Goal: Information Seeking & Learning: Compare options

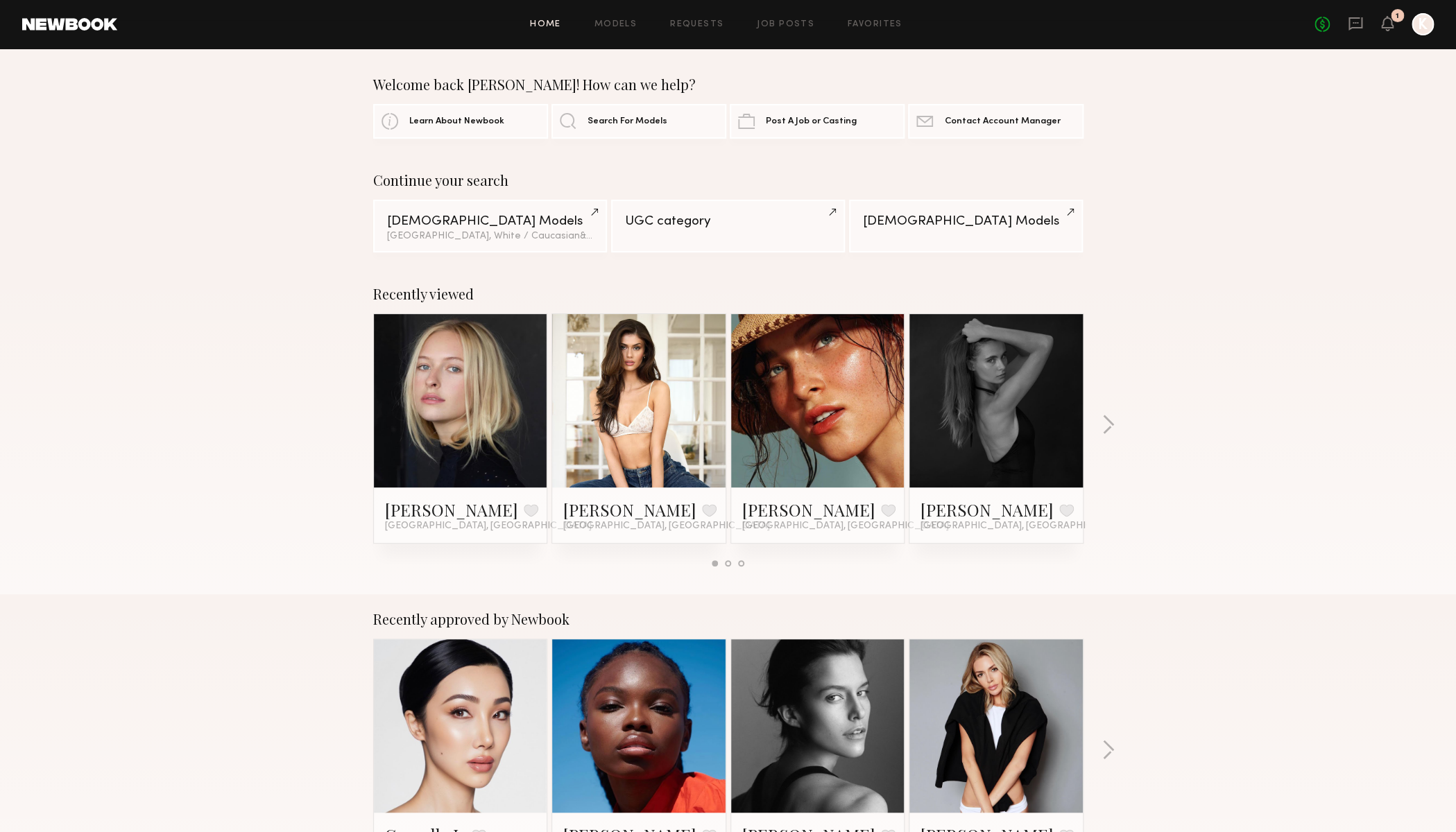
click at [432, 353] on link at bounding box center [461, 401] width 85 height 174
click at [75, 225] on div "Continue your search Female Models Los Angeles, White / Caucasian & 1 other fil…" at bounding box center [728, 212] width 1456 height 81
click at [804, 419] on link at bounding box center [818, 401] width 85 height 174
click at [1109, 430] on button "button" at bounding box center [1108, 425] width 13 height 23
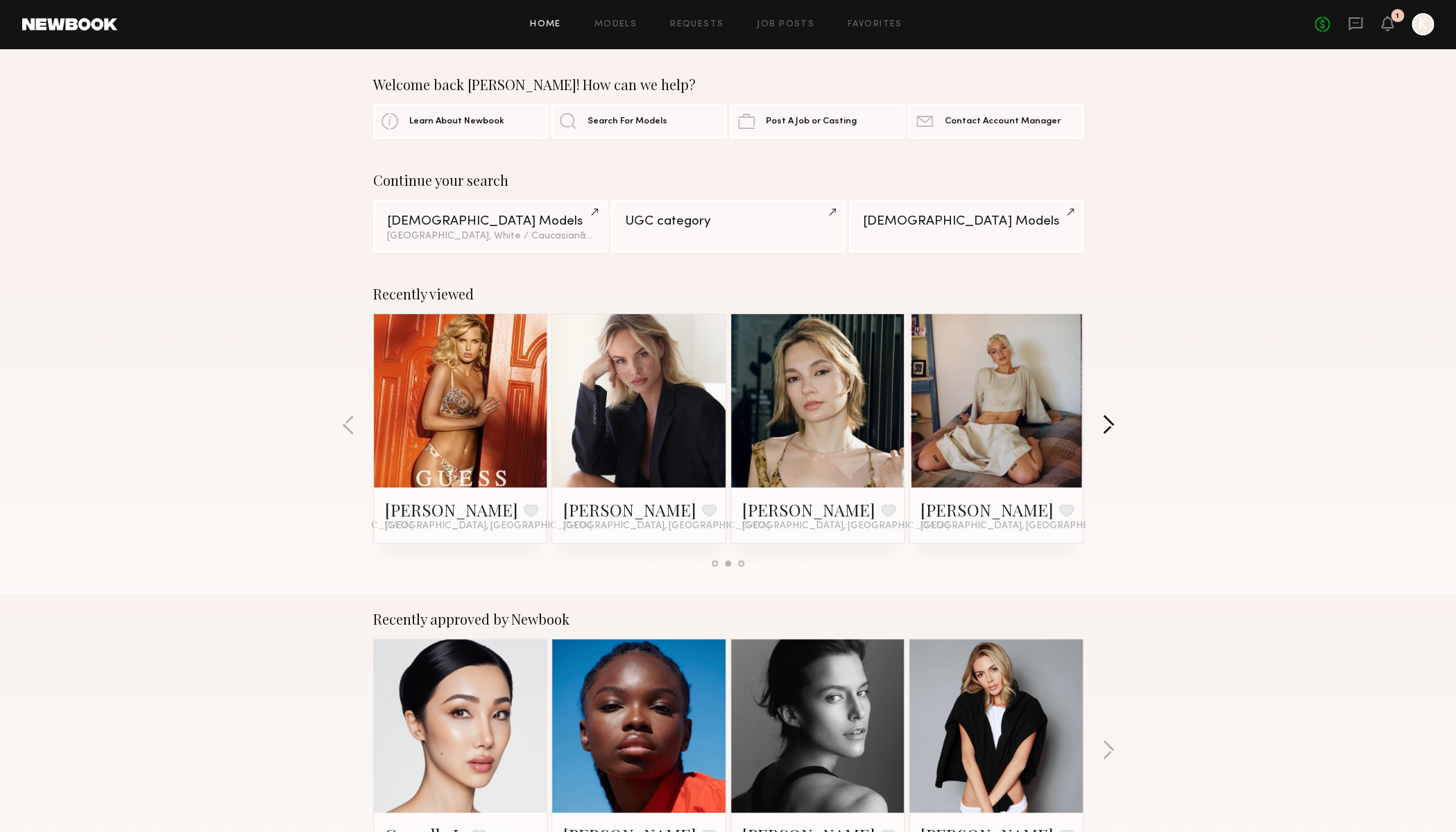
click at [1110, 430] on button "button" at bounding box center [1108, 425] width 13 height 23
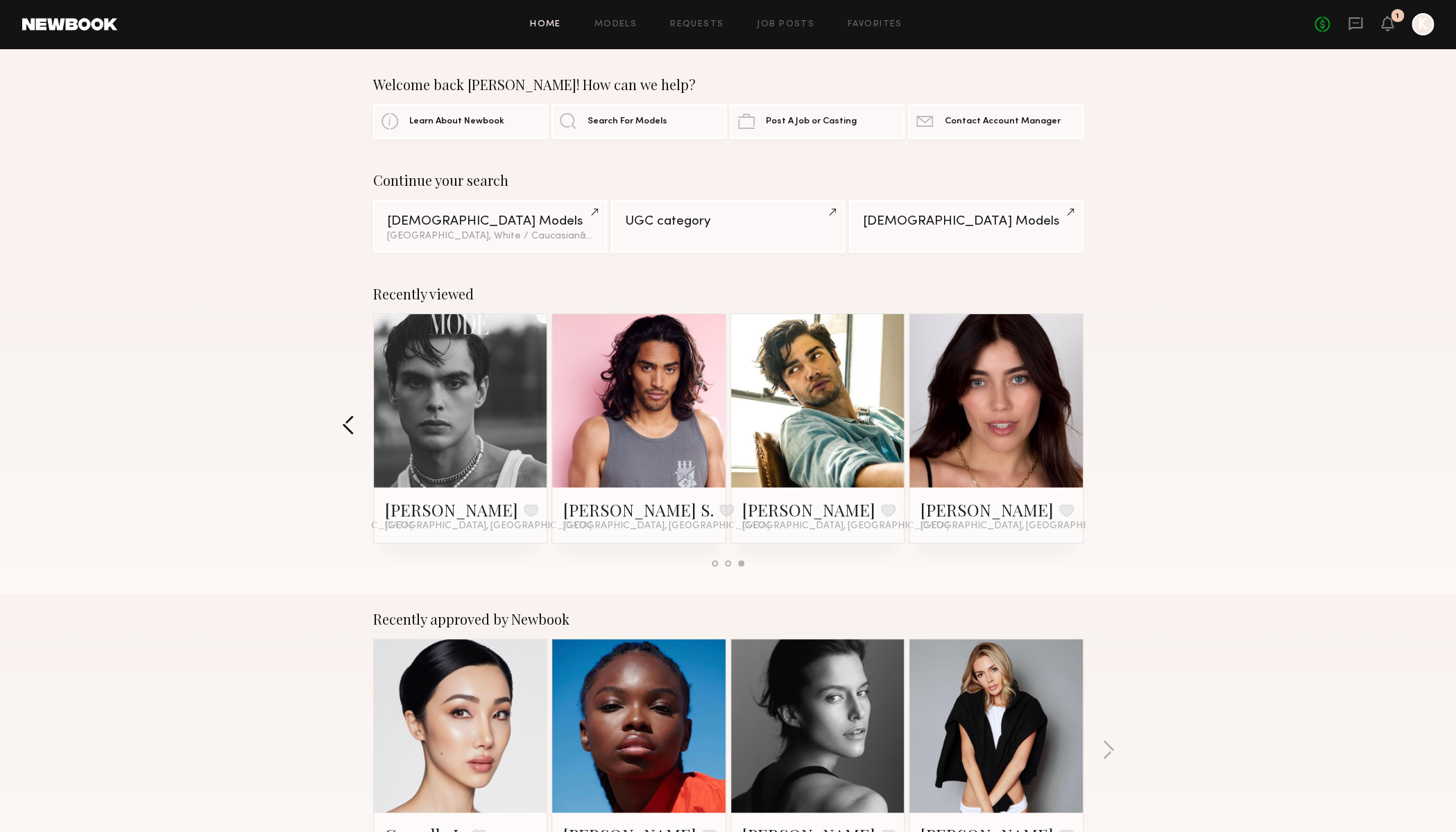
click at [351, 428] on button "button" at bounding box center [347, 425] width 13 height 23
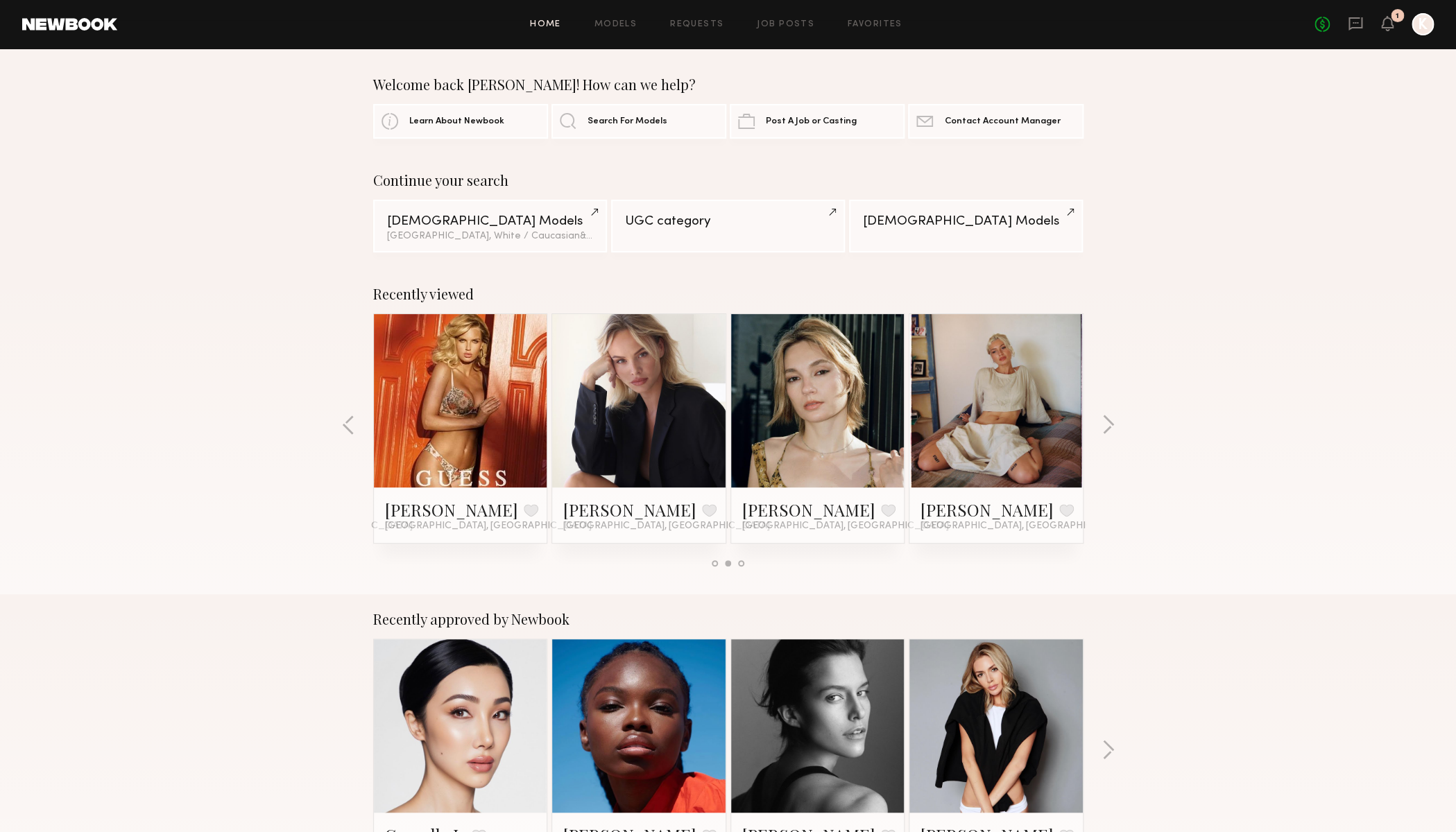
click at [978, 407] on link at bounding box center [996, 401] width 85 height 174
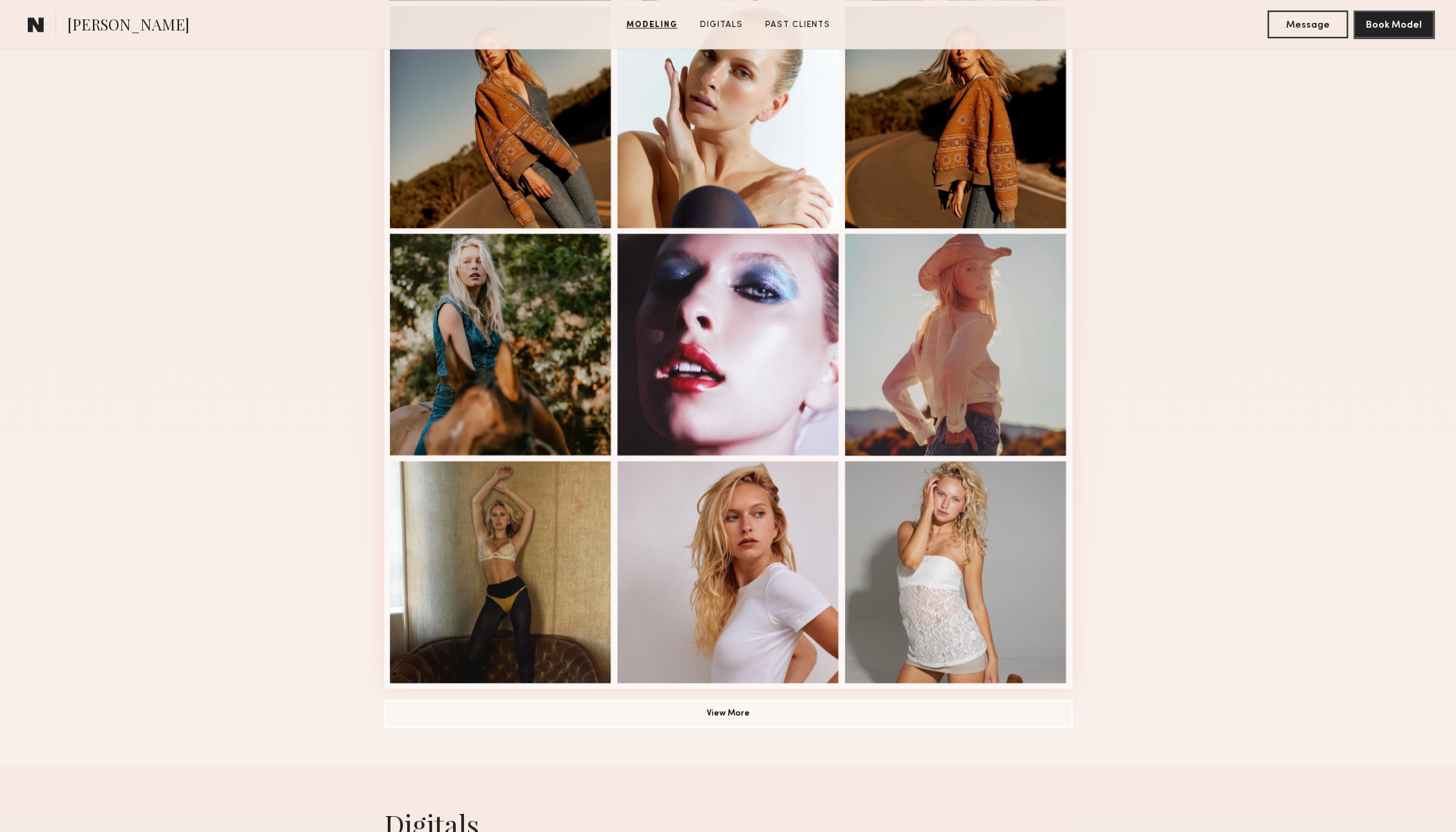
scroll to position [634, 0]
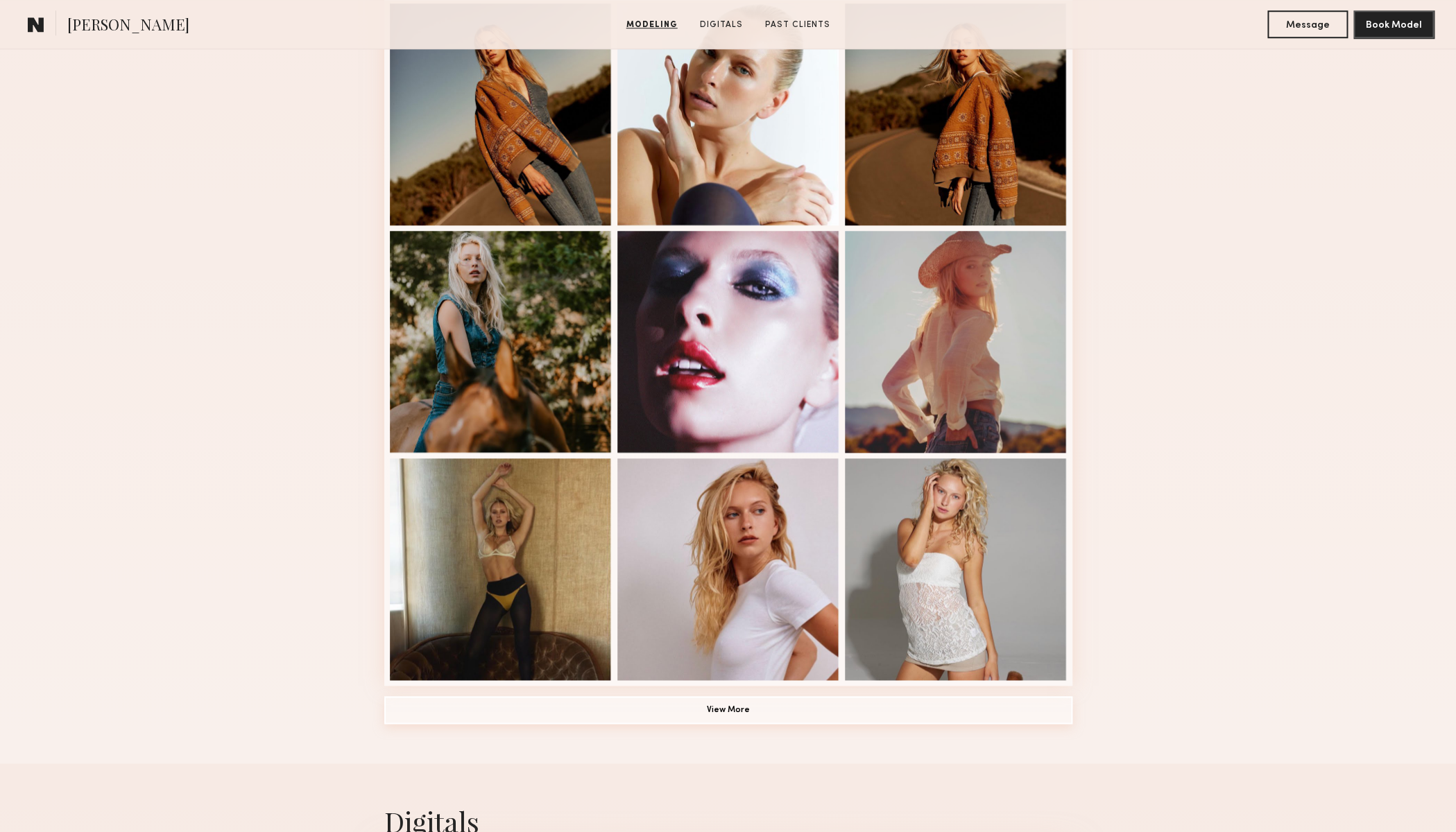
click at [742, 715] on button "View More" at bounding box center [728, 710] width 688 height 28
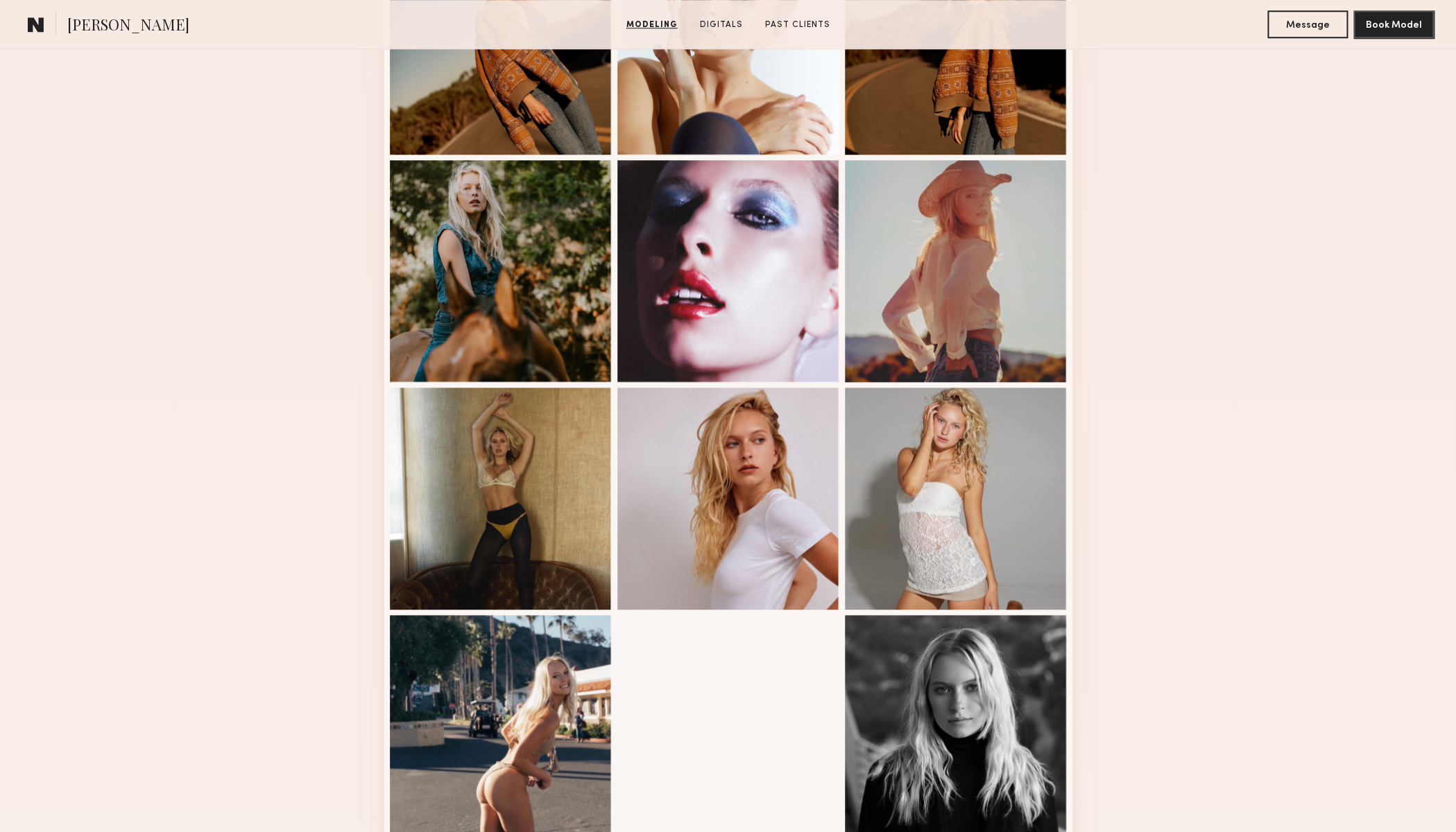
scroll to position [706, 0]
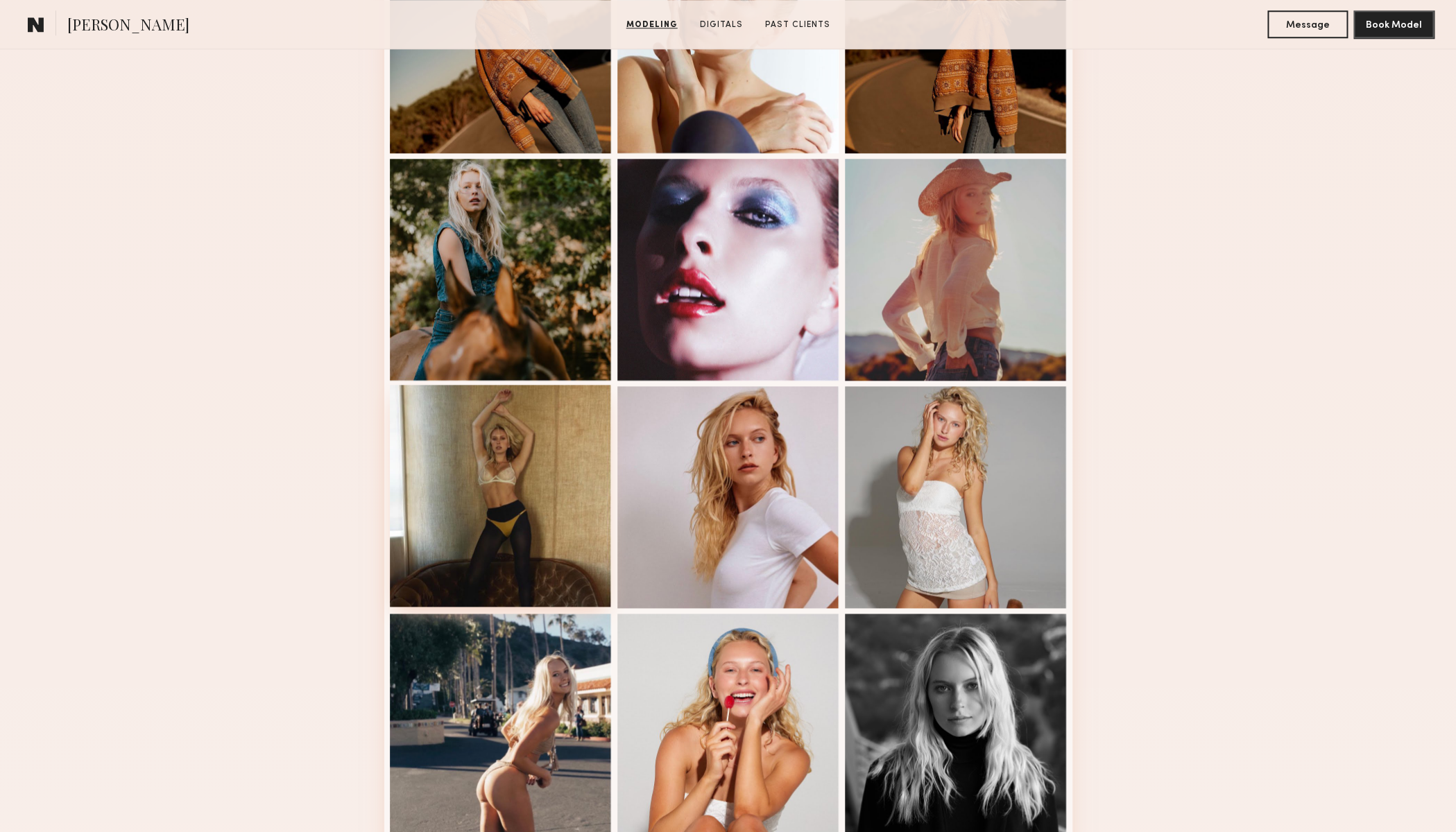
click at [546, 487] on div at bounding box center [500, 495] width 222 height 222
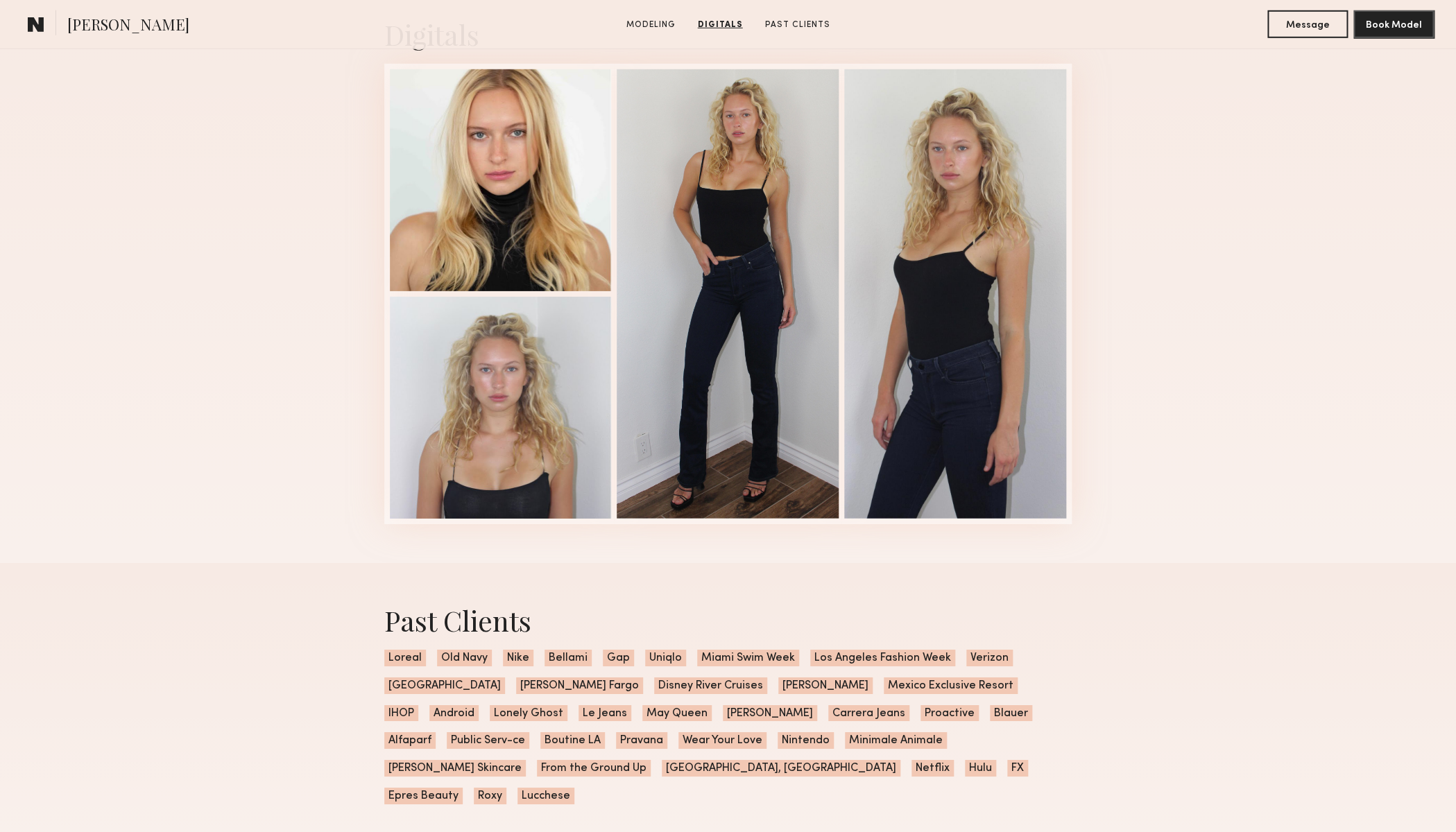
scroll to position [2242, 0]
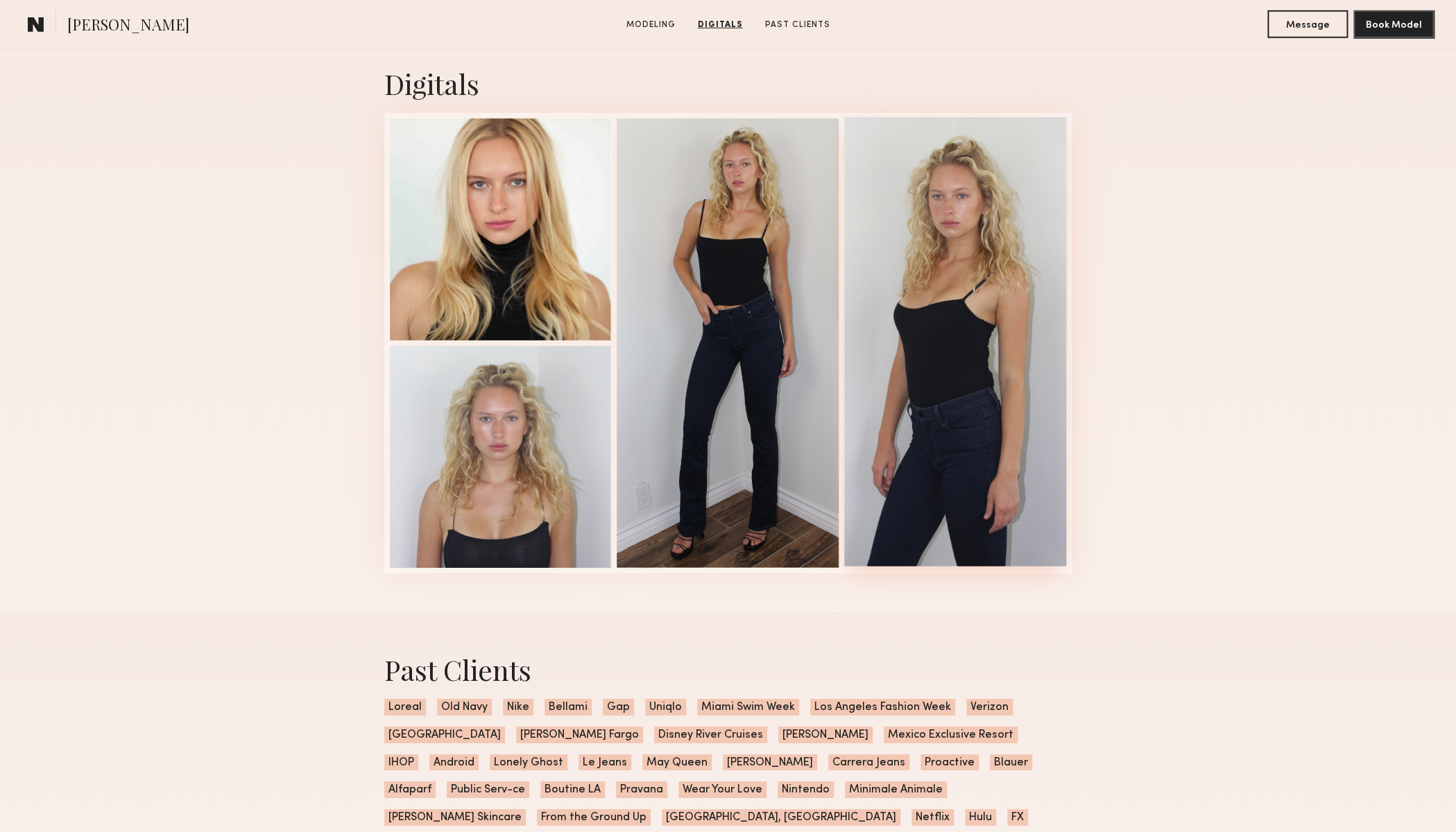
drag, startPoint x: 828, startPoint y: 449, endPoint x: 952, endPoint y: 481, distance: 128.1
click at [958, 480] on div at bounding box center [728, 343] width 688 height 461
drag, startPoint x: 761, startPoint y: 460, endPoint x: 799, endPoint y: 462, distance: 38.1
click at [799, 463] on div at bounding box center [728, 341] width 222 height 449
click at [982, 432] on div at bounding box center [955, 341] width 222 height 449
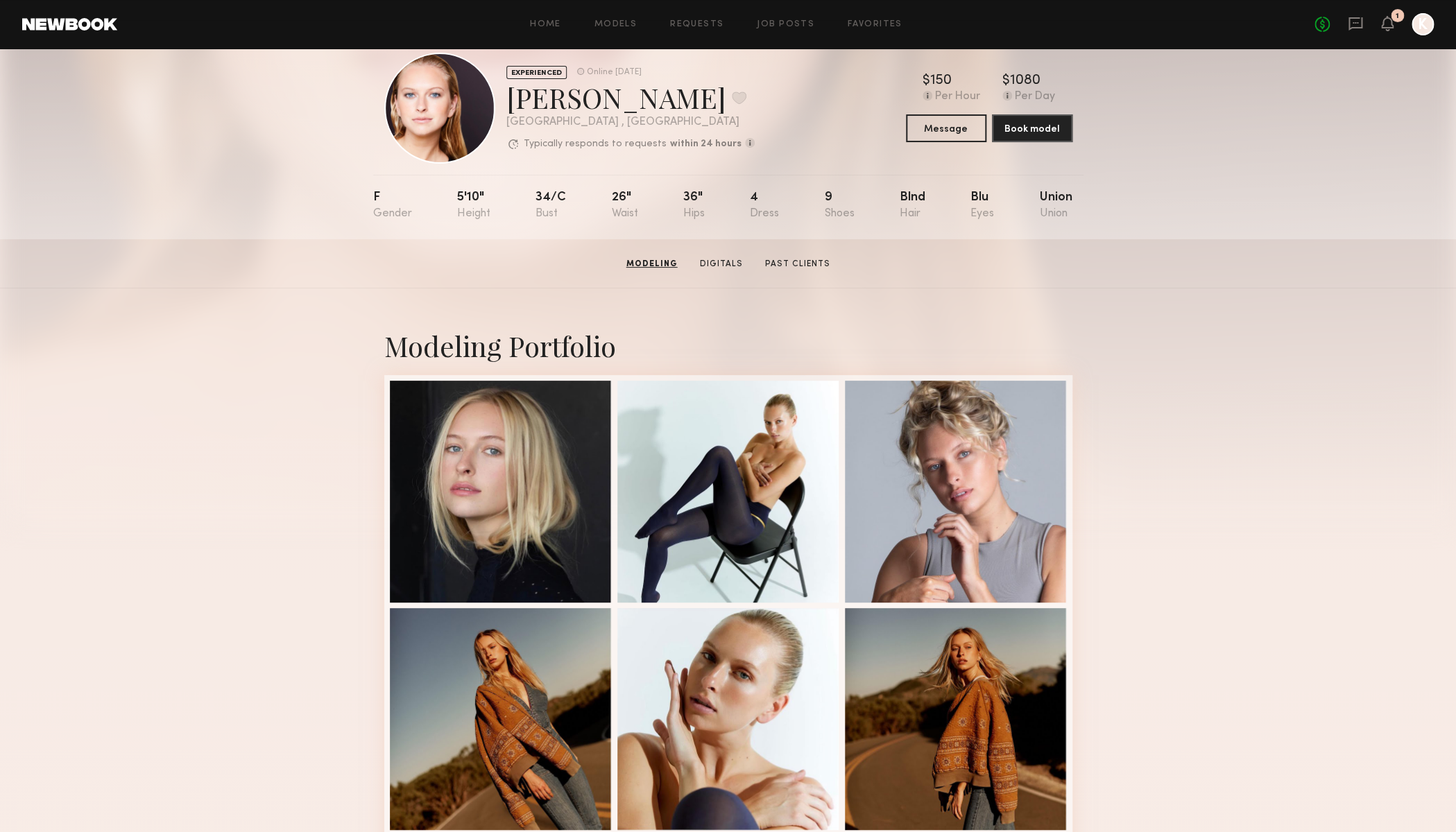
scroll to position [0, 0]
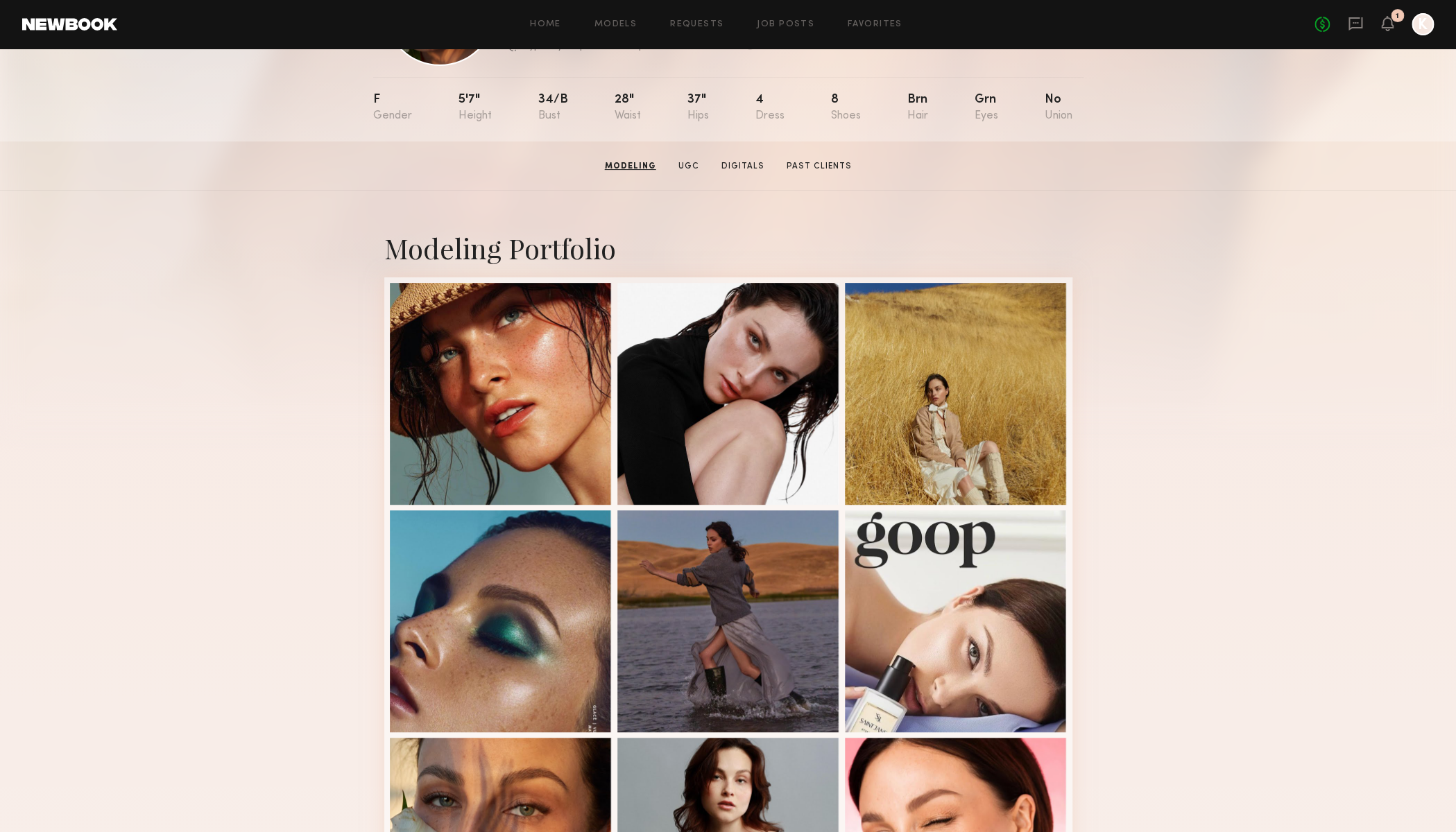
scroll to position [44, 0]
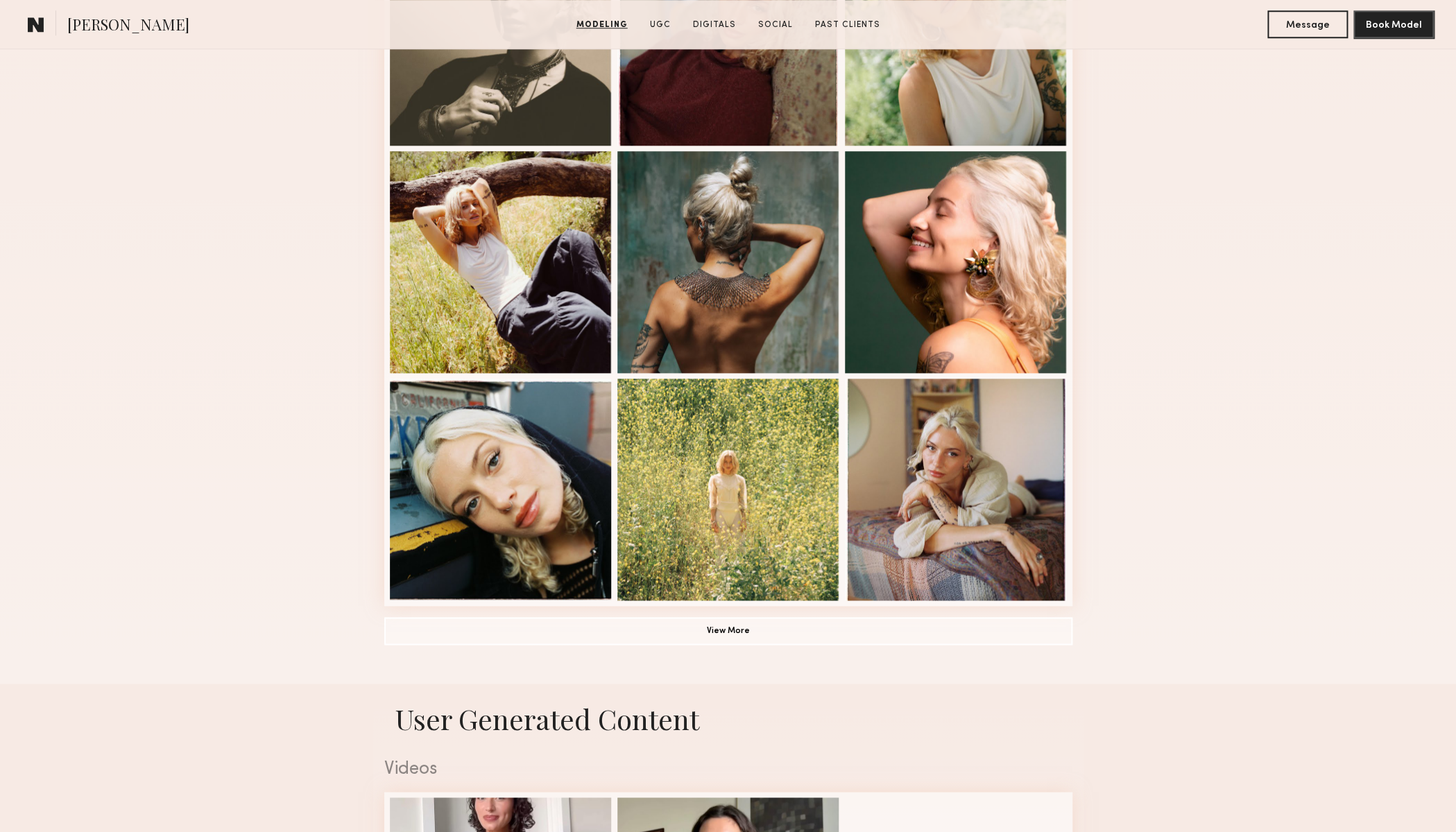
scroll to position [717, 0]
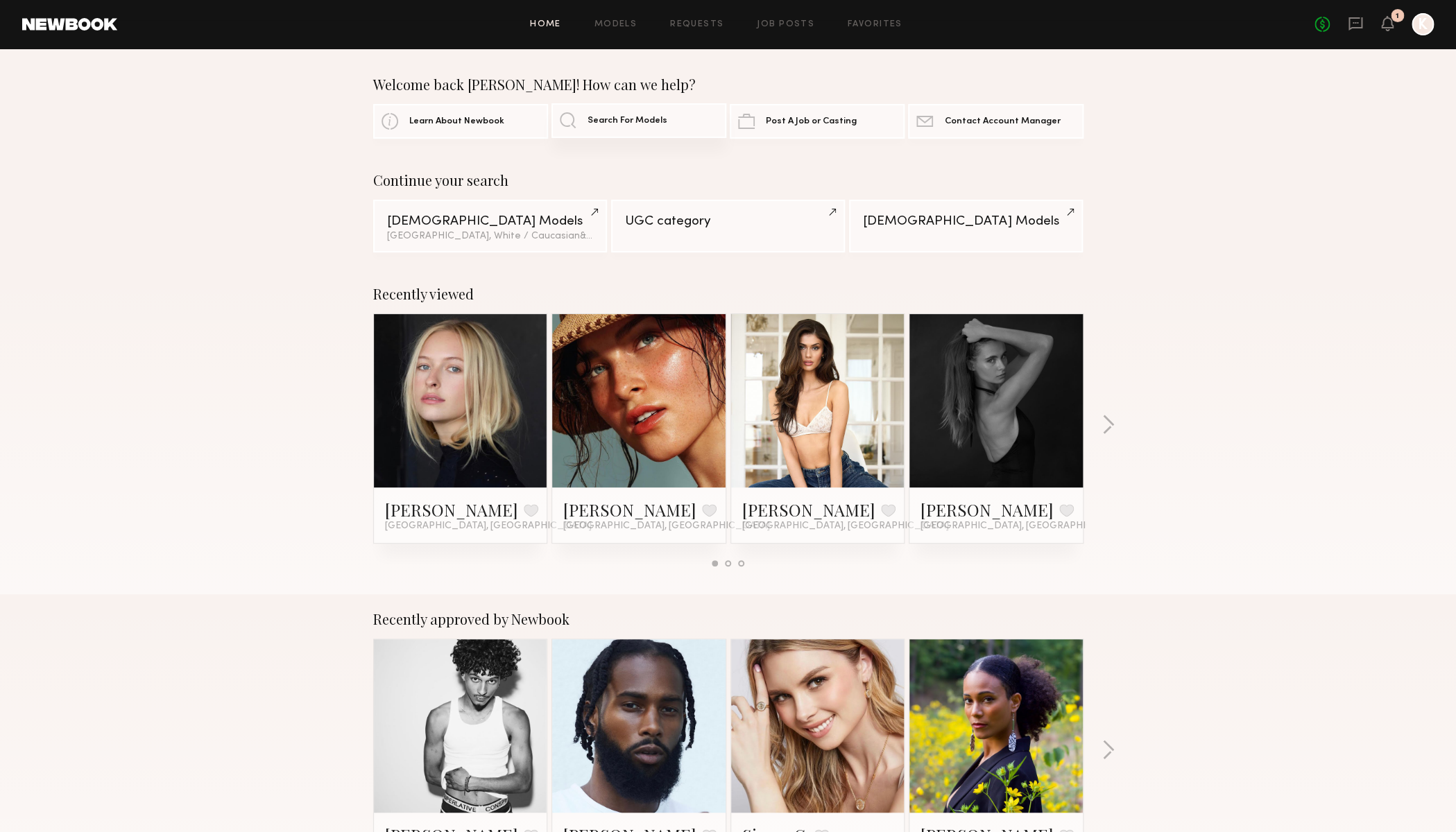
click at [651, 122] on span "Search For Models" at bounding box center [627, 120] width 80 height 9
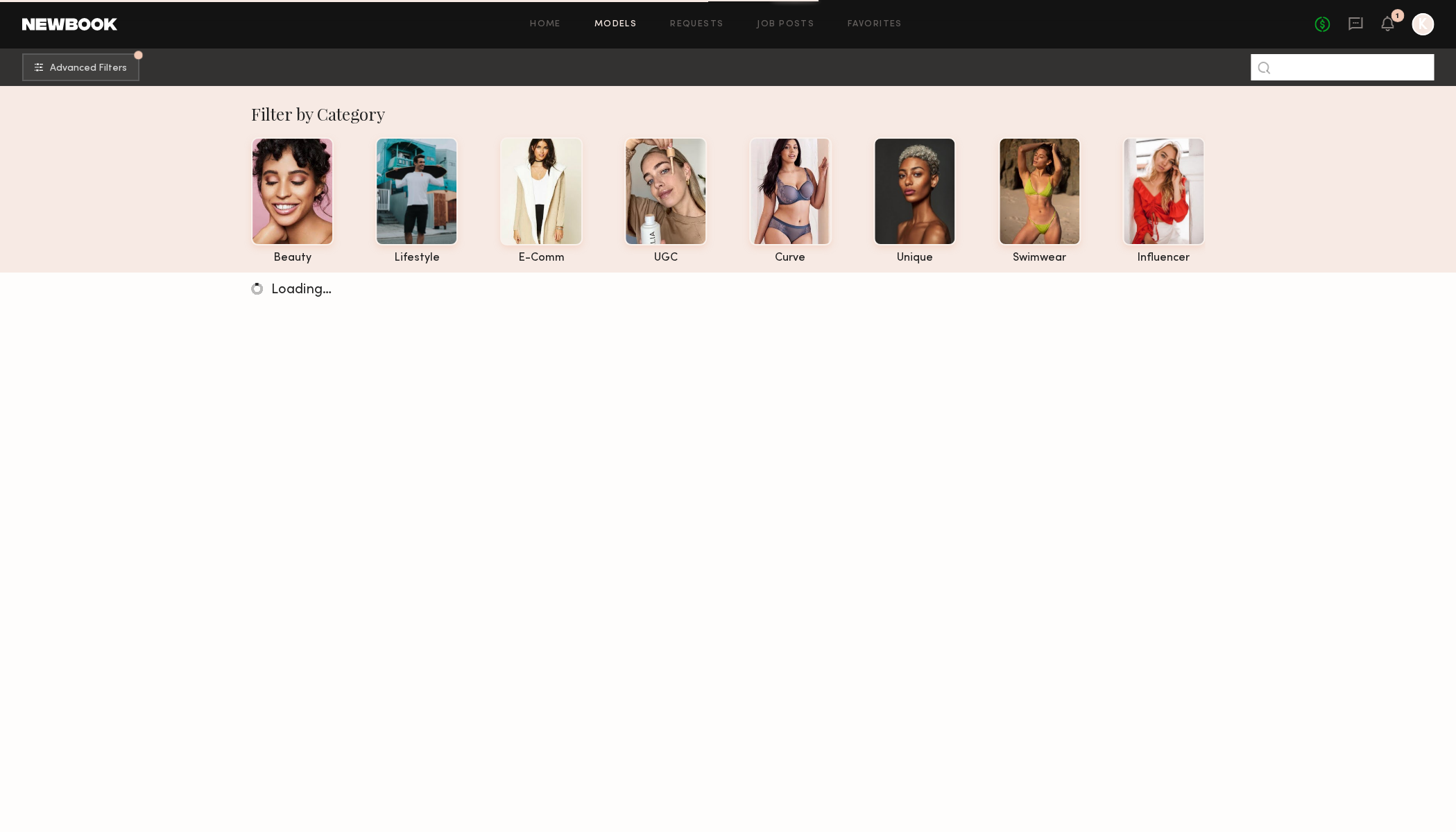
click at [1300, 71] on input at bounding box center [1341, 67] width 183 height 27
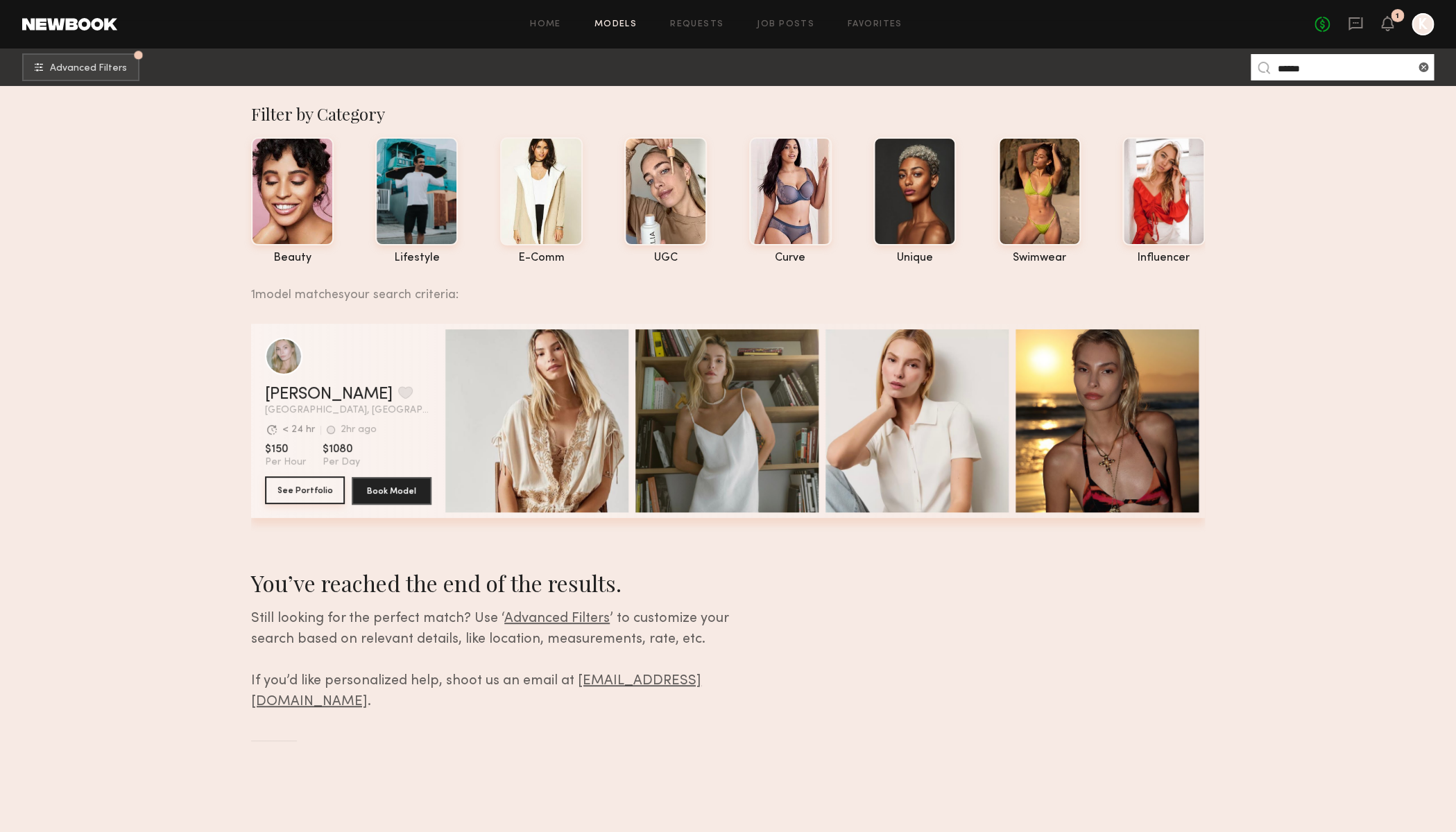
click at [313, 494] on button "See Portfolio" at bounding box center [304, 491] width 80 height 28
click at [76, 174] on section "Filter by Category beauty lifestyle e-comm UGC curve unique swimwear influencer…" at bounding box center [728, 430] width 1456 height 689
click at [1306, 72] on input "******" at bounding box center [1341, 67] width 183 height 27
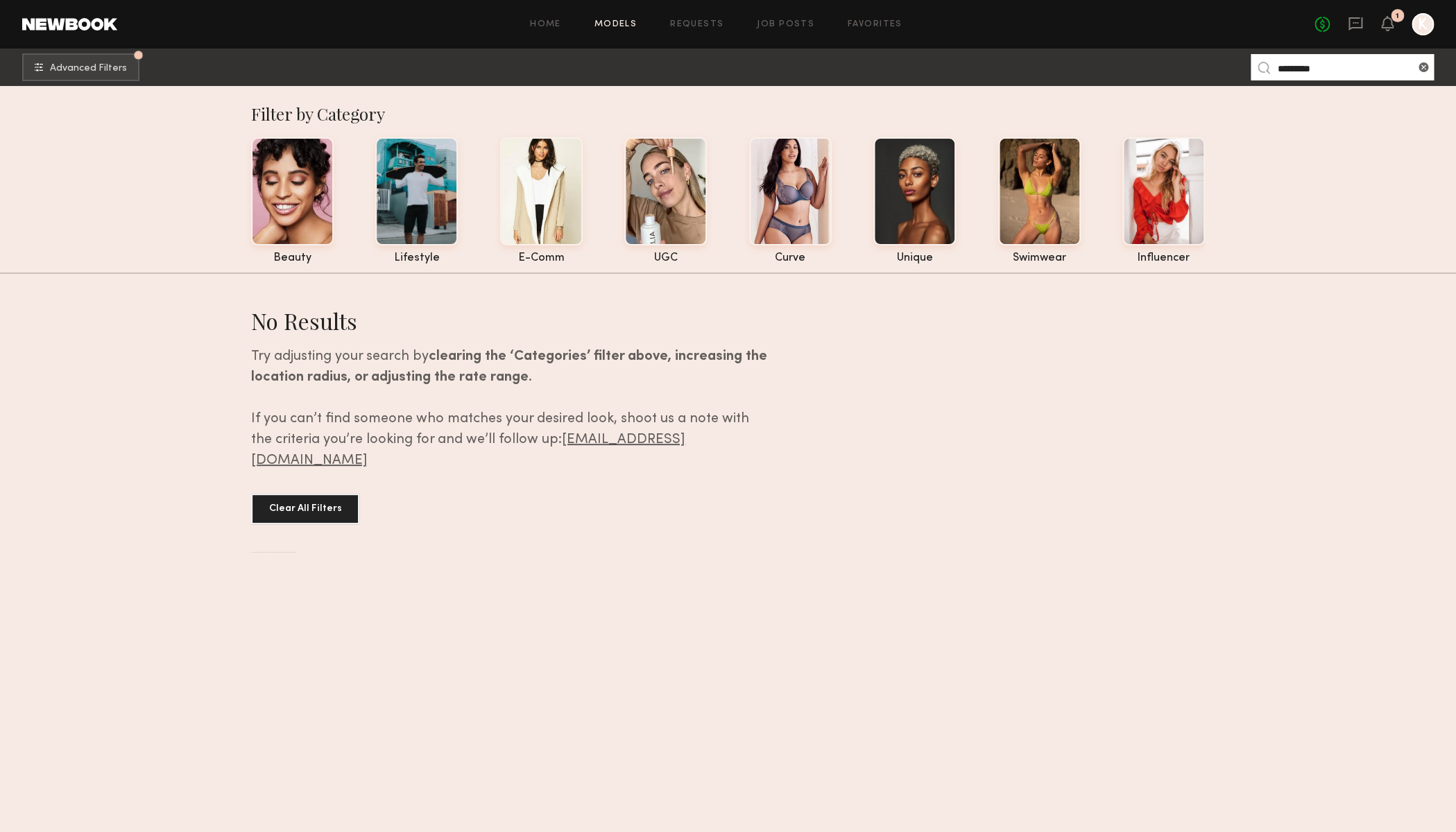
scroll to position [1, 0]
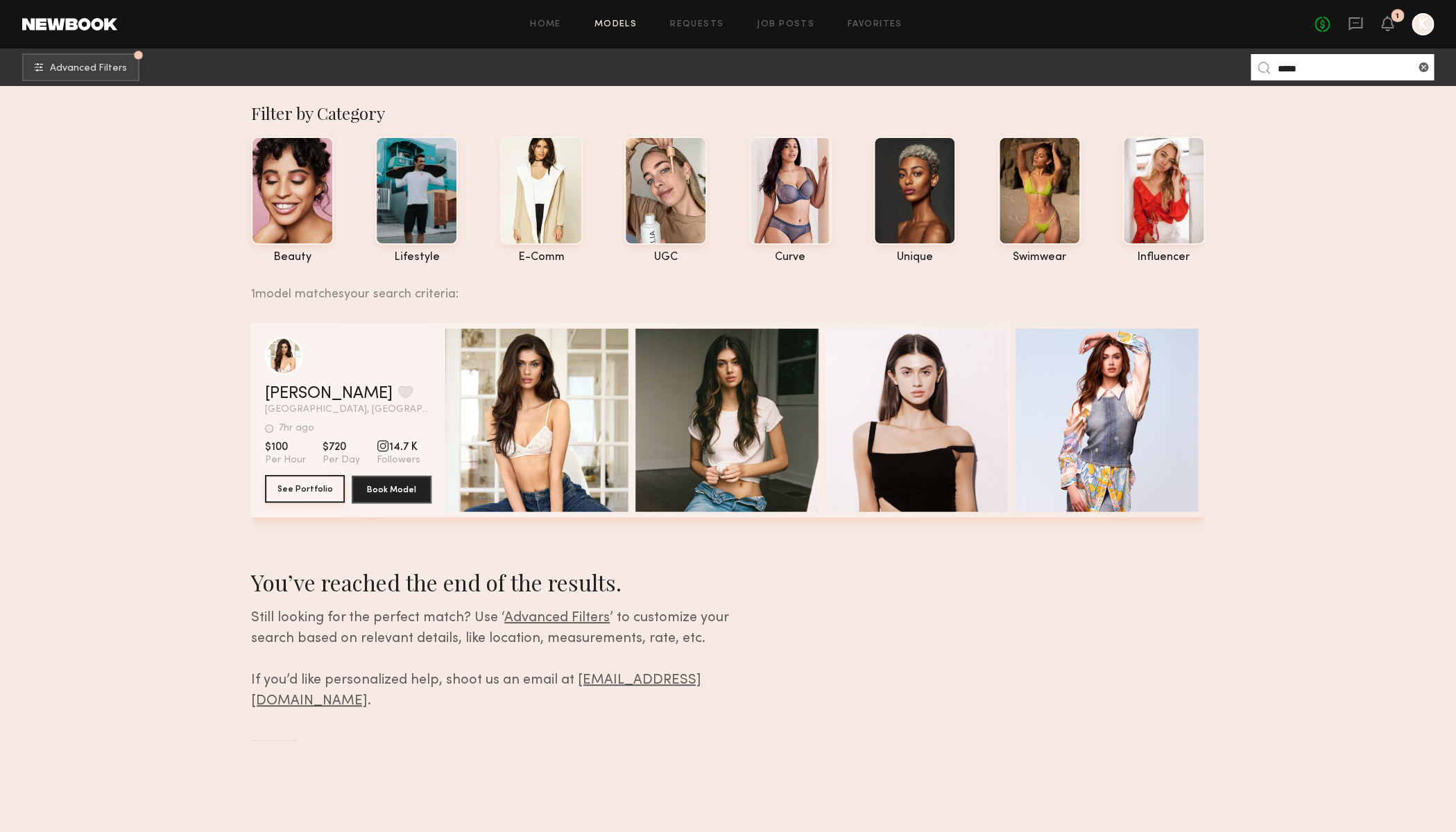
click at [318, 491] on button "See Portfolio" at bounding box center [304, 489] width 80 height 28
drag, startPoint x: 1332, startPoint y: 73, endPoint x: 1209, endPoint y: 74, distance: 123.0
click at [1251, 74] on input "*****" at bounding box center [1341, 67] width 183 height 27
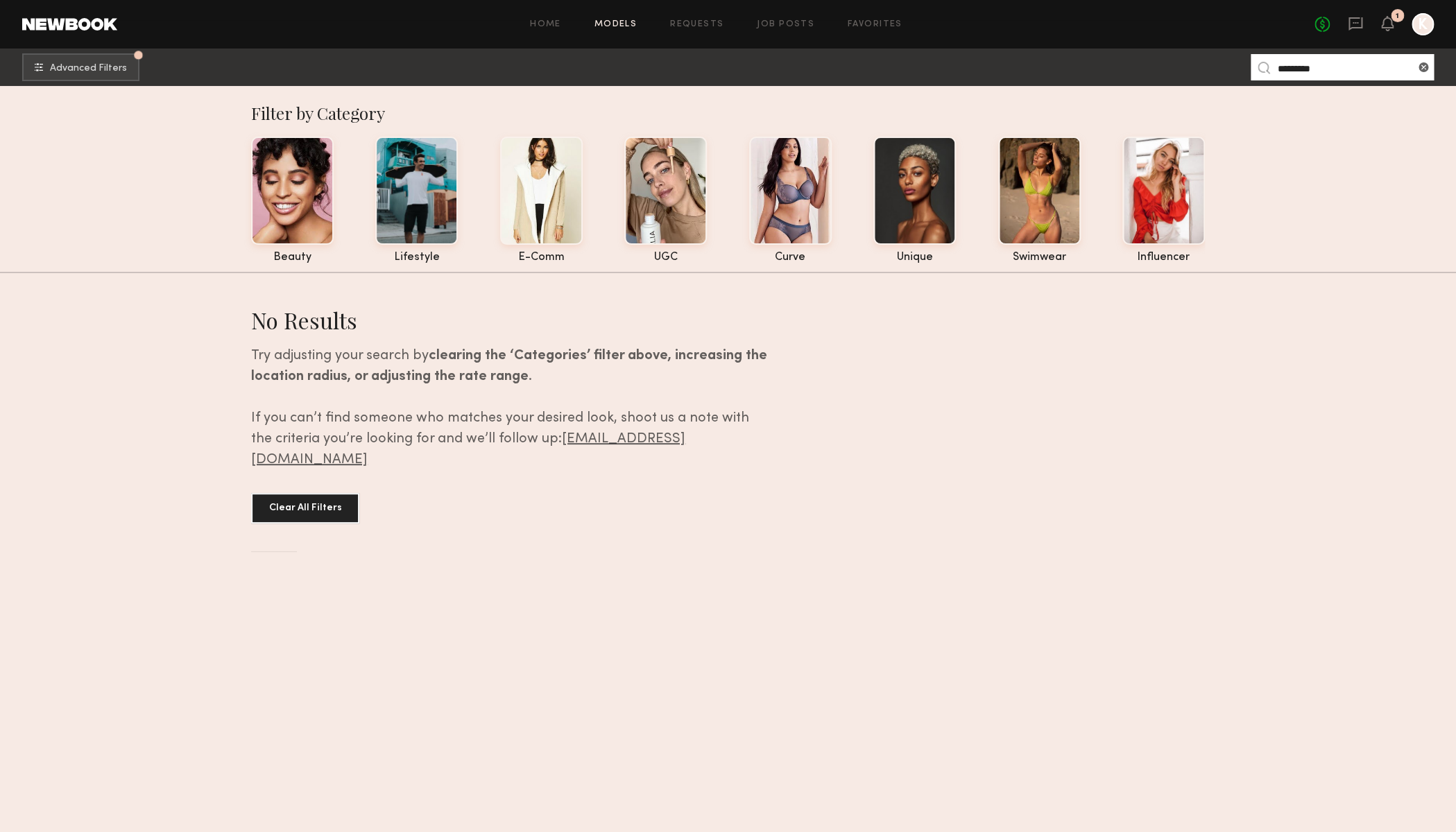
drag, startPoint x: 1324, startPoint y: 70, endPoint x: 1312, endPoint y: 83, distance: 17.7
click at [1307, 73] on input "*********" at bounding box center [1341, 67] width 183 height 27
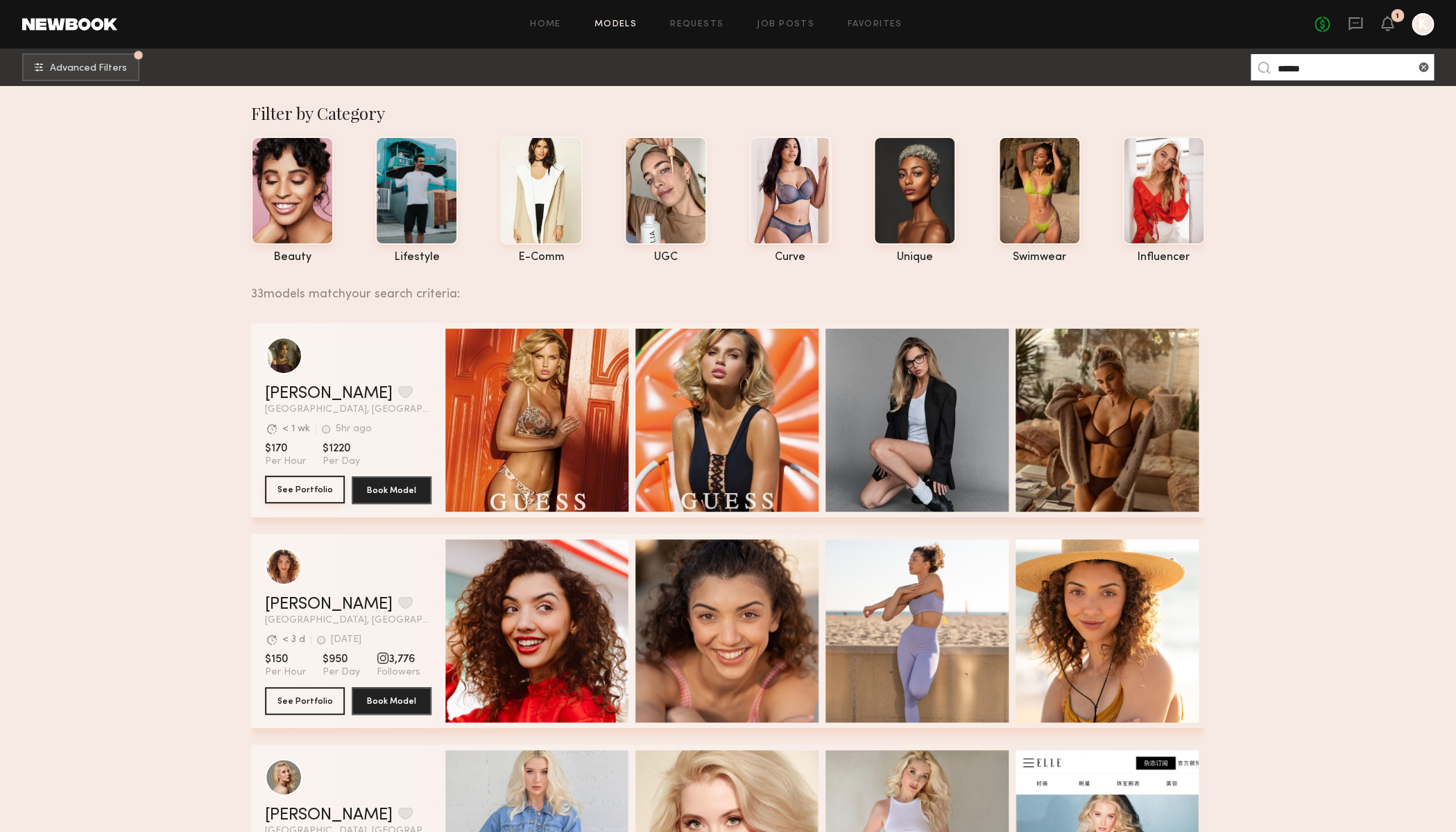
click at [321, 490] on button "See Portfolio" at bounding box center [304, 490] width 80 height 28
drag, startPoint x: 1319, startPoint y: 65, endPoint x: 1237, endPoint y: 66, distance: 82.0
click at [1251, 66] on input "******" at bounding box center [1341, 67] width 183 height 27
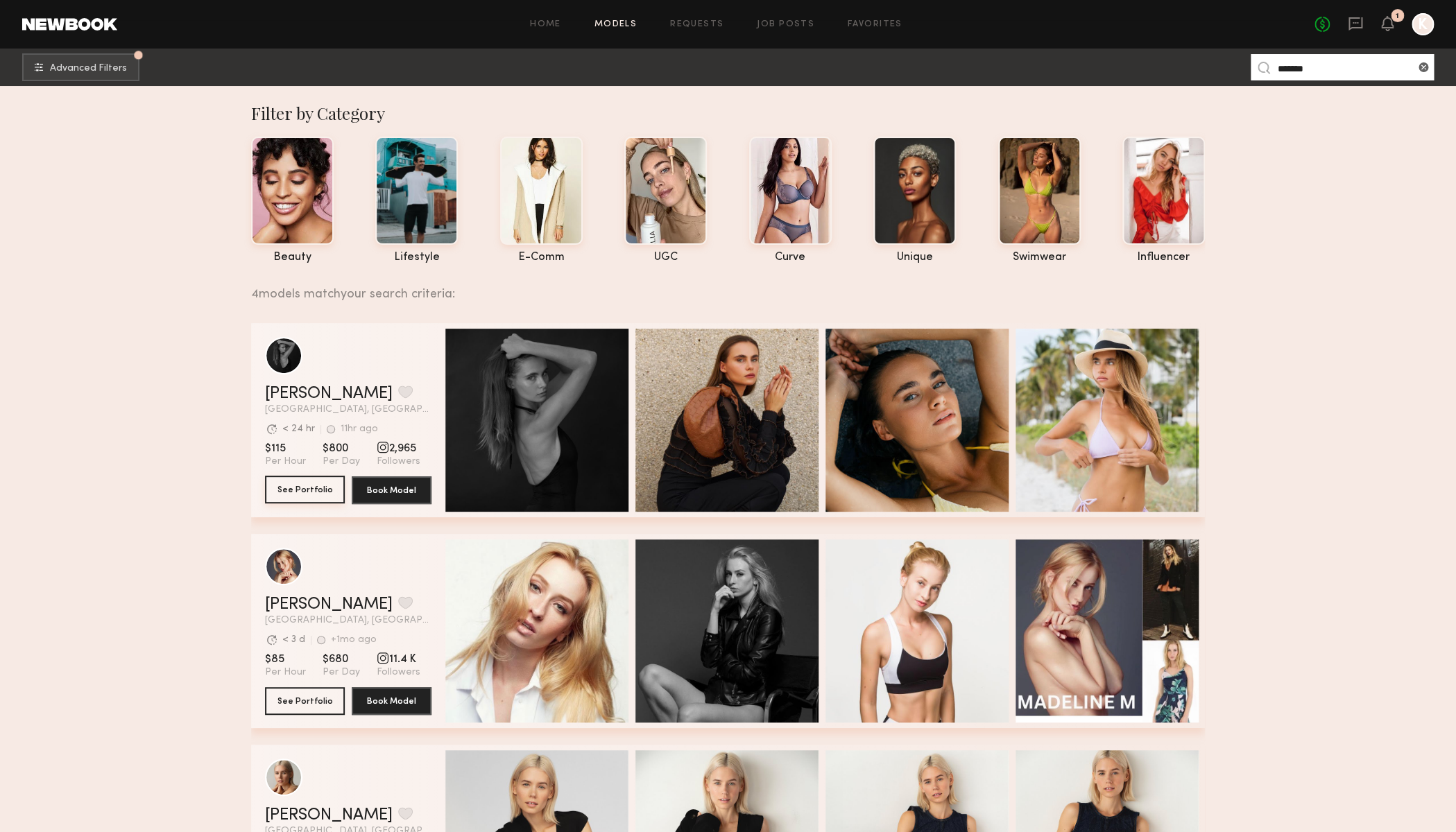
click at [322, 493] on button "See Portfolio" at bounding box center [304, 490] width 80 height 28
drag, startPoint x: 160, startPoint y: 202, endPoint x: 179, endPoint y: 200, distance: 19.1
click at [160, 202] on section "Filter by Category beauty lifestyle e-comm UGC curve unique swimwear influencer…" at bounding box center [728, 745] width 1456 height 1321
drag, startPoint x: 1346, startPoint y: 73, endPoint x: 1164, endPoint y: 59, distance: 182.5
click at [1251, 59] on input "*******" at bounding box center [1341, 67] width 183 height 27
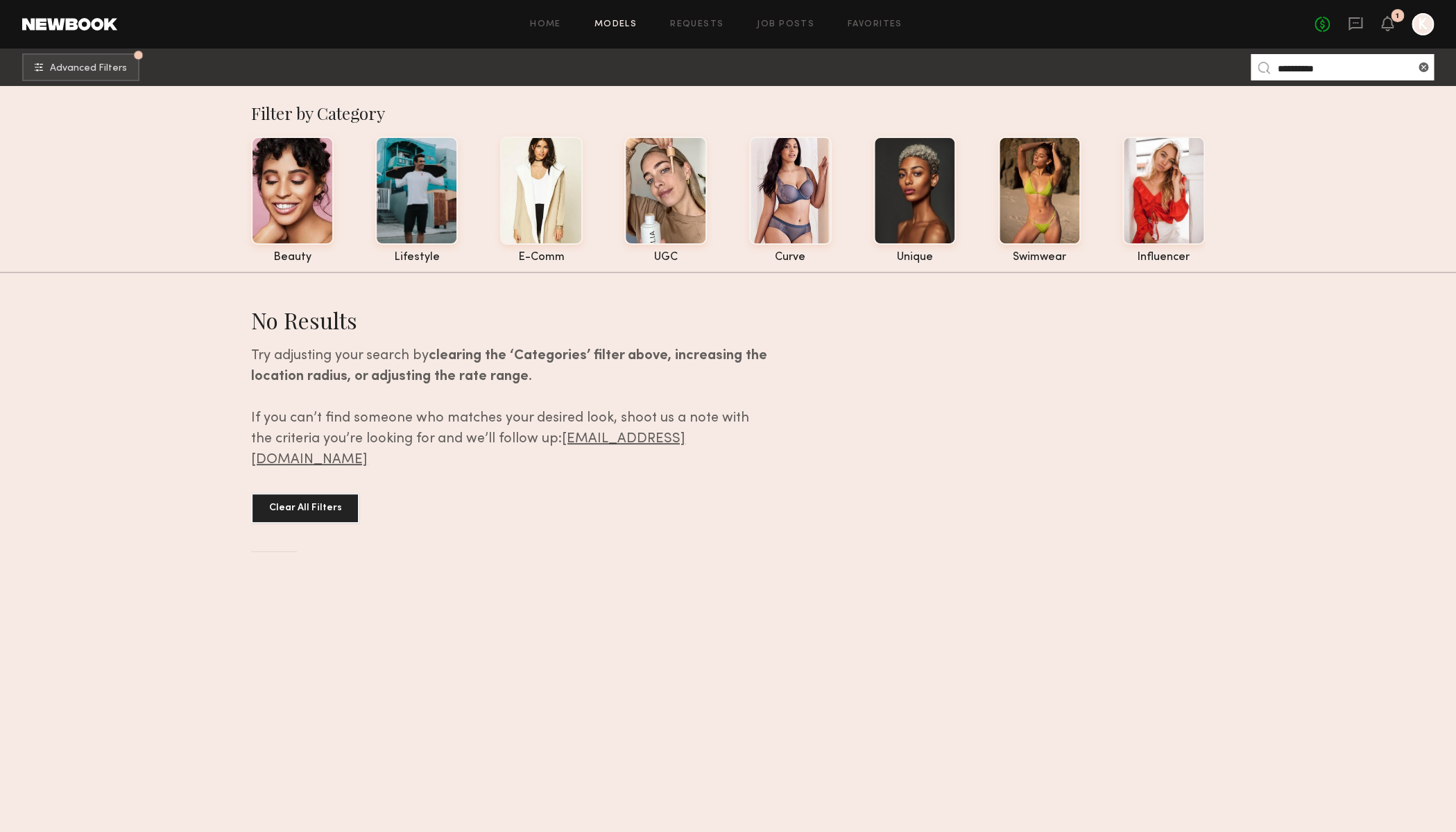
drag, startPoint x: 1334, startPoint y: 68, endPoint x: 1195, endPoint y: 64, distance: 139.1
click at [1251, 65] on input "**********" at bounding box center [1341, 67] width 183 height 27
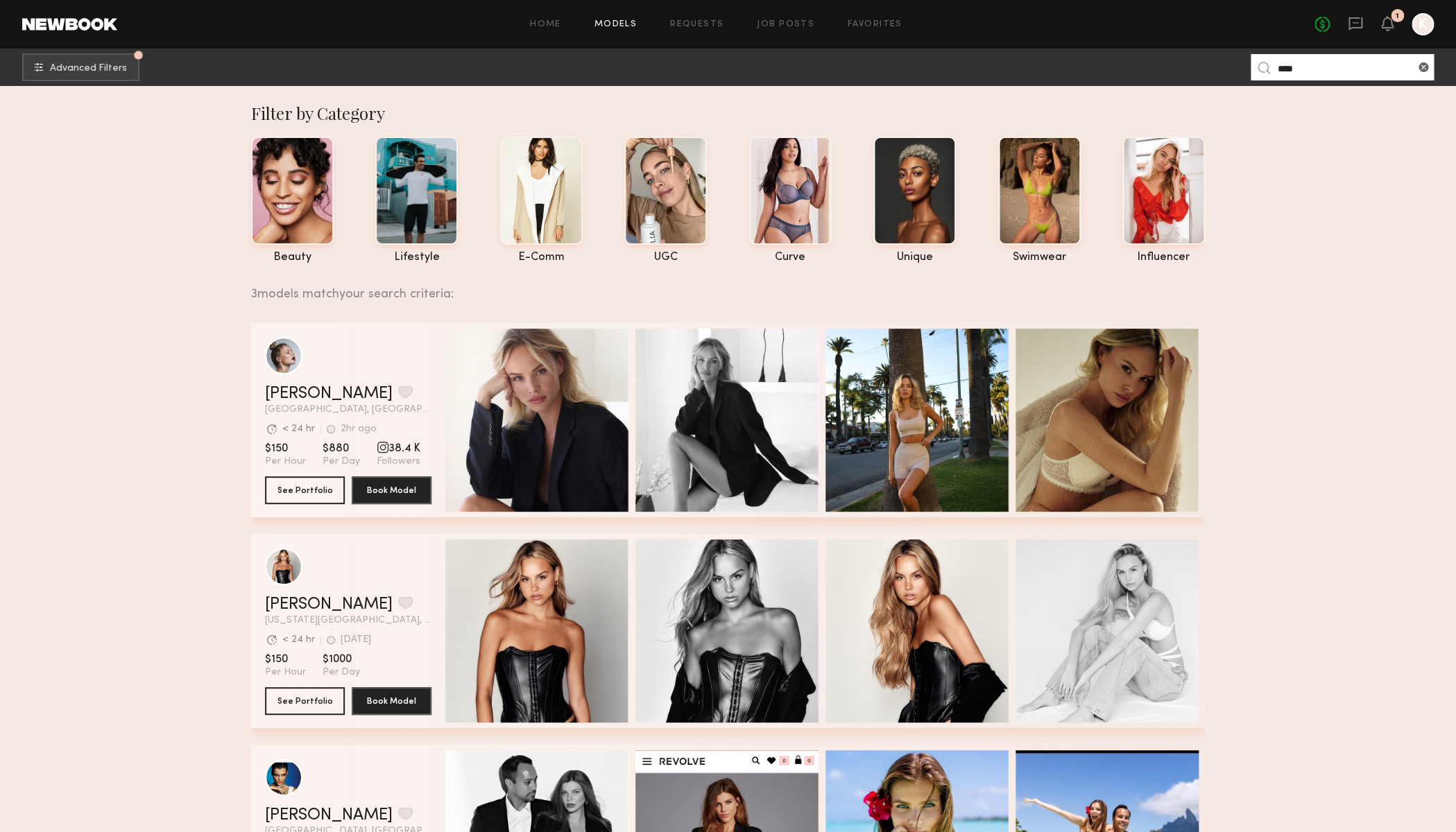
drag, startPoint x: 395, startPoint y: 373, endPoint x: 404, endPoint y: 379, distance: 10.8
click at [395, 373] on div "grid" at bounding box center [347, 355] width 167 height 38
click at [307, 491] on button "See Portfolio" at bounding box center [304, 490] width 80 height 28
drag, startPoint x: 1324, startPoint y: 70, endPoint x: 1238, endPoint y: 69, distance: 86.0
click at [1251, 69] on input "****" at bounding box center [1341, 67] width 183 height 27
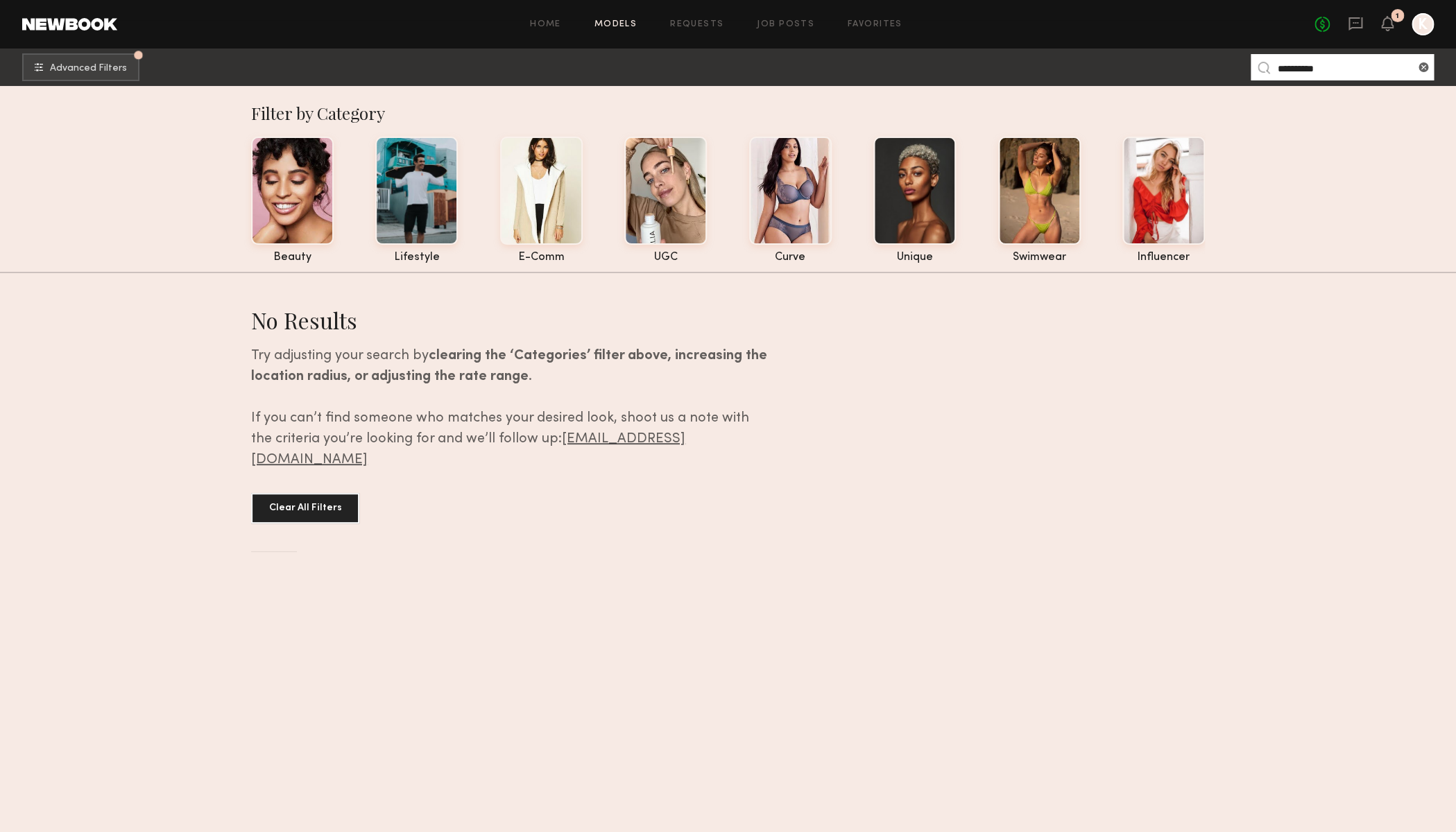
scroll to position [0, 0]
drag, startPoint x: 1326, startPoint y: 69, endPoint x: 1261, endPoint y: 68, distance: 65.0
click at [1261, 68] on input "**********" at bounding box center [1341, 67] width 183 height 27
paste input
drag, startPoint x: 1310, startPoint y: 67, endPoint x: 1353, endPoint y: 69, distance: 43.0
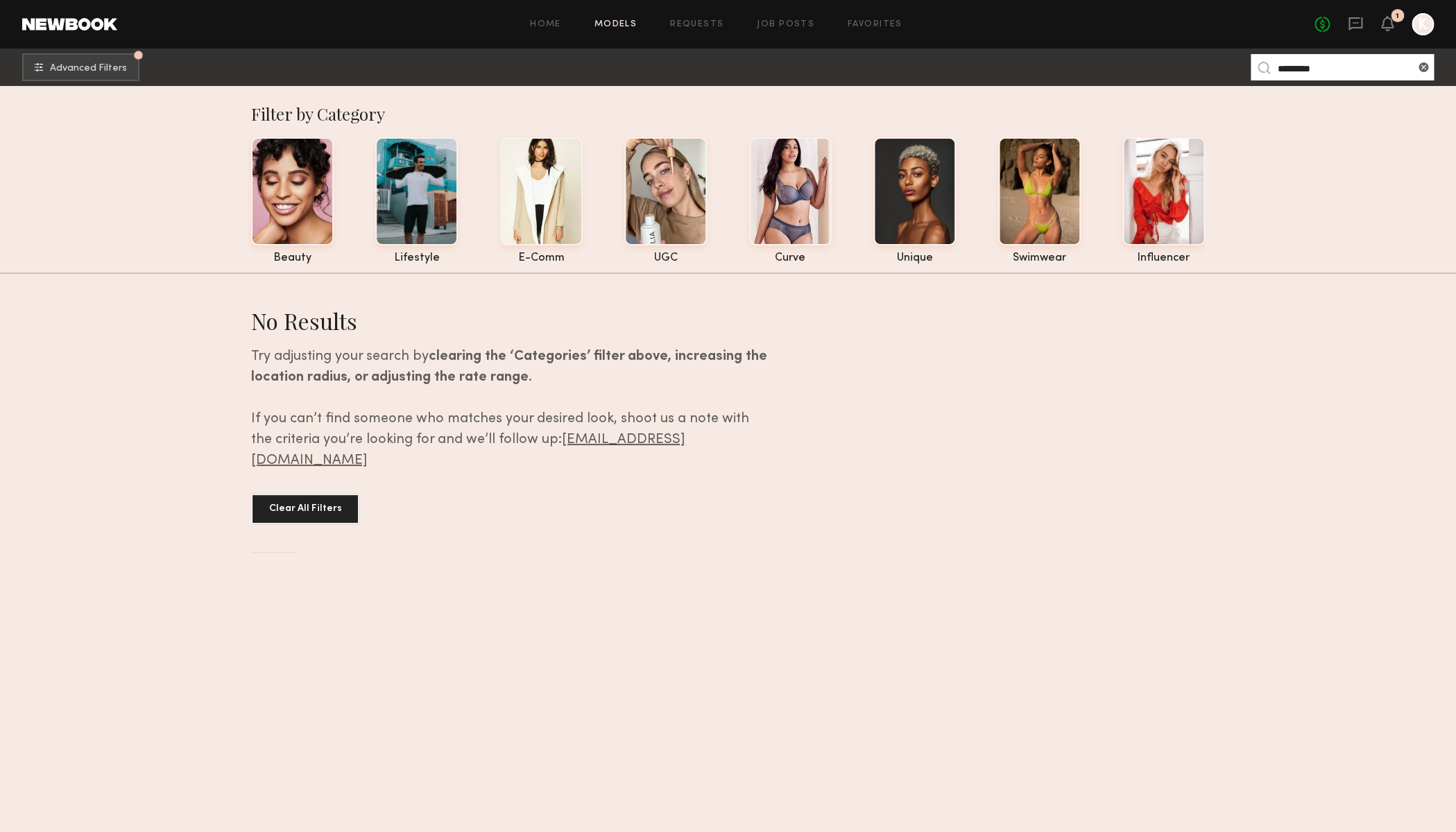
click at [1353, 69] on input "*********" at bounding box center [1341, 67] width 183 height 27
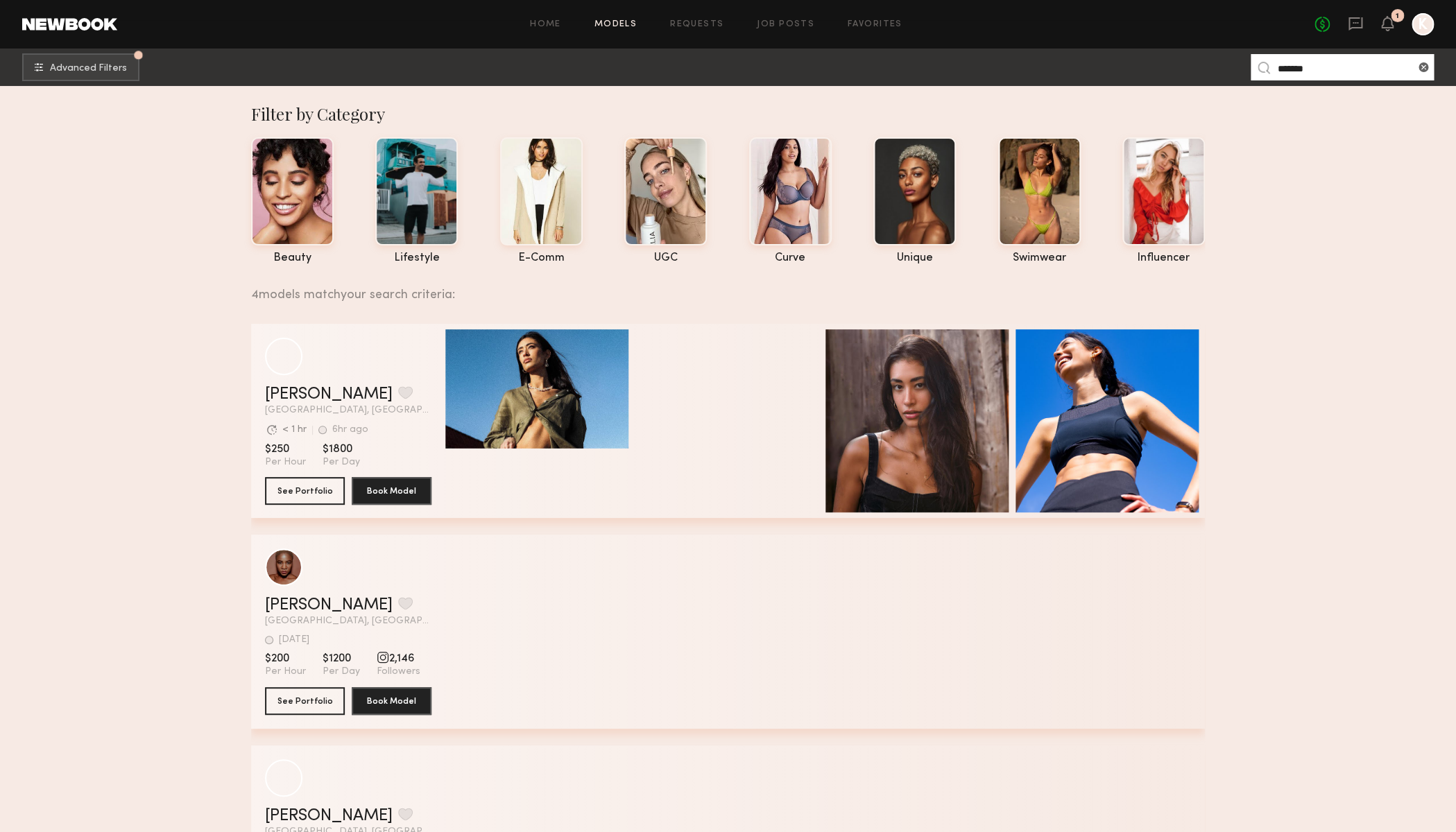
scroll to position [133, 0]
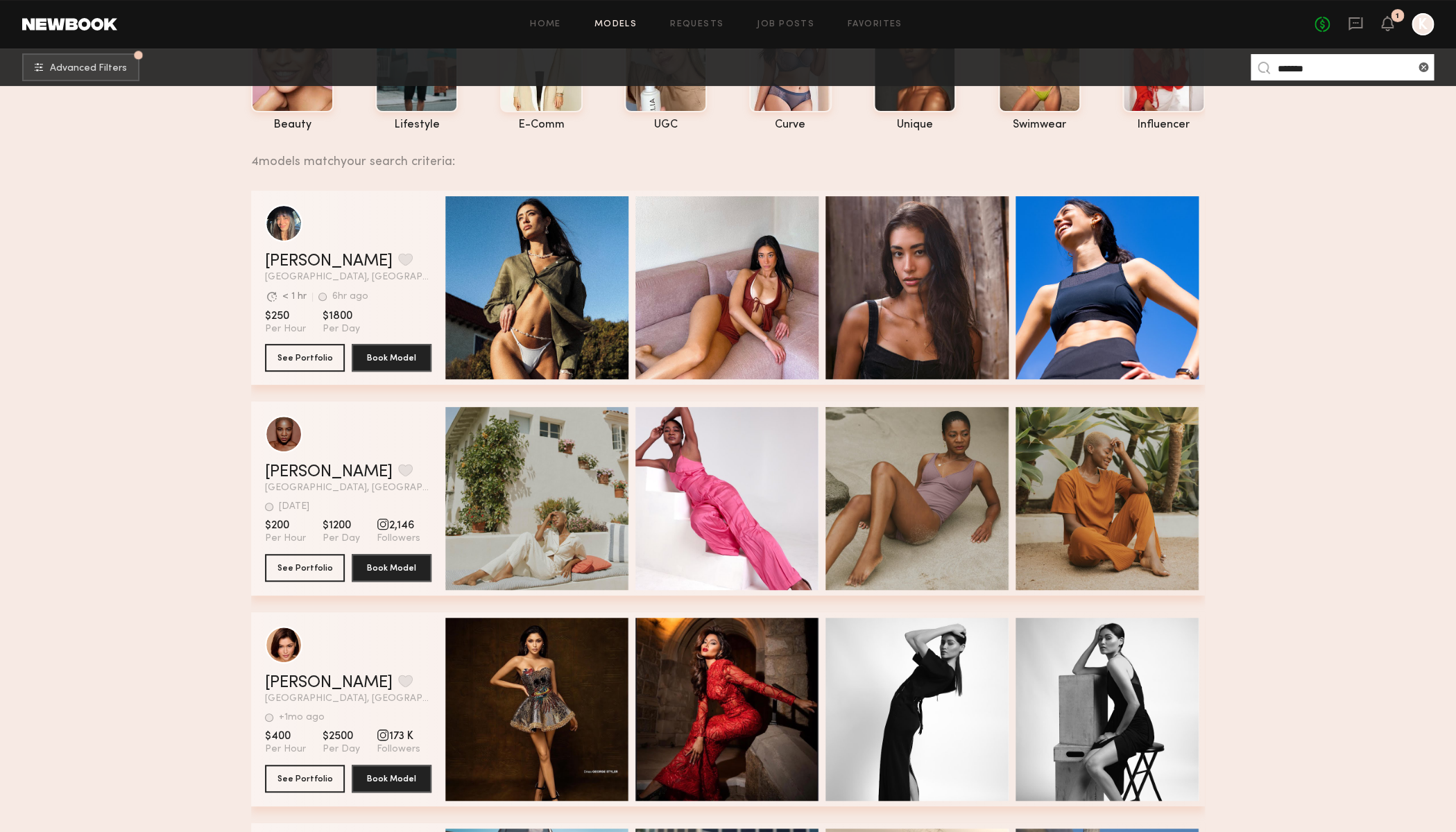
click at [423, 242] on div "grid" at bounding box center [347, 223] width 167 height 38
click at [321, 355] on button "See Portfolio" at bounding box center [304, 357] width 80 height 28
drag, startPoint x: 1320, startPoint y: 66, endPoint x: 1256, endPoint y: 62, distance: 64.1
click at [1258, 63] on input "*******" at bounding box center [1341, 67] width 183 height 27
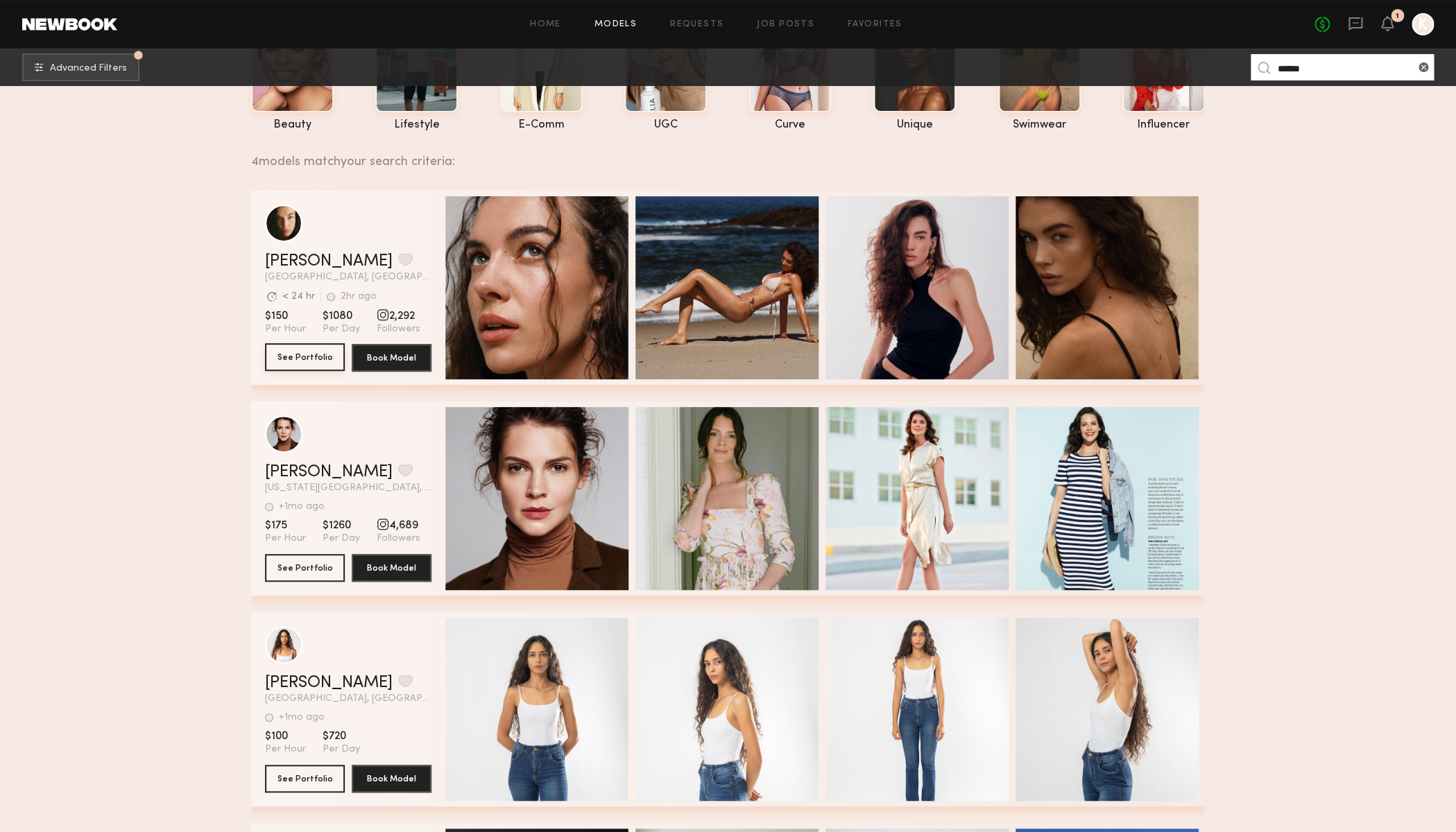
click at [313, 361] on button "See Portfolio" at bounding box center [304, 357] width 80 height 28
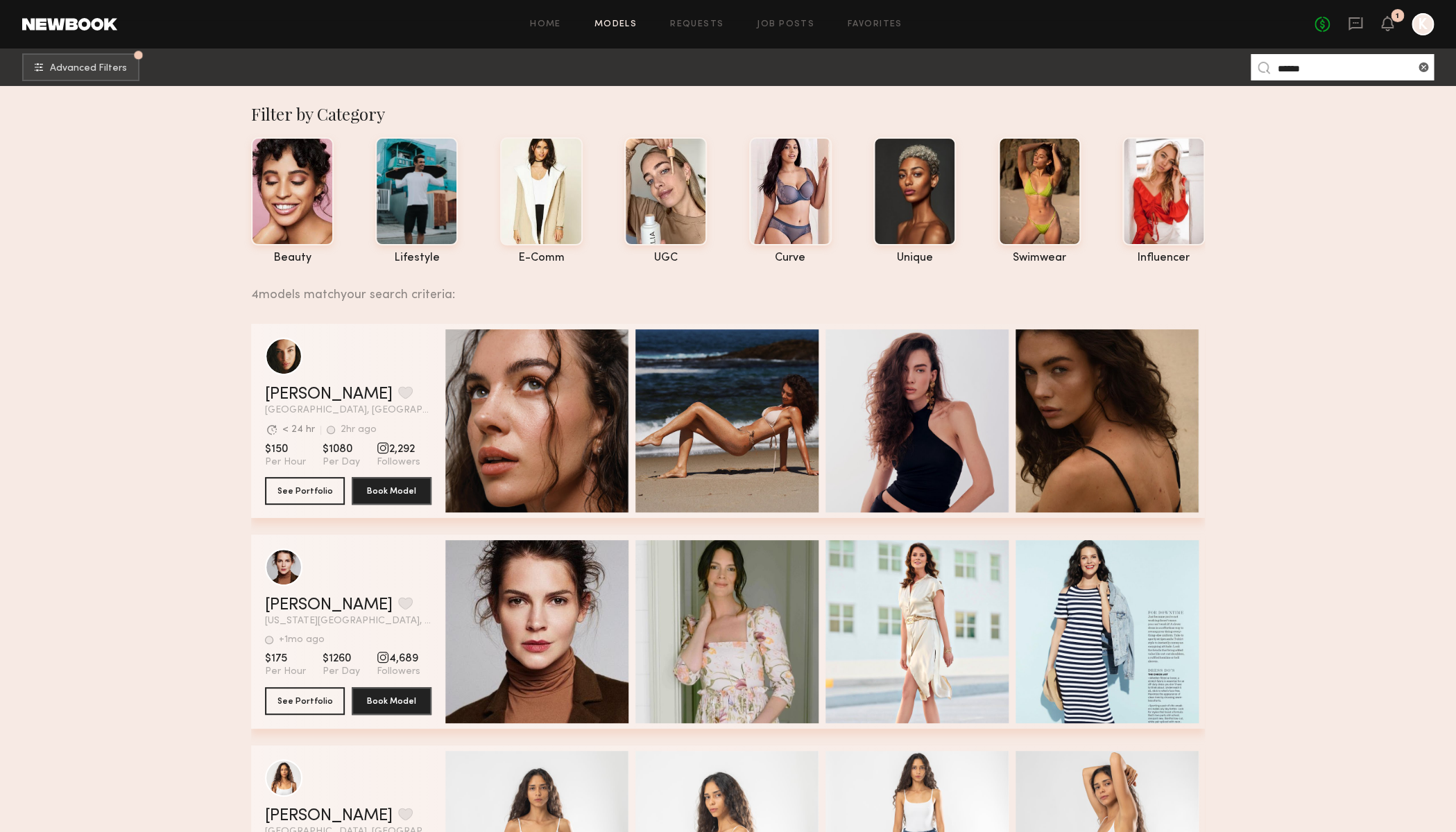
drag, startPoint x: 1314, startPoint y: 72, endPoint x: 1246, endPoint y: 69, distance: 68.1
click at [1251, 67] on input "******" at bounding box center [1341, 67] width 183 height 27
type input "*"
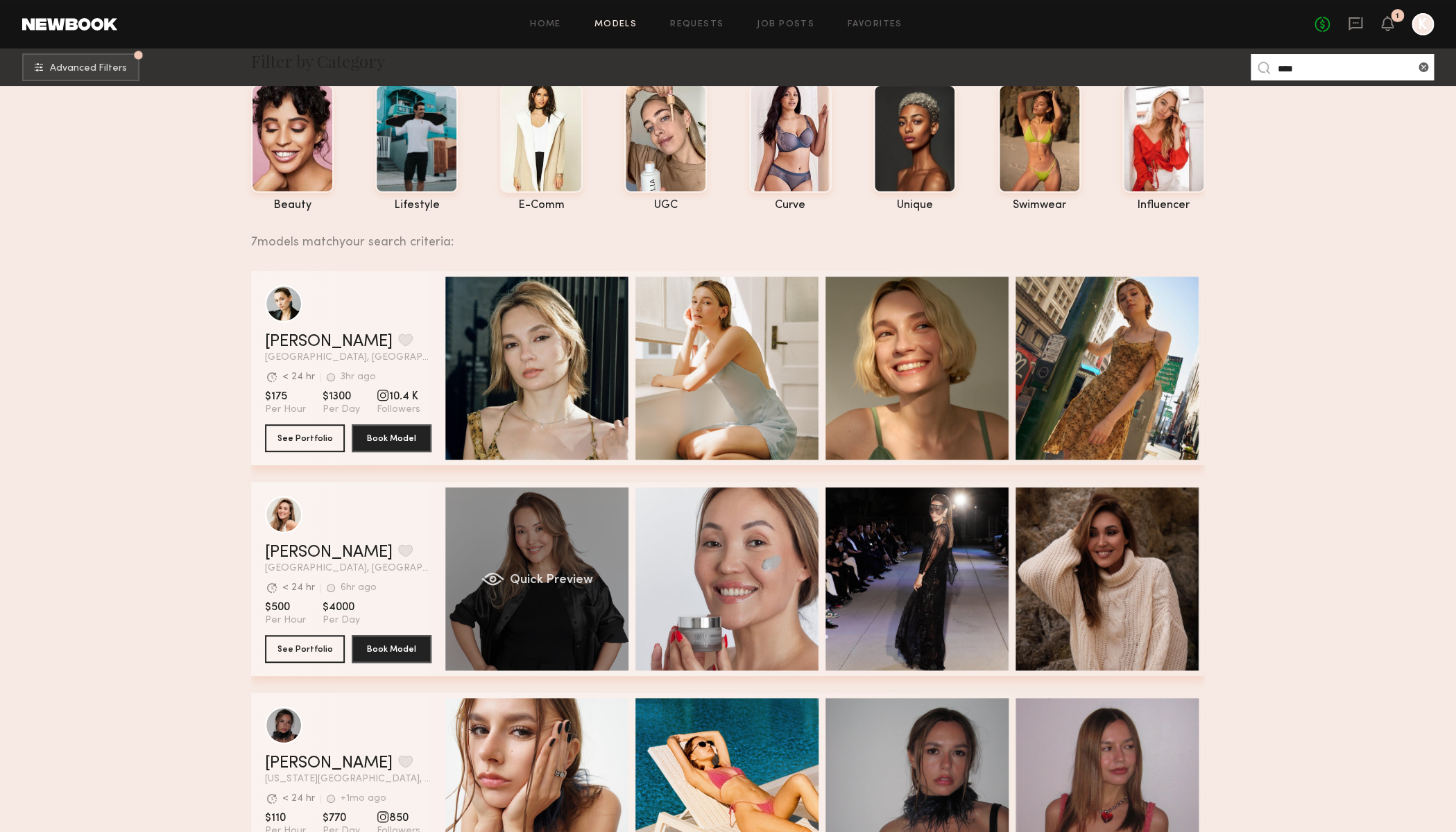
scroll to position [26, 0]
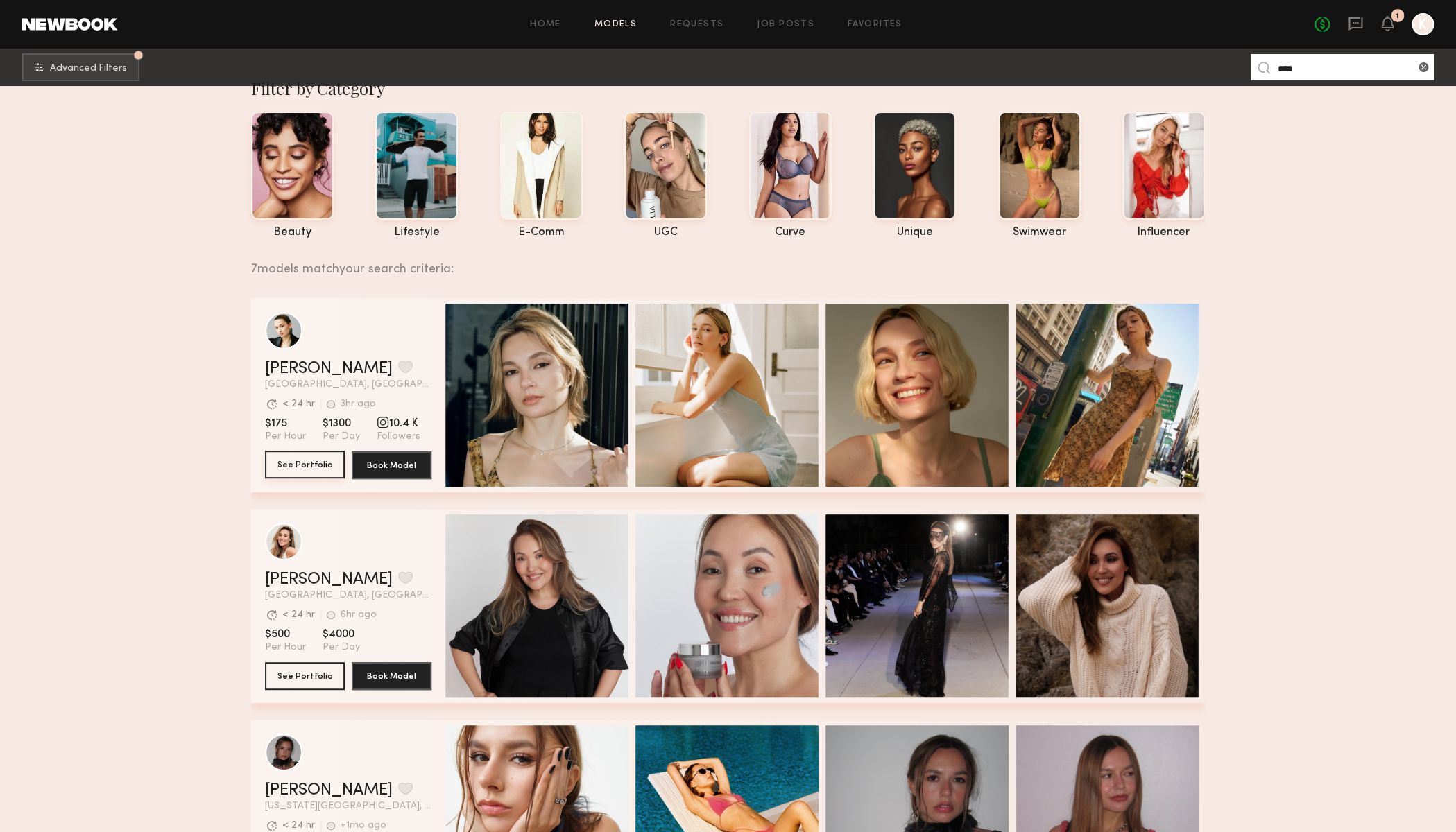
click at [310, 465] on button "See Portfolio" at bounding box center [304, 465] width 80 height 28
click at [308, 467] on button "See Portfolio" at bounding box center [304, 465] width 80 height 28
click at [1237, 66] on nb-browse-subheader "Advanced Filters Pro tip: speed up your search by using our advanced filters. *…" at bounding box center [728, 67] width 1456 height 38
drag, startPoint x: 1299, startPoint y: 69, endPoint x: 1266, endPoint y: 69, distance: 33.0
click at [1266, 69] on input "****" at bounding box center [1341, 67] width 183 height 27
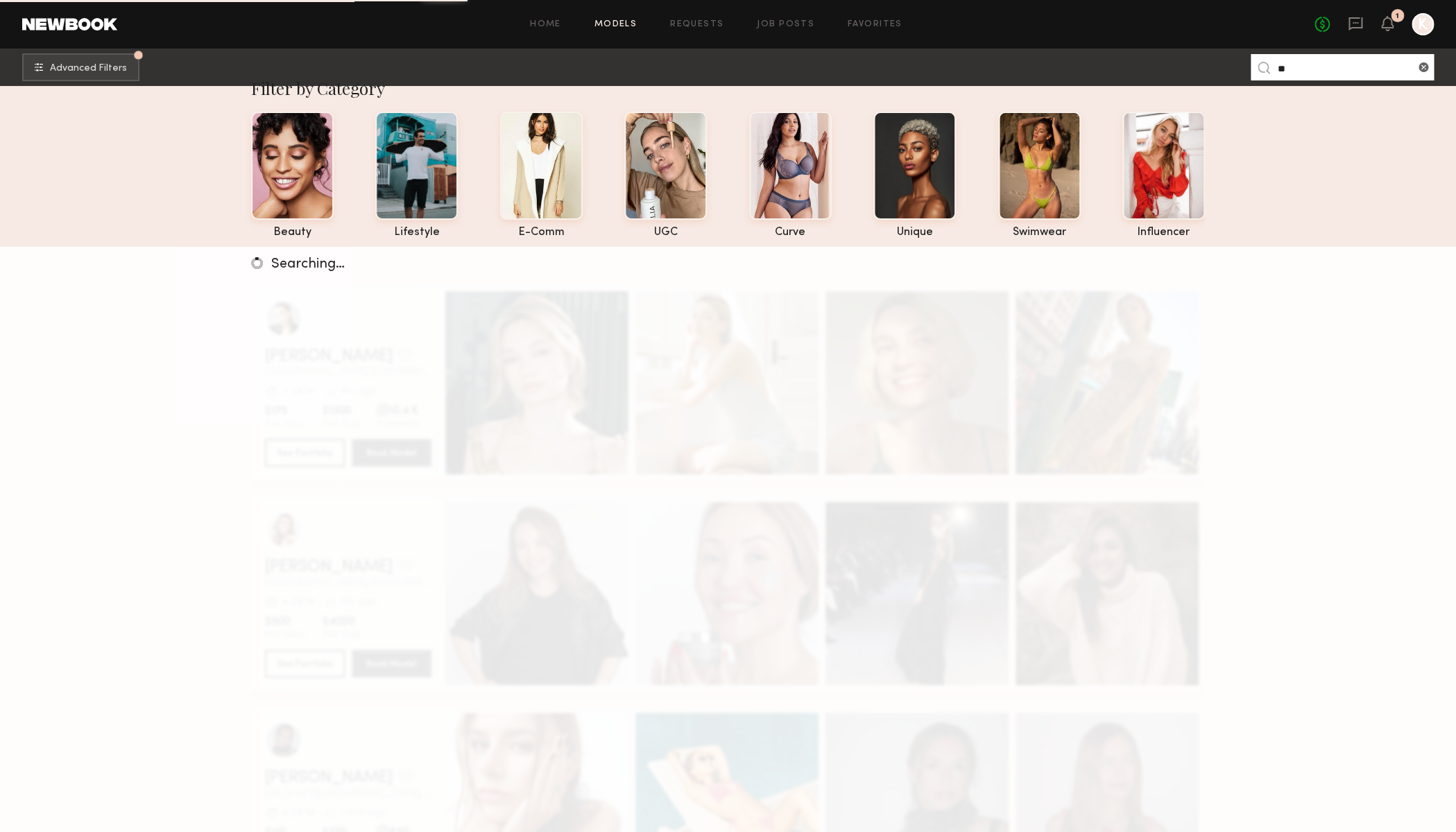
scroll to position [27, 0]
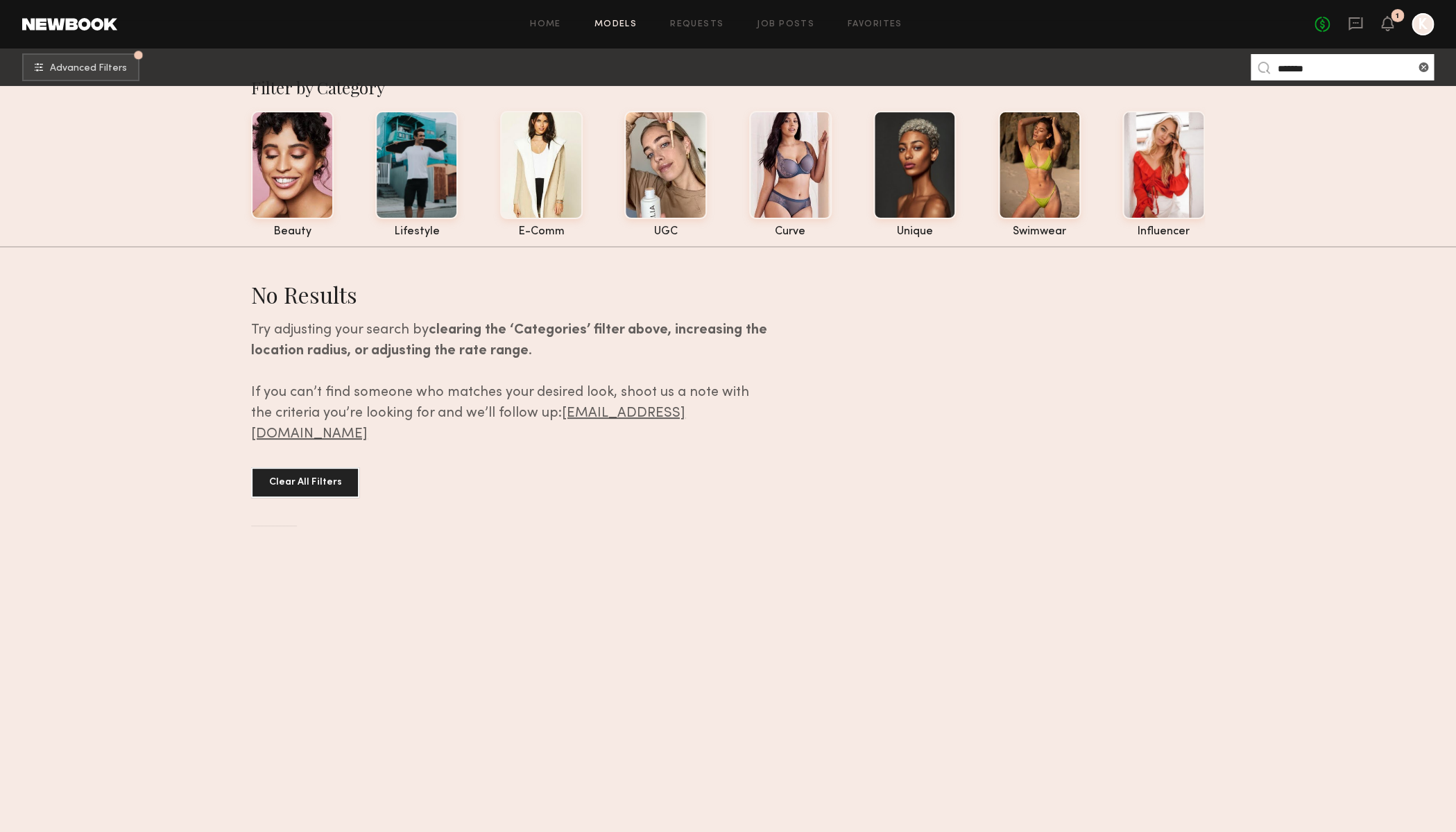
drag, startPoint x: 1266, startPoint y: 63, endPoint x: 1202, endPoint y: 59, distance: 64.1
click at [1251, 59] on input "*******" at bounding box center [1341, 67] width 183 height 27
paste input "*"
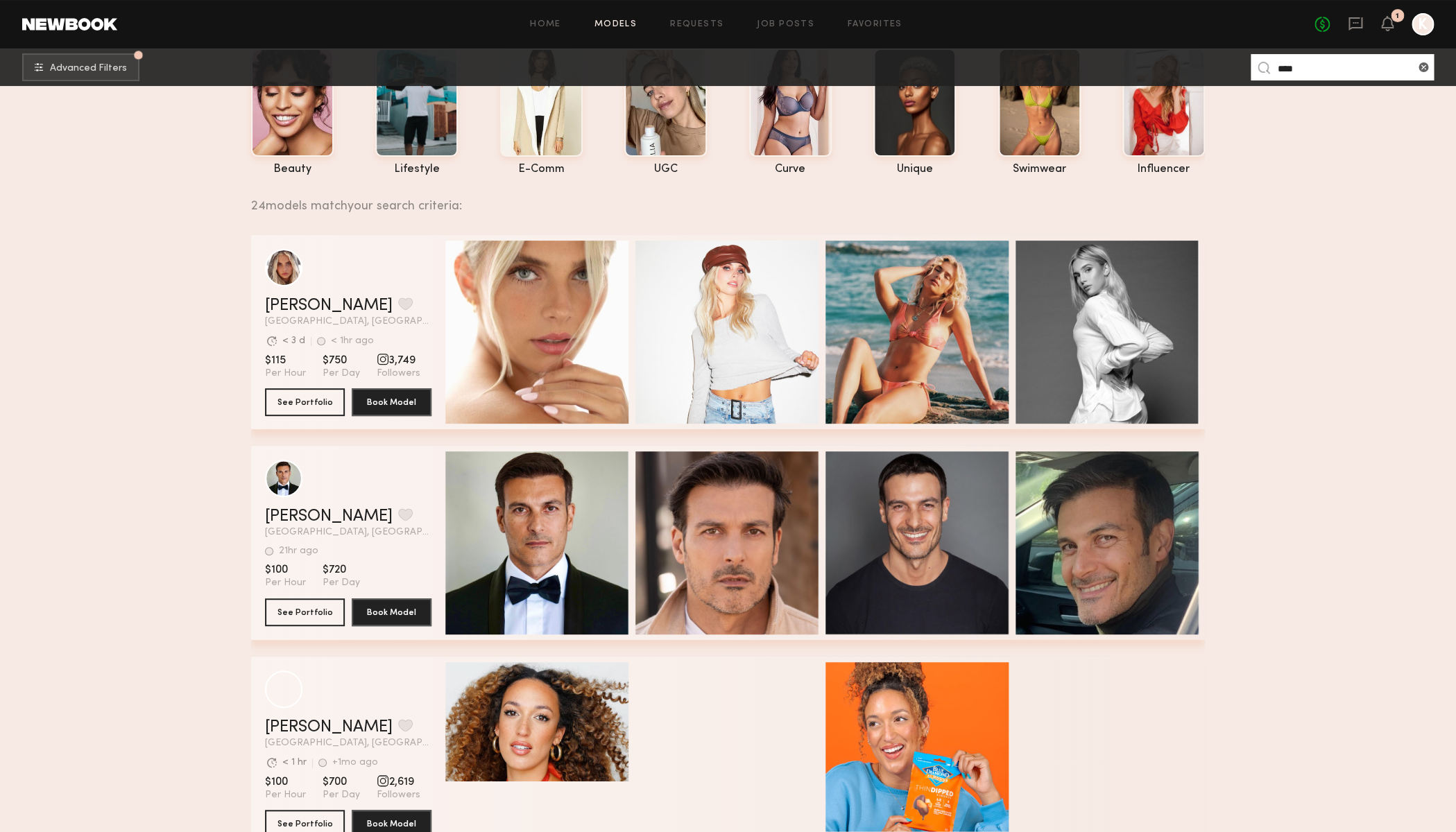
scroll to position [90, 0]
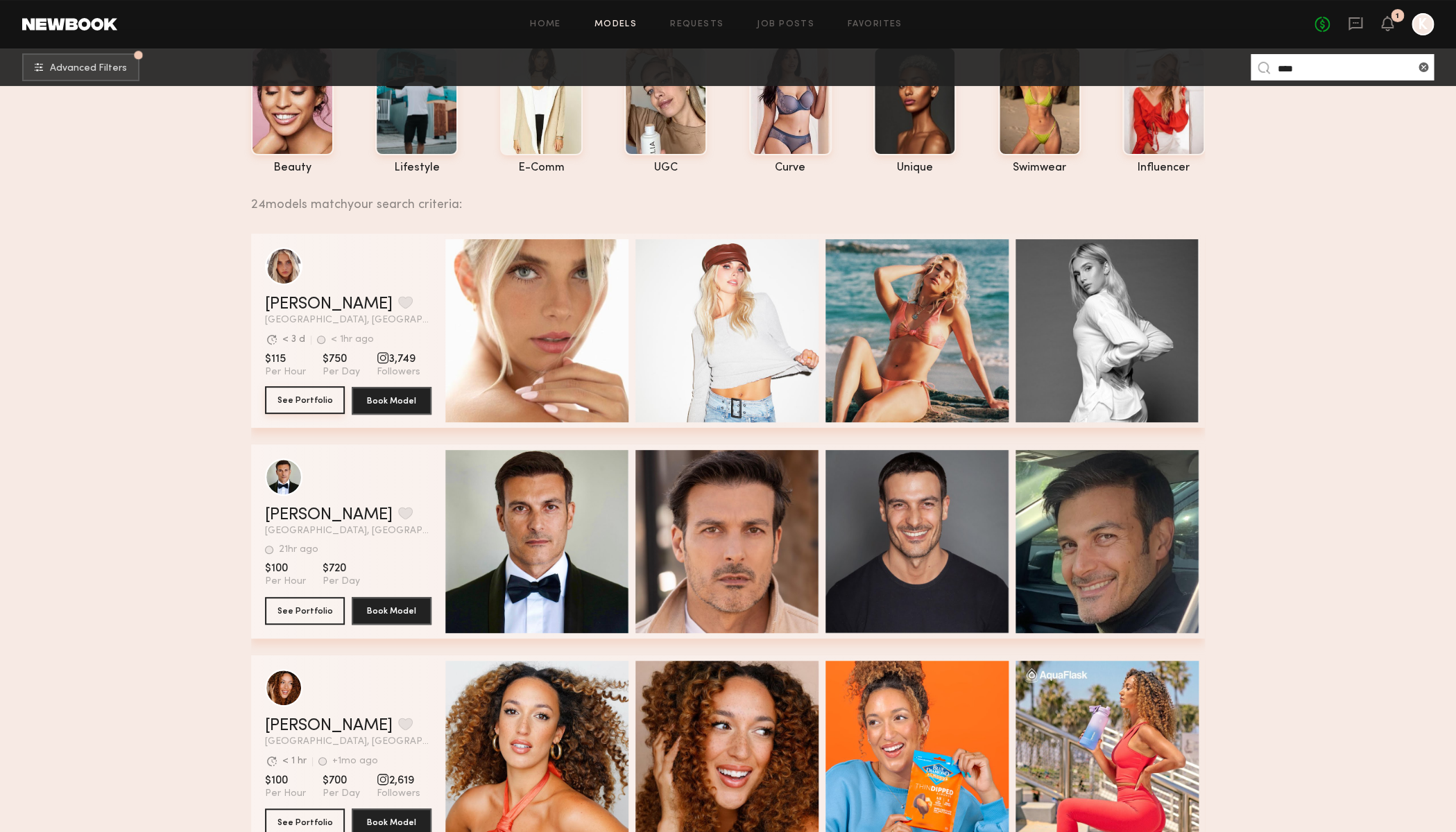
type input "****"
click at [306, 401] on button "See Portfolio" at bounding box center [304, 400] width 80 height 28
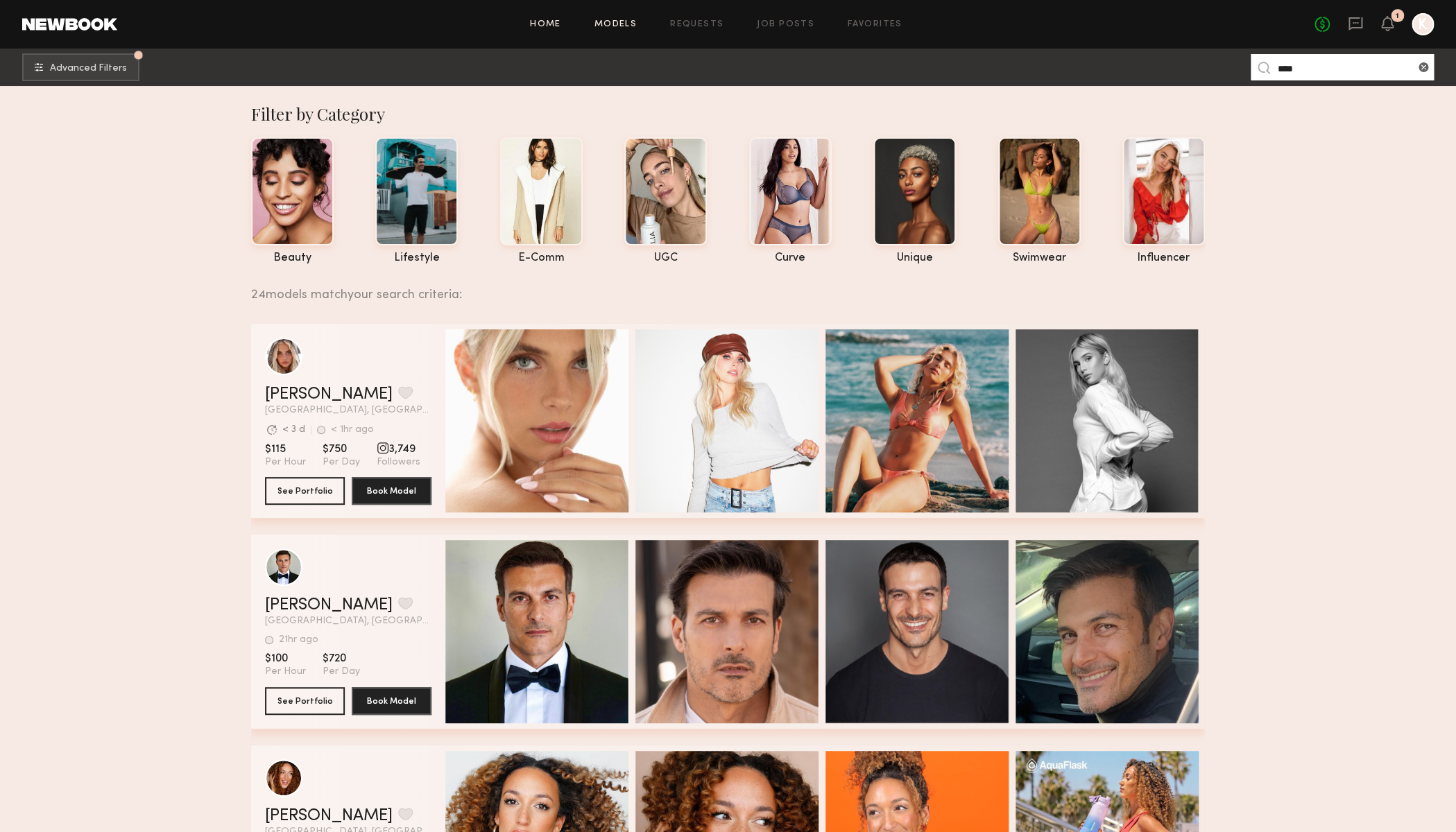
click at [559, 26] on link "Home" at bounding box center [546, 24] width 32 height 9
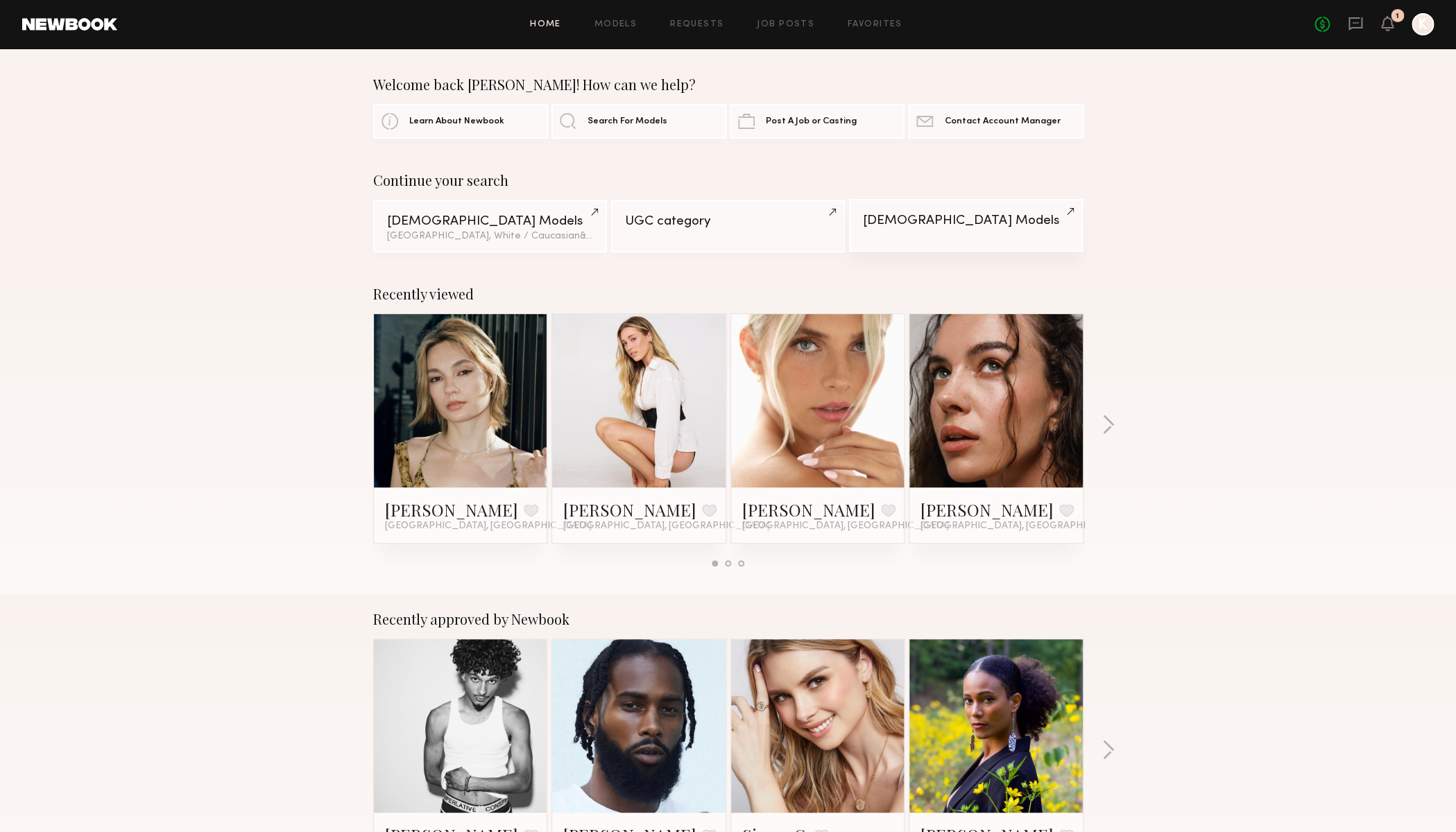
click at [881, 227] on div "Male Models" at bounding box center [965, 220] width 206 height 13
drag, startPoint x: 1386, startPoint y: 439, endPoint x: 1391, endPoint y: 391, distance: 48.3
click at [1385, 439] on div "Recently viewed Yuliia K. Favorite Los Angeles, CA Hailey M. Favorite Los Angel…" at bounding box center [728, 432] width 1456 height 326
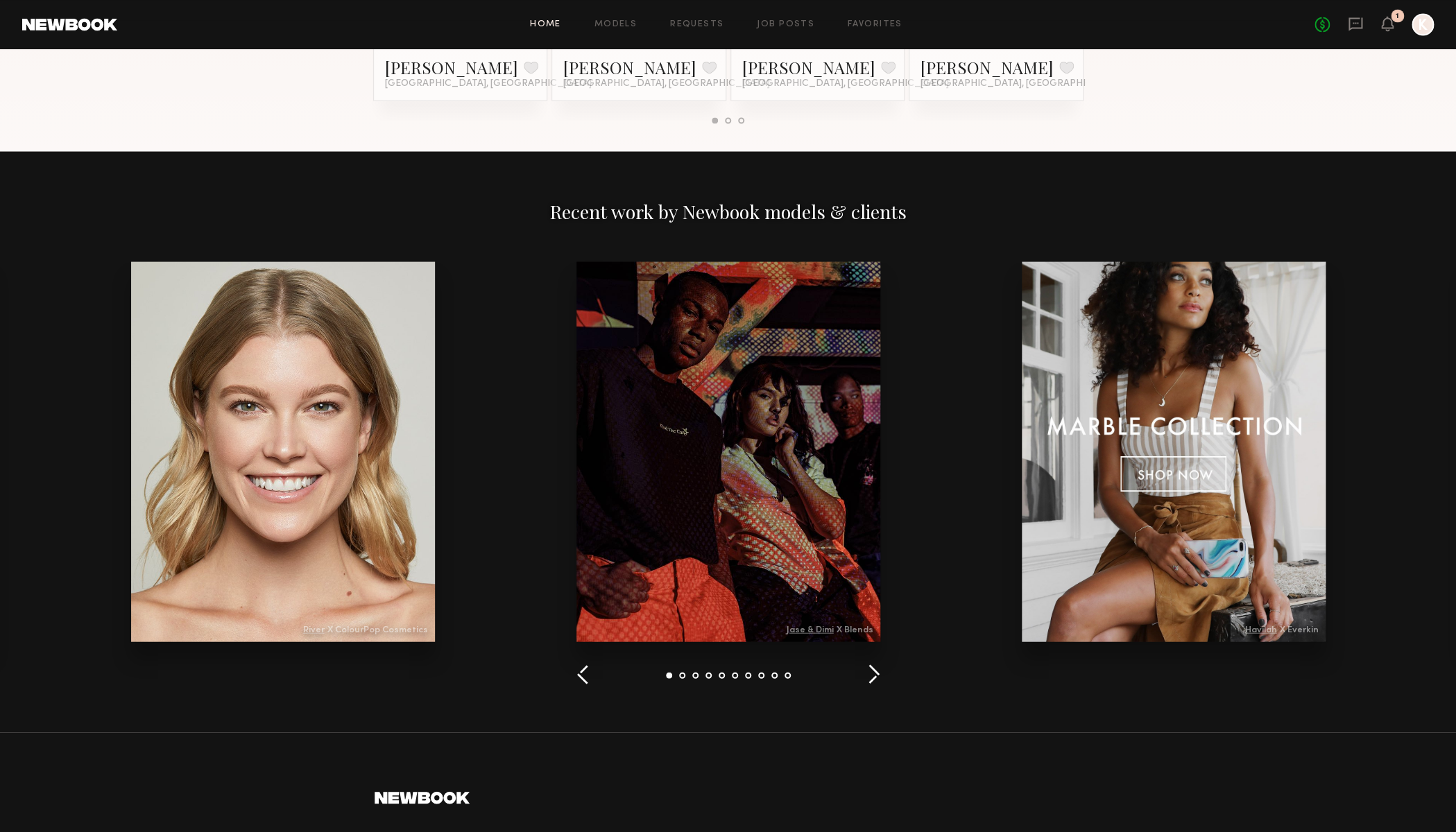
scroll to position [1500, 0]
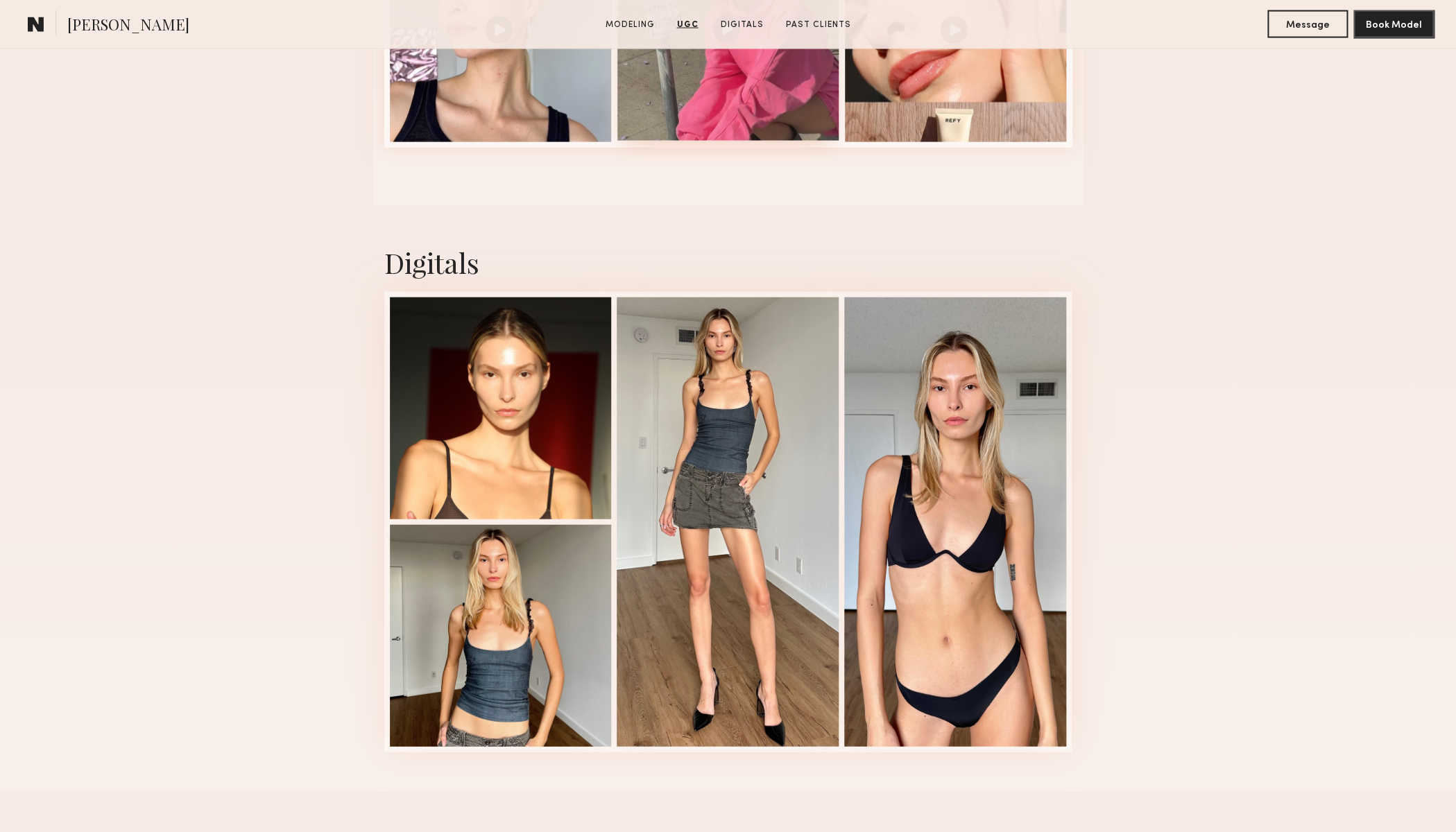
scroll to position [1467, 0]
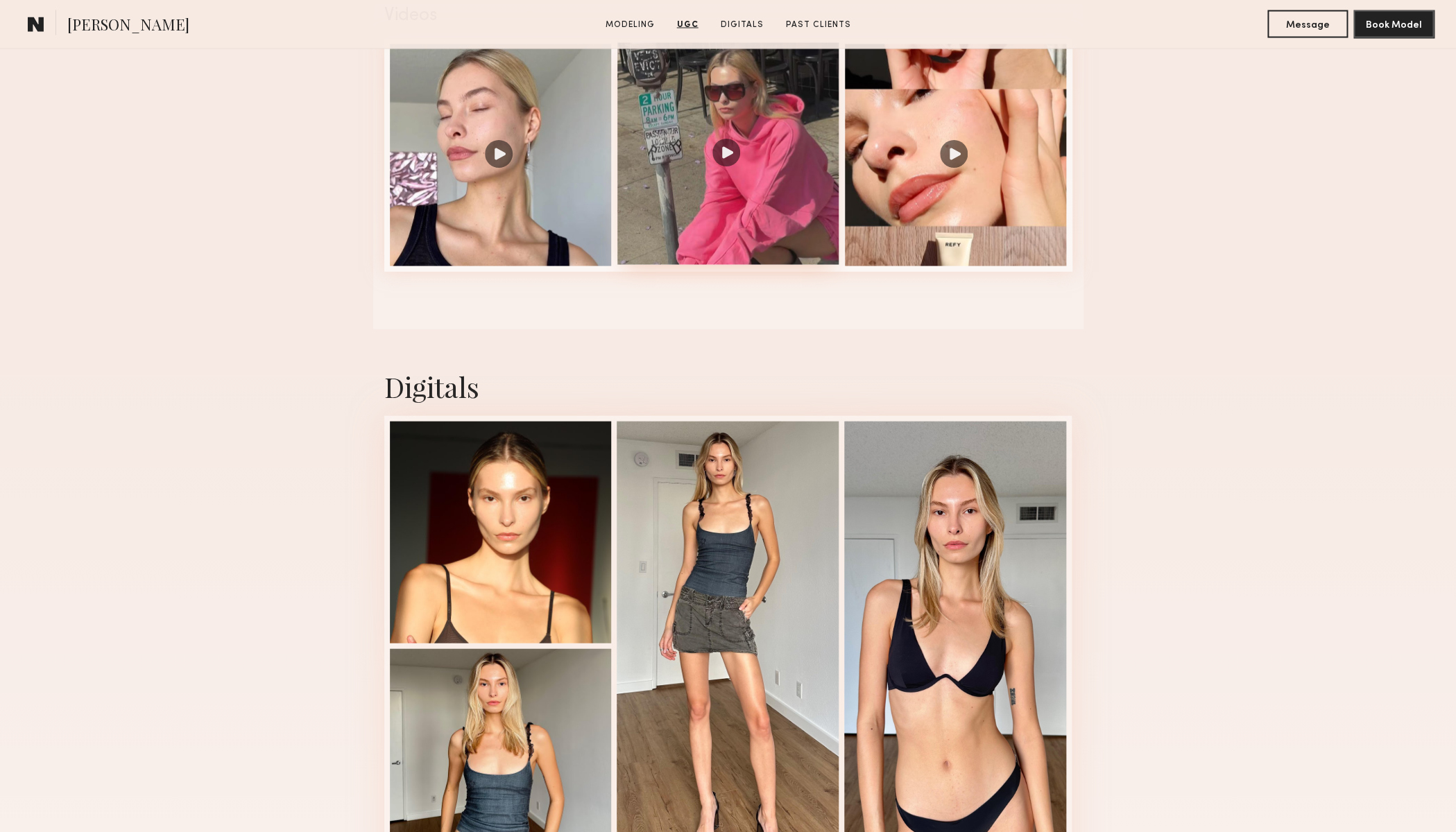
click at [722, 161] on div at bounding box center [728, 154] width 222 height 222
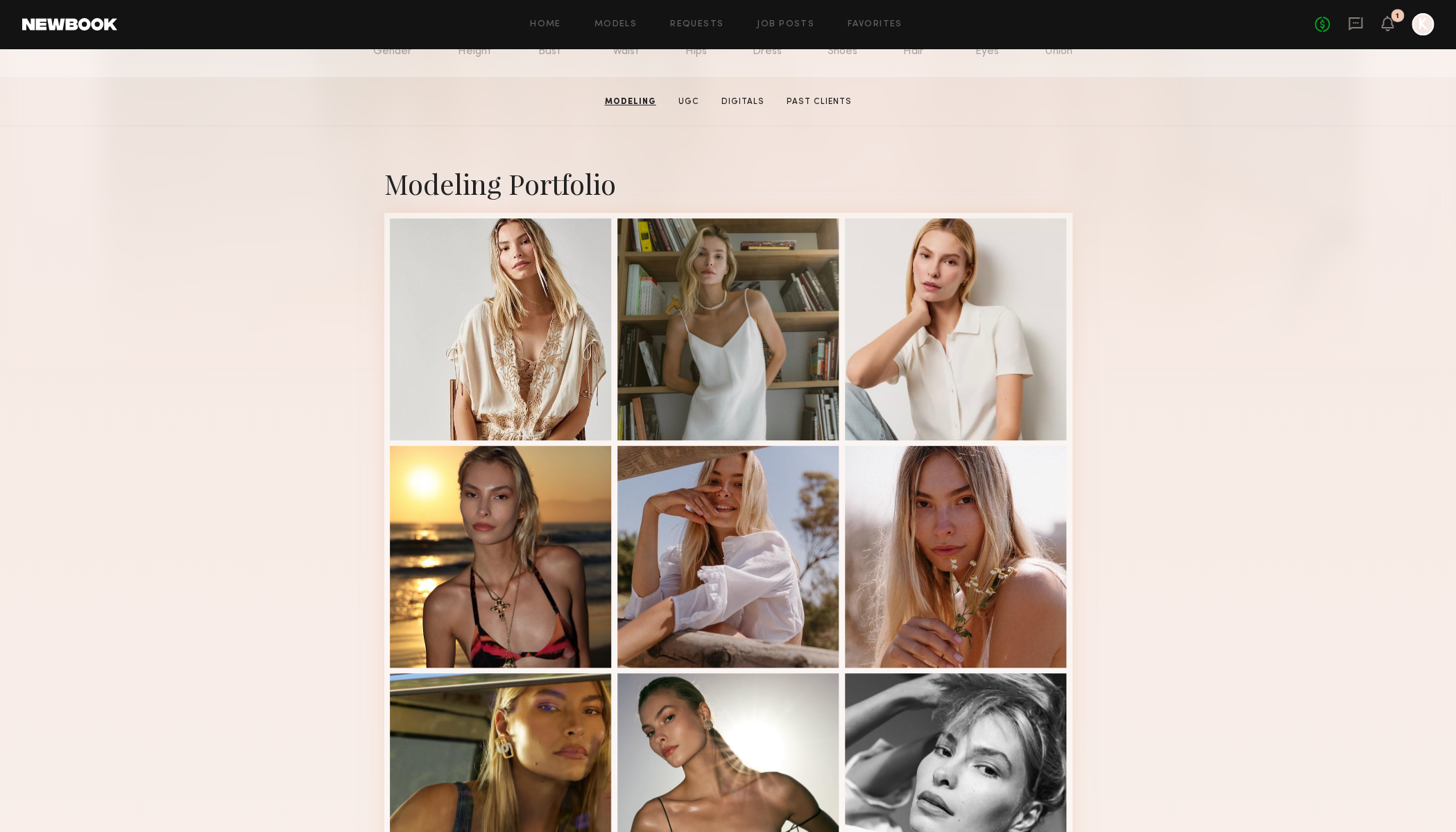
scroll to position [0, 0]
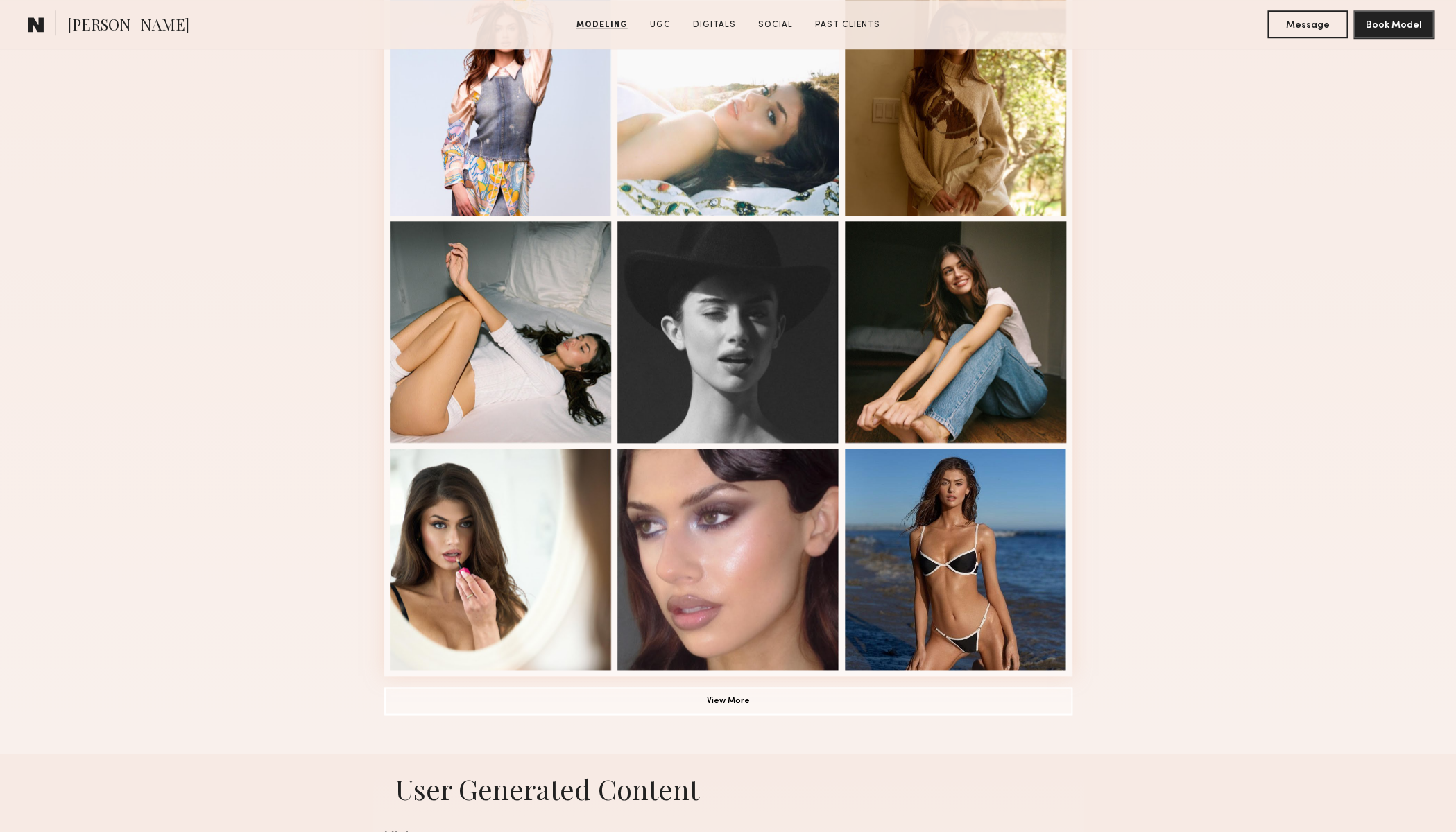
scroll to position [650, 0]
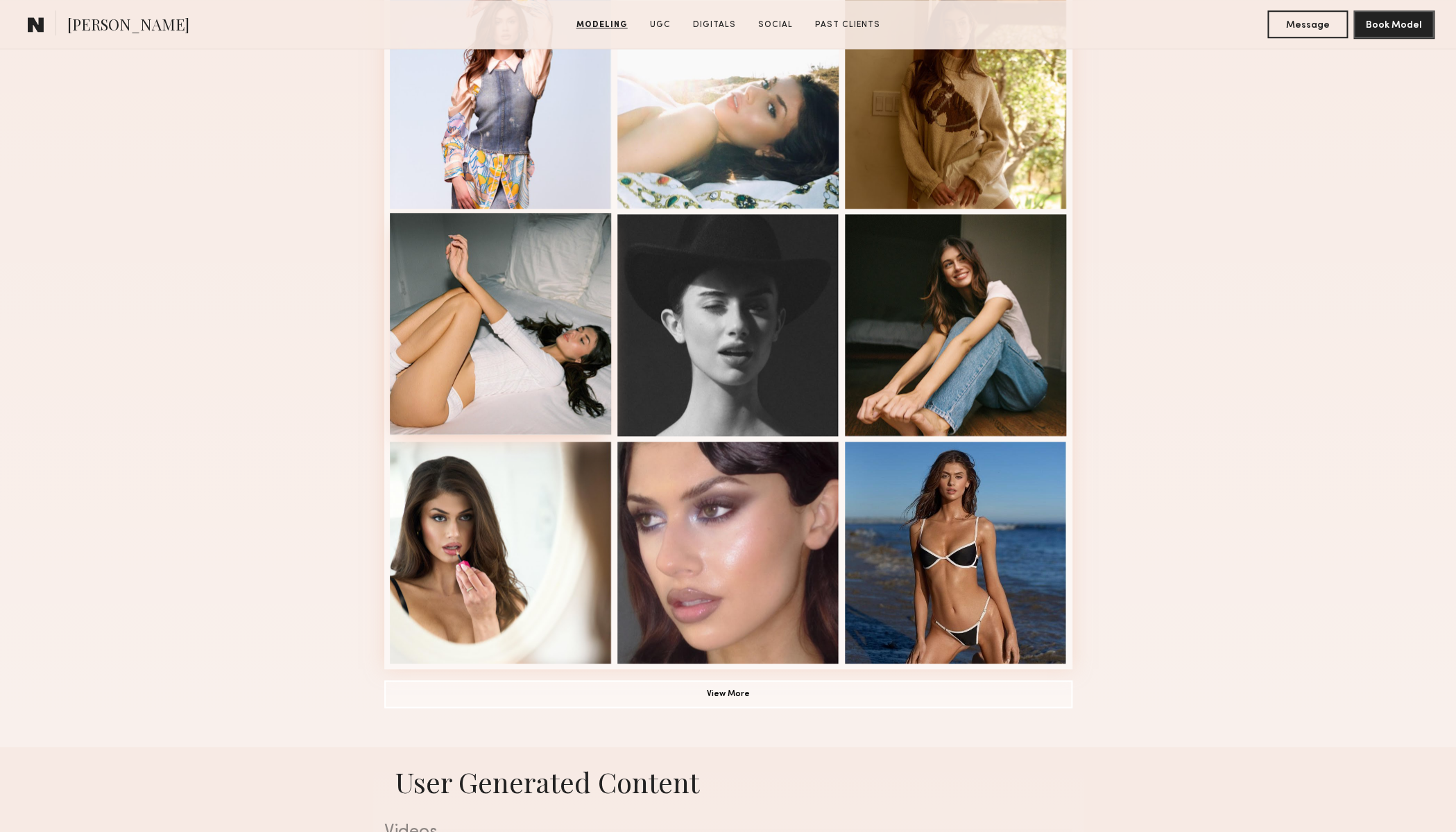
click at [451, 374] on div at bounding box center [500, 324] width 222 height 222
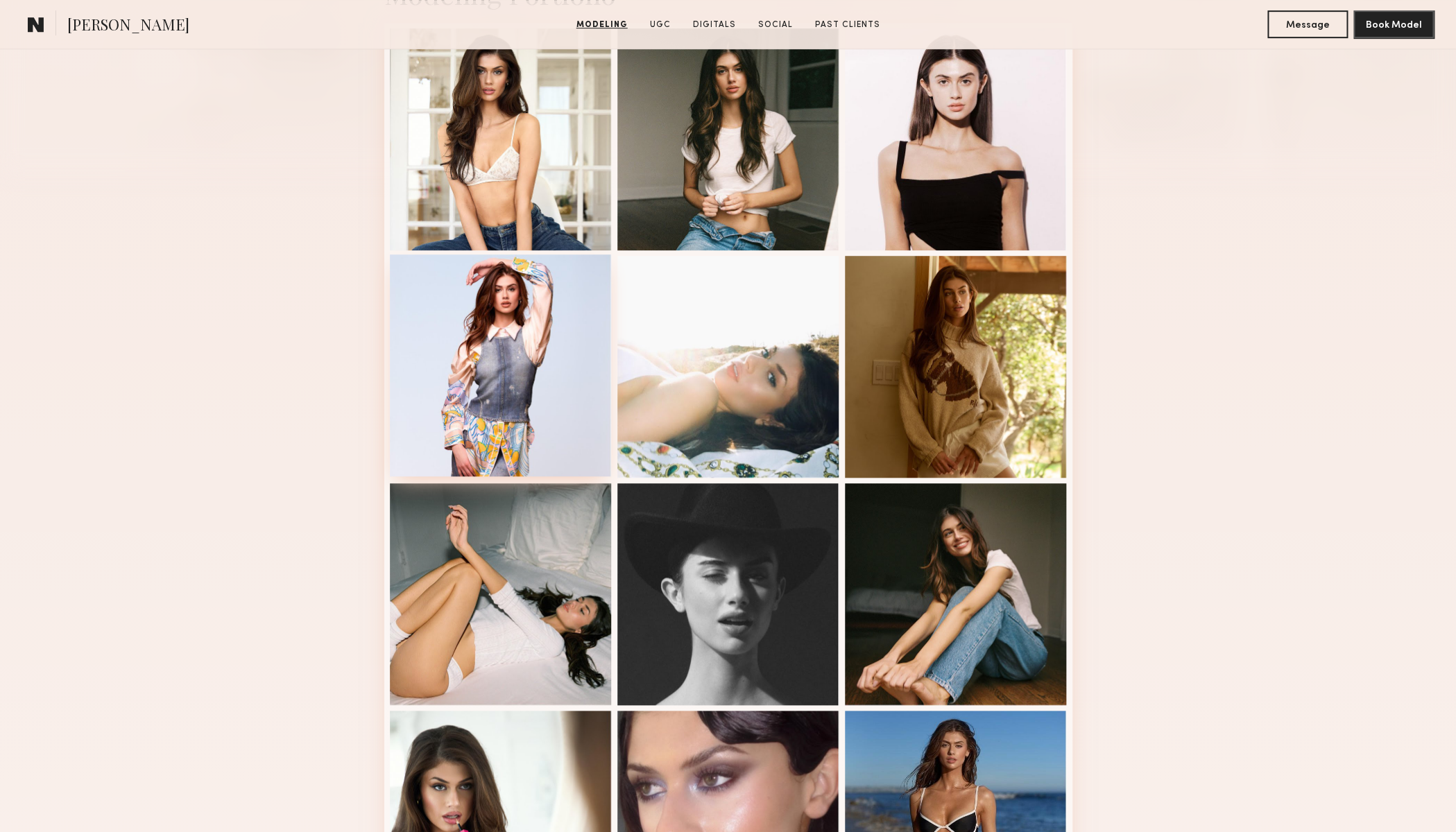
scroll to position [289, 0]
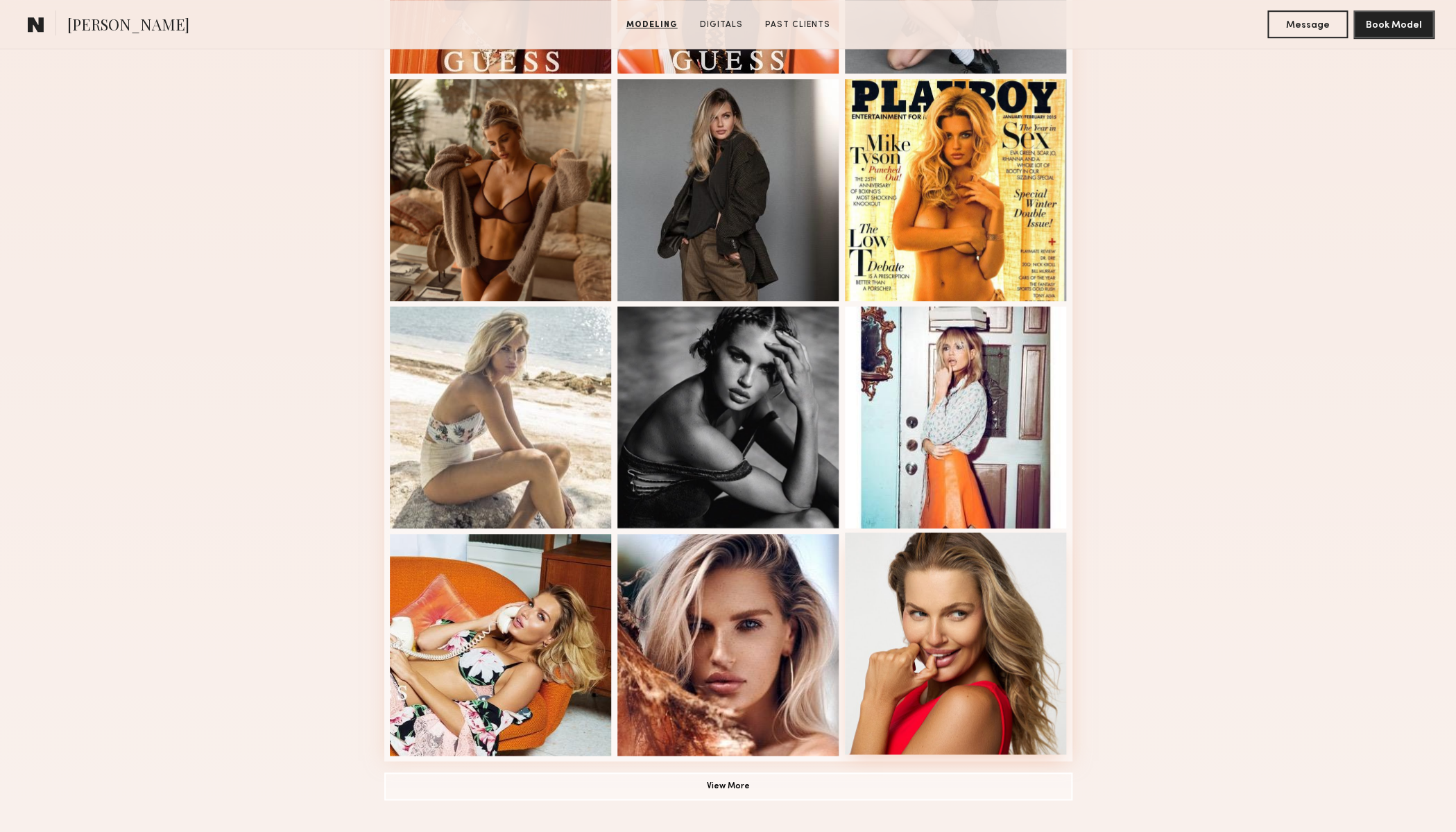
scroll to position [545, 0]
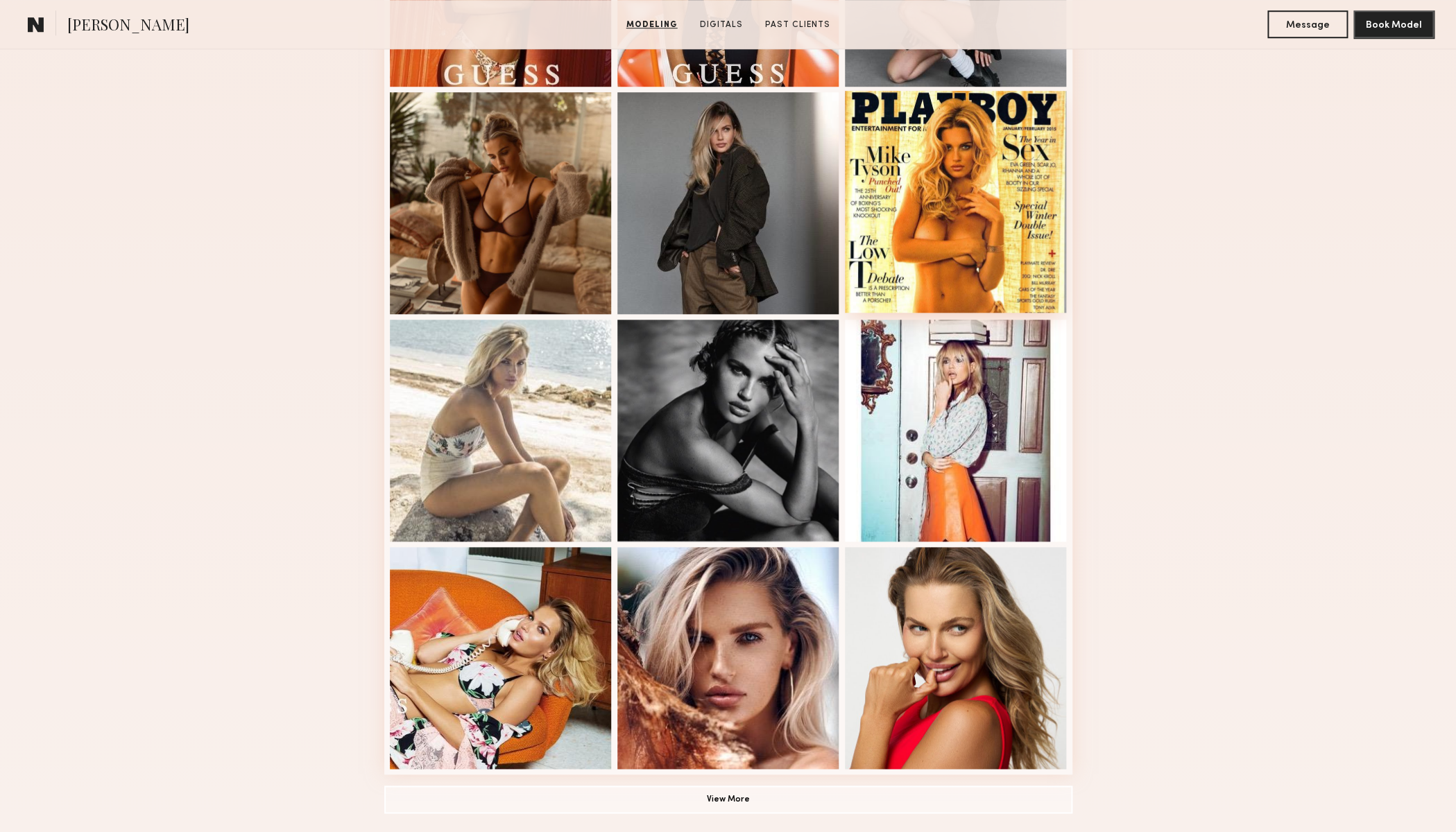
click at [943, 263] on div at bounding box center [956, 201] width 222 height 222
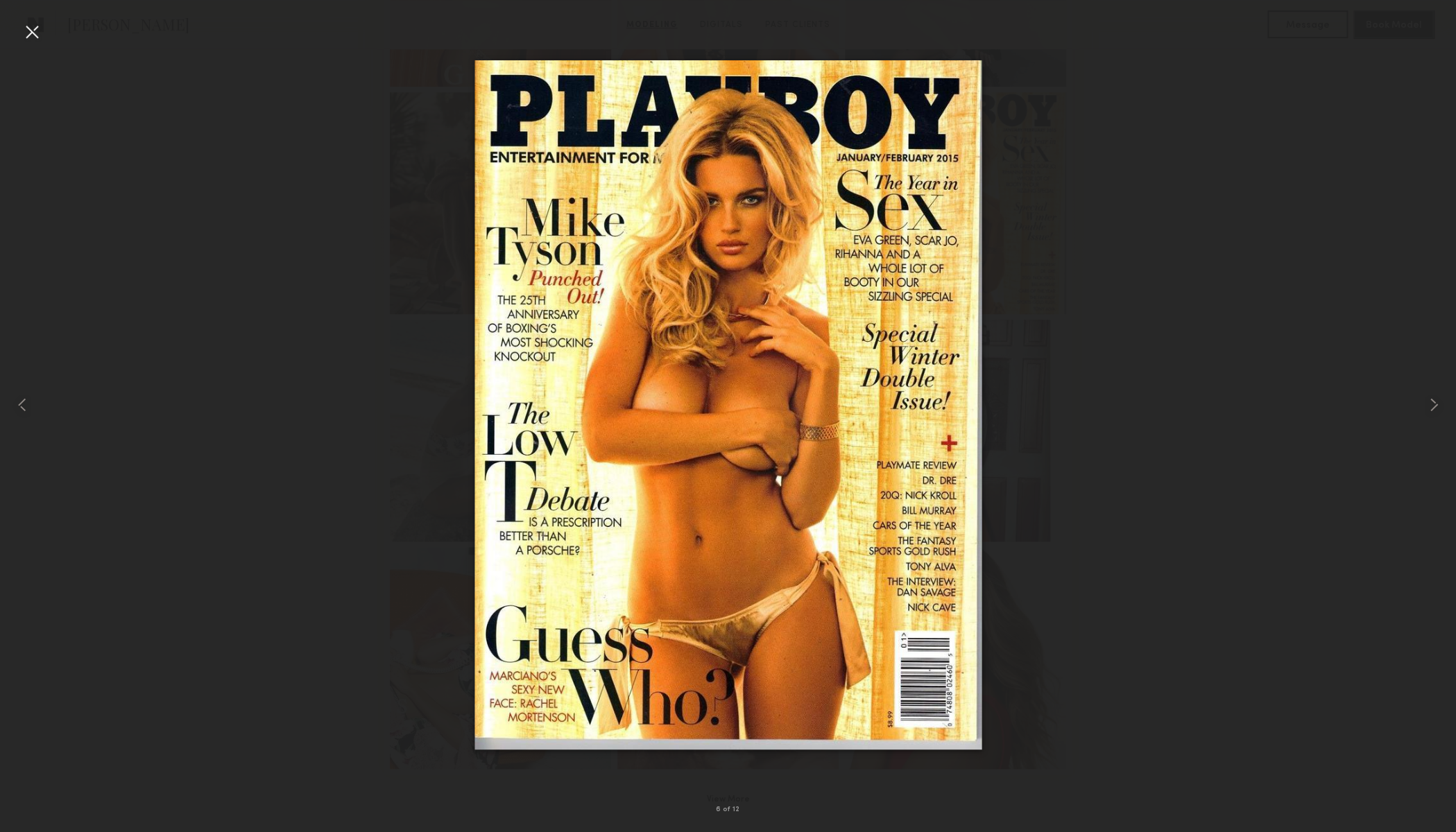
click at [38, 34] on div at bounding box center [32, 32] width 22 height 22
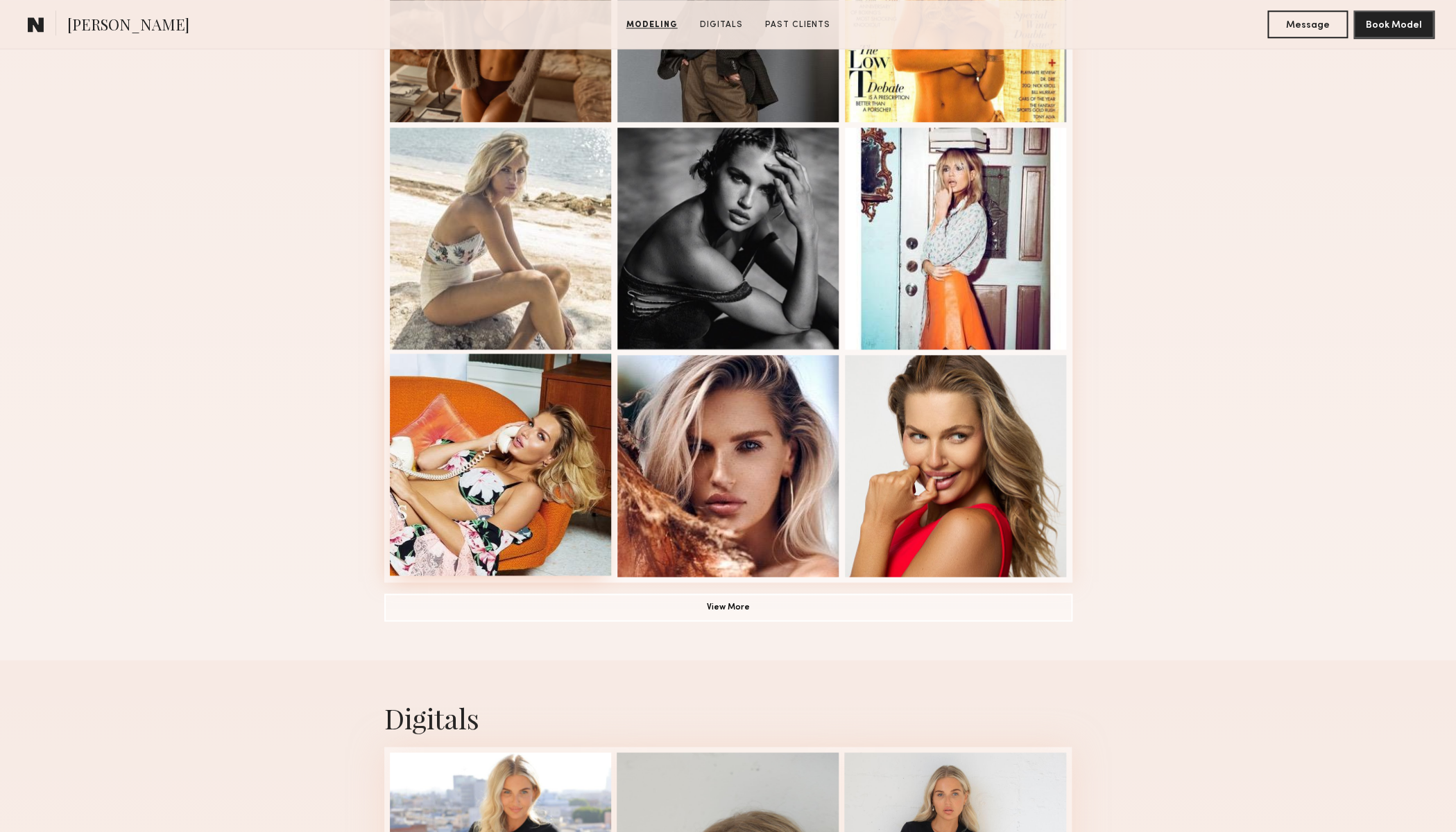
scroll to position [736, 0]
click at [729, 607] on button "View More" at bounding box center [728, 607] width 688 height 28
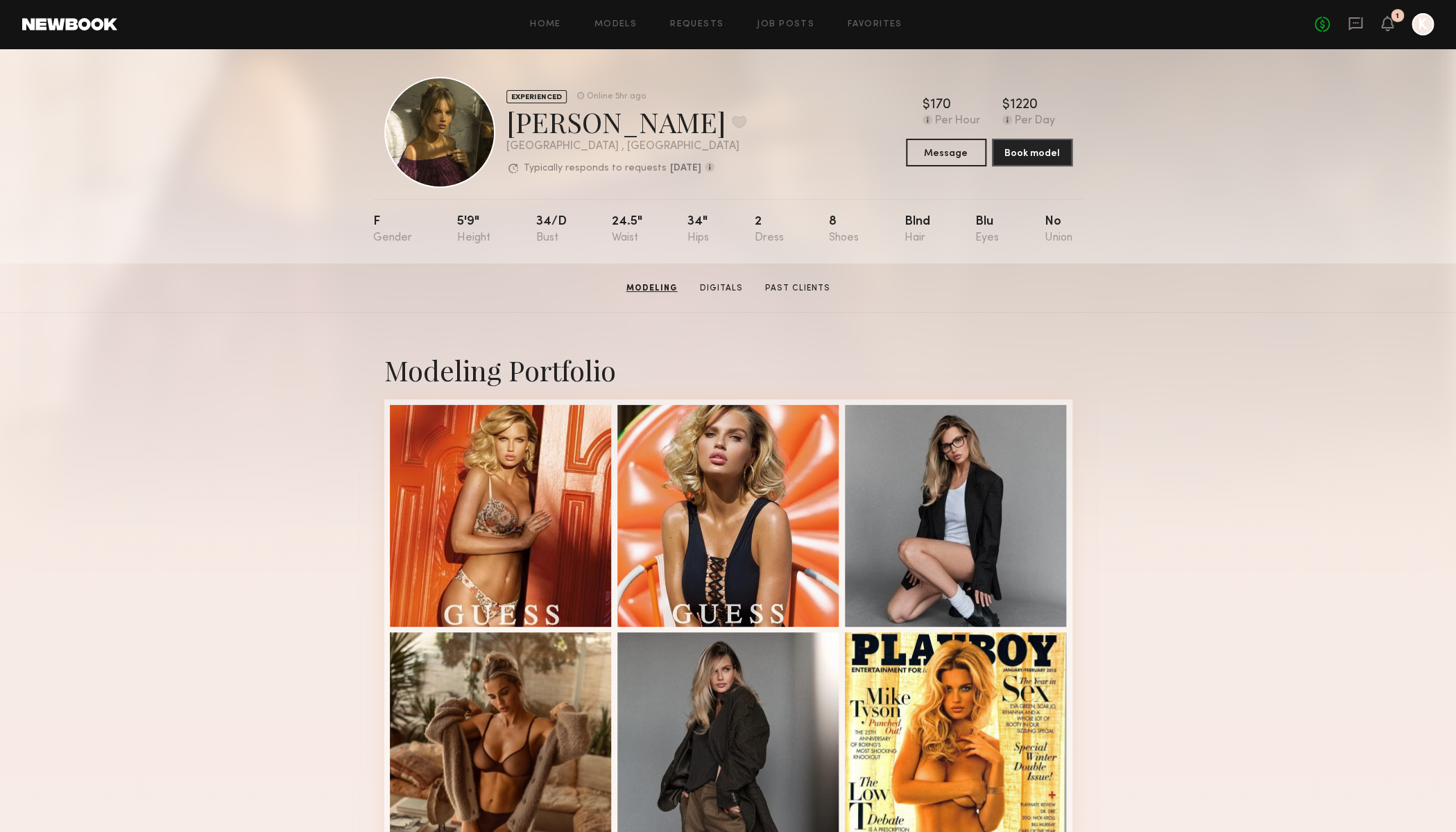
scroll to position [0, 0]
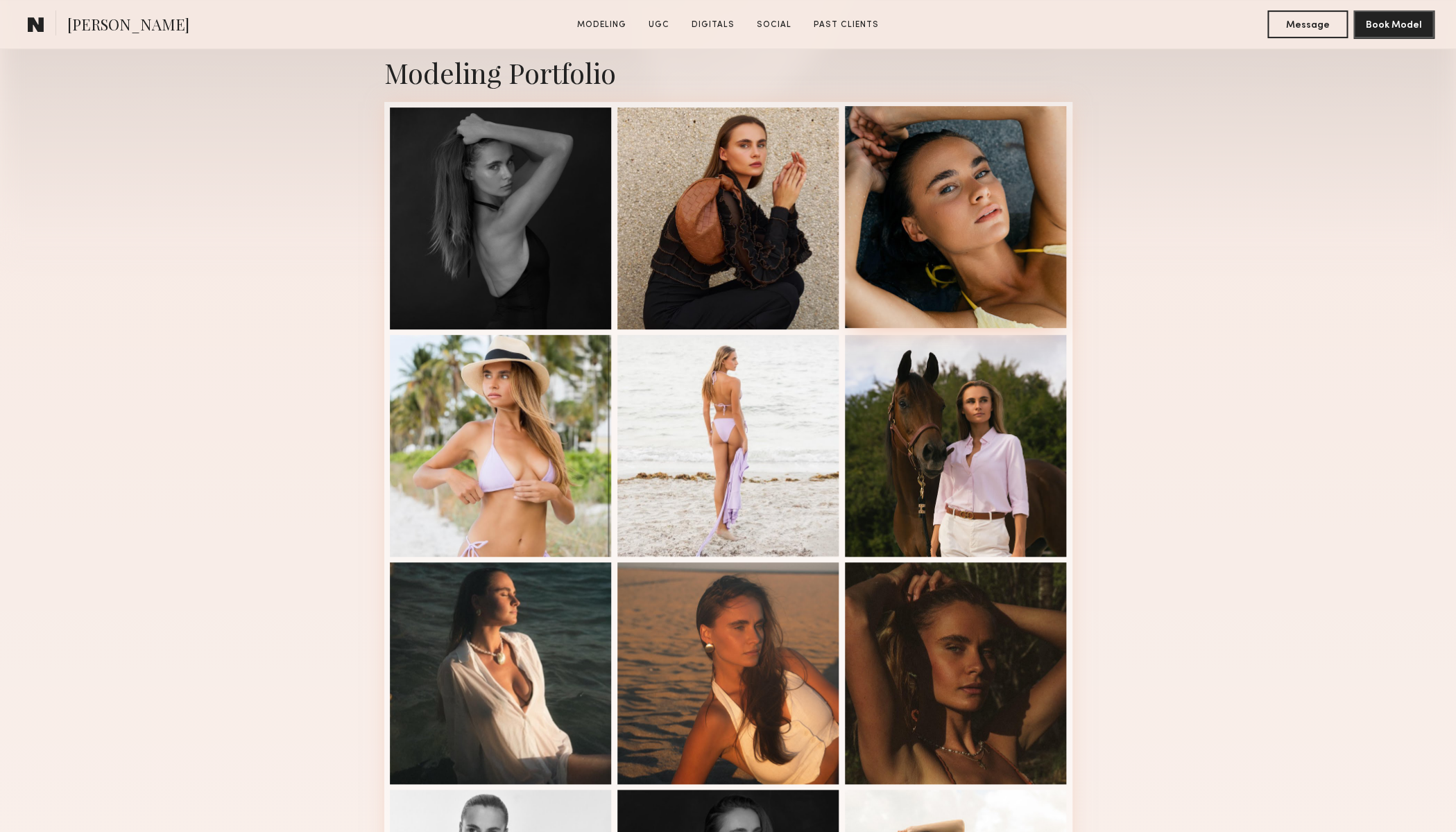
scroll to position [653, 0]
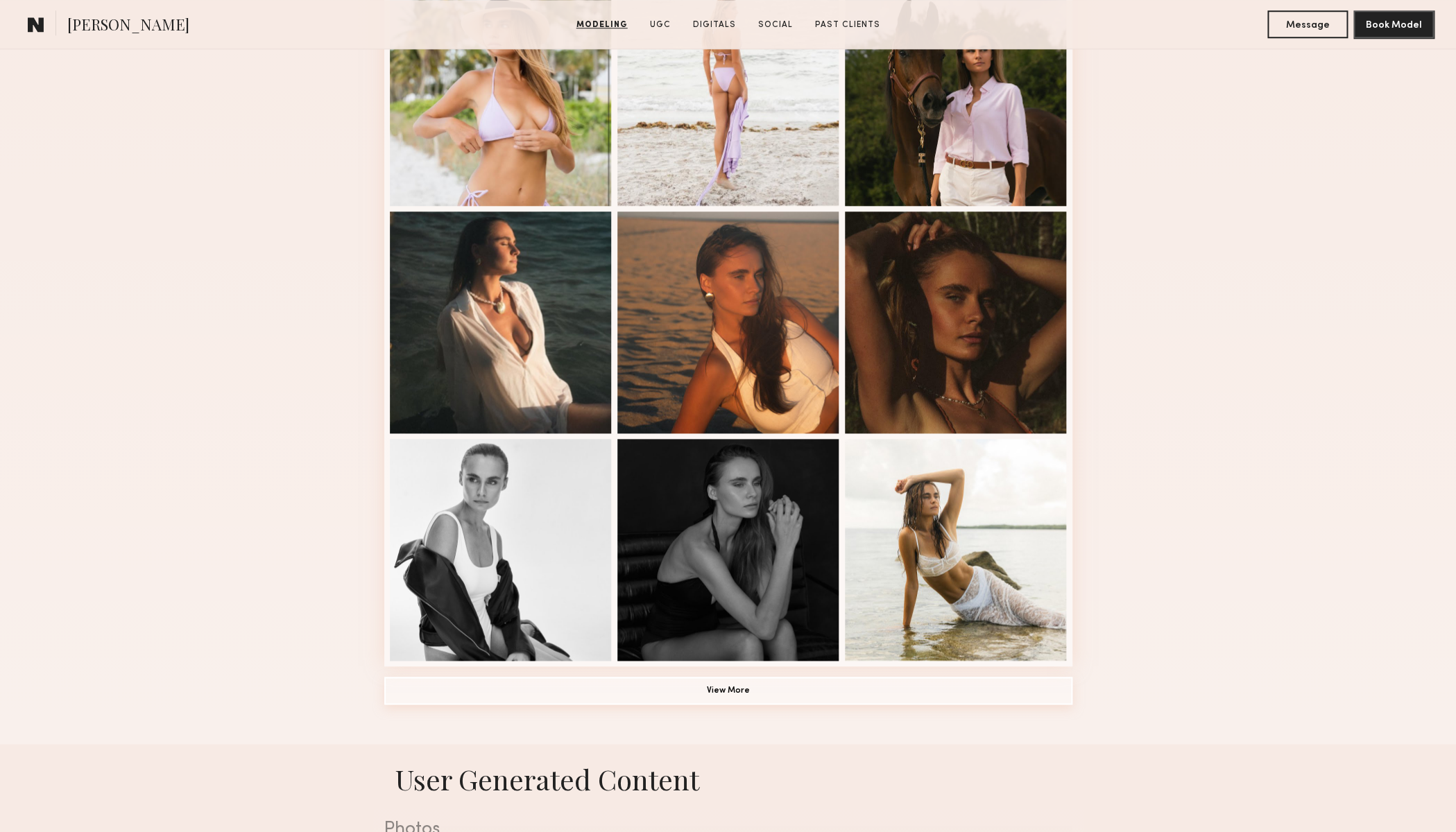
click at [730, 698] on button "View More" at bounding box center [728, 691] width 688 height 28
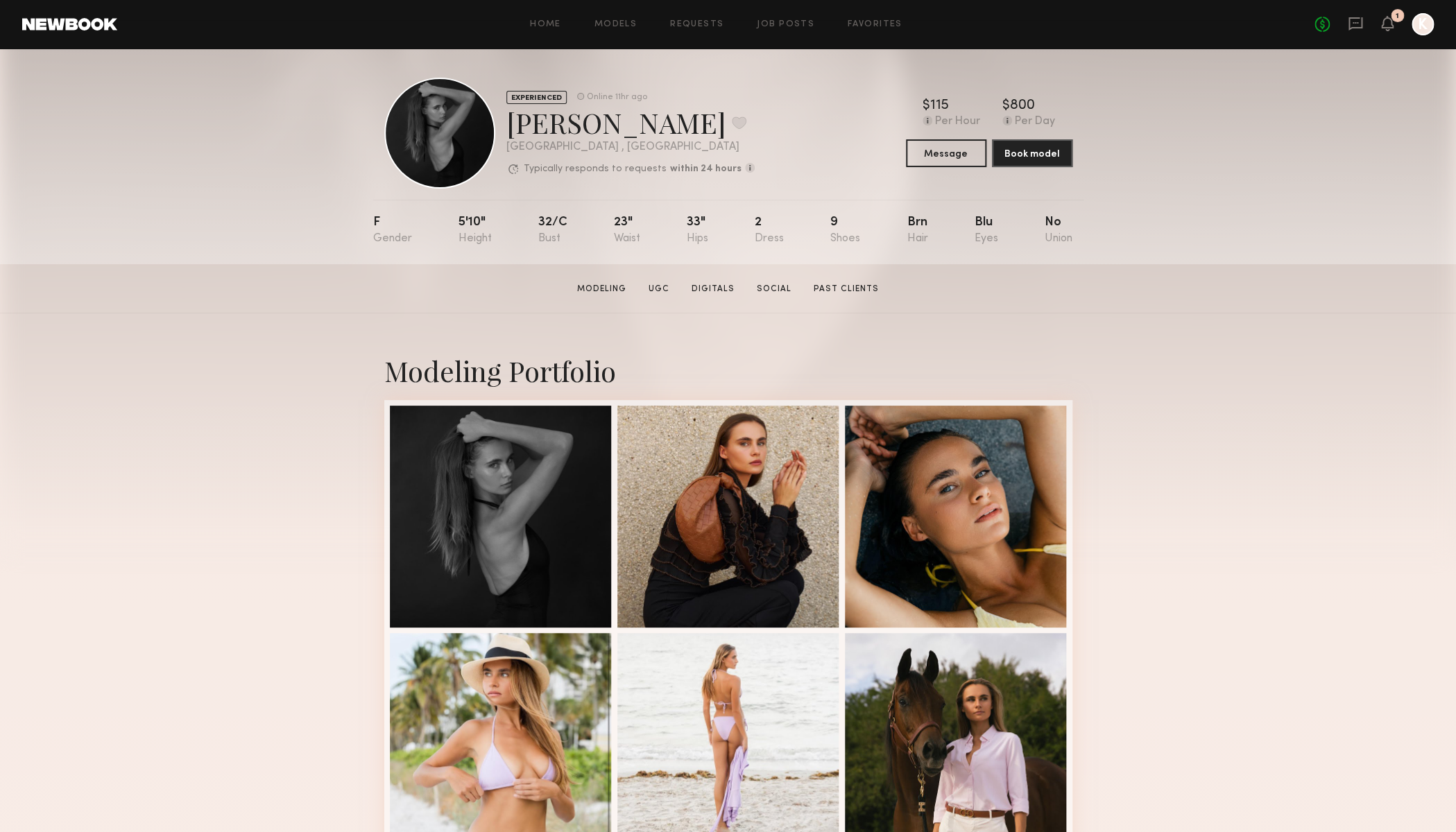
scroll to position [0, 0]
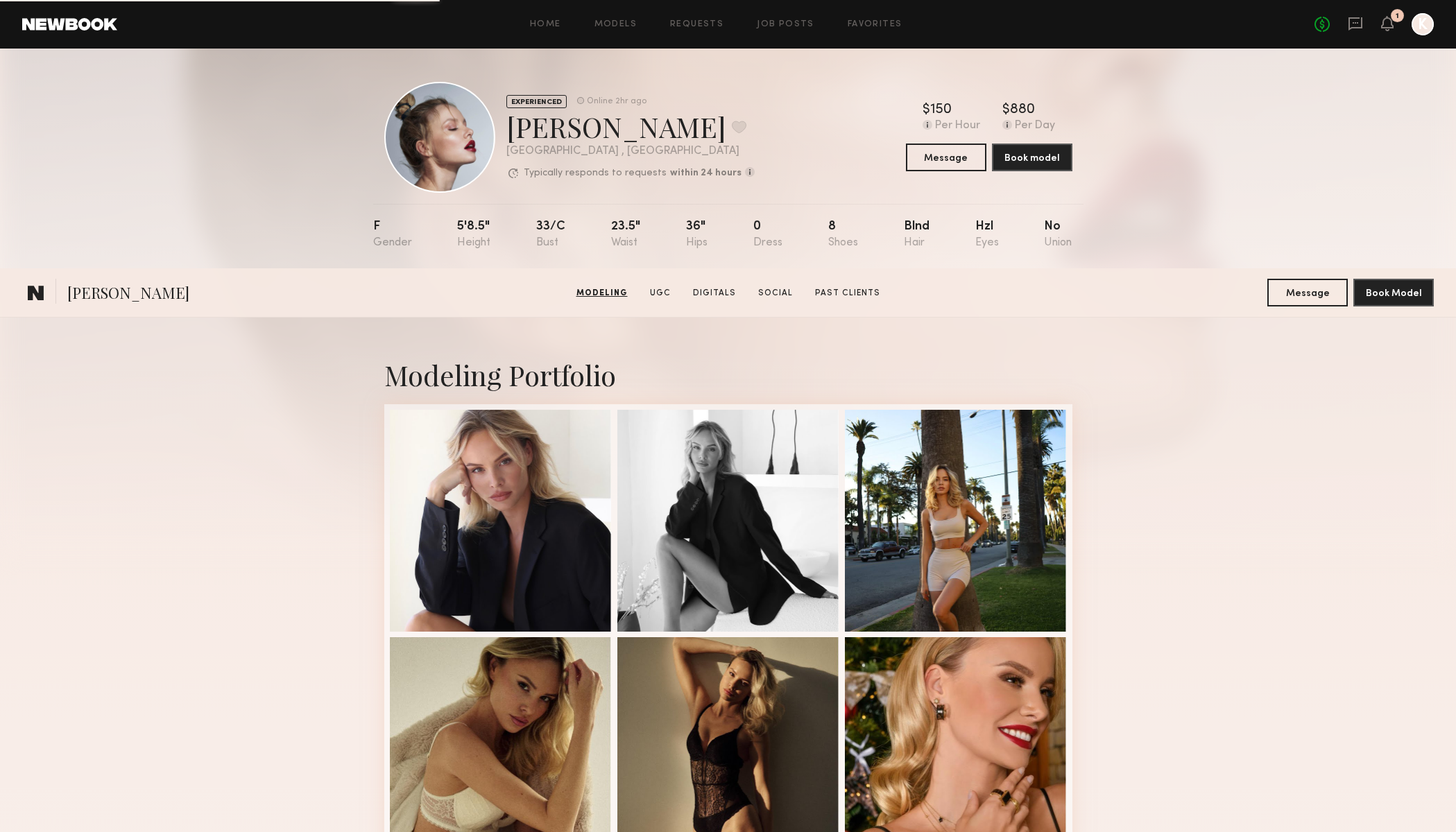
scroll to position [466, 0]
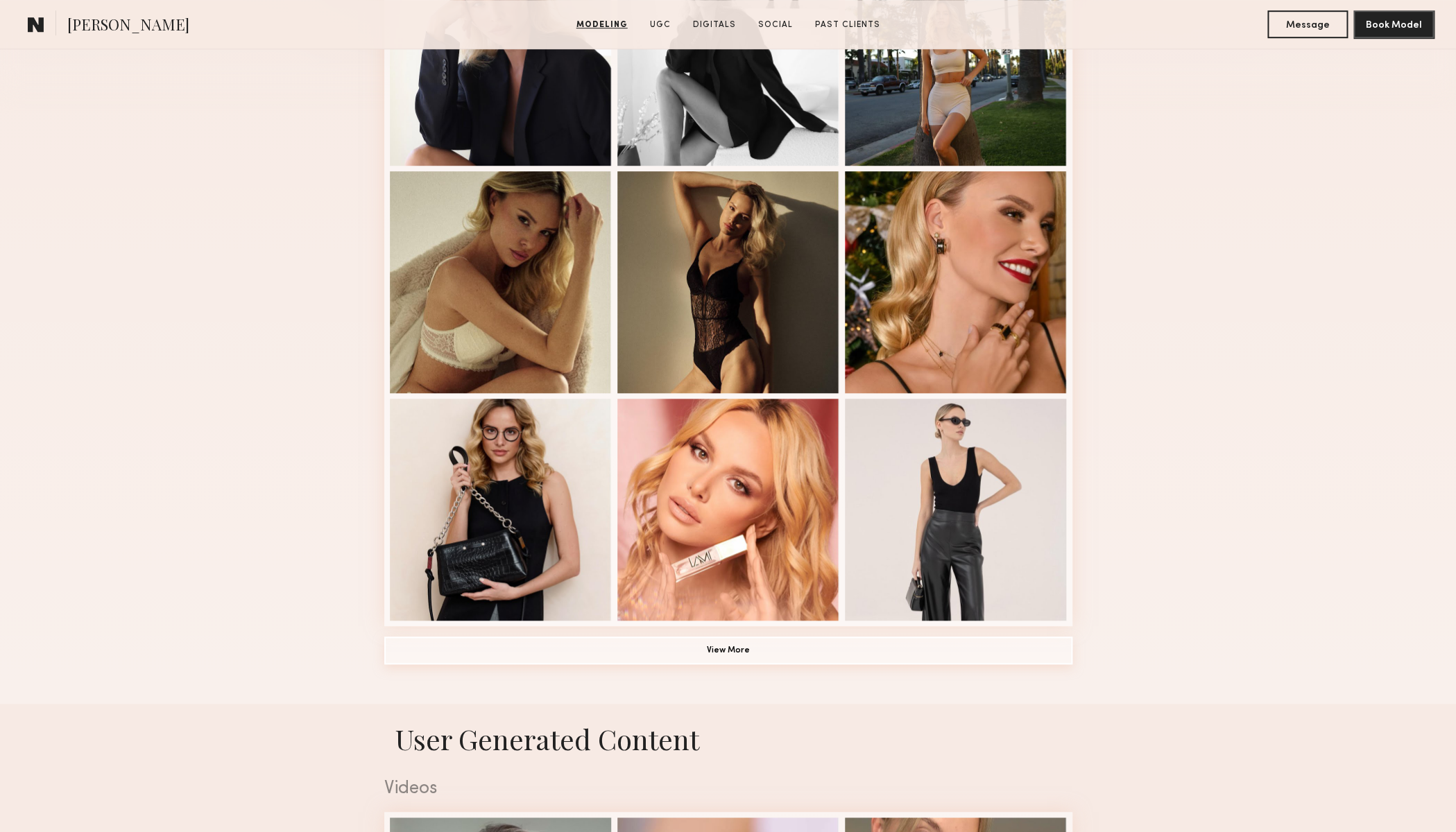
click at [738, 648] on button "View More" at bounding box center [728, 650] width 688 height 28
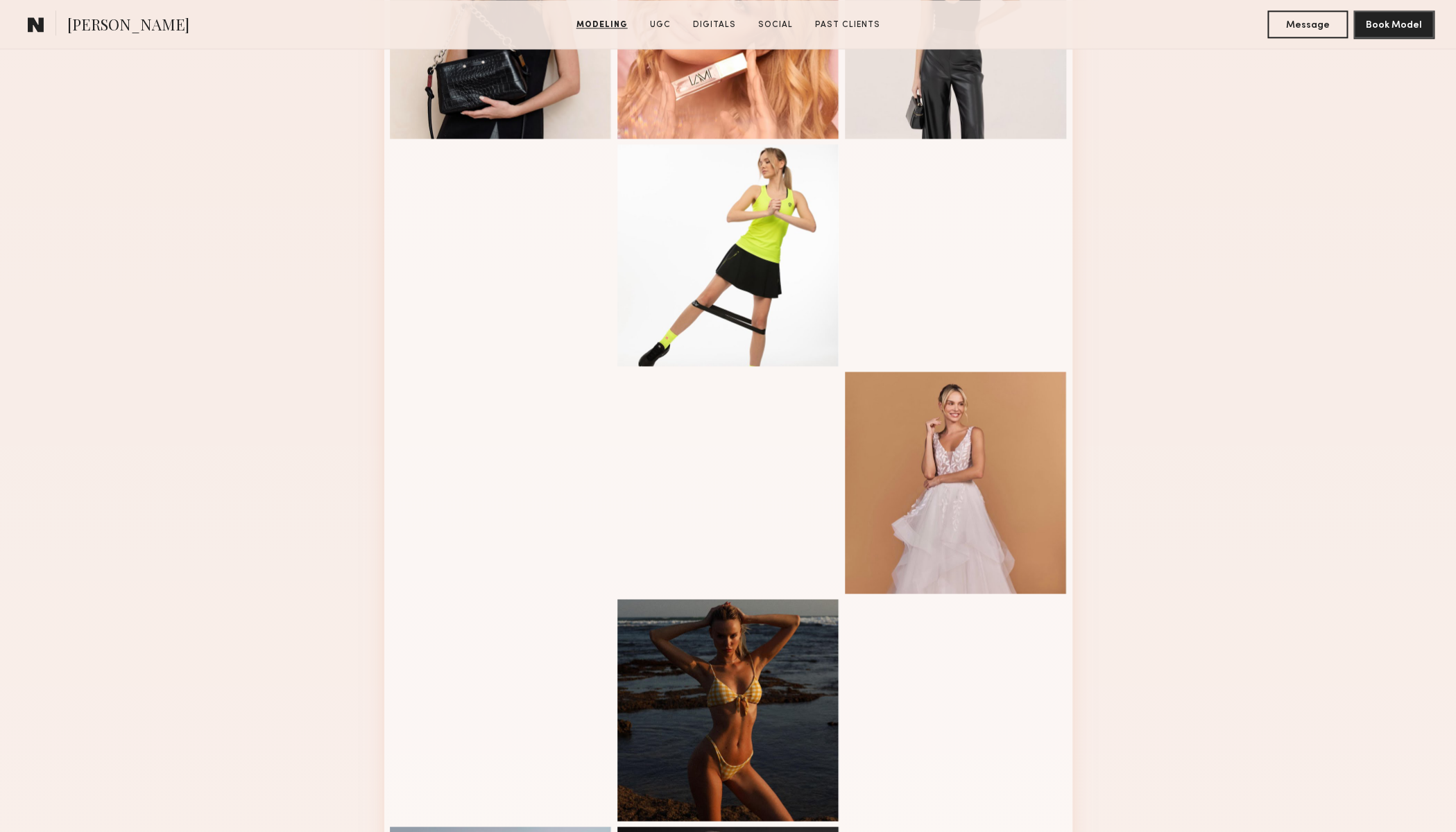
scroll to position [997, 0]
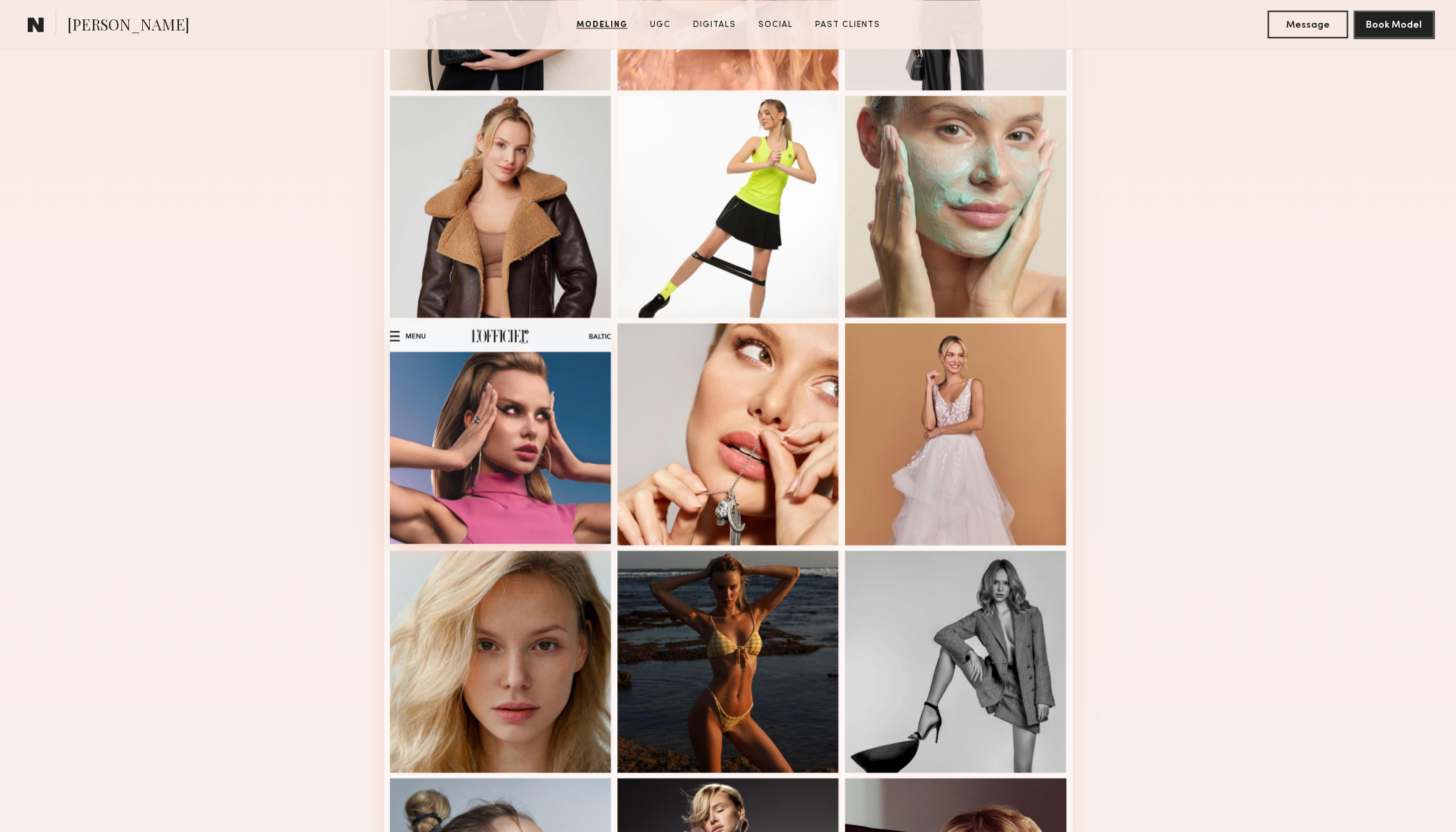
click at [503, 412] on div at bounding box center [500, 432] width 222 height 222
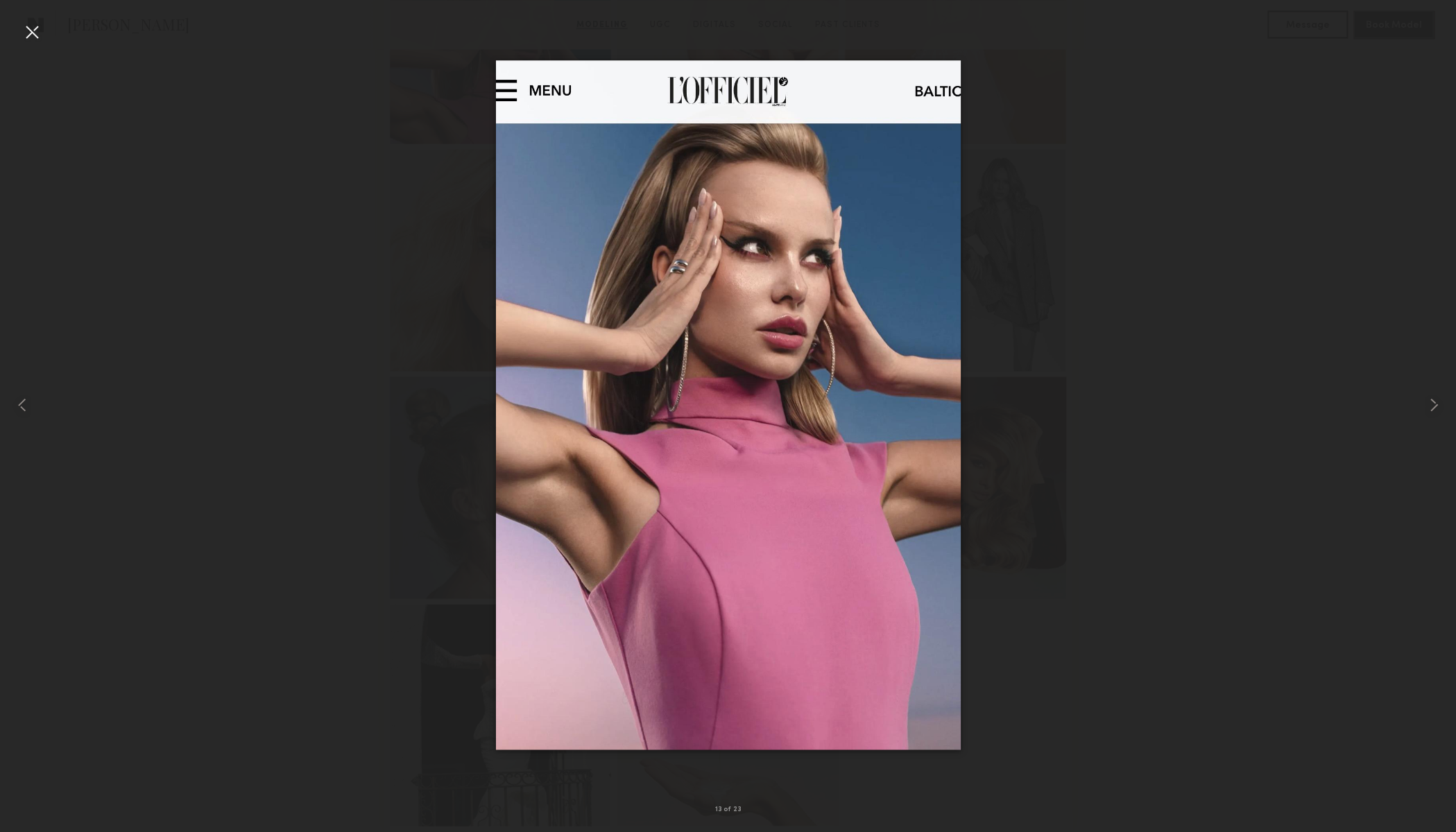
scroll to position [1403, 0]
click at [293, 341] on div at bounding box center [728, 405] width 1456 height 766
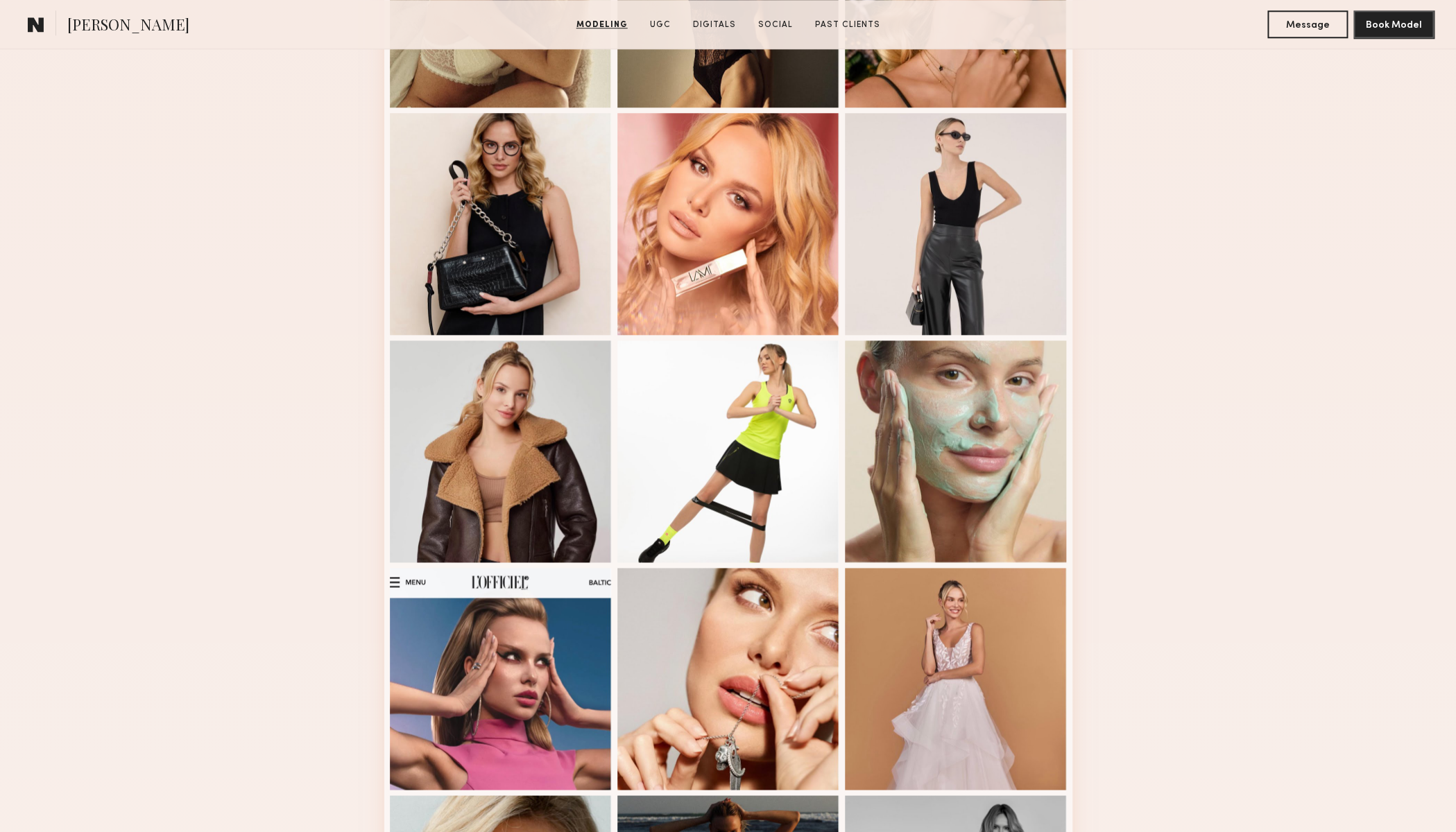
scroll to position [751, 0]
click at [692, 435] on div at bounding box center [728, 450] width 222 height 222
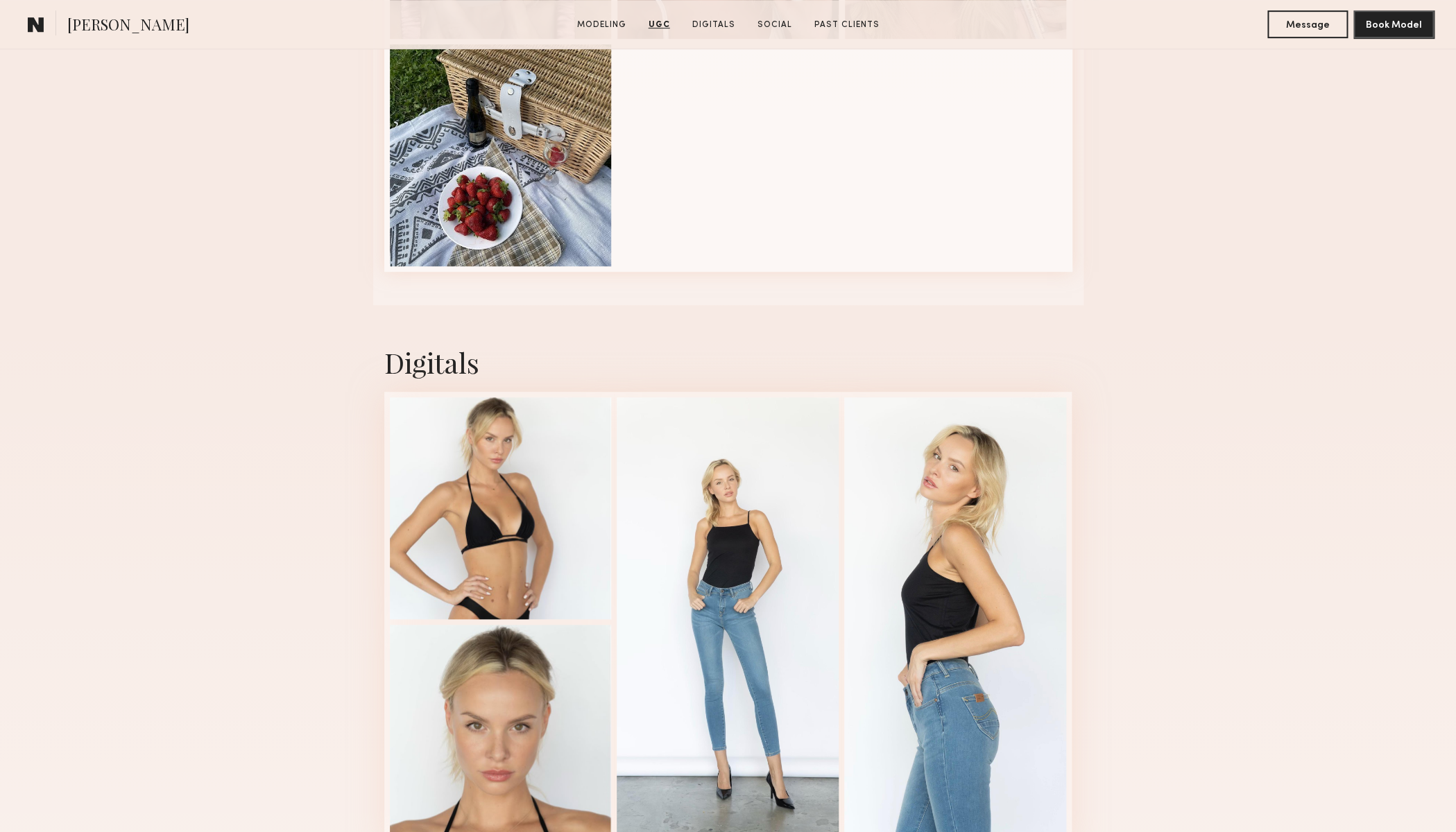
scroll to position [3428, 0]
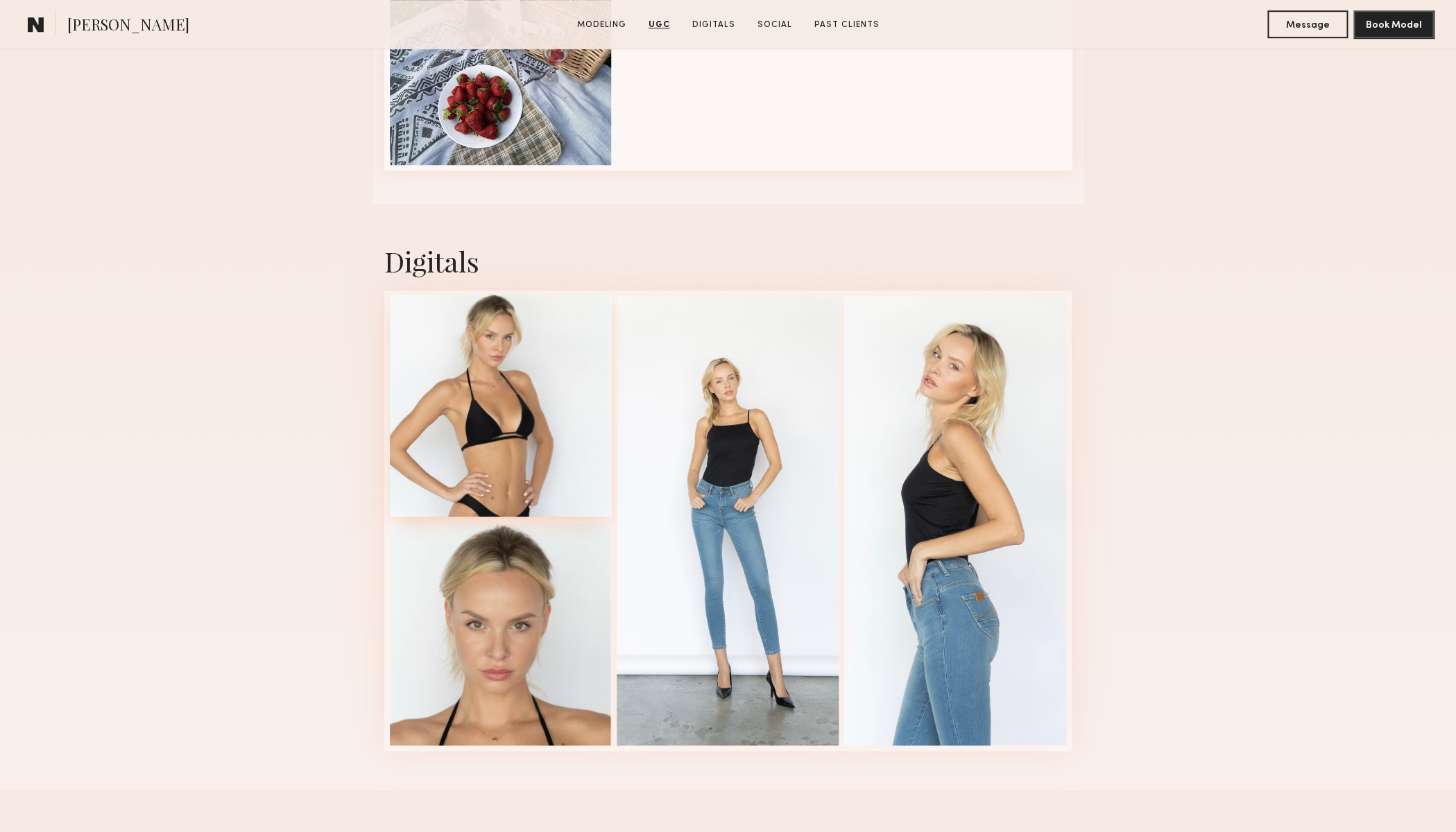
click at [552, 454] on div at bounding box center [500, 406] width 222 height 222
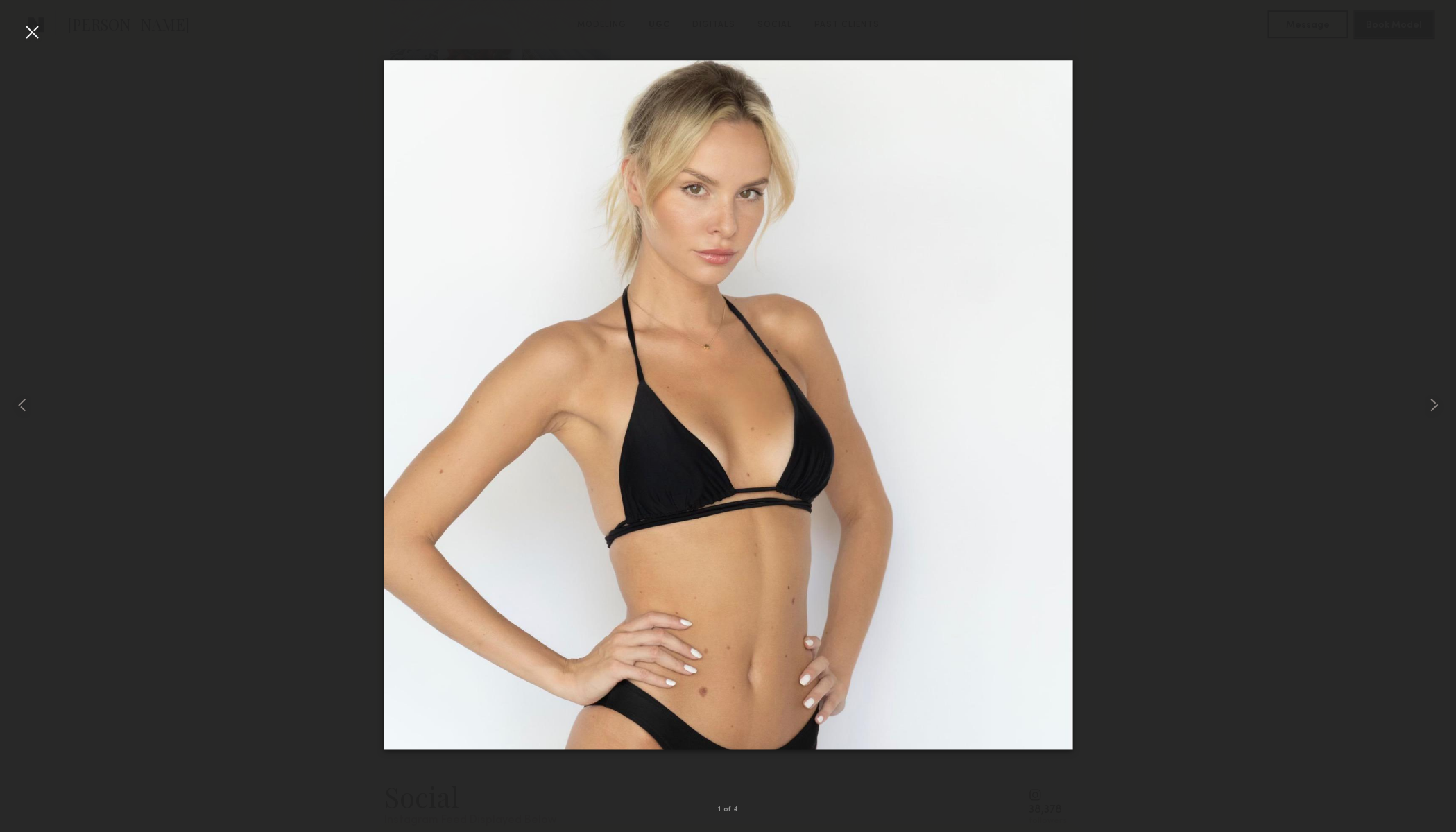
scroll to position [3483, 0]
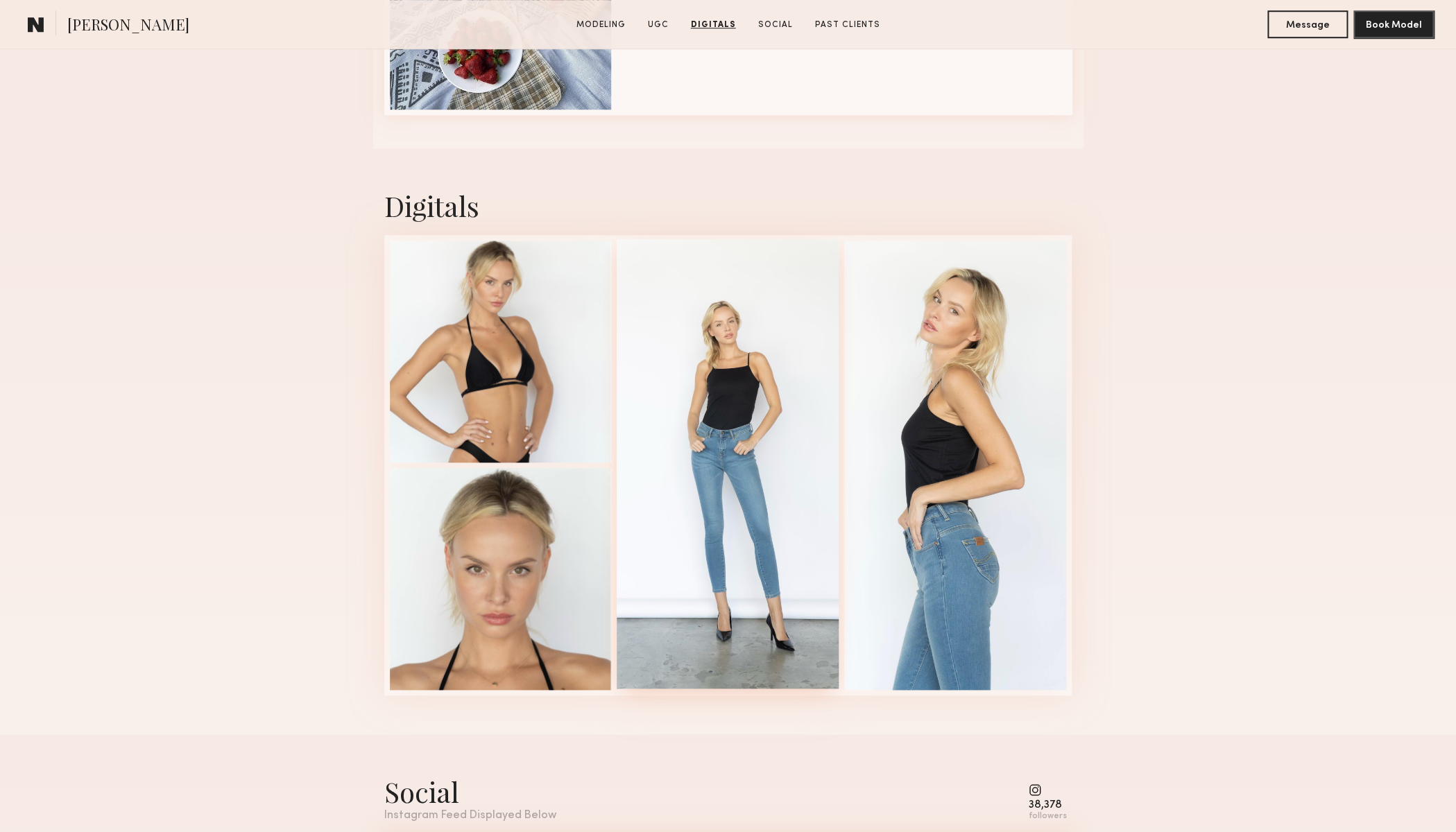
click at [728, 420] on div at bounding box center [728, 463] width 222 height 449
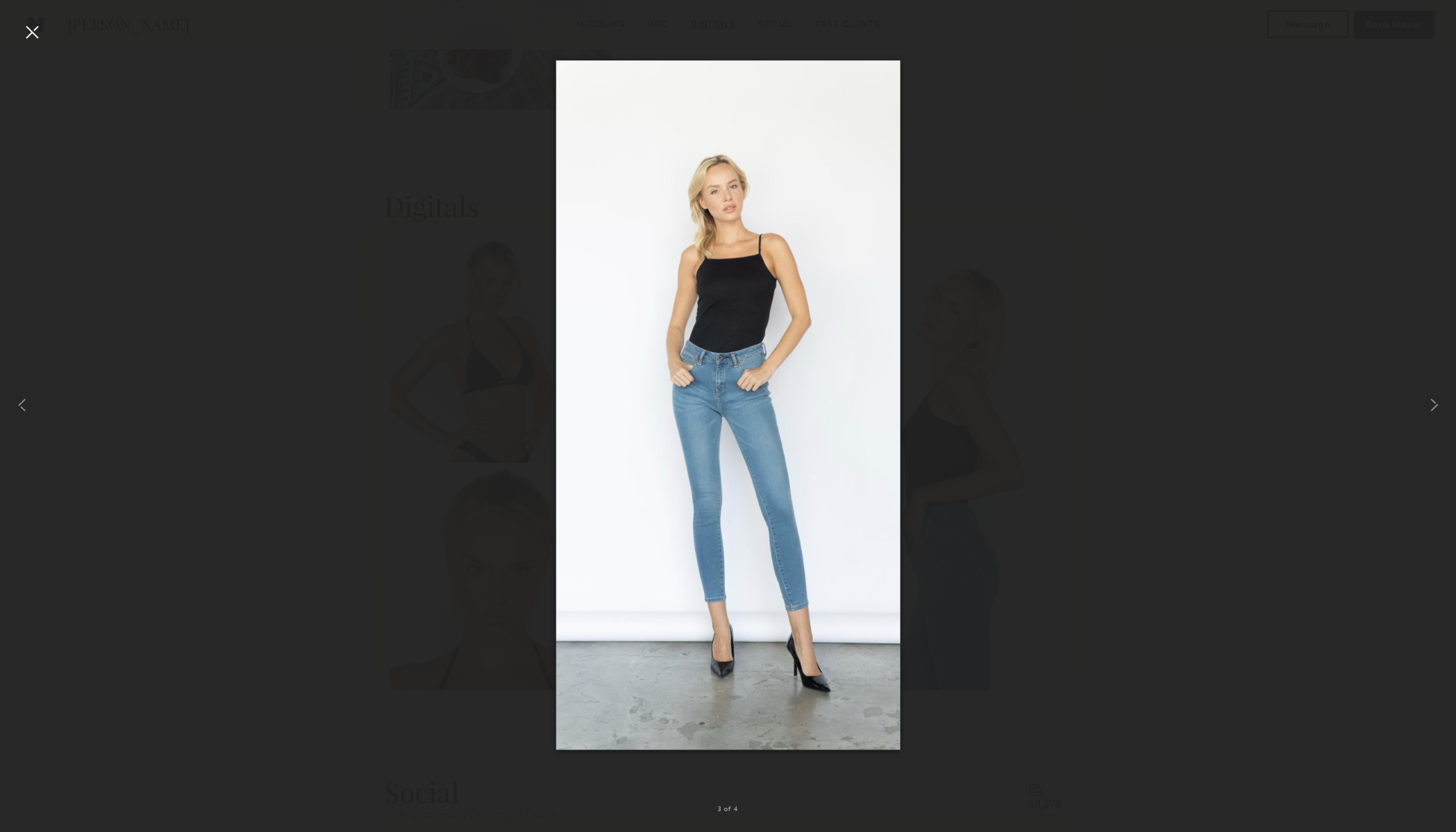
scroll to position [3485, 0]
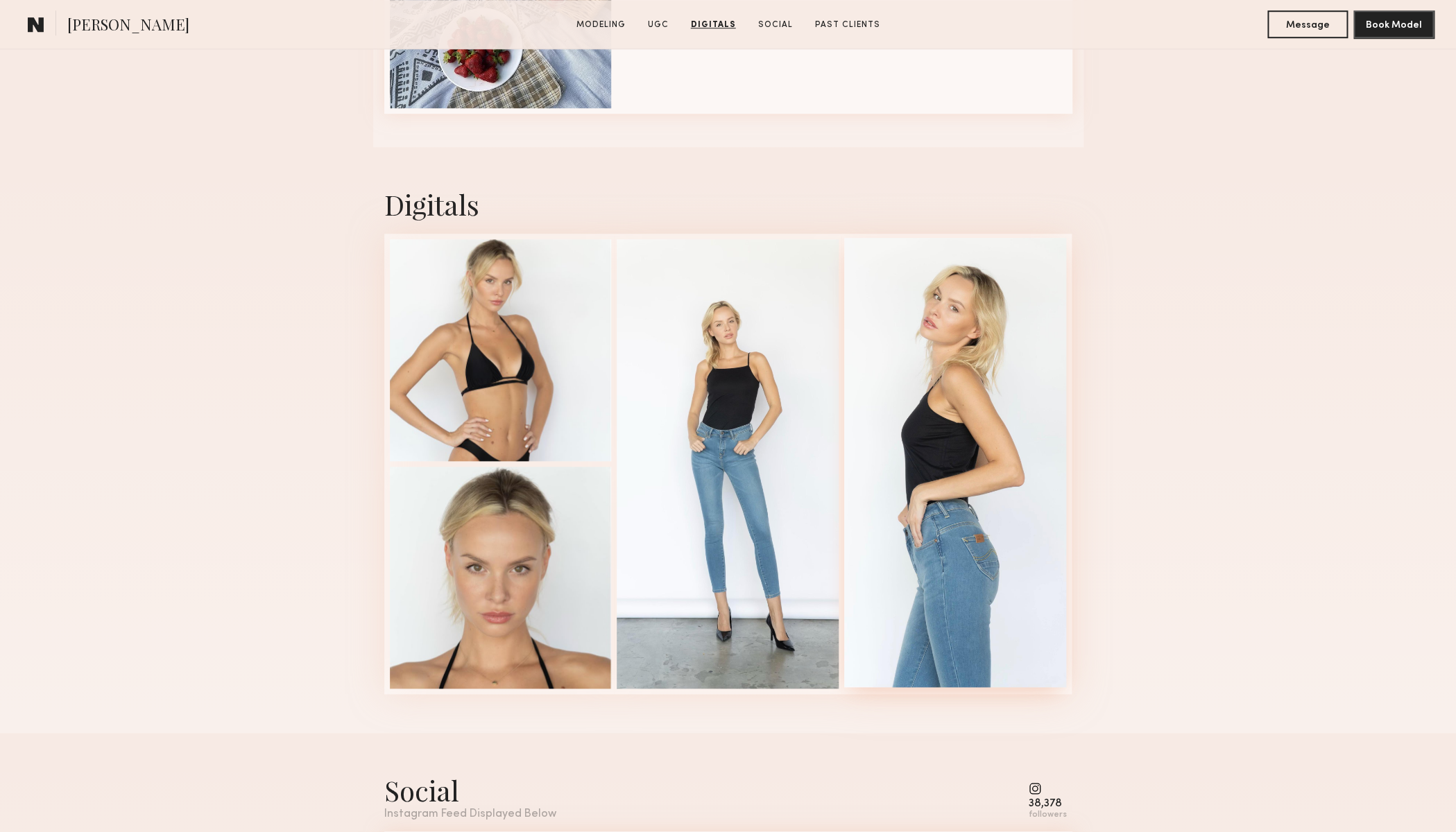
click at [992, 419] on div at bounding box center [955, 462] width 222 height 449
click at [556, 498] on div at bounding box center [500, 575] width 222 height 222
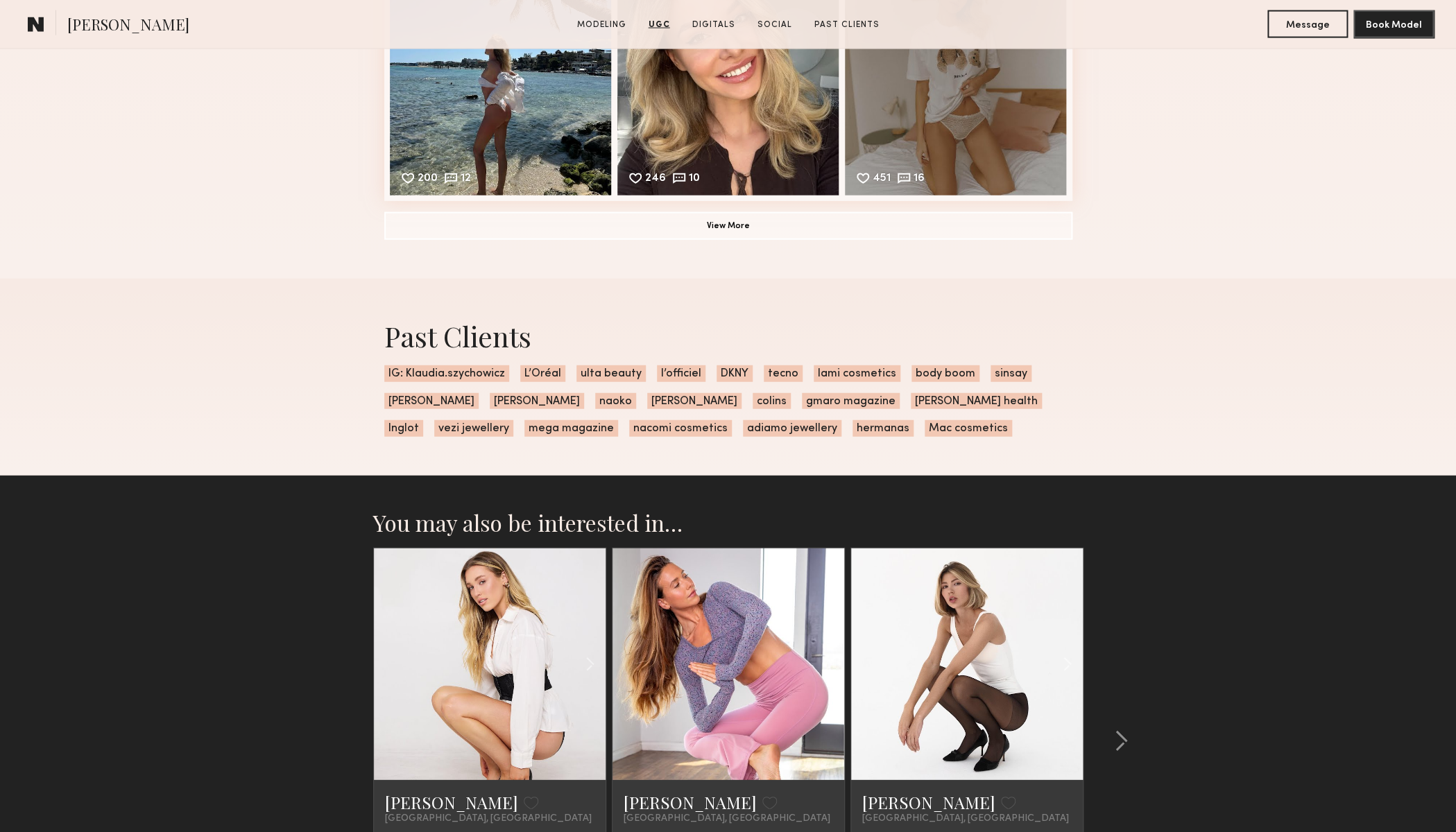
scroll to position [4786, 0]
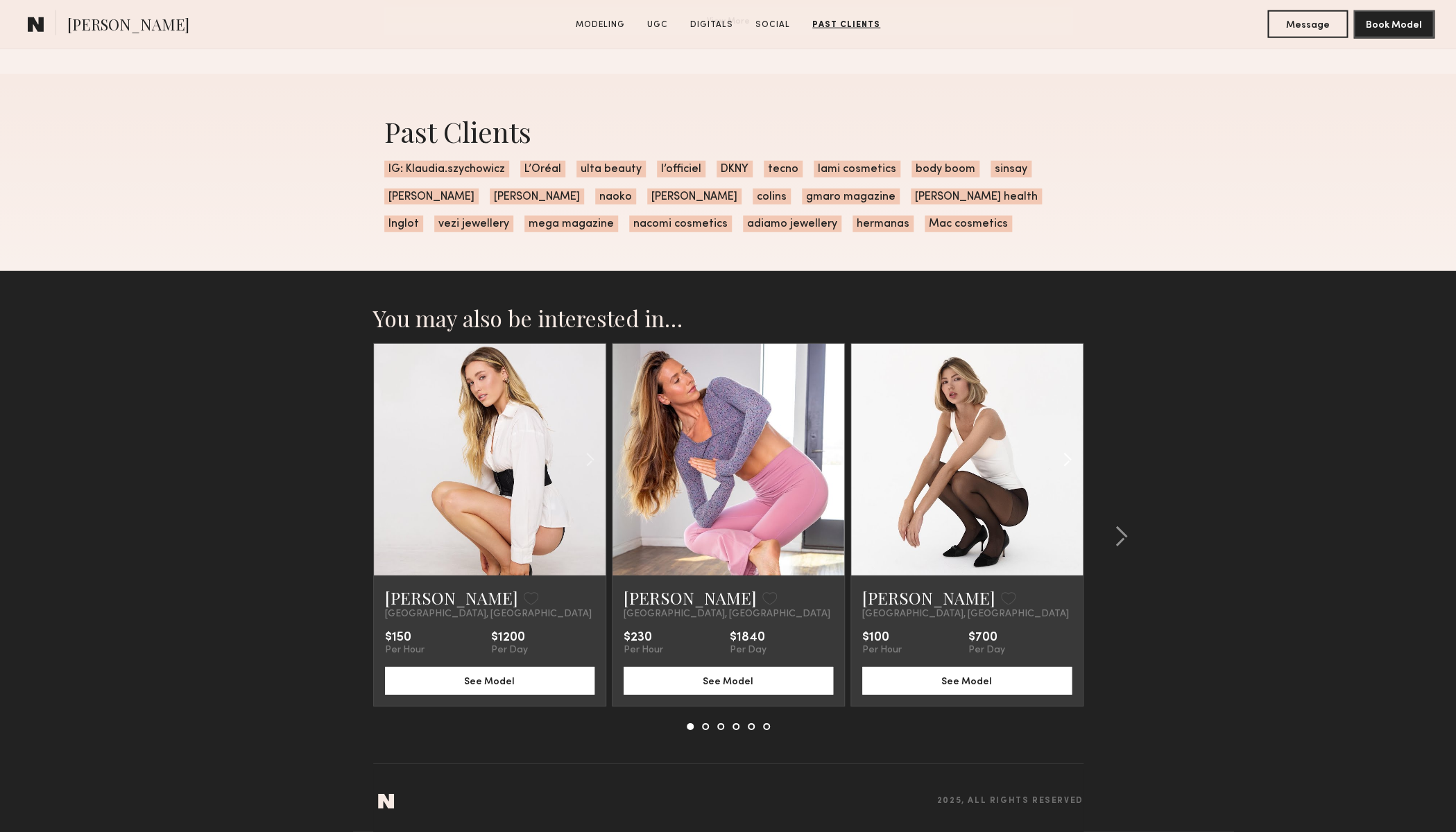
click at [1016, 444] on div at bounding box center [1043, 459] width 76 height 232
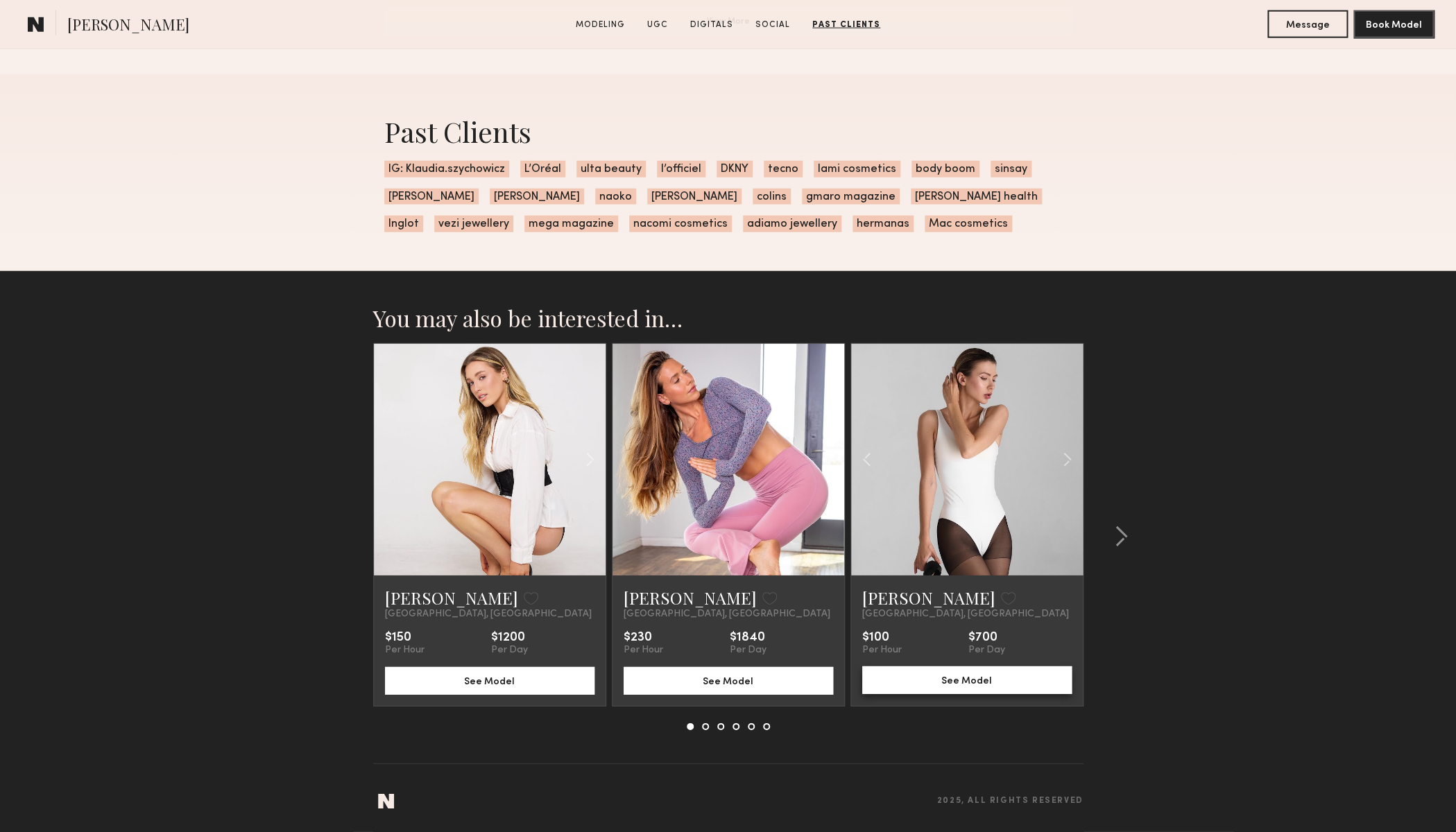
click at [937, 680] on button "See Model" at bounding box center [966, 680] width 209 height 28
click at [488, 458] on link at bounding box center [490, 459] width 79 height 232
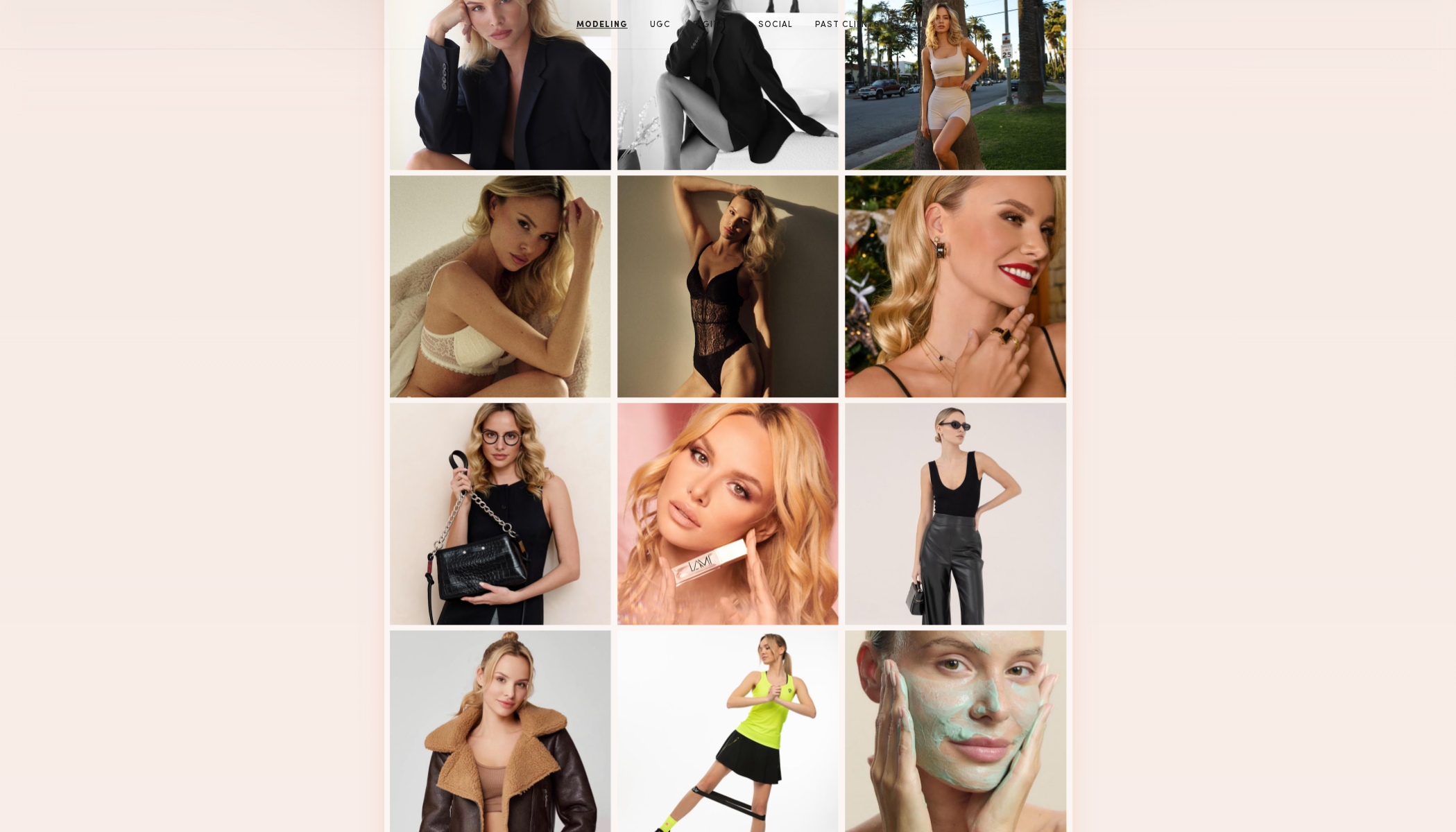
scroll to position [0, 0]
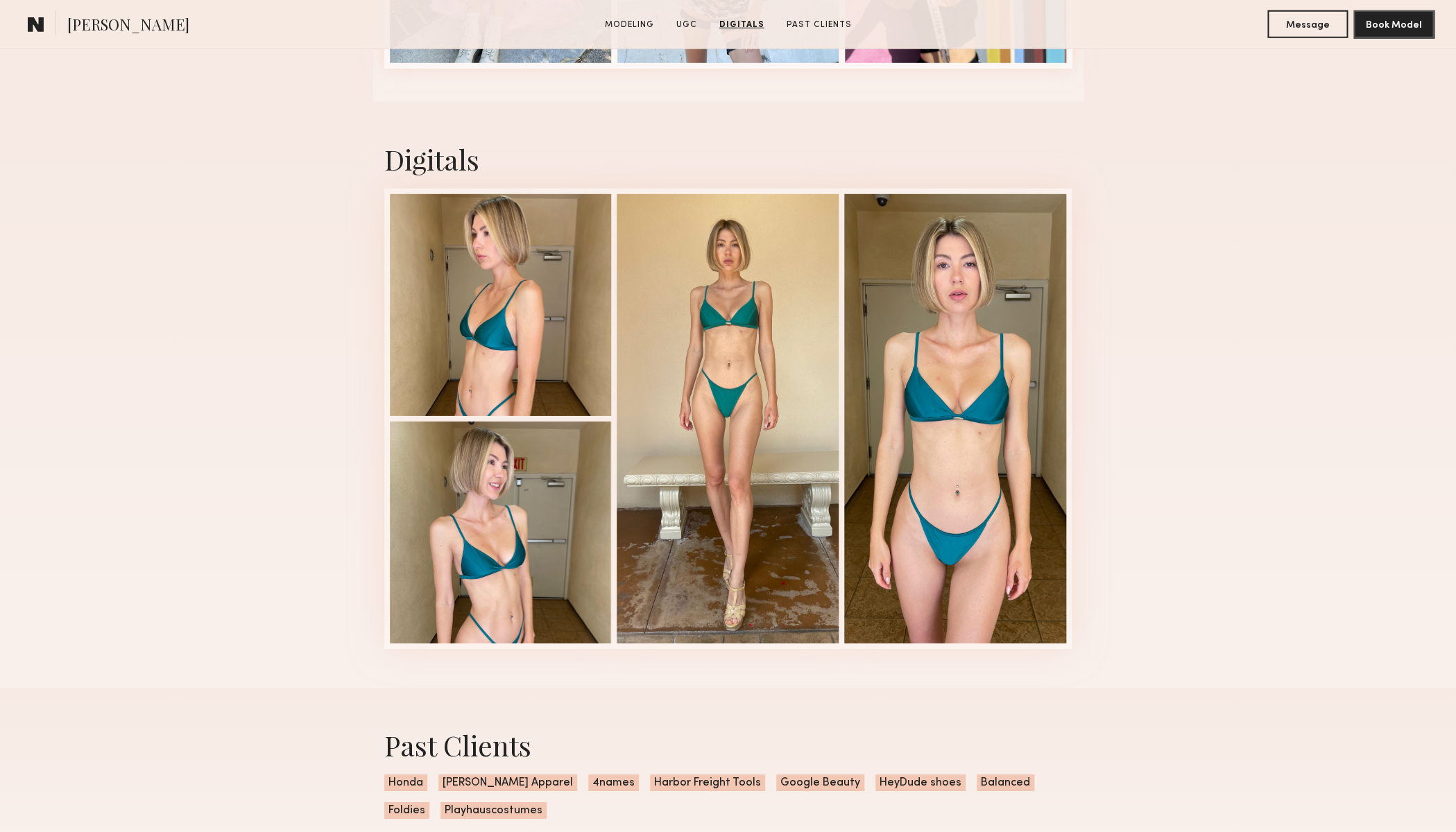
scroll to position [2195, 0]
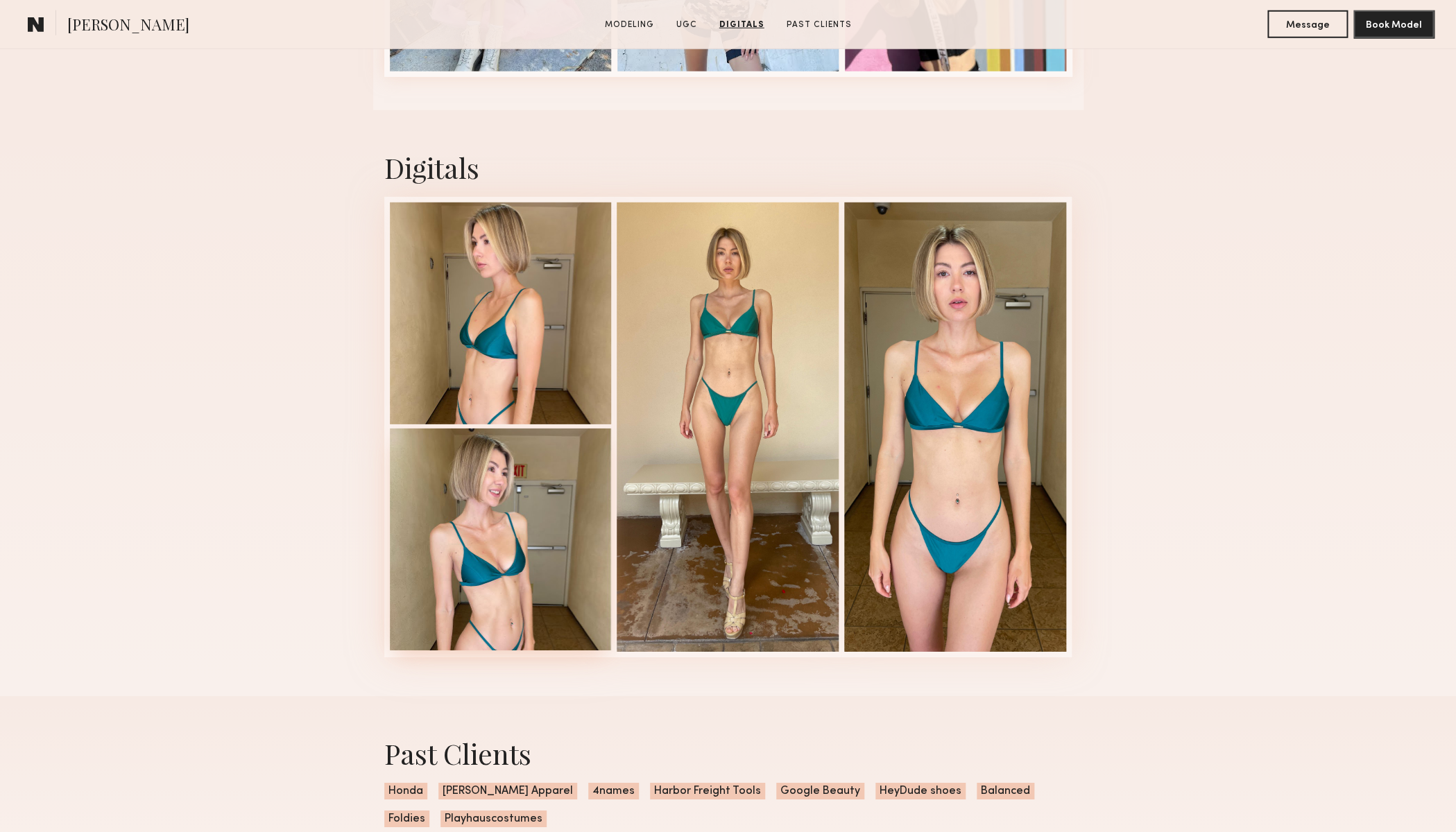
click at [549, 572] on div at bounding box center [500, 539] width 222 height 222
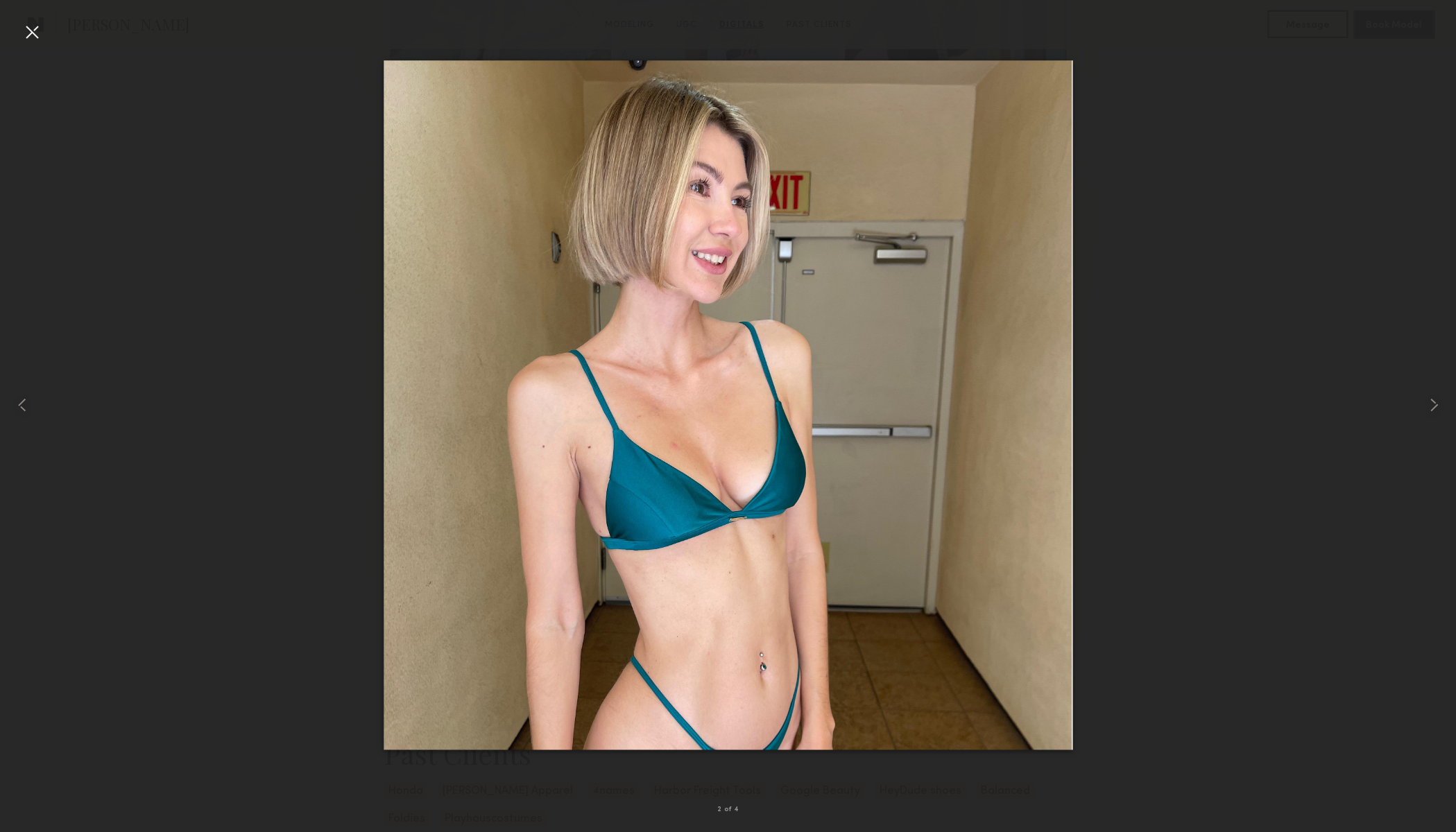
scroll to position [2201, 0]
click at [1435, 408] on common-icon at bounding box center [1433, 405] width 22 height 22
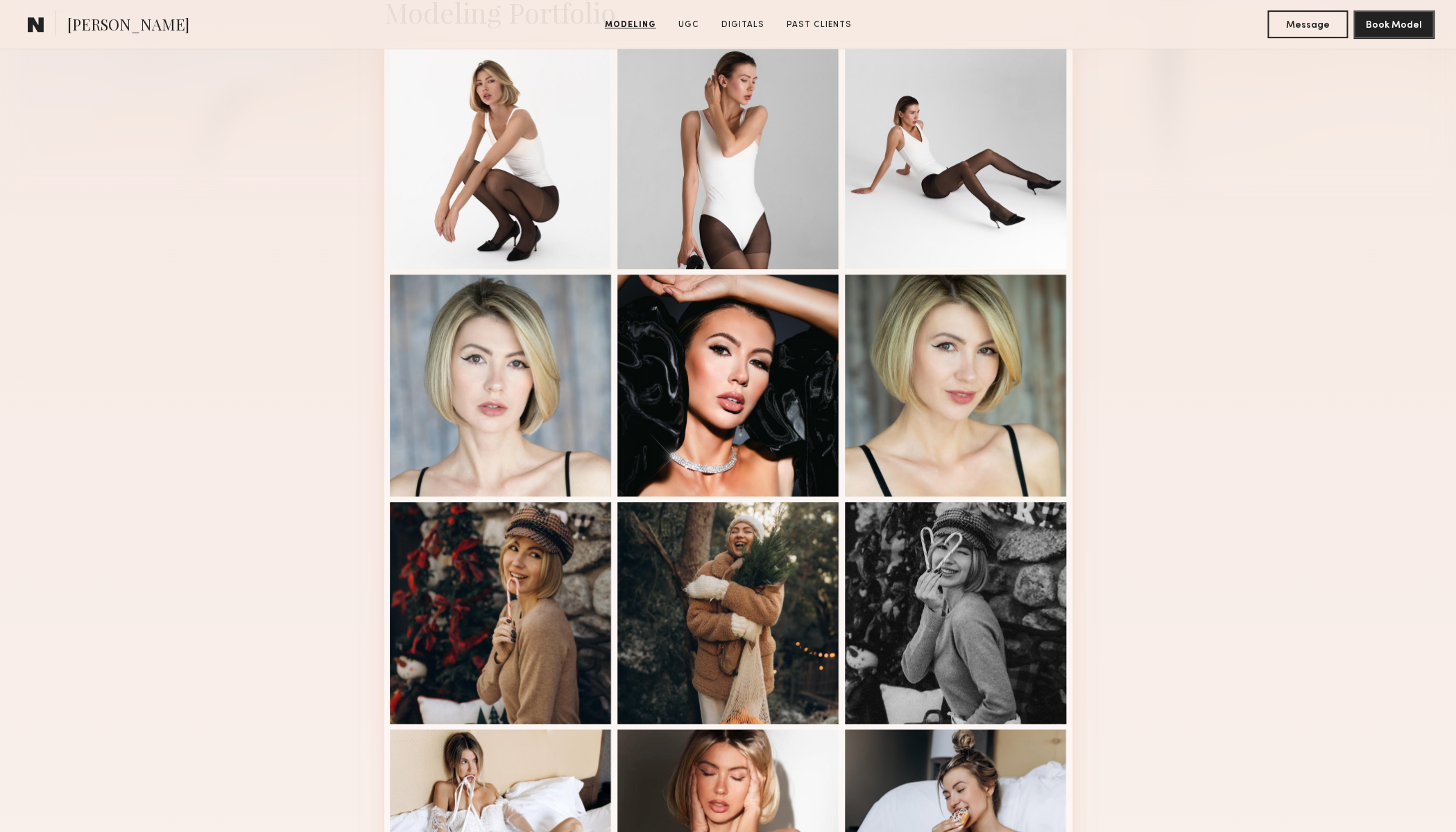
scroll to position [0, 0]
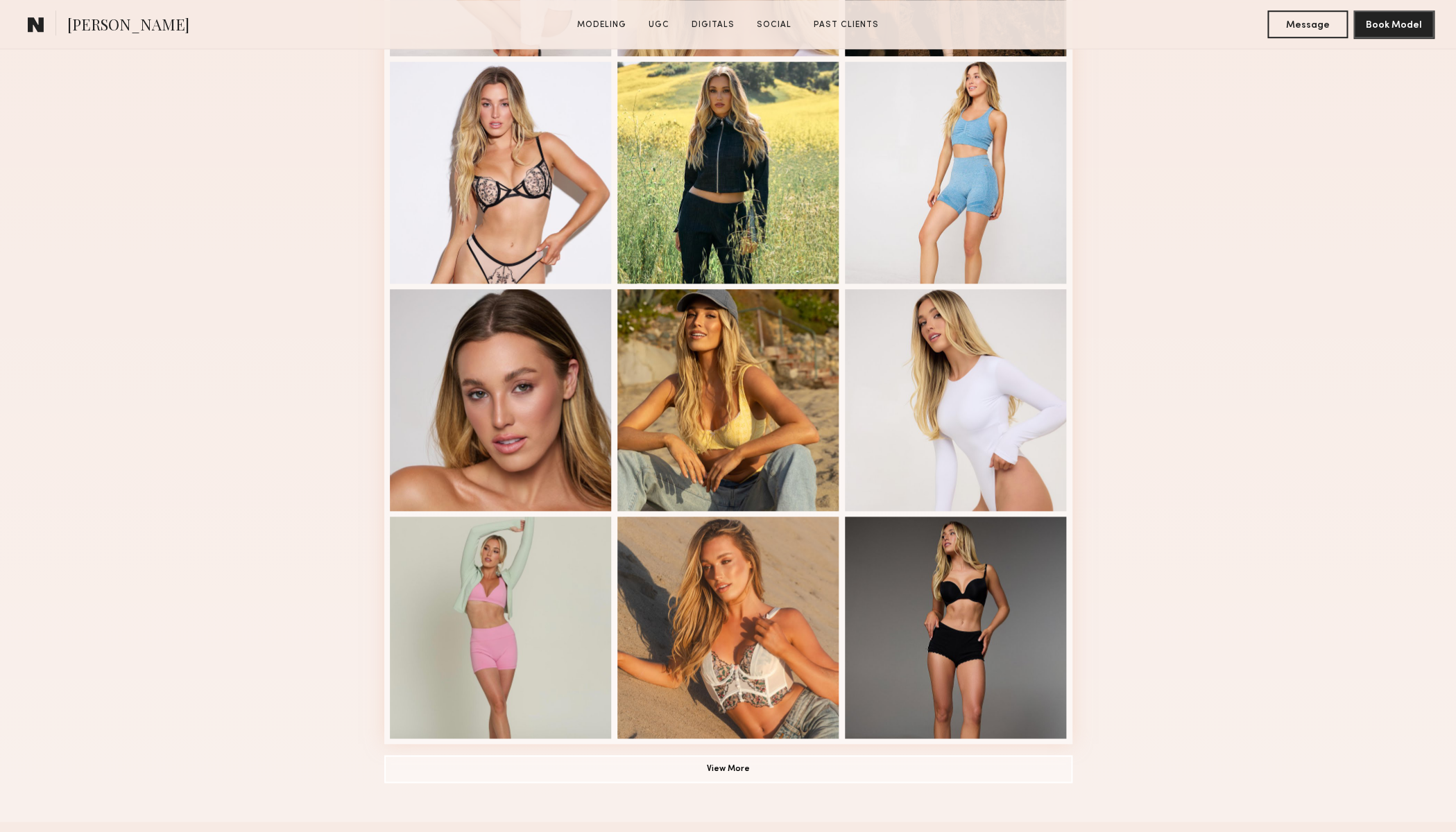
scroll to position [629, 0]
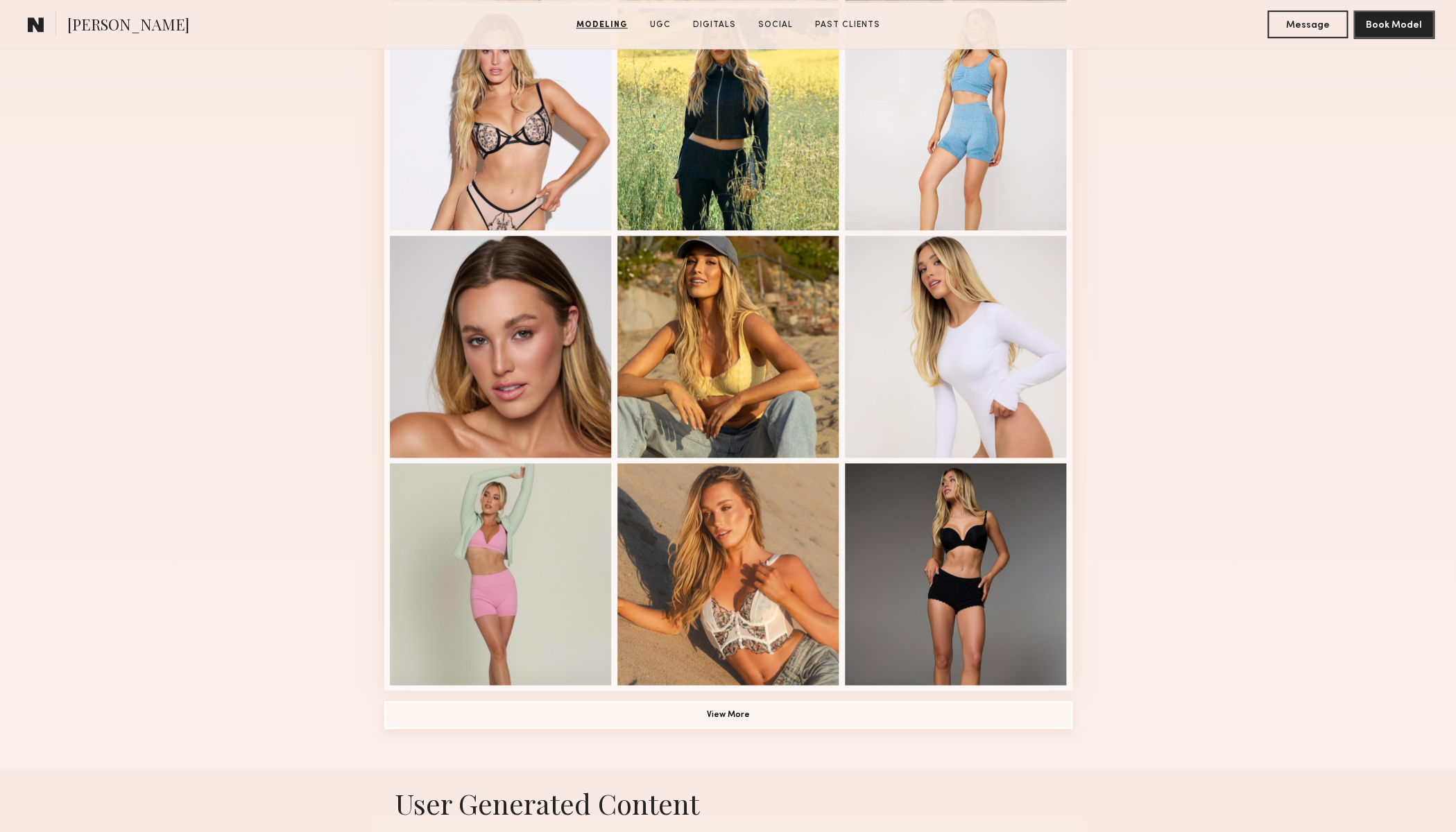
click at [732, 715] on button "View More" at bounding box center [728, 715] width 688 height 28
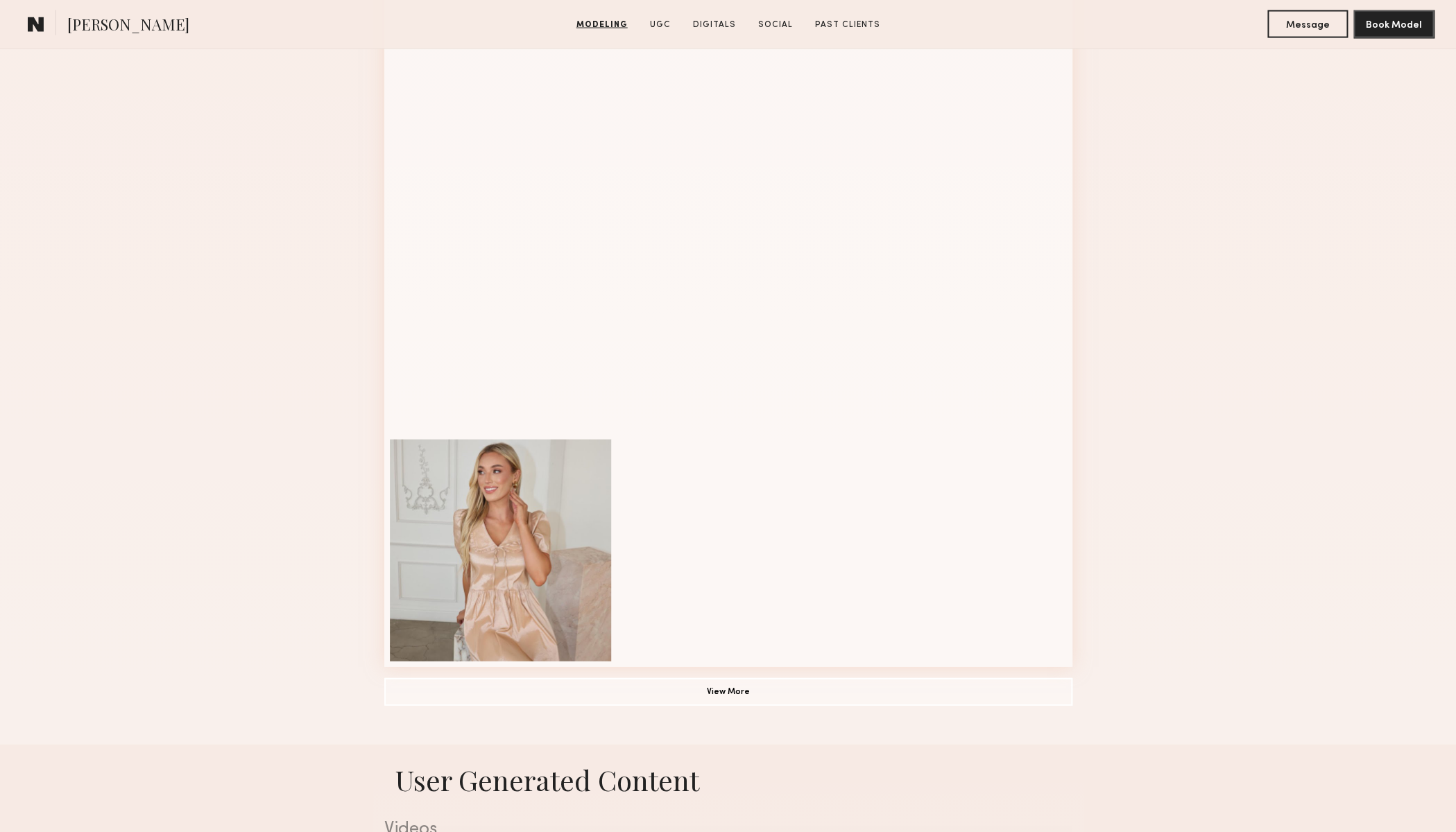
scroll to position [1593, 0]
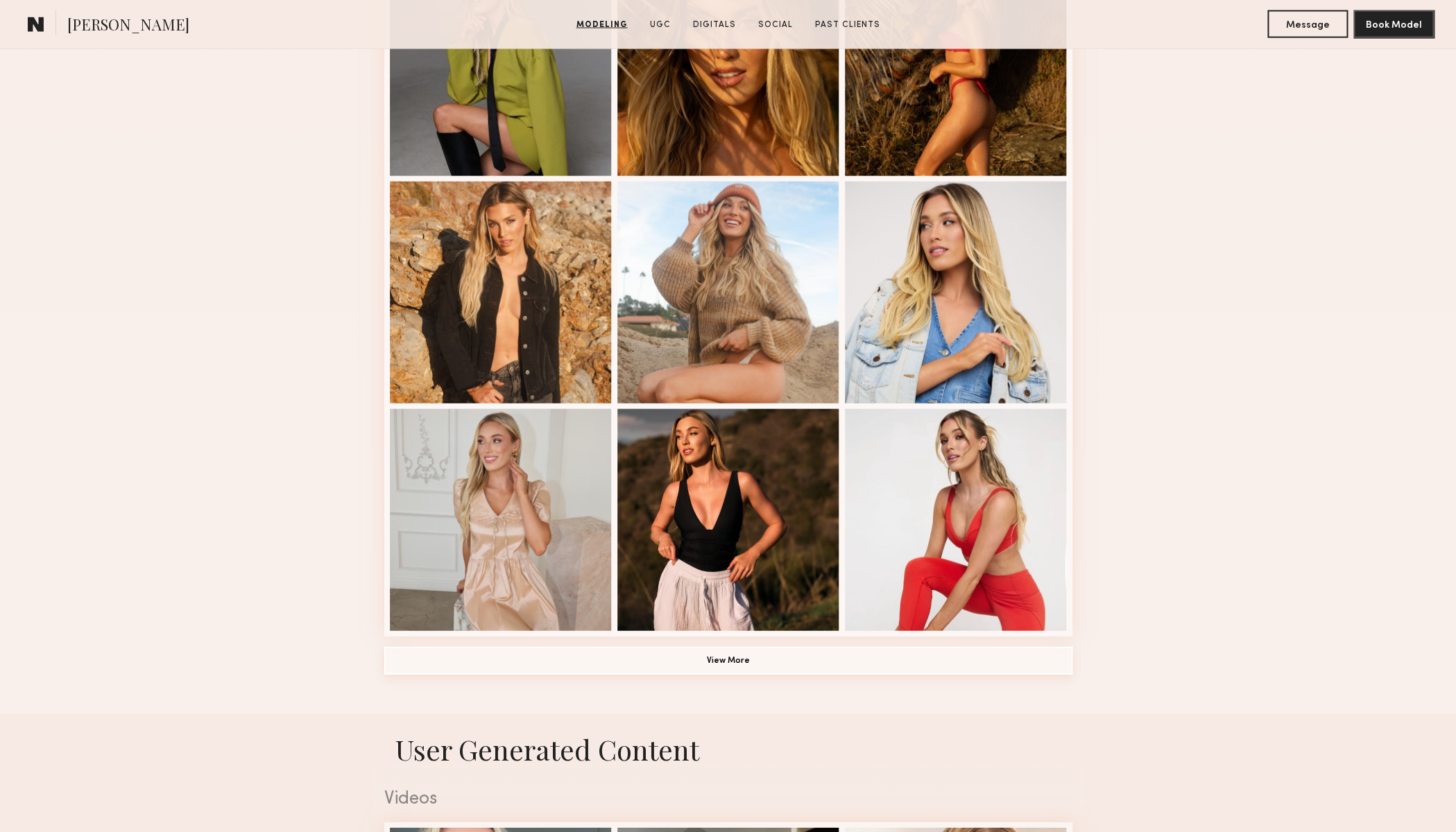
click at [703, 664] on button "View More" at bounding box center [728, 661] width 688 height 28
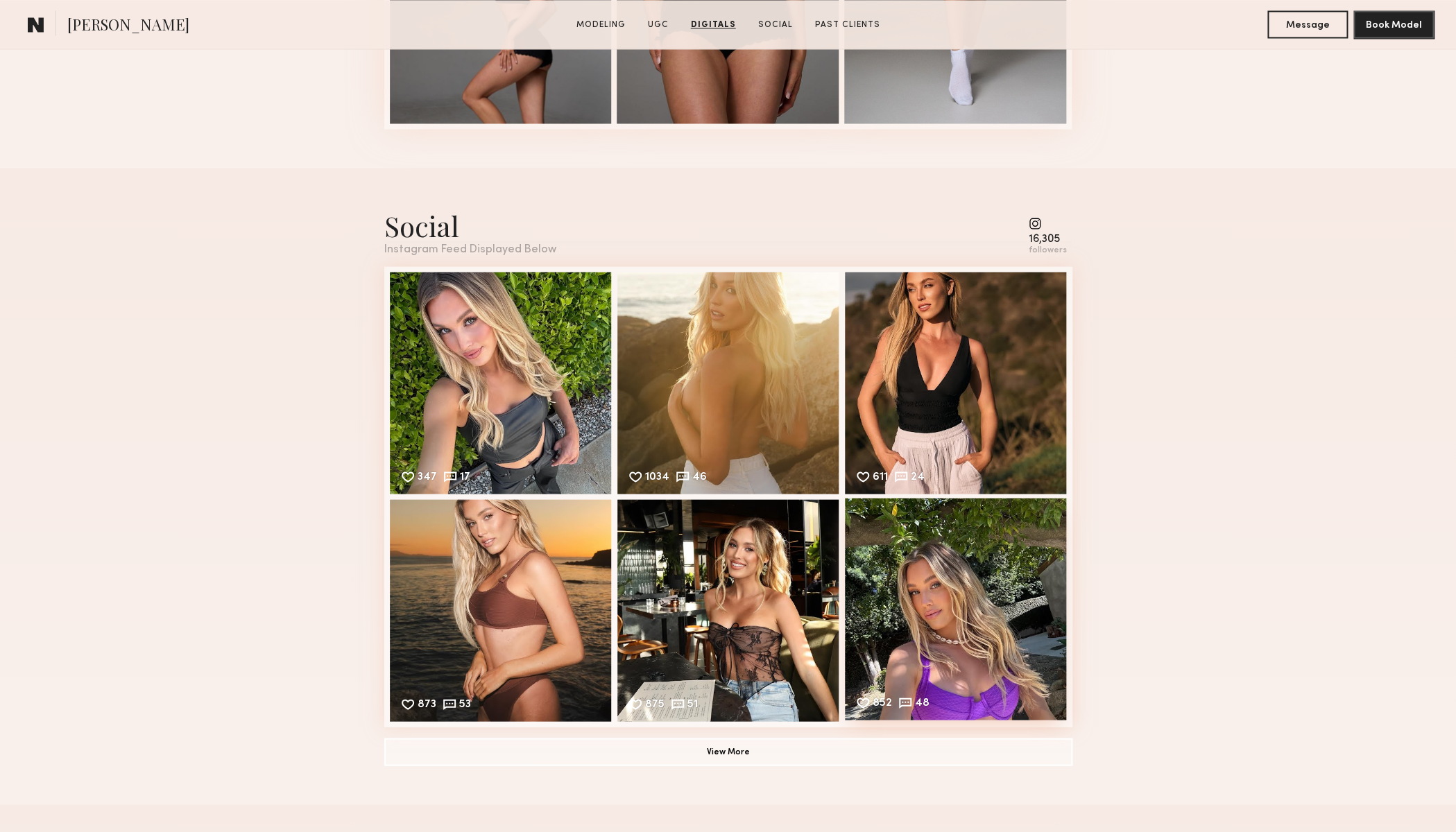
scroll to position [4224, 0]
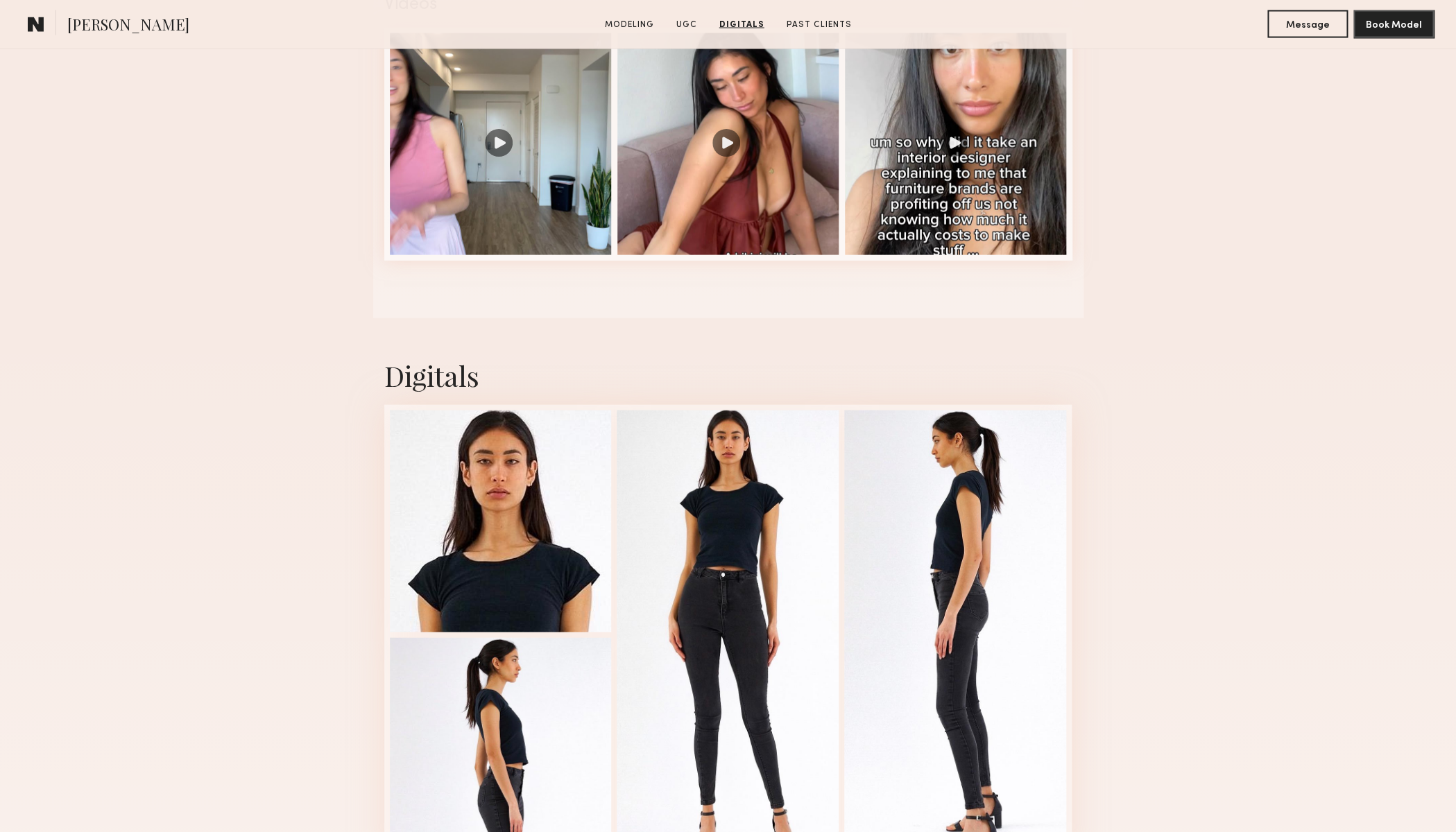
scroll to position [1078, 0]
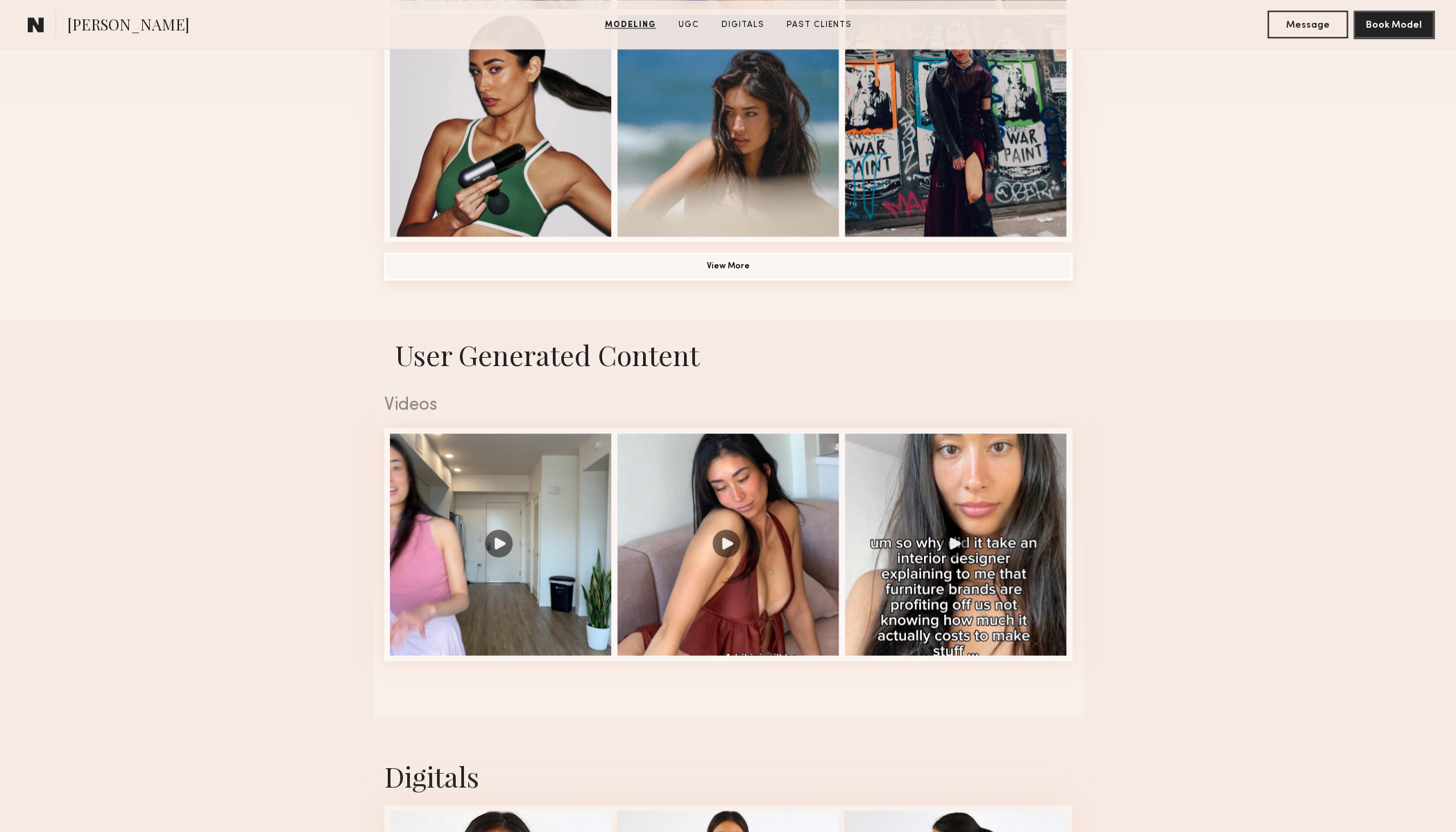
click at [728, 271] on button "View More" at bounding box center [728, 266] width 688 height 28
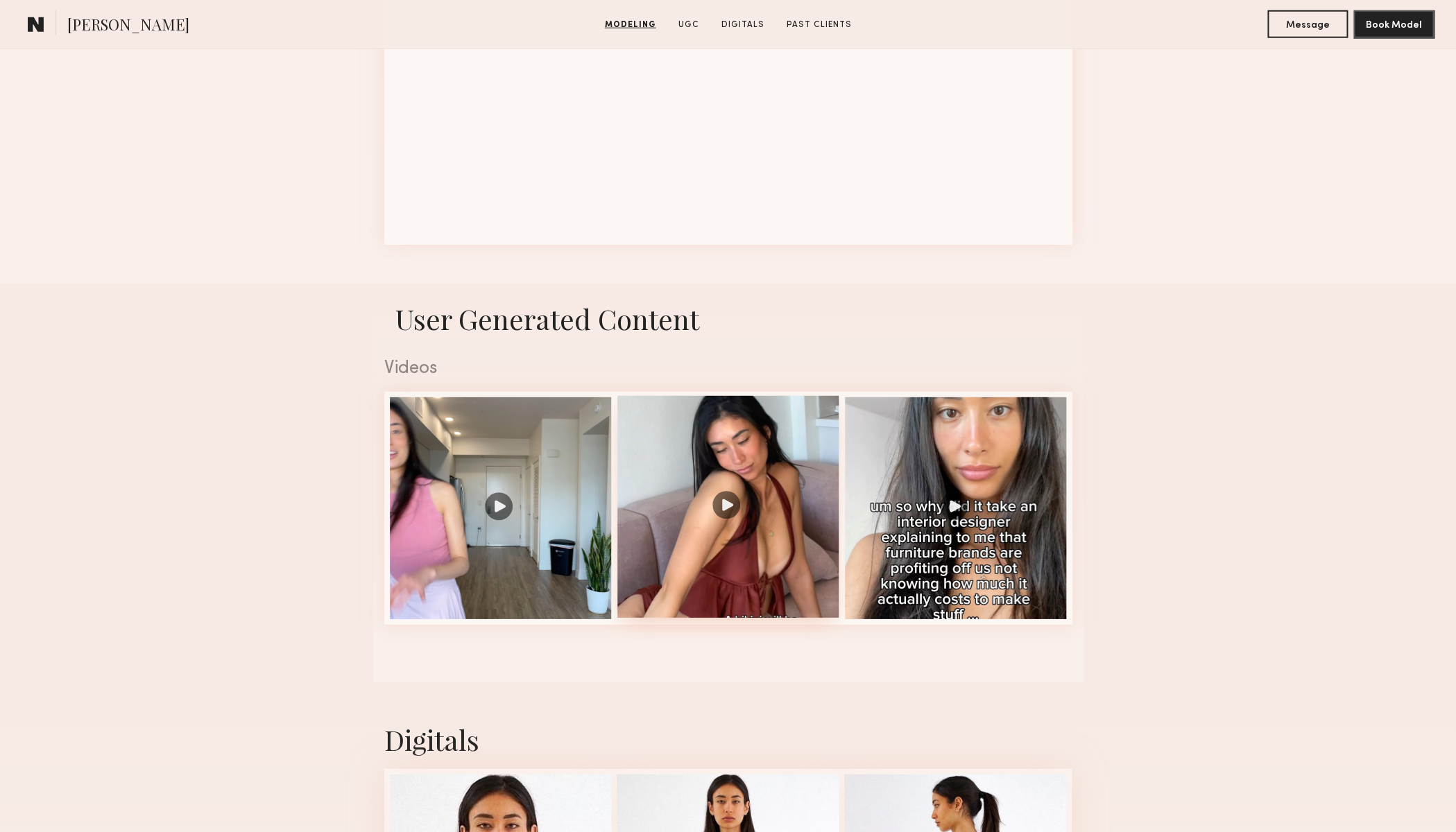
scroll to position [1983, 0]
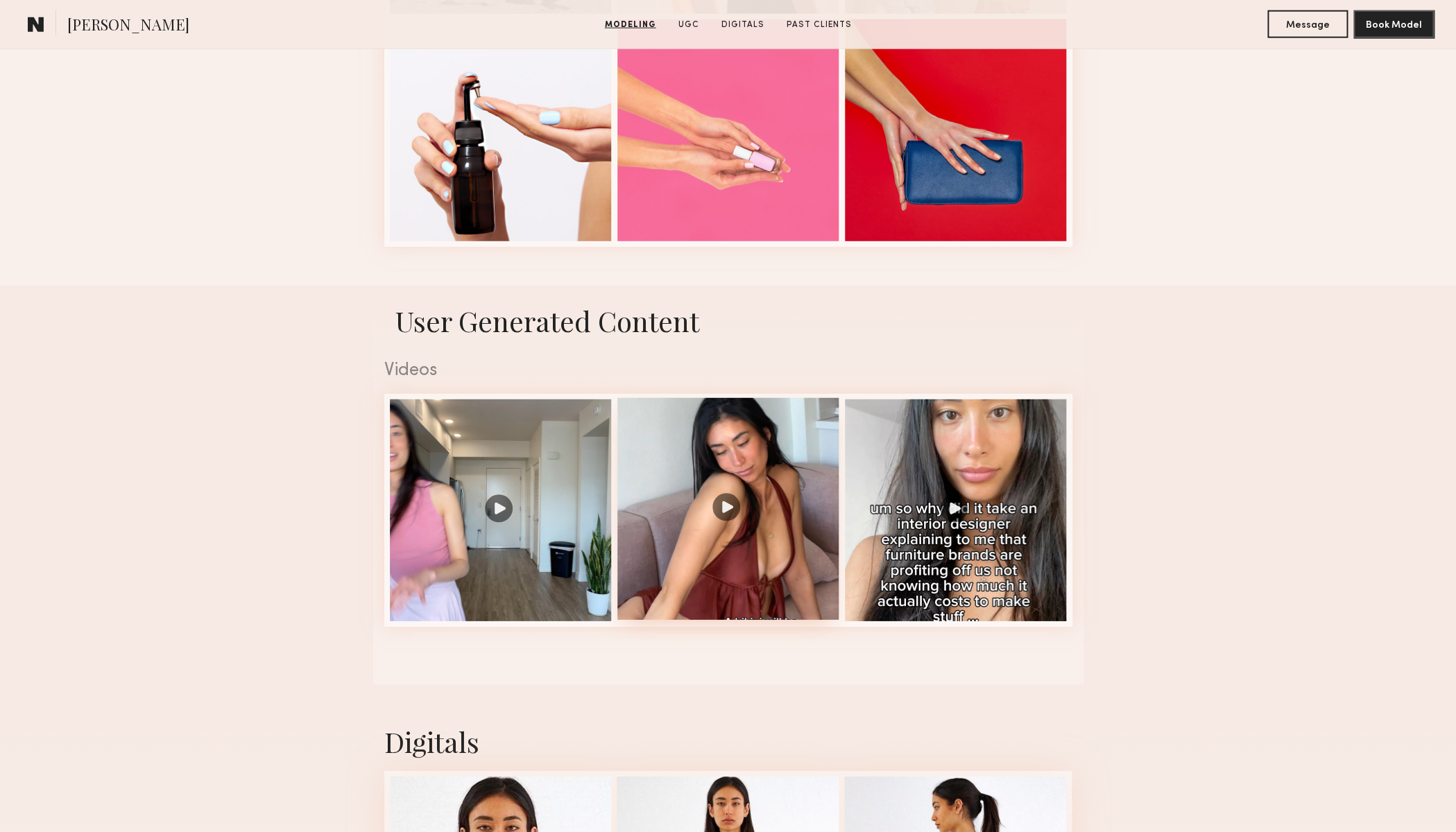
click at [735, 508] on div at bounding box center [728, 508] width 222 height 222
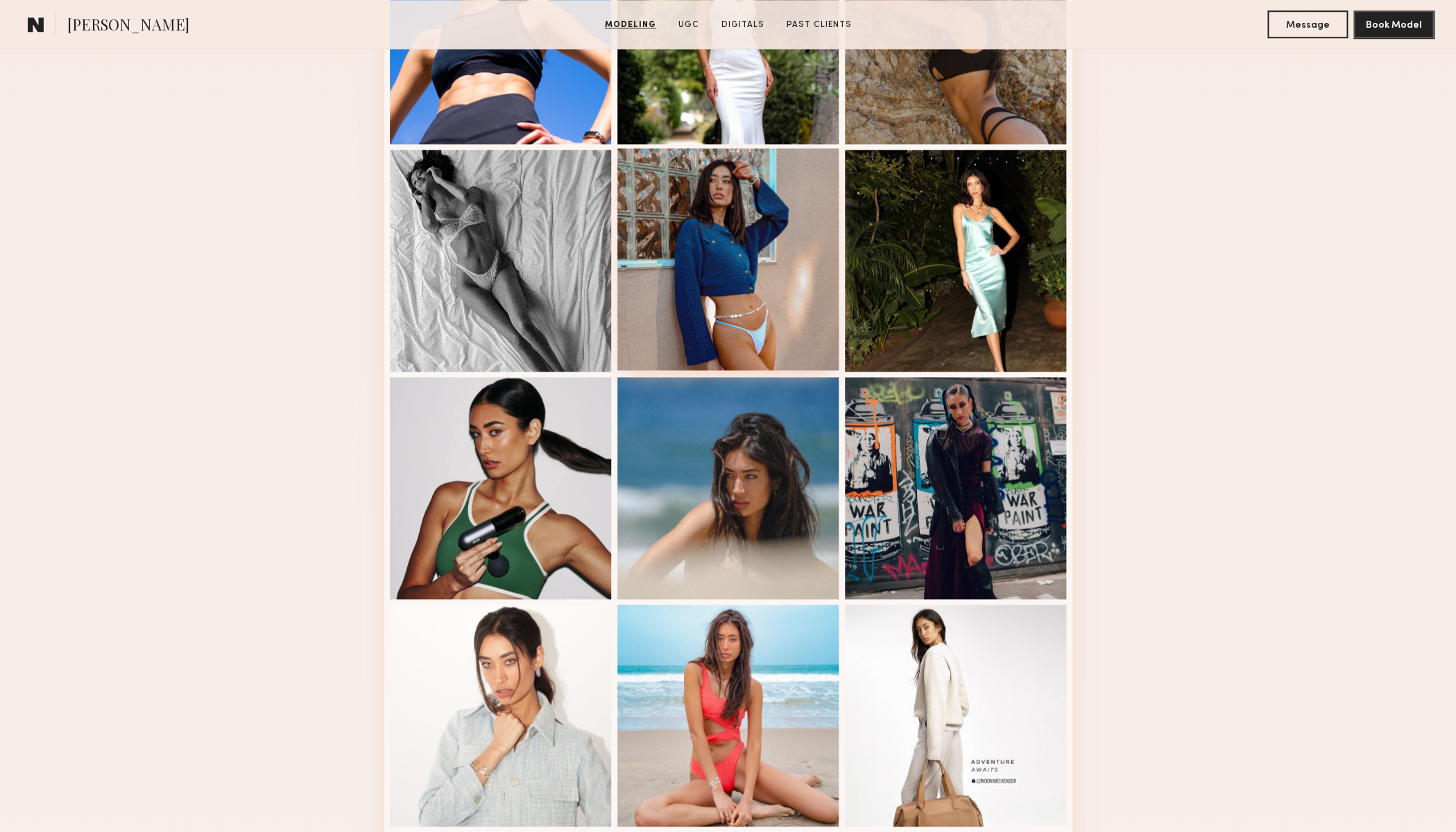
scroll to position [512, 0]
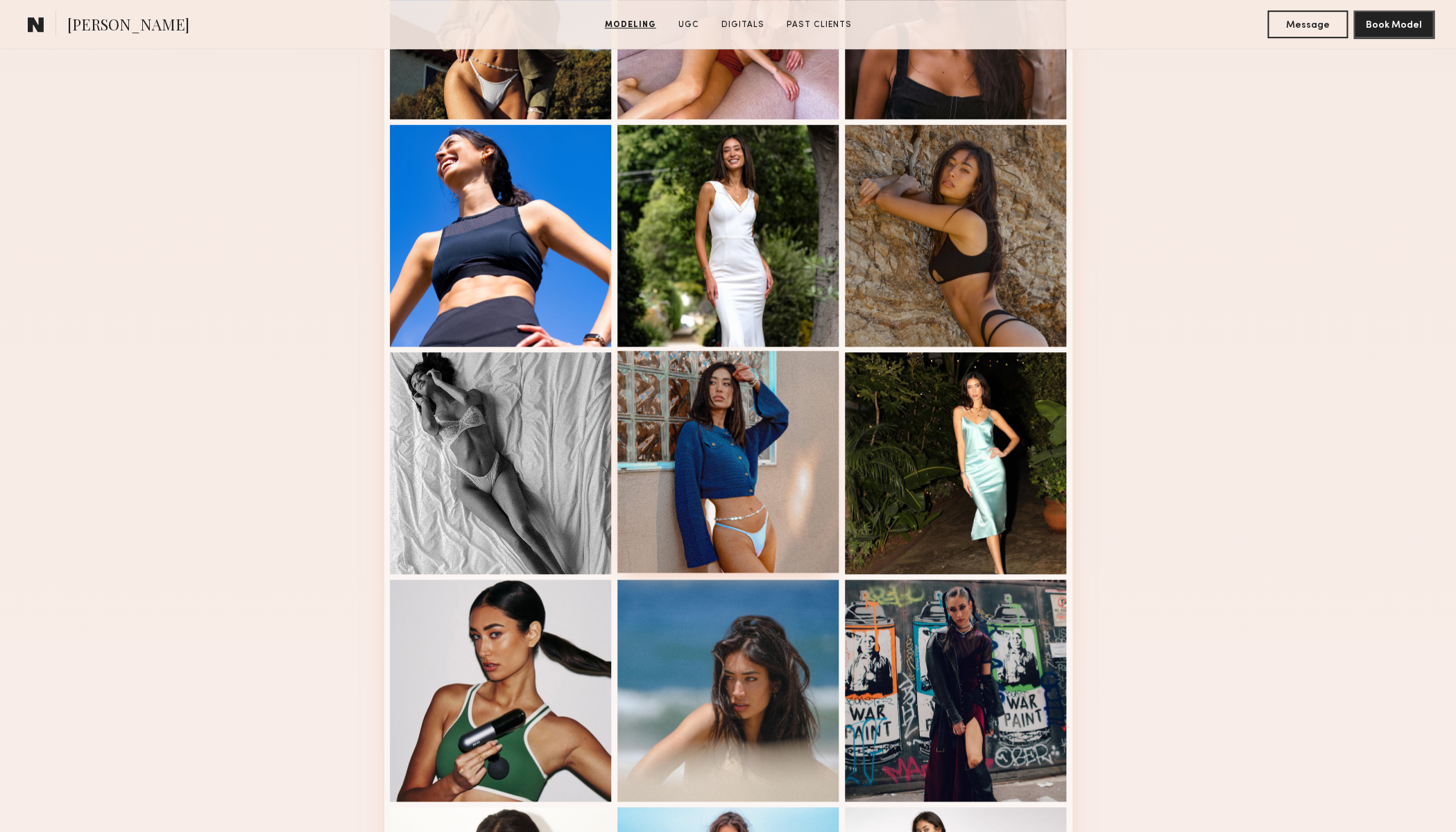
click at [728, 420] on div at bounding box center [728, 462] width 222 height 222
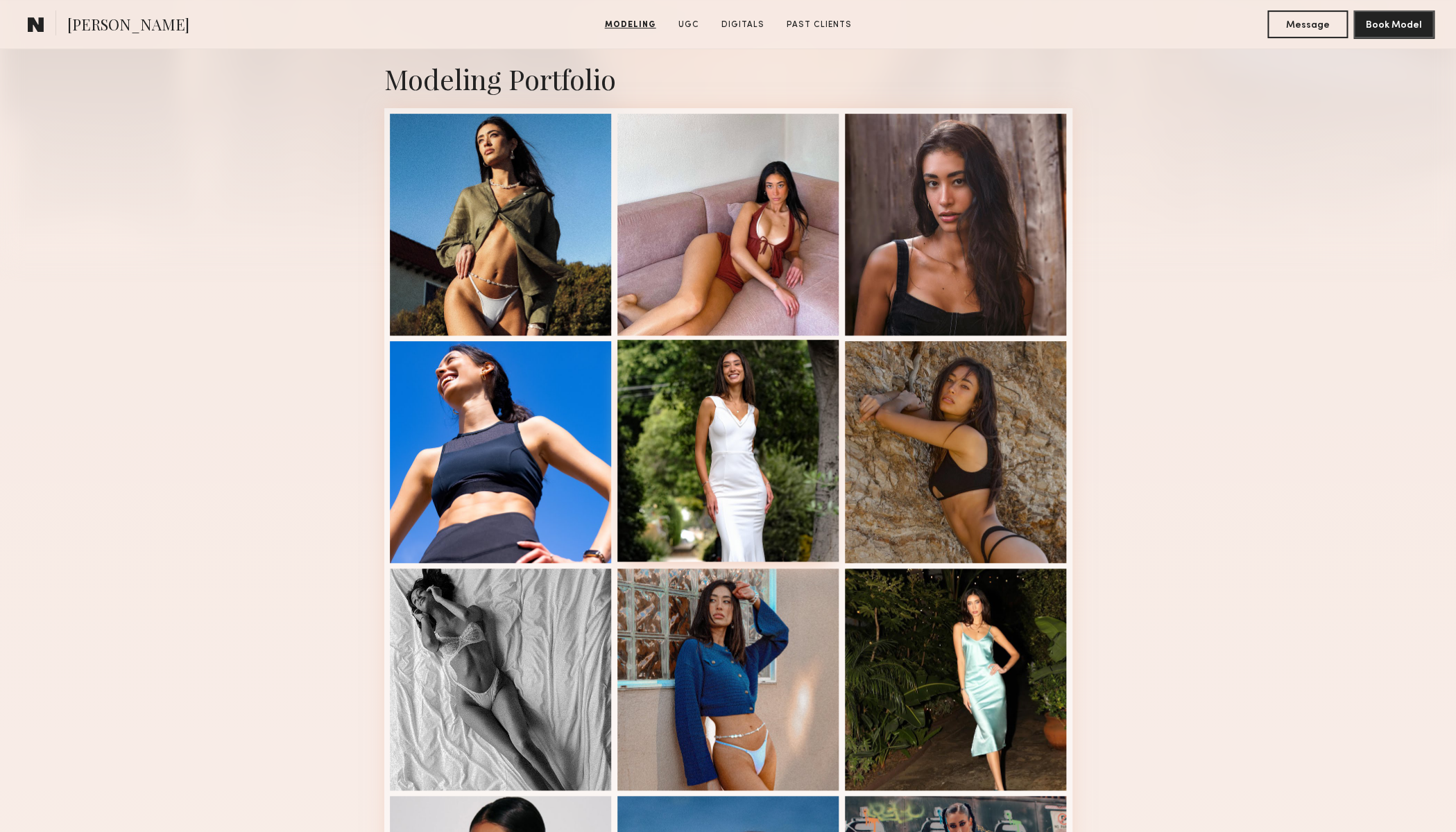
scroll to position [283, 0]
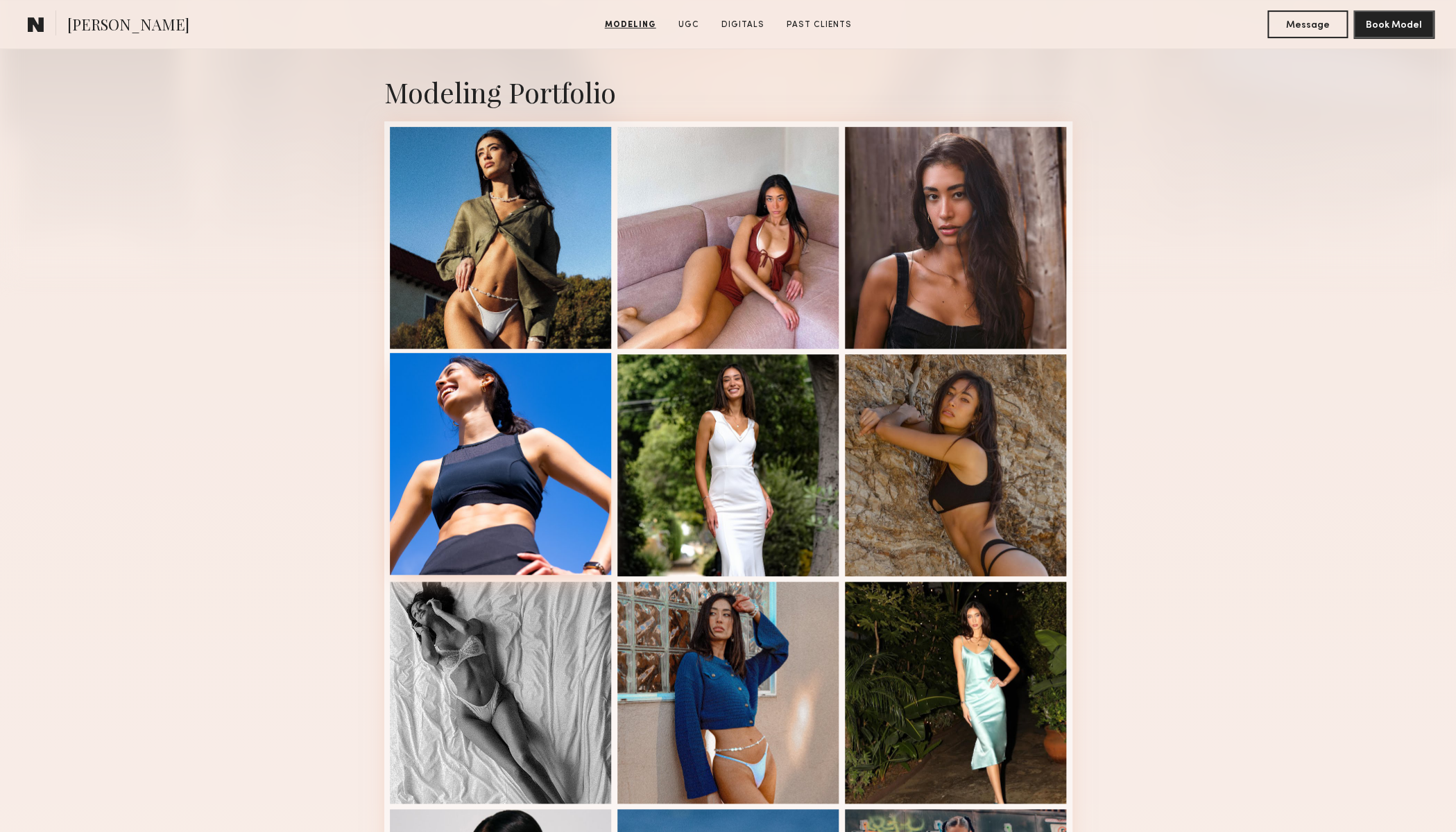
click at [551, 425] on div at bounding box center [500, 464] width 222 height 222
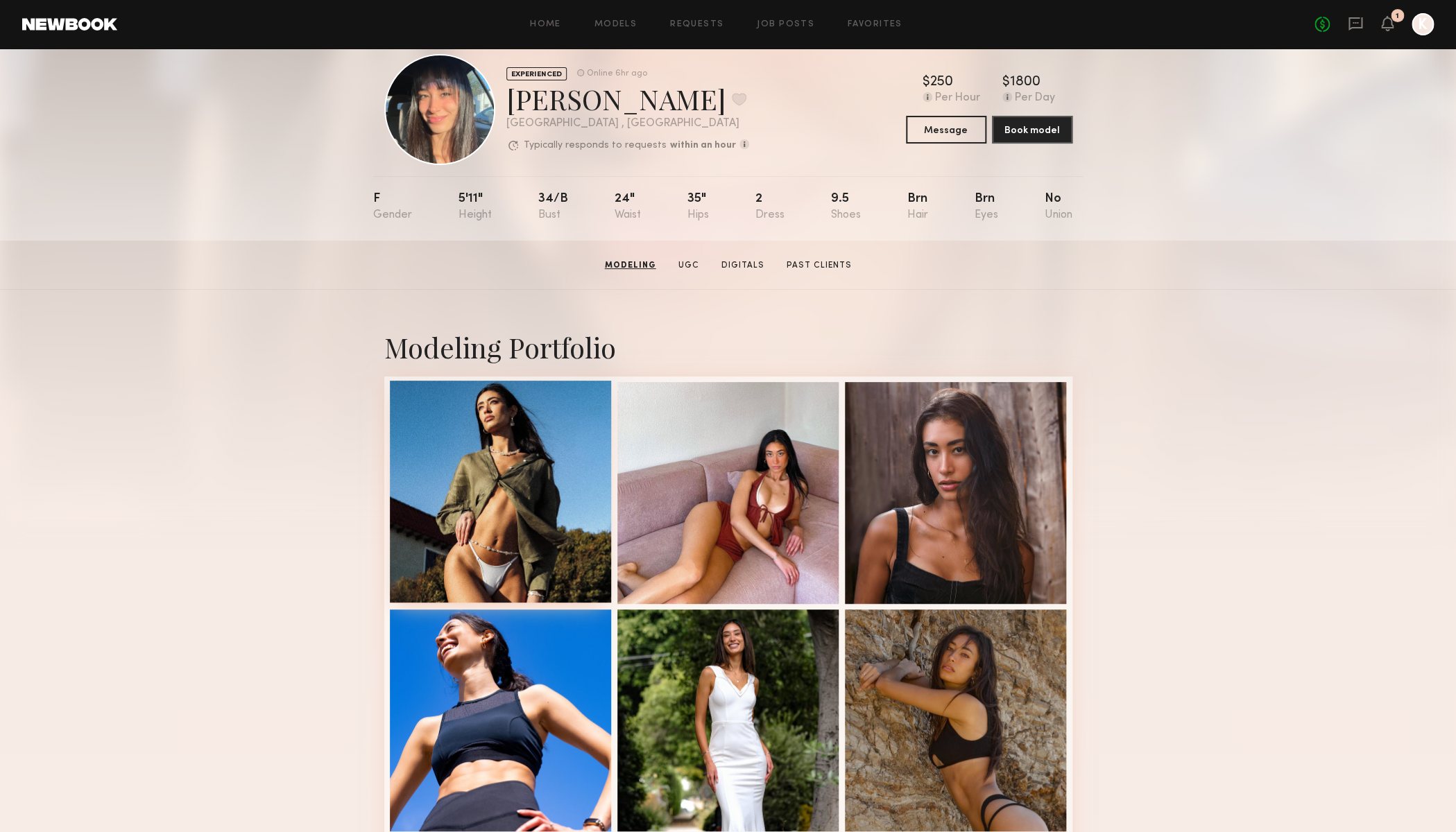
scroll to position [0, 0]
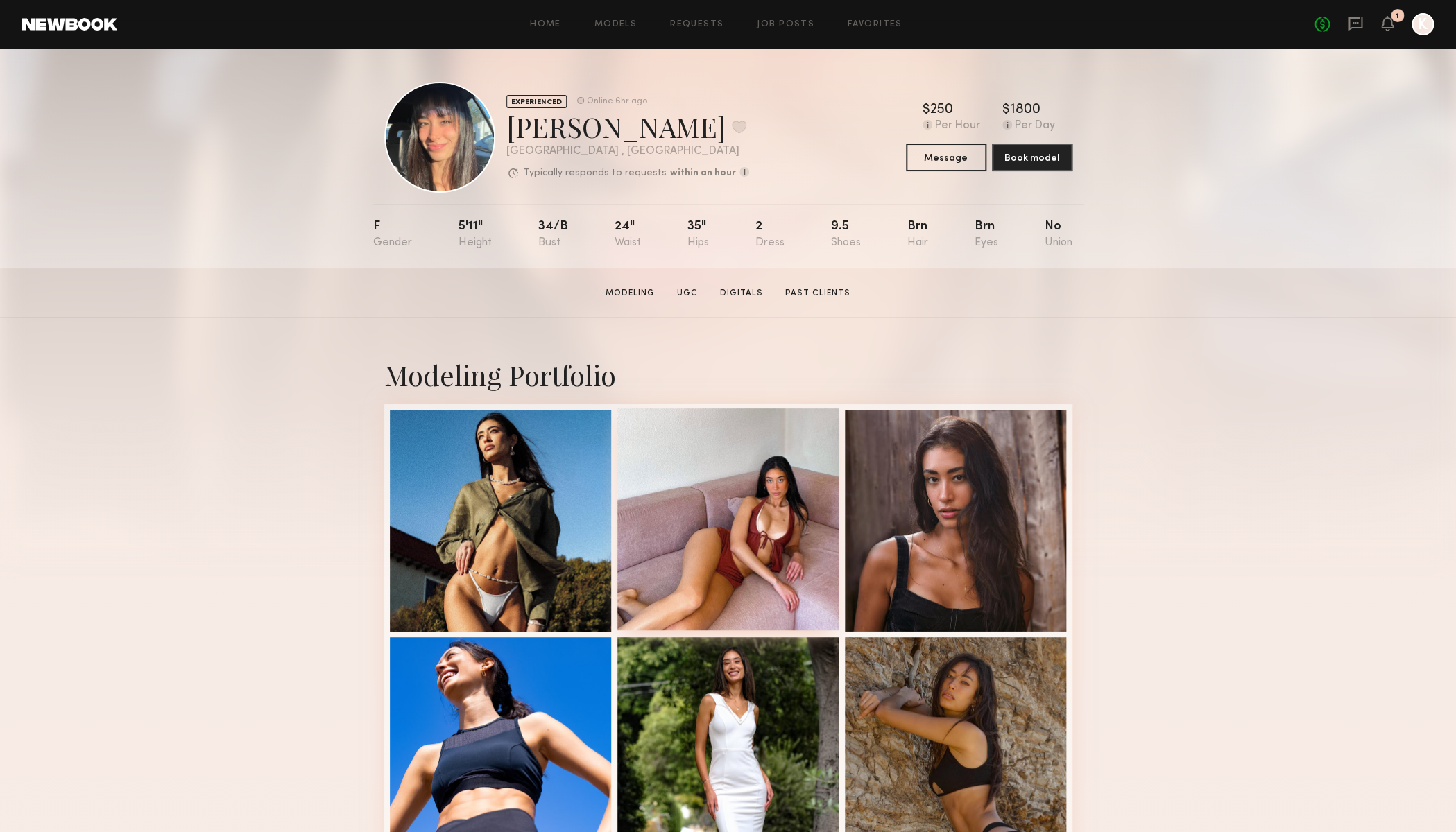
click at [733, 524] on div at bounding box center [728, 519] width 222 height 222
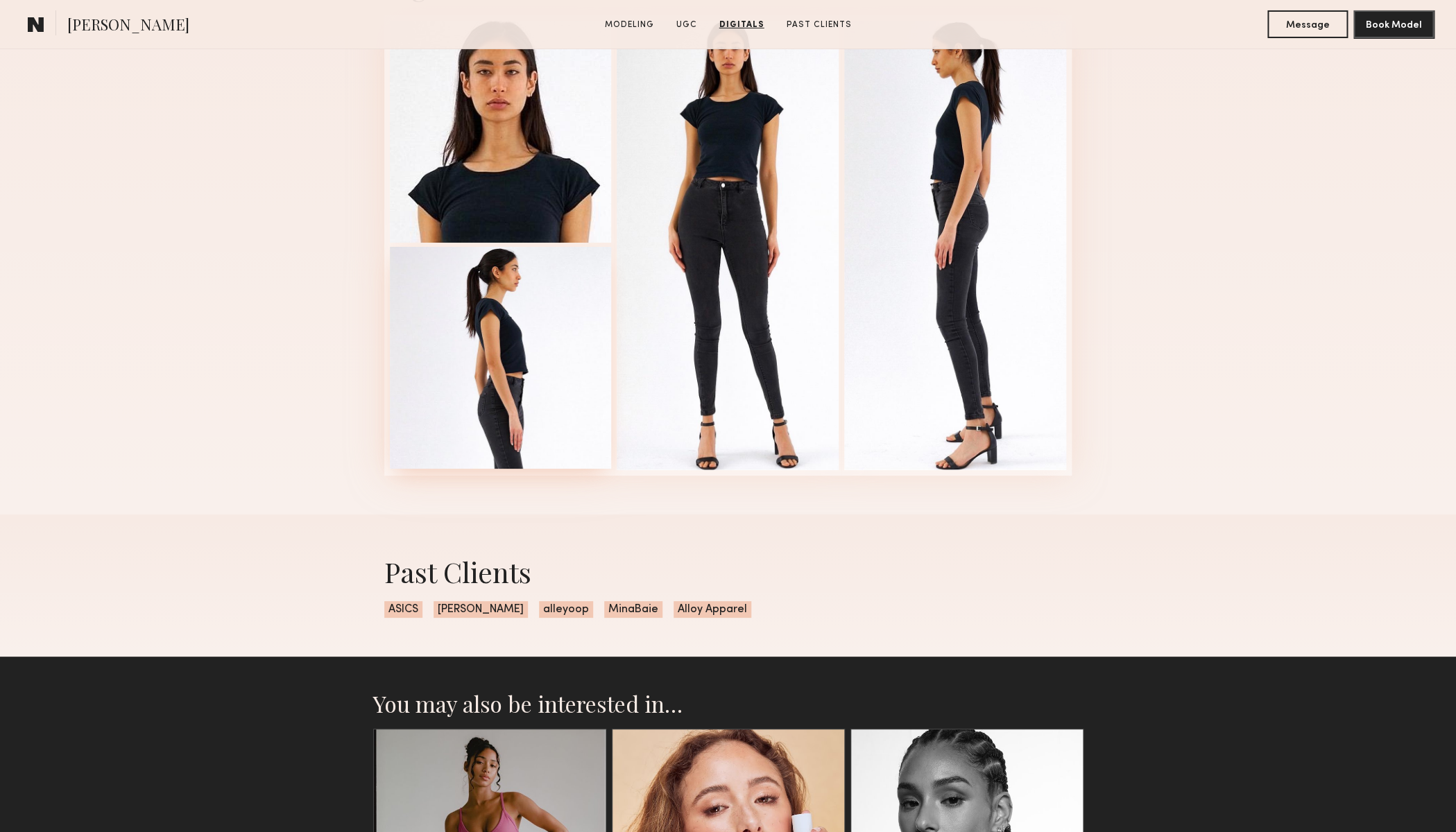
scroll to position [2561, 0]
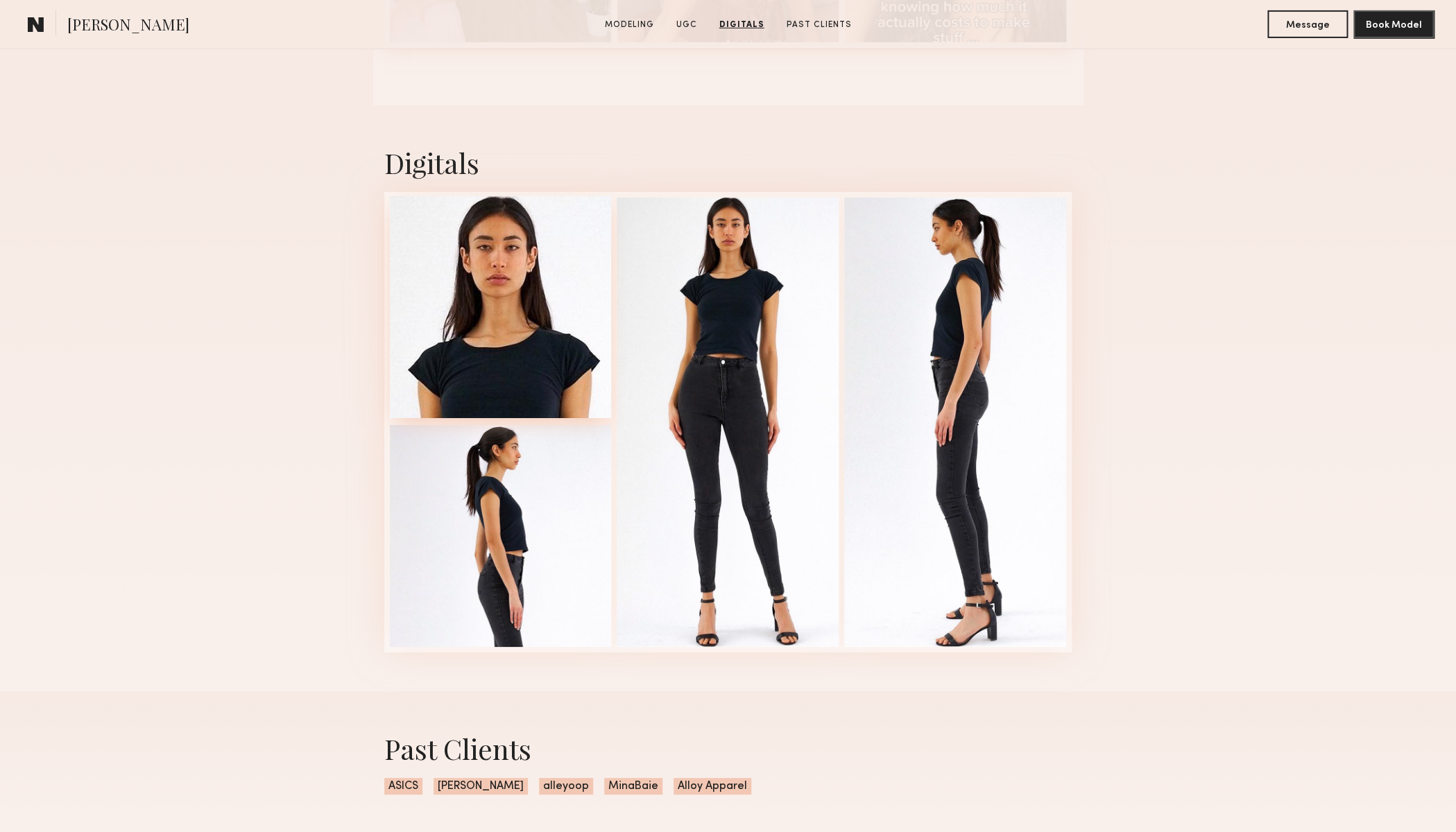
click at [544, 322] on div at bounding box center [500, 307] width 222 height 222
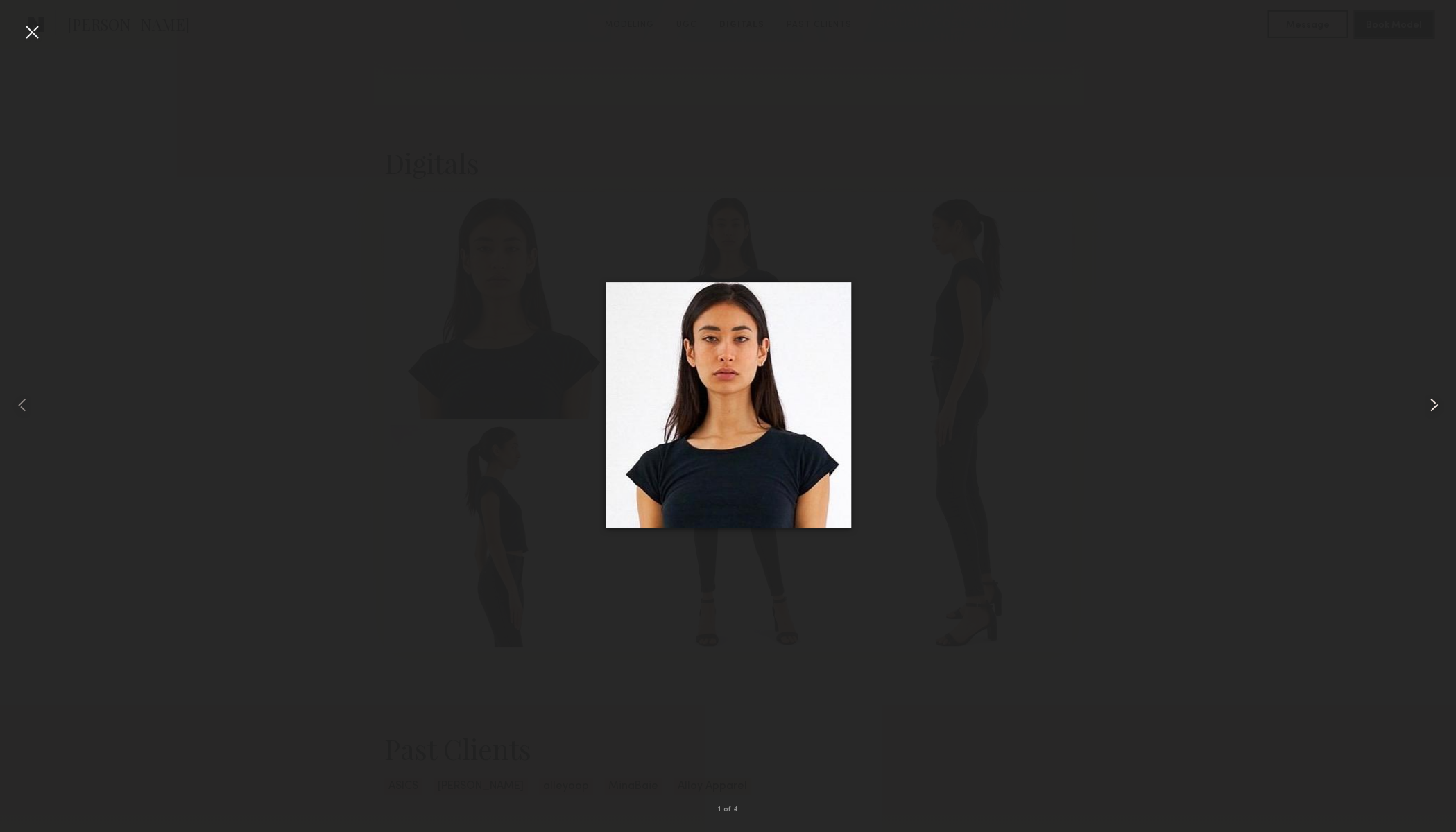
click at [1436, 411] on common-icon at bounding box center [1433, 405] width 22 height 22
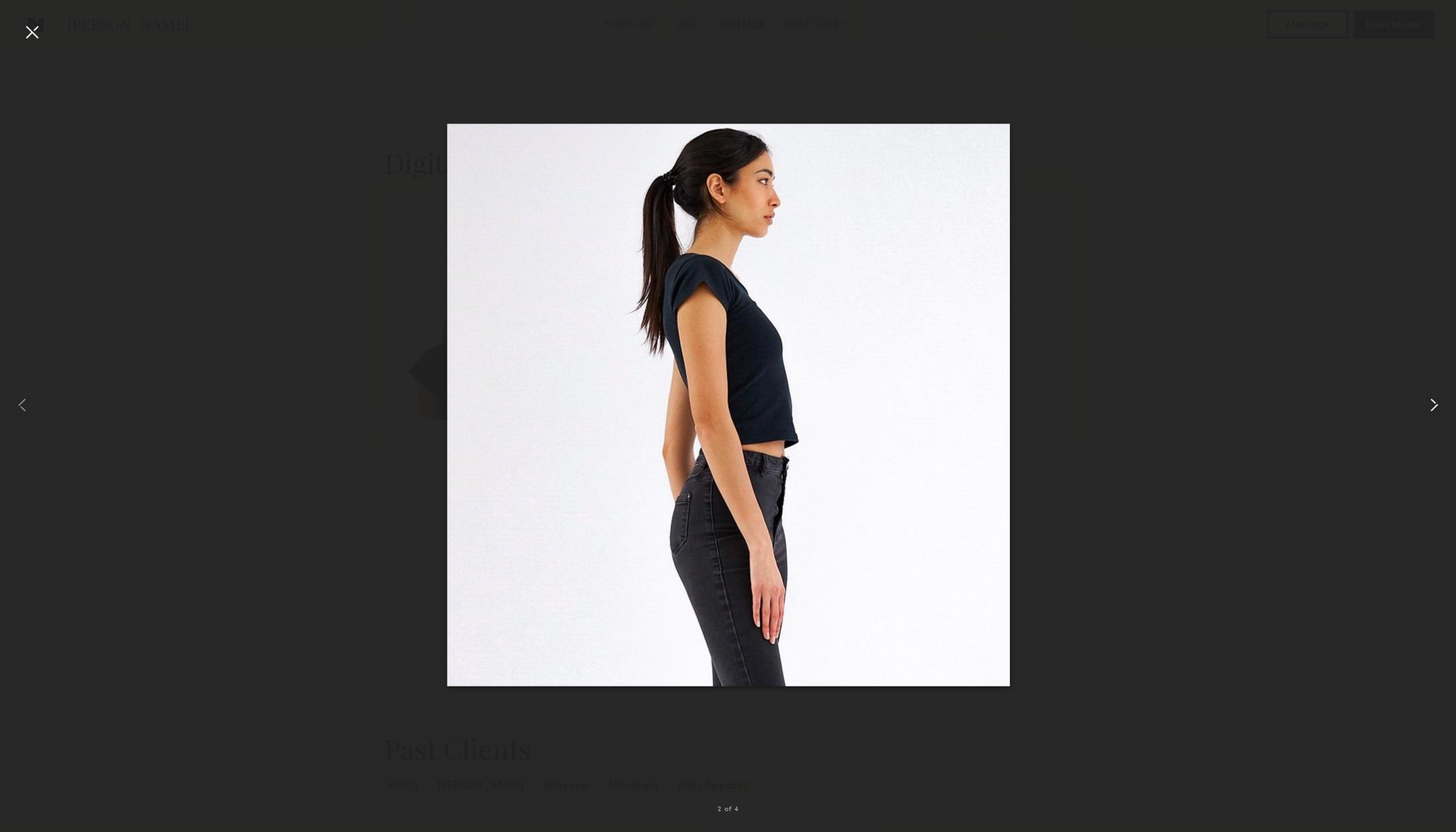
click at [1436, 411] on common-icon at bounding box center [1433, 405] width 22 height 22
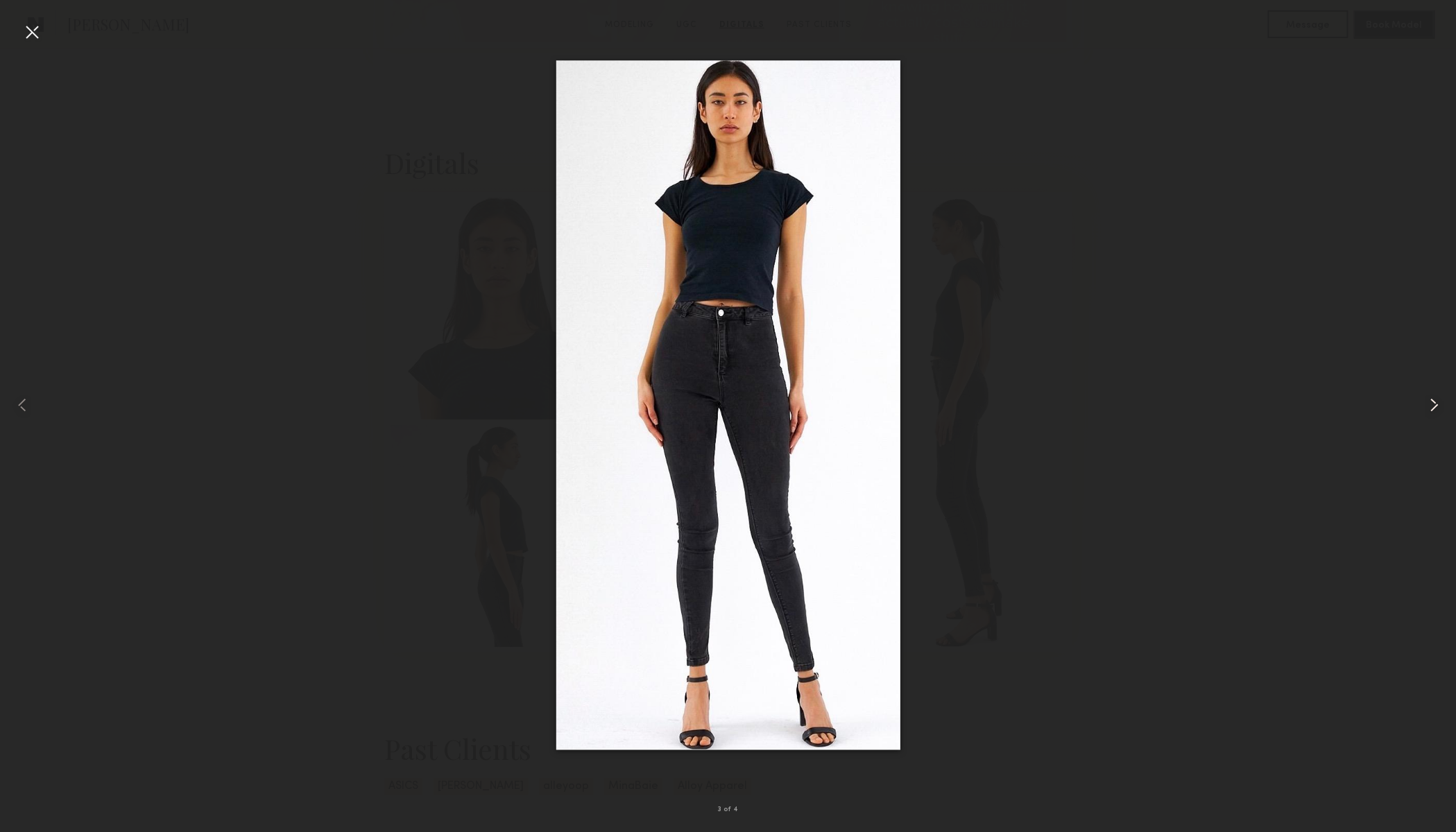
click at [1436, 411] on common-icon at bounding box center [1433, 405] width 22 height 22
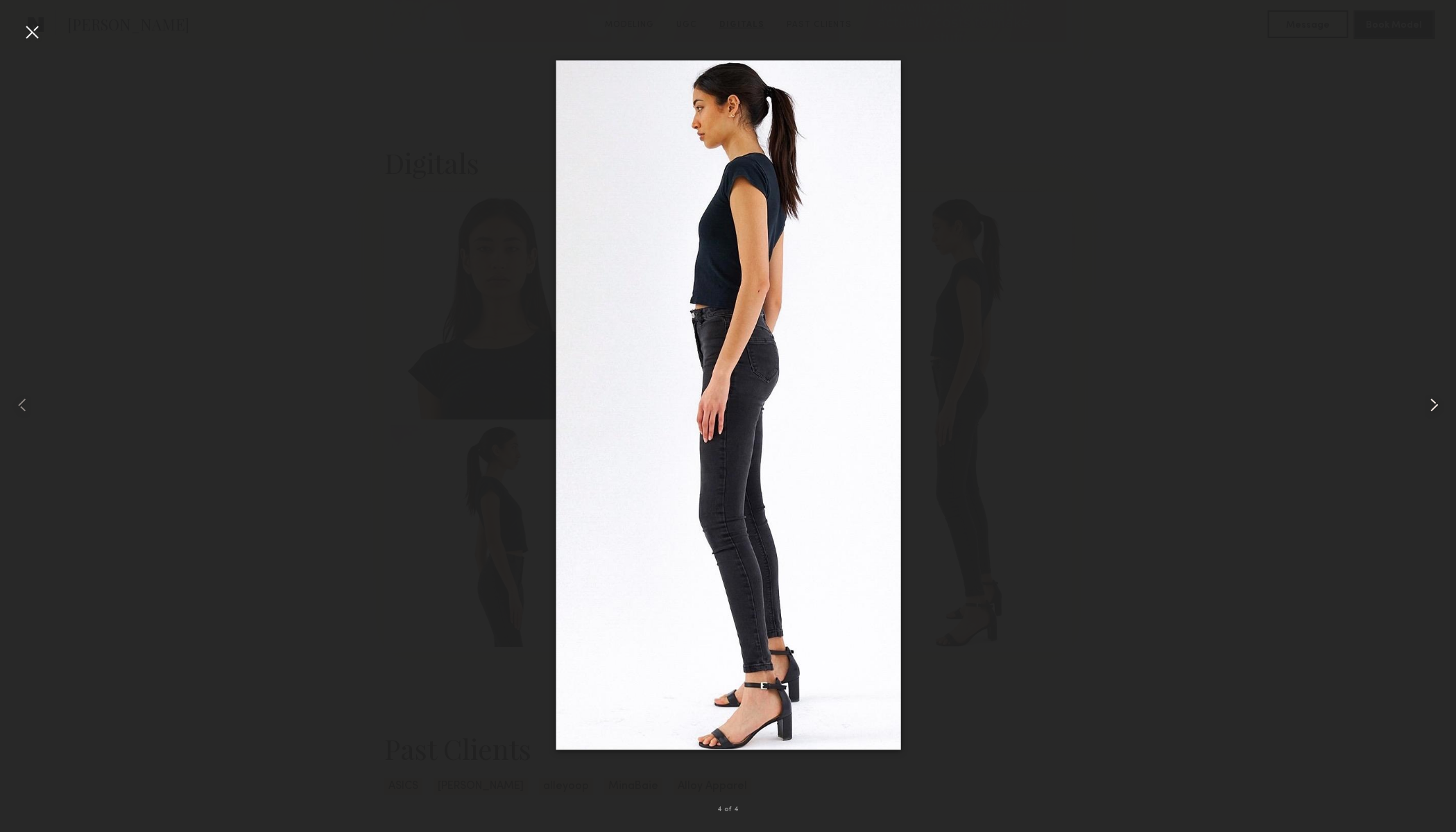
click at [1436, 411] on common-icon at bounding box center [1433, 405] width 22 height 22
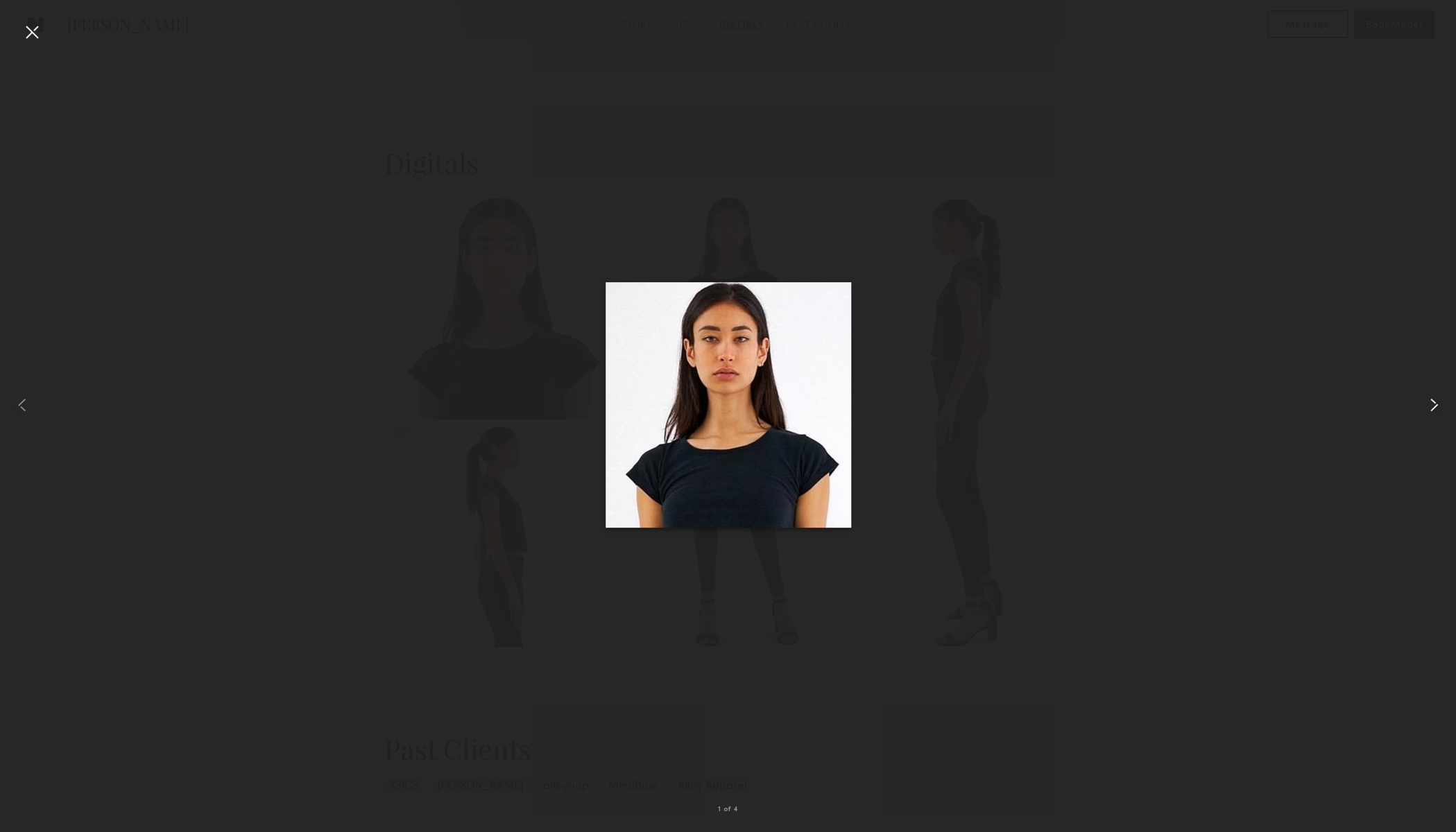
click at [1436, 411] on common-icon at bounding box center [1433, 405] width 22 height 22
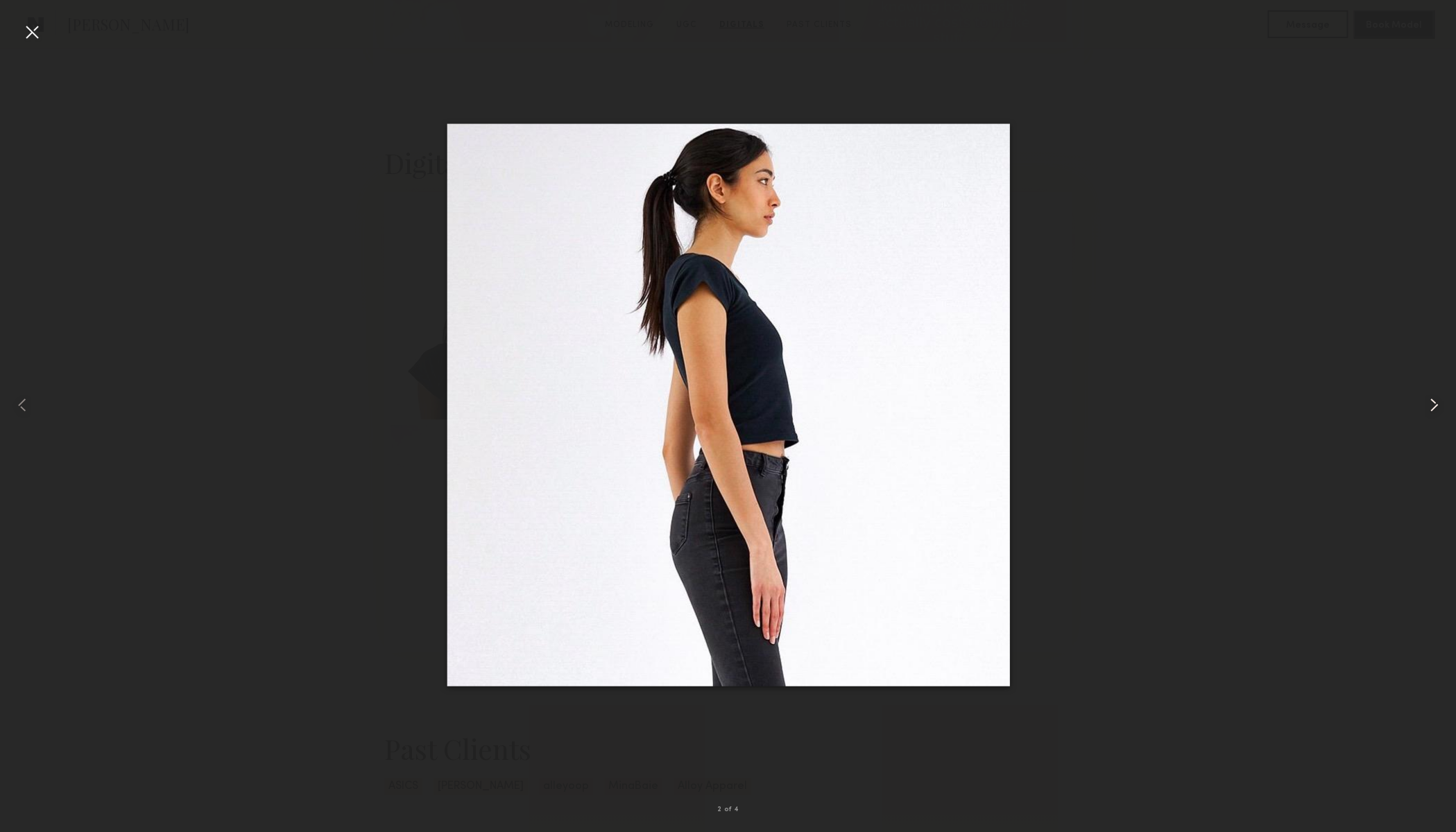
click at [1436, 411] on common-icon at bounding box center [1433, 405] width 22 height 22
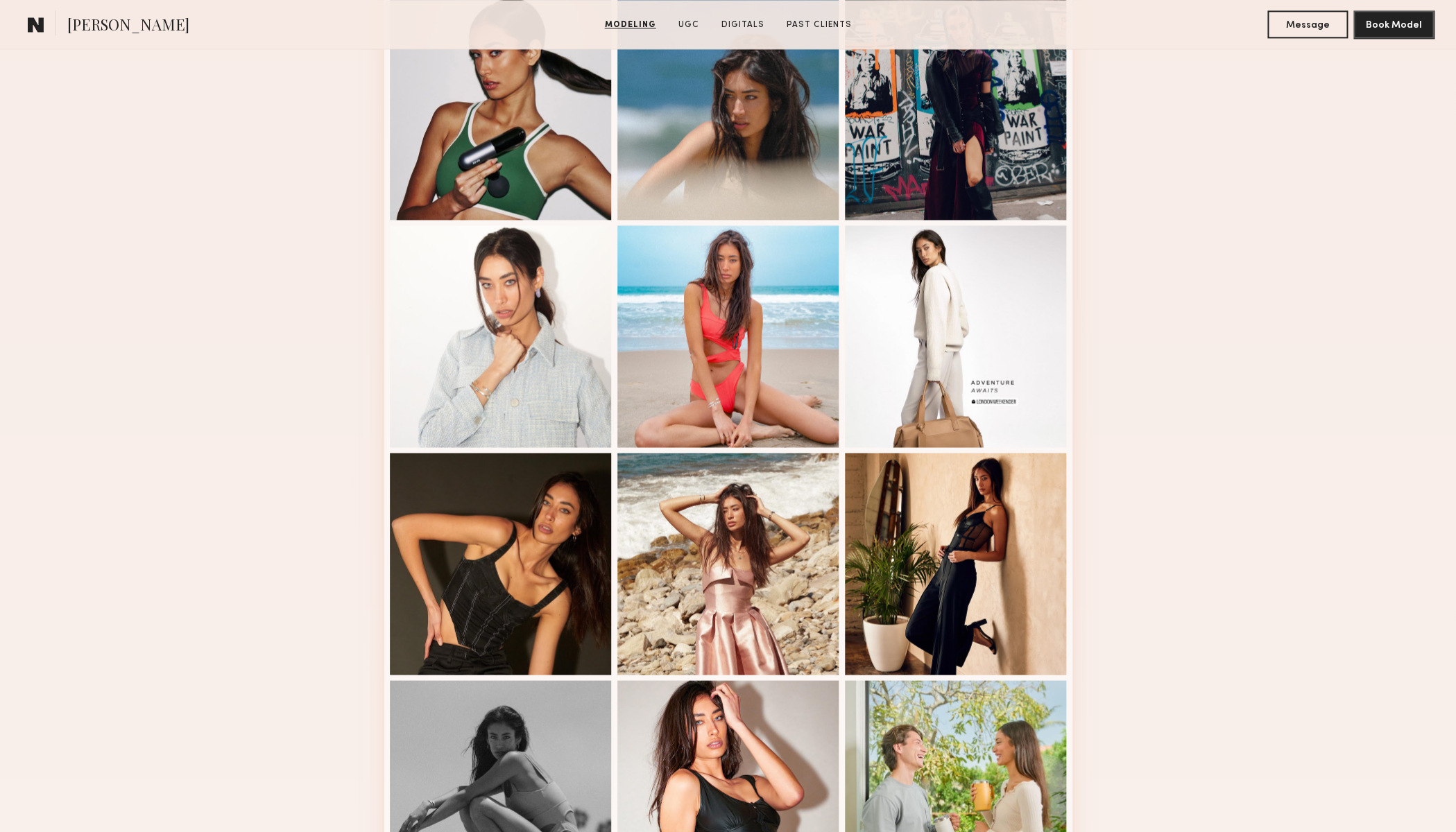
scroll to position [1091, 0]
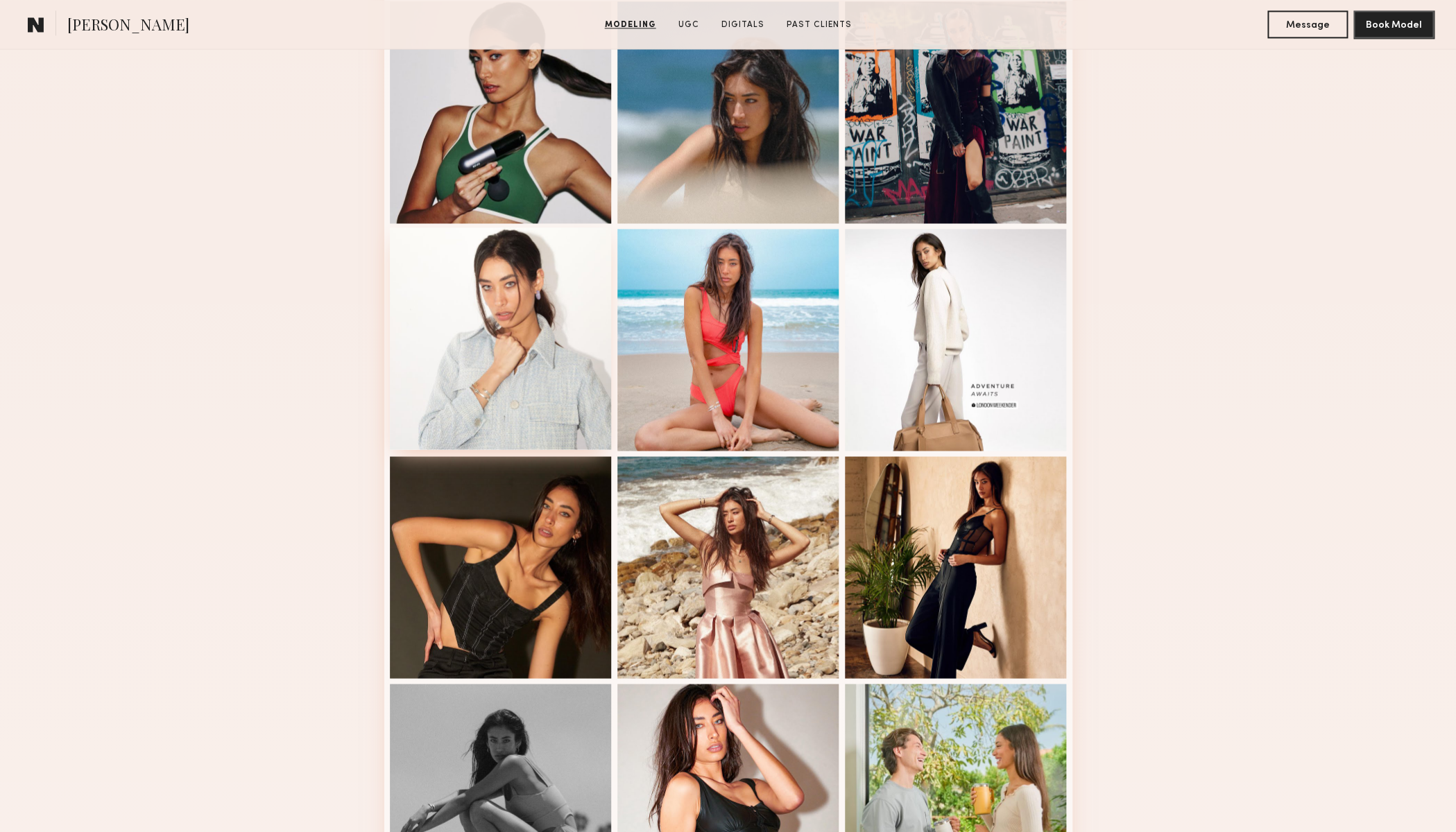
click at [534, 353] on div at bounding box center [500, 338] width 222 height 222
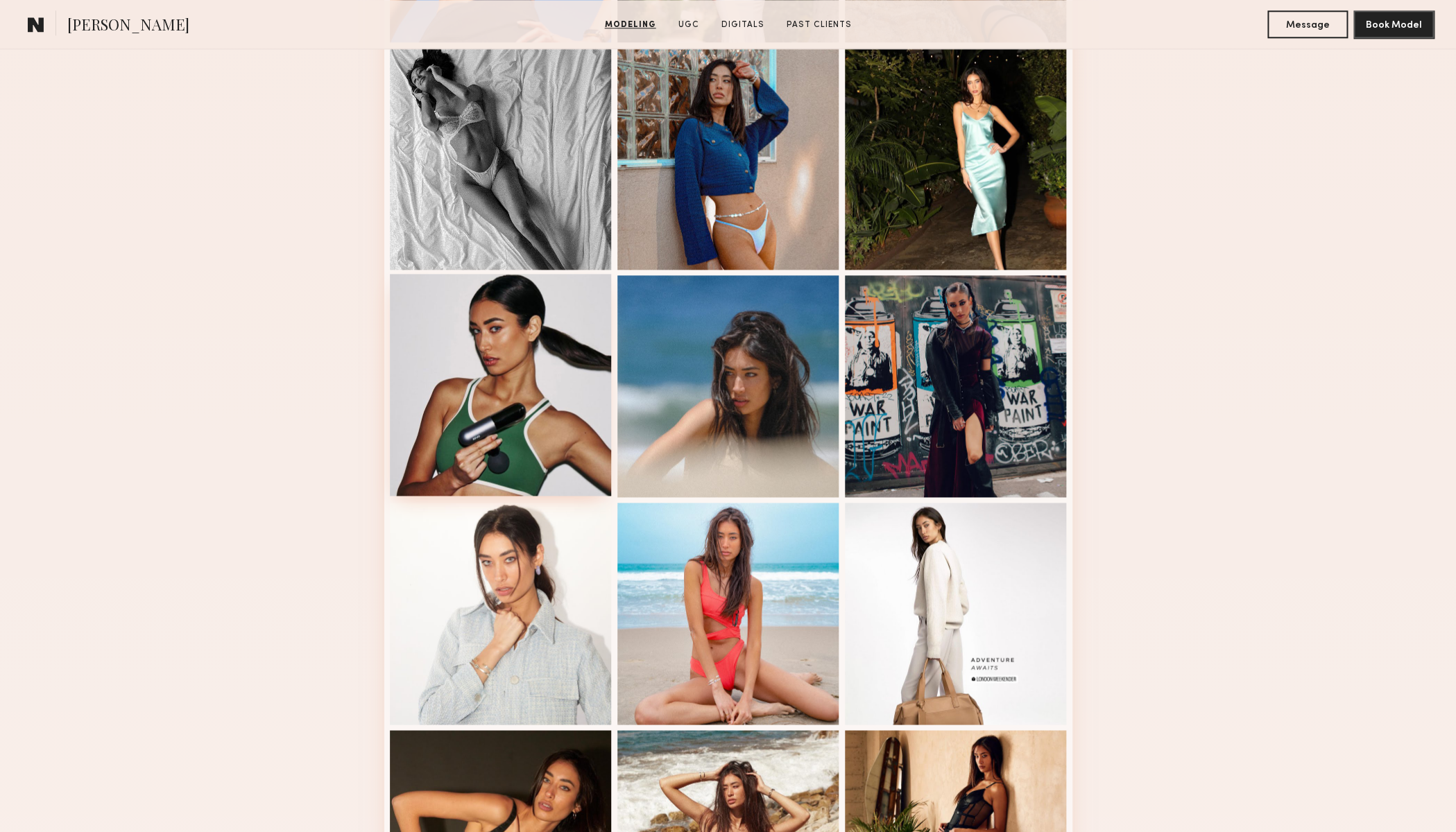
scroll to position [780, 0]
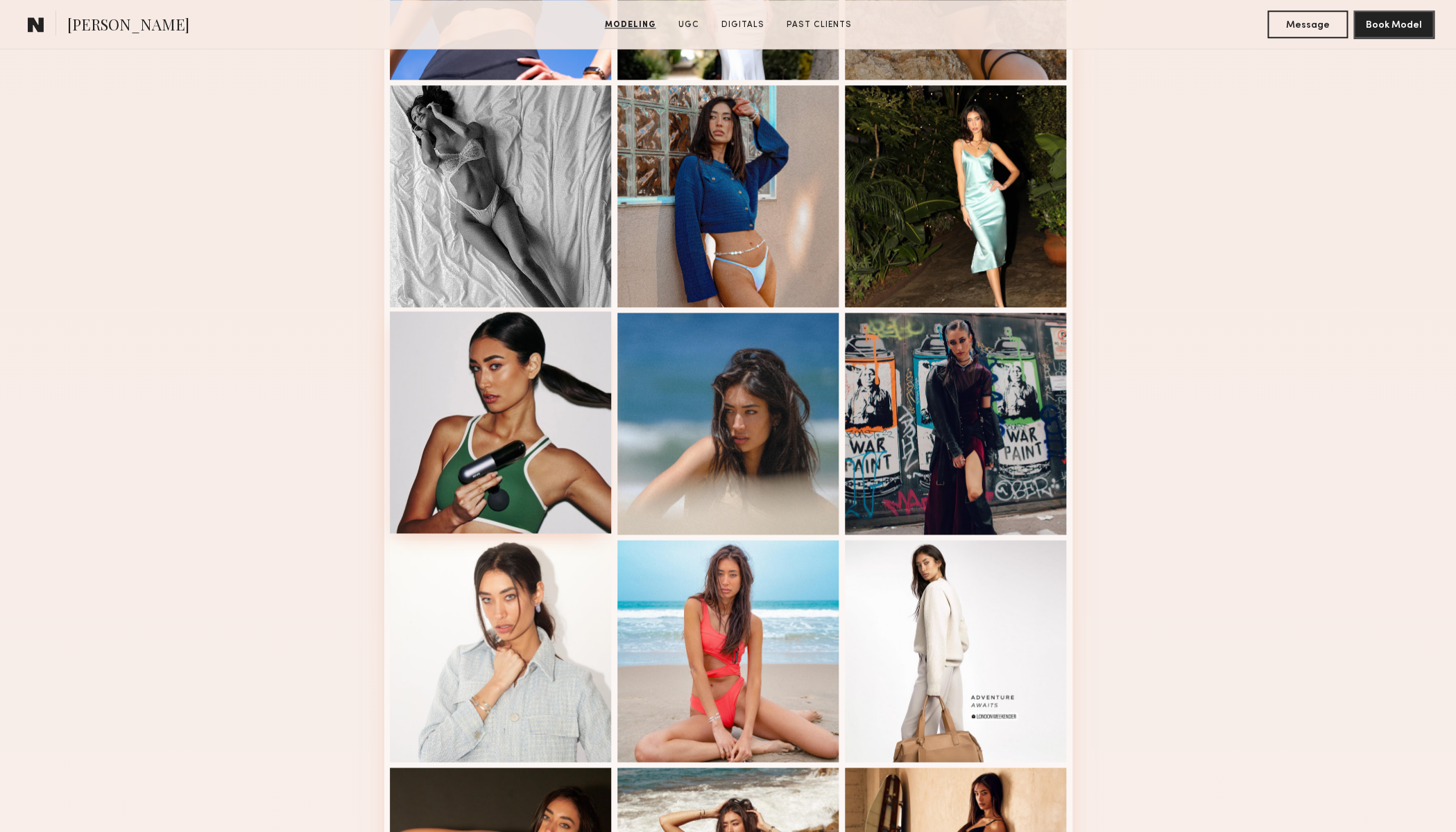
click at [535, 362] on div at bounding box center [500, 421] width 222 height 222
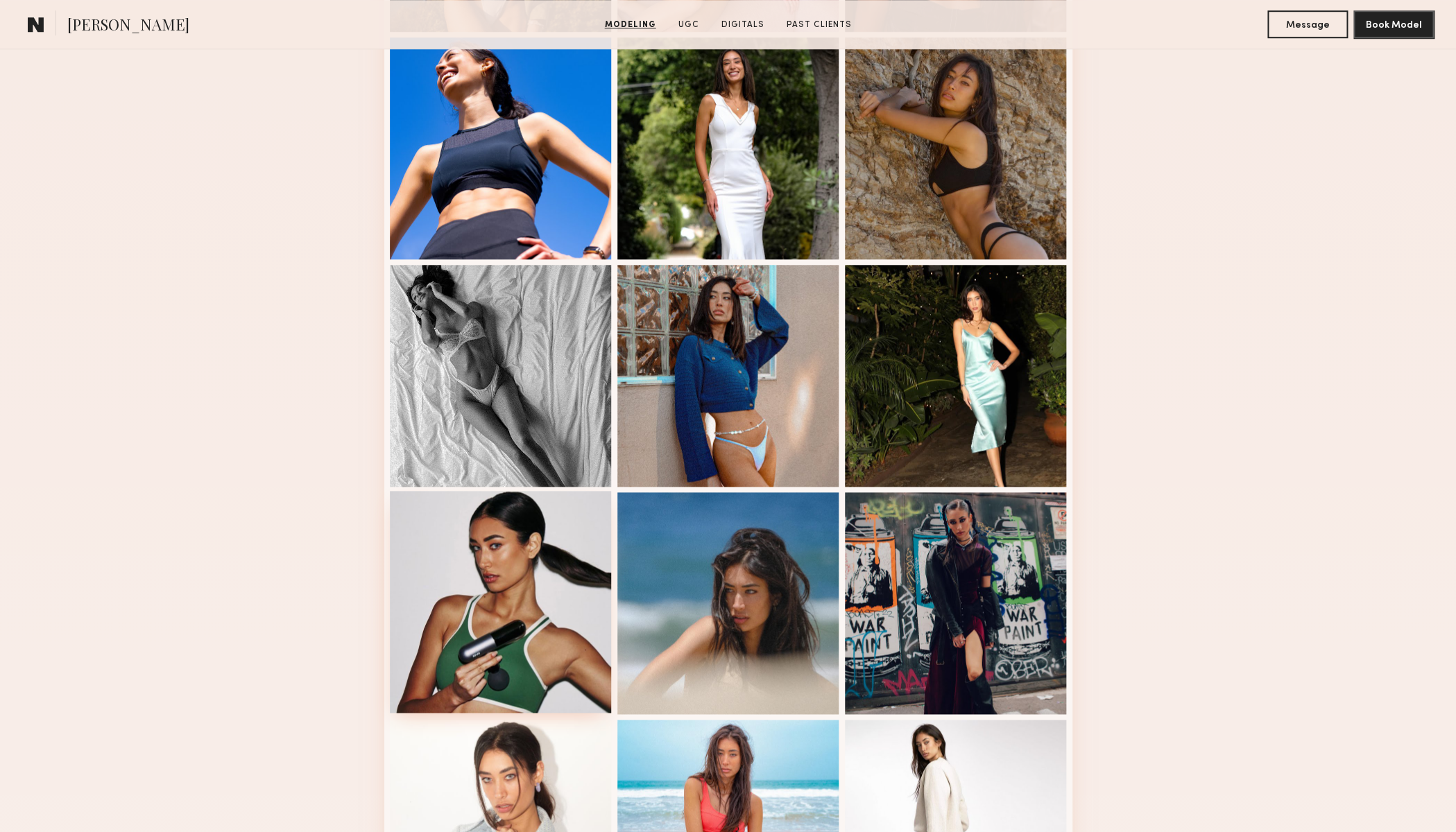
scroll to position [592, 0]
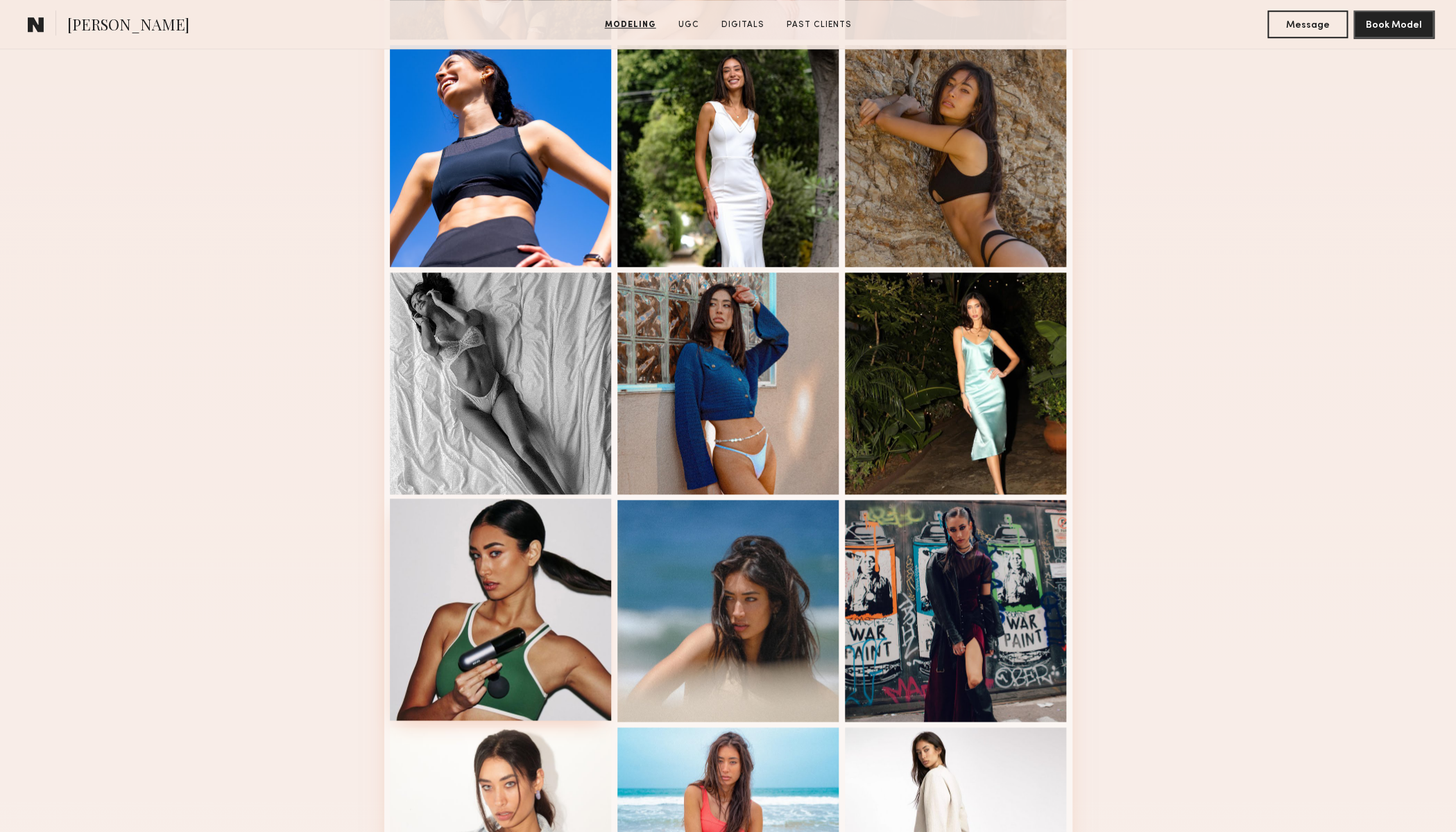
click at [535, 362] on div at bounding box center [500, 383] width 222 height 222
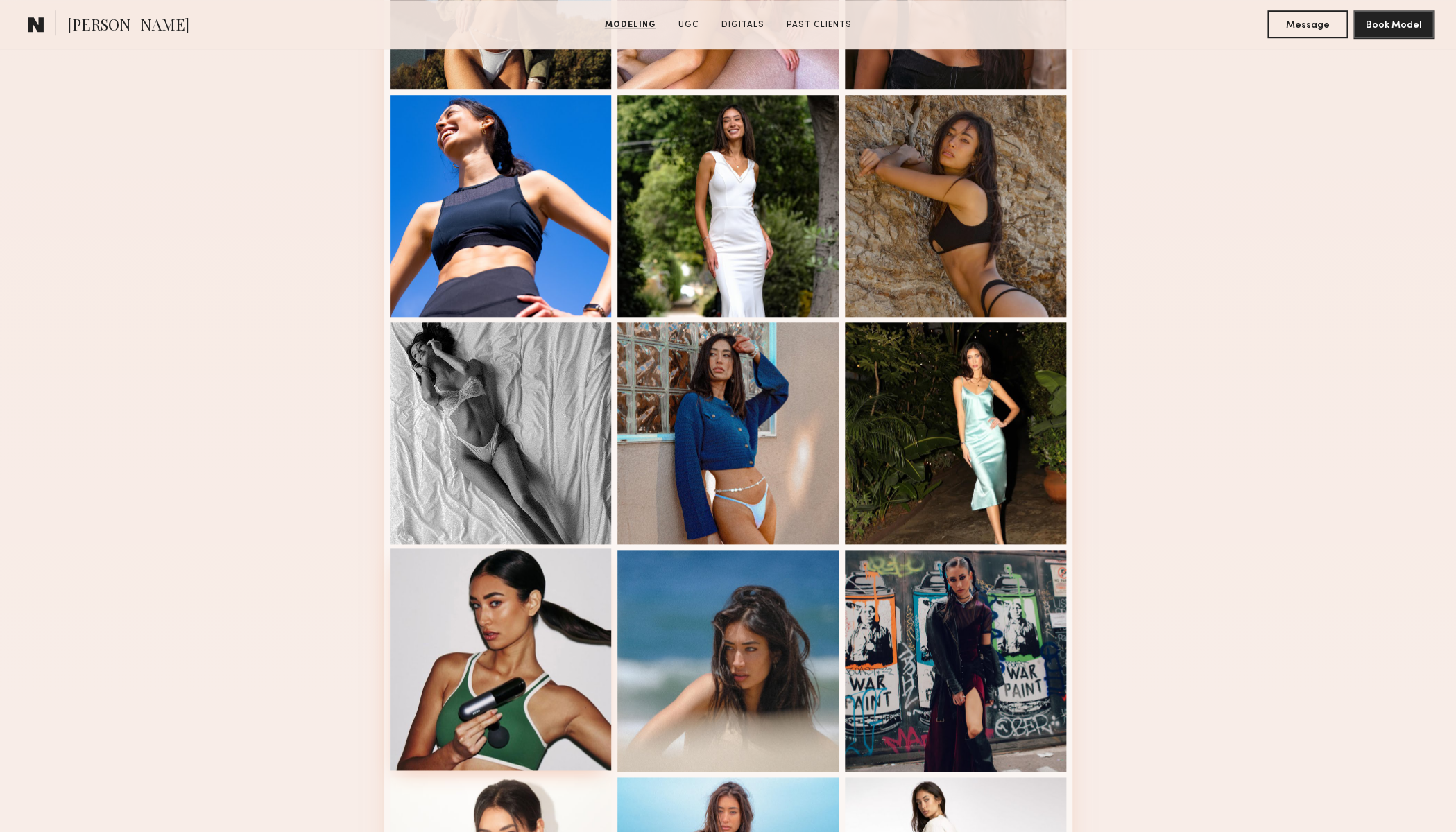
scroll to position [535, 0]
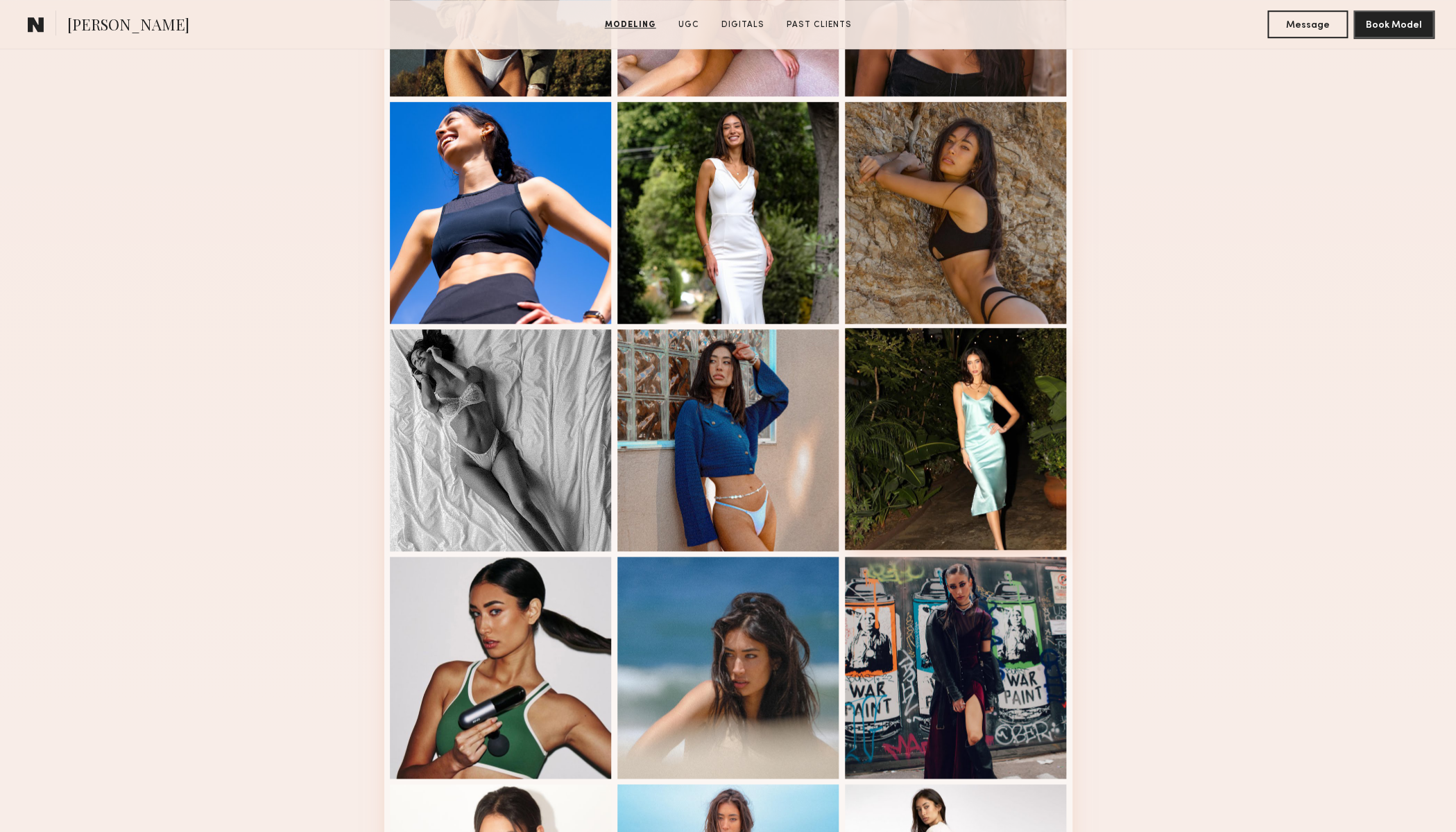
click at [957, 451] on div at bounding box center [956, 438] width 222 height 222
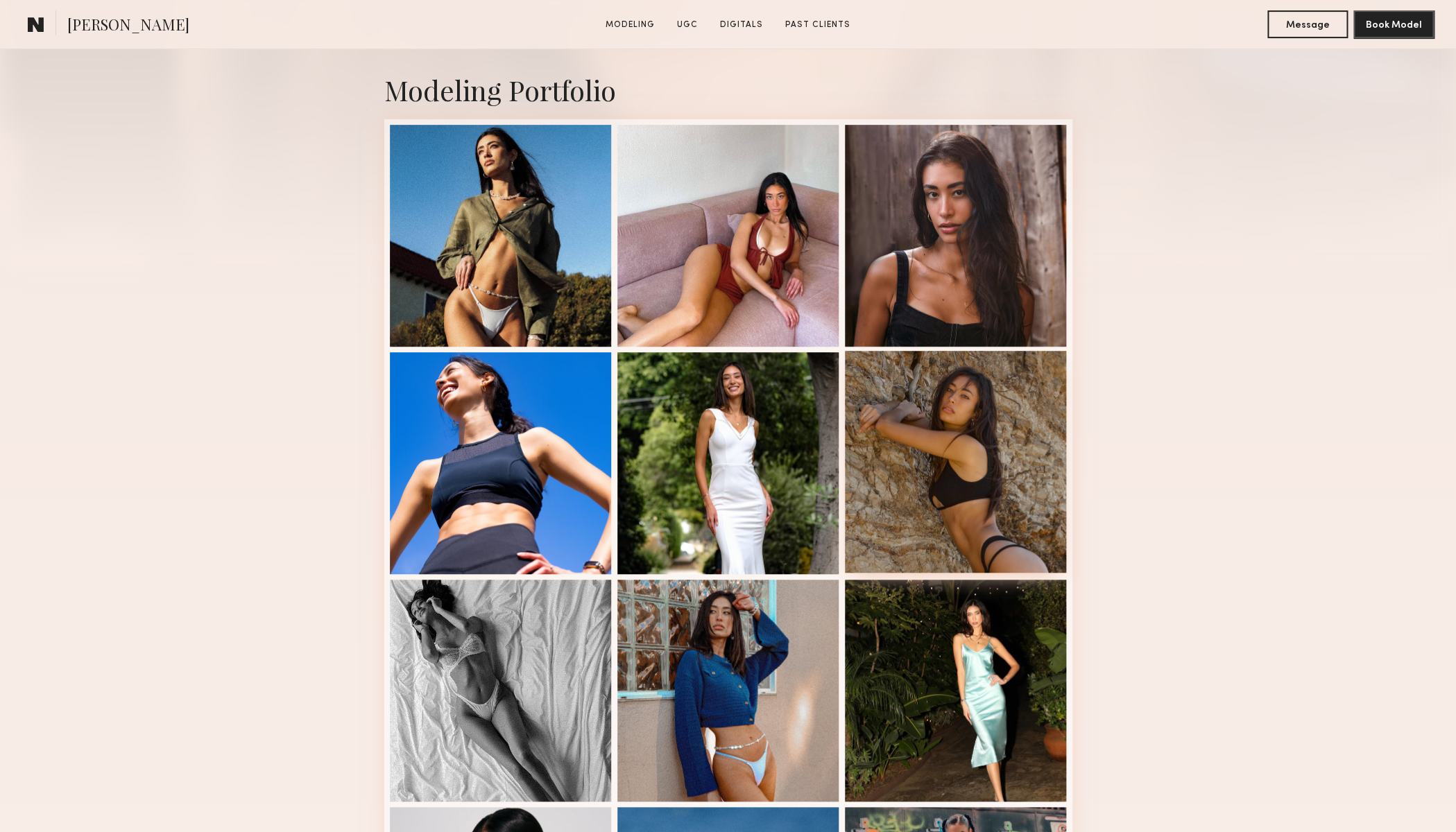
scroll to position [374, 0]
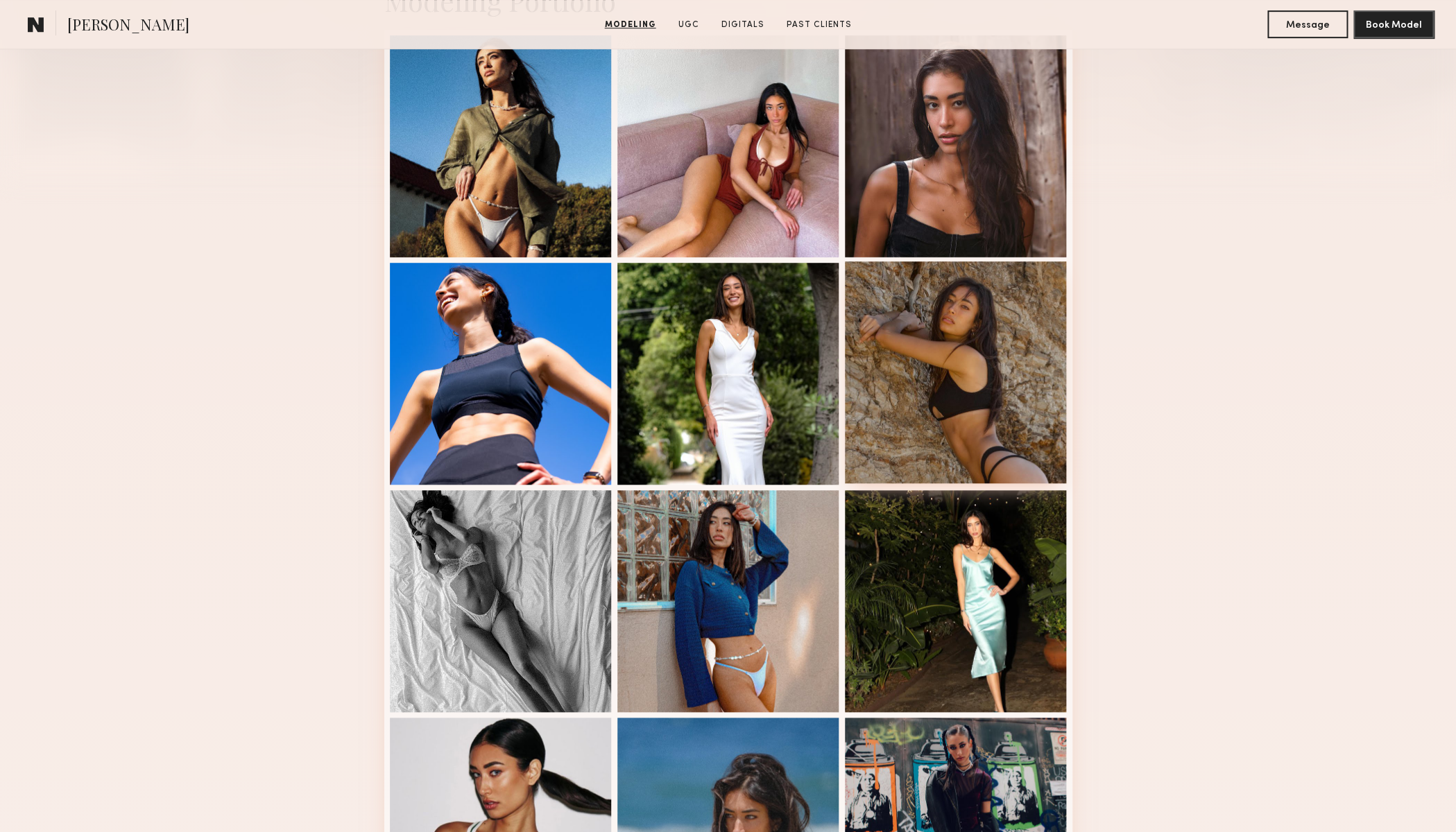
click at [972, 448] on div at bounding box center [956, 372] width 222 height 222
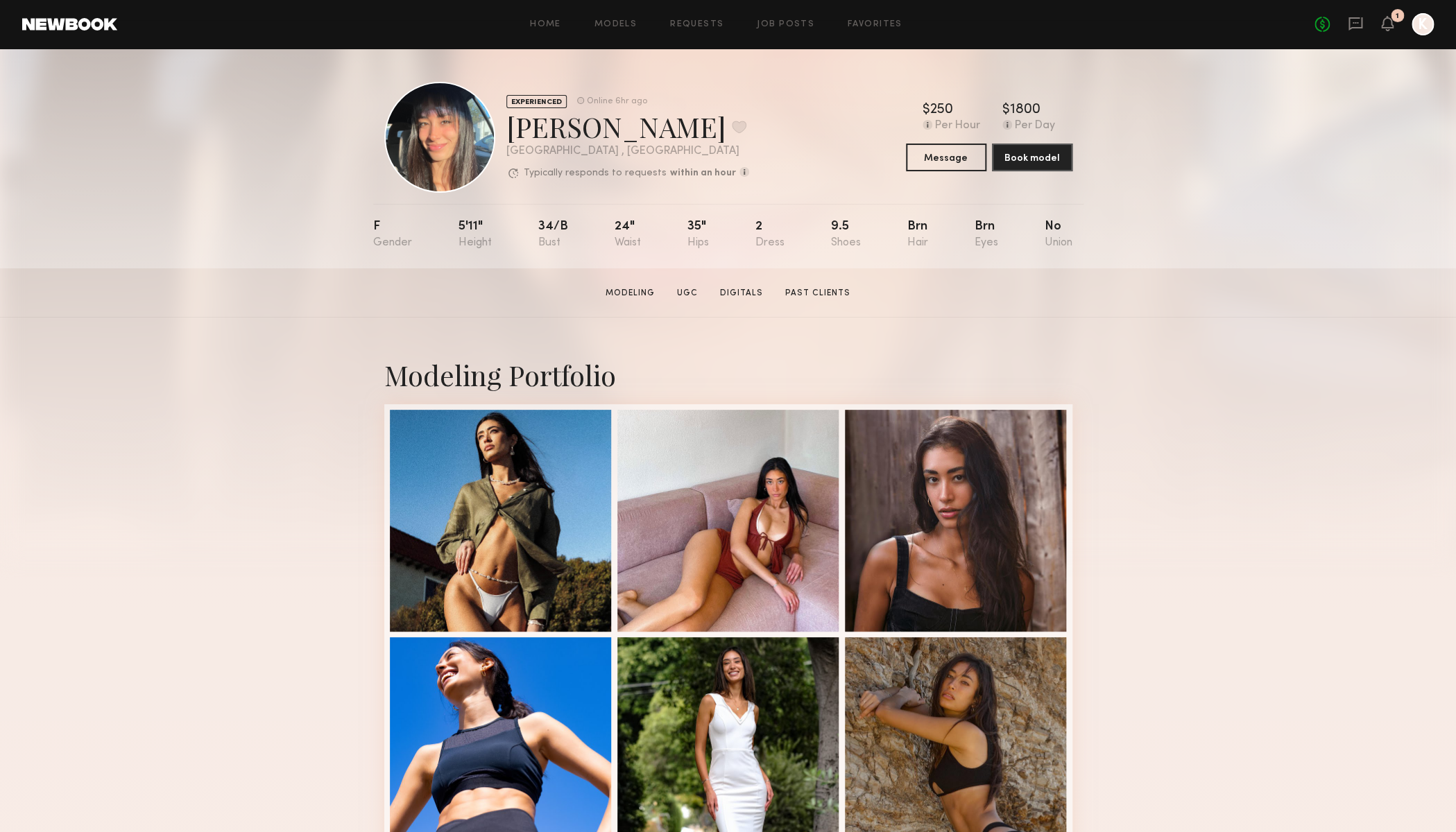
scroll to position [95, 0]
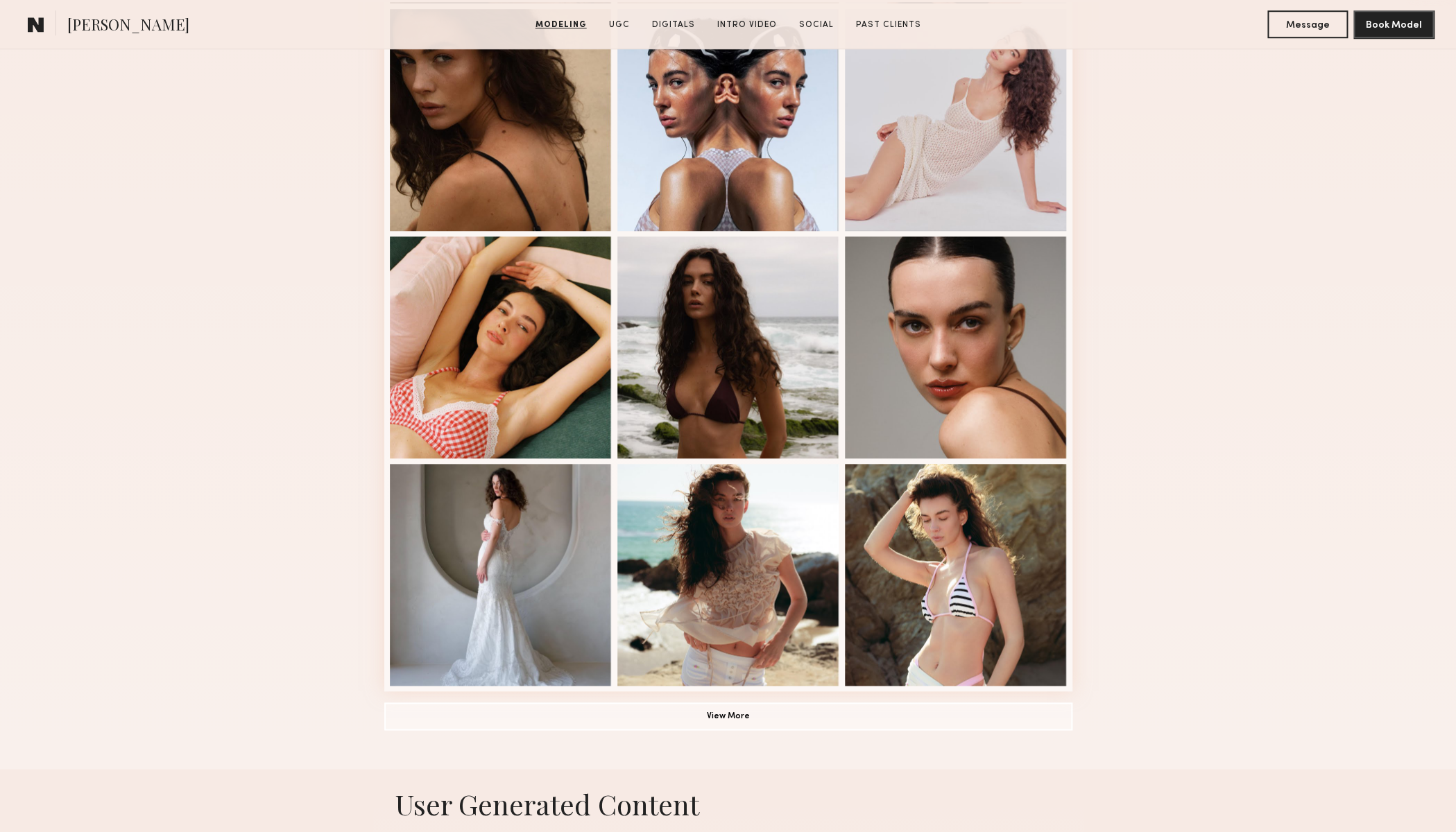
scroll to position [626, 0]
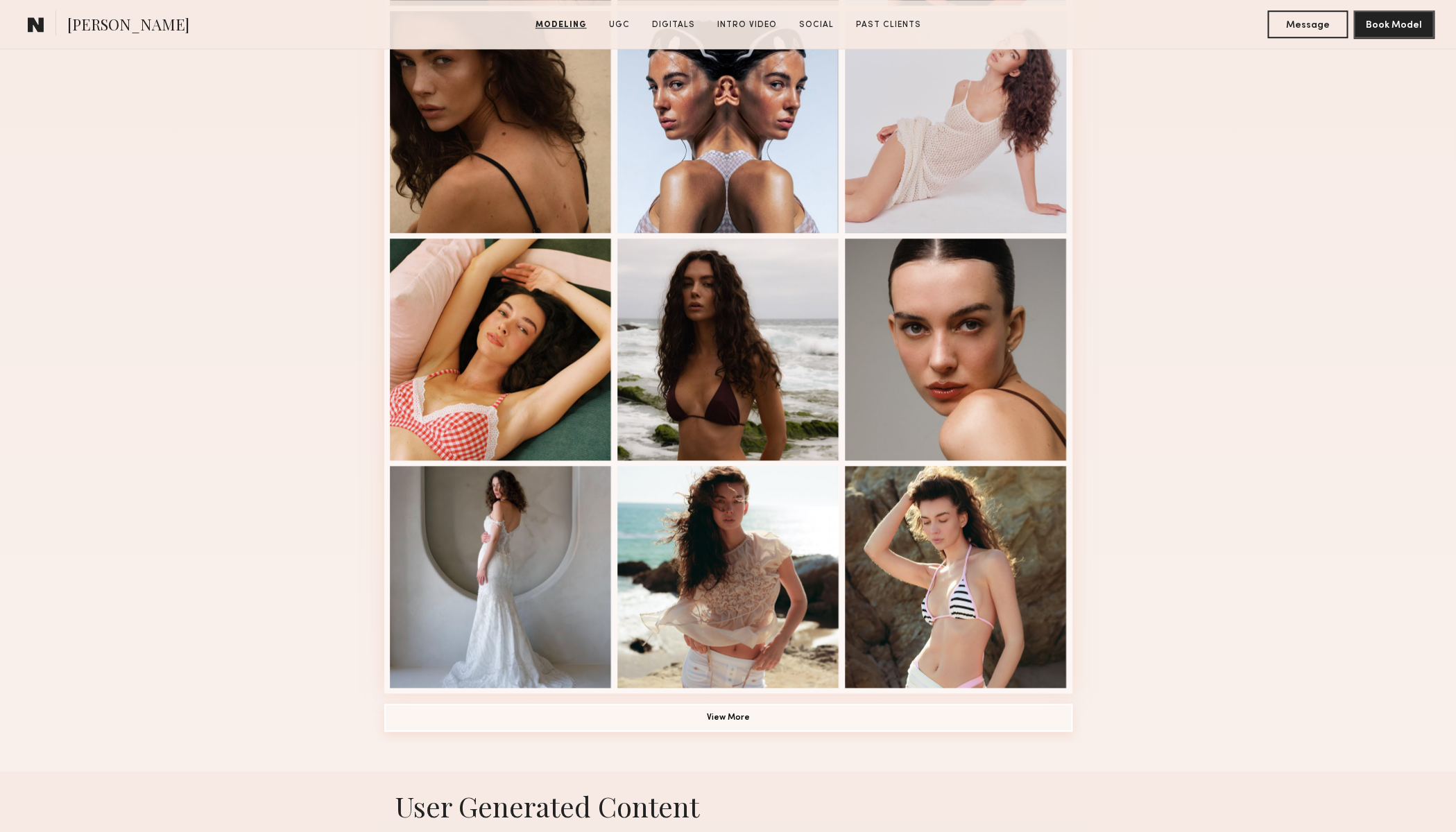
click at [764, 715] on button "View More" at bounding box center [728, 718] width 688 height 28
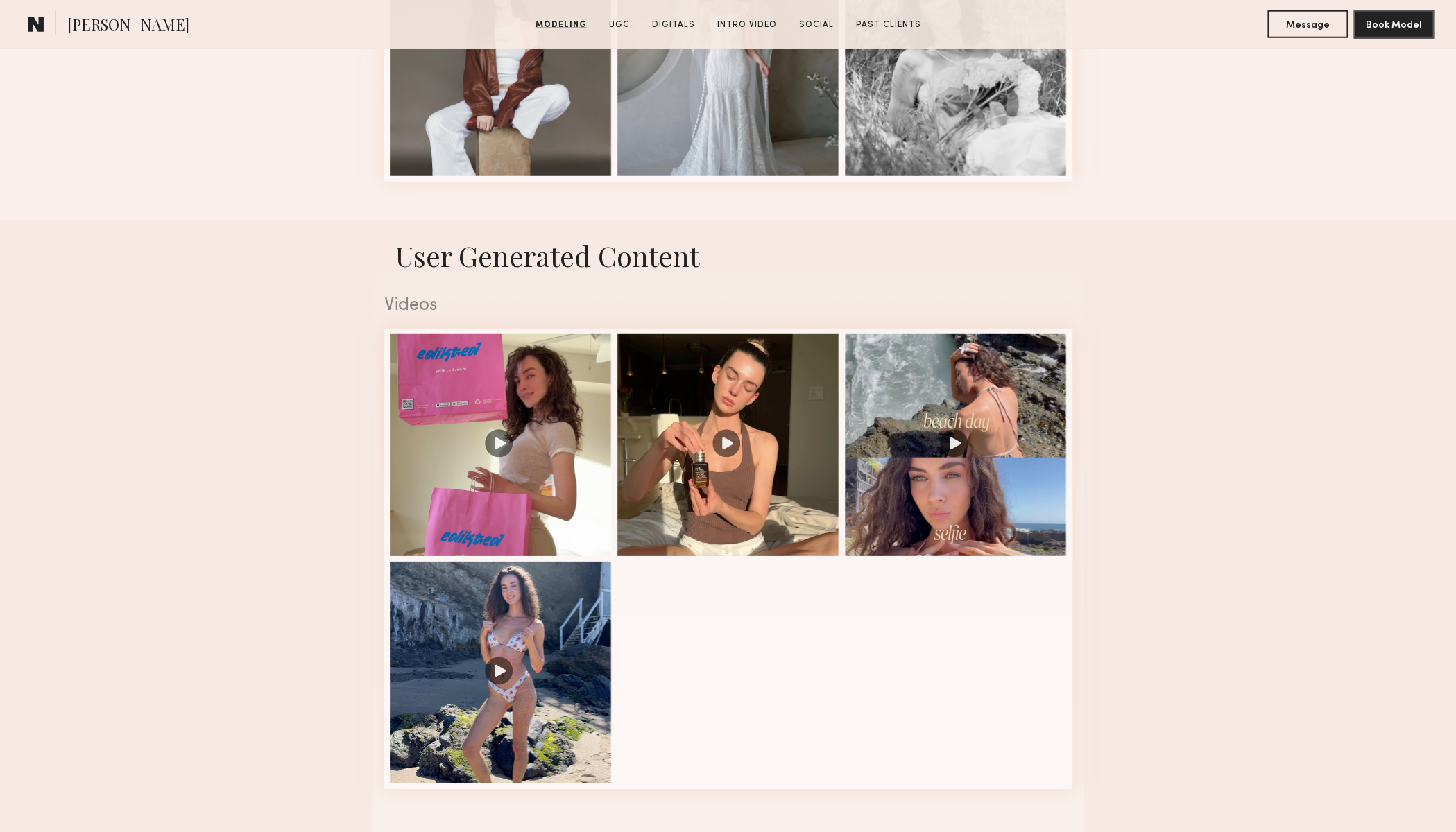
scroll to position [2119, 0]
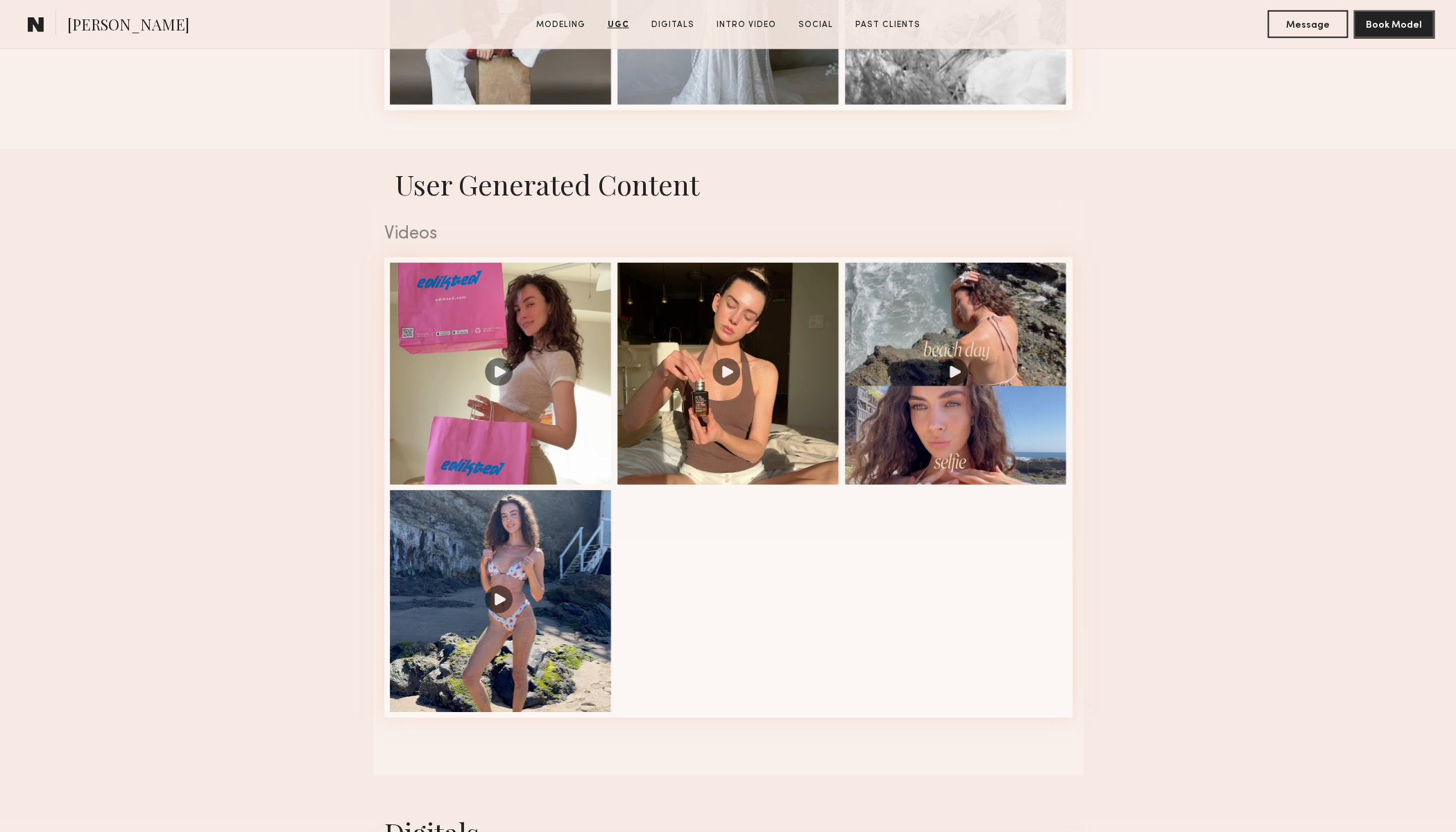
drag, startPoint x: 496, startPoint y: 603, endPoint x: 671, endPoint y: 572, distance: 177.7
click at [496, 603] on div at bounding box center [500, 601] width 222 height 222
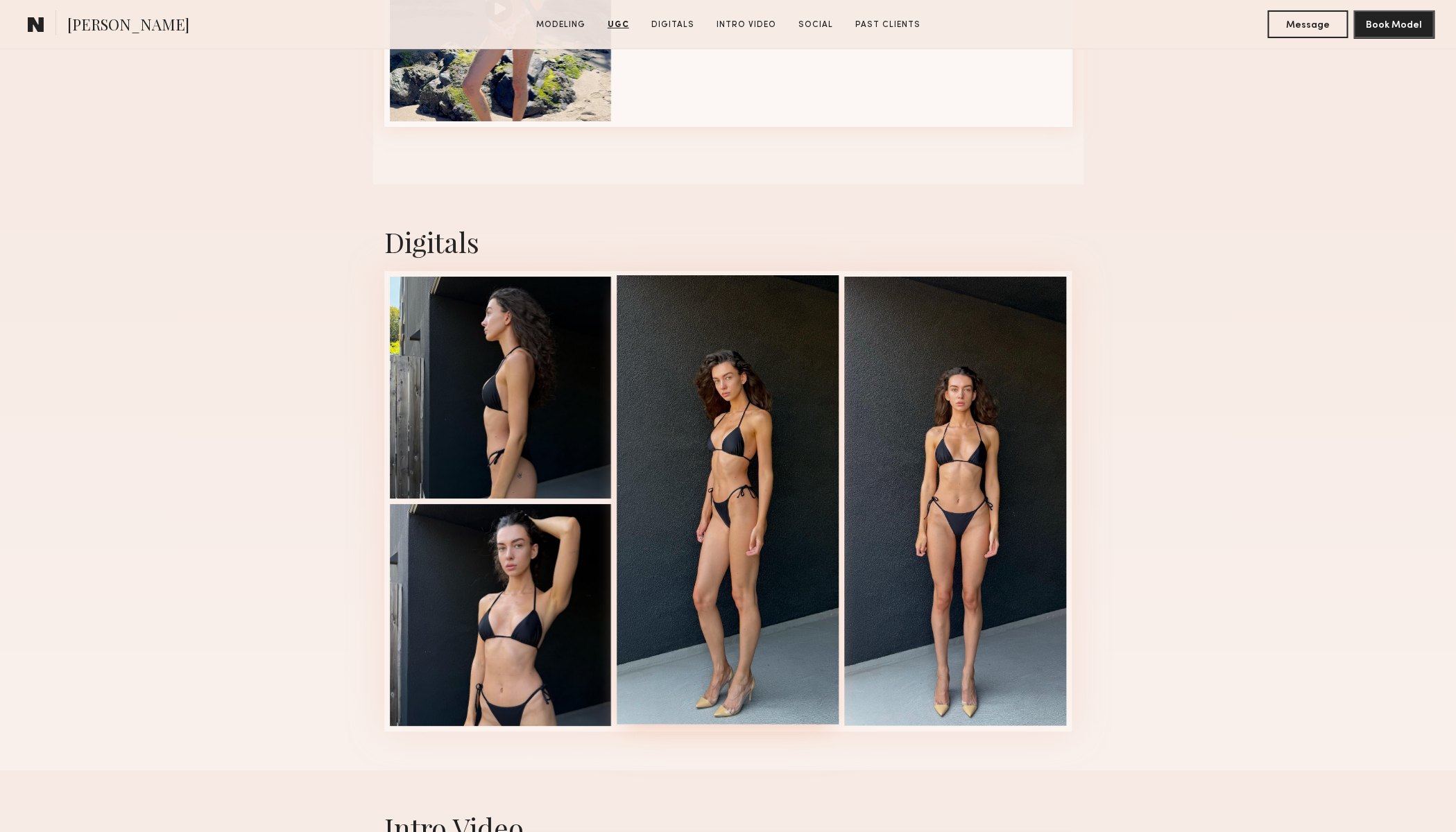
scroll to position [2755, 0]
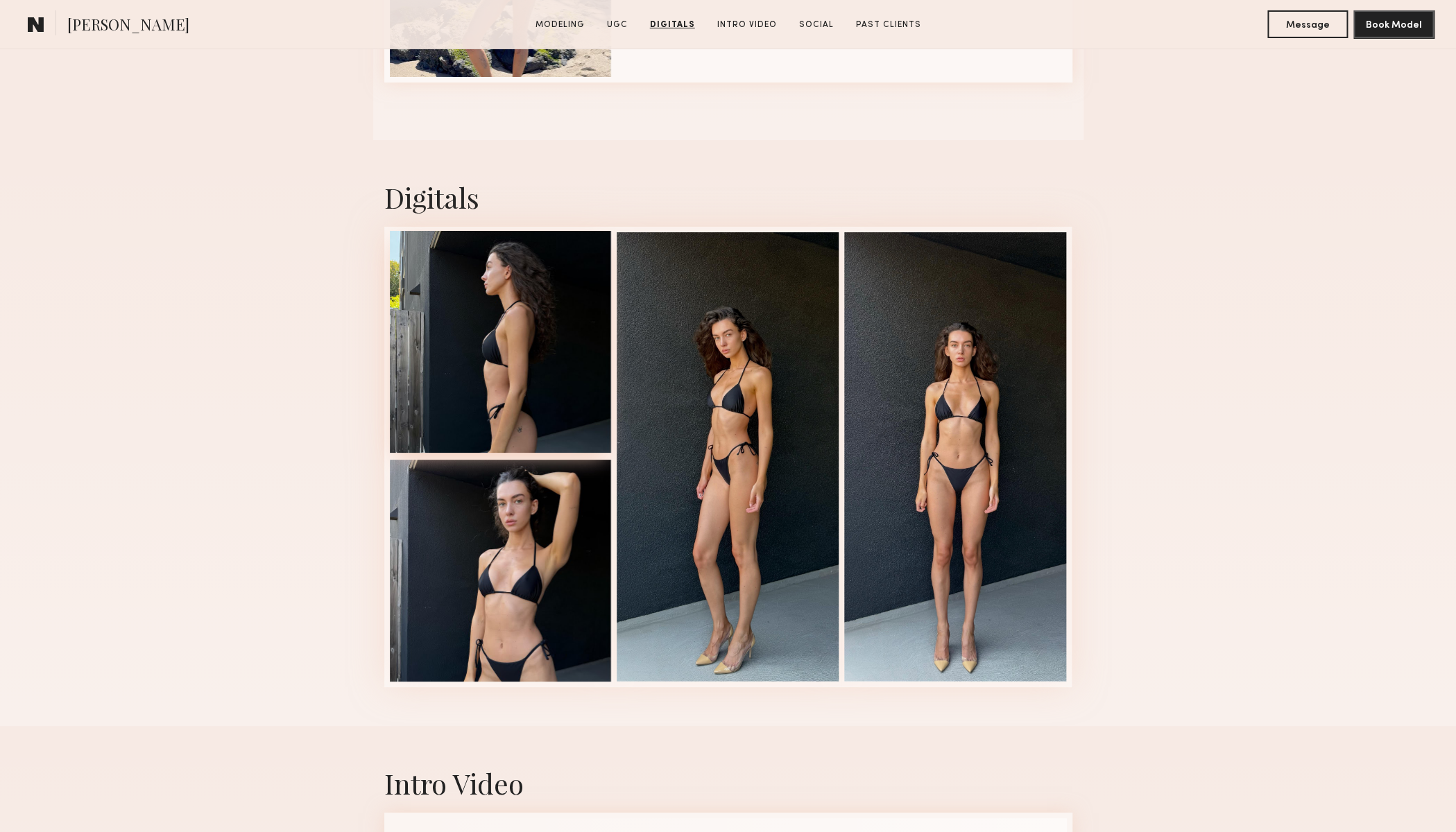
click at [495, 391] on div at bounding box center [500, 341] width 222 height 222
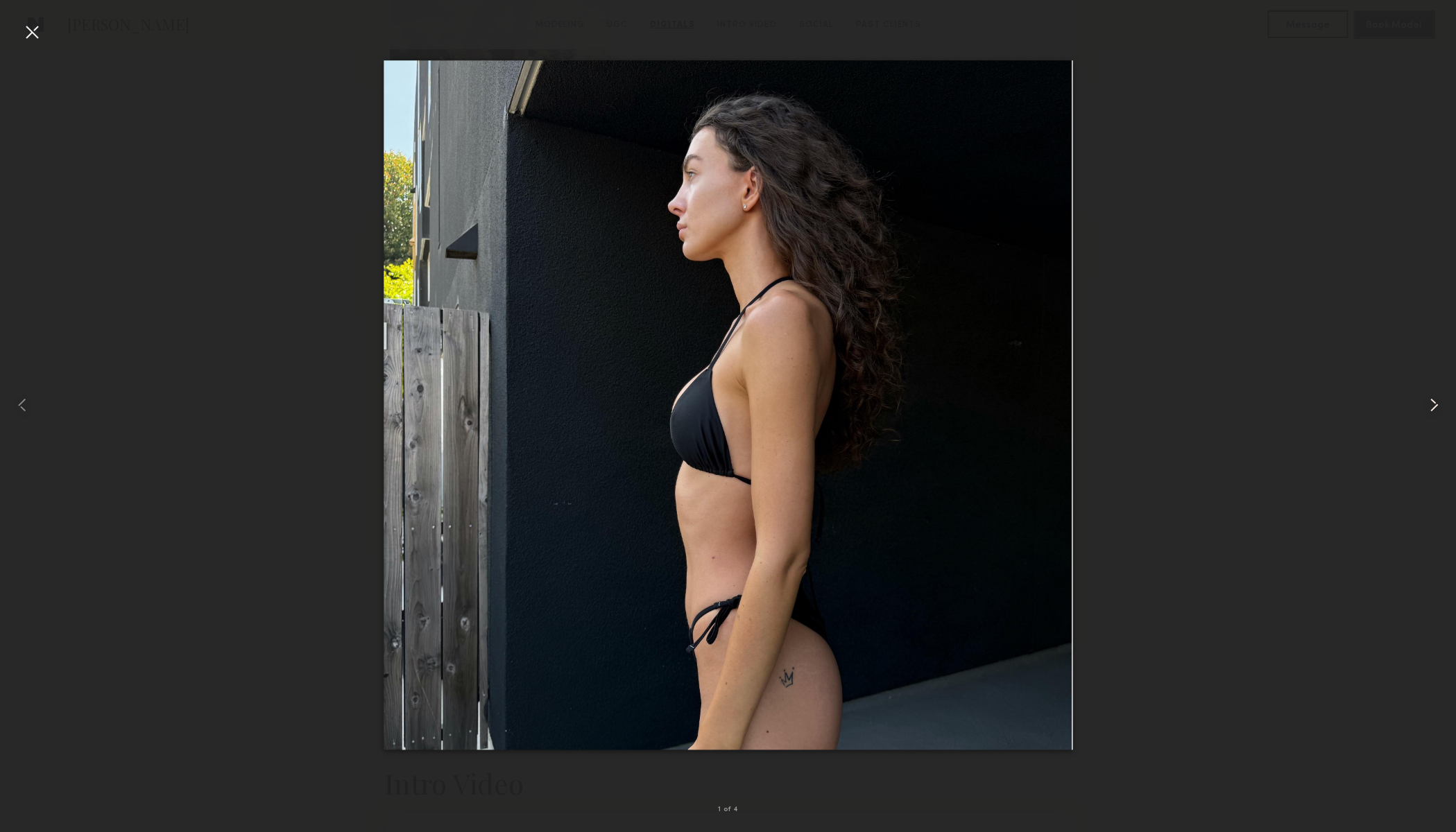
click at [1432, 406] on common-icon at bounding box center [1433, 405] width 22 height 22
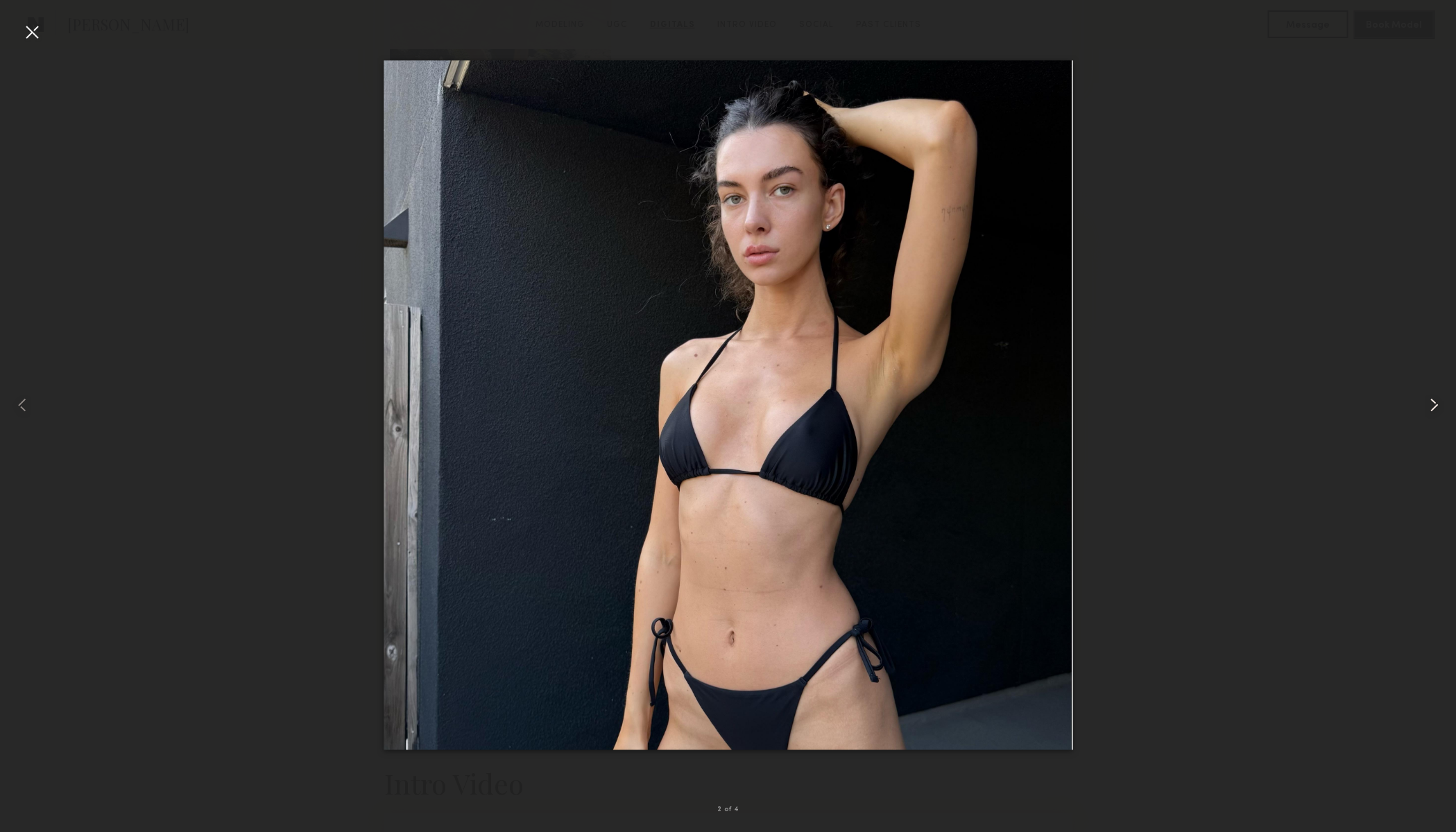
click at [1432, 406] on common-icon at bounding box center [1433, 405] width 22 height 22
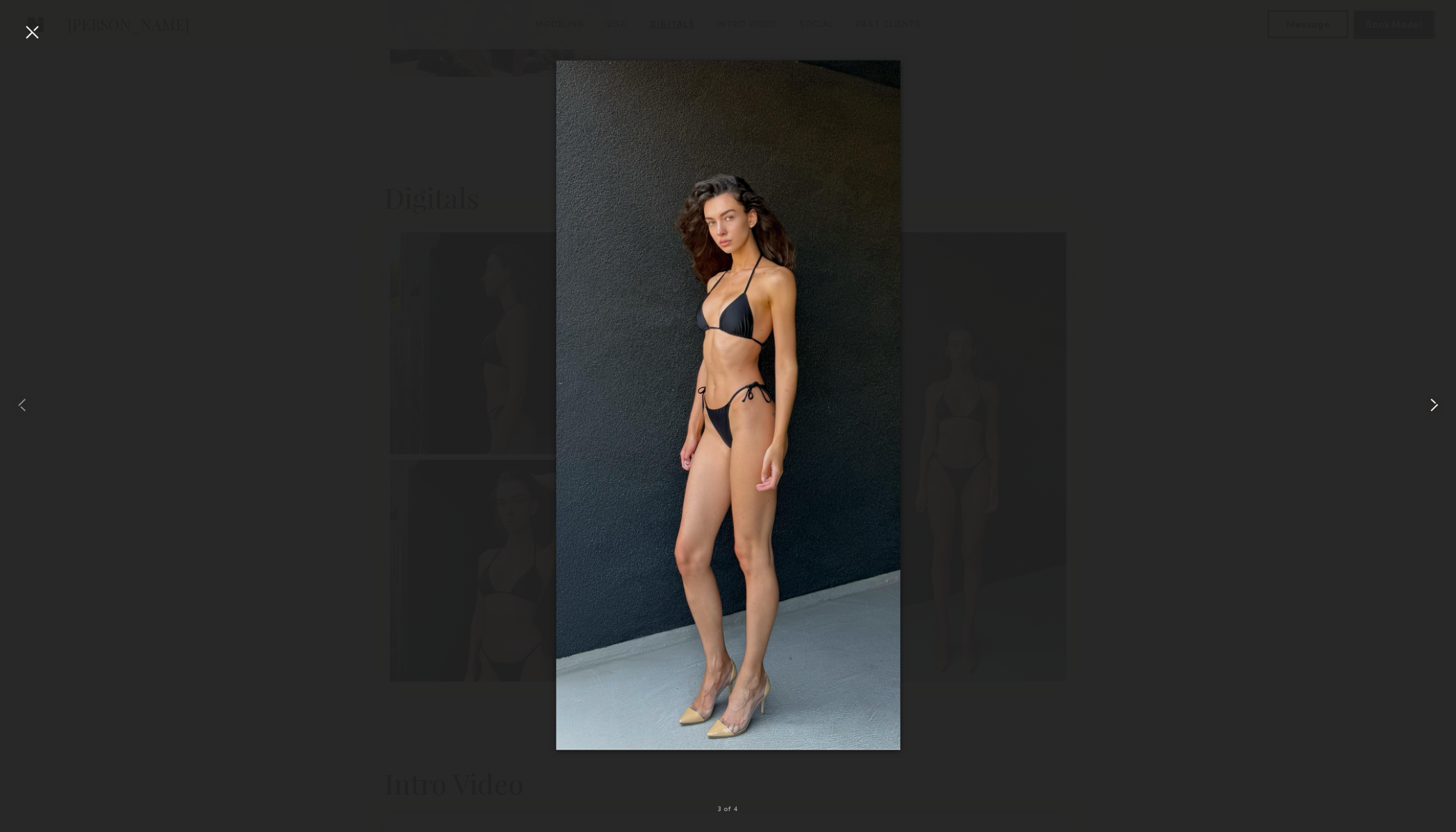
click at [1432, 406] on common-icon at bounding box center [1433, 405] width 22 height 22
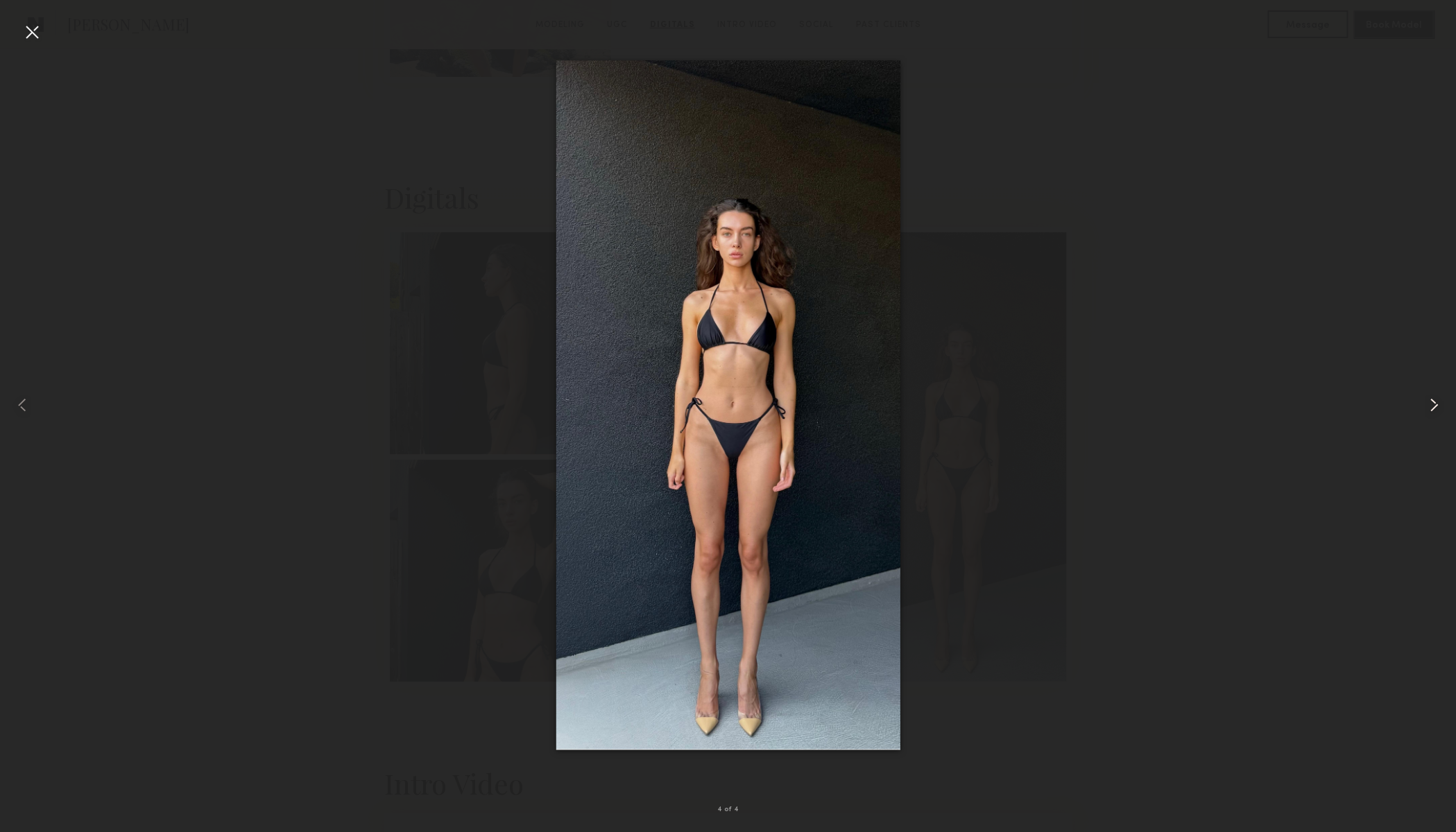
click at [1432, 406] on common-icon at bounding box center [1433, 405] width 22 height 22
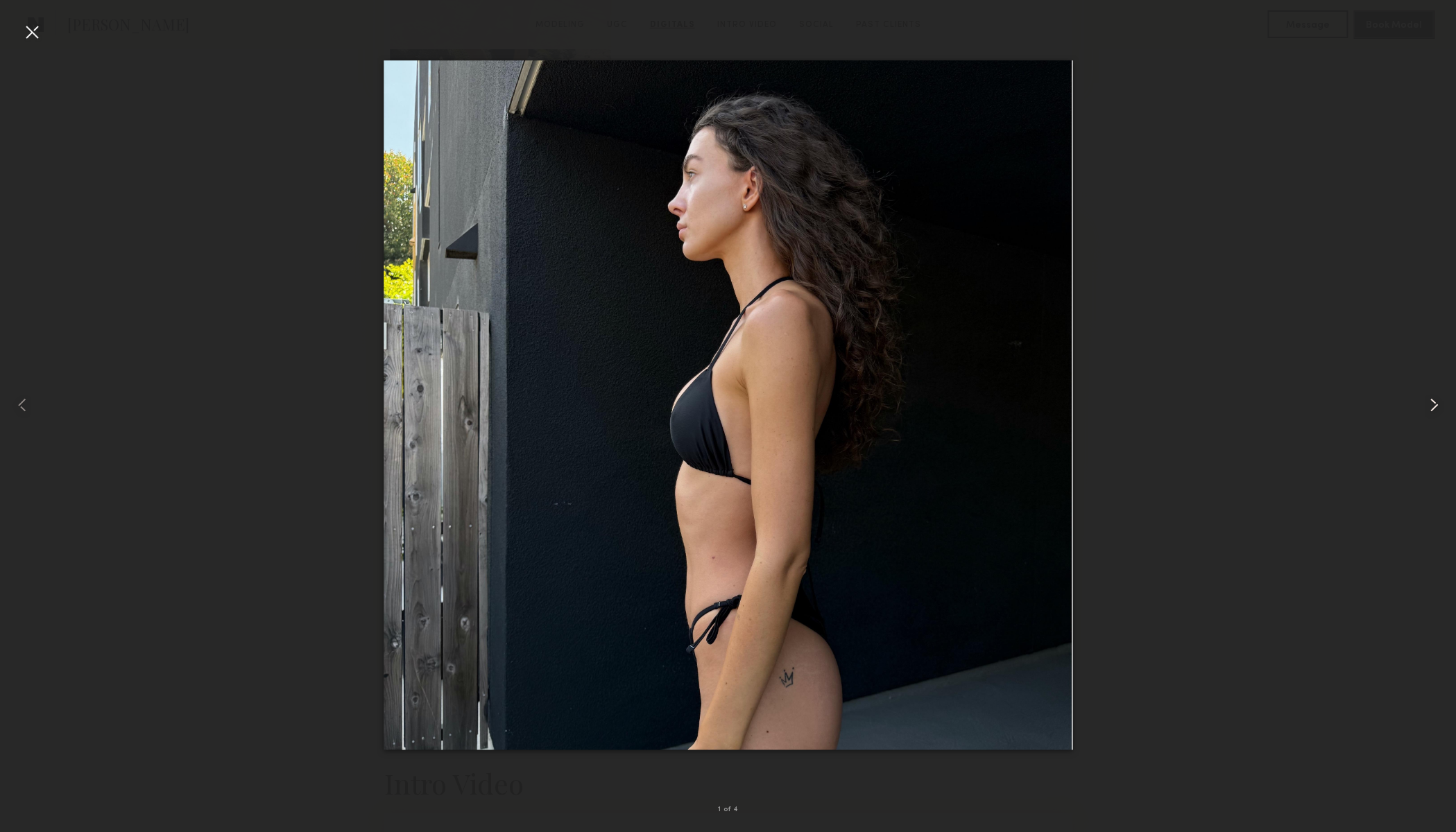
click at [1432, 406] on common-icon at bounding box center [1433, 405] width 22 height 22
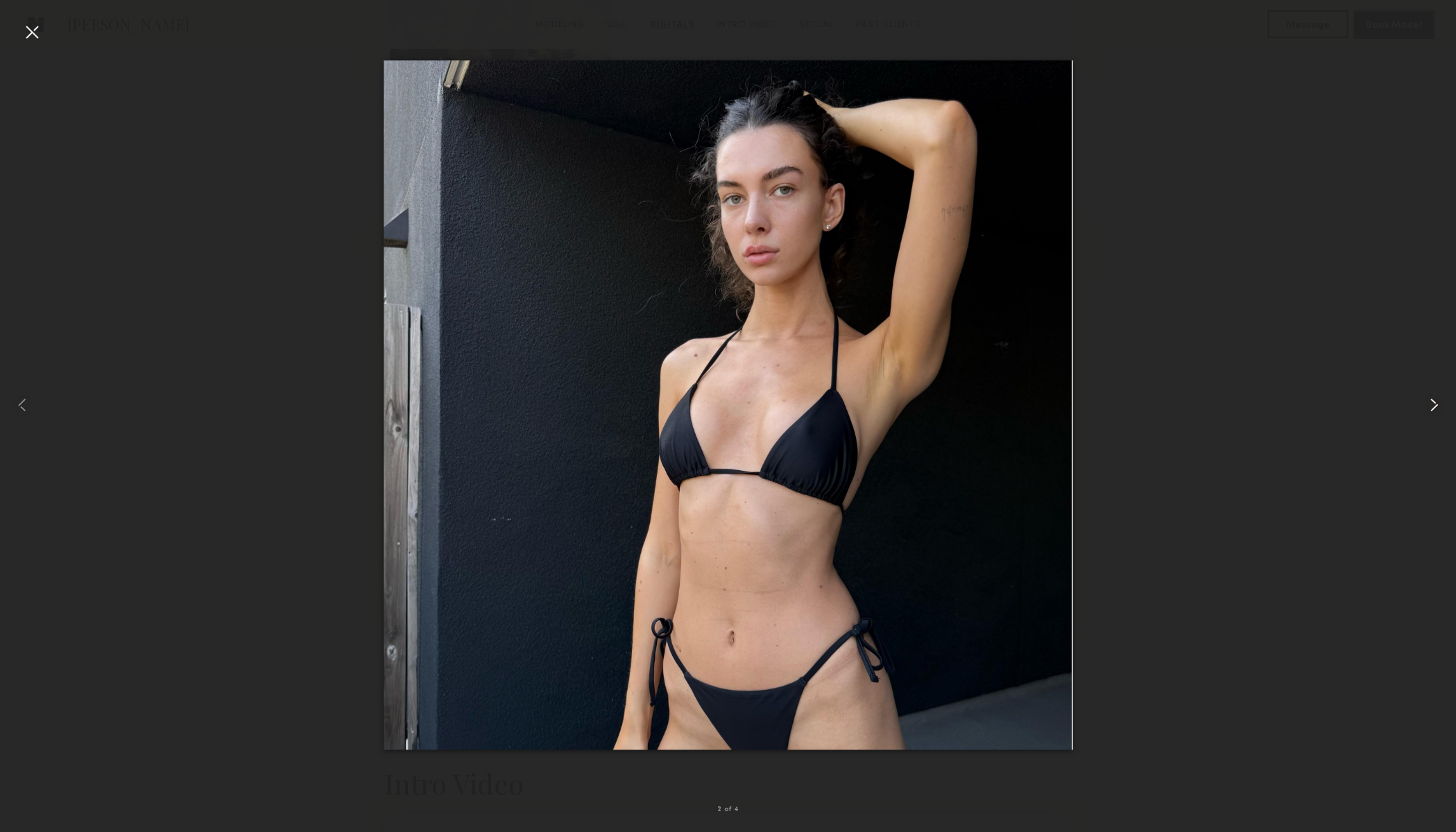
click at [1432, 406] on common-icon at bounding box center [1433, 405] width 22 height 22
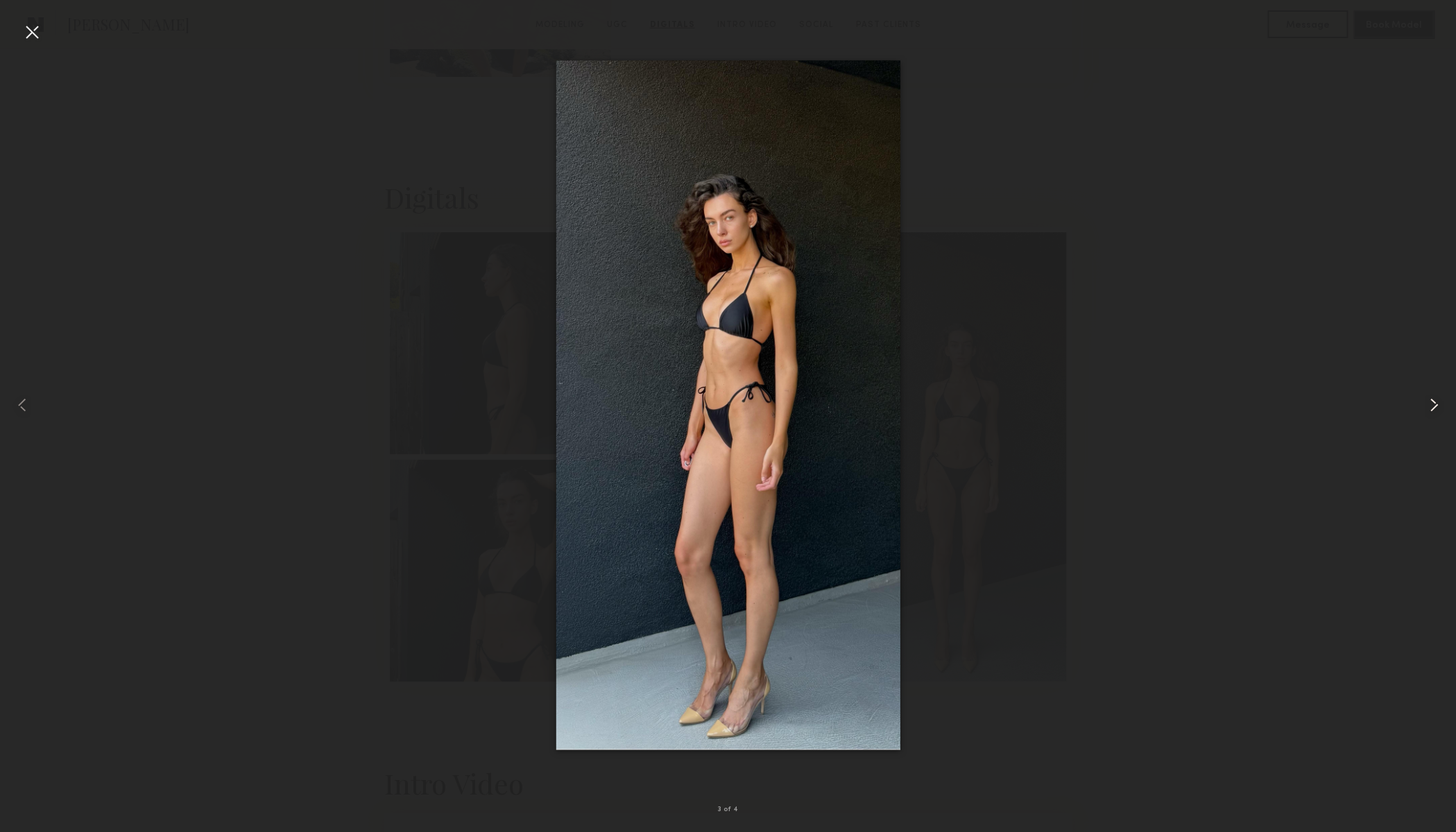
click at [1432, 406] on common-icon at bounding box center [1433, 405] width 22 height 22
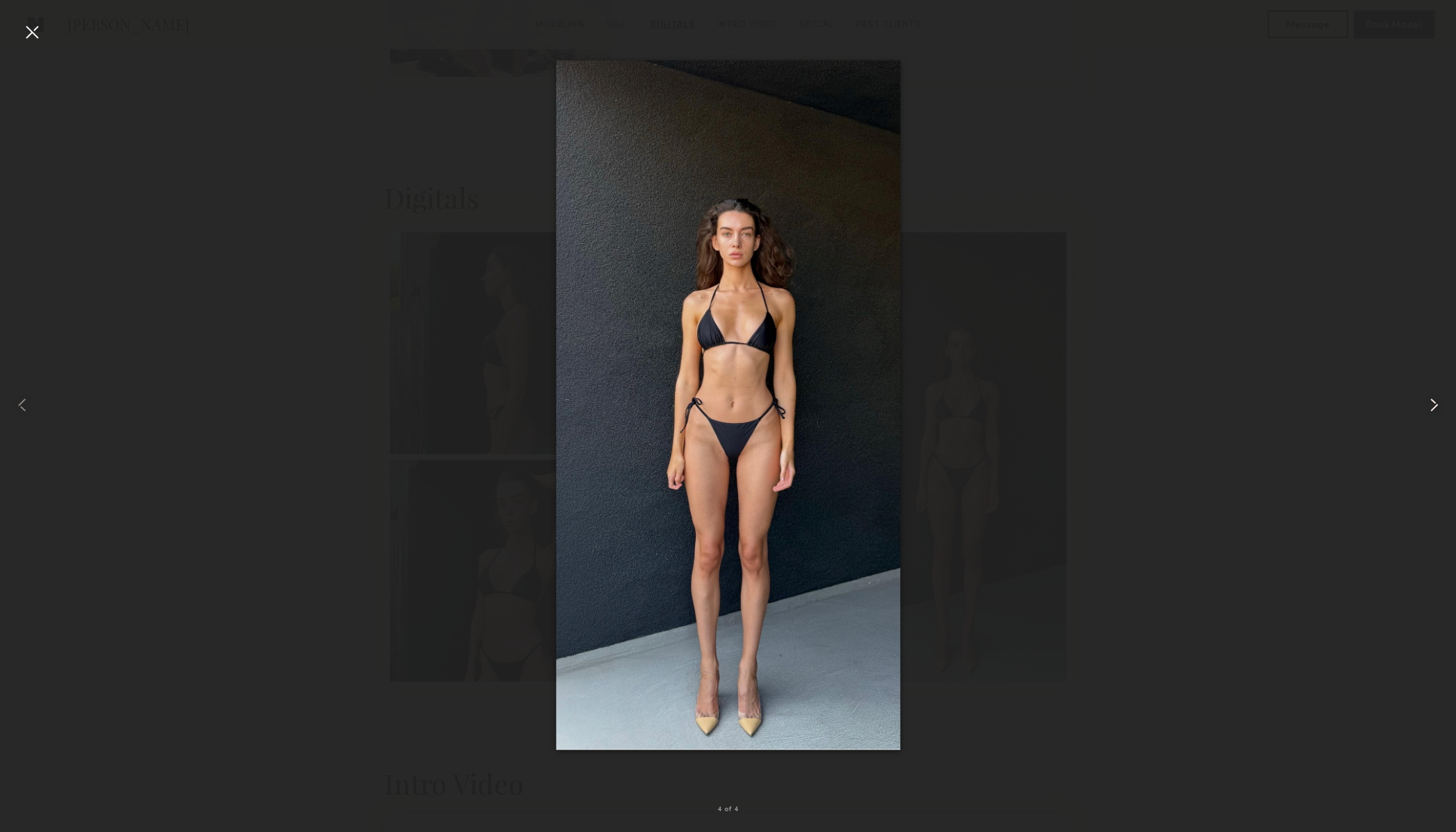
click at [1432, 406] on common-icon at bounding box center [1433, 405] width 22 height 22
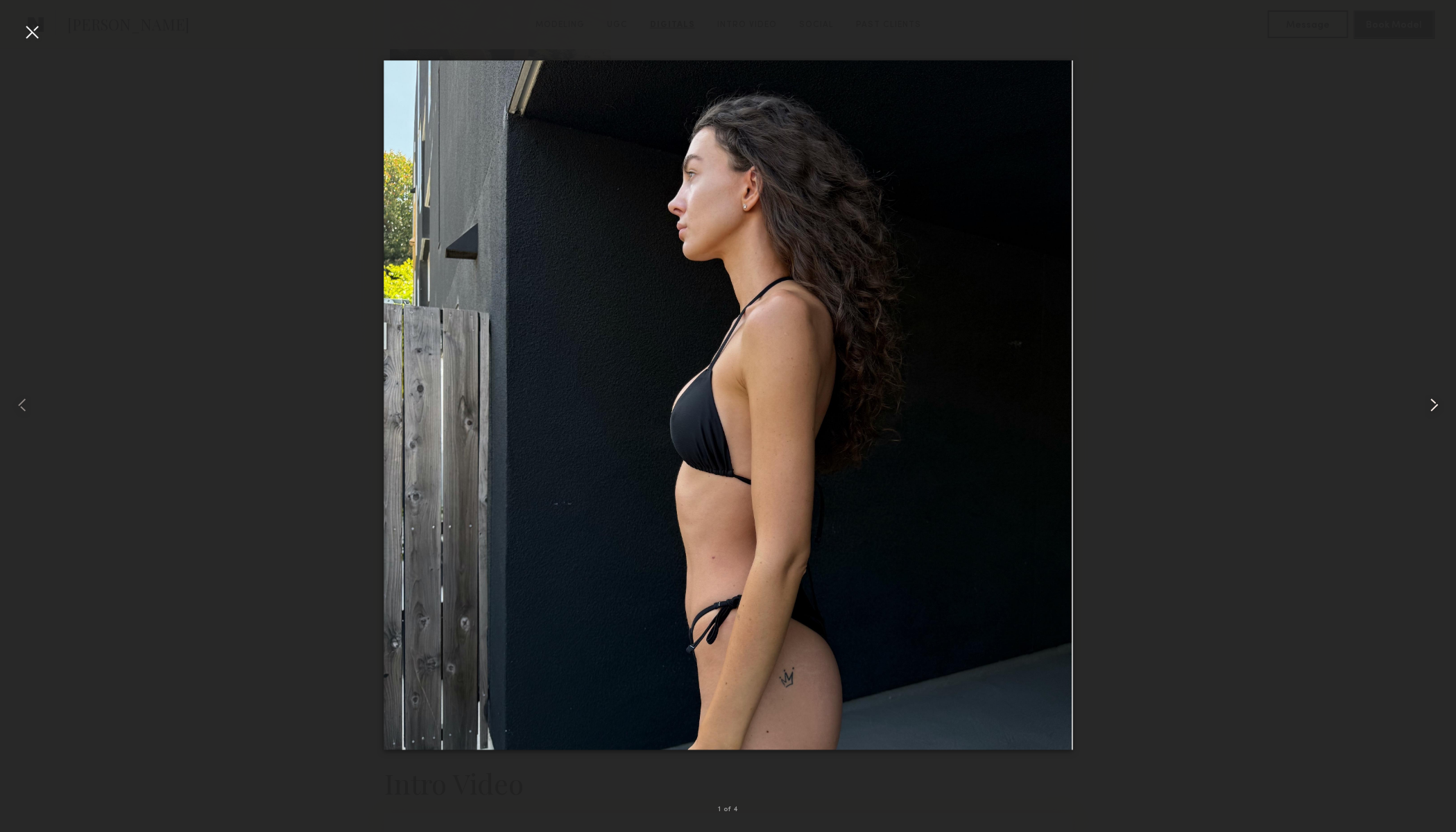
click at [1432, 406] on common-icon at bounding box center [1433, 405] width 22 height 22
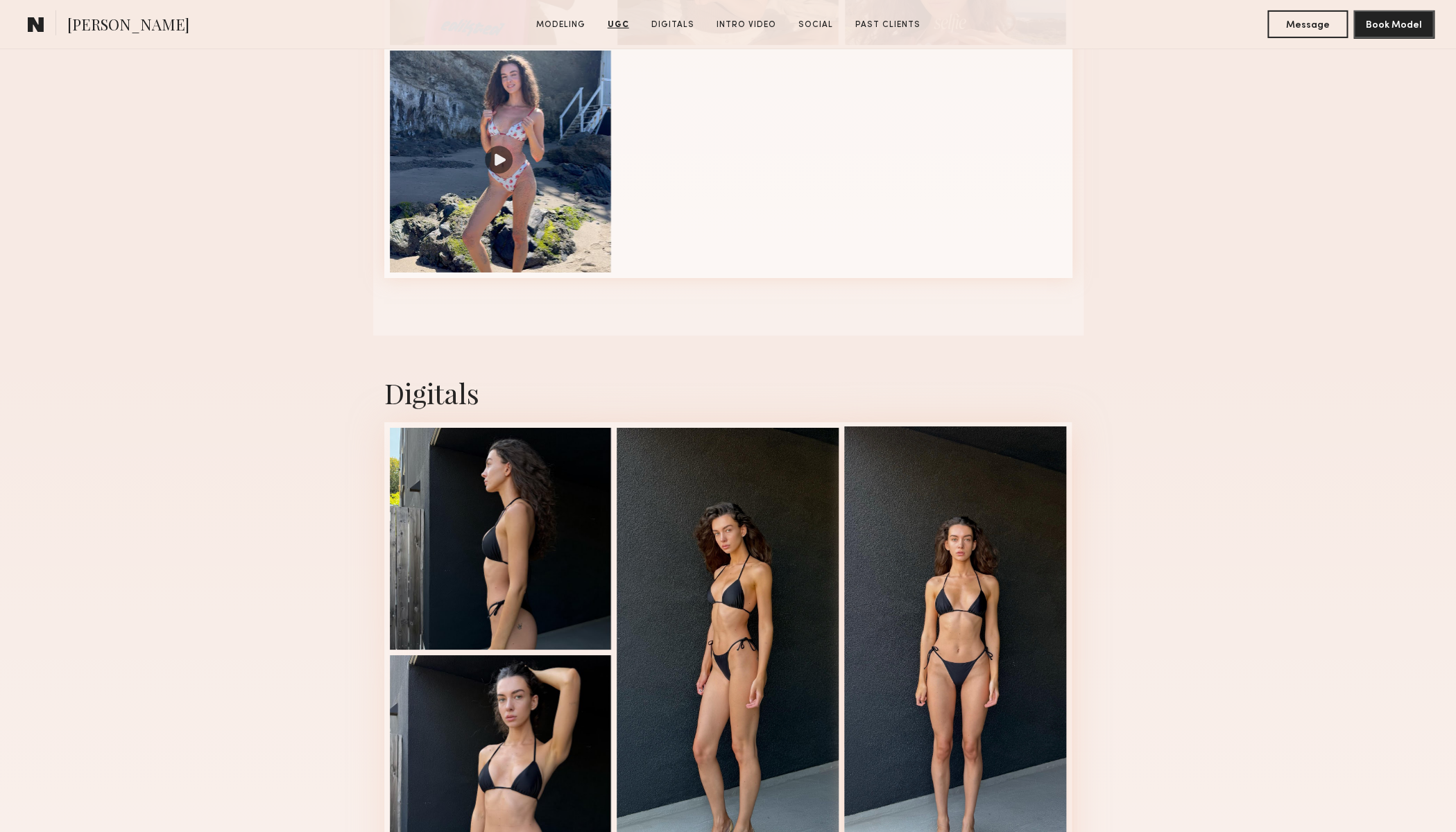
scroll to position [2618, 0]
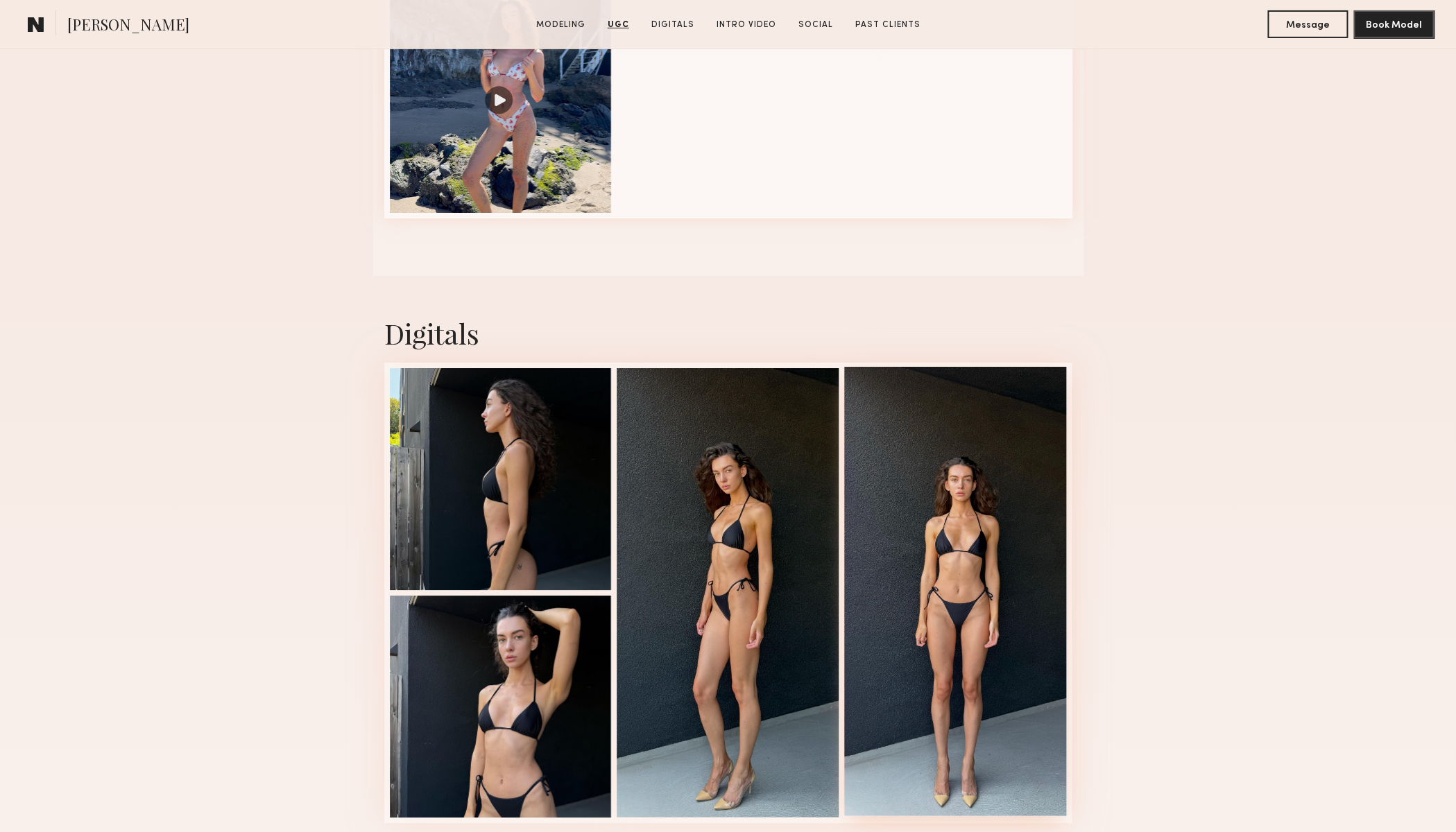
click at [968, 473] on div at bounding box center [955, 591] width 222 height 449
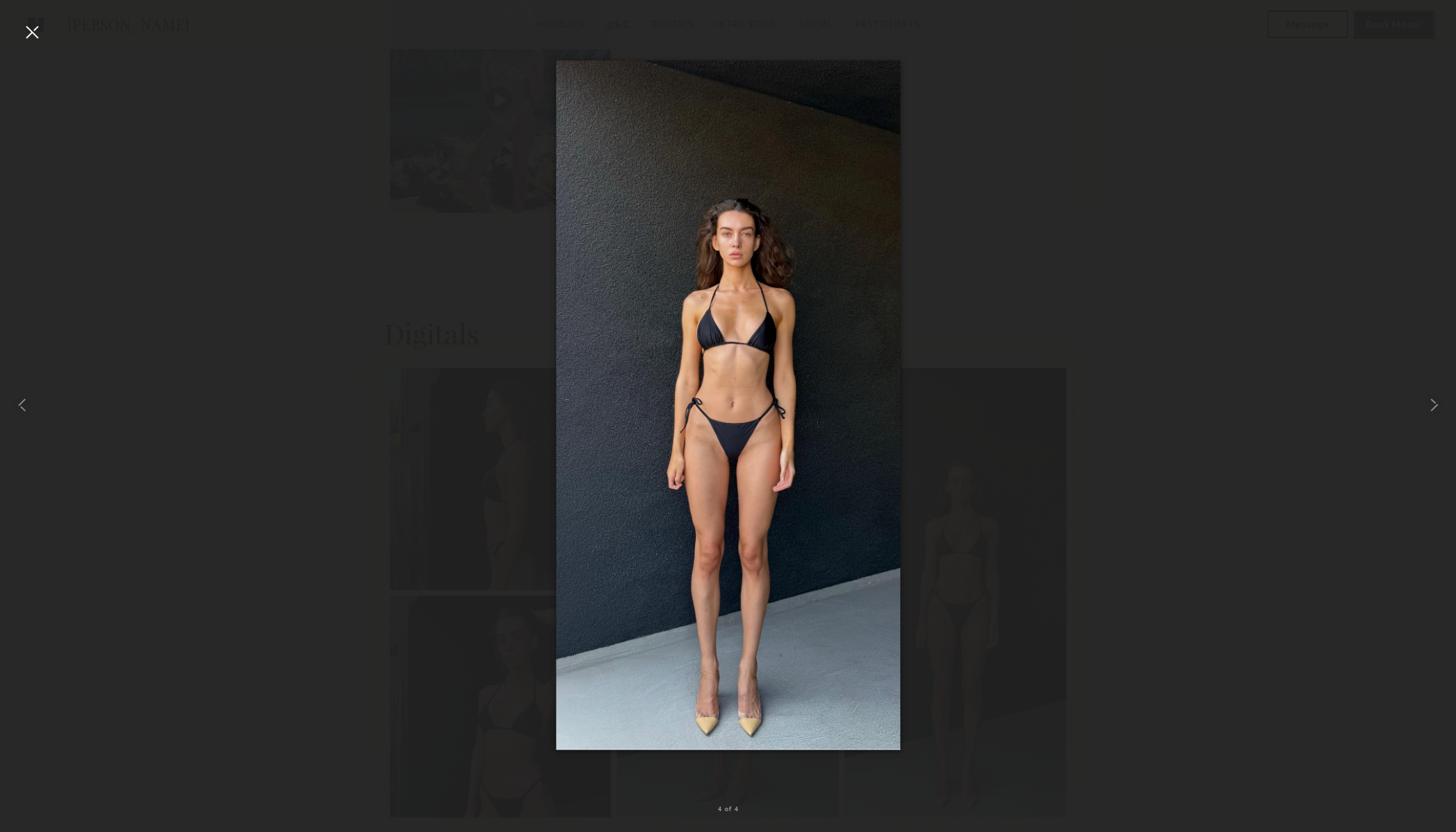
scroll to position [2617, 0]
click at [20, 411] on common-icon at bounding box center [22, 405] width 22 height 22
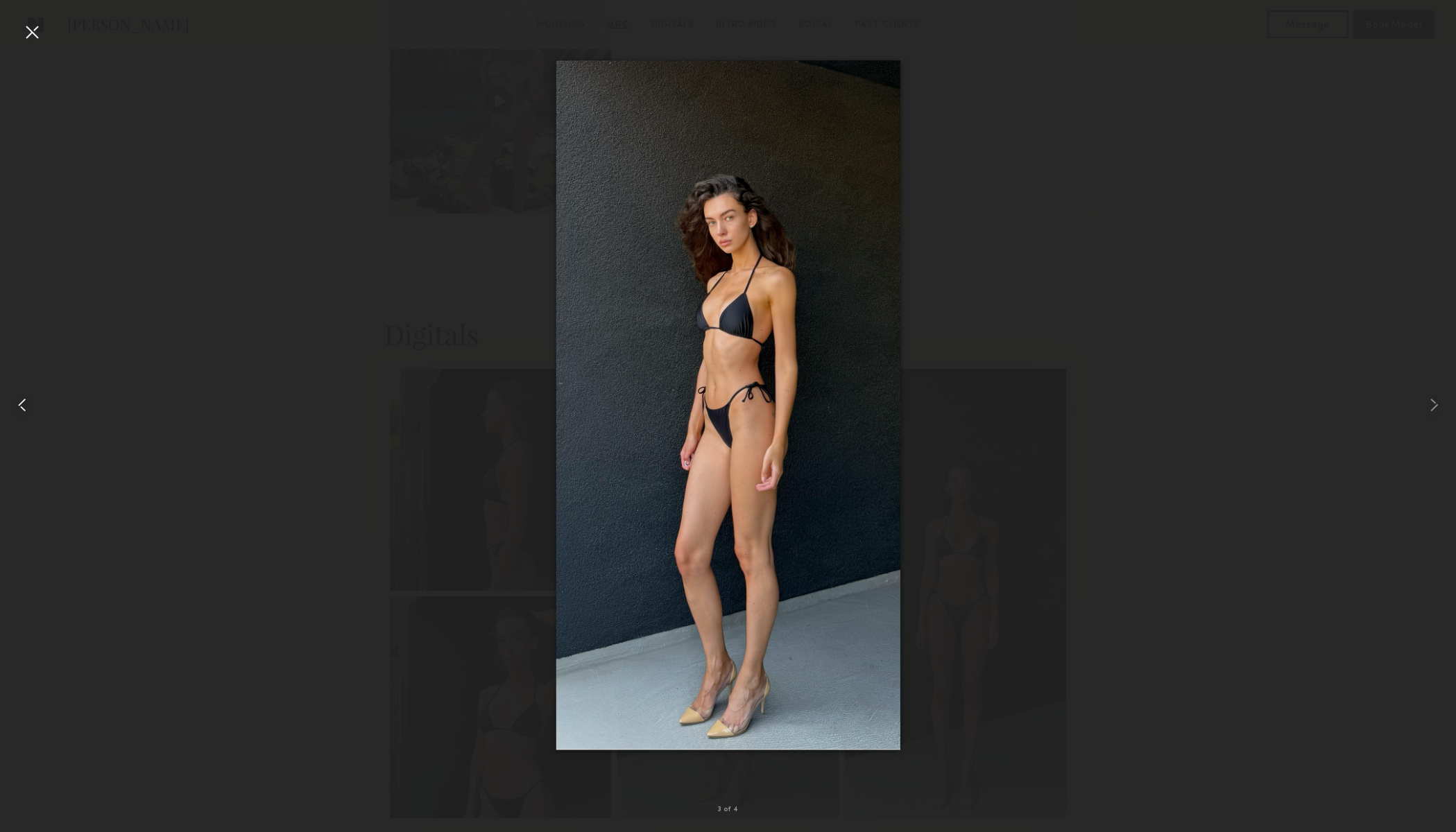
click at [21, 410] on common-icon at bounding box center [22, 405] width 22 height 22
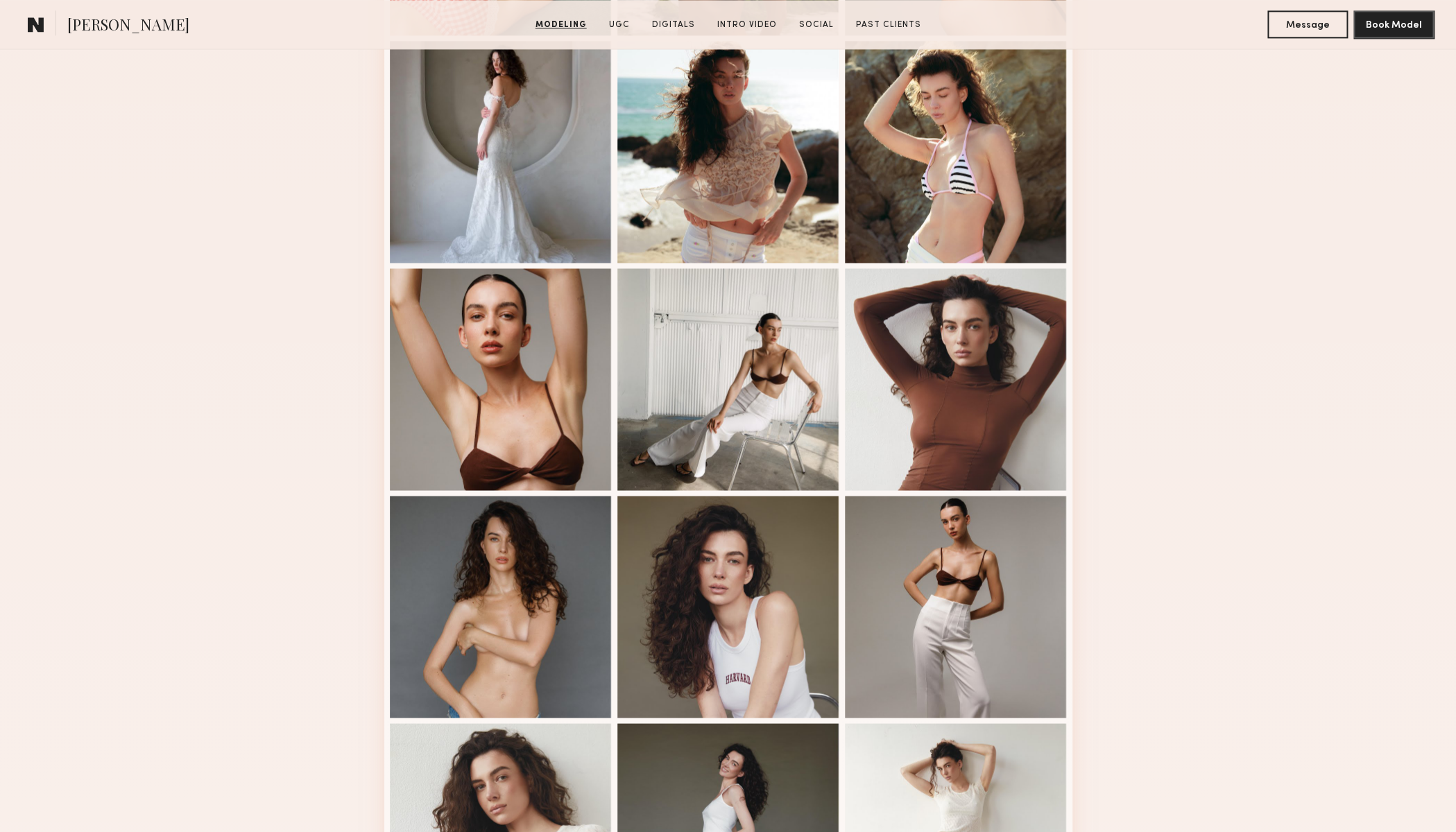
scroll to position [1050, 0]
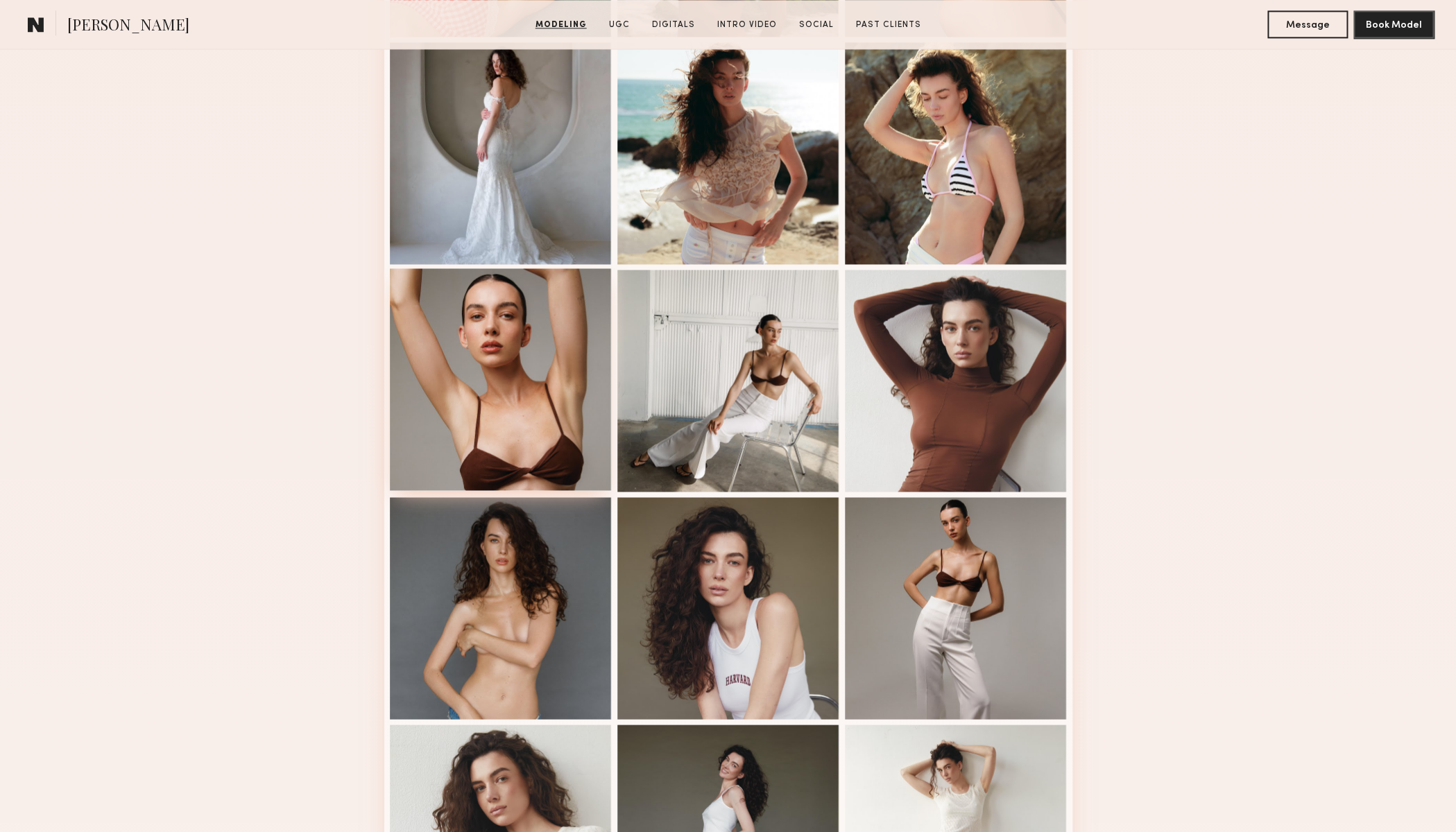
click at [505, 405] on div at bounding box center [500, 379] width 222 height 222
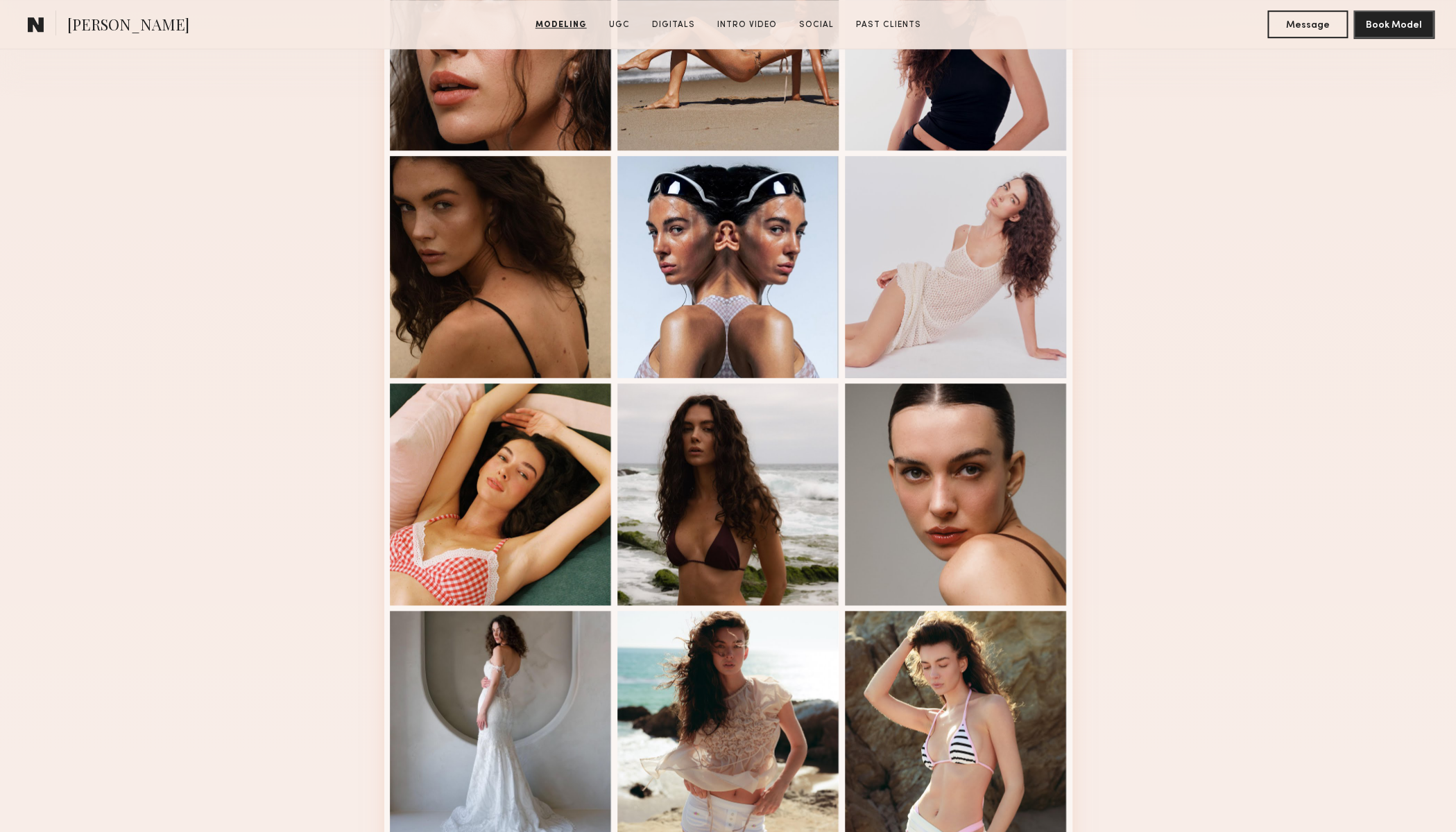
scroll to position [476, 0]
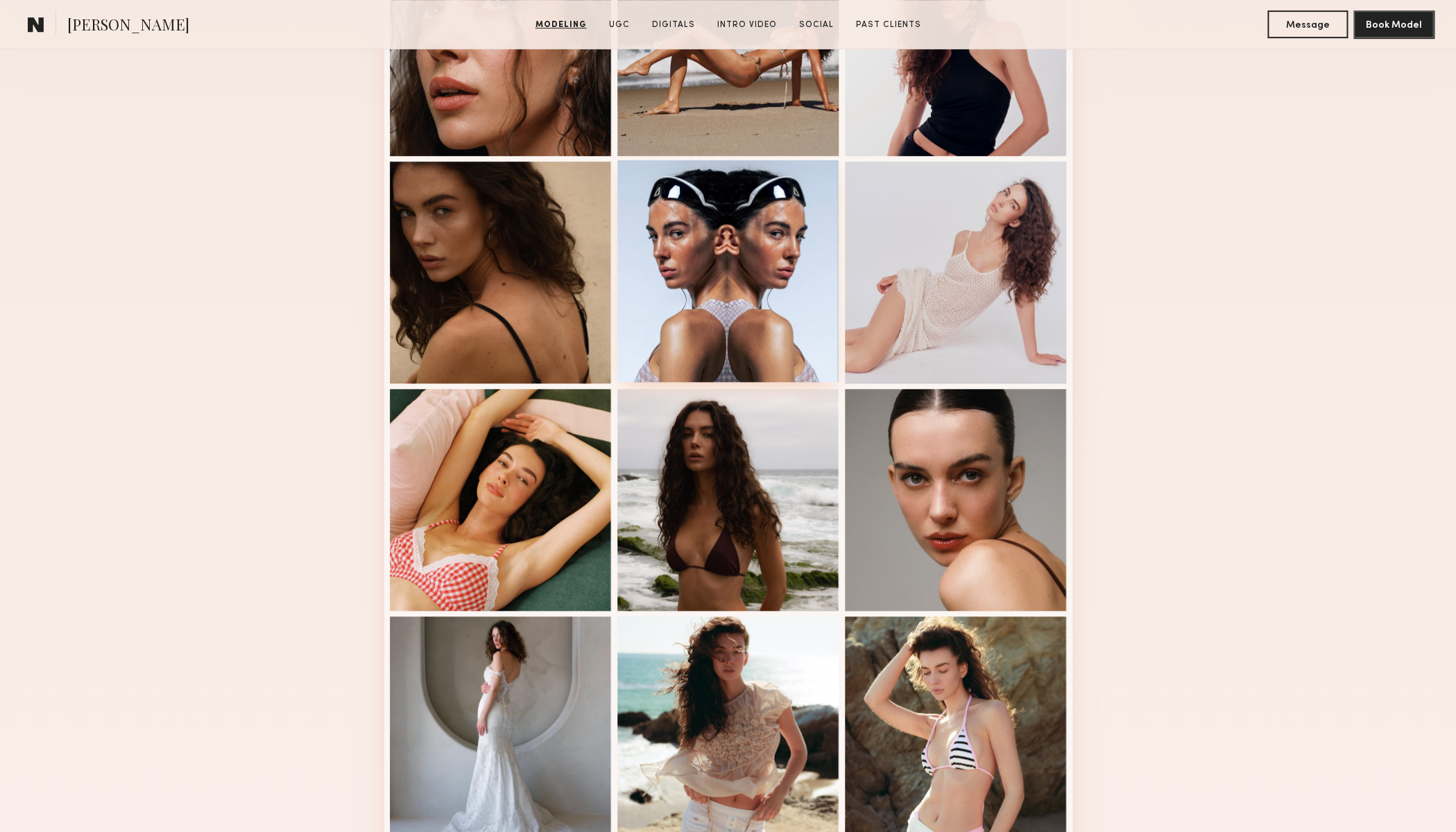
click at [773, 333] on div at bounding box center [728, 270] width 222 height 222
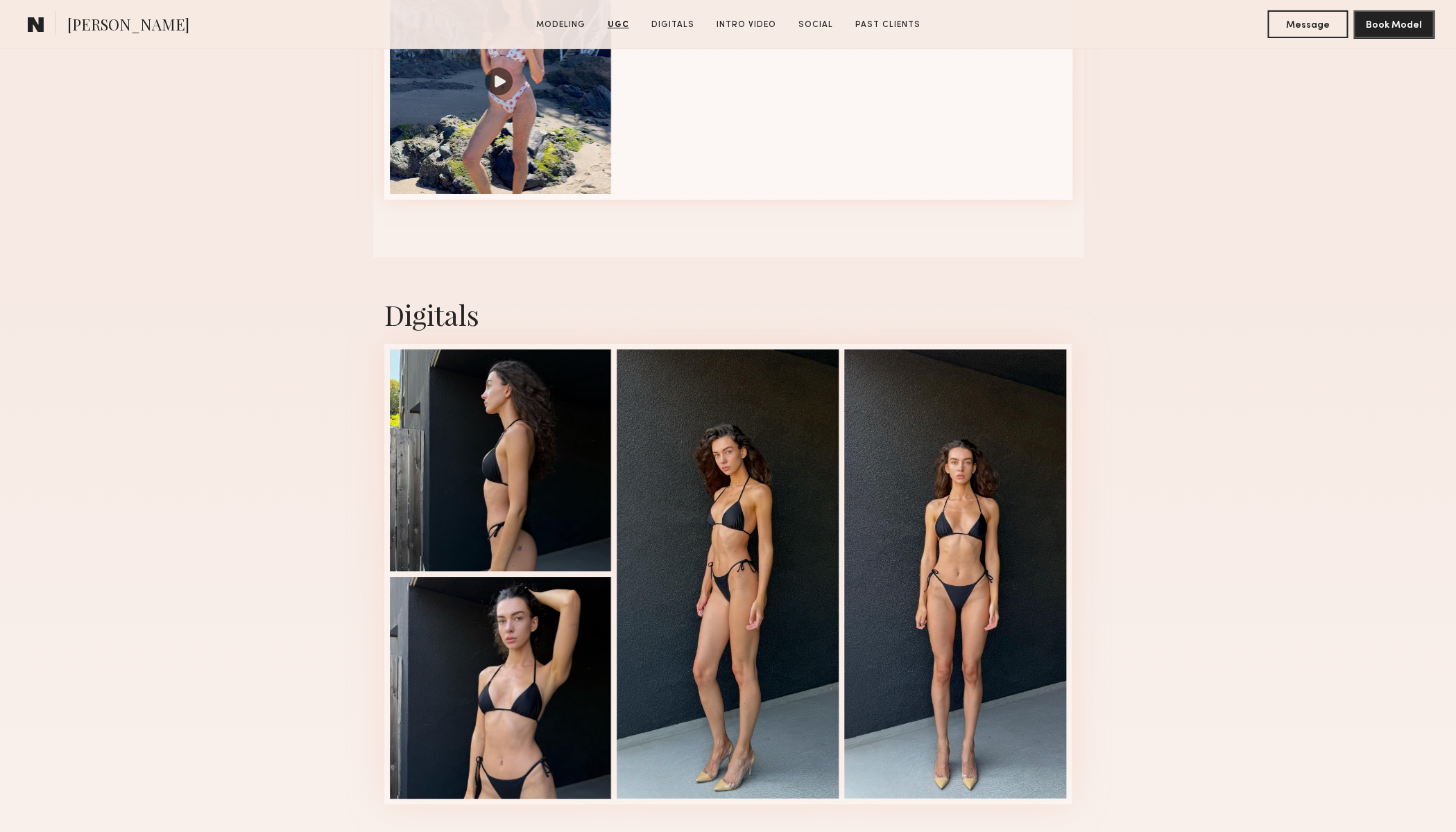
scroll to position [2803, 0]
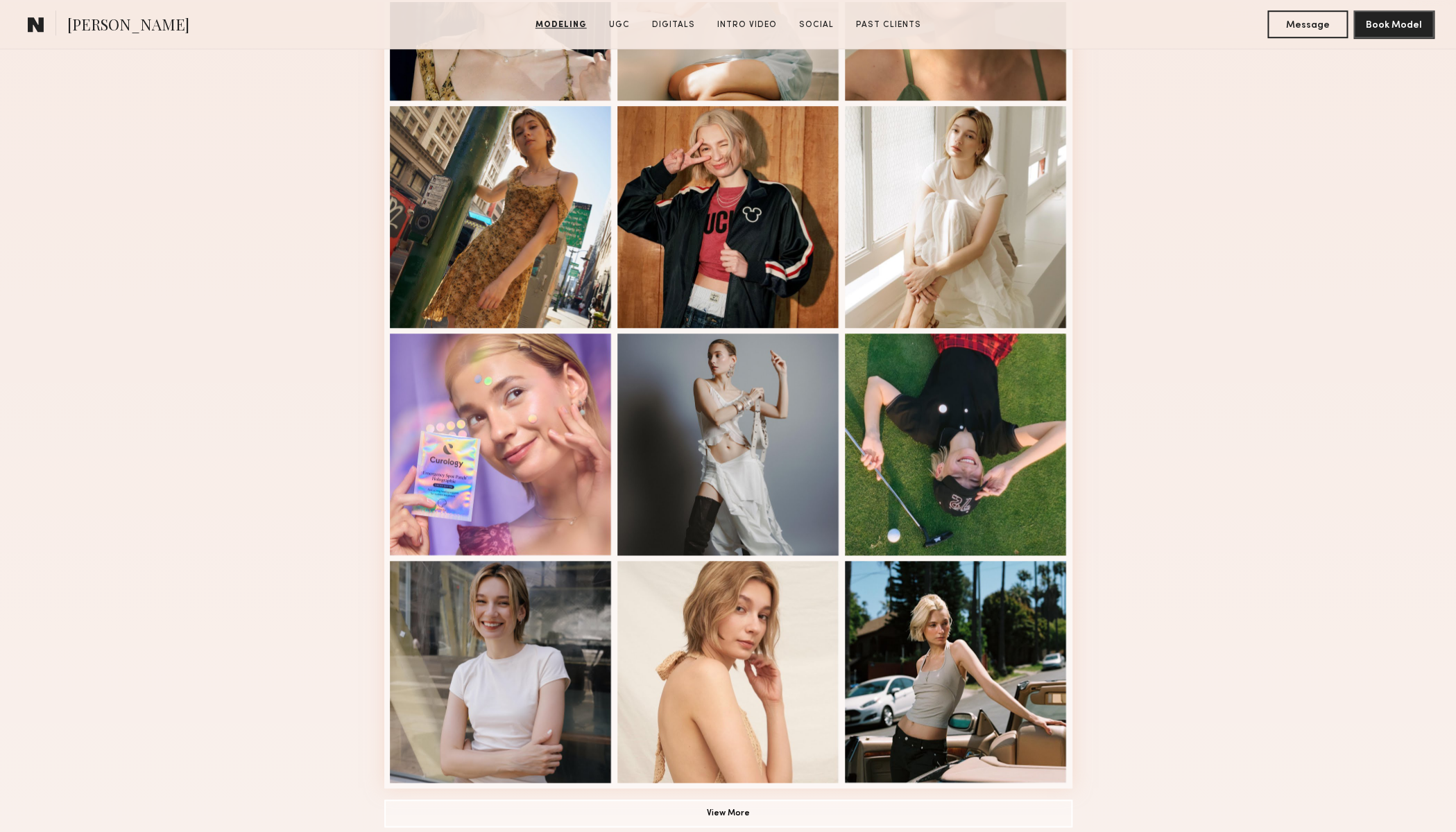
scroll to position [605, 0]
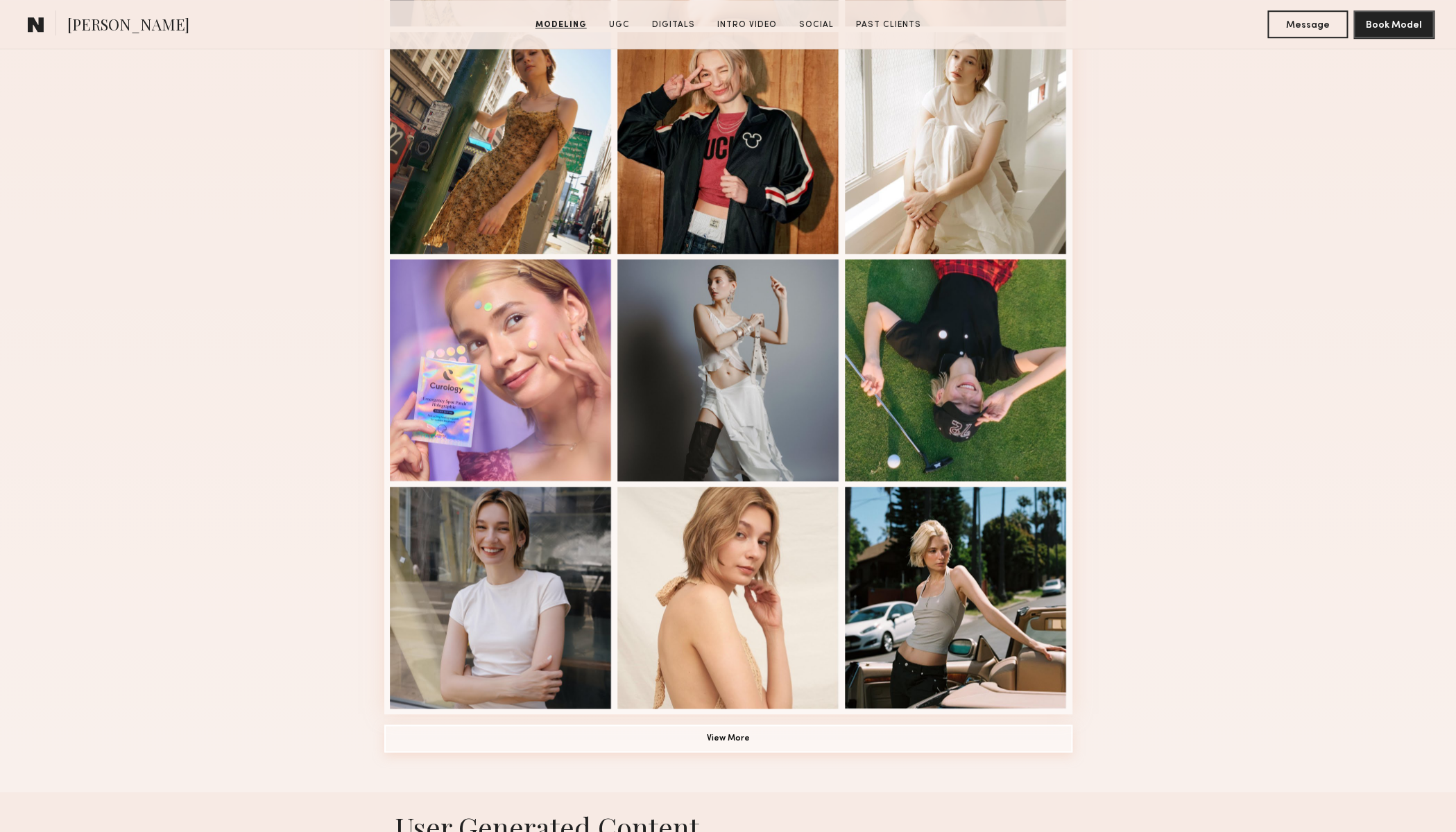
click at [764, 736] on button "View More" at bounding box center [728, 738] width 688 height 28
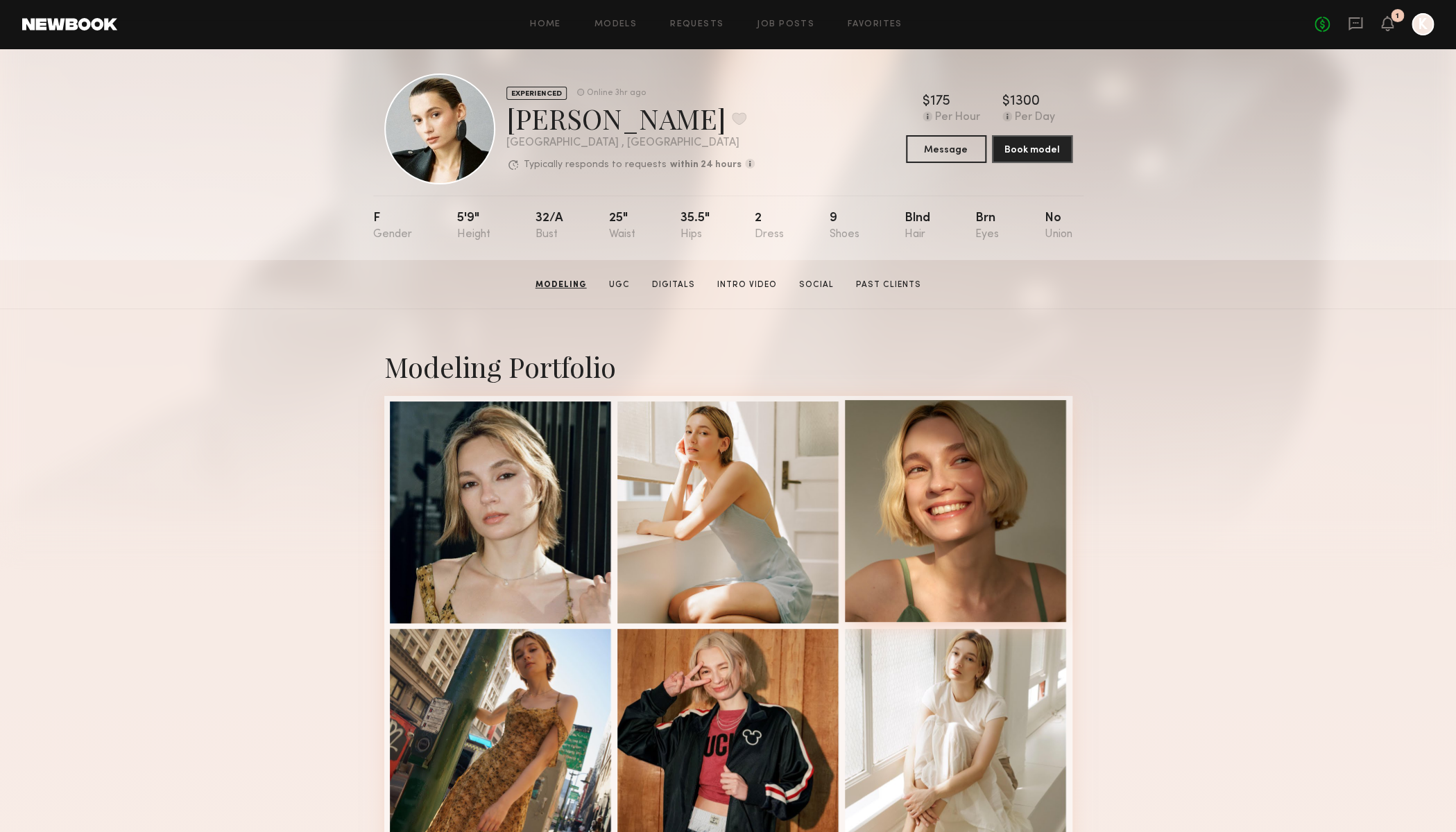
scroll to position [0, 0]
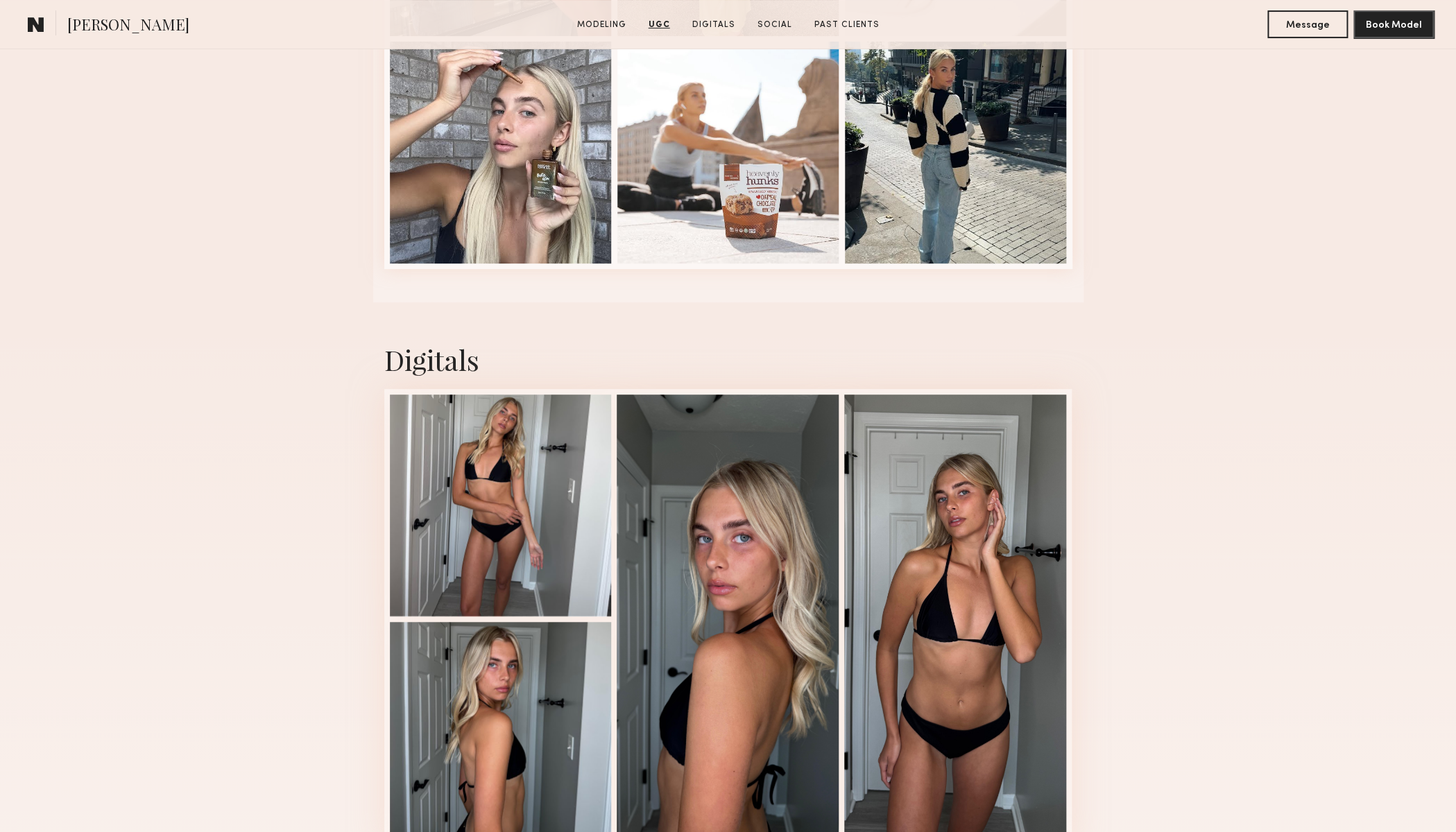
scroll to position [3305, 0]
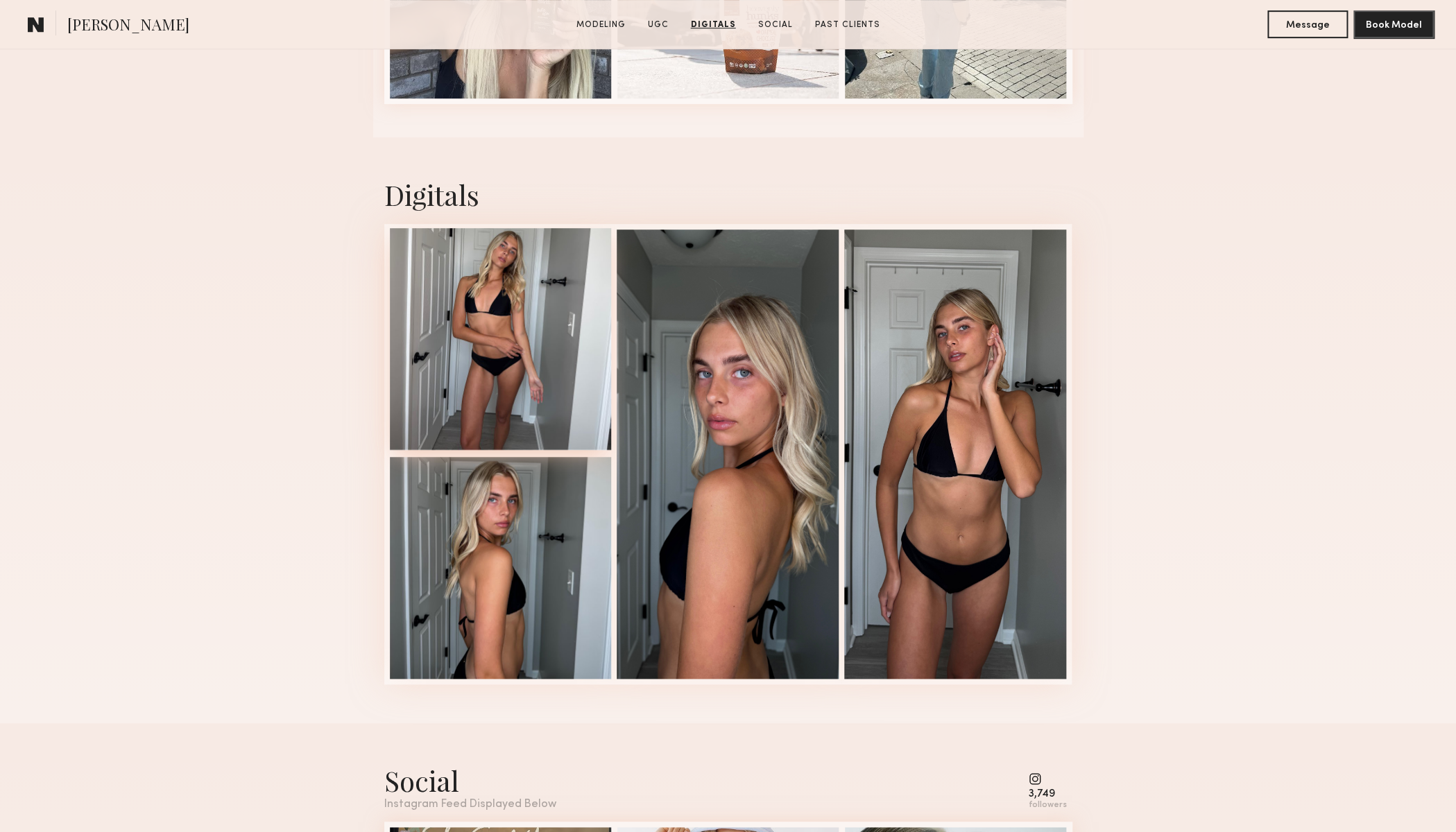
click at [521, 316] on div at bounding box center [500, 339] width 222 height 222
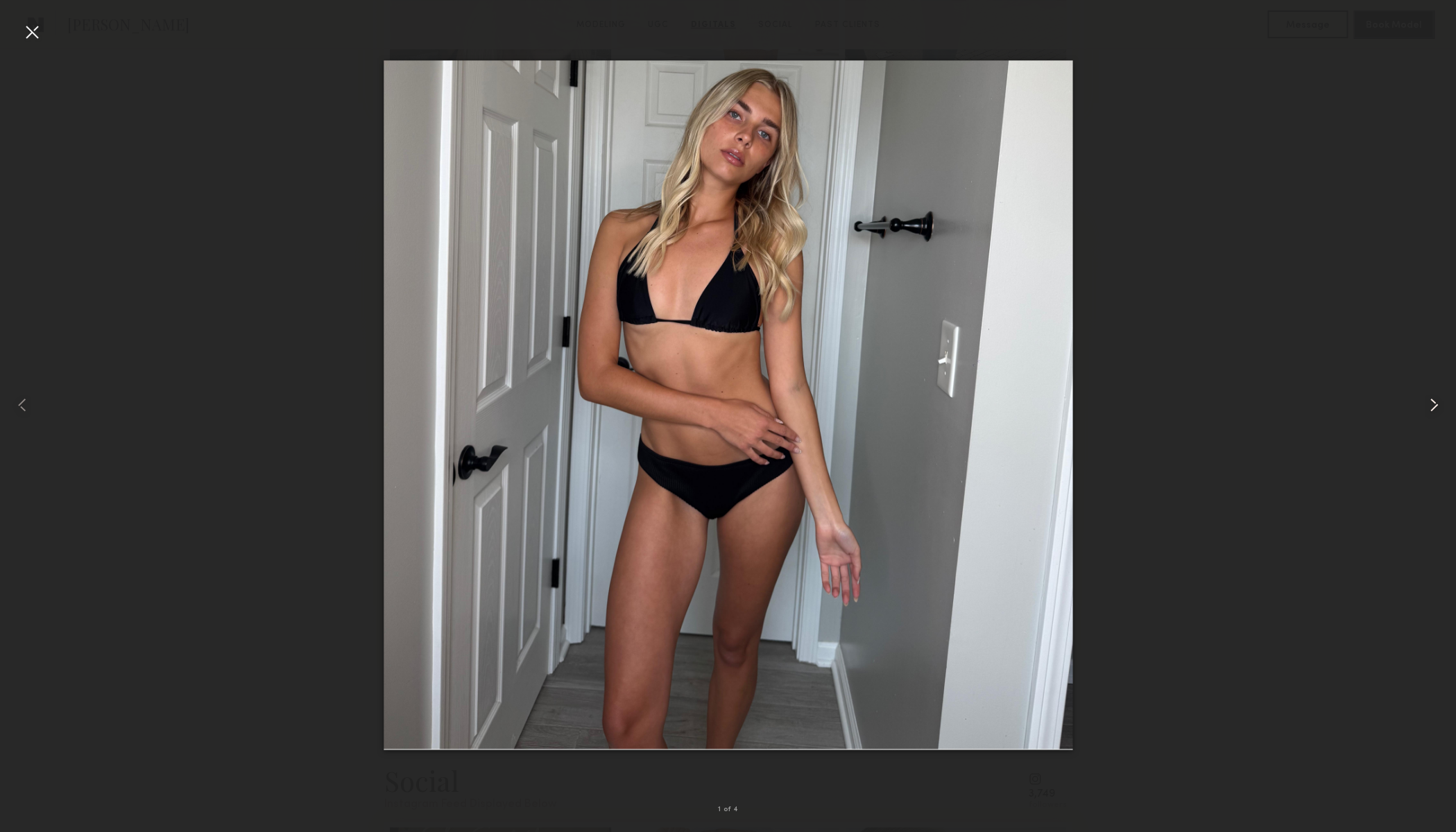
click at [1434, 405] on common-icon at bounding box center [1433, 405] width 22 height 22
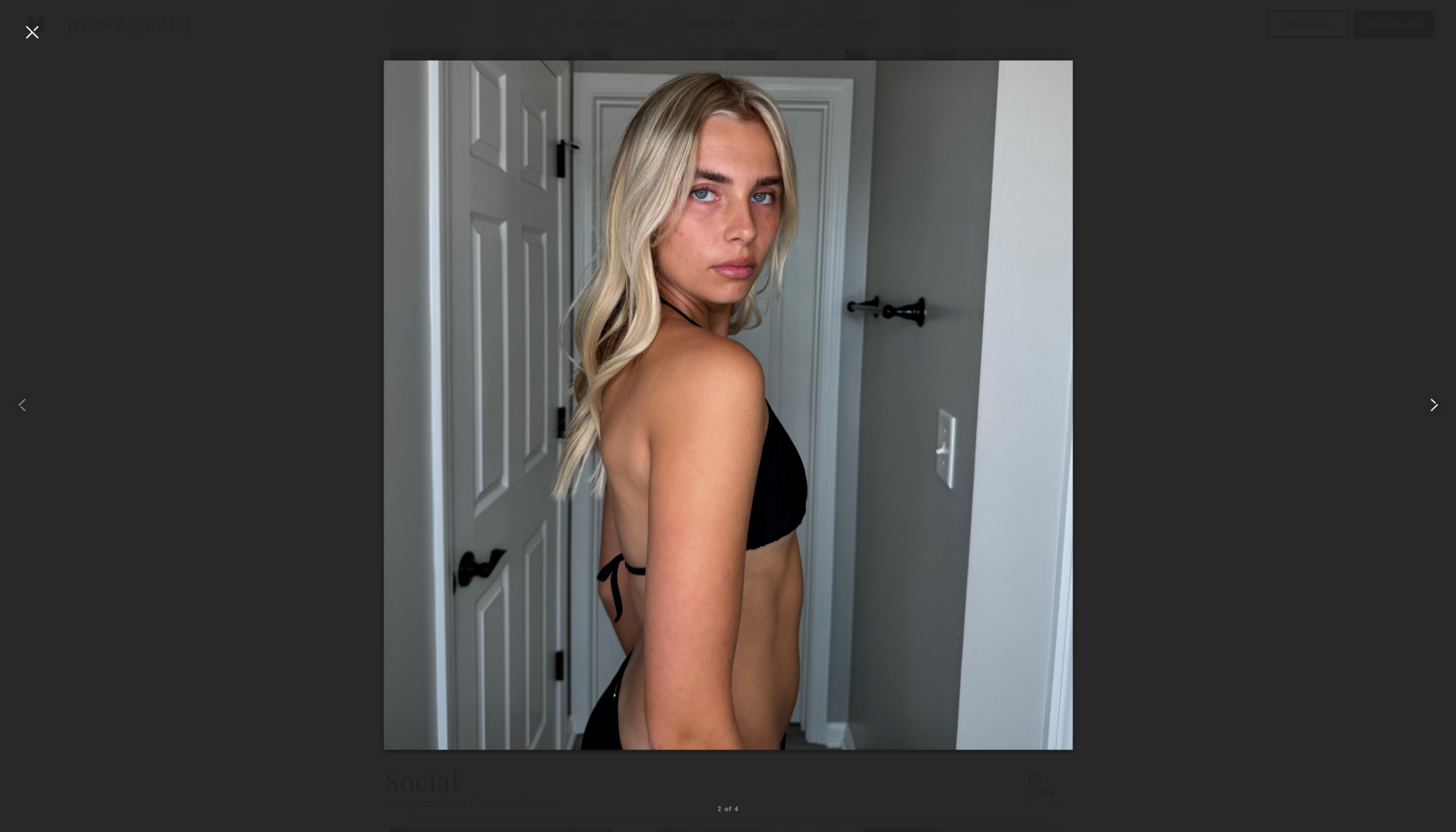
click at [1434, 405] on common-icon at bounding box center [1433, 405] width 22 height 22
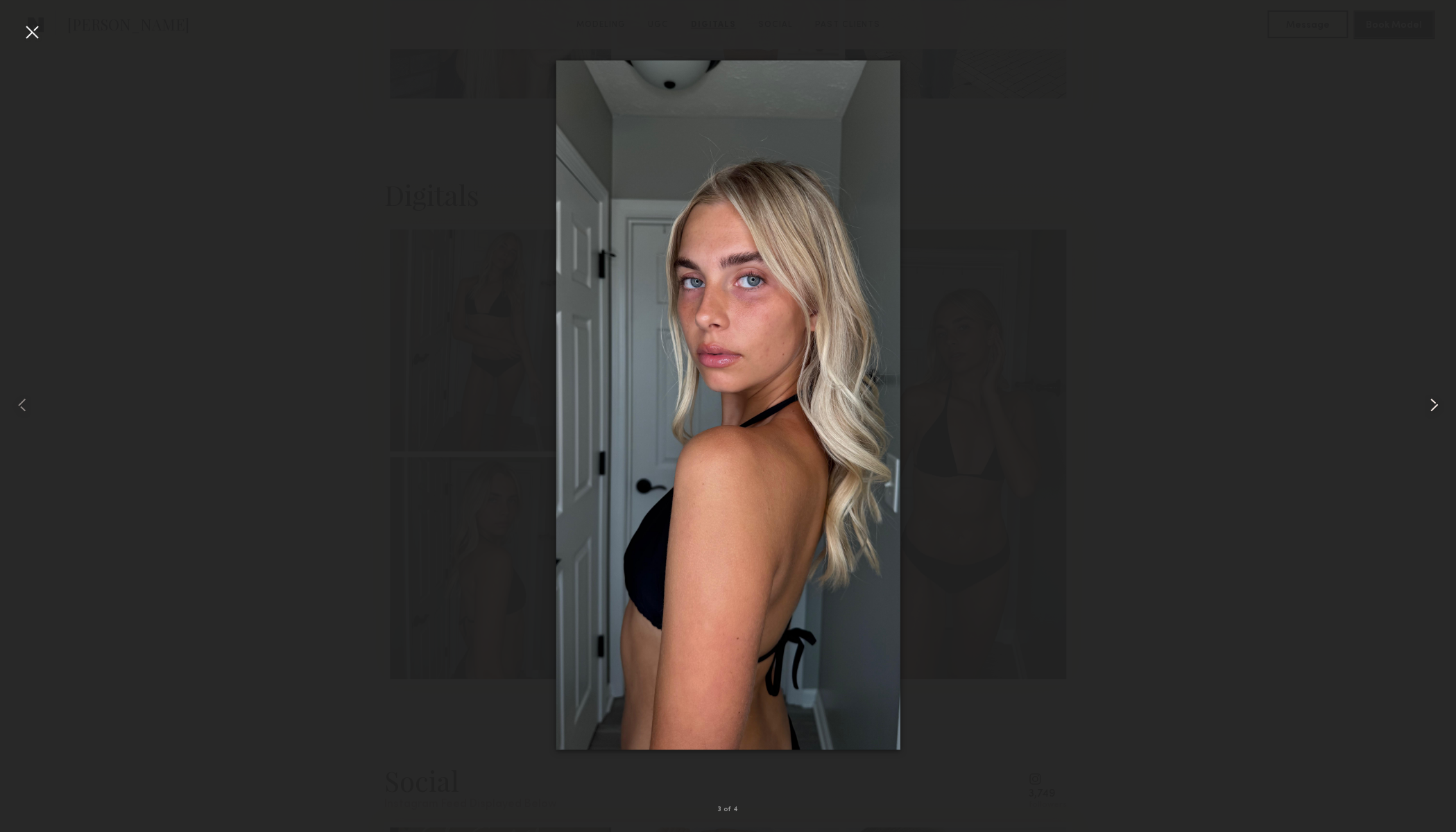
click at [1434, 405] on common-icon at bounding box center [1433, 405] width 22 height 22
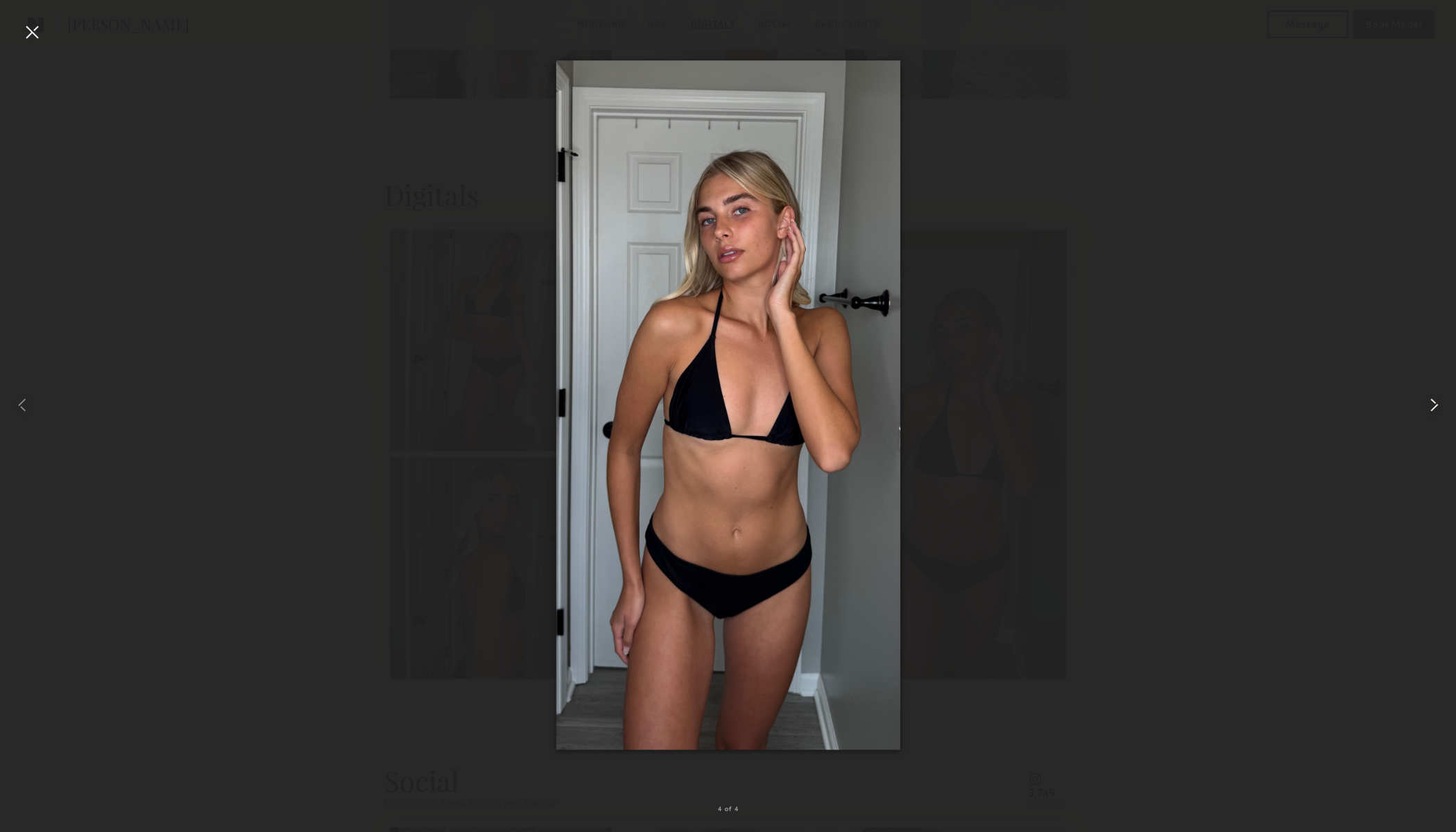
click at [1434, 405] on common-icon at bounding box center [1433, 405] width 22 height 22
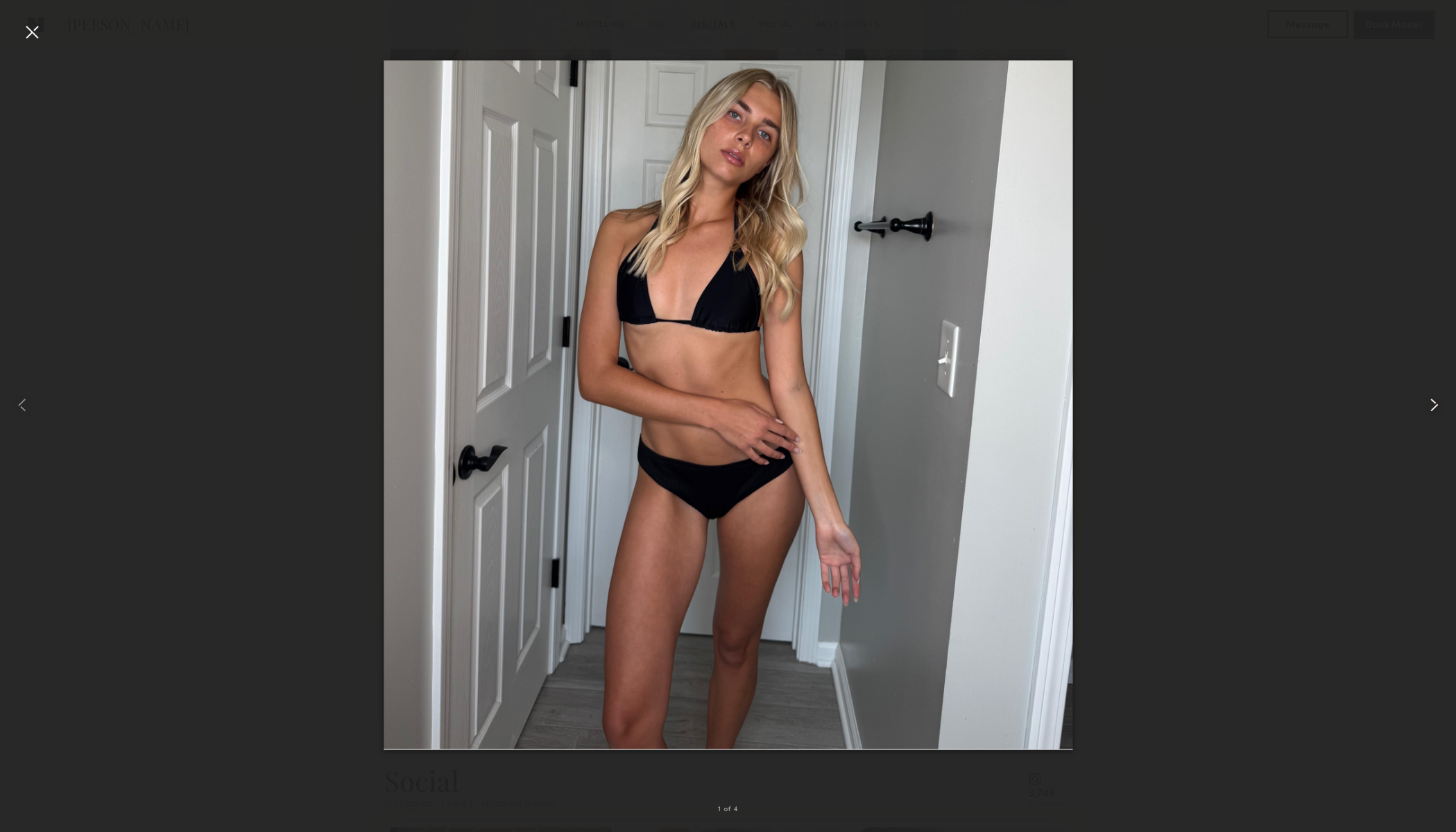
click at [1434, 405] on common-icon at bounding box center [1433, 405] width 22 height 22
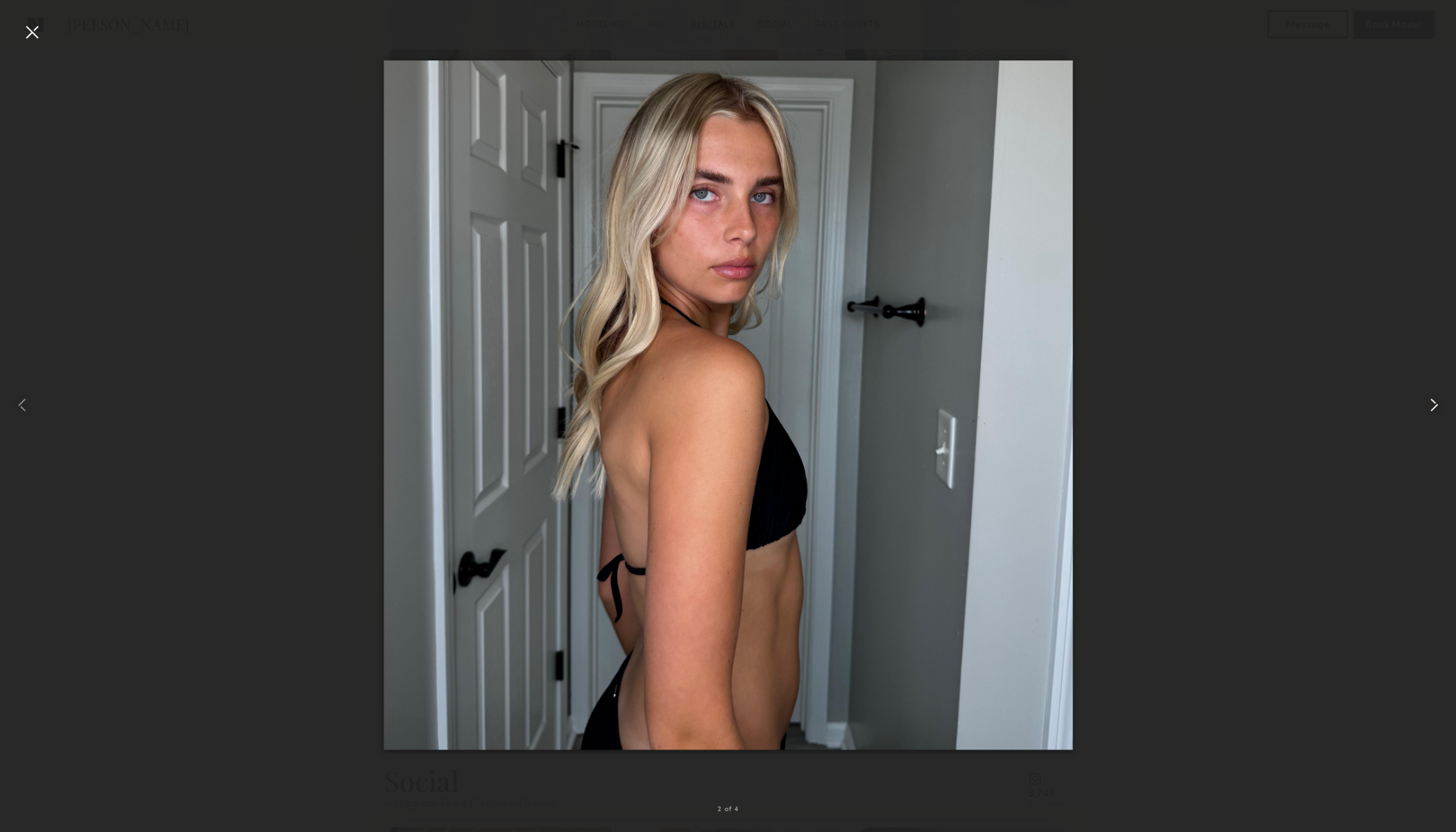
click at [1434, 405] on common-icon at bounding box center [1433, 405] width 22 height 22
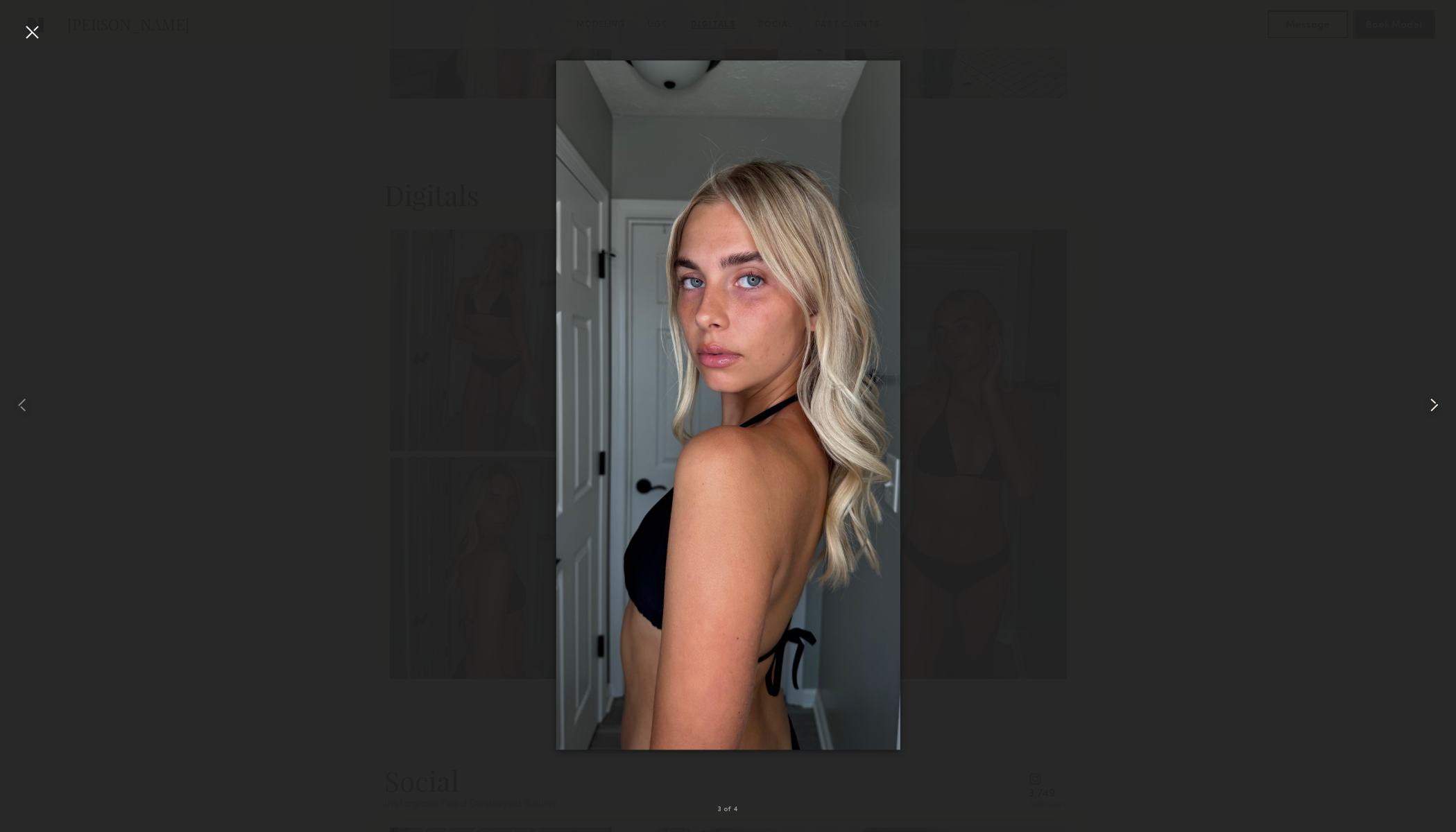
click at [1434, 405] on common-icon at bounding box center [1433, 405] width 22 height 22
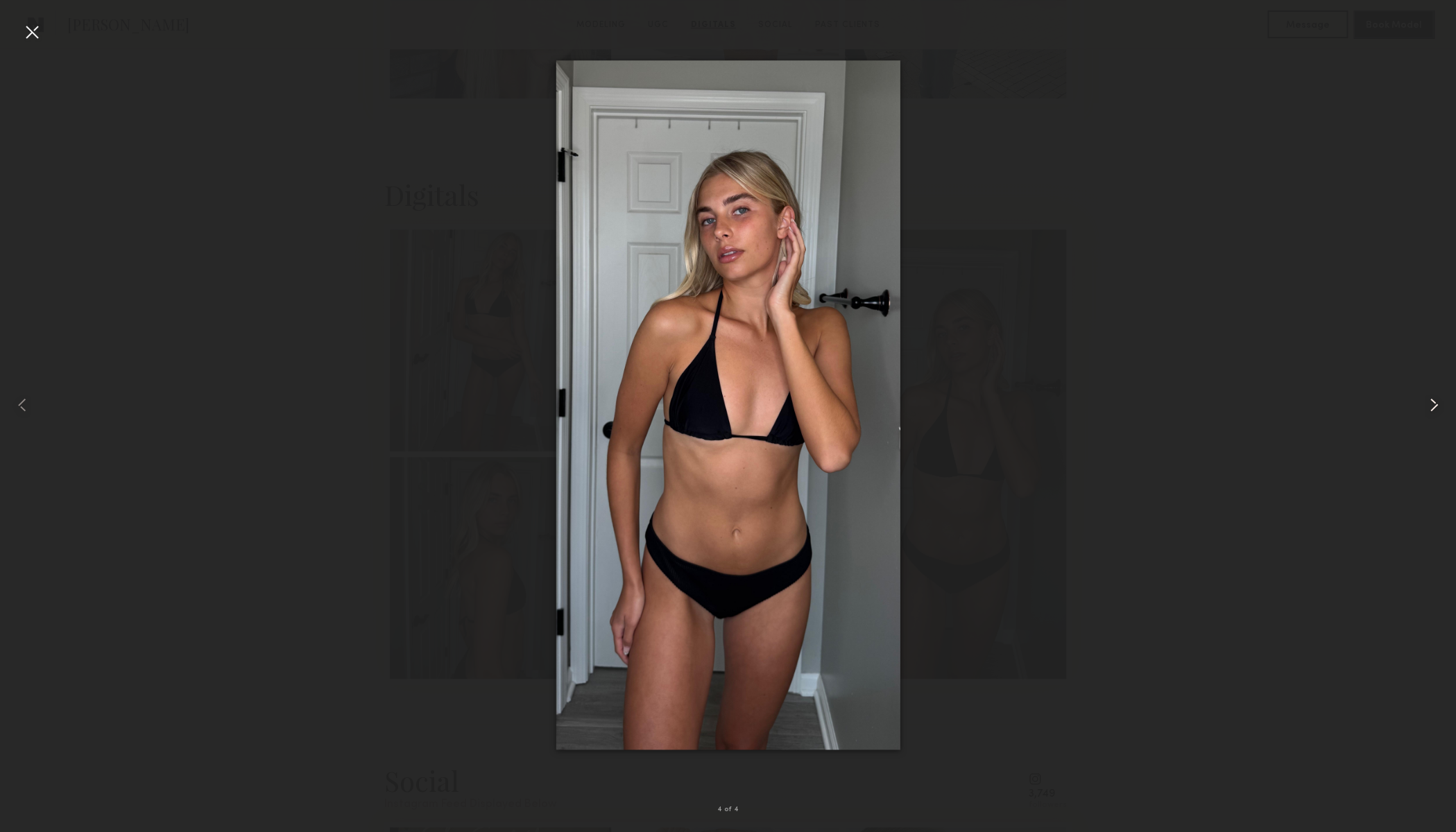
click at [1434, 405] on common-icon at bounding box center [1433, 405] width 22 height 22
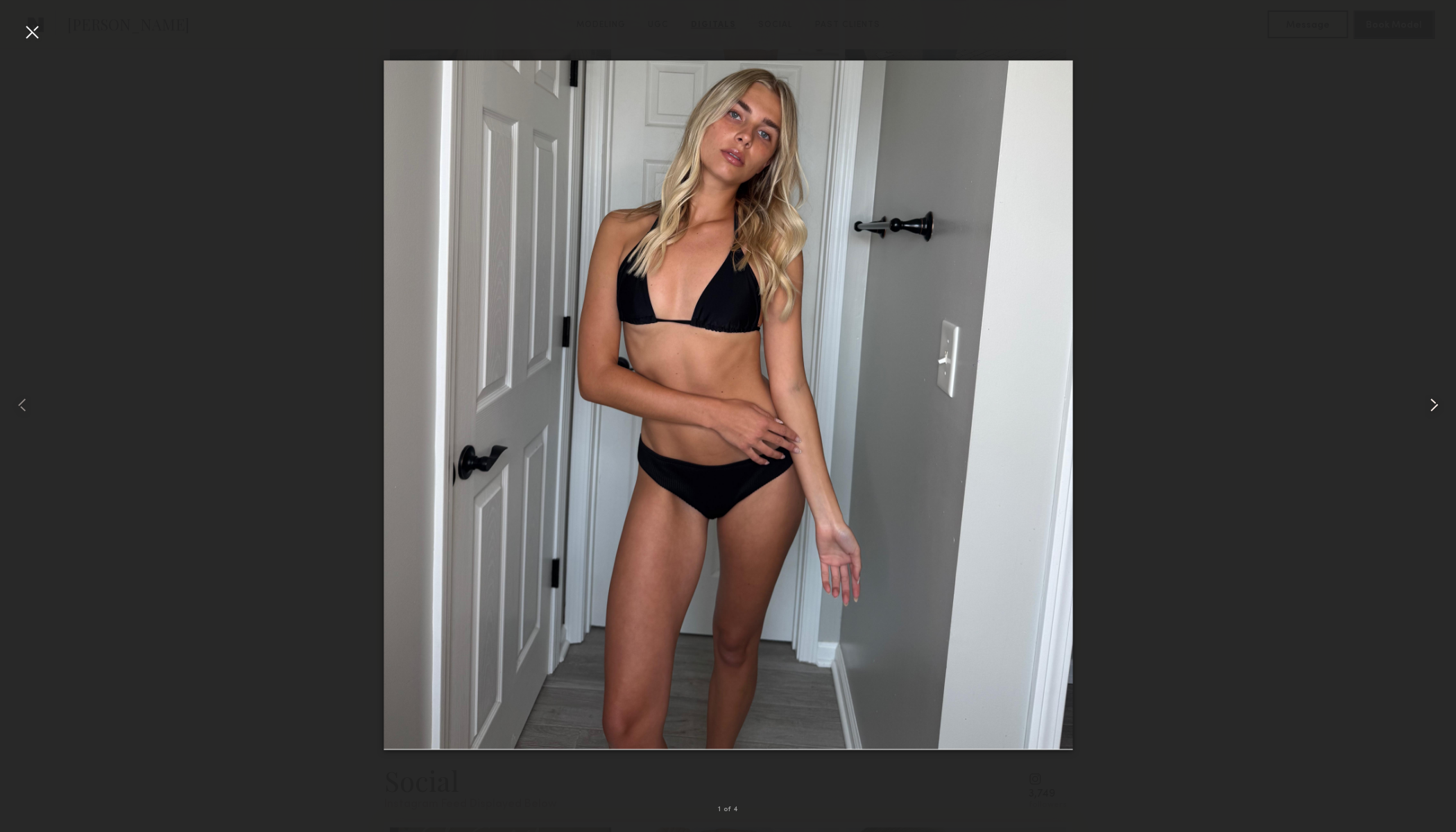
click at [1434, 405] on common-icon at bounding box center [1433, 405] width 22 height 22
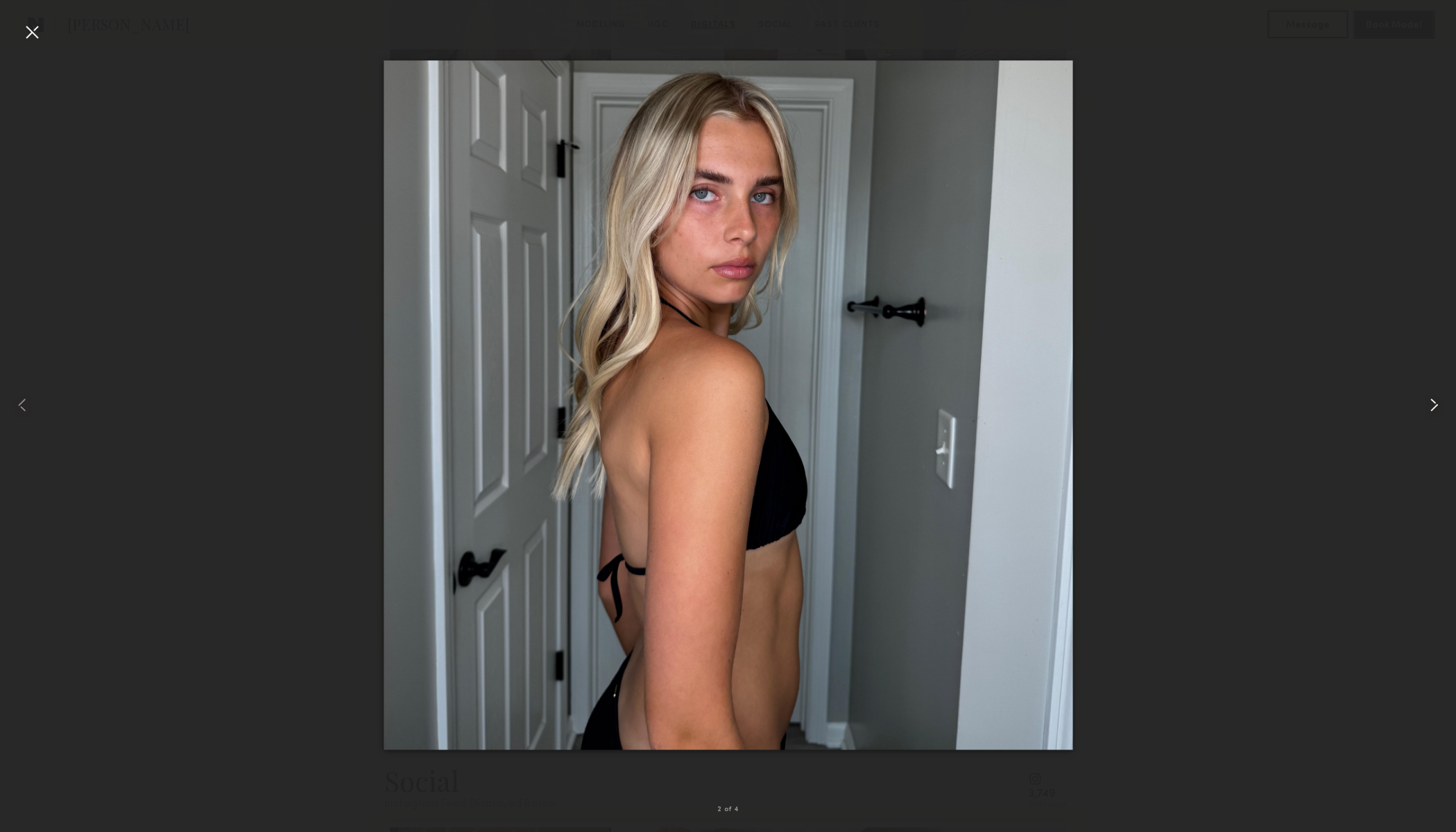
click at [1434, 405] on common-icon at bounding box center [1433, 405] width 22 height 22
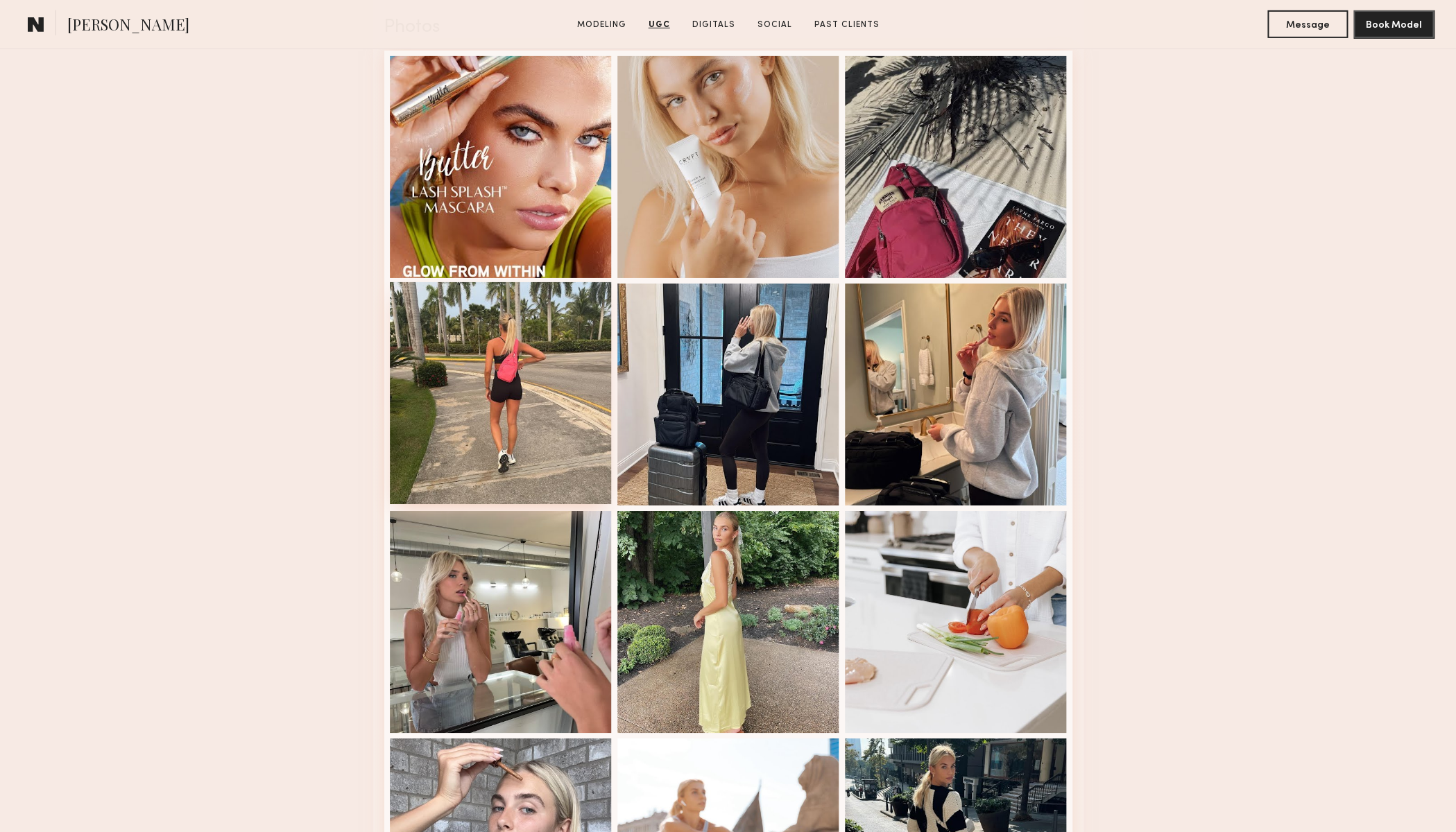
scroll to position [2410, 0]
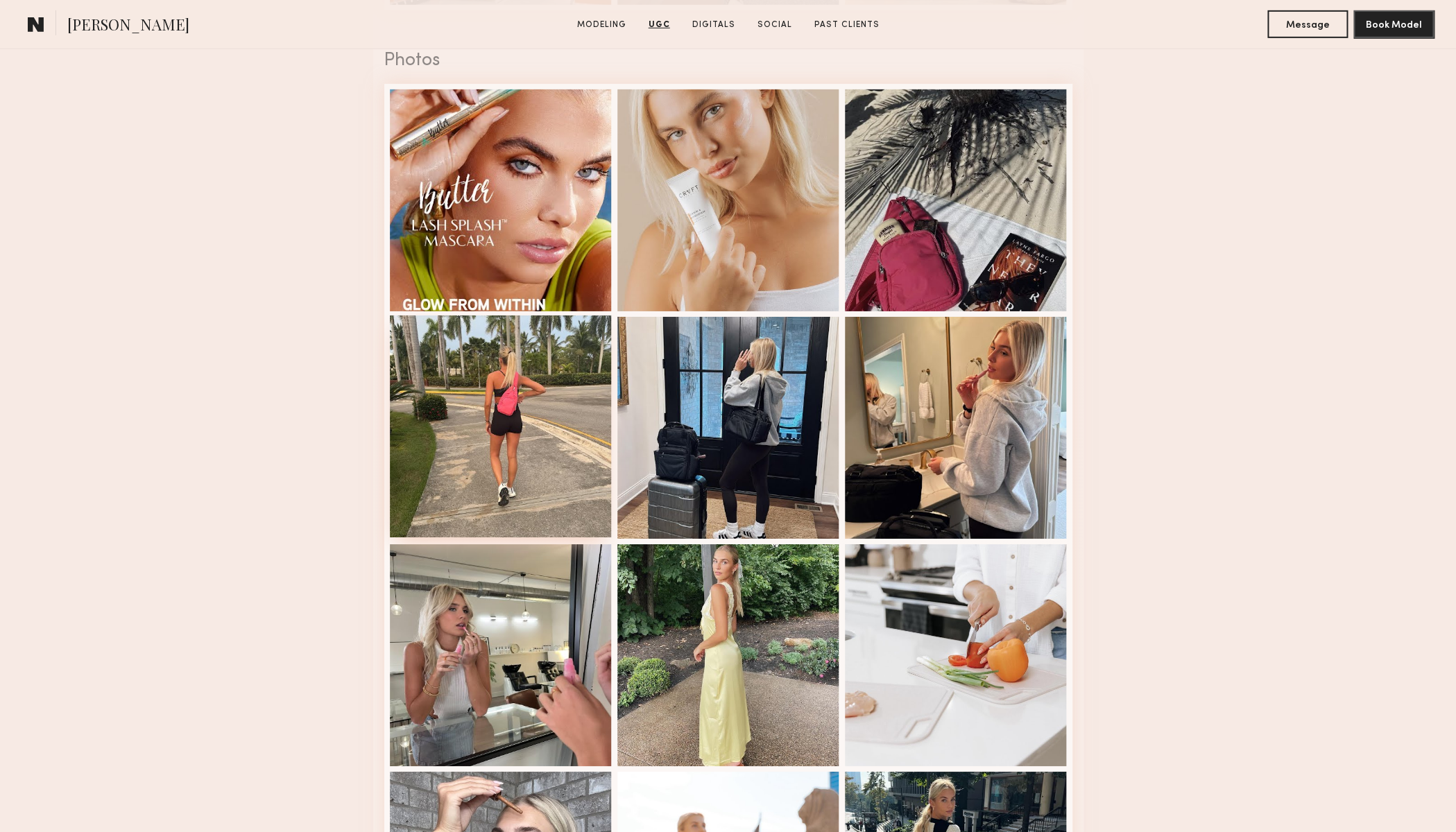
click at [535, 397] on div at bounding box center [500, 426] width 222 height 222
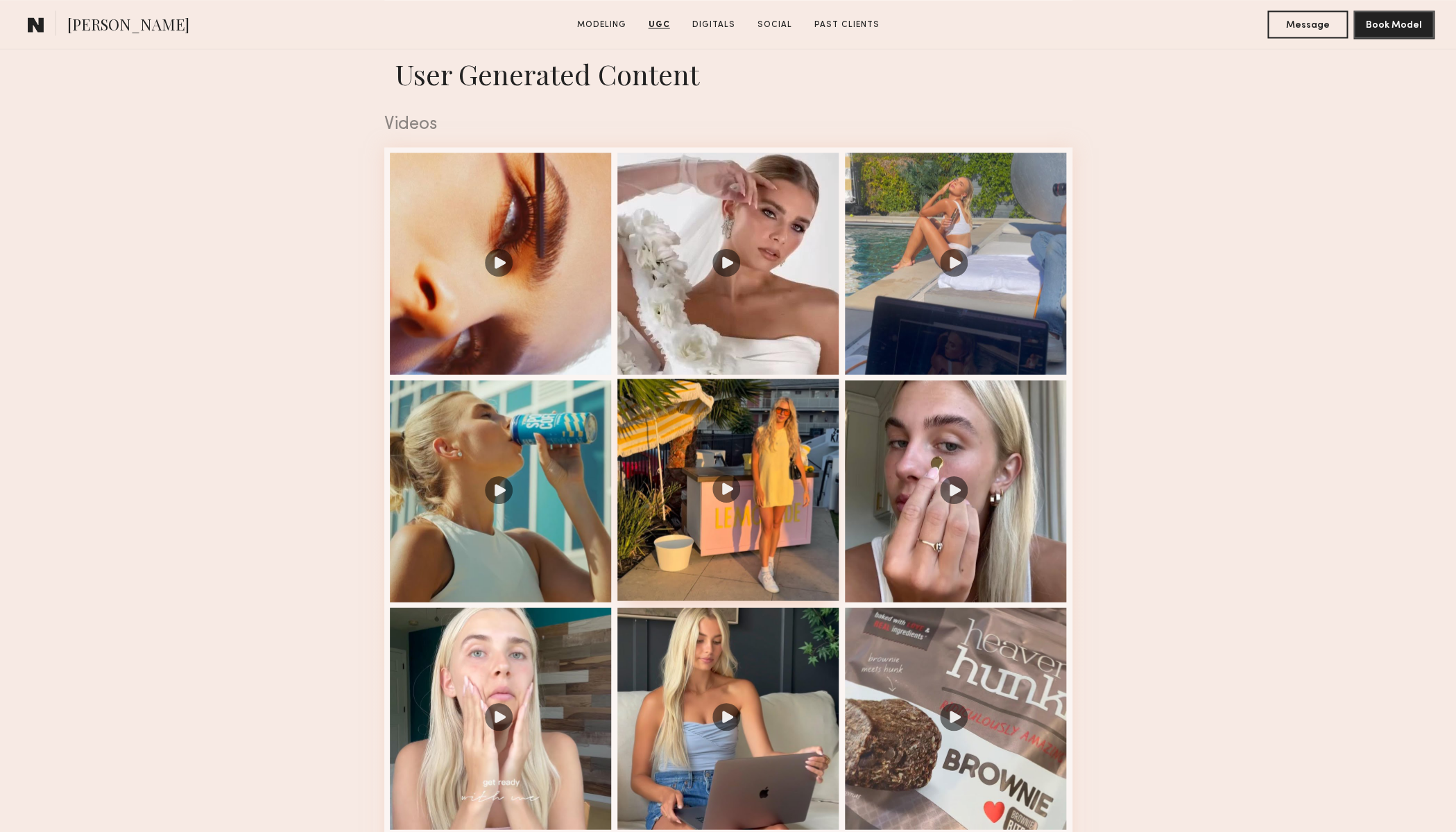
scroll to position [1294, 0]
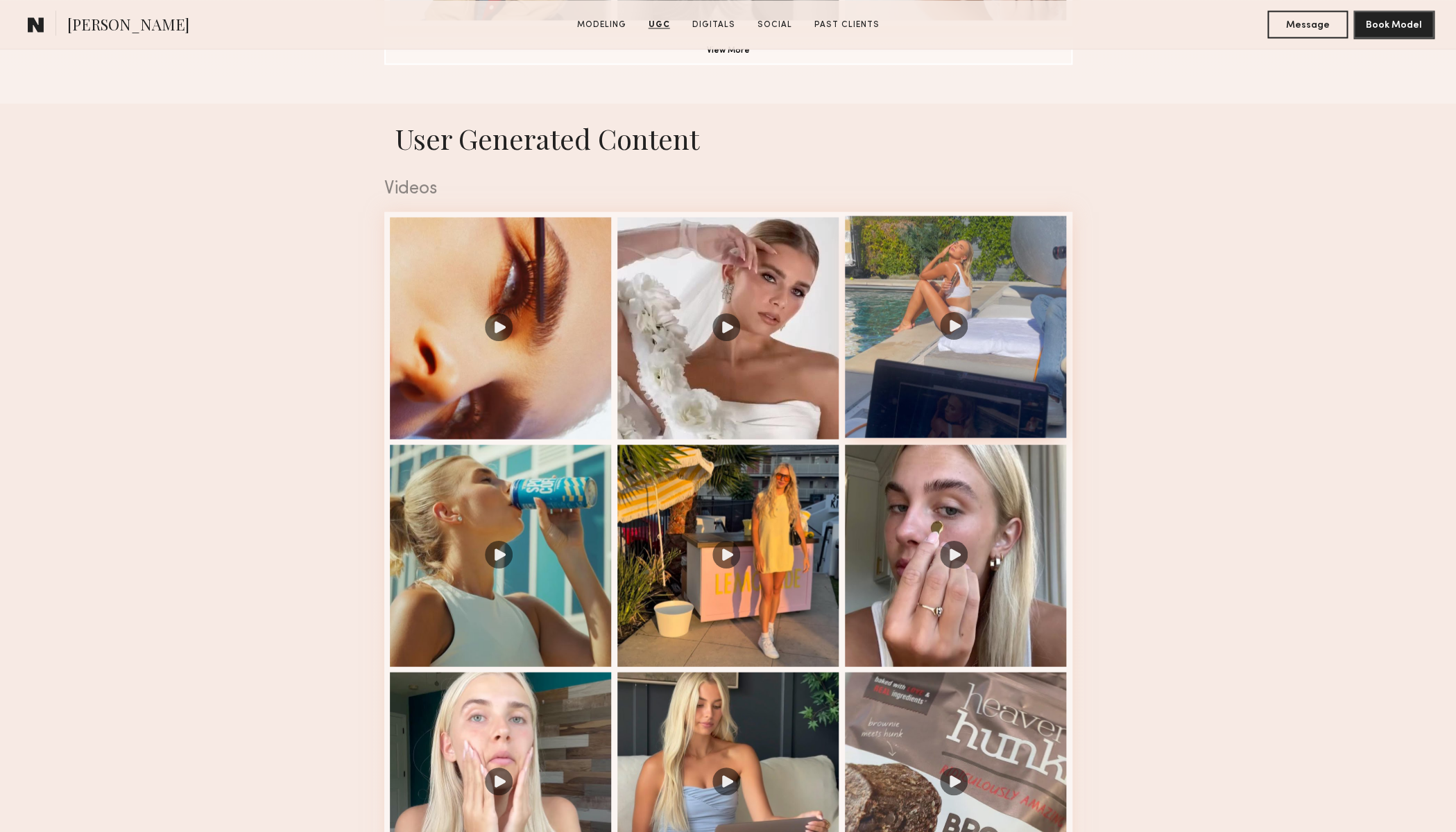
click at [947, 320] on div at bounding box center [956, 327] width 222 height 222
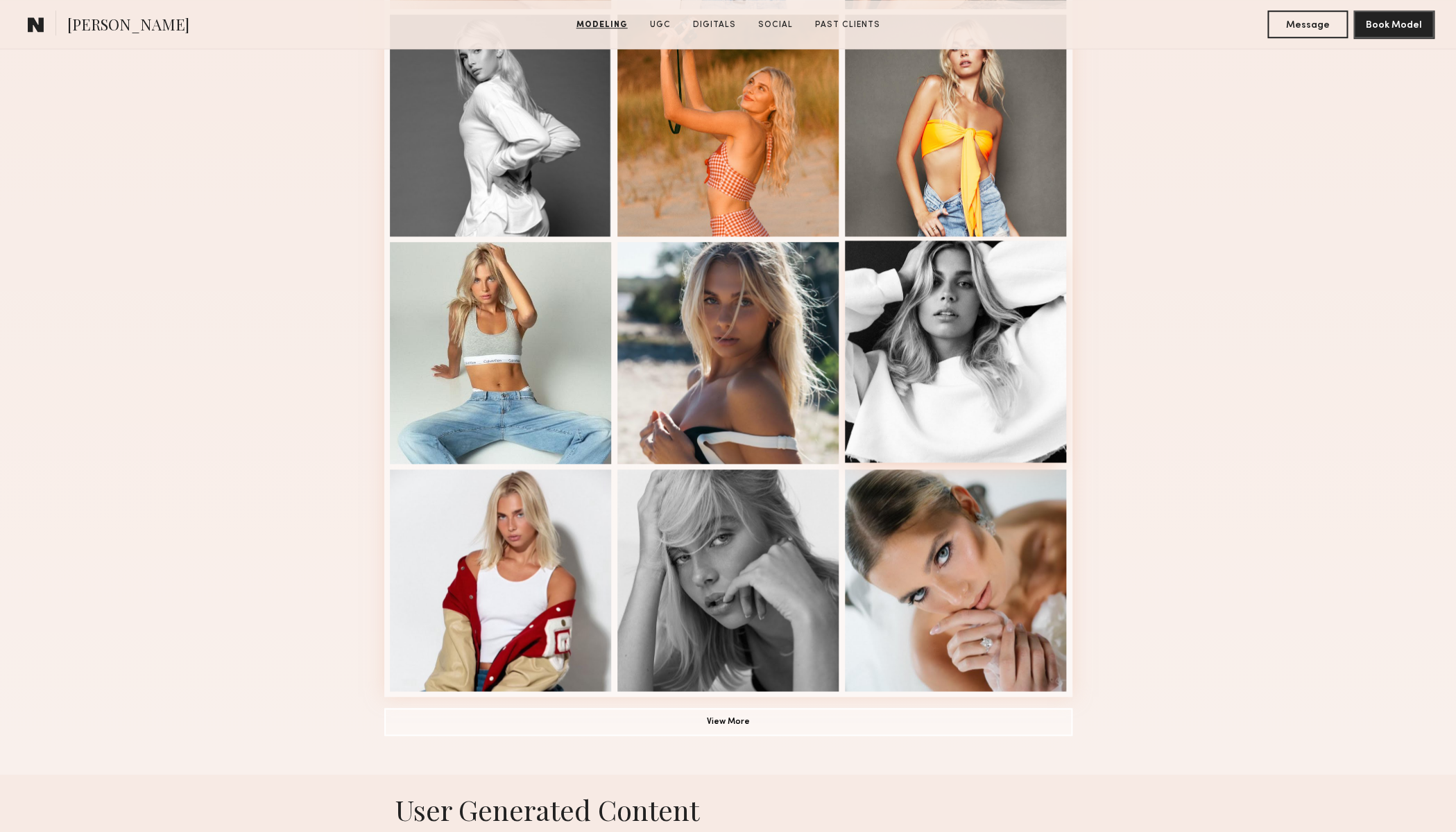
scroll to position [624, 0]
click at [716, 724] on button "View More" at bounding box center [728, 720] width 688 height 28
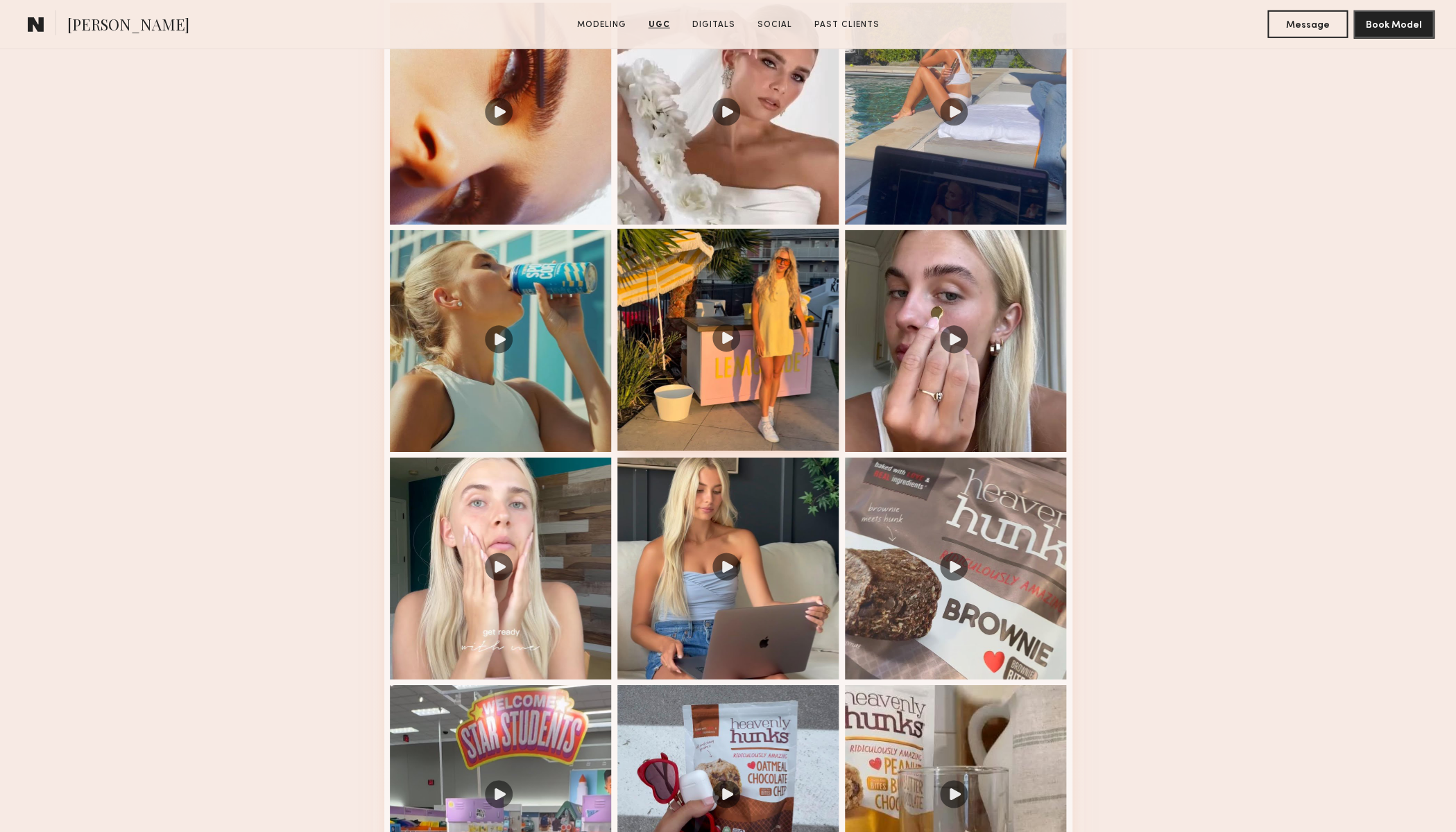
scroll to position [2670, 0]
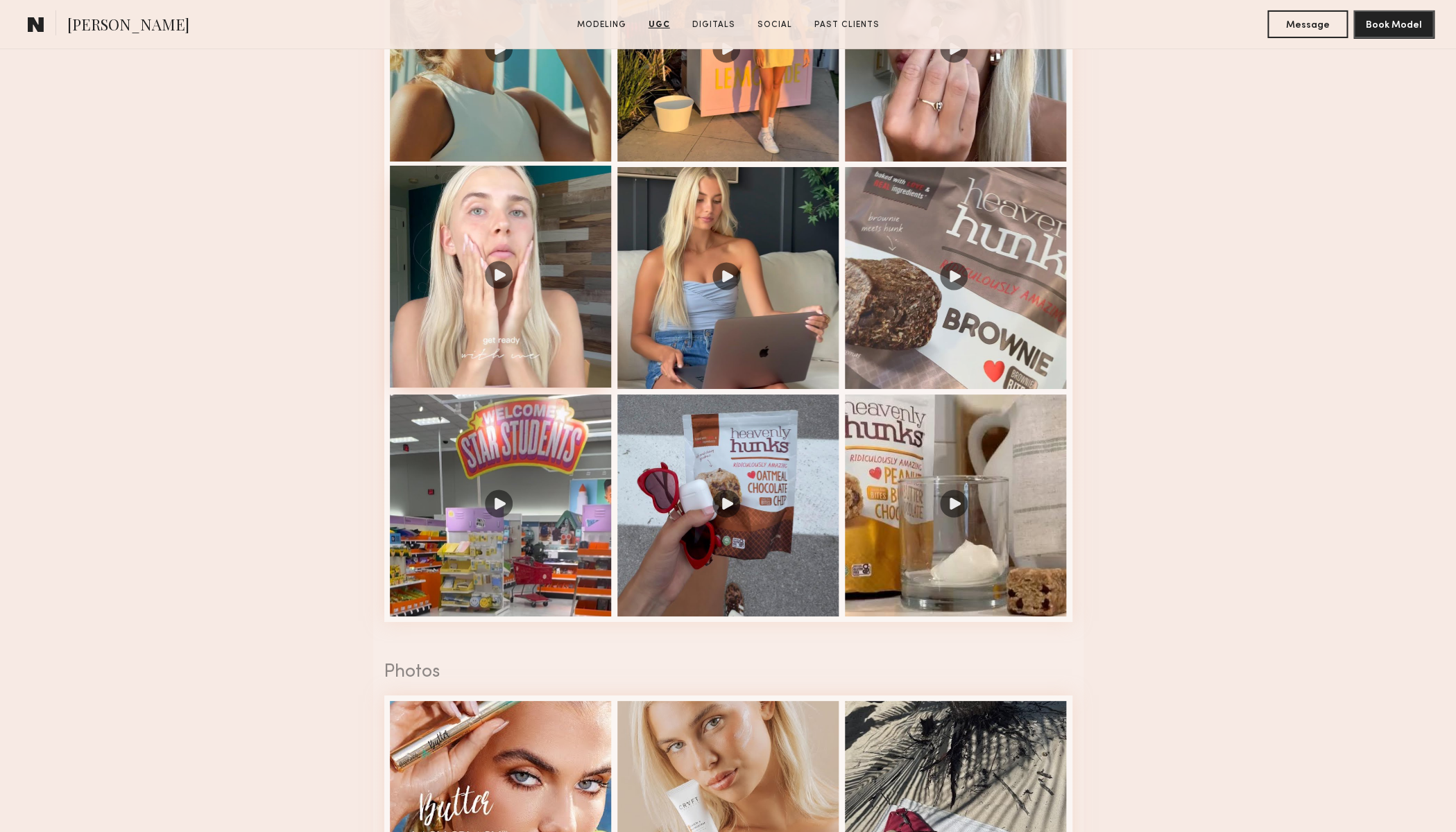
click at [500, 279] on div at bounding box center [500, 276] width 222 height 222
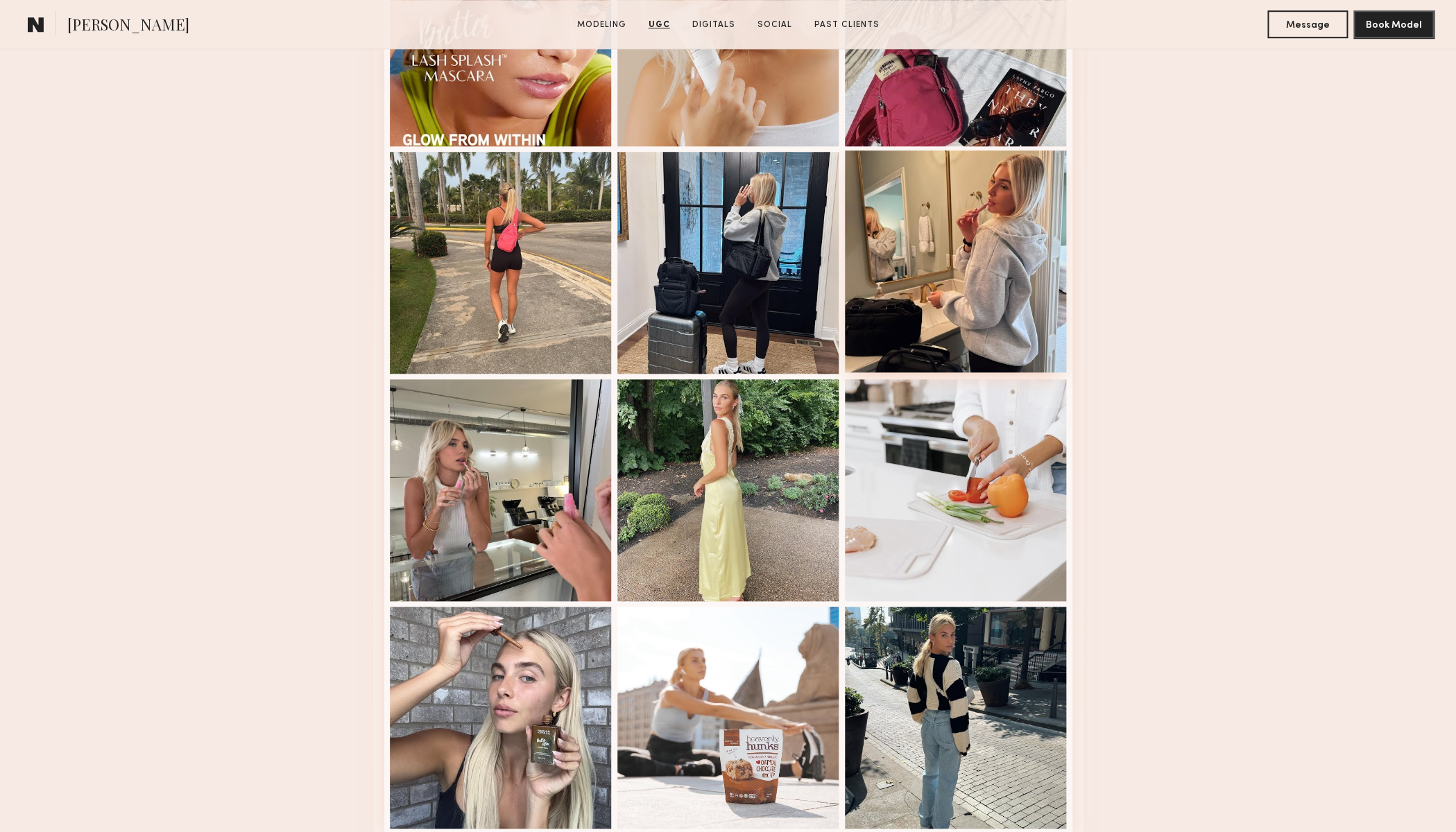
scroll to position [3658, 0]
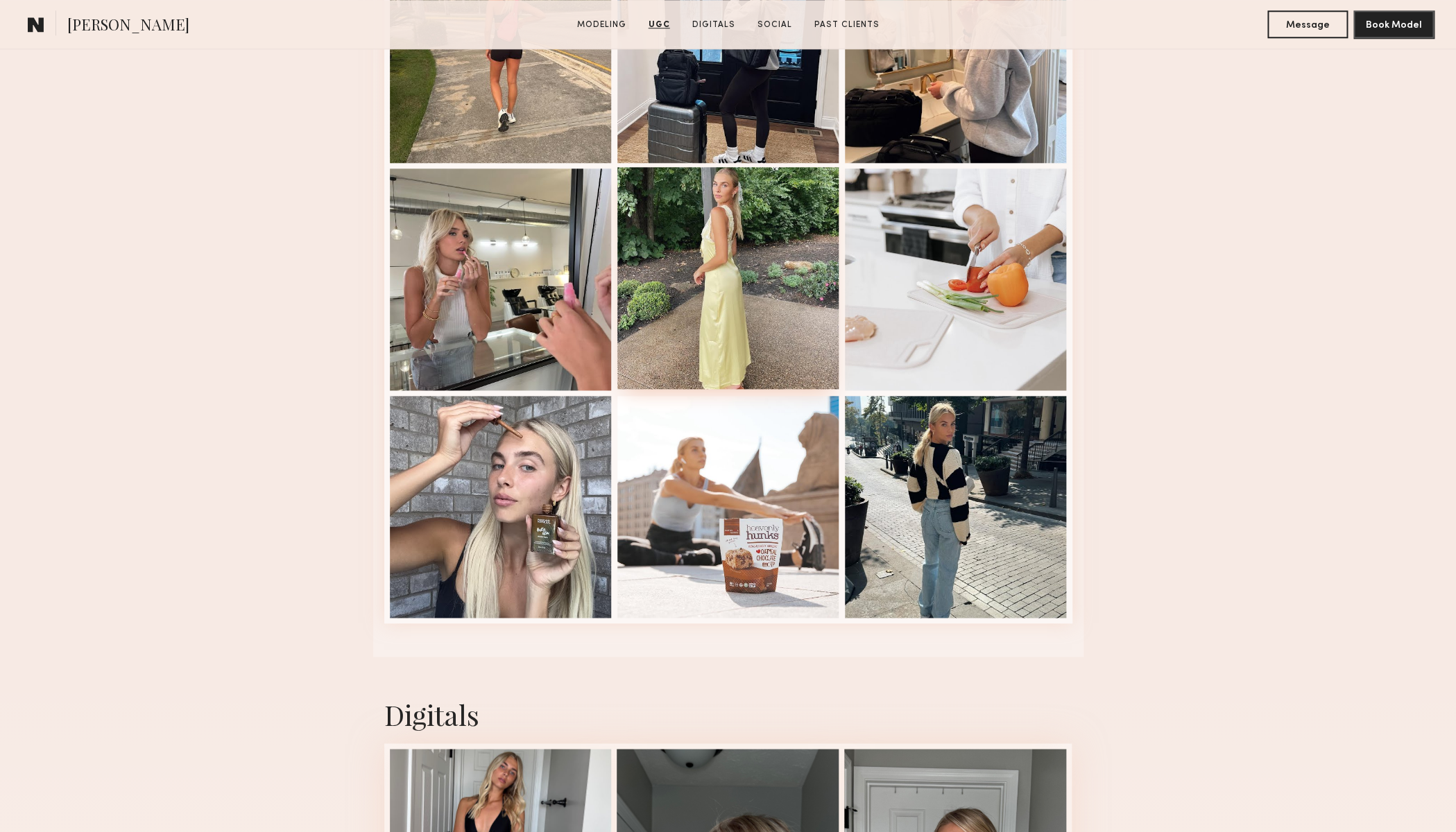
click at [739, 263] on div at bounding box center [728, 277] width 222 height 222
click at [997, 492] on div at bounding box center [956, 505] width 222 height 222
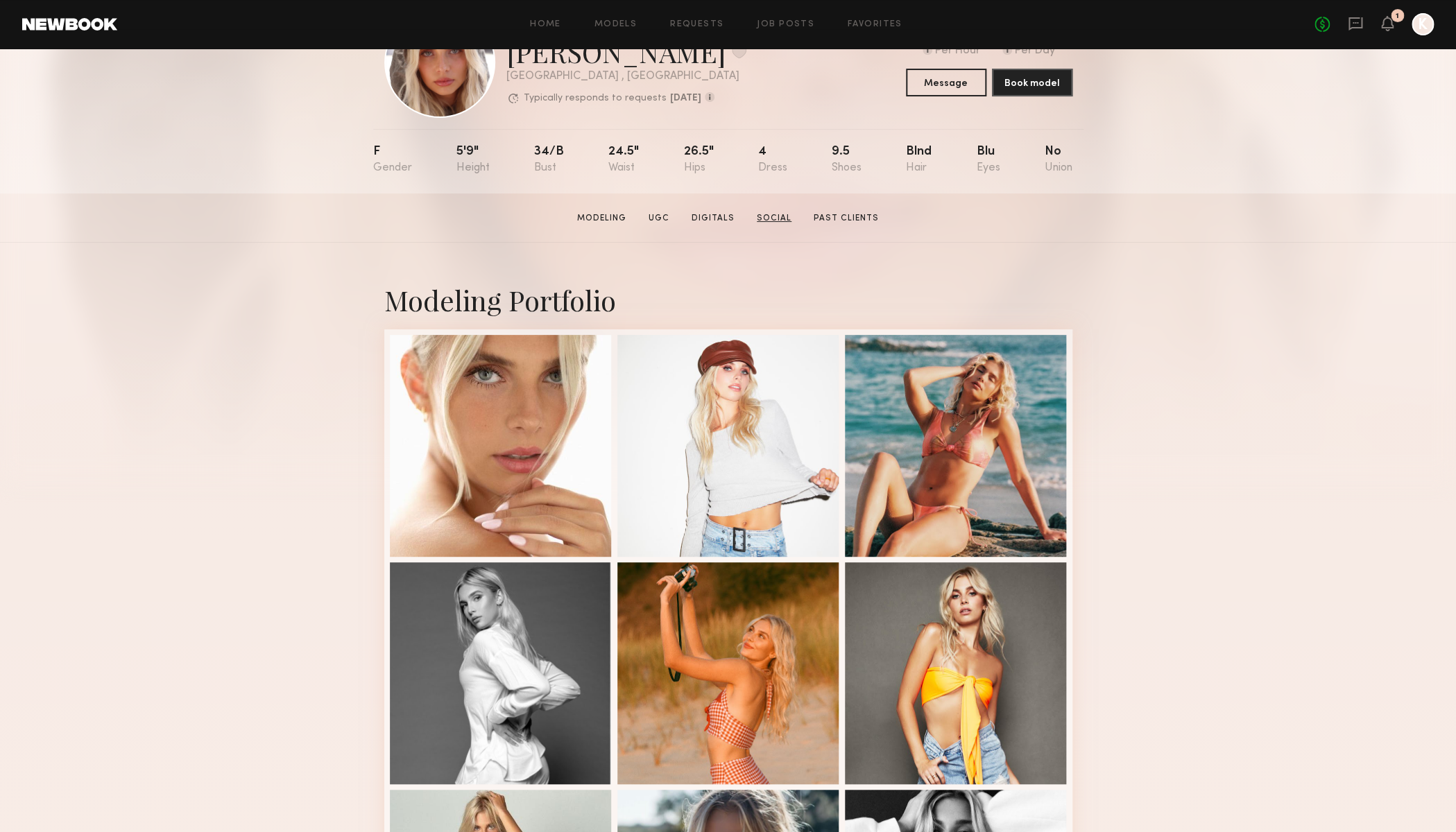
scroll to position [74, 0]
click at [708, 220] on link "Digitals" at bounding box center [713, 219] width 54 height 13
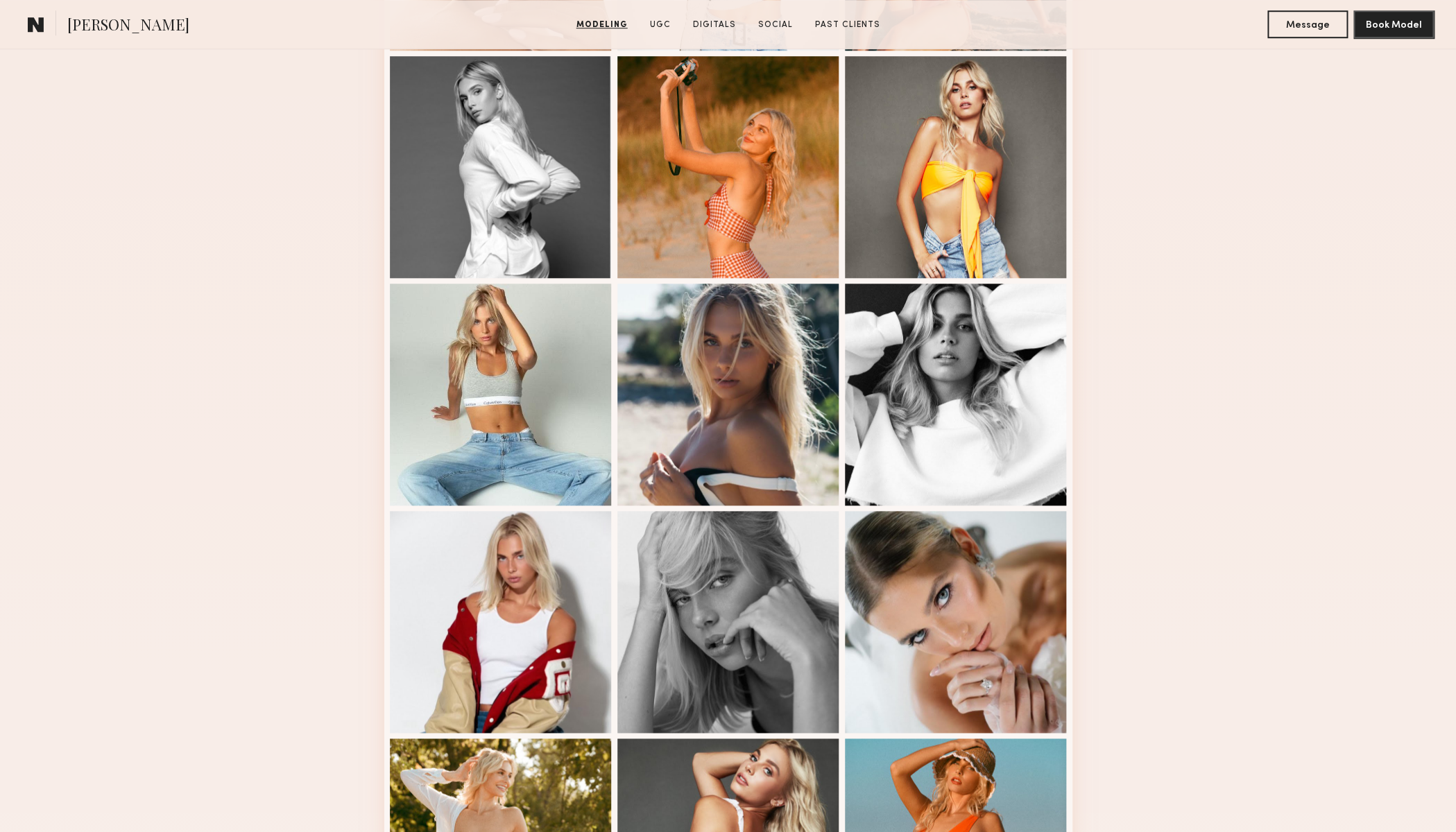
scroll to position [472, 0]
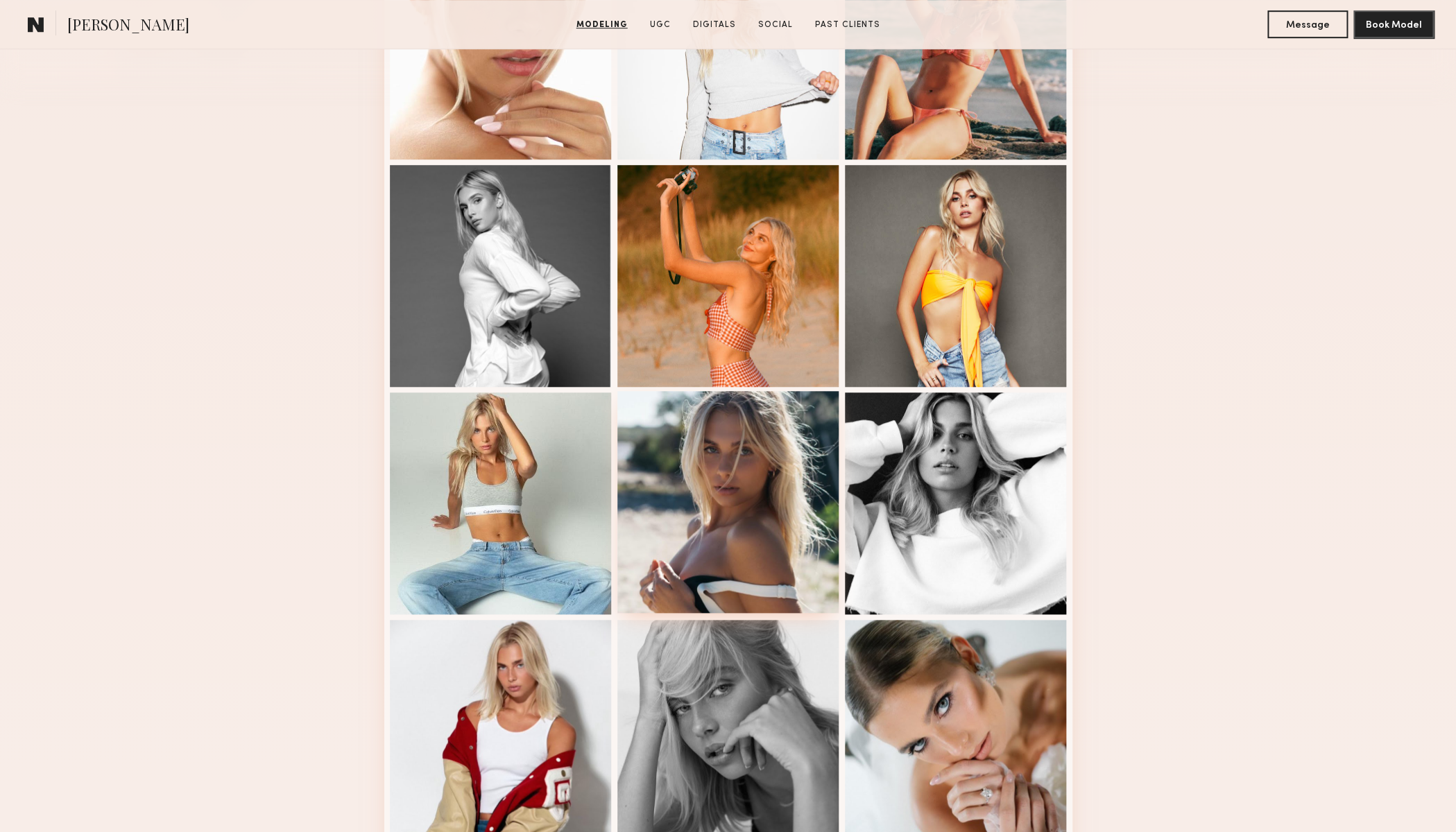
click at [730, 488] on div at bounding box center [728, 501] width 222 height 222
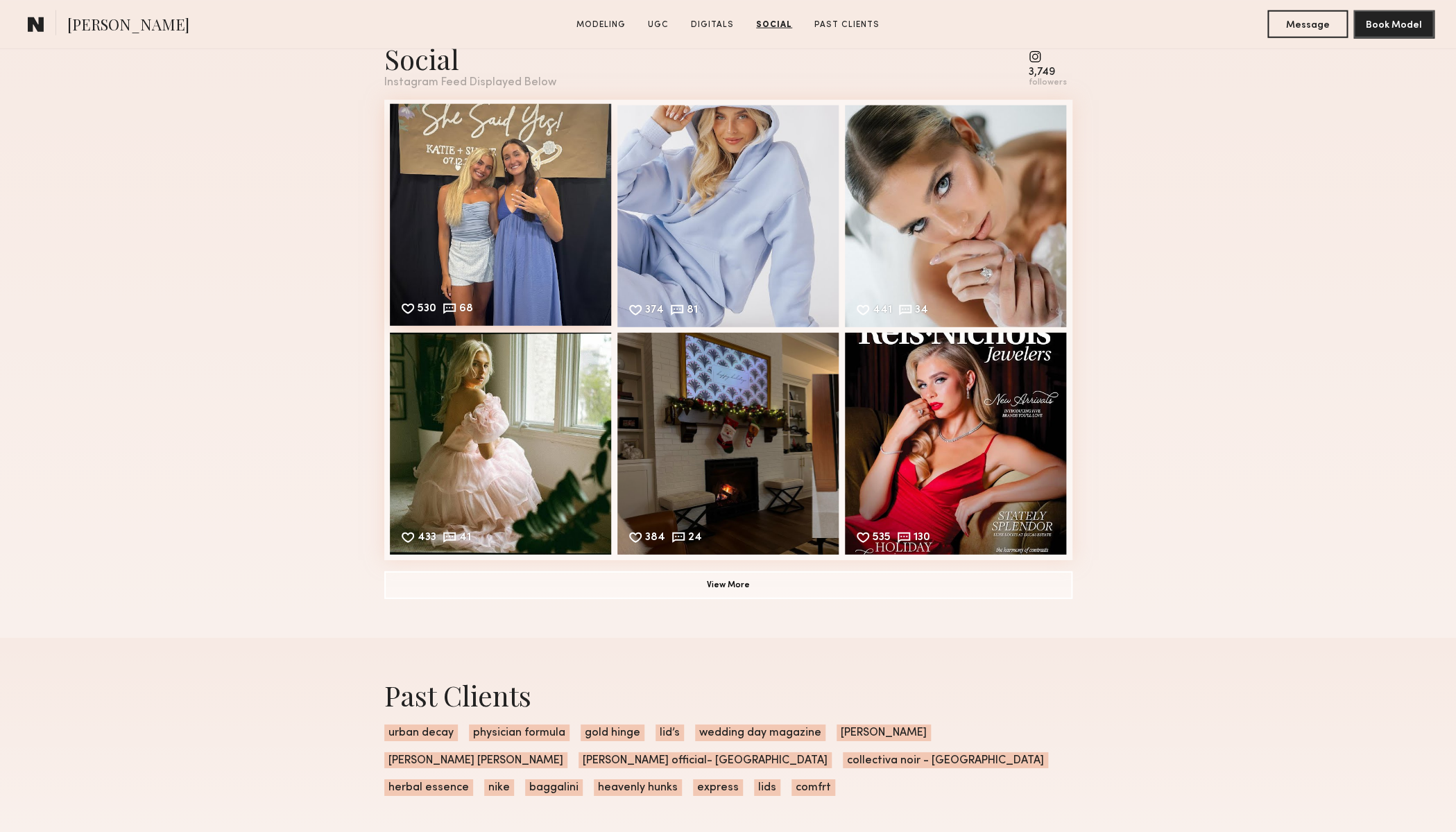
scroll to position [4809, 0]
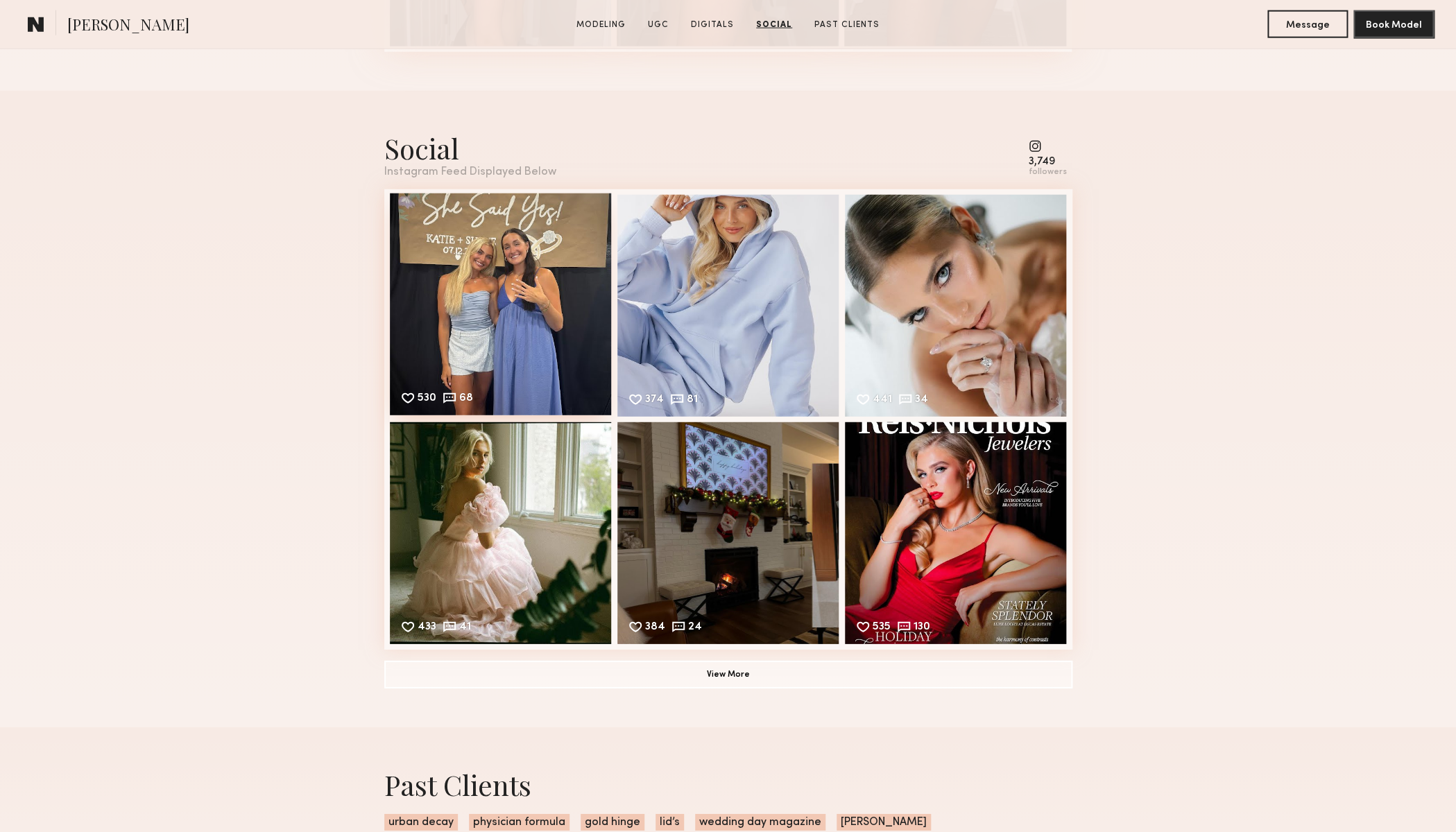
click at [550, 302] on div "530 68 Likes & comments displayed to show model’s engagement" at bounding box center [500, 304] width 222 height 222
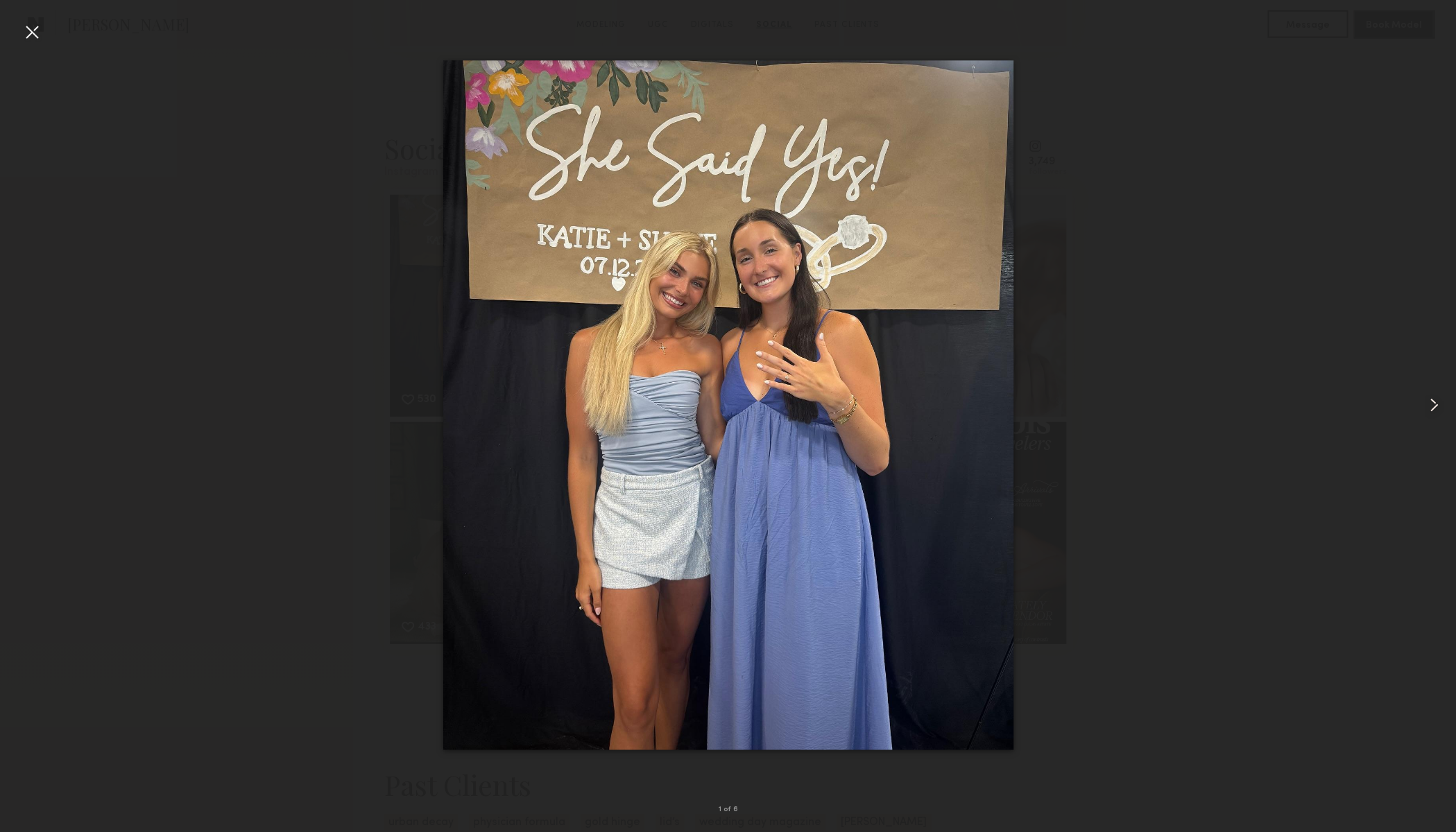
click at [1435, 405] on common-icon at bounding box center [1433, 405] width 22 height 22
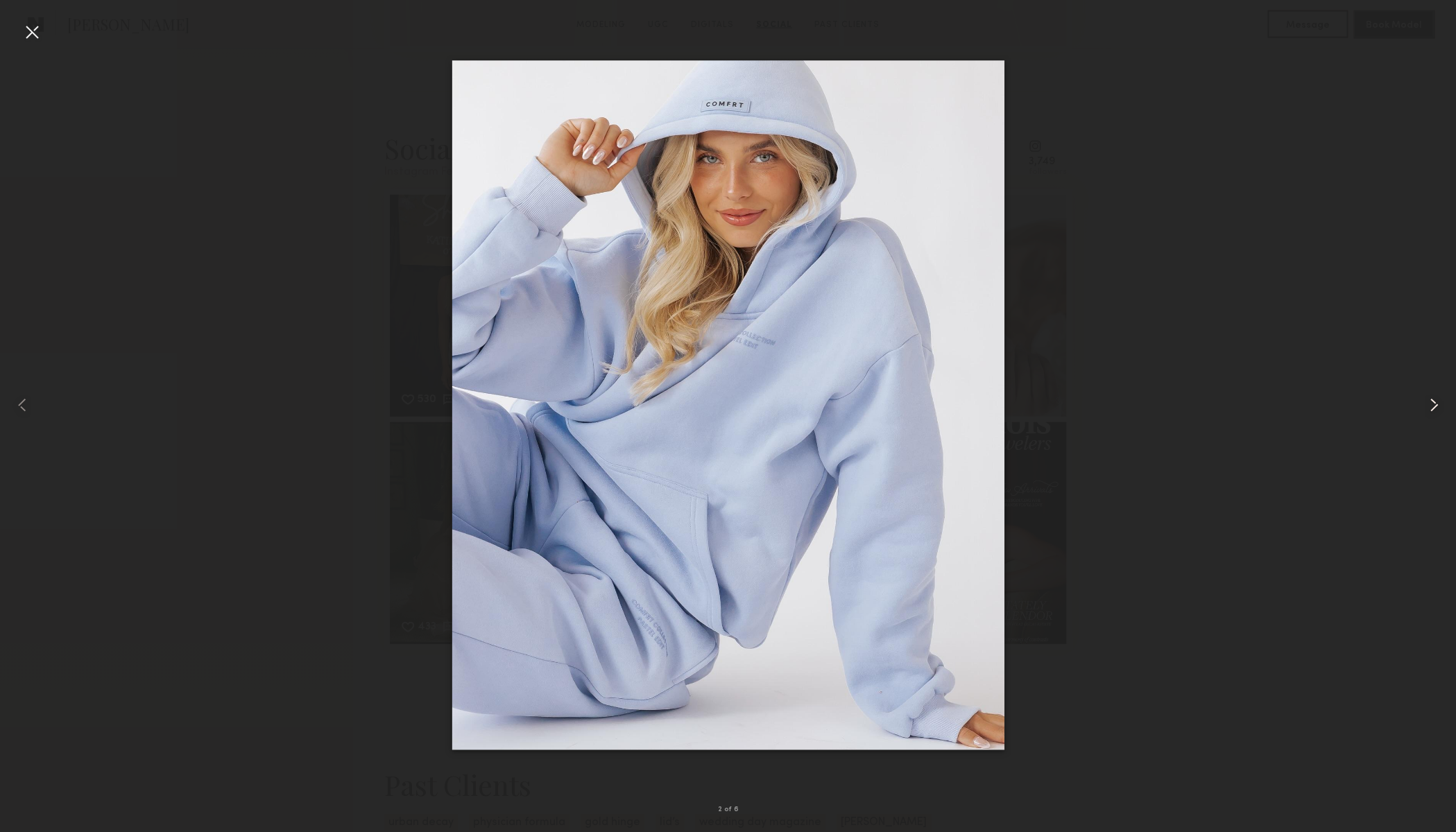
click at [1435, 405] on common-icon at bounding box center [1433, 405] width 22 height 22
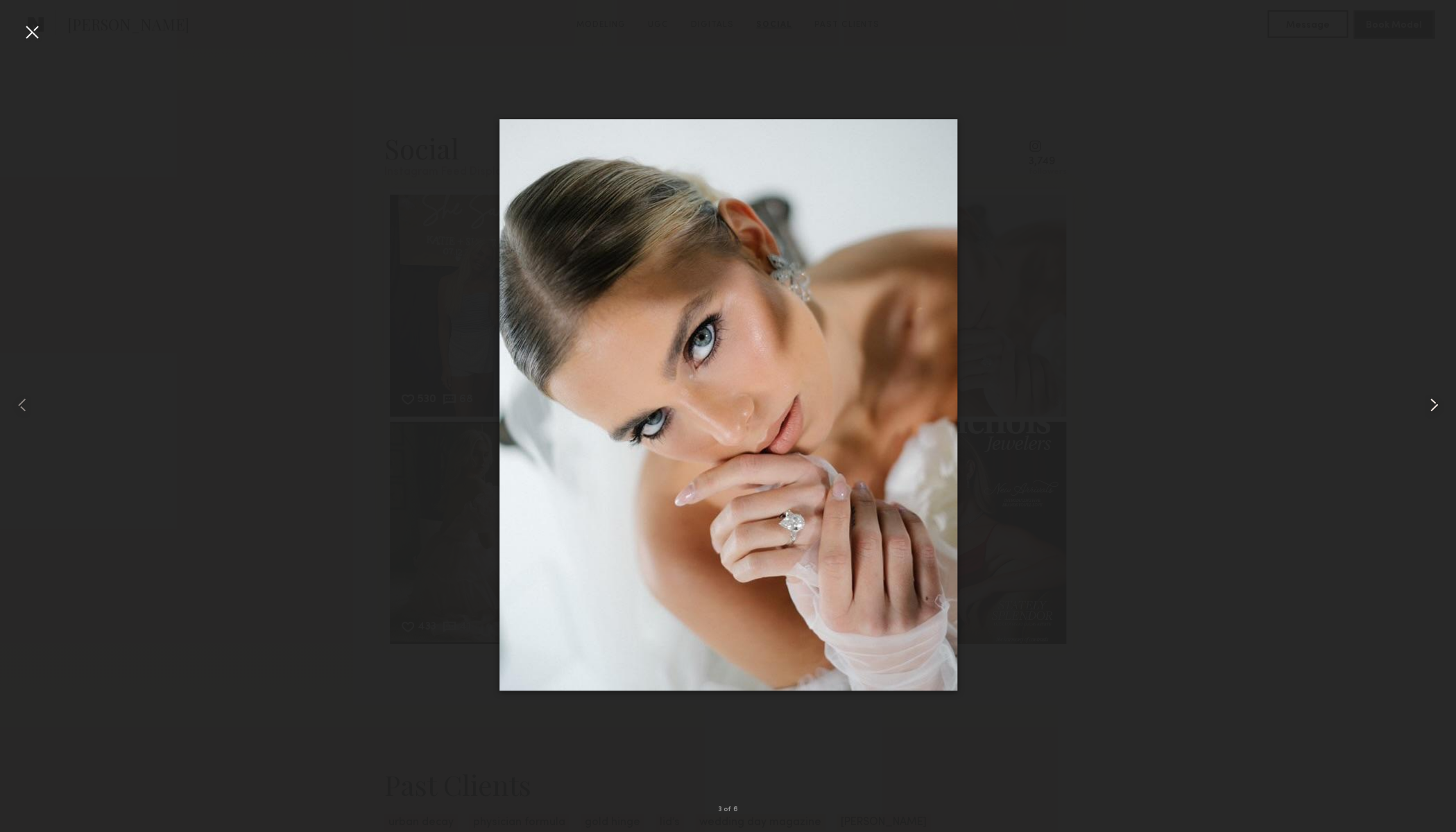
click at [1435, 405] on common-icon at bounding box center [1433, 405] width 22 height 22
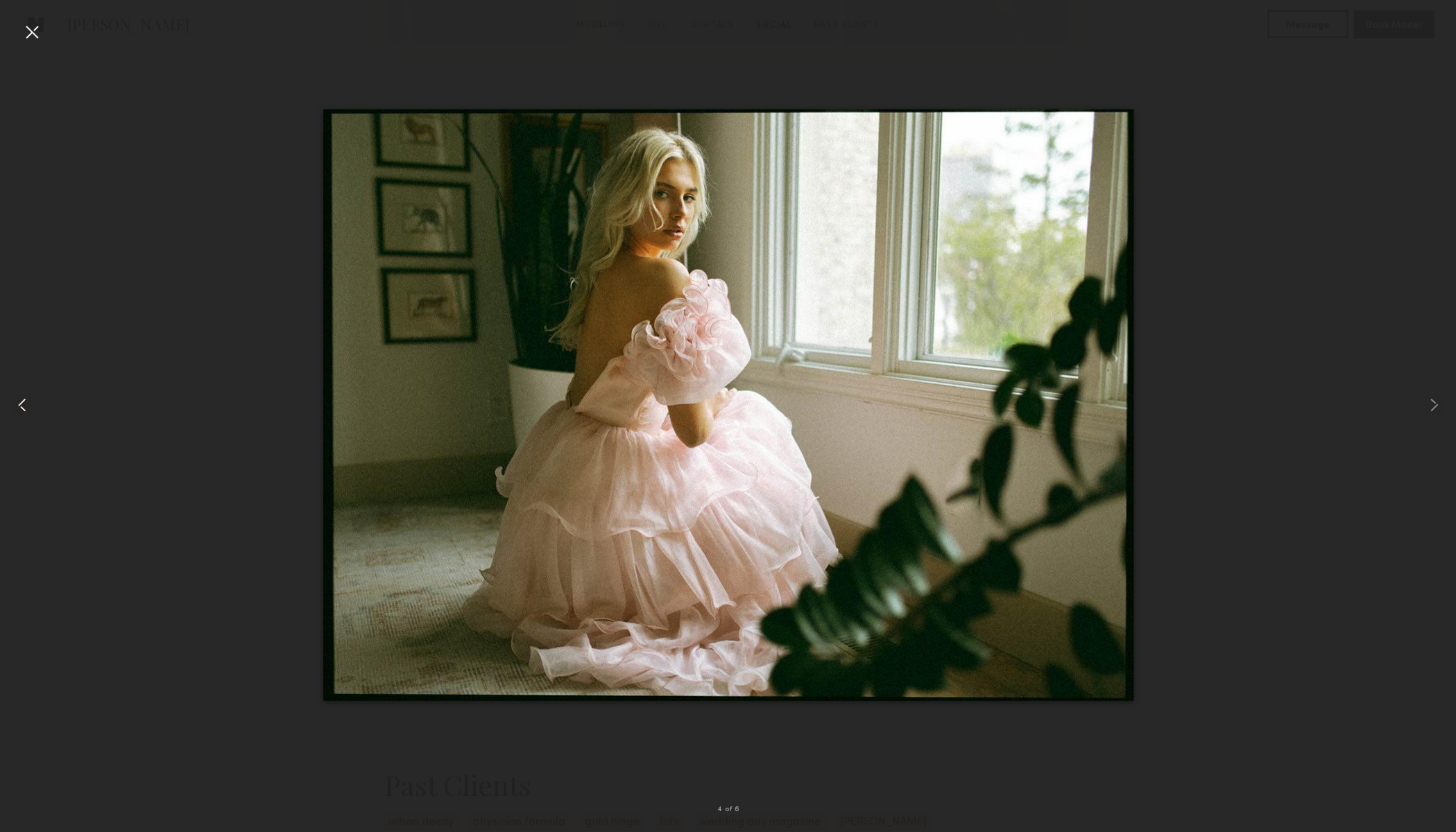
click at [23, 401] on common-icon at bounding box center [22, 405] width 22 height 22
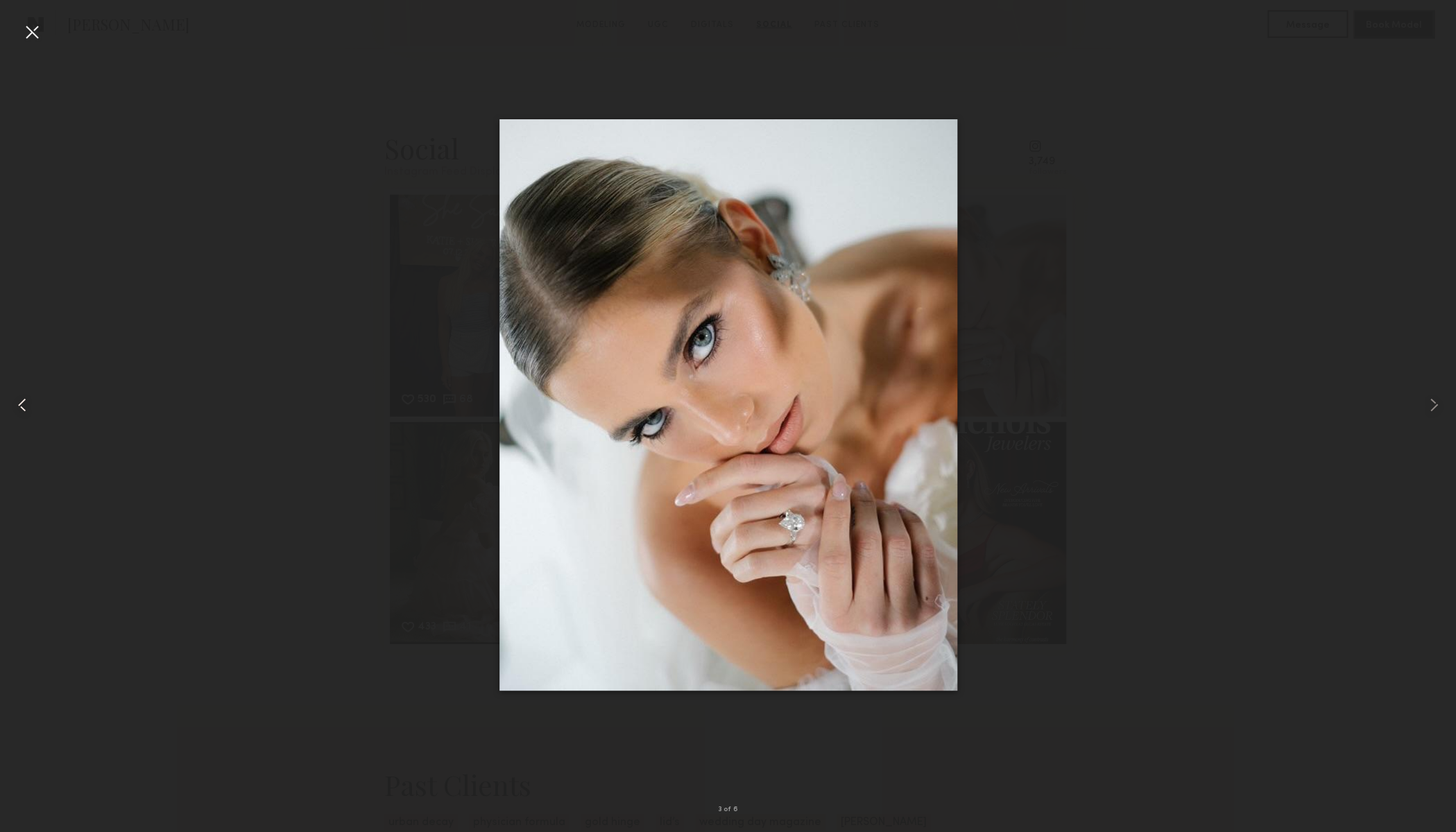
drag, startPoint x: 22, startPoint y: 401, endPoint x: 51, endPoint y: 394, distance: 29.8
click at [22, 401] on common-icon at bounding box center [22, 405] width 22 height 22
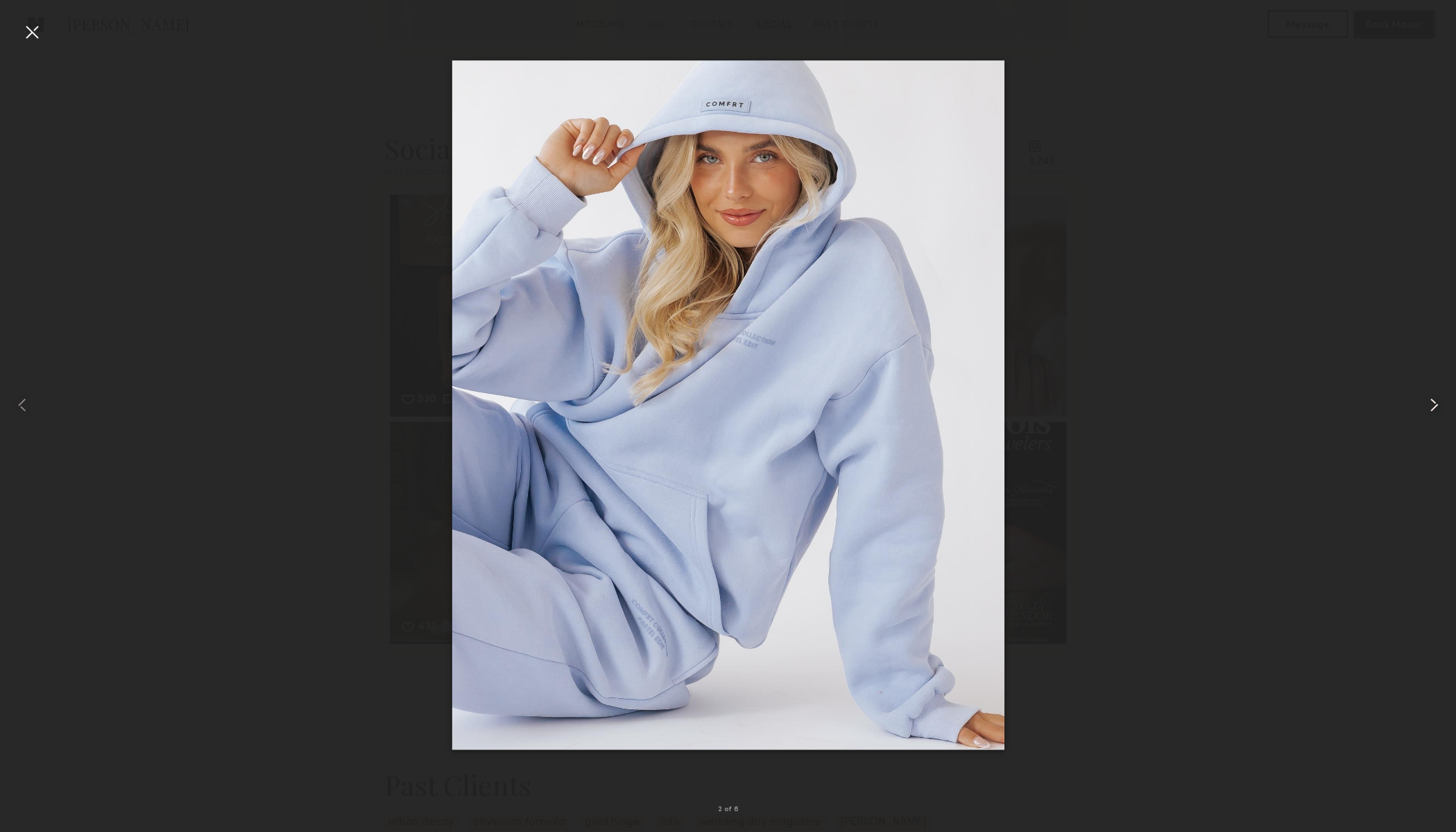
click at [1429, 405] on common-icon at bounding box center [1433, 405] width 22 height 22
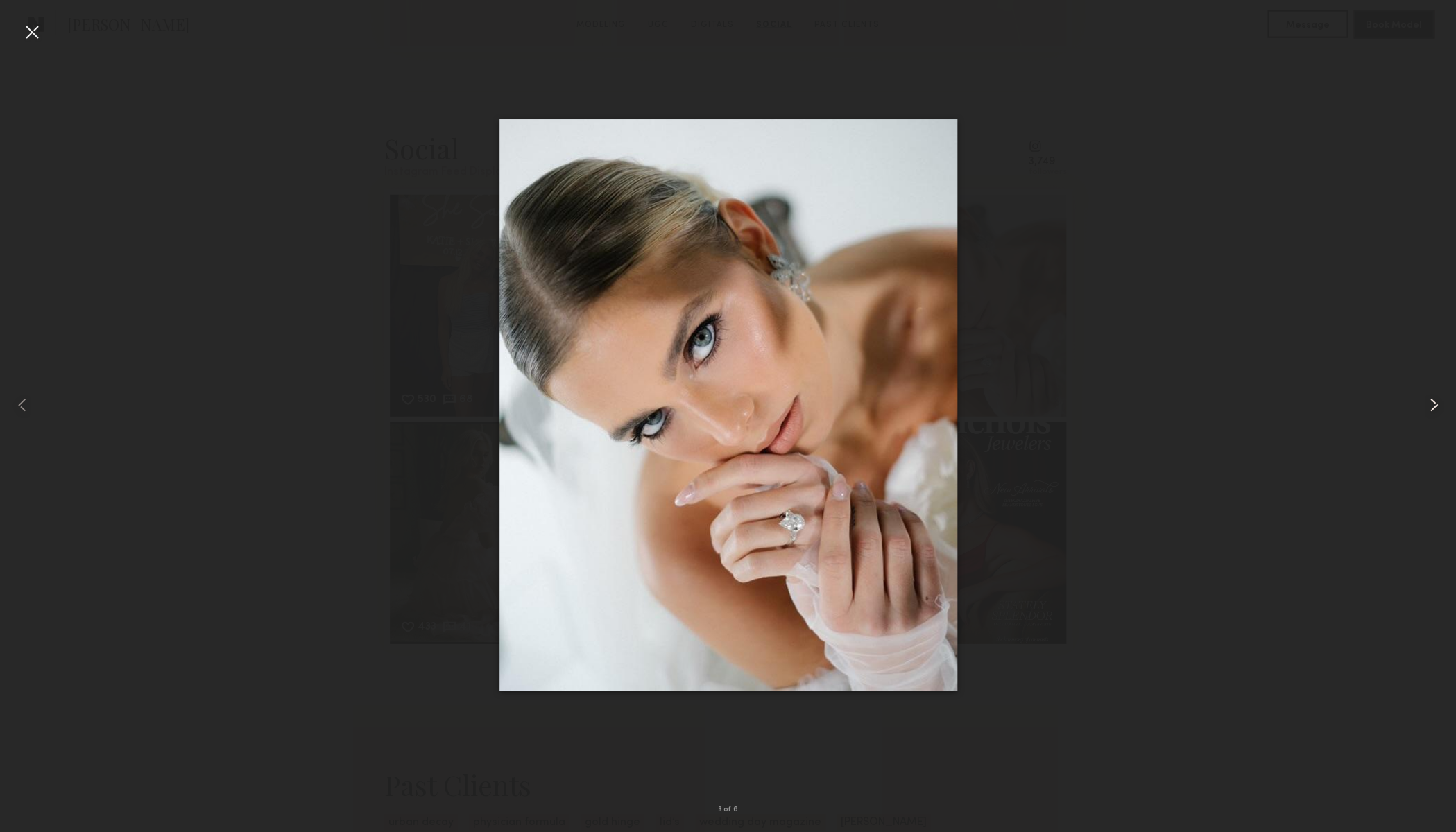
click at [1429, 405] on common-icon at bounding box center [1433, 405] width 22 height 22
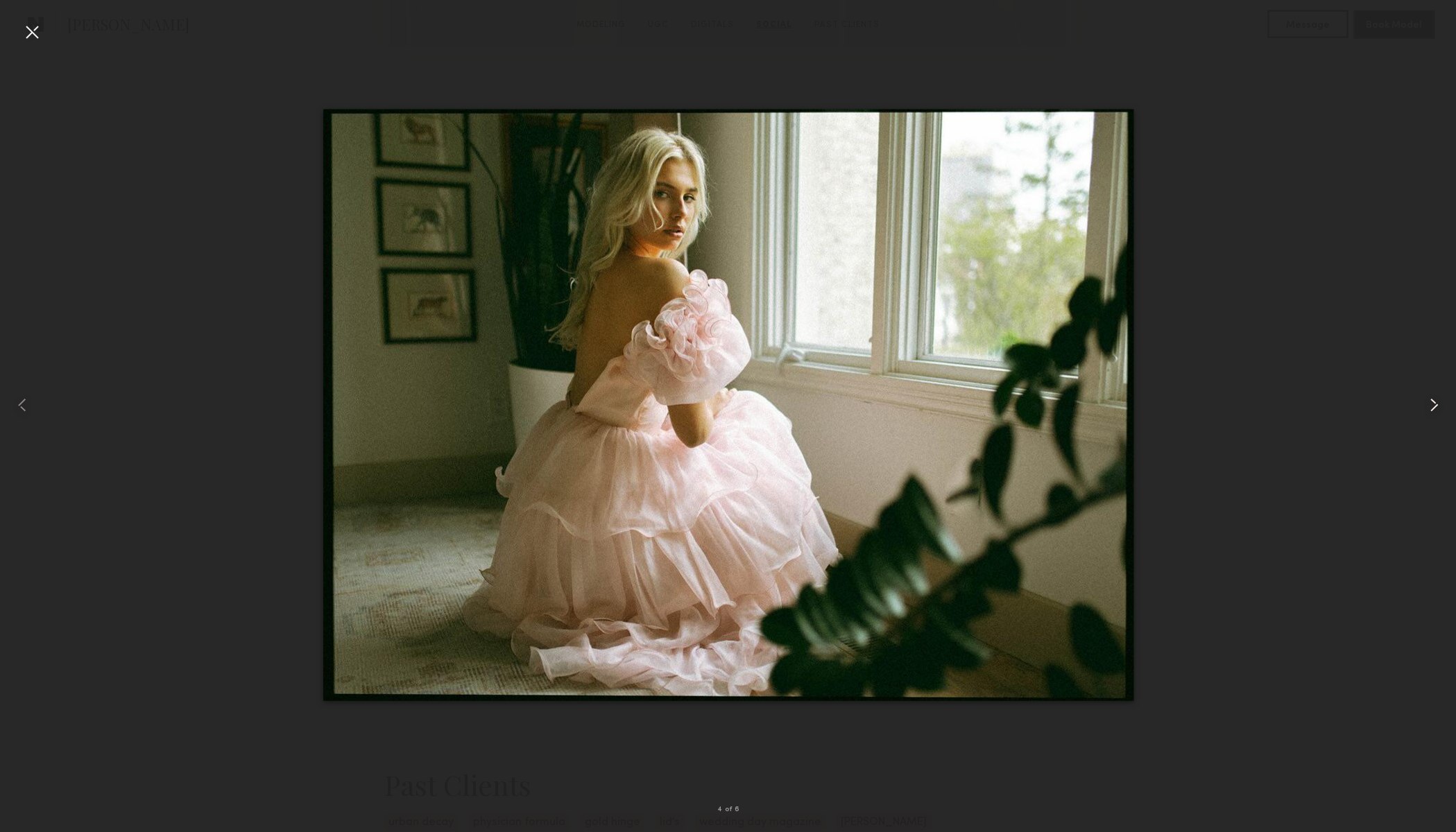
click at [1429, 405] on common-icon at bounding box center [1433, 405] width 22 height 22
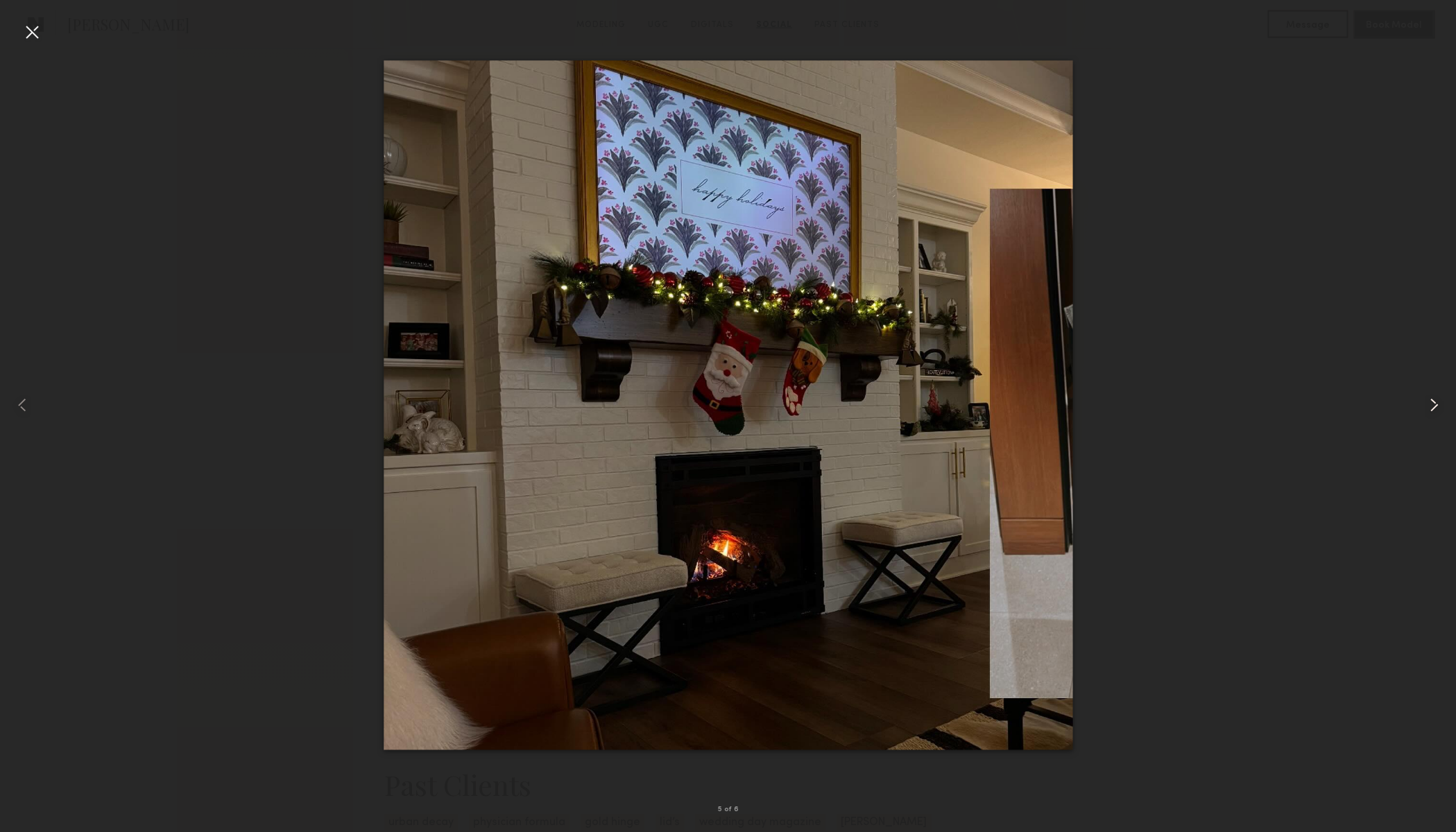
click at [1429, 405] on common-icon at bounding box center [1433, 405] width 22 height 22
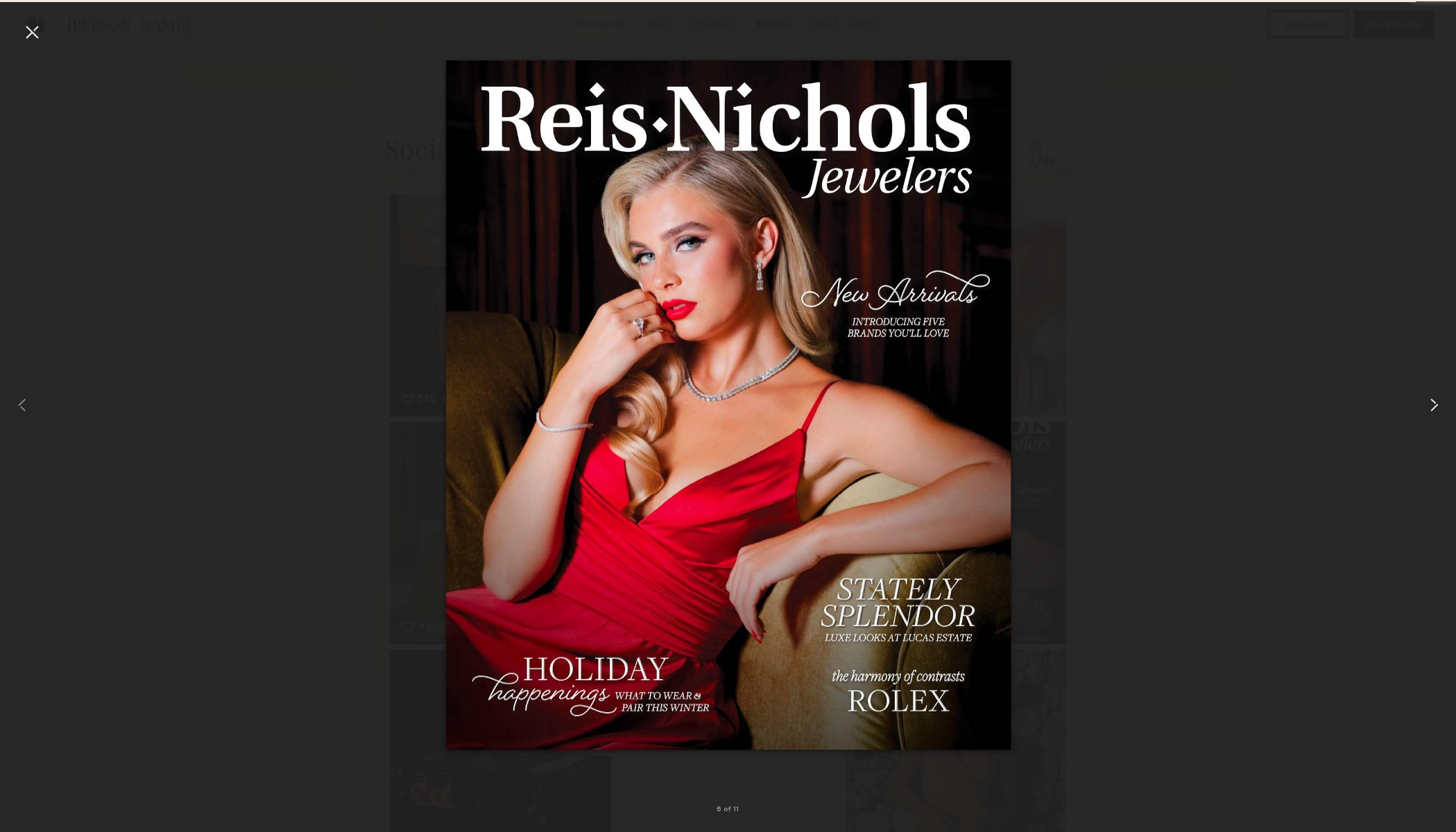
click at [1429, 405] on common-icon at bounding box center [1433, 405] width 22 height 22
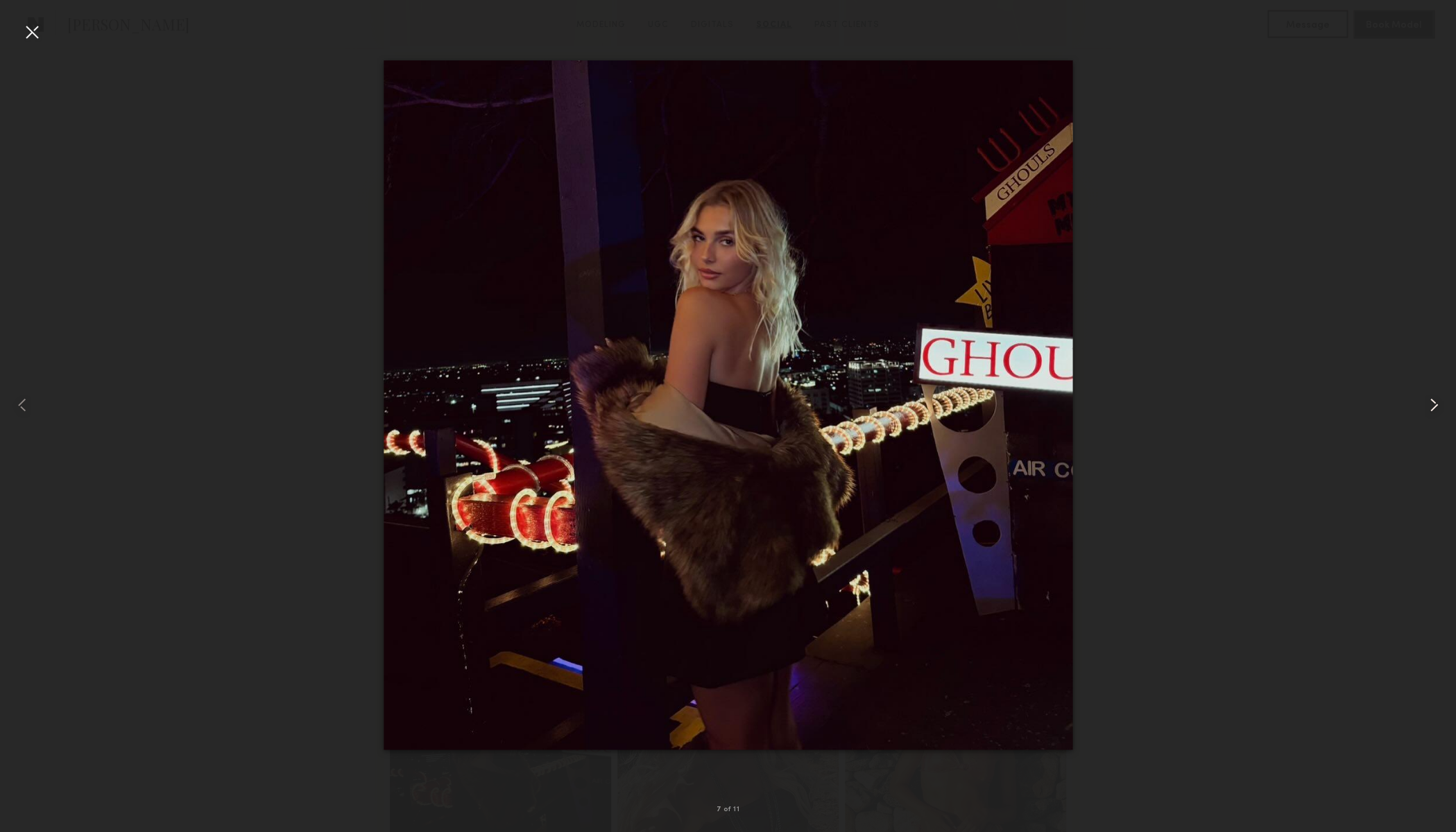
click at [1429, 405] on common-icon at bounding box center [1433, 405] width 22 height 22
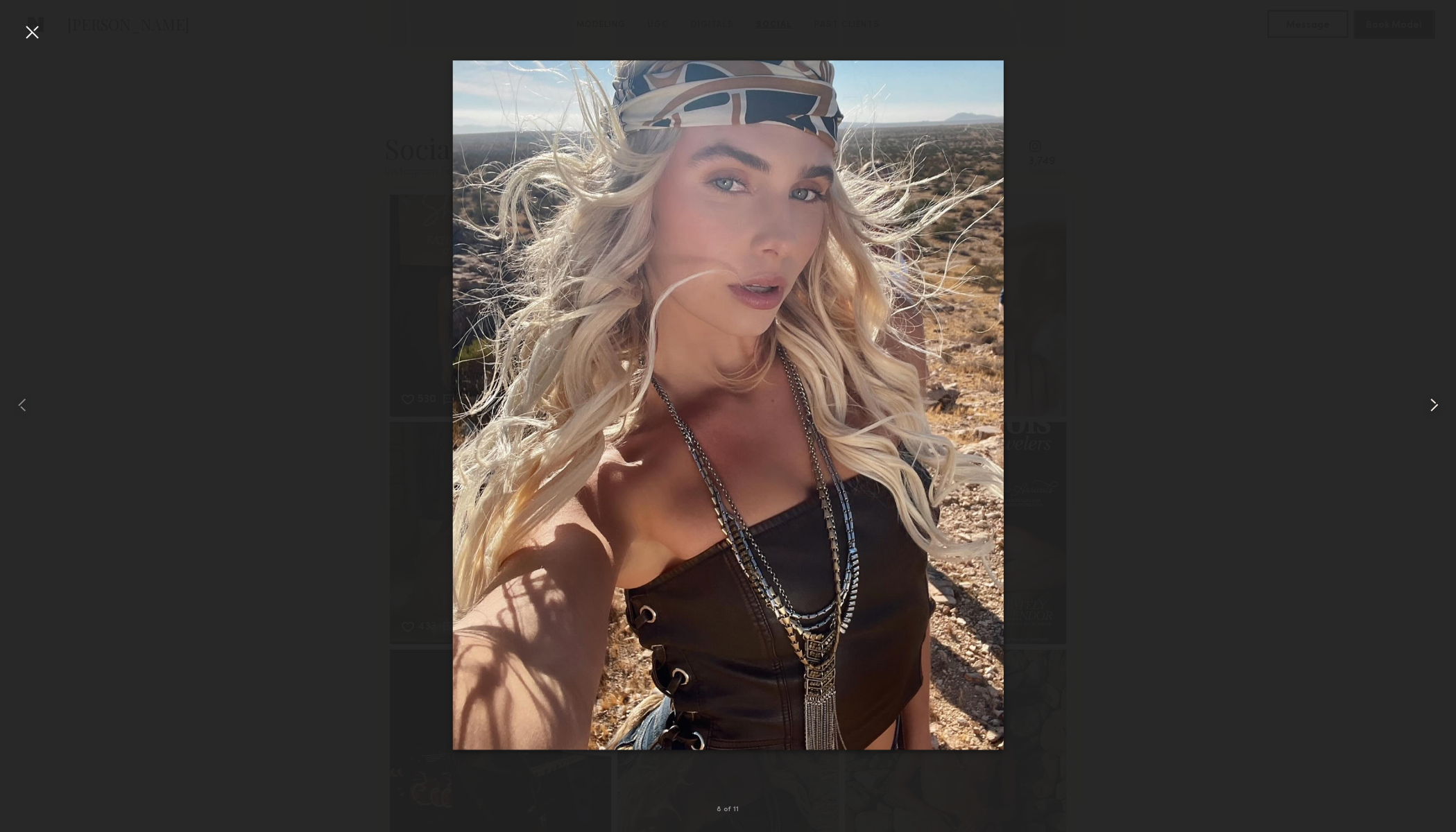
click at [1429, 405] on common-icon at bounding box center [1433, 405] width 22 height 22
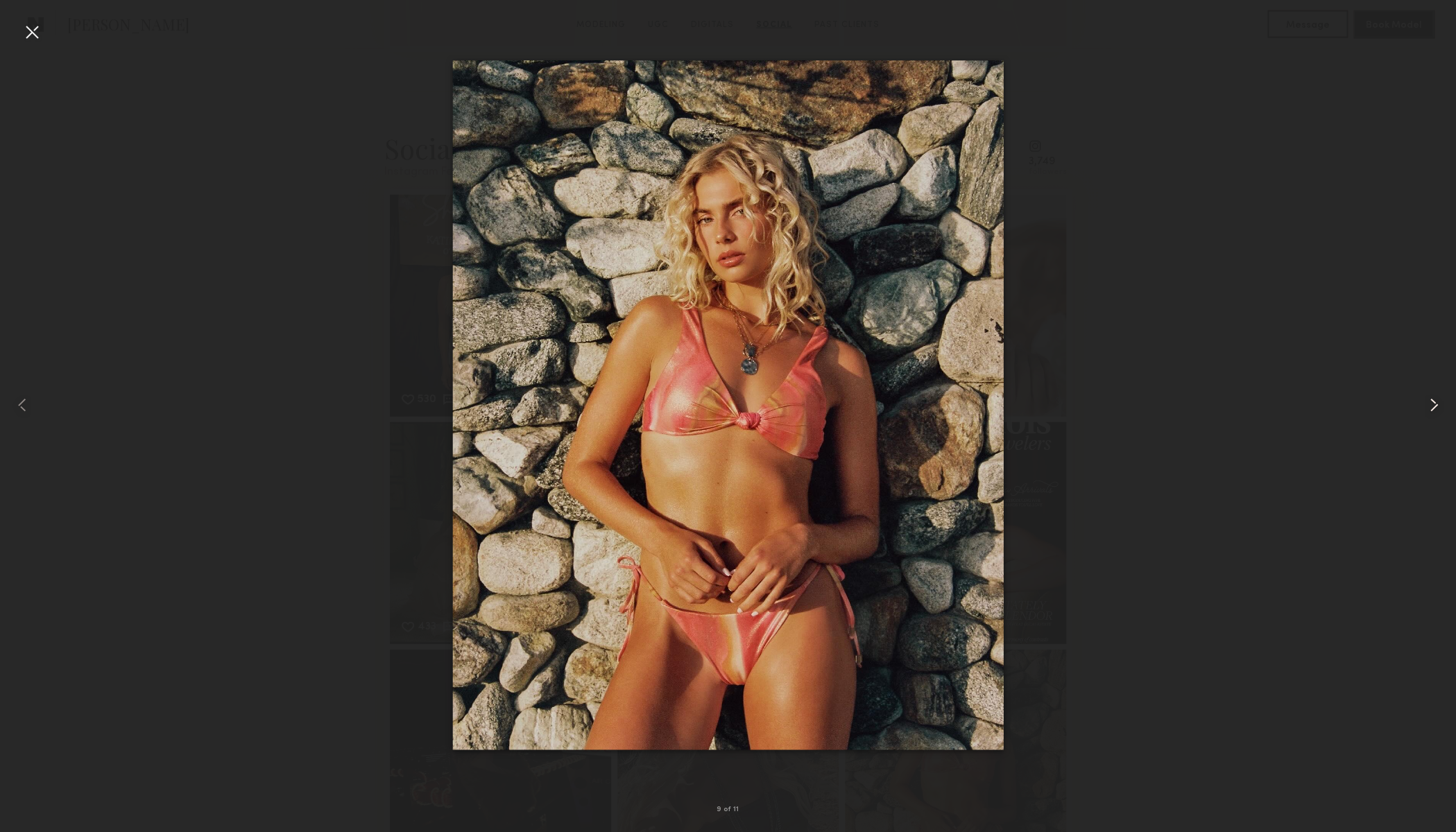
click at [1429, 405] on common-icon at bounding box center [1433, 405] width 22 height 22
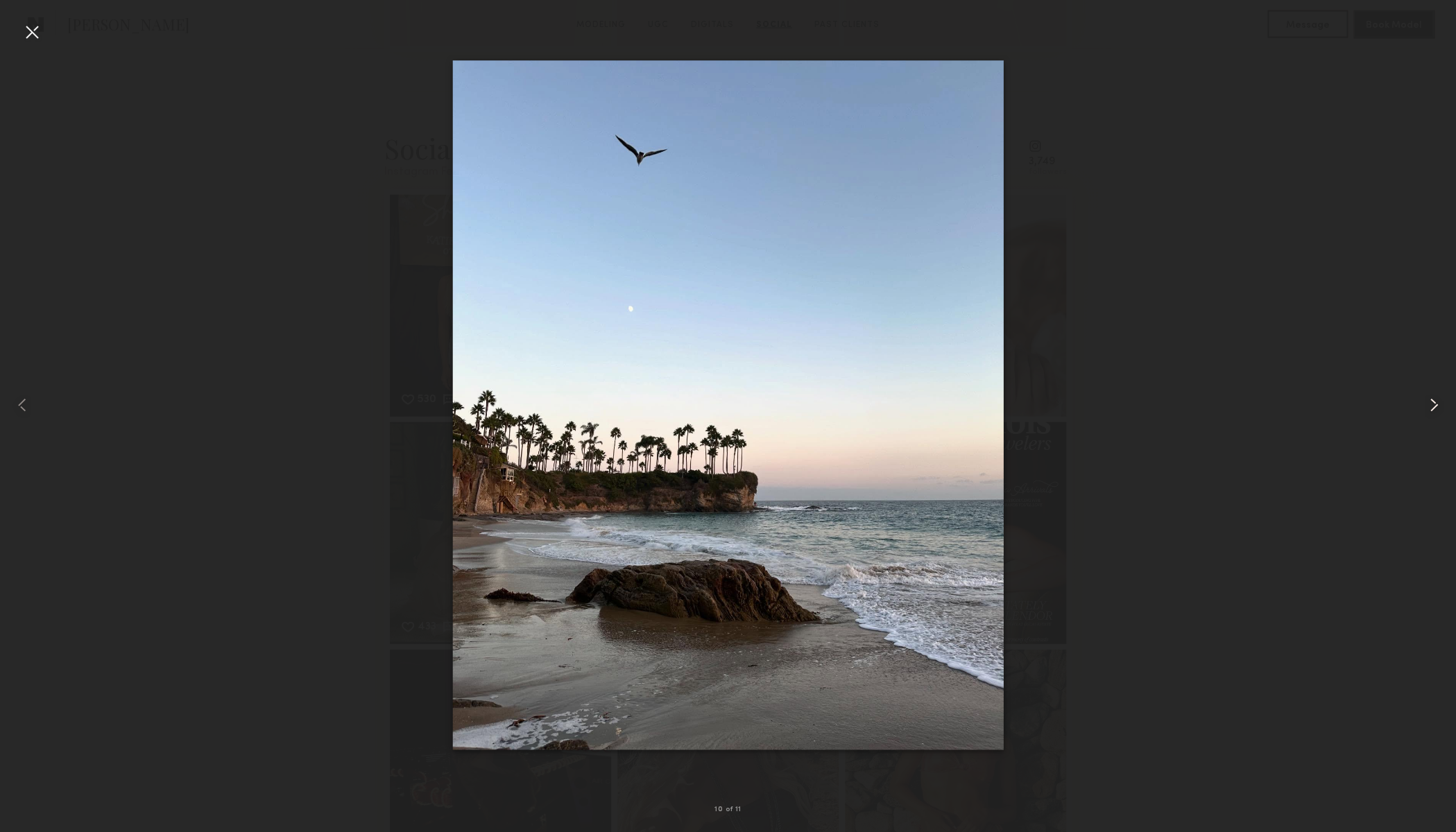
click at [1429, 405] on common-icon at bounding box center [1433, 405] width 22 height 22
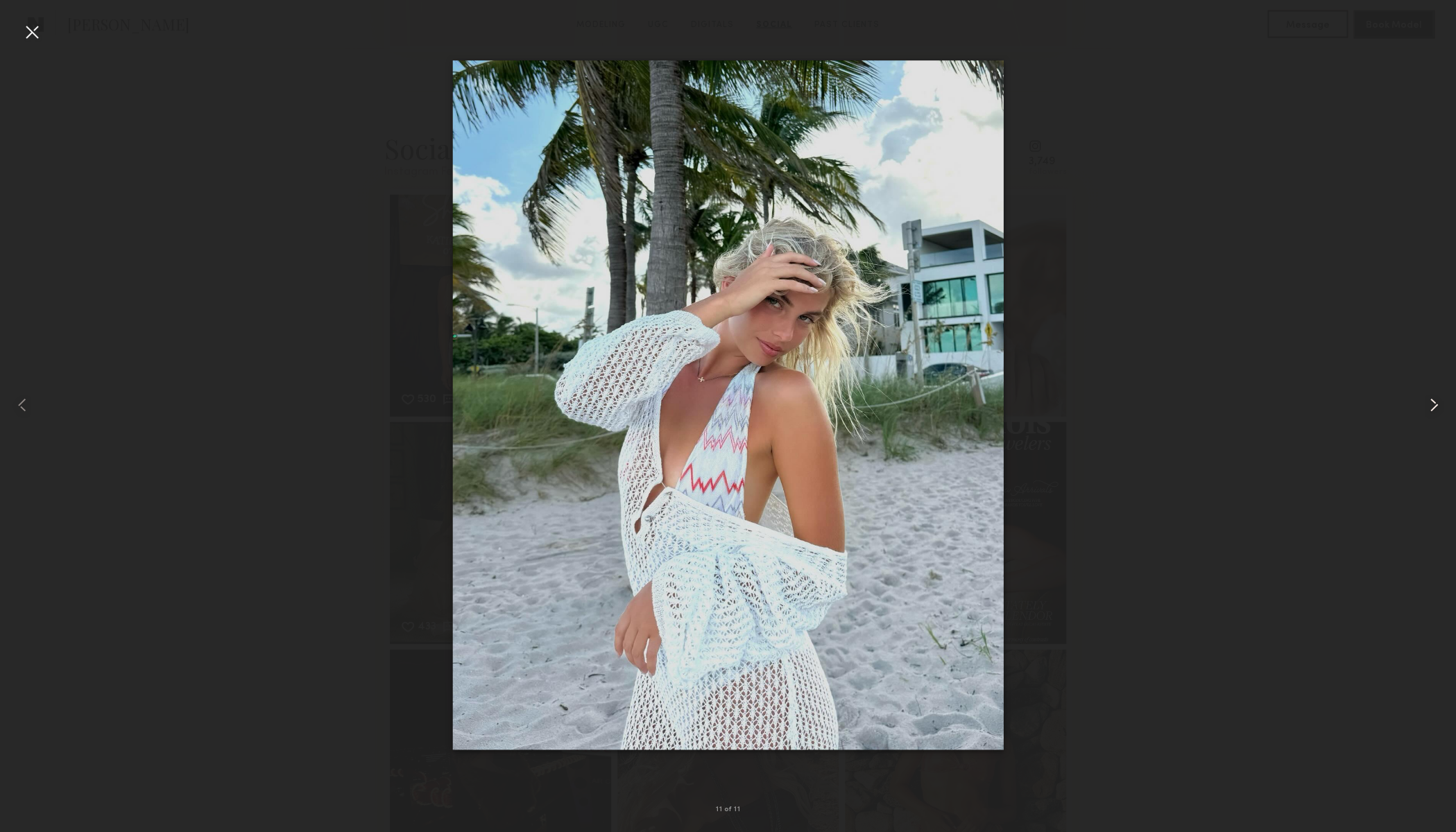
click at [1429, 405] on common-icon at bounding box center [1433, 405] width 22 height 22
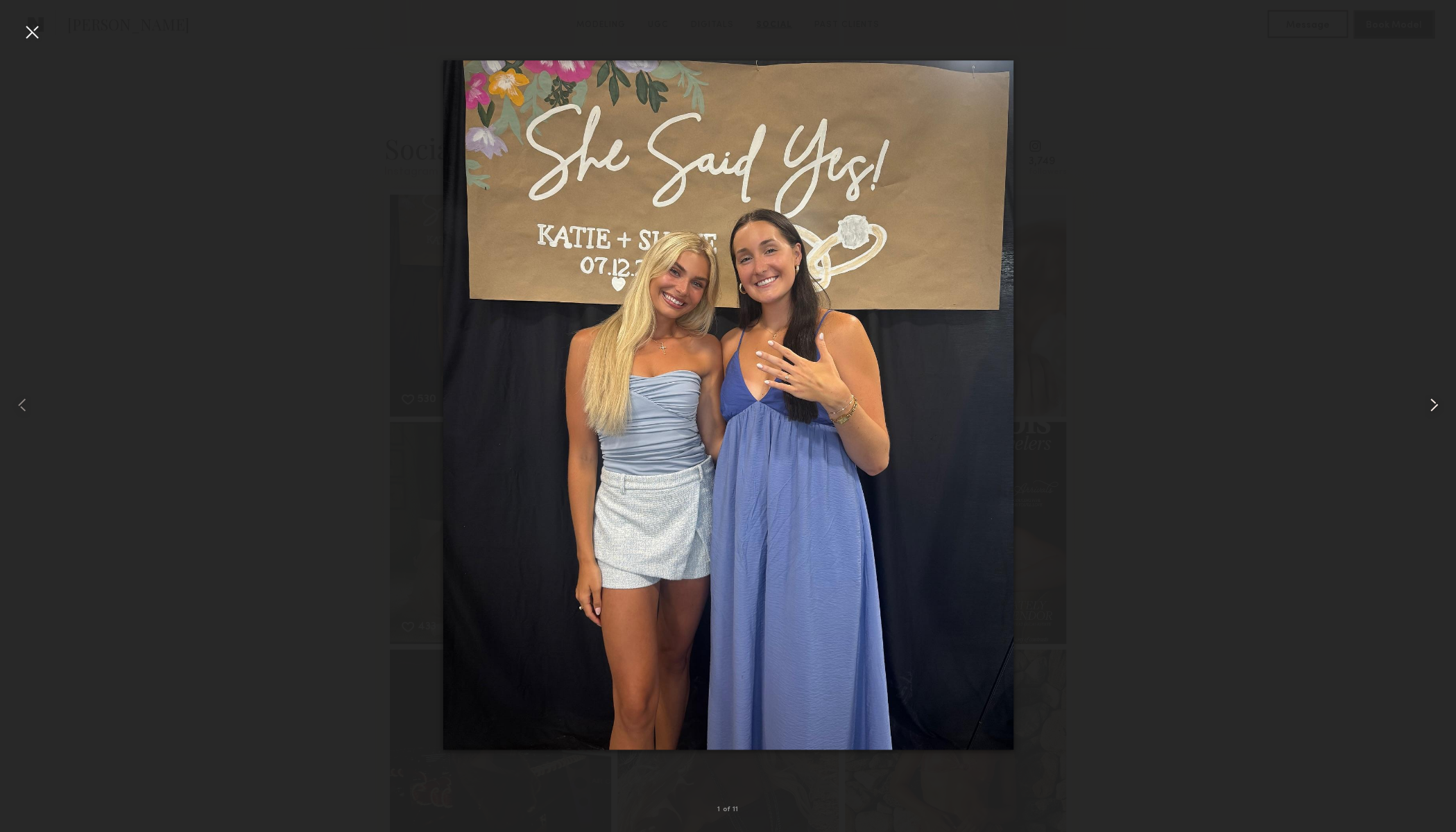
click at [1429, 405] on common-icon at bounding box center [1433, 405] width 22 height 22
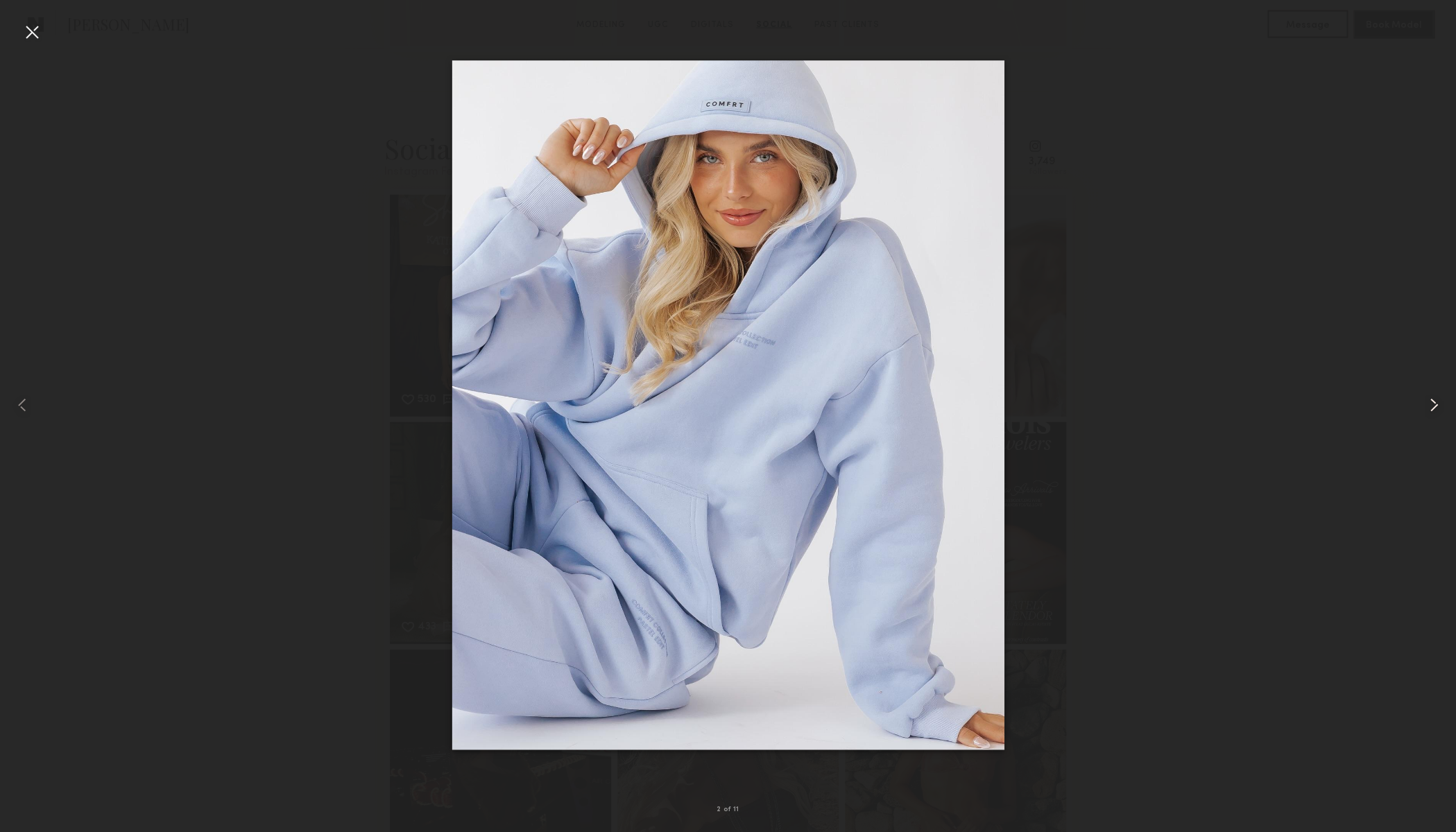
click at [1429, 405] on common-icon at bounding box center [1433, 405] width 22 height 22
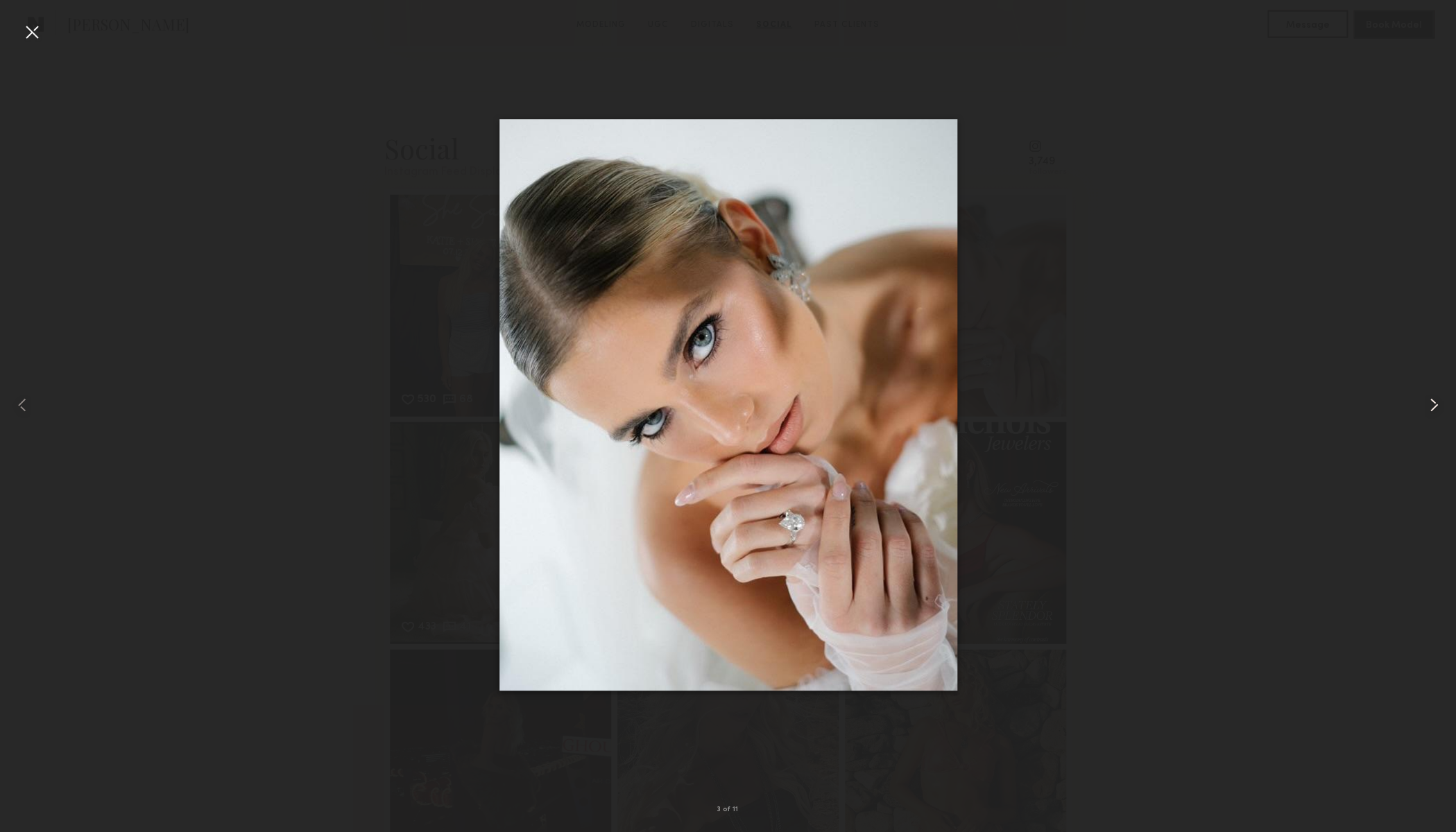
click at [1429, 405] on common-icon at bounding box center [1433, 405] width 22 height 22
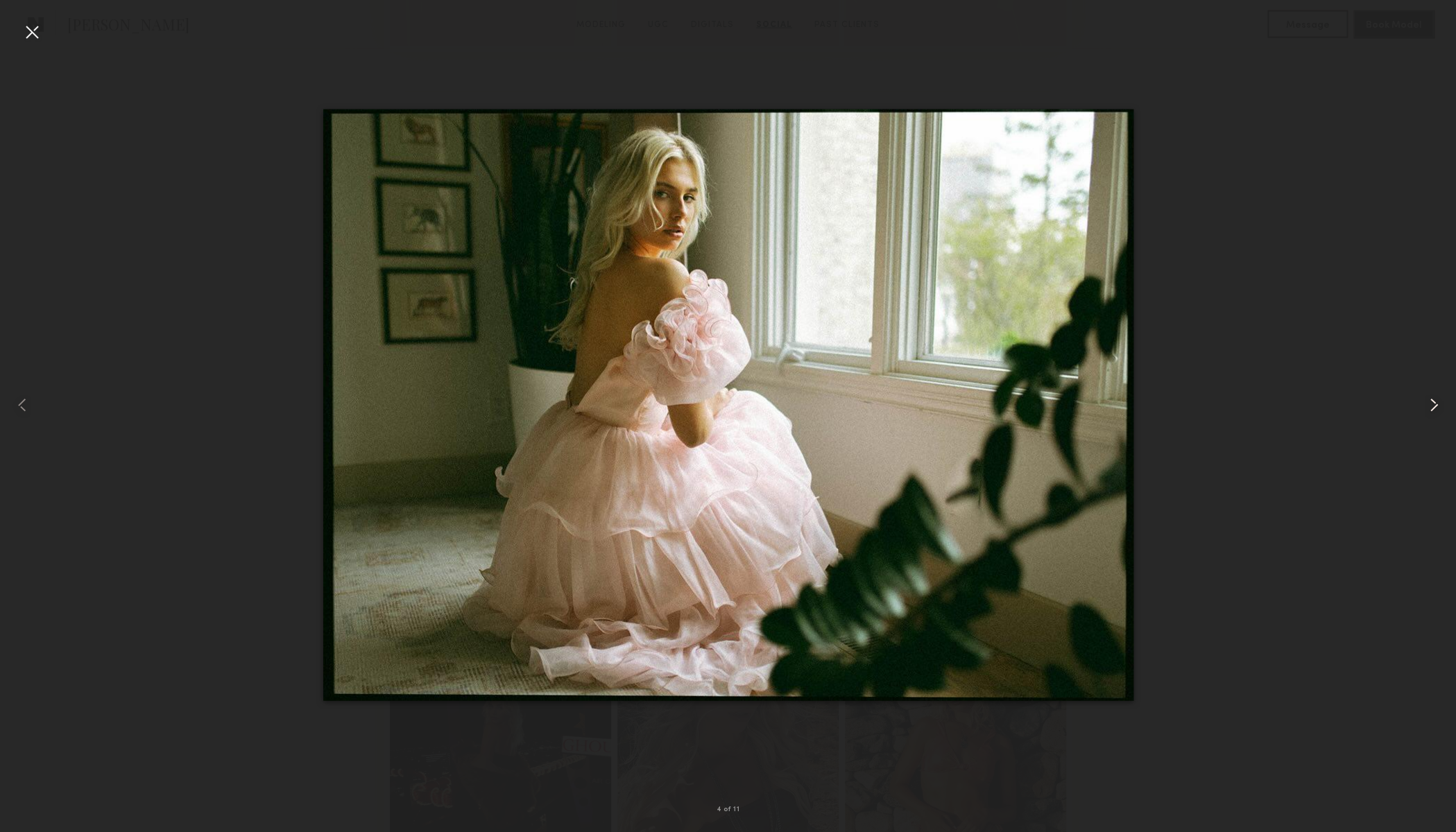
click at [1429, 405] on common-icon at bounding box center [1433, 405] width 22 height 22
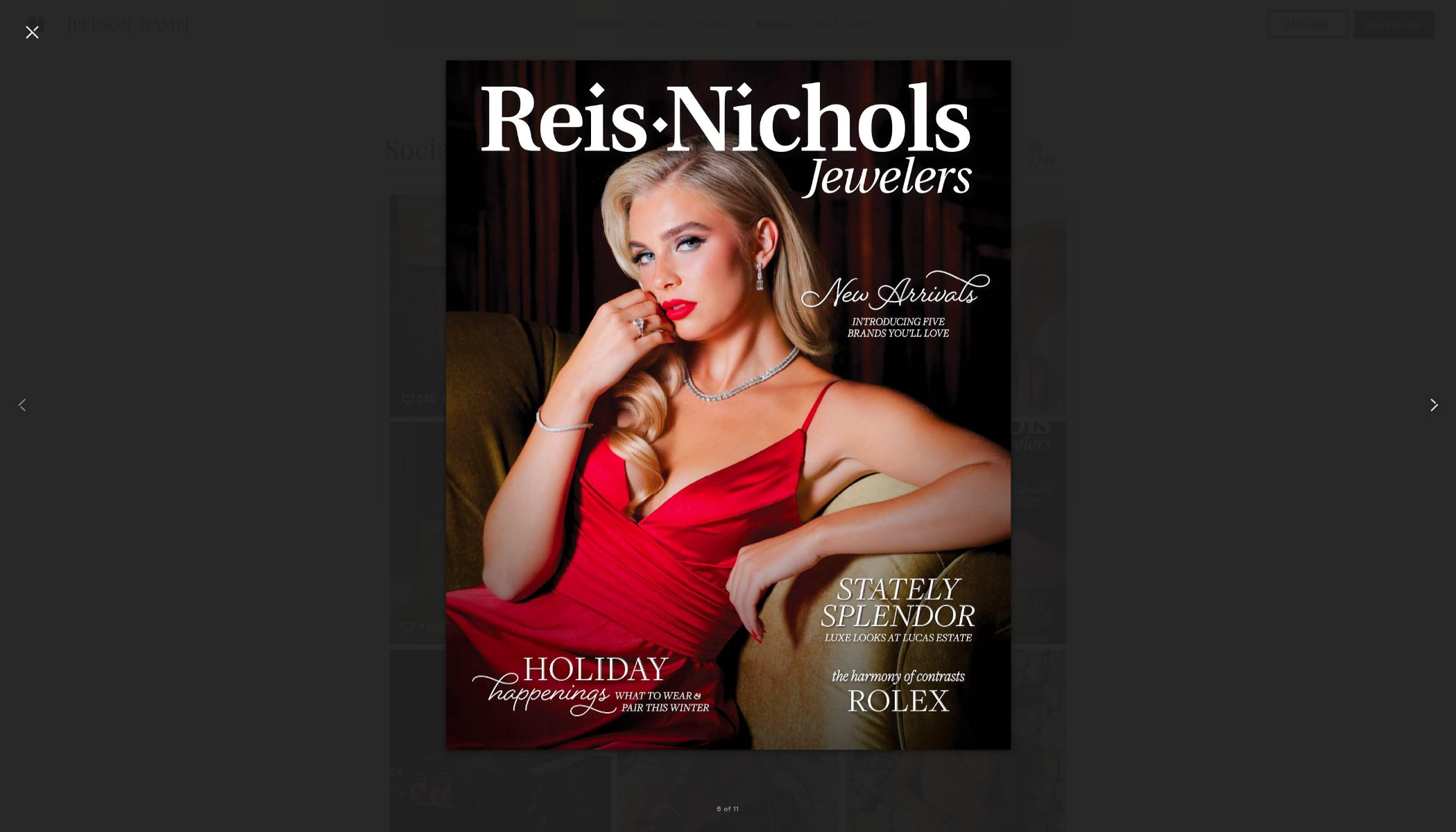
click at [1429, 405] on common-icon at bounding box center [1433, 405] width 22 height 22
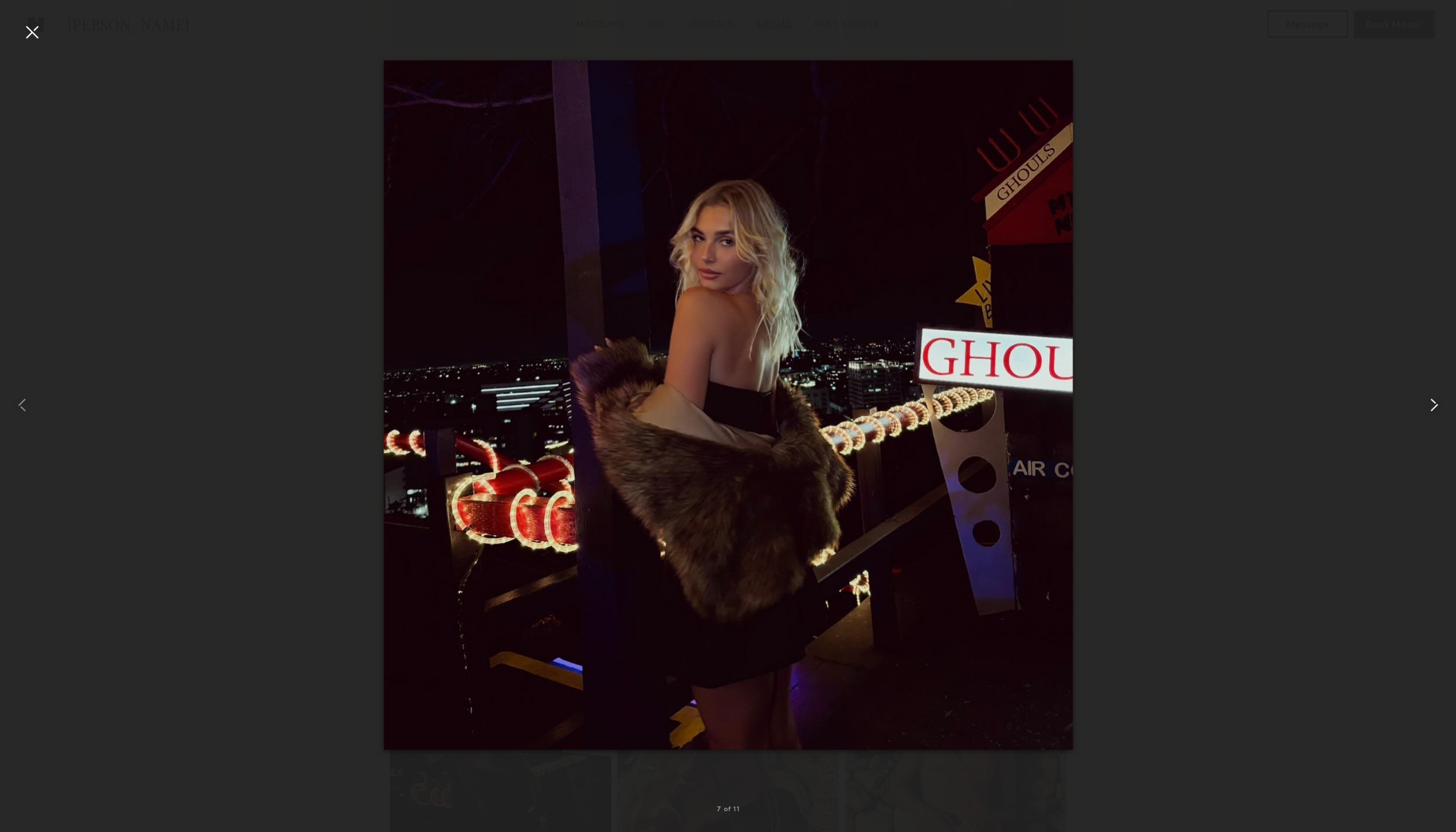
click at [1429, 405] on common-icon at bounding box center [1433, 405] width 22 height 22
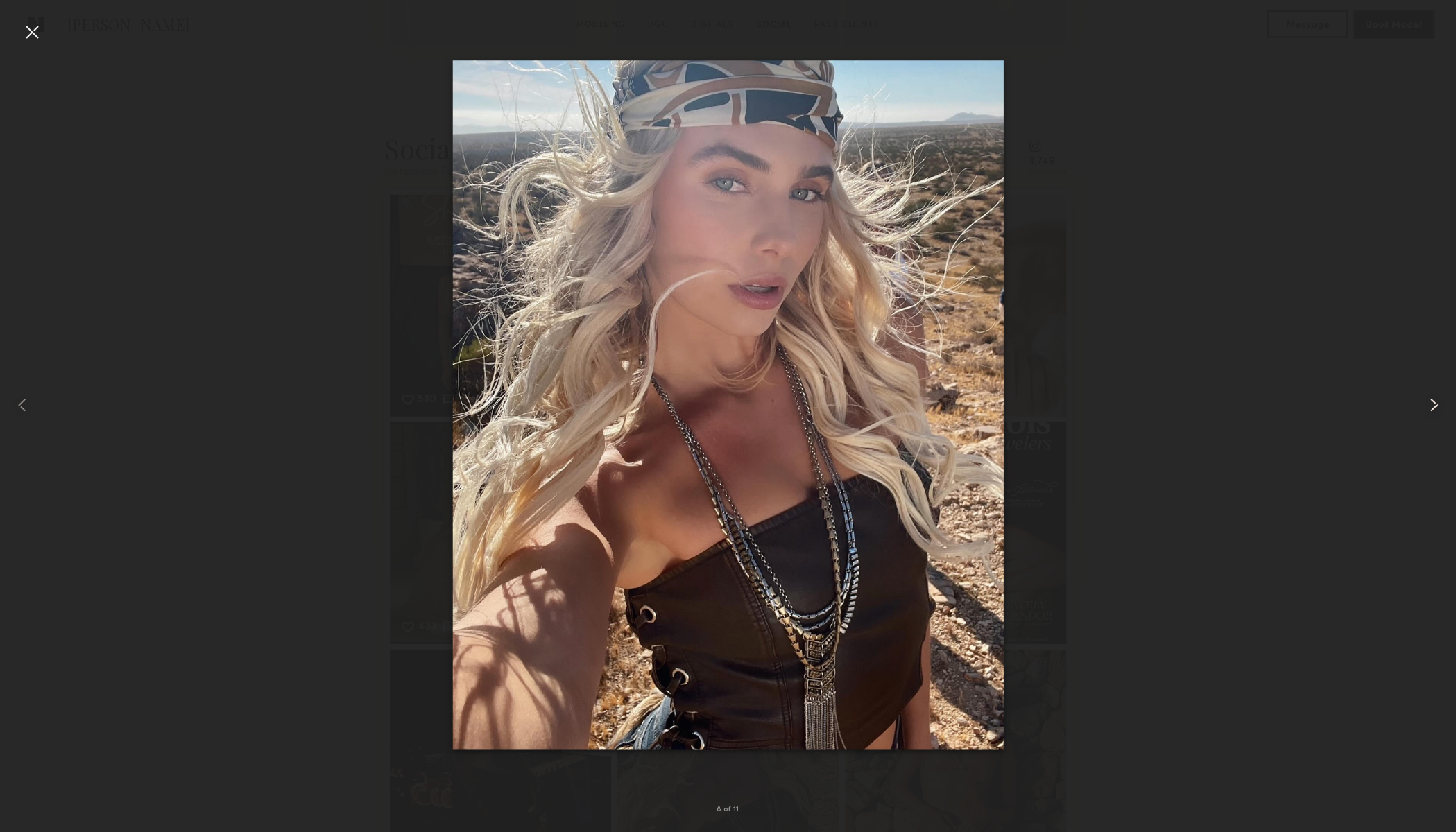
click at [1429, 405] on common-icon at bounding box center [1433, 405] width 22 height 22
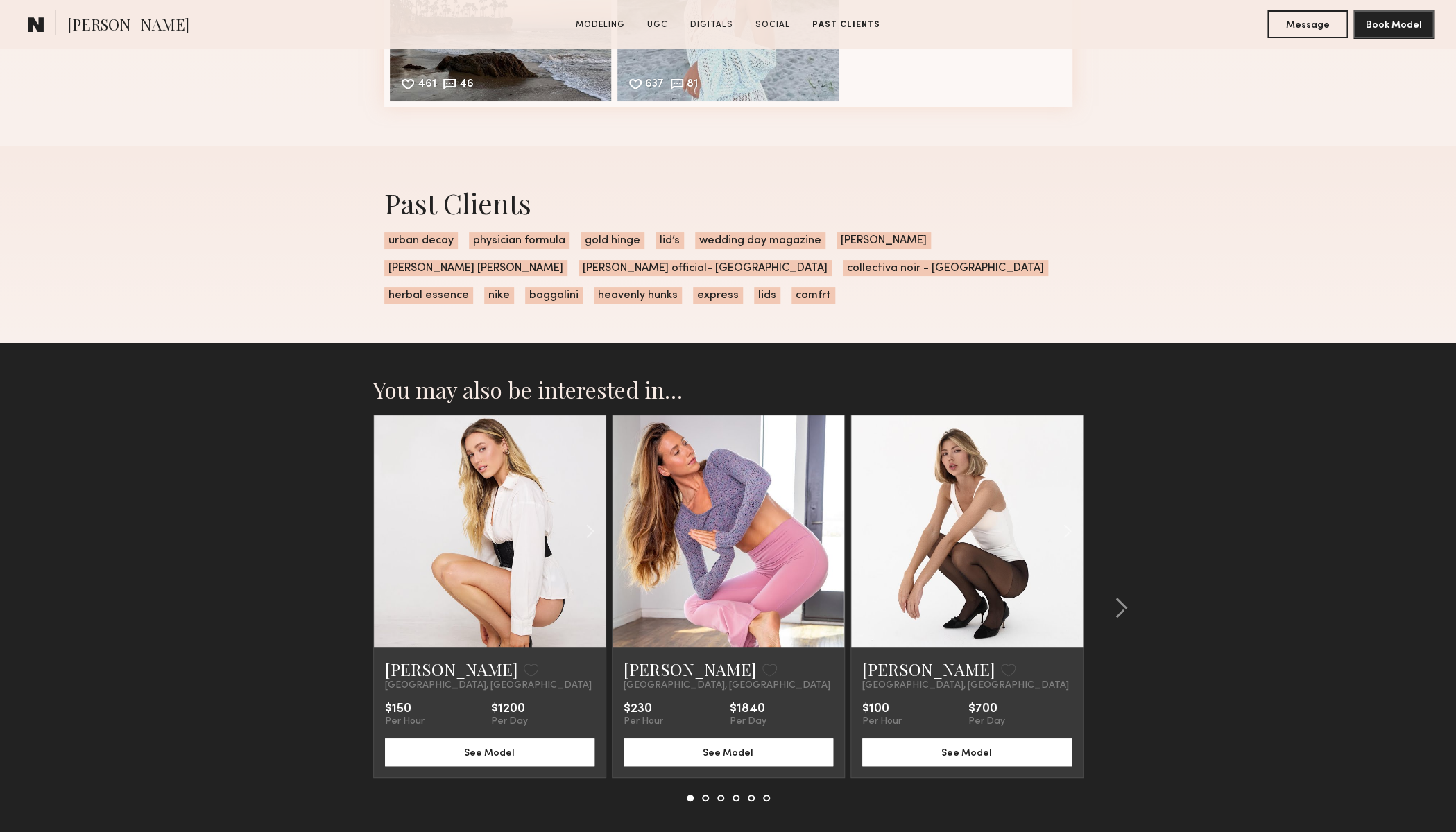
scroll to position [5884, 0]
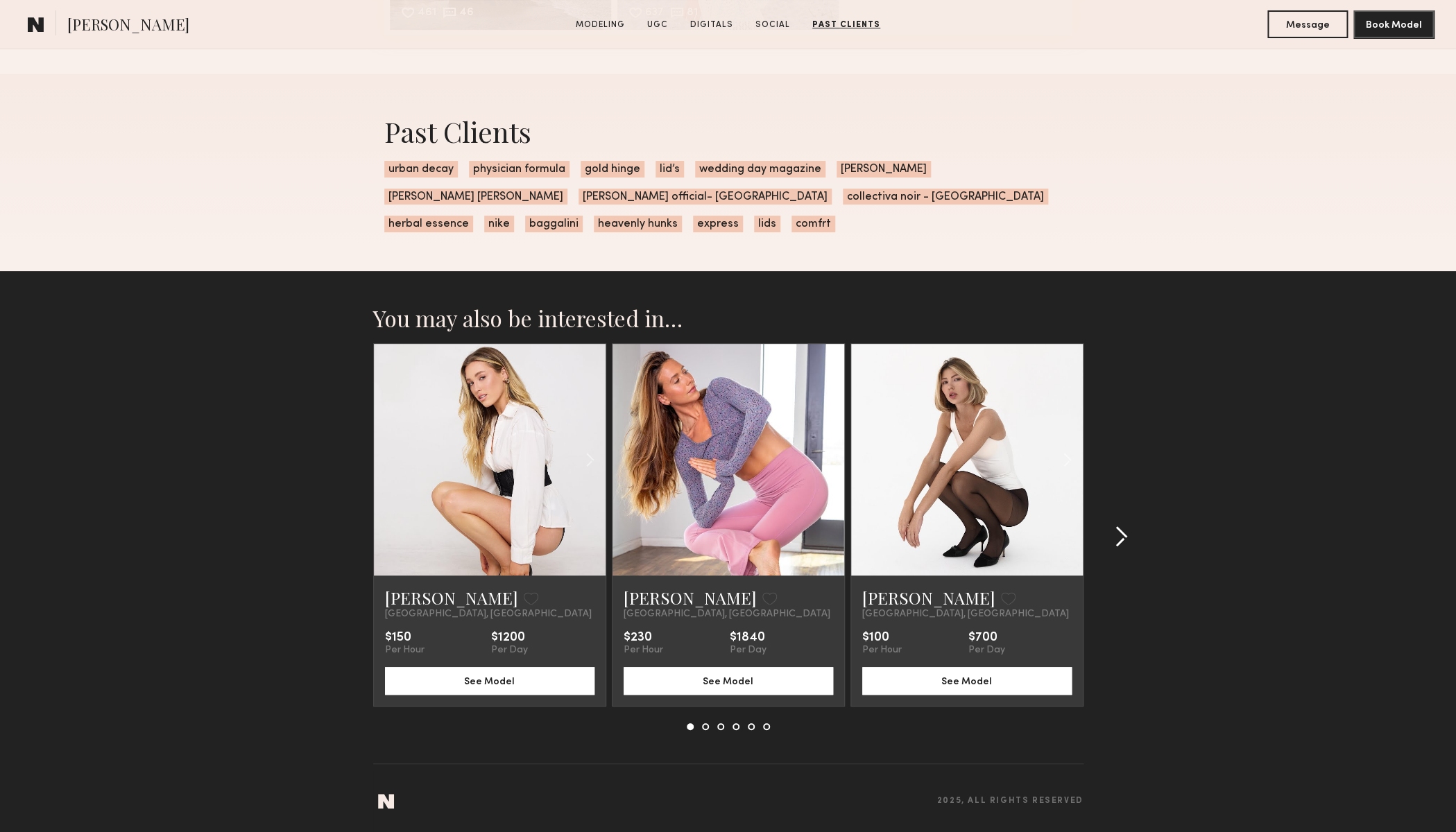
click at [1120, 533] on common-icon at bounding box center [1120, 537] width 14 height 22
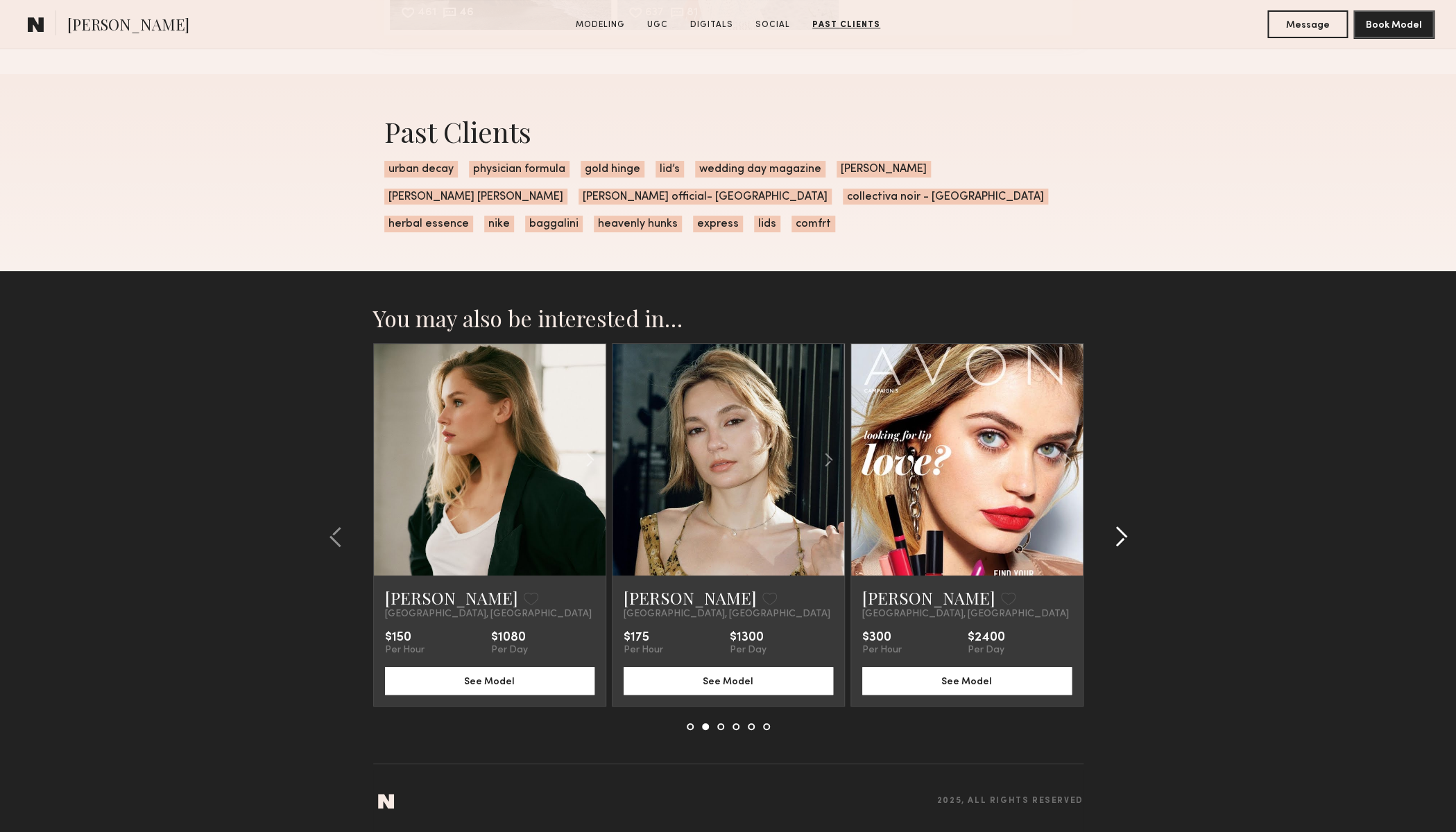
click at [1122, 528] on common-icon at bounding box center [1120, 537] width 14 height 22
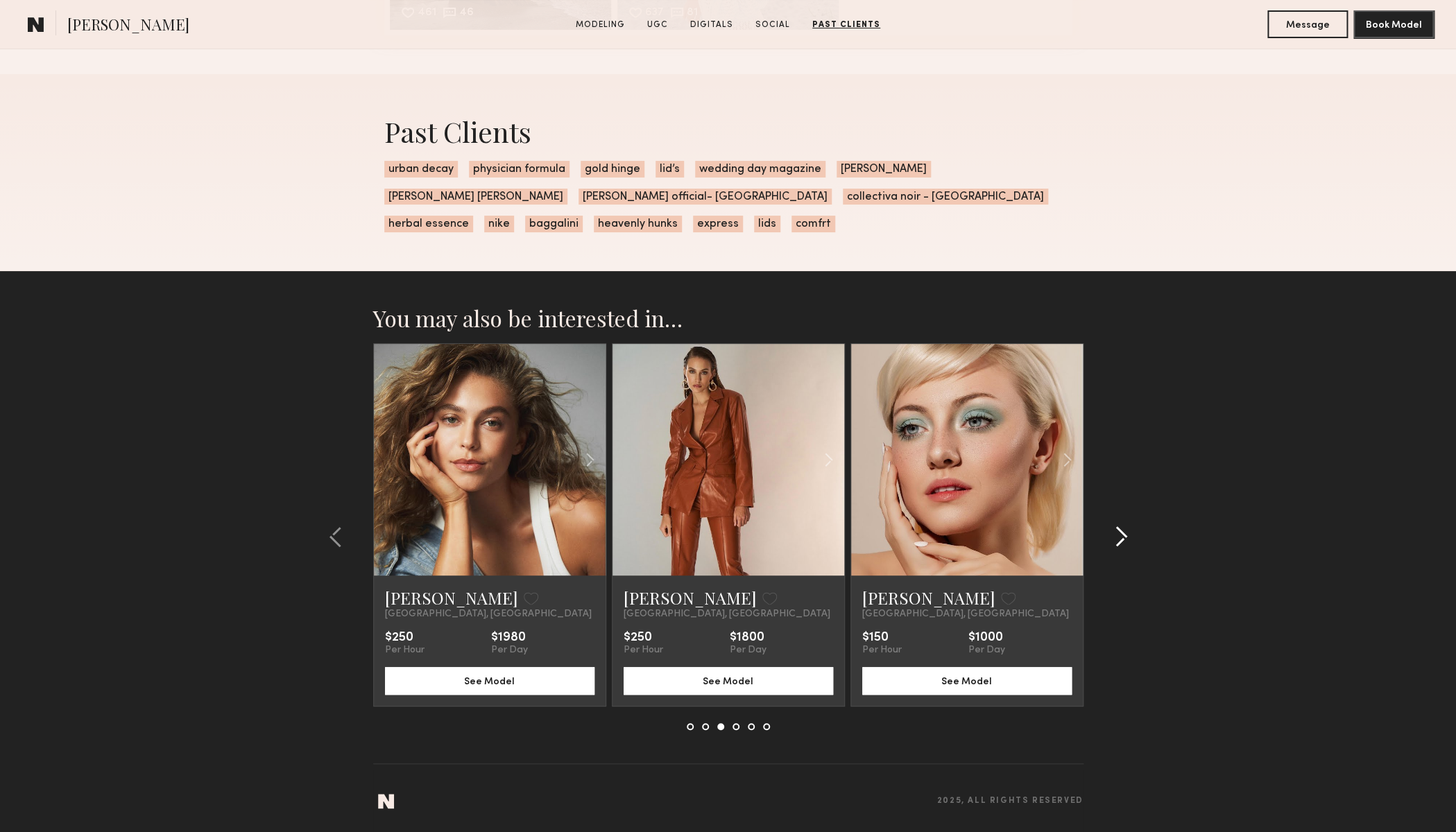
click at [1122, 531] on common-icon at bounding box center [1120, 537] width 14 height 22
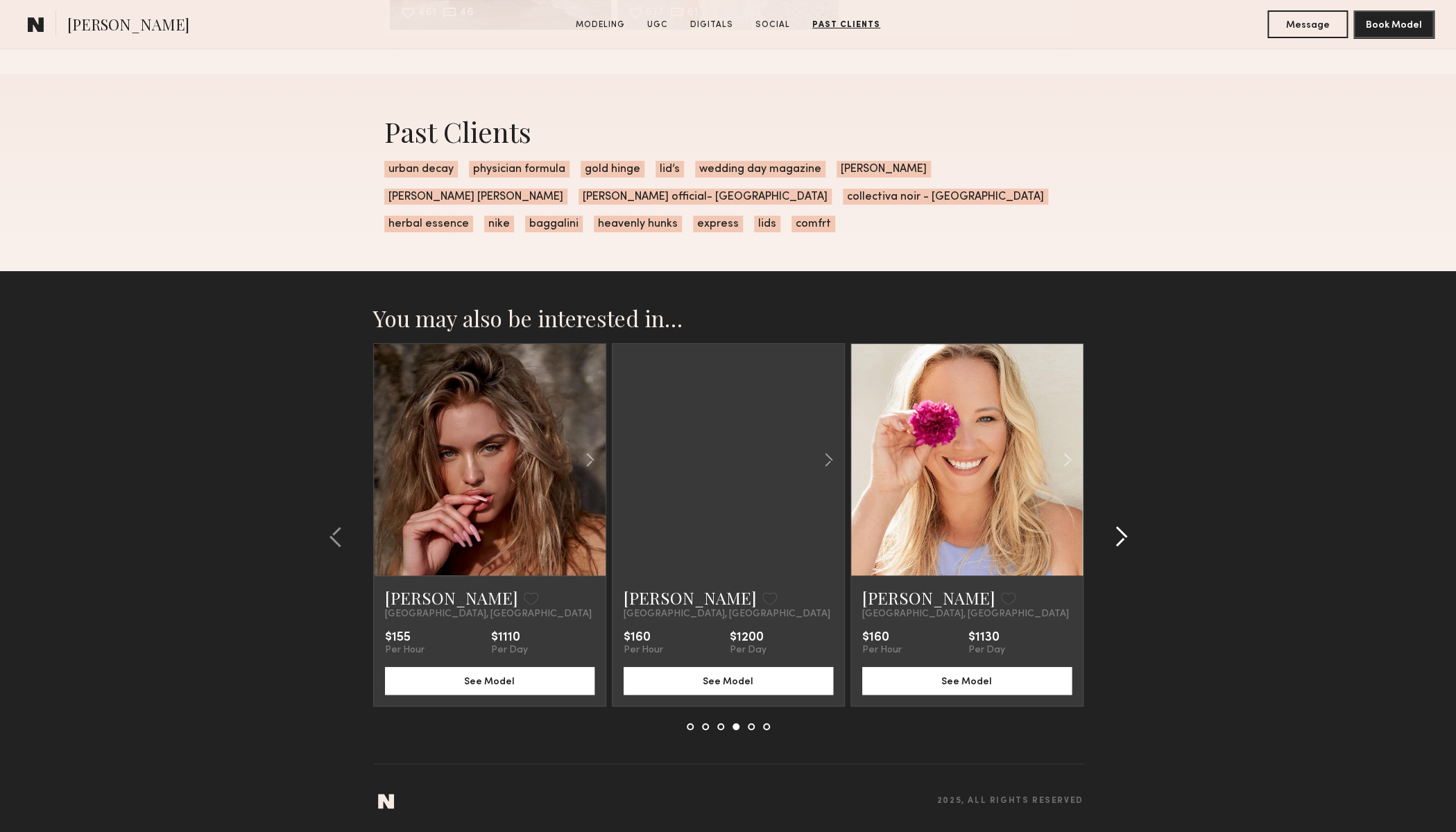
click at [1121, 533] on common-icon at bounding box center [1120, 537] width 14 height 22
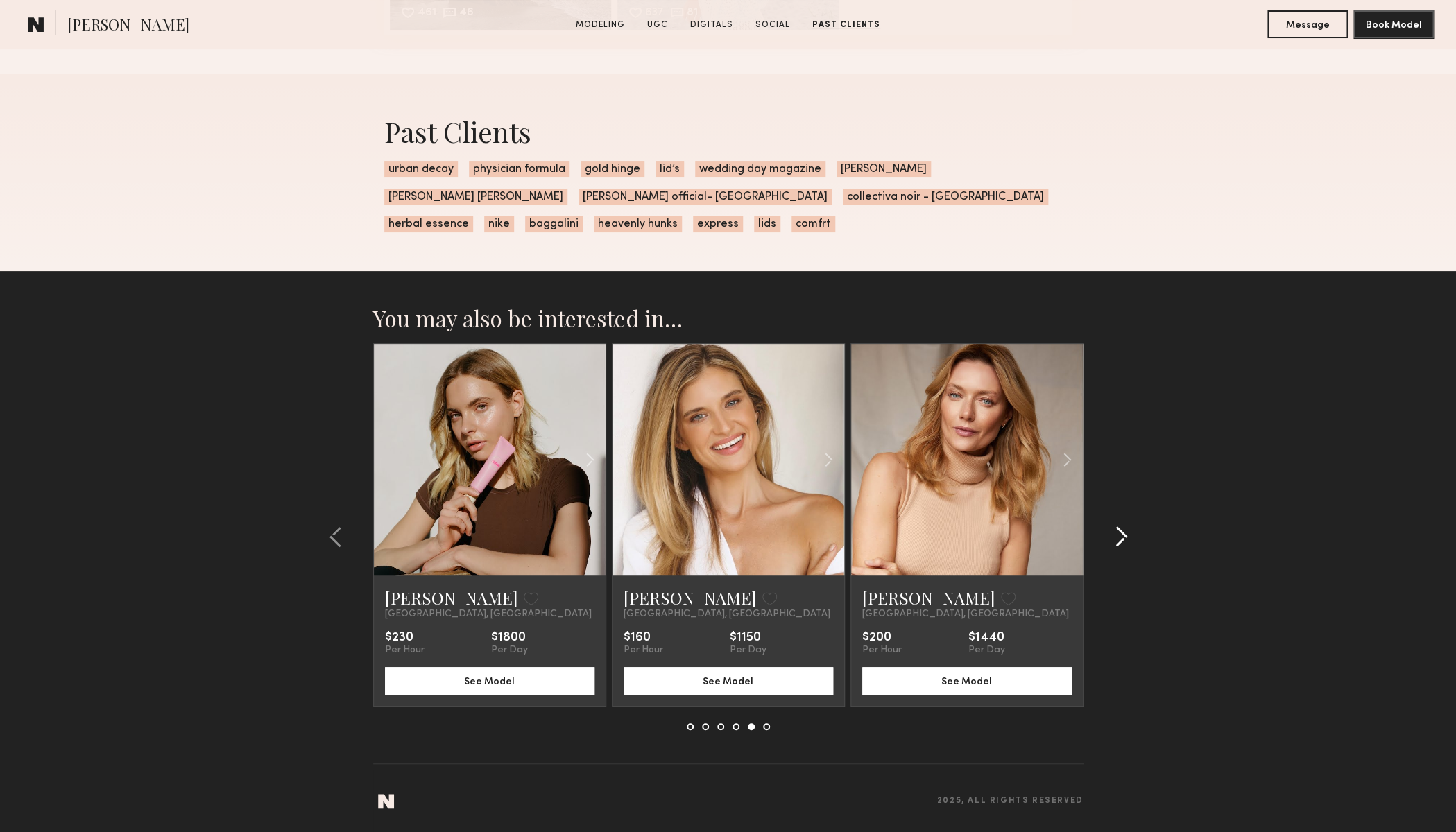
click at [1121, 533] on common-icon at bounding box center [1120, 537] width 14 height 22
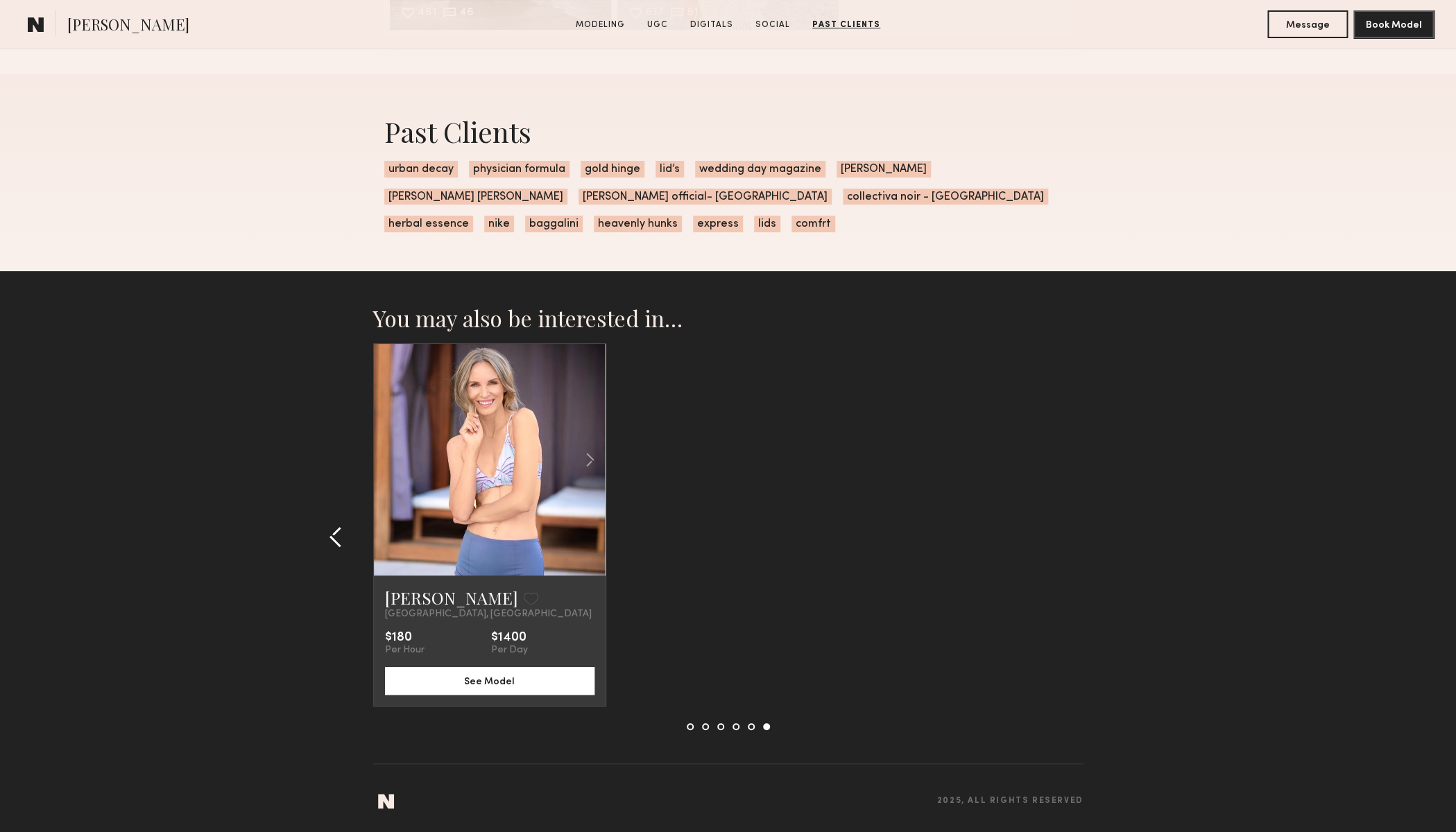
click at [343, 541] on button at bounding box center [340, 537] width 22 height 22
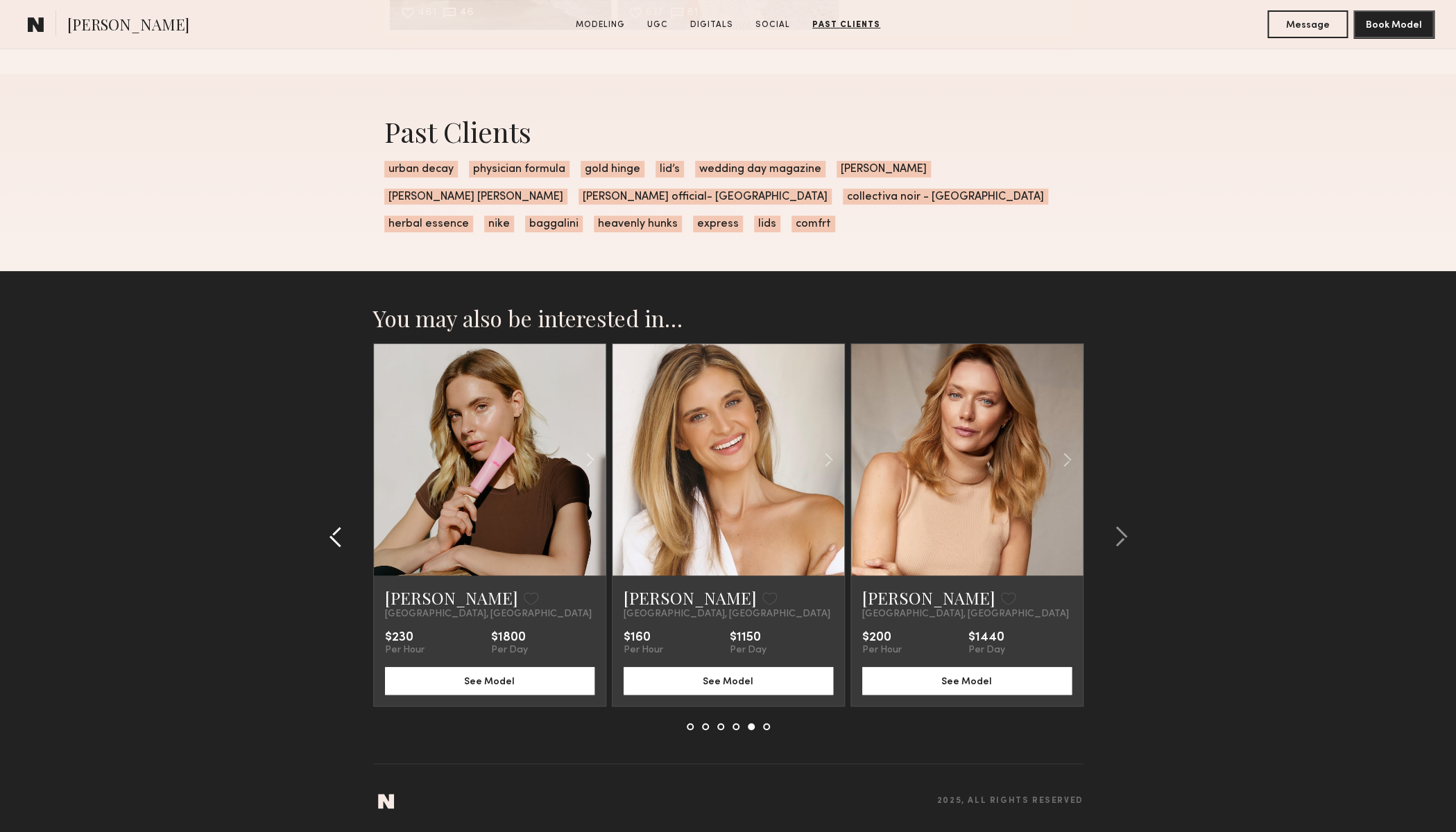
click at [341, 540] on common-icon at bounding box center [336, 537] width 14 height 22
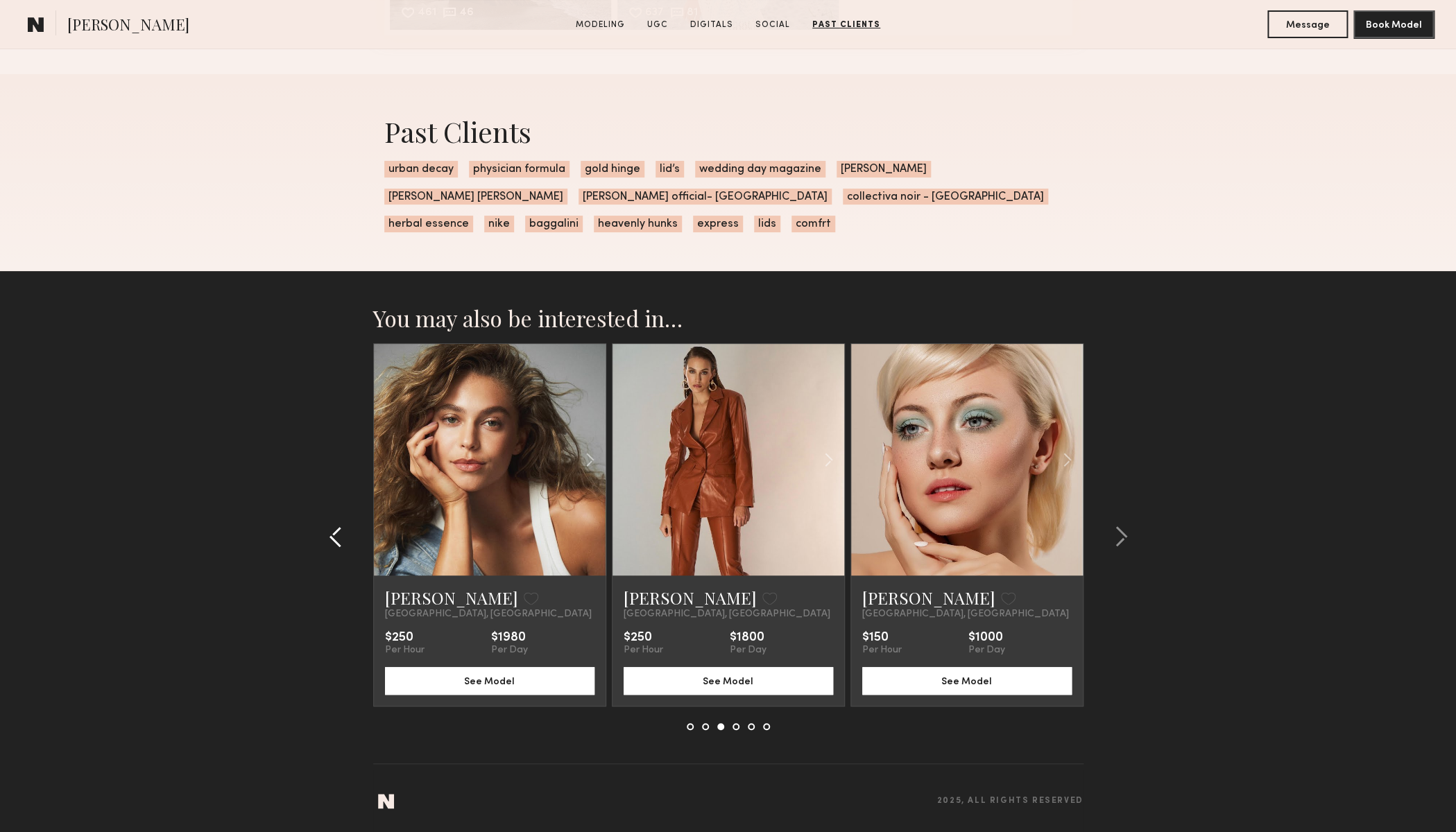
click at [341, 540] on common-icon at bounding box center [336, 537] width 14 height 22
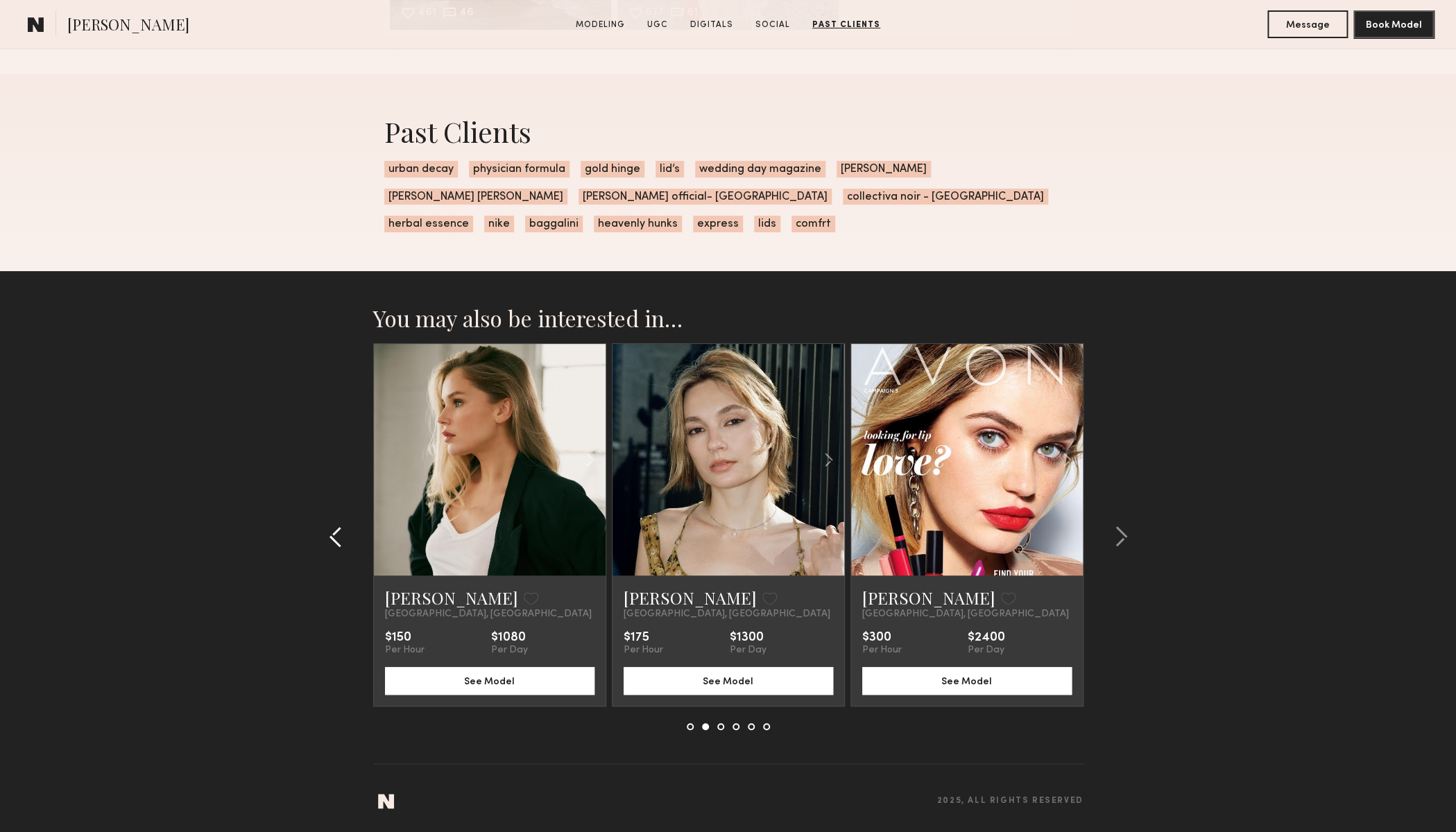
click at [341, 540] on common-icon at bounding box center [336, 537] width 14 height 22
click at [341, 540] on section "You may also be interested in… Hailey M. Favorite Los Angeles, CA $150 Per Hour…" at bounding box center [728, 552] width 1456 height 561
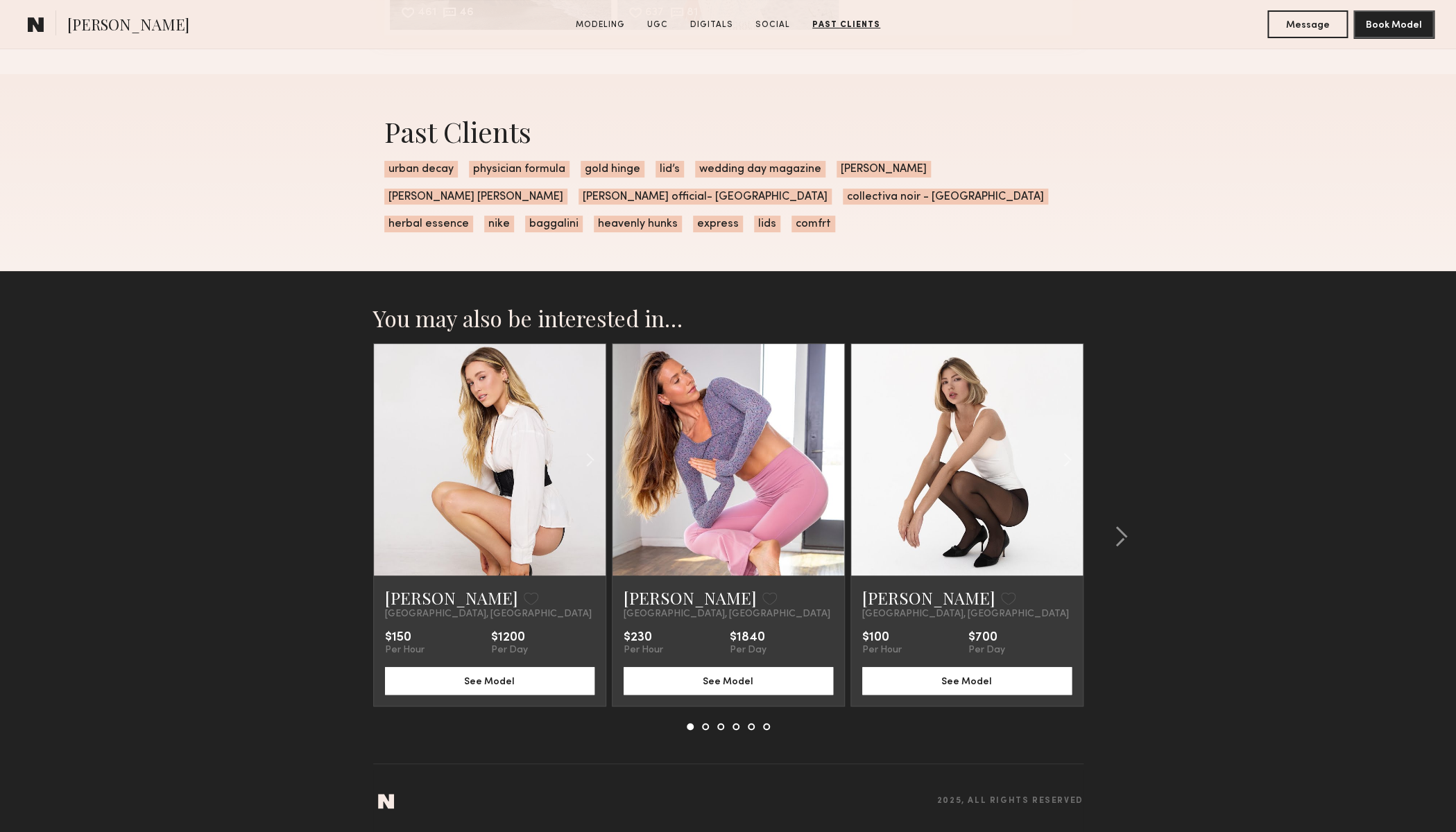
click at [341, 540] on section "You may also be interested in… Hailey M. Favorite Los Angeles, CA $150 Per Hour…" at bounding box center [728, 552] width 1456 height 561
click at [496, 473] on link at bounding box center [490, 459] width 79 height 232
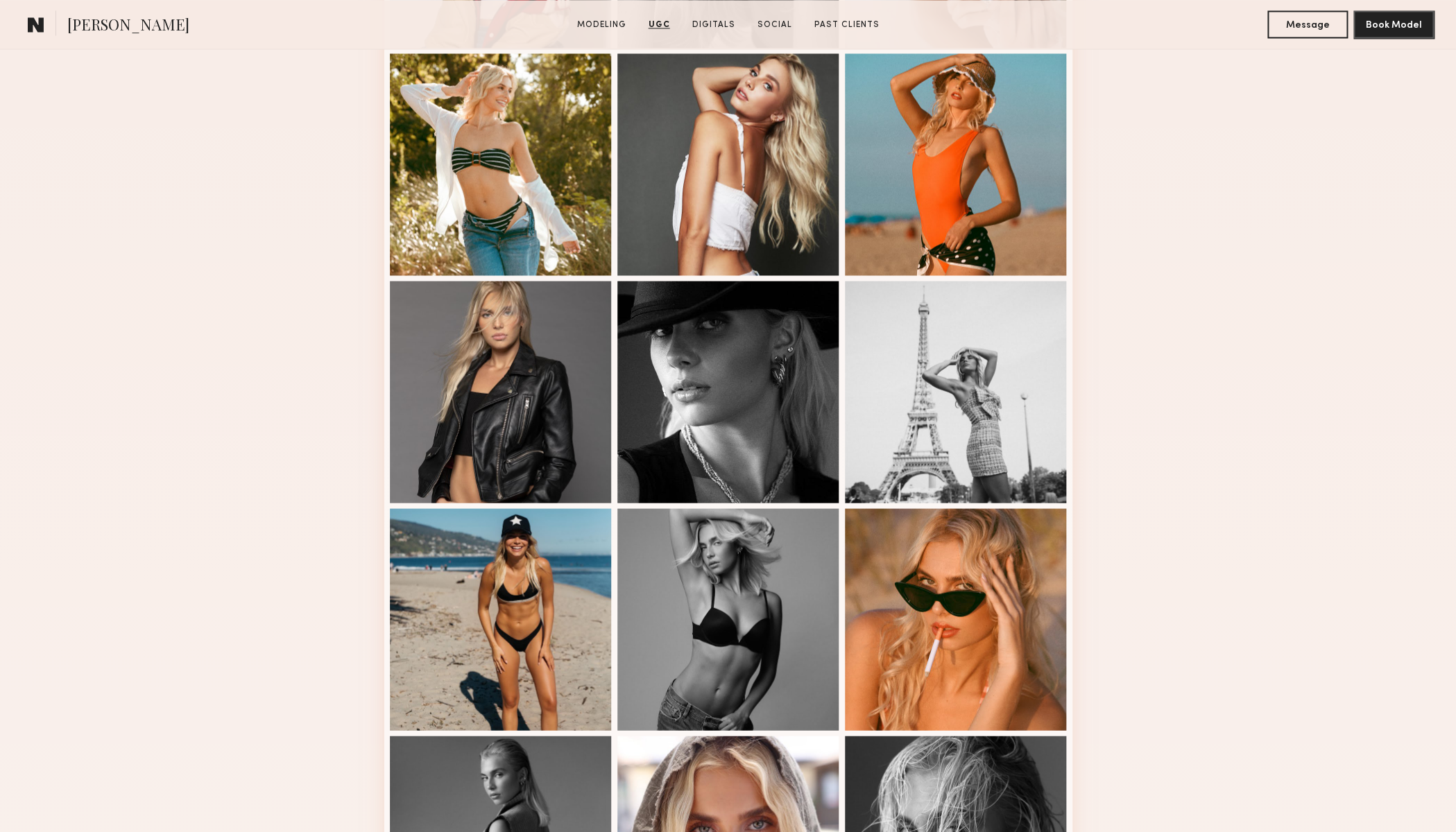
scroll to position [1262, 0]
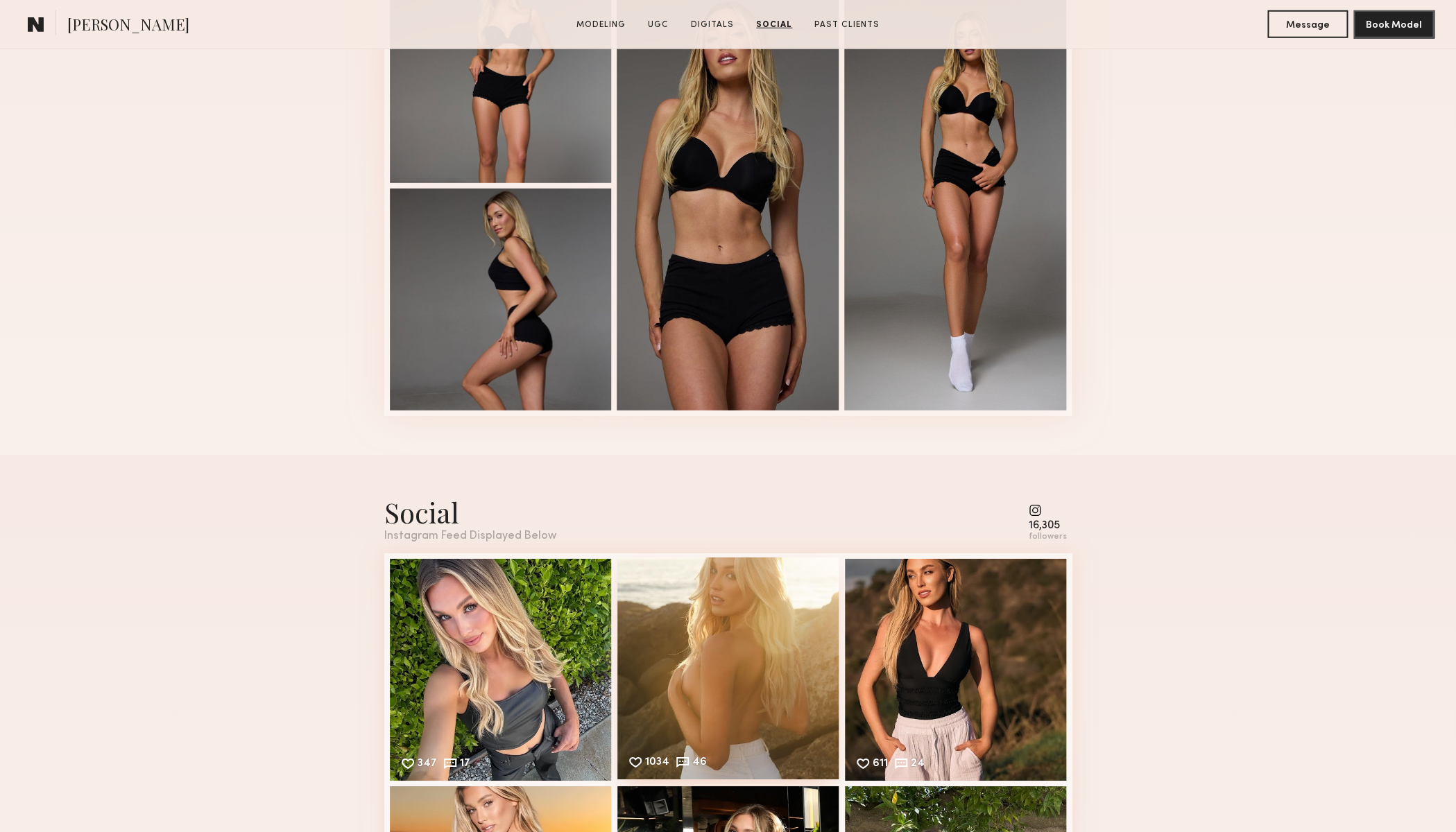
scroll to position [1953, 0]
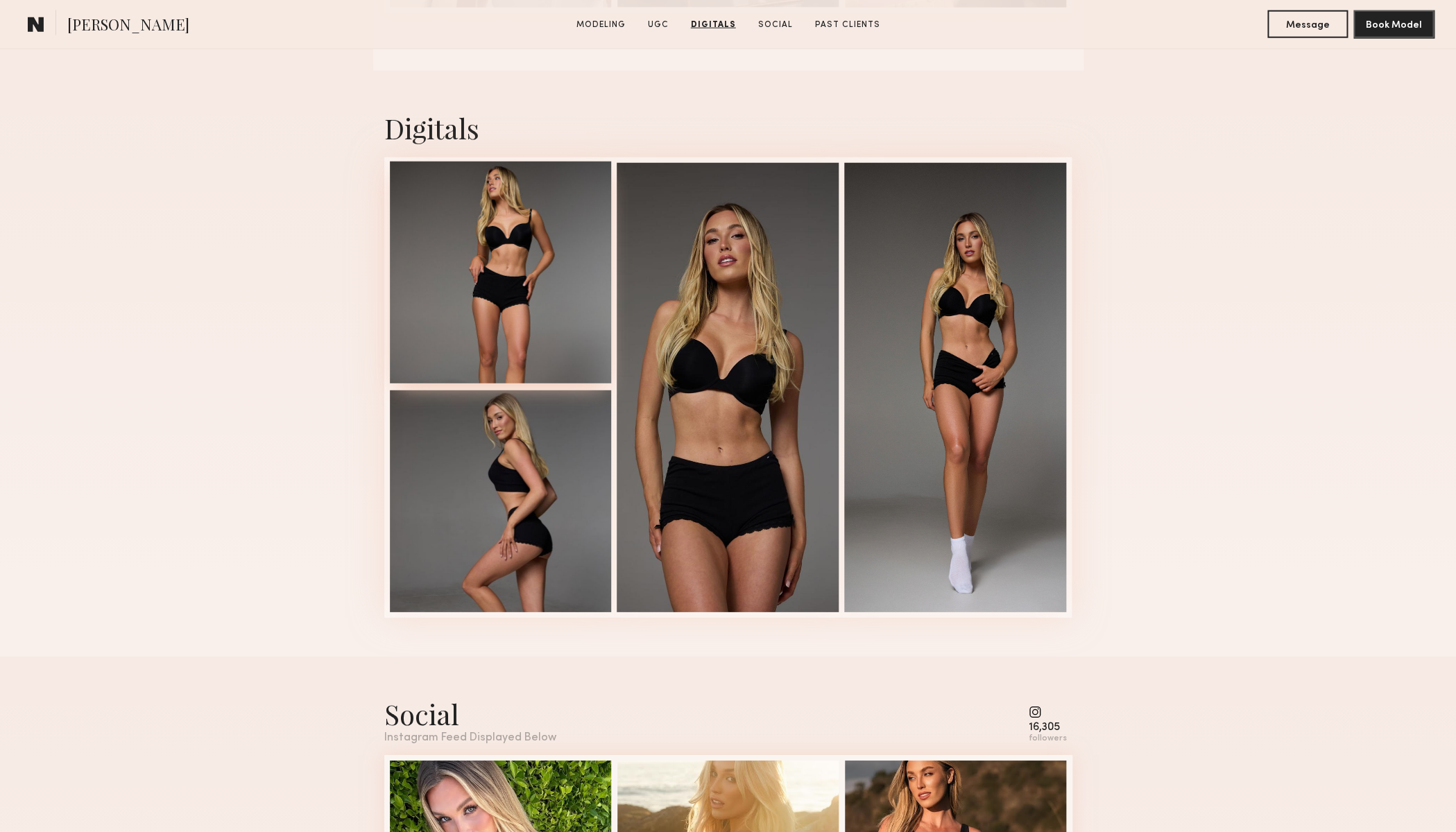
click at [512, 255] on div at bounding box center [500, 272] width 222 height 222
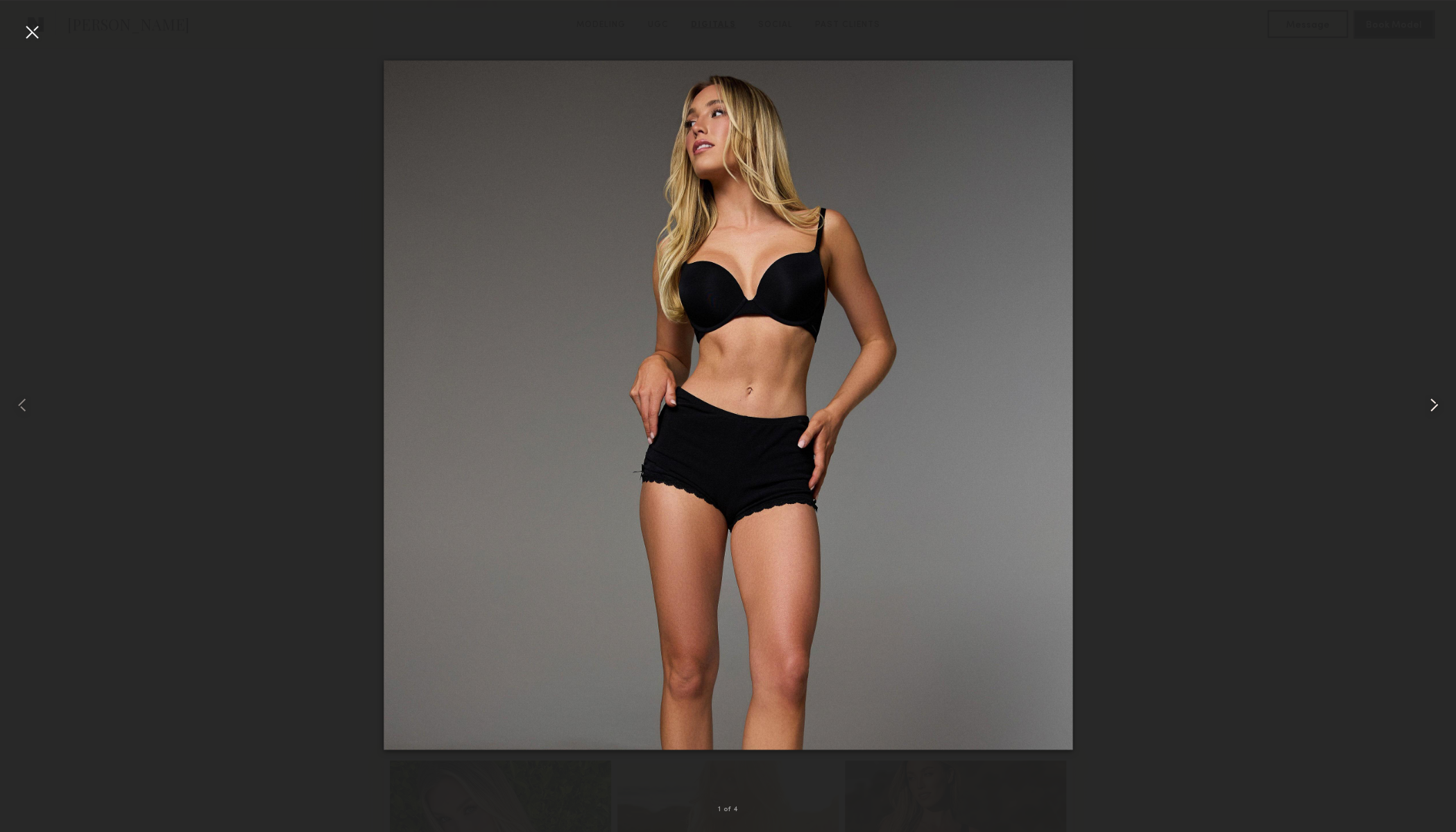
click at [1430, 401] on common-icon at bounding box center [1433, 405] width 22 height 22
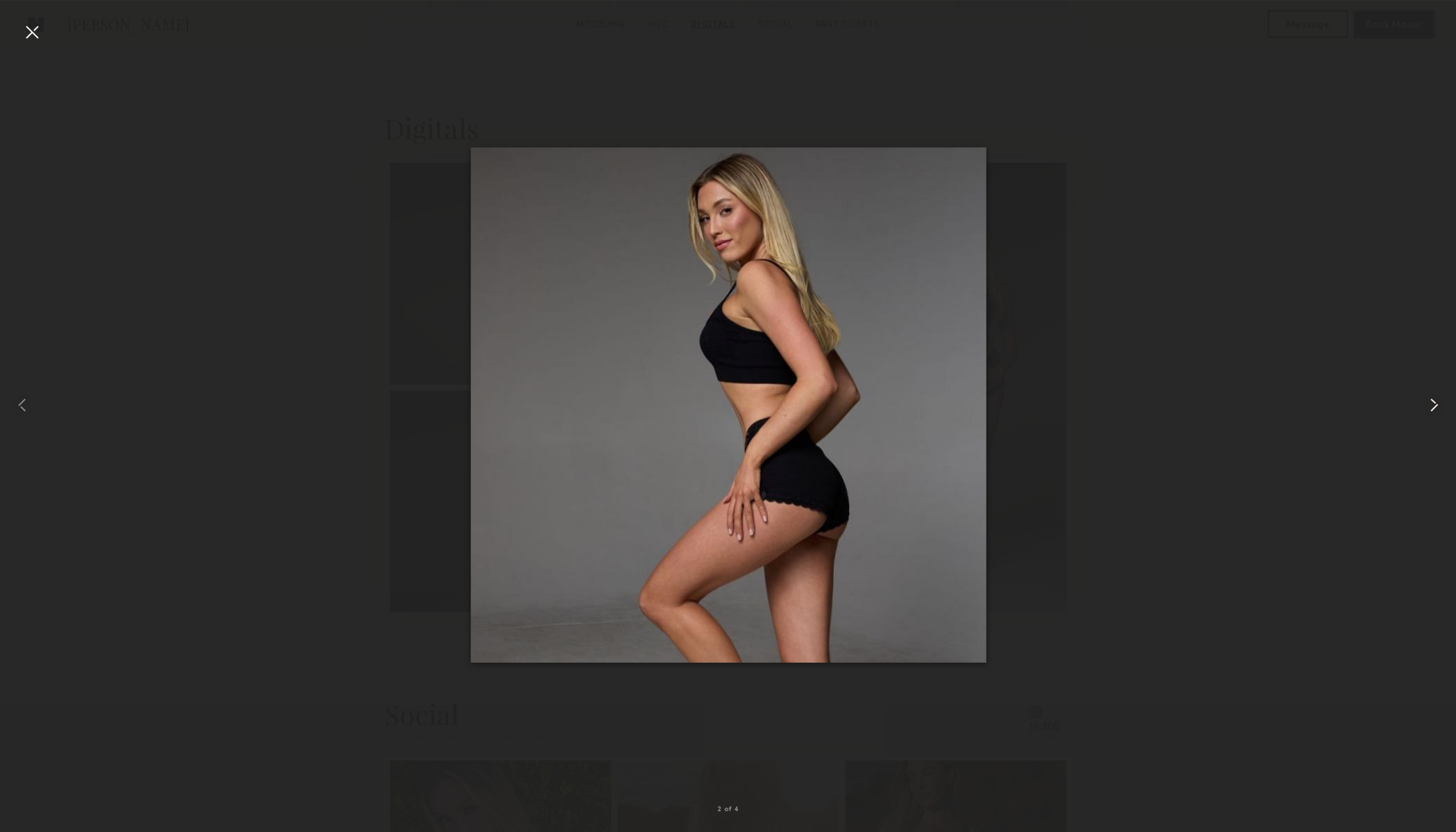
click at [1430, 401] on common-icon at bounding box center [1433, 405] width 22 height 22
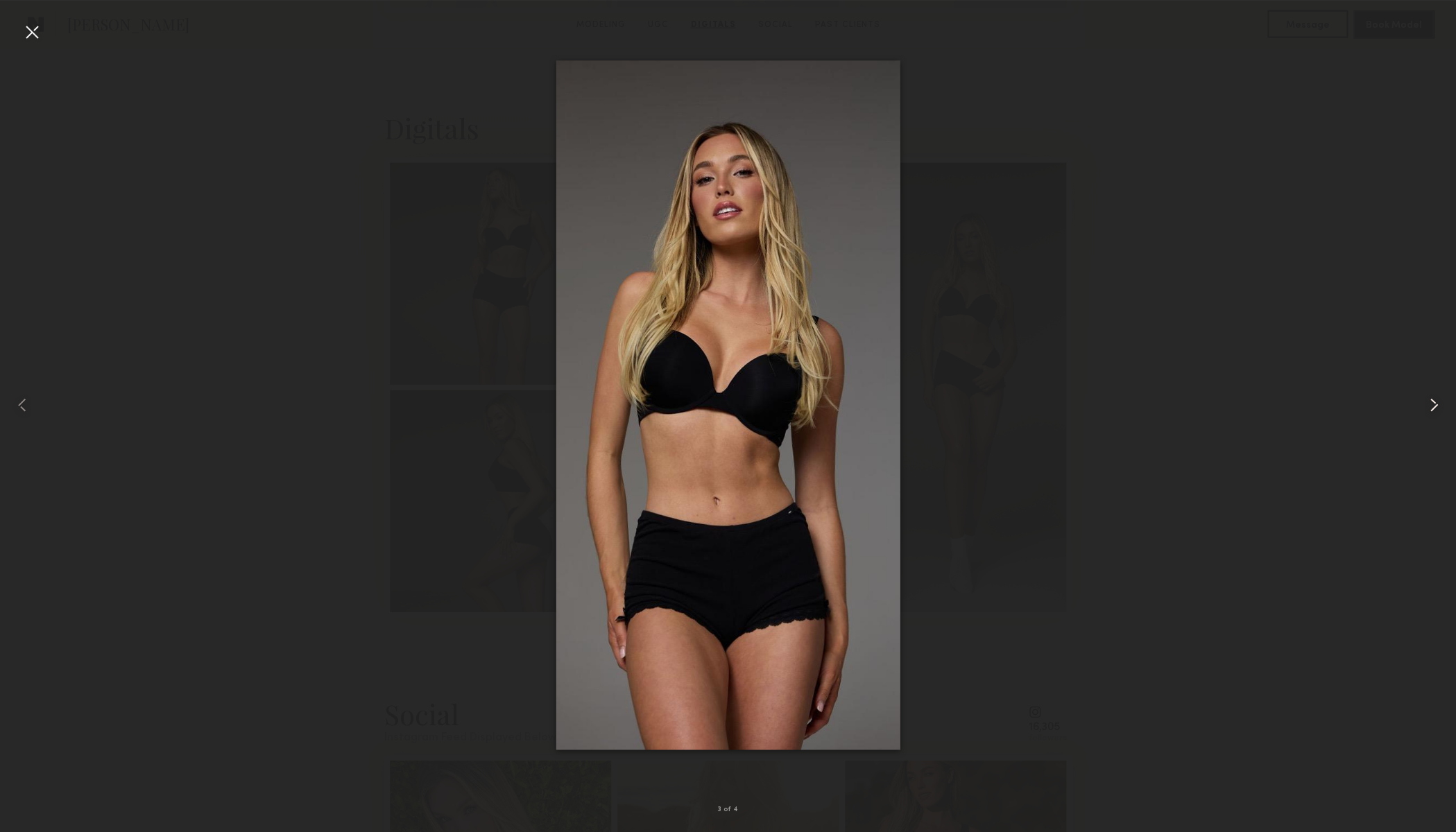
click at [1430, 401] on common-icon at bounding box center [1433, 405] width 22 height 22
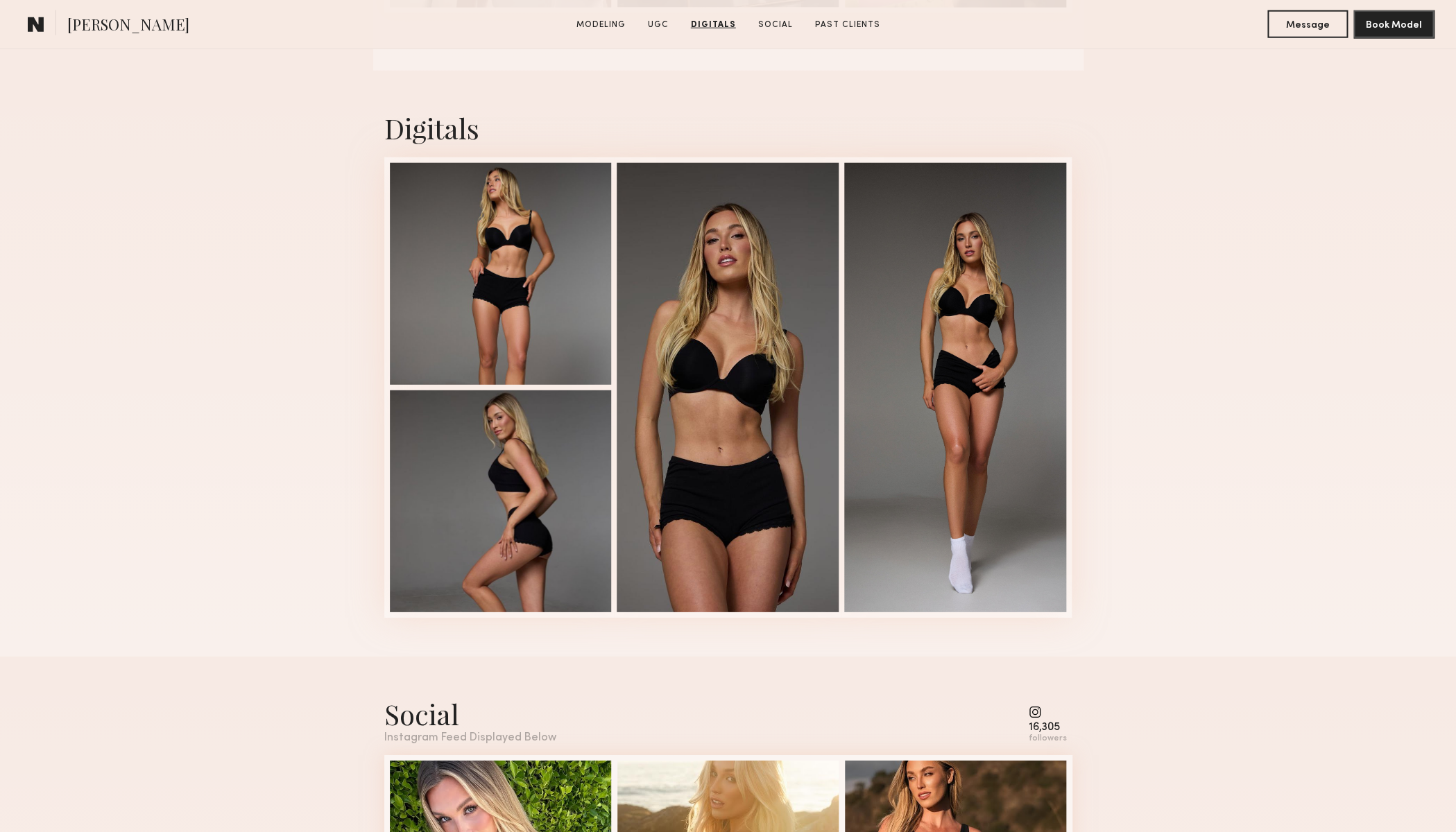
scroll to position [2268, 0]
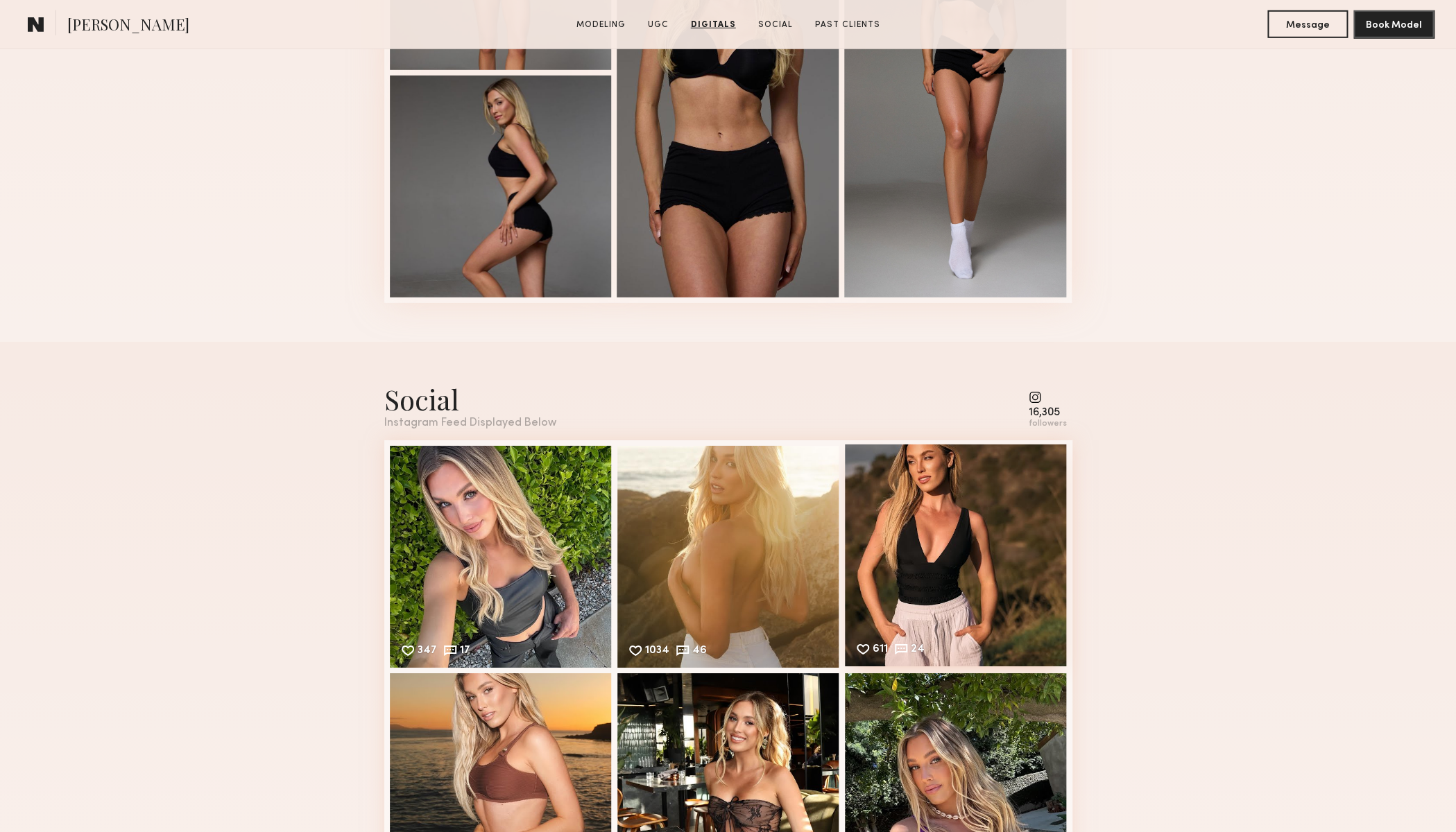
click at [1030, 562] on div "611 24 Likes & comments displayed to show model’s engagement" at bounding box center [956, 555] width 222 height 222
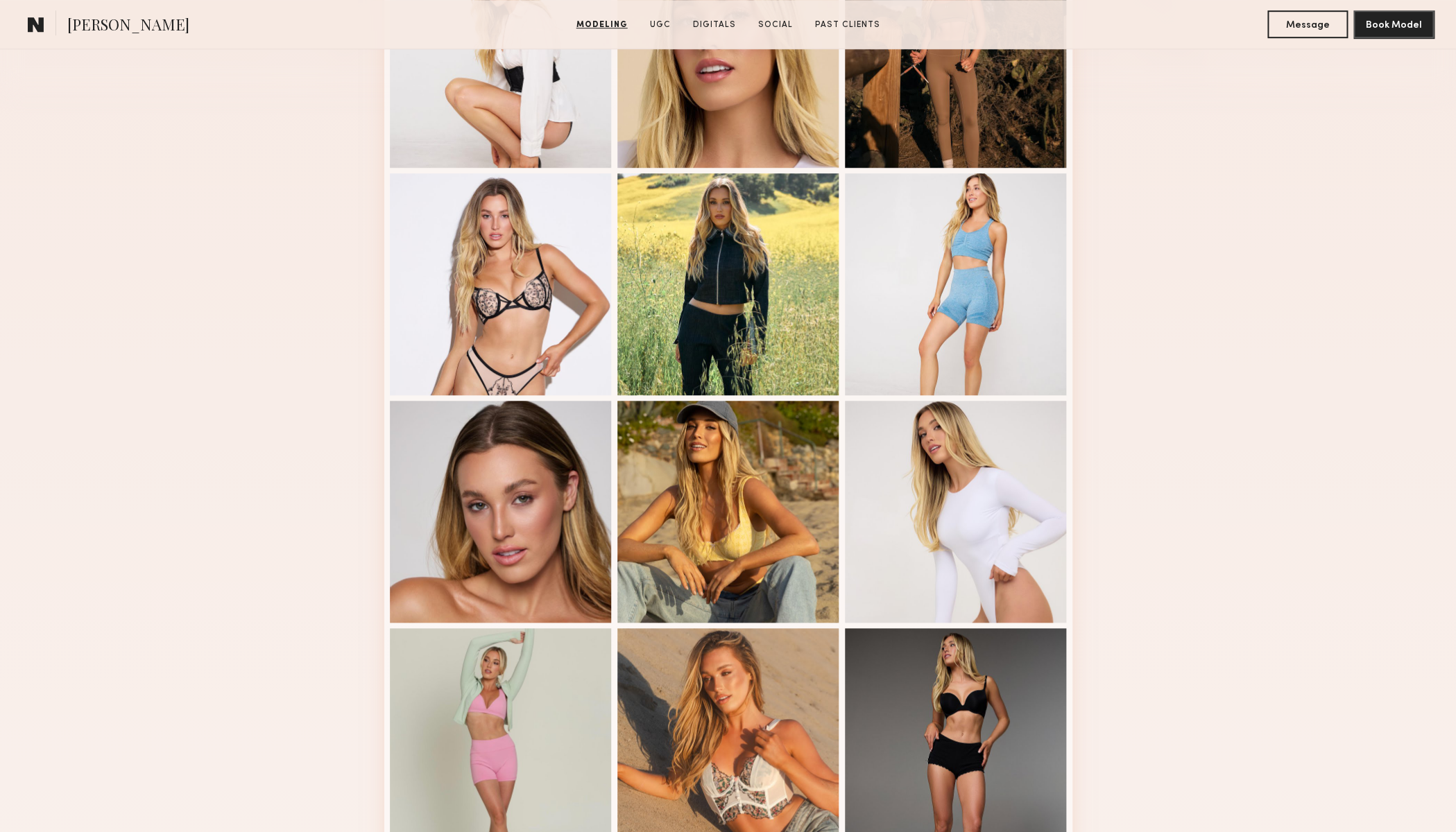
scroll to position [570, 0]
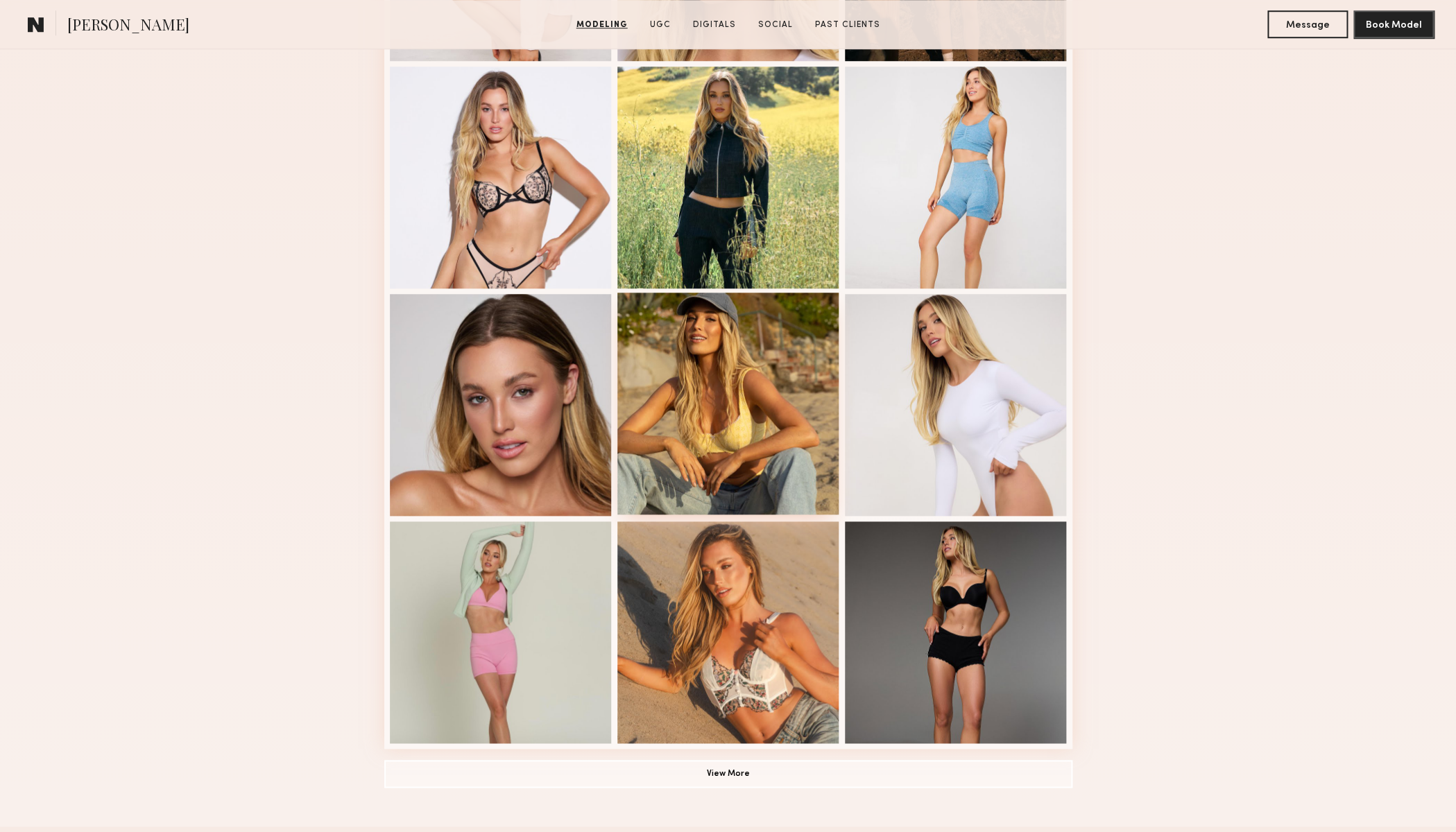
click at [740, 421] on div at bounding box center [728, 404] width 222 height 222
click at [907, 461] on div at bounding box center [956, 404] width 222 height 222
click at [523, 623] on div at bounding box center [500, 631] width 222 height 222
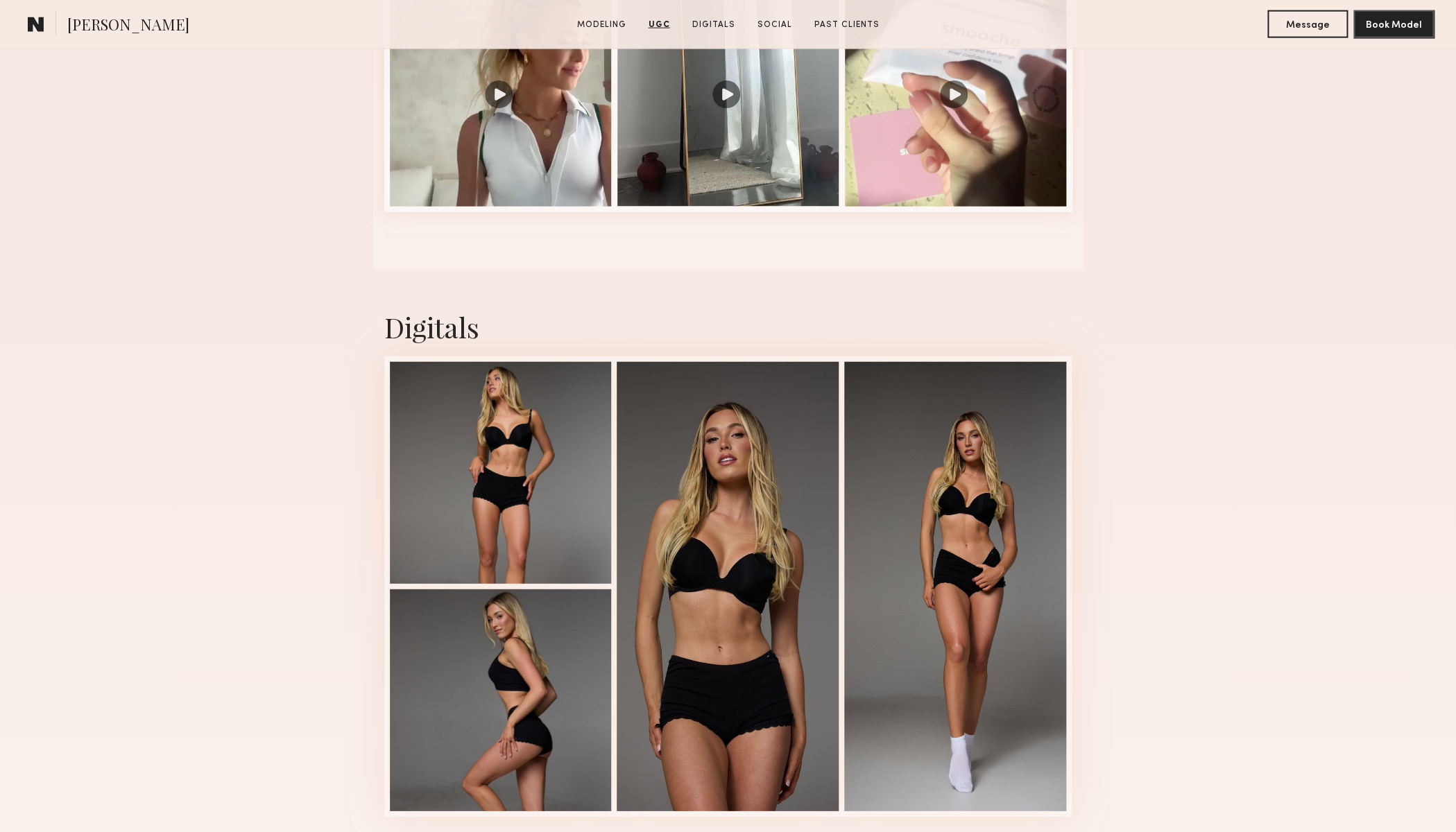
scroll to position [1428, 0]
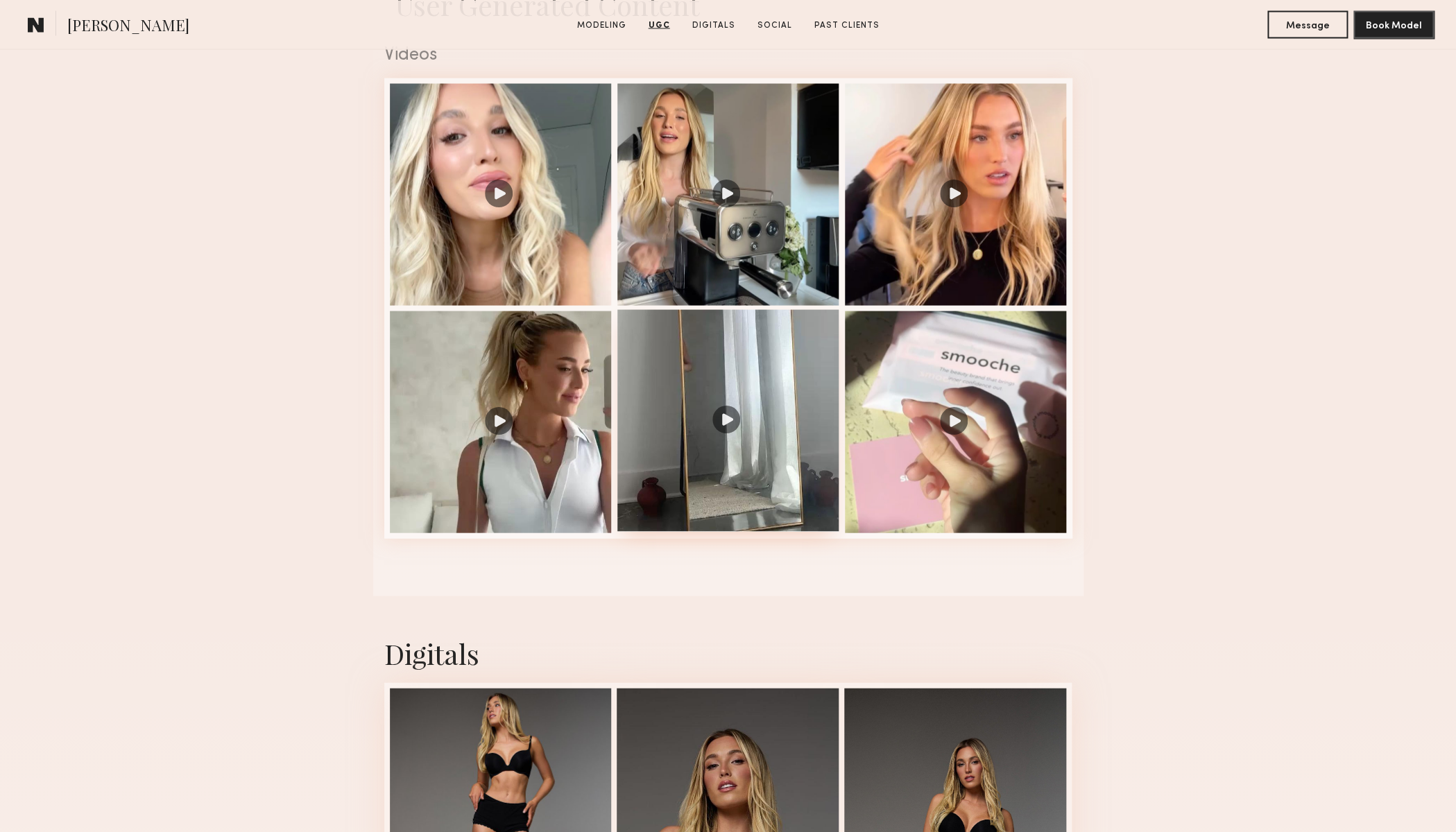
click at [729, 425] on div at bounding box center [728, 419] width 222 height 222
click at [958, 194] on div at bounding box center [956, 192] width 222 height 222
click at [500, 423] on div at bounding box center [500, 419] width 222 height 222
click at [489, 194] on div at bounding box center [500, 192] width 222 height 222
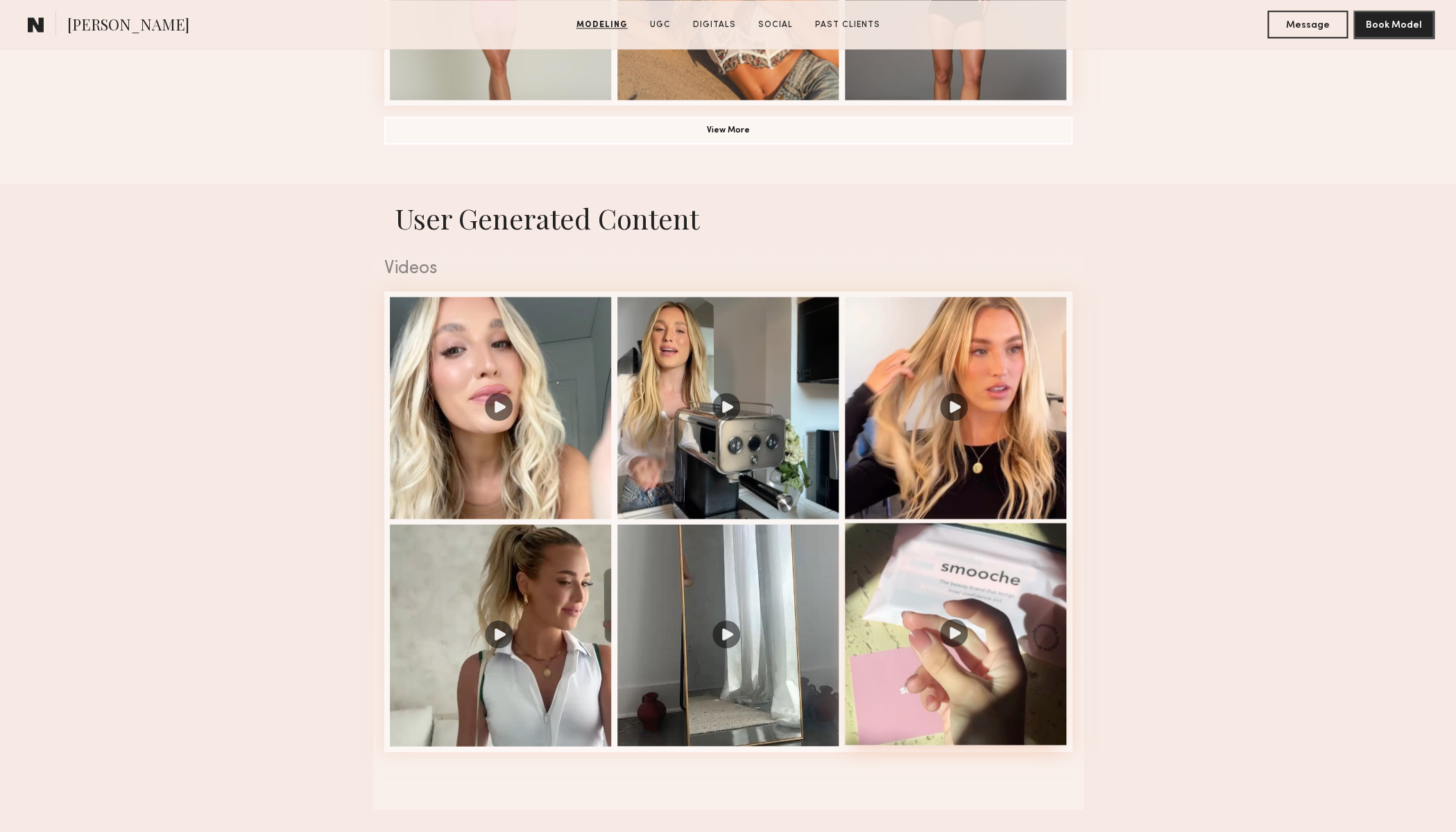
scroll to position [1430, 0]
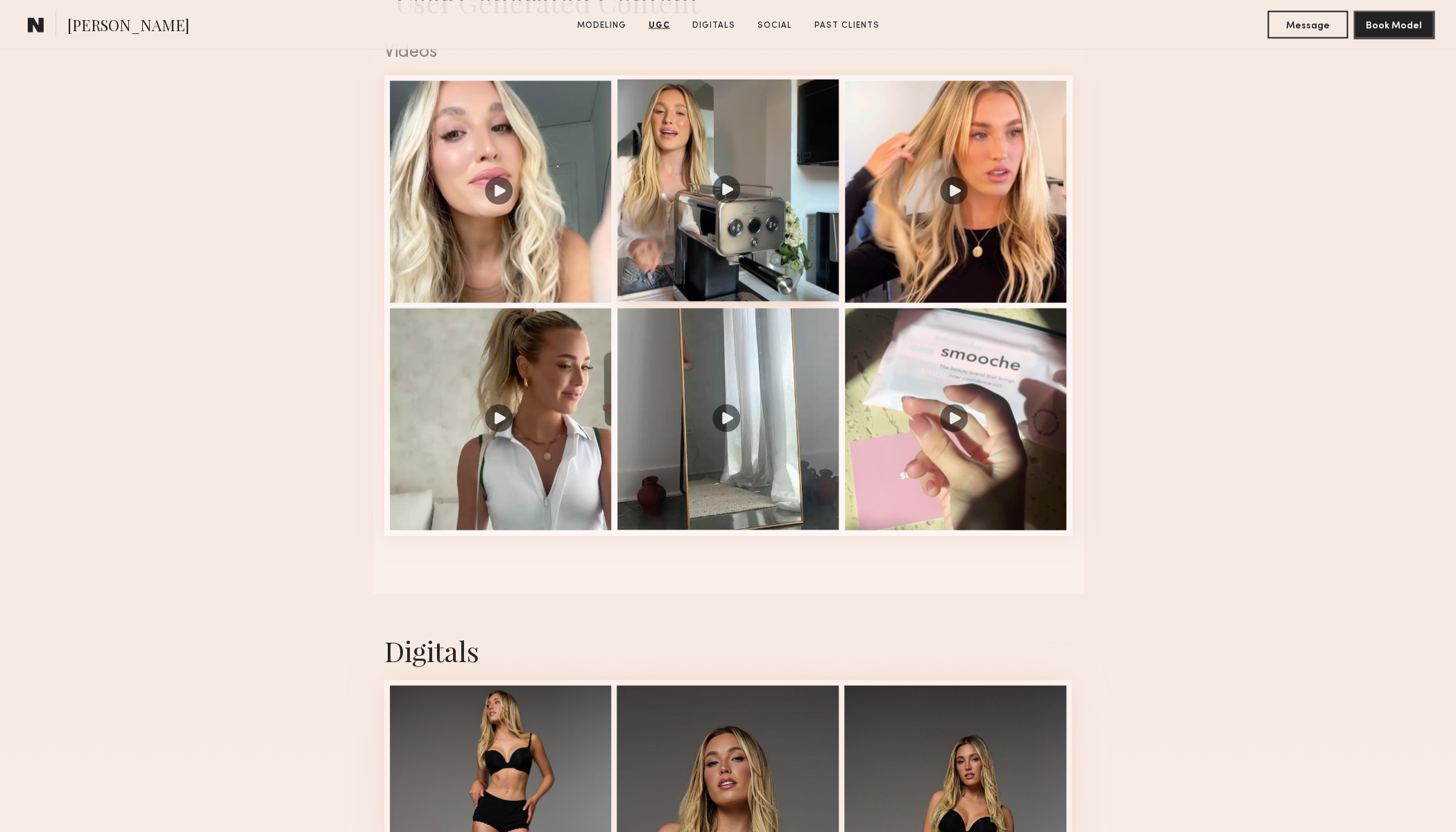
click at [732, 192] on div at bounding box center [728, 189] width 222 height 222
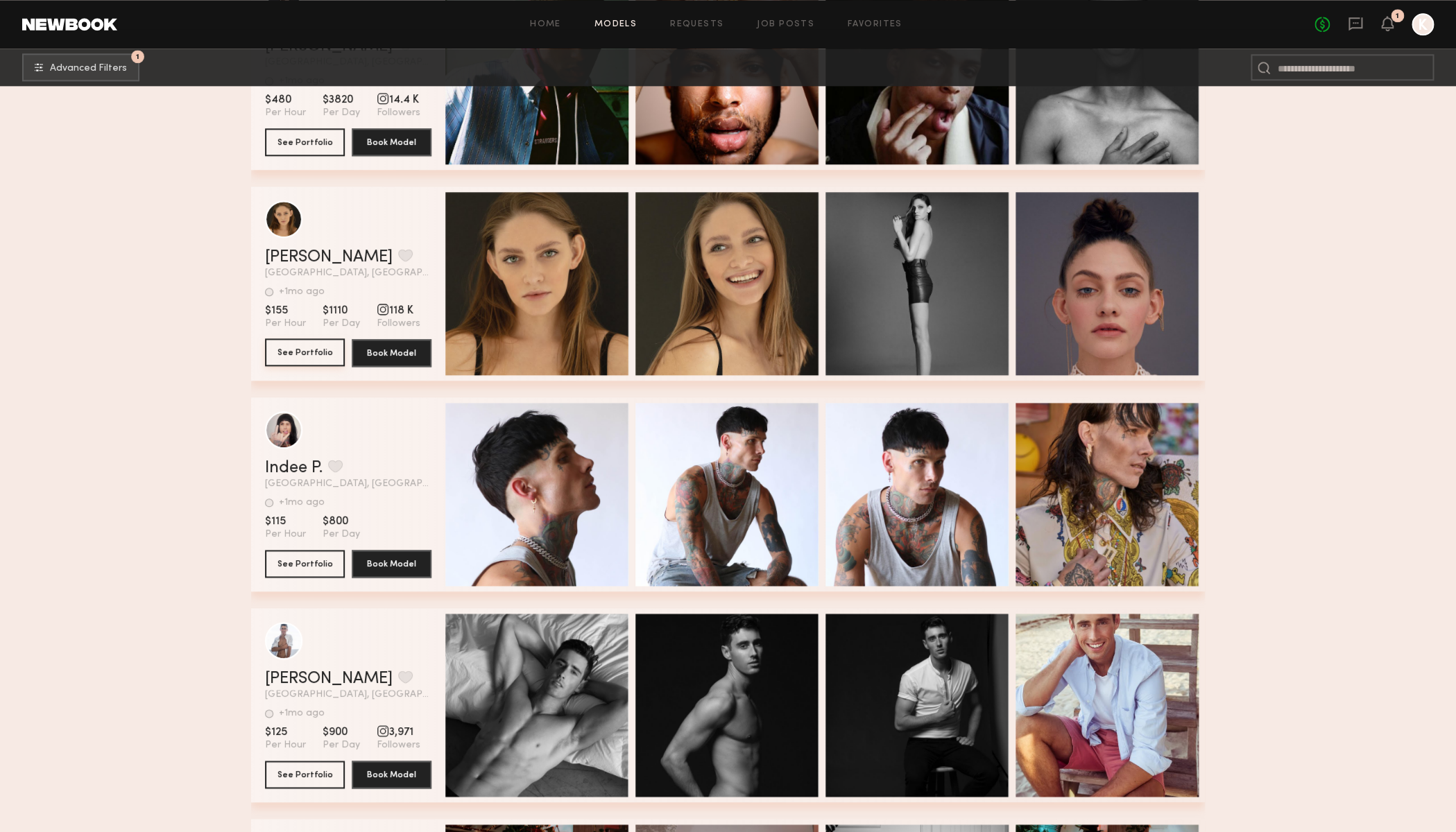
scroll to position [96900, 0]
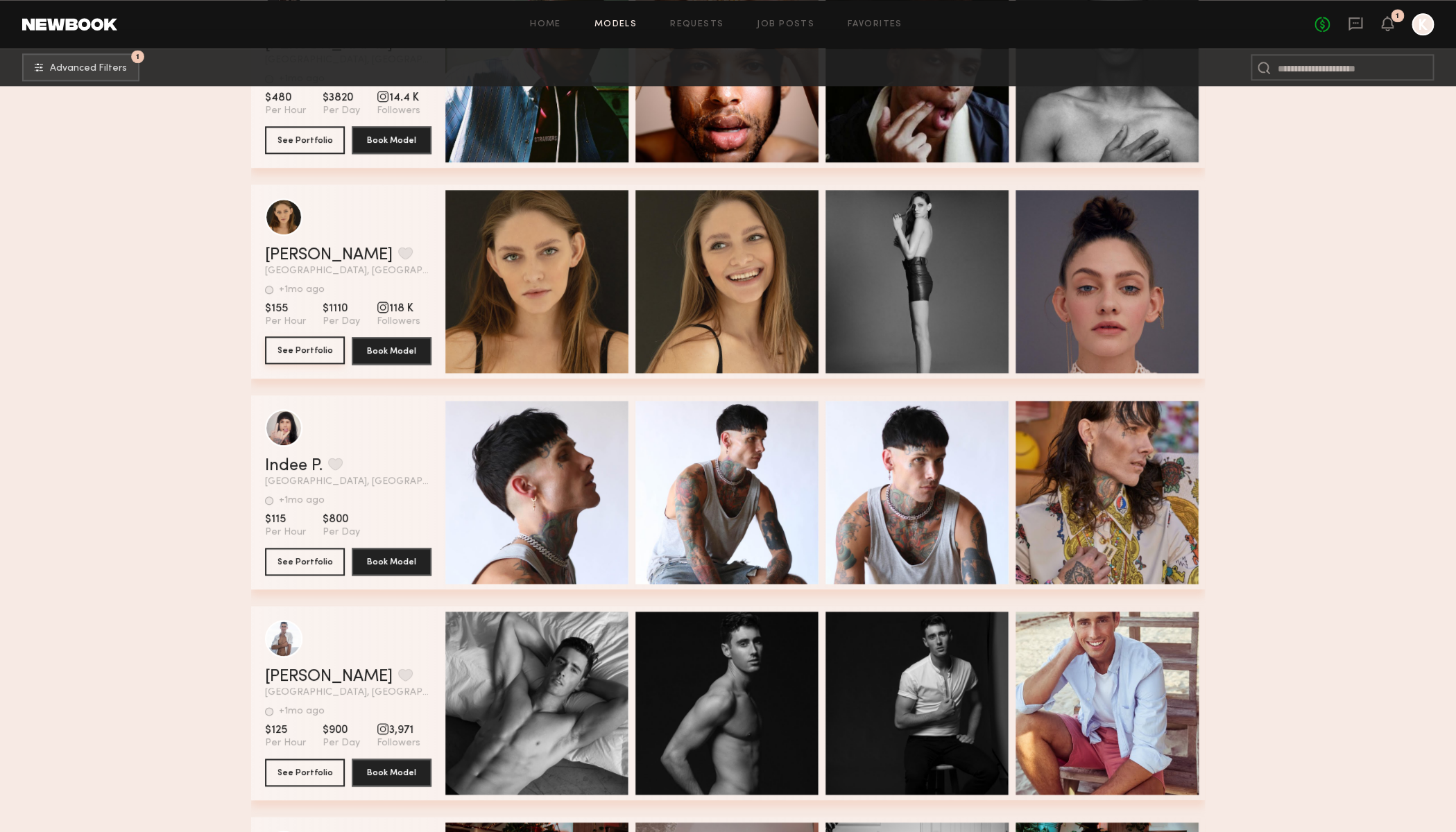
click at [289, 353] on button "See Portfolio" at bounding box center [304, 350] width 80 height 28
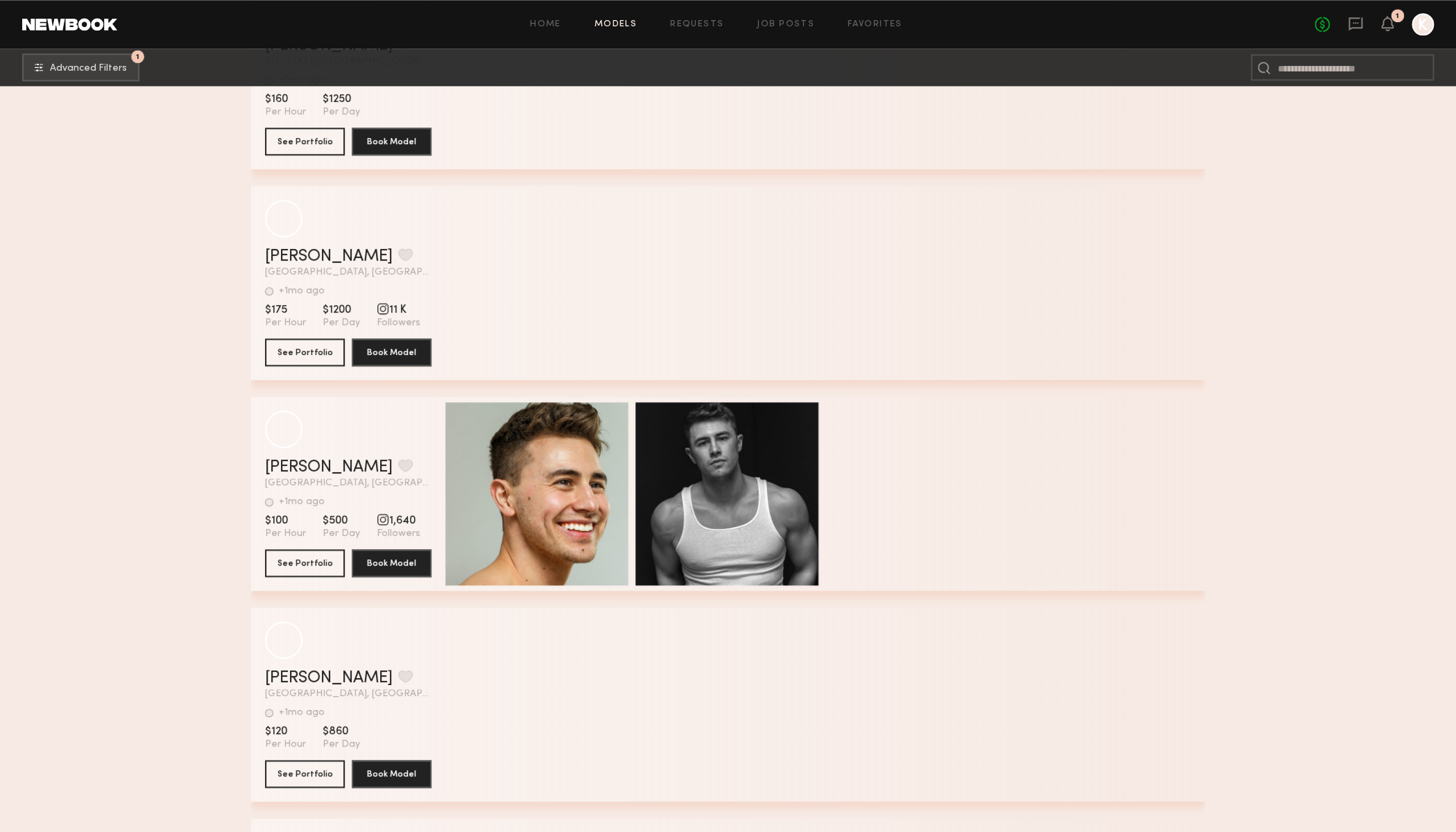
scroll to position [131893, 0]
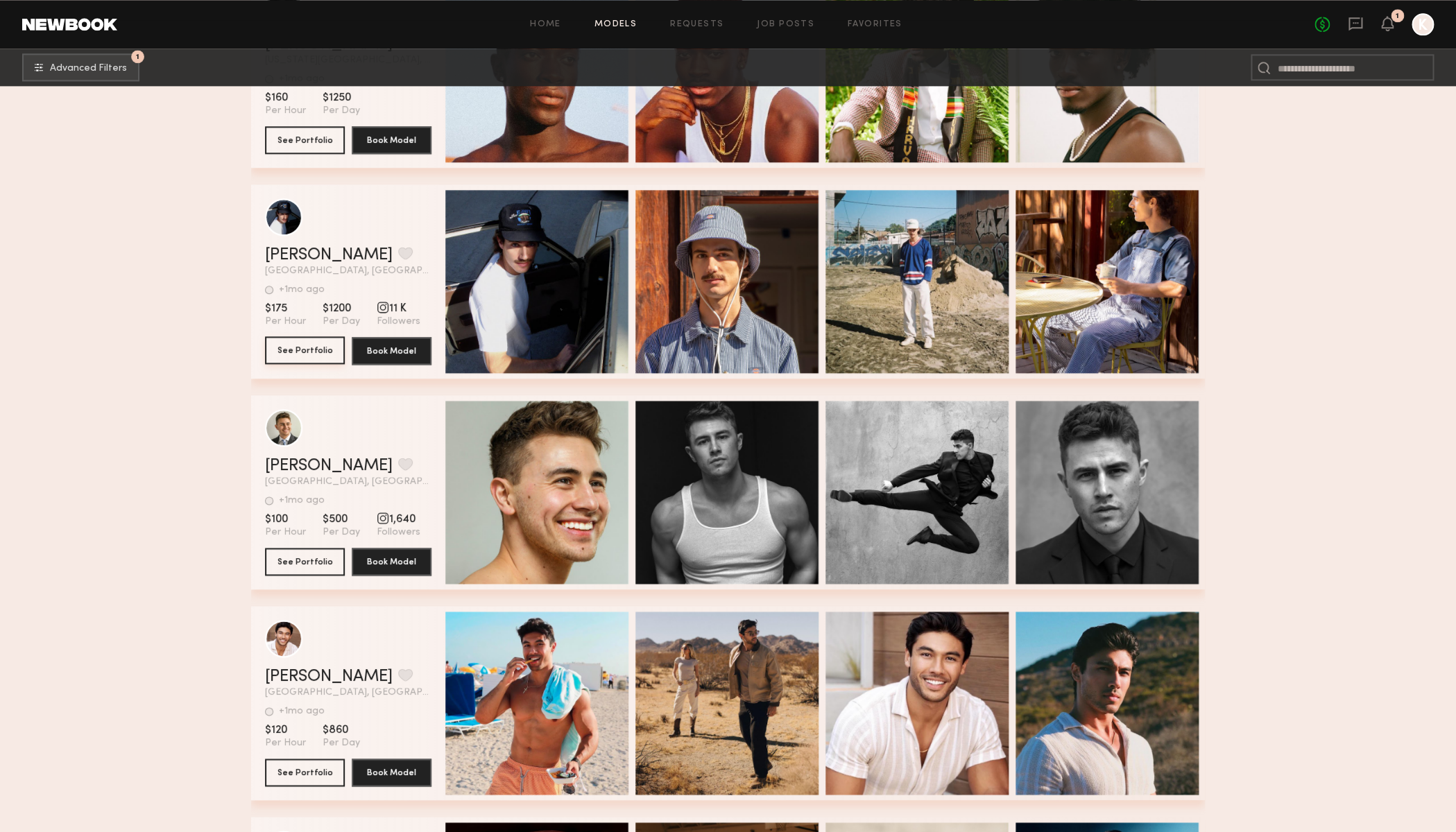
click at [323, 353] on button "See Portfolio" at bounding box center [304, 350] width 80 height 28
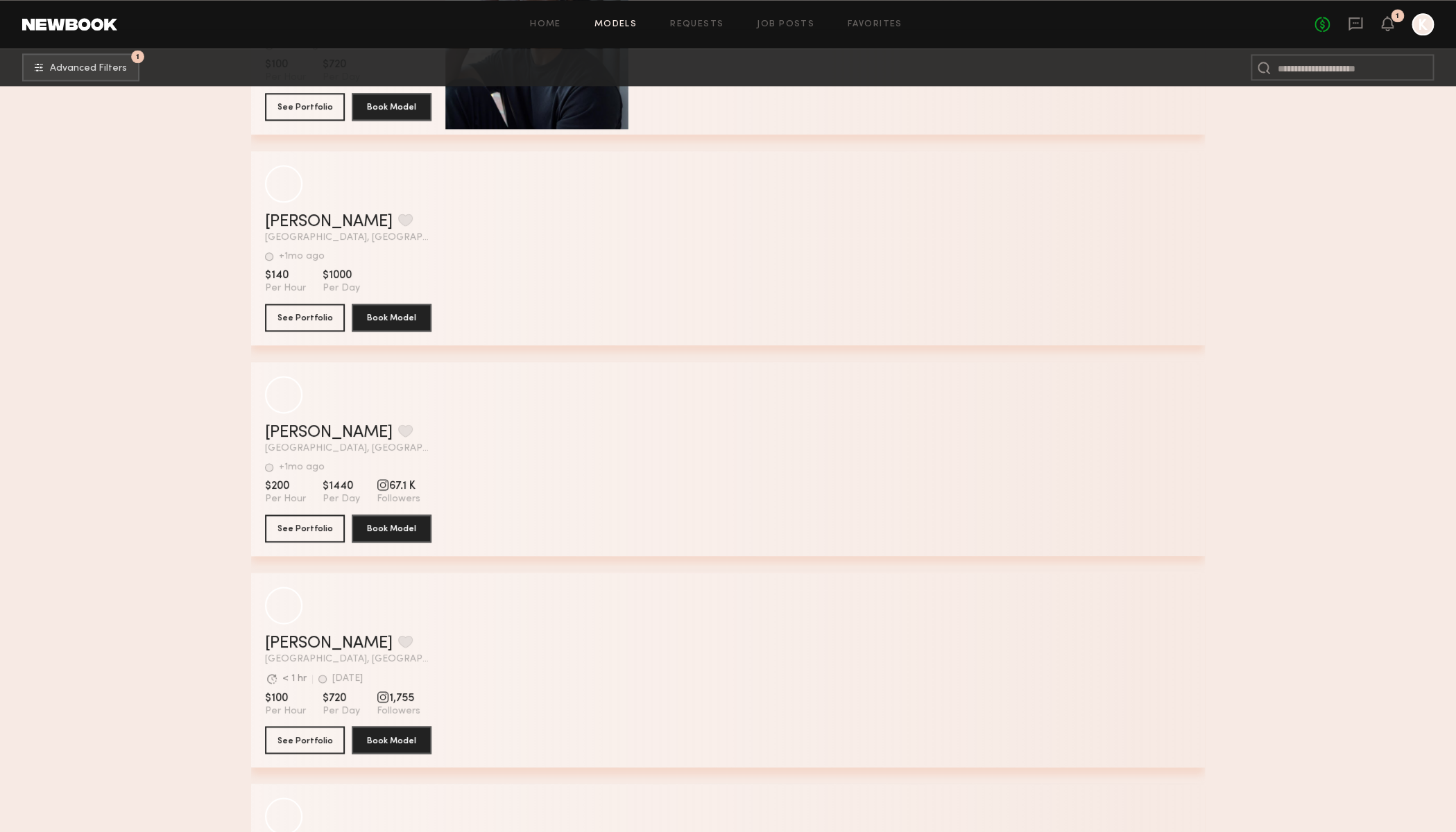
scroll to position [135208, 0]
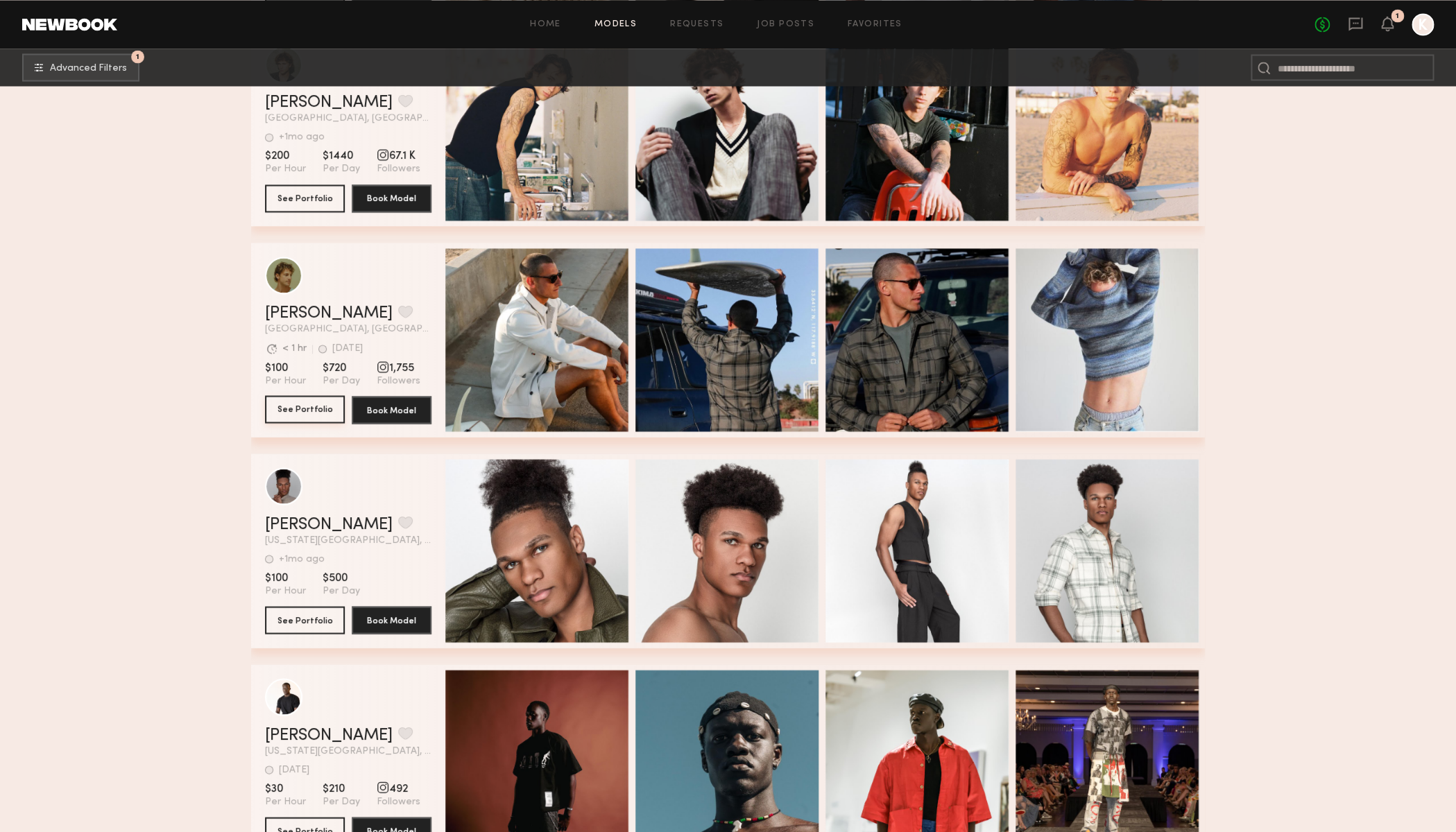
click at [304, 416] on button "See Portfolio" at bounding box center [304, 409] width 80 height 28
click at [400, 300] on header "Alec F. Favorite Los Angeles, CA Avg. request response time < 1 hr 1wk ago Last…" at bounding box center [347, 295] width 167 height 78
click at [303, 416] on button "See Portfolio" at bounding box center [304, 409] width 80 height 28
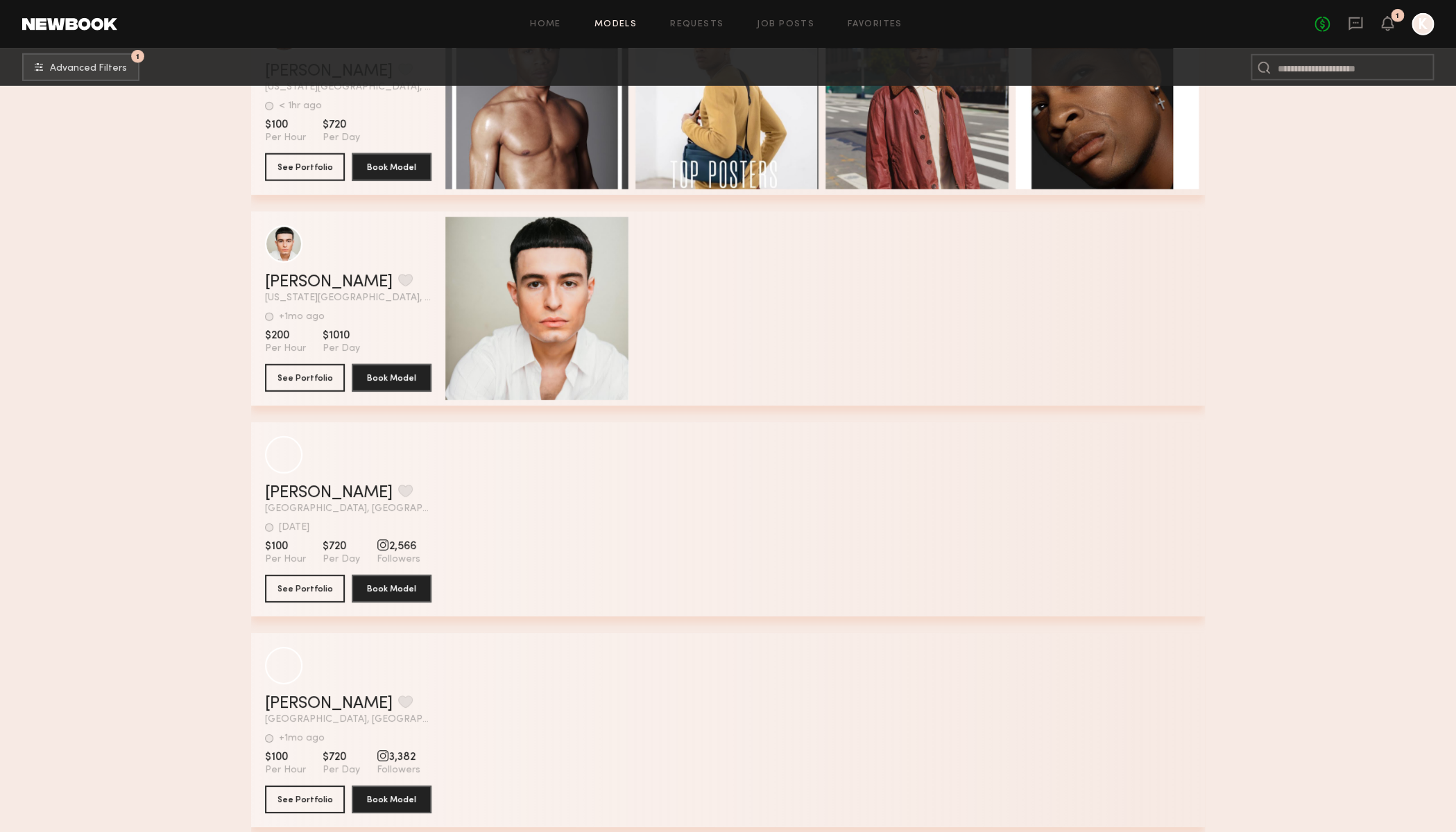
scroll to position [139798, 0]
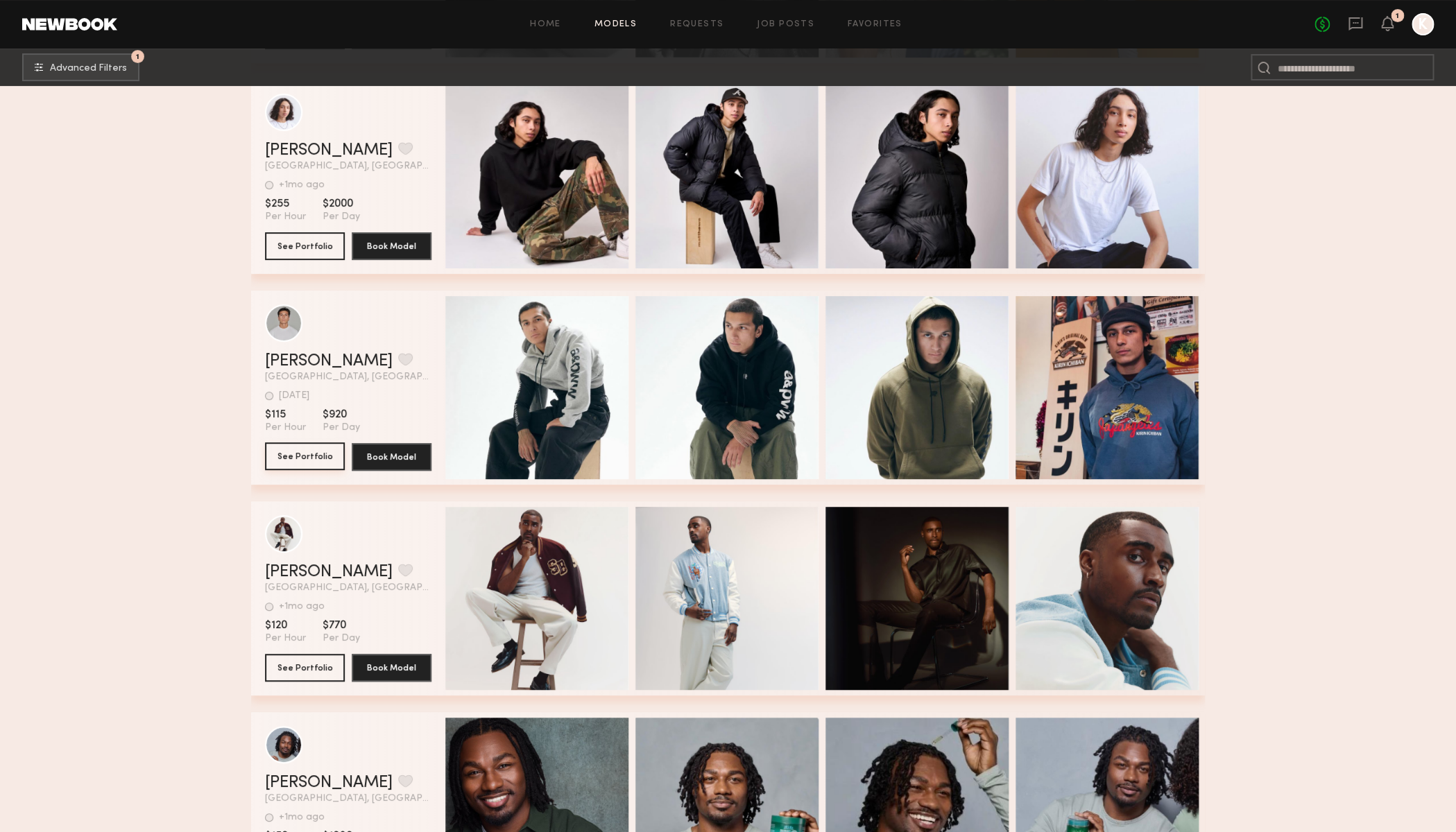
click at [288, 461] on button "See Portfolio" at bounding box center [304, 456] width 80 height 28
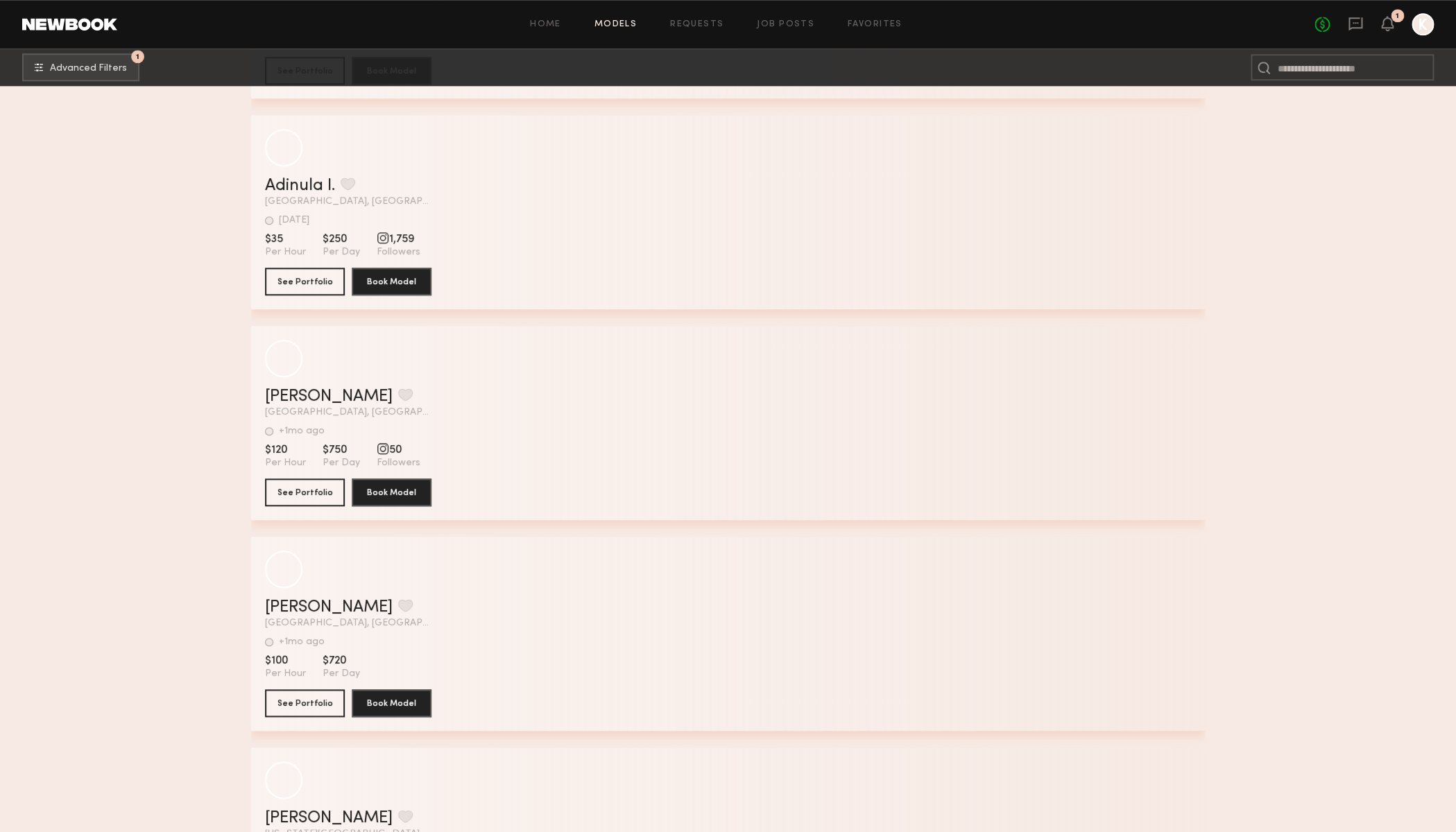
scroll to position [149027, 0]
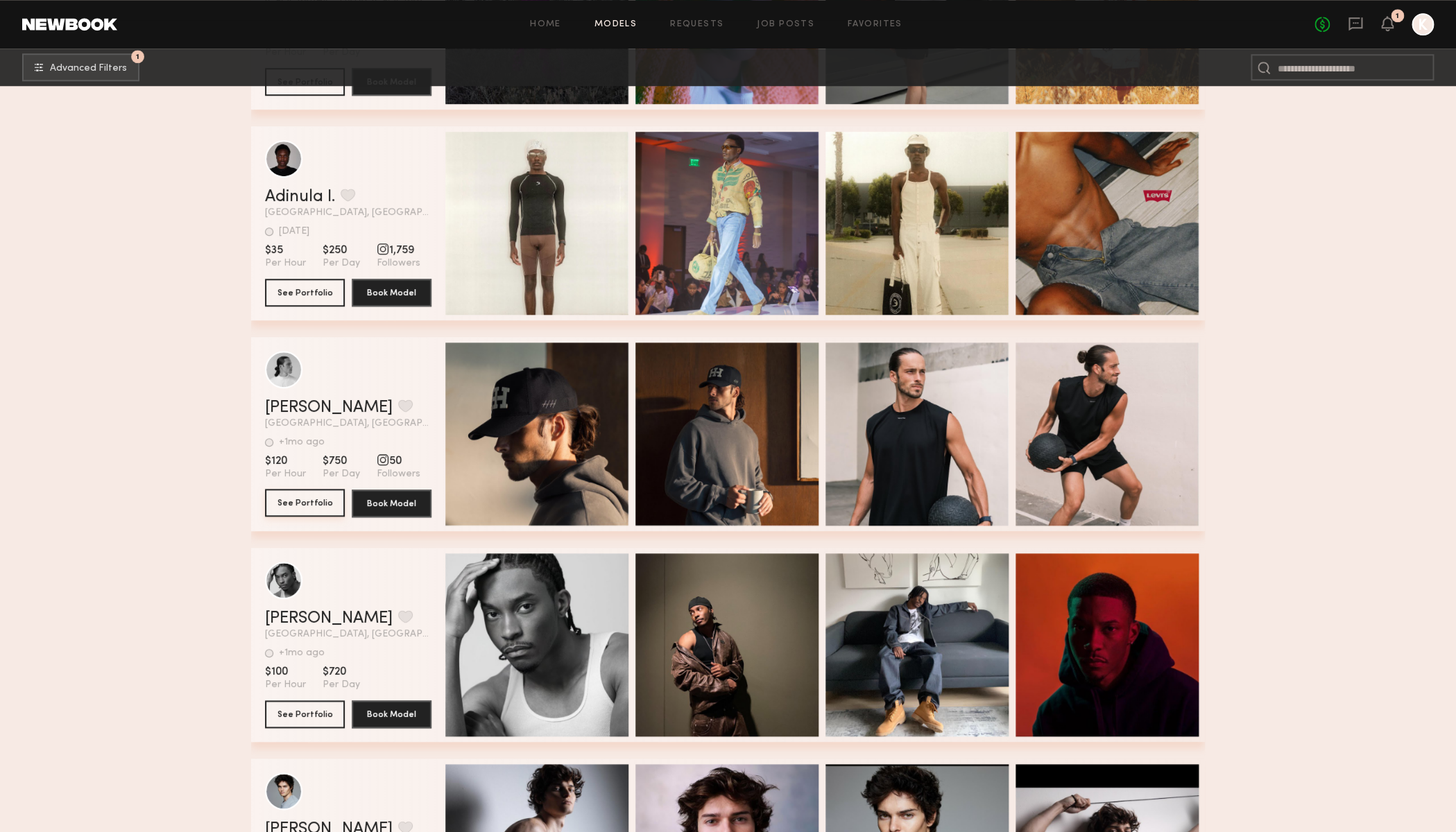
click at [286, 506] on button "See Portfolio" at bounding box center [304, 502] width 80 height 28
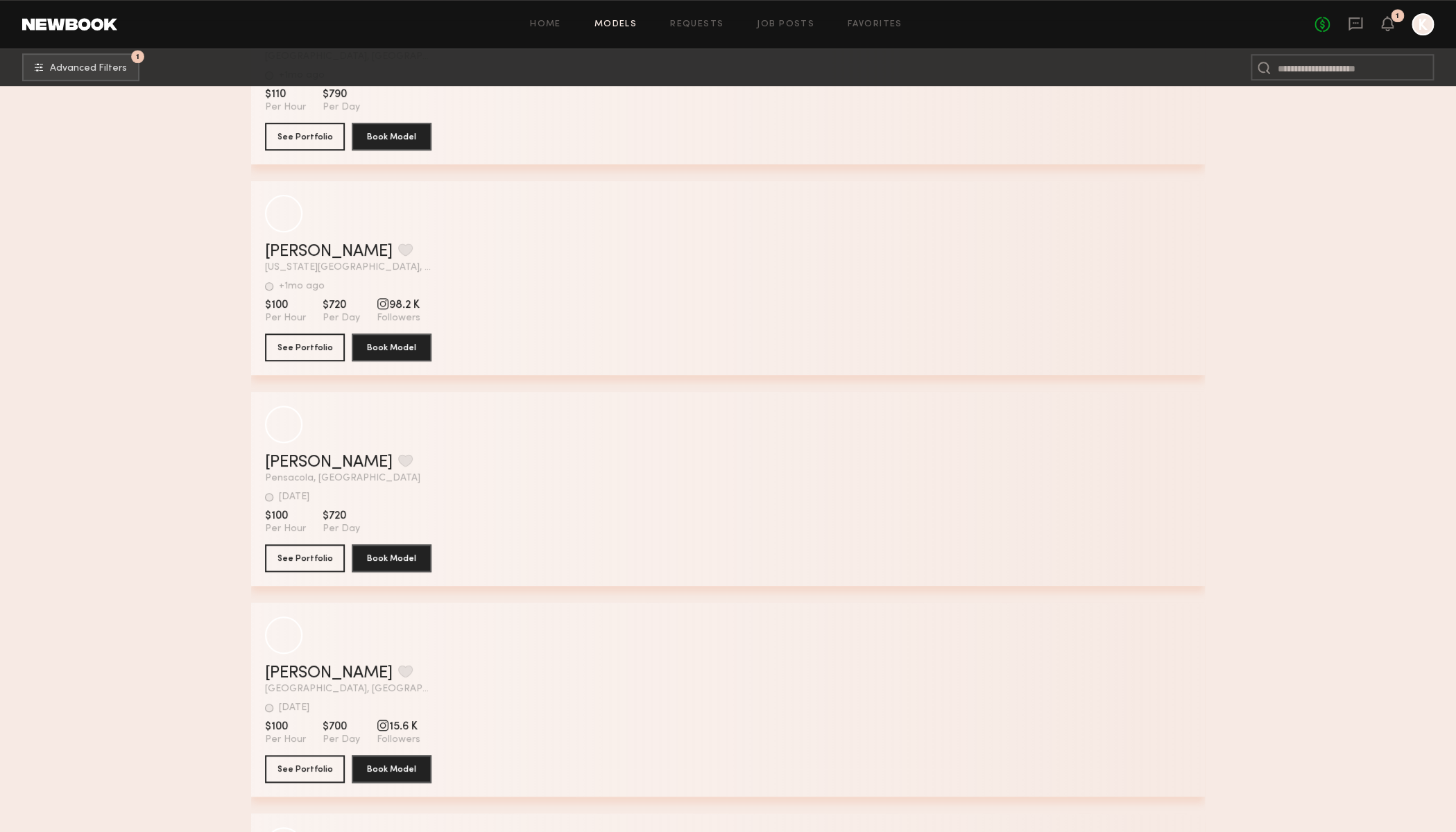
scroll to position [154838, 0]
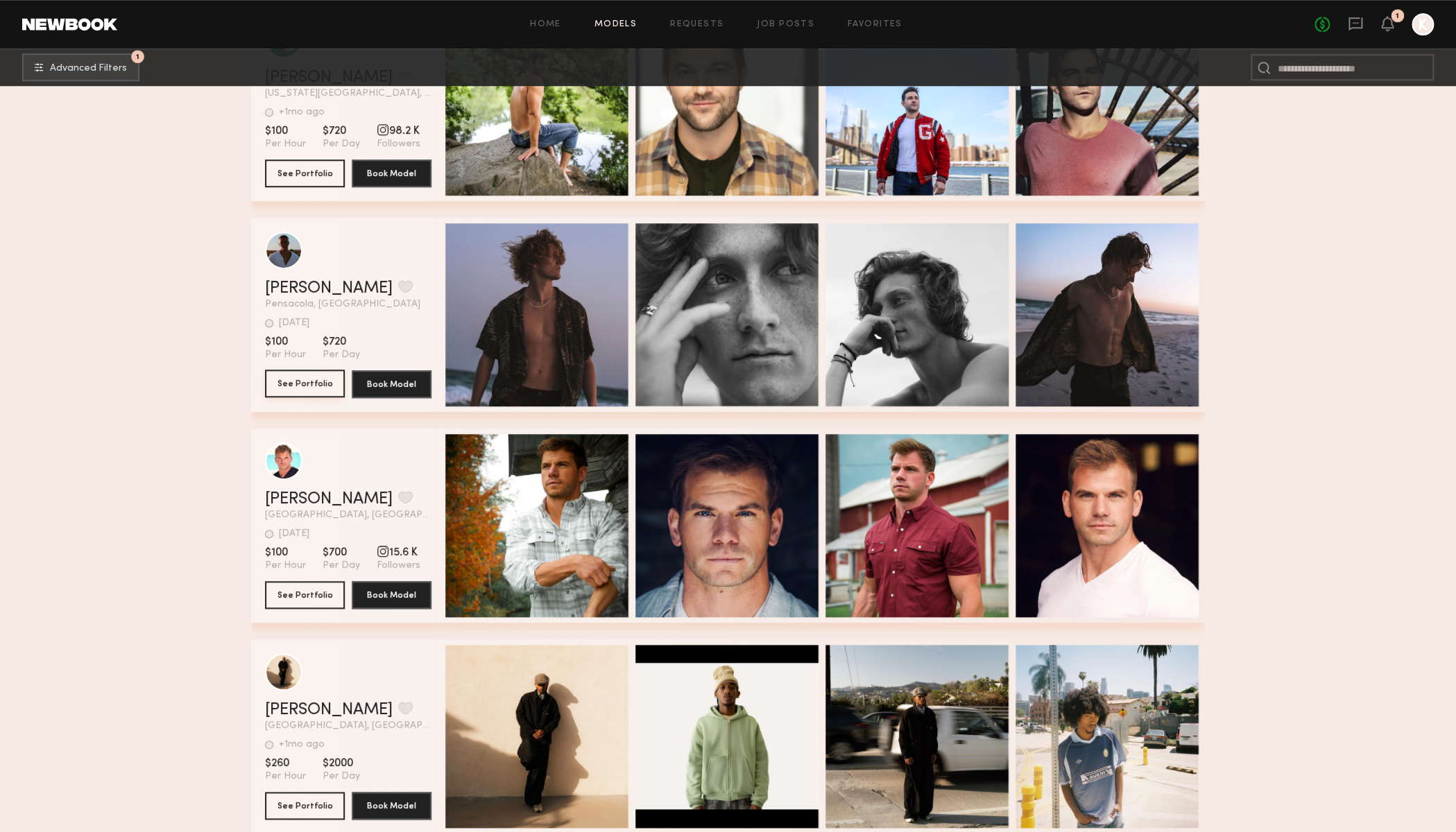
click at [321, 386] on button "See Portfolio" at bounding box center [304, 383] width 80 height 28
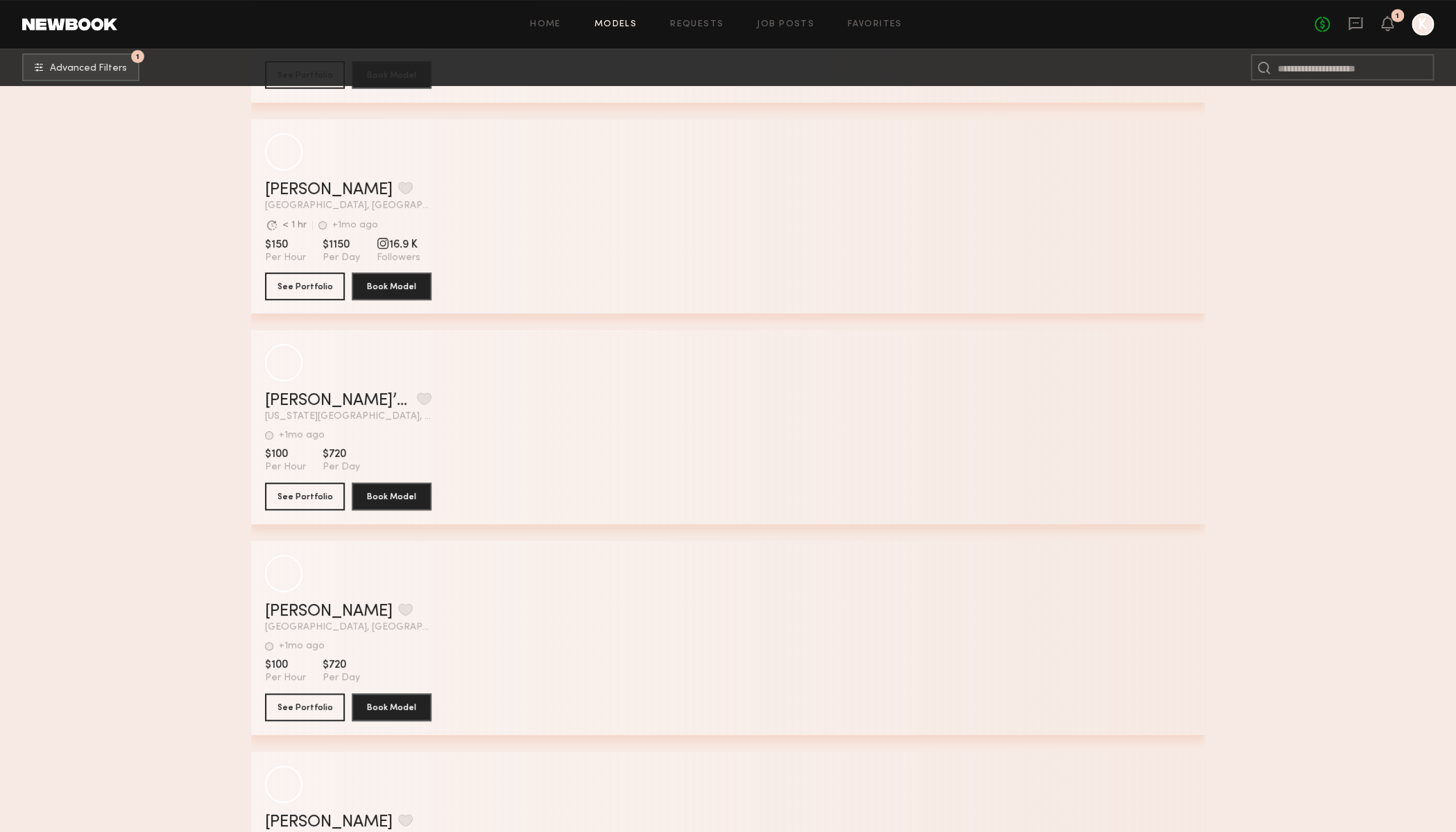
scroll to position [163085, 0]
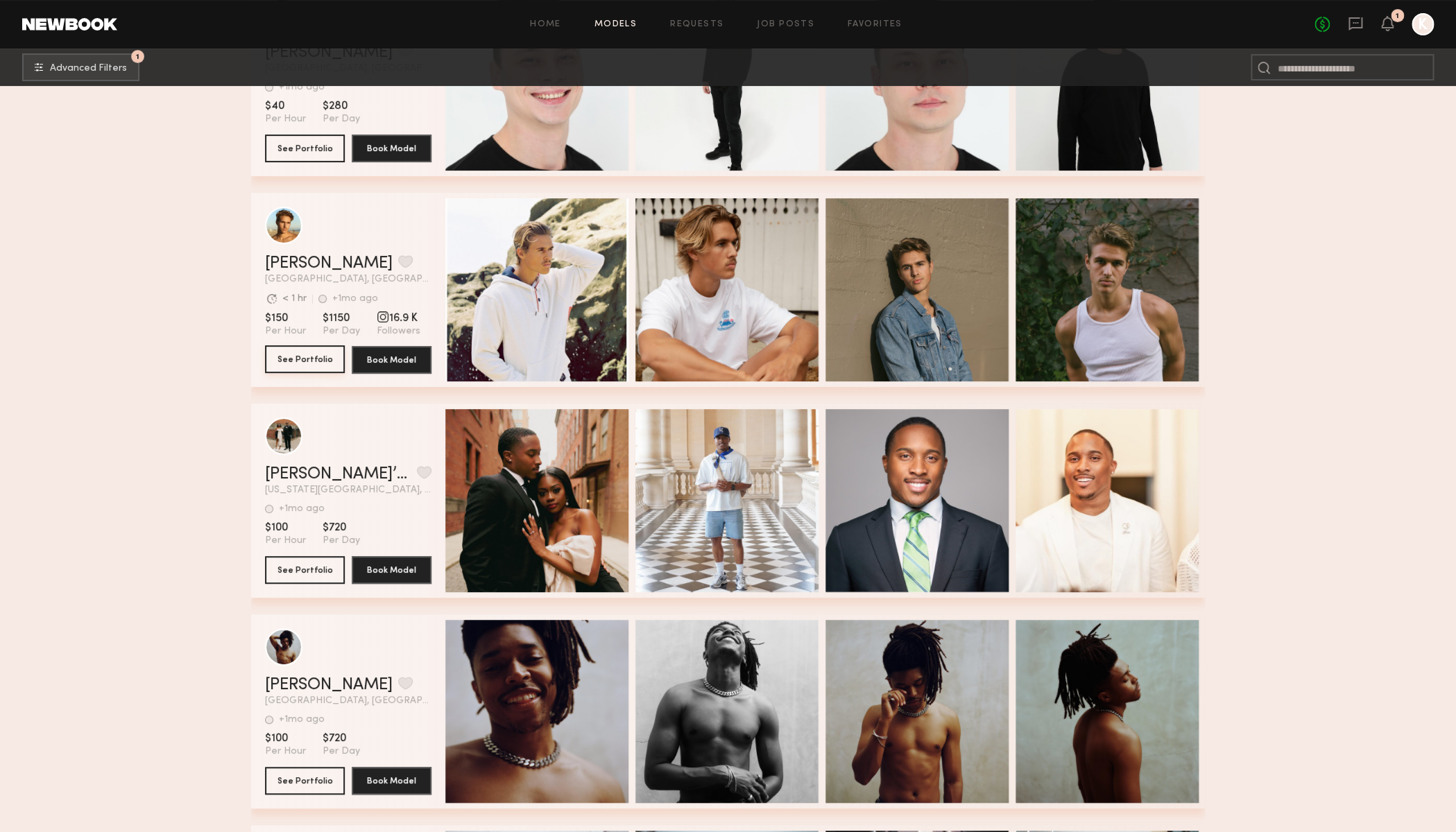
click at [314, 353] on button "See Portfolio" at bounding box center [304, 359] width 80 height 28
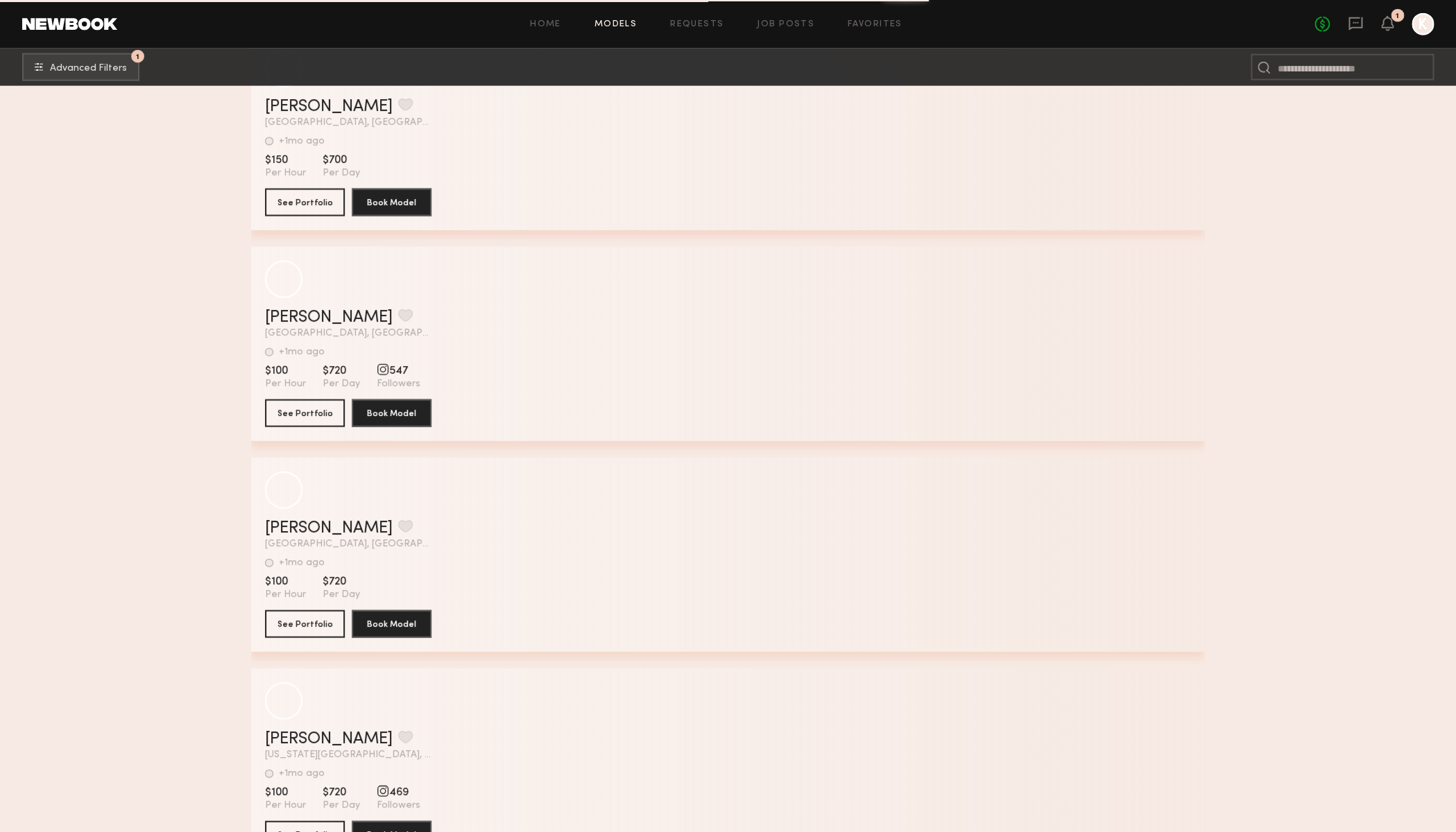
scroll to position [196842, 0]
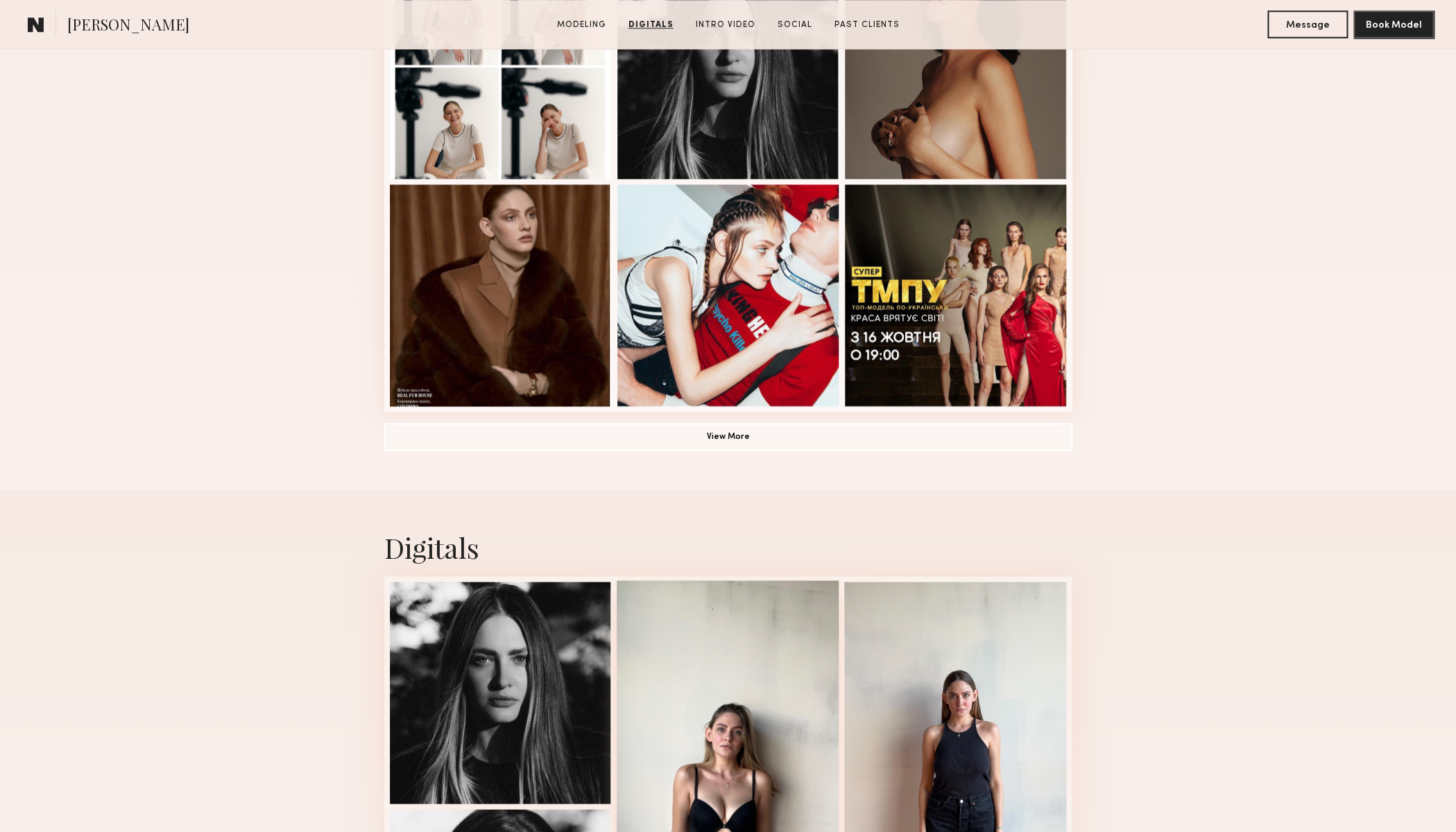
scroll to position [771, 0]
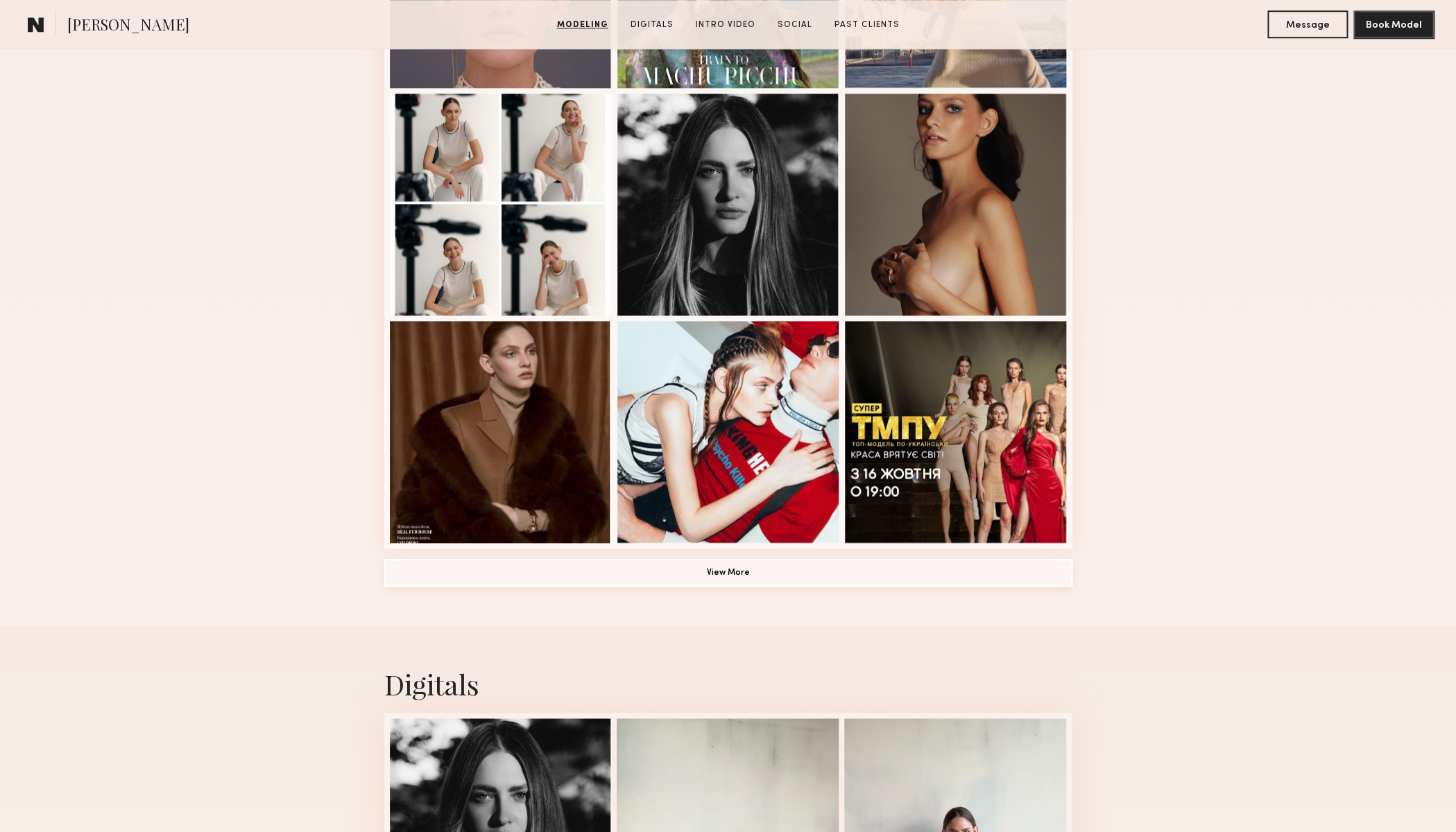
drag, startPoint x: 754, startPoint y: 572, endPoint x: 760, endPoint y: 565, distance: 9.2
click at [754, 572] on button "View More" at bounding box center [728, 572] width 688 height 28
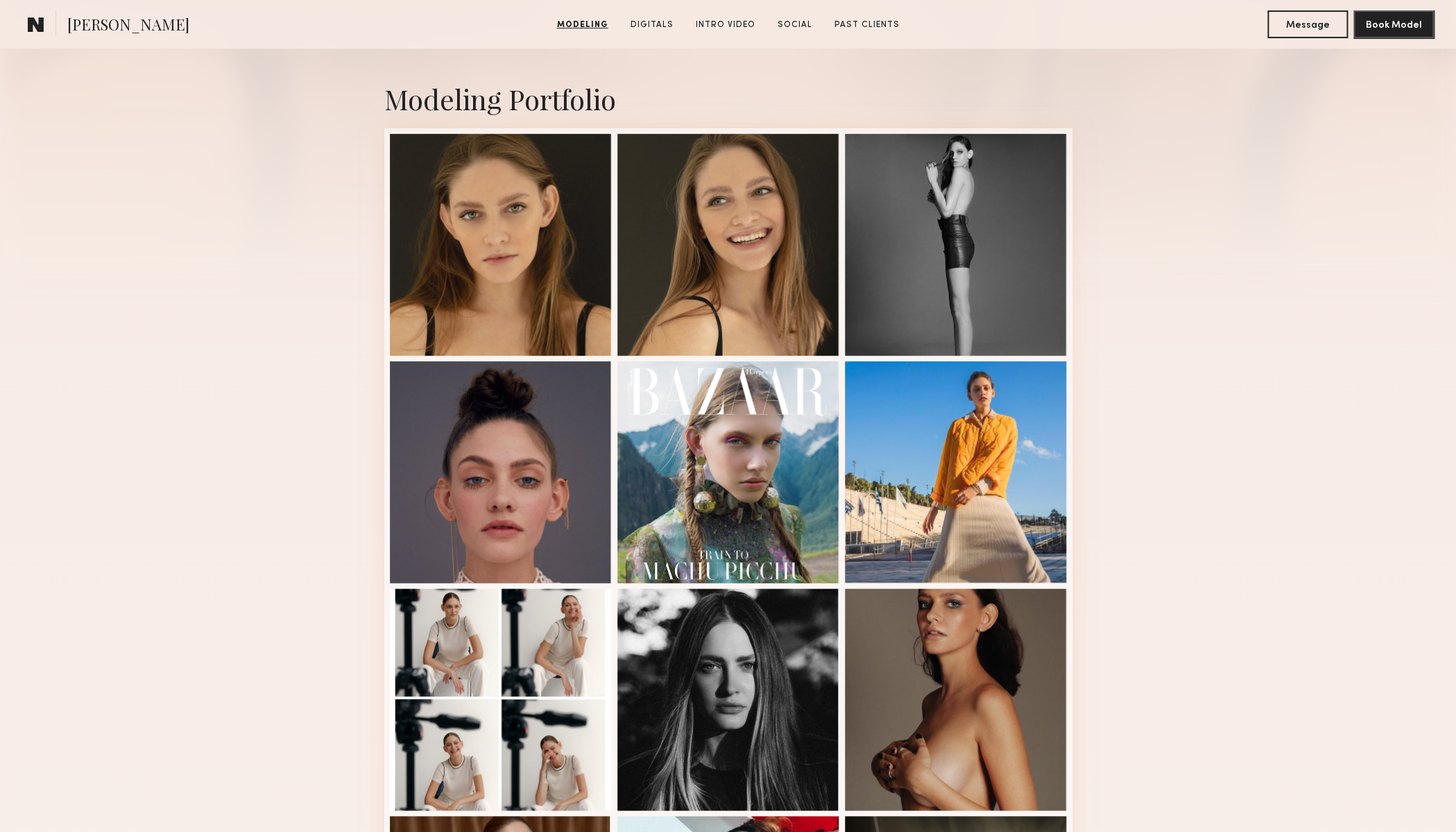
scroll to position [274, 0]
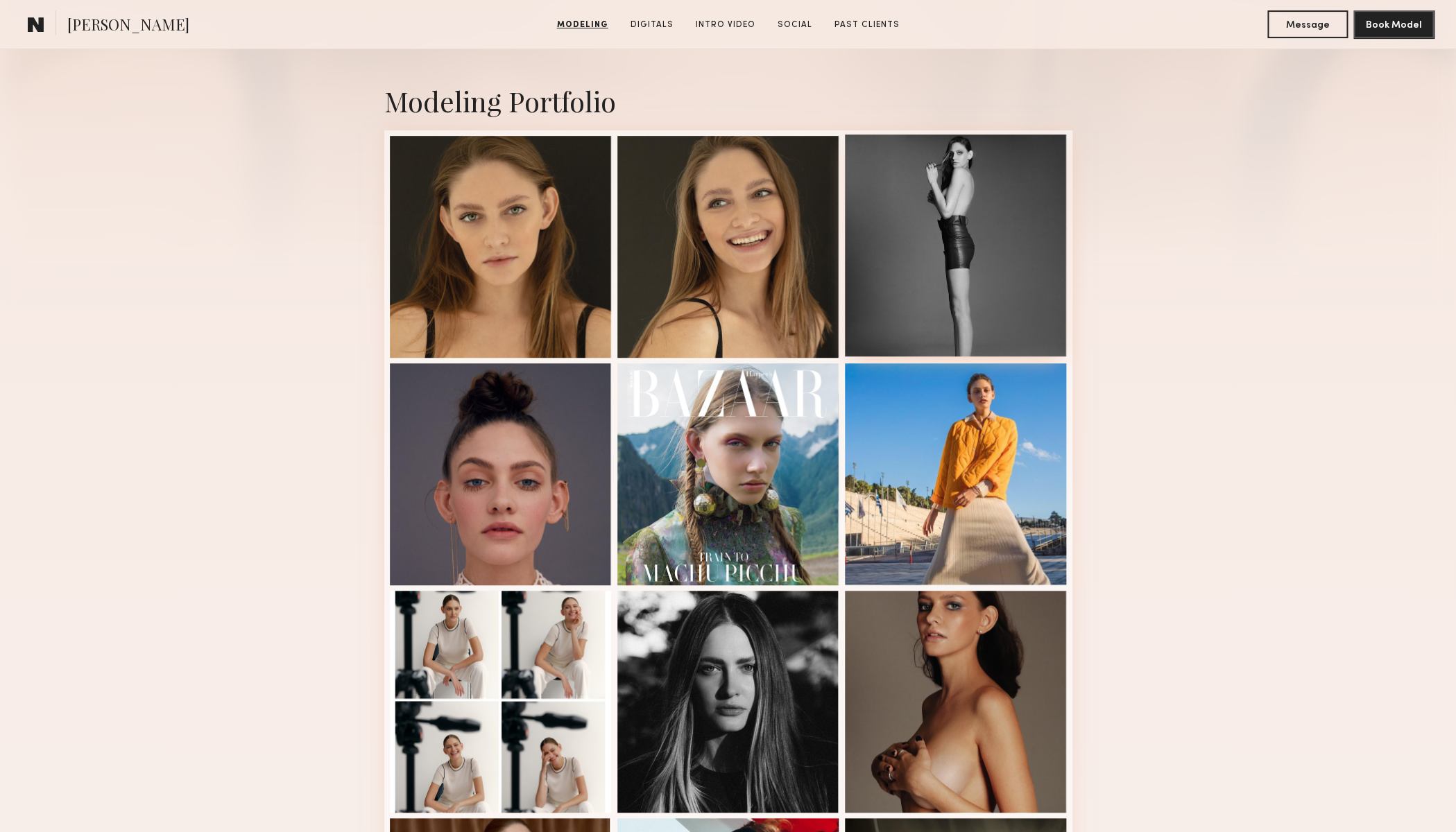
click at [952, 283] on div at bounding box center [956, 245] width 222 height 222
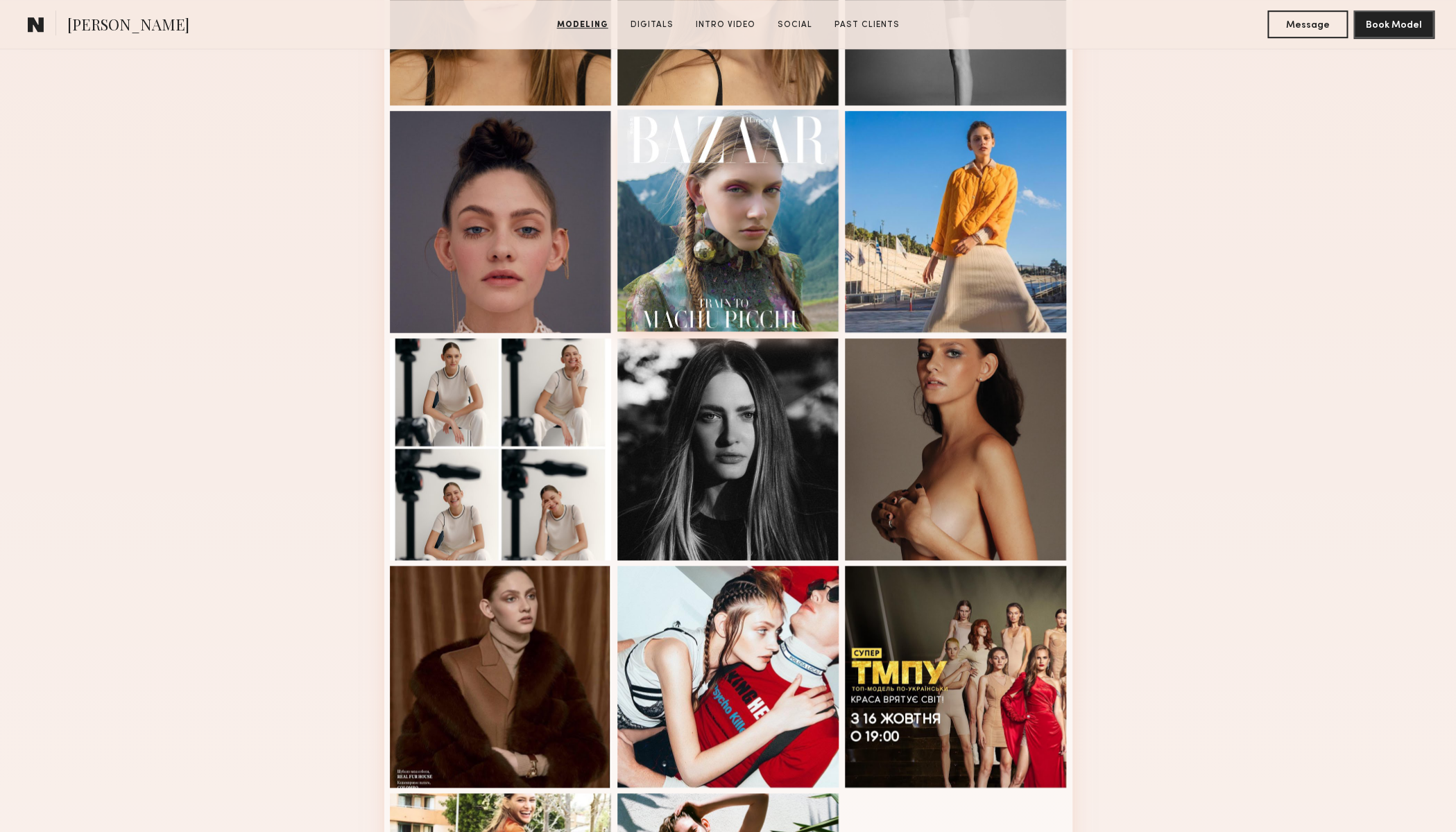
scroll to position [574, 0]
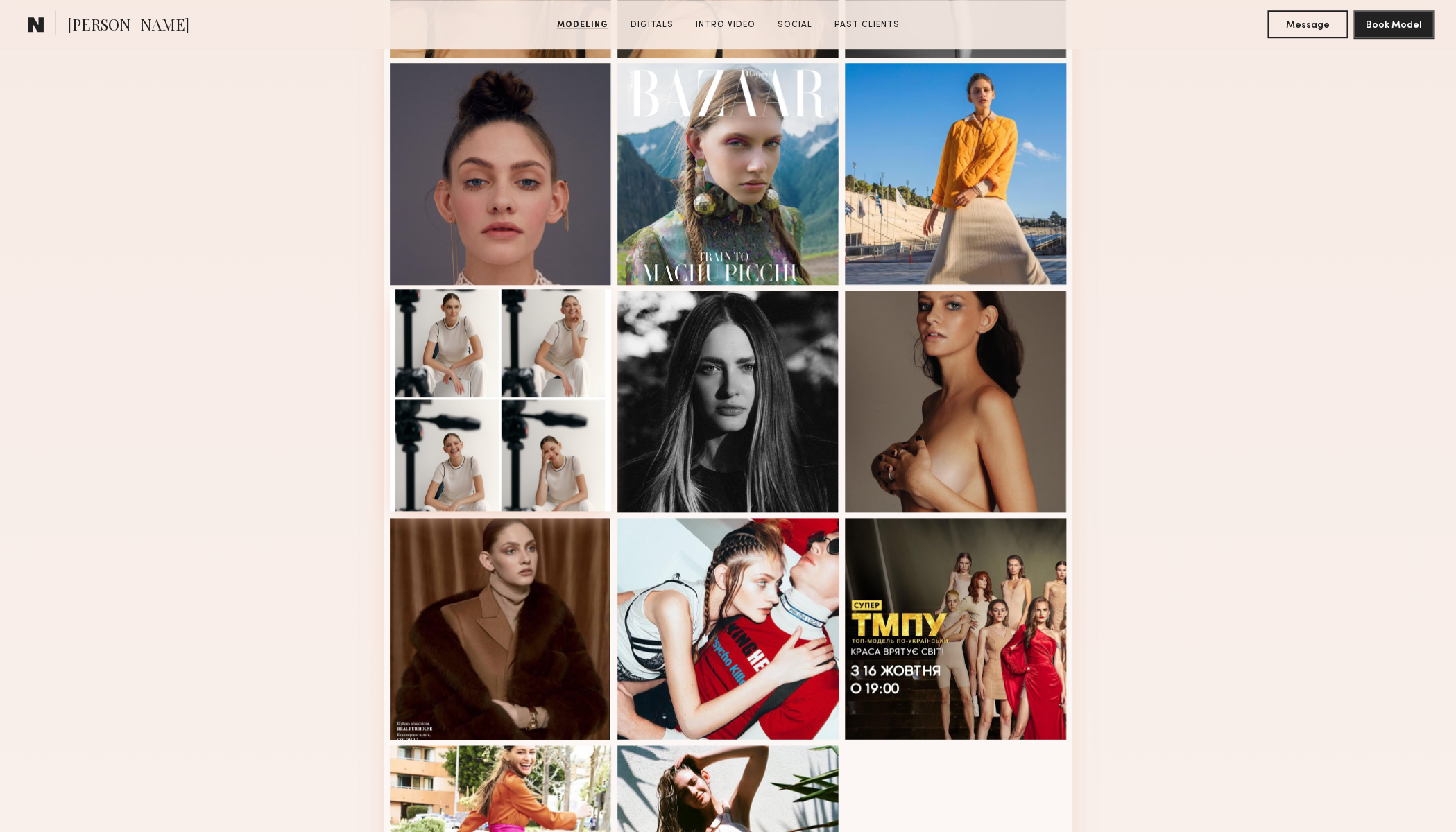
click at [558, 341] on div at bounding box center [500, 400] width 222 height 222
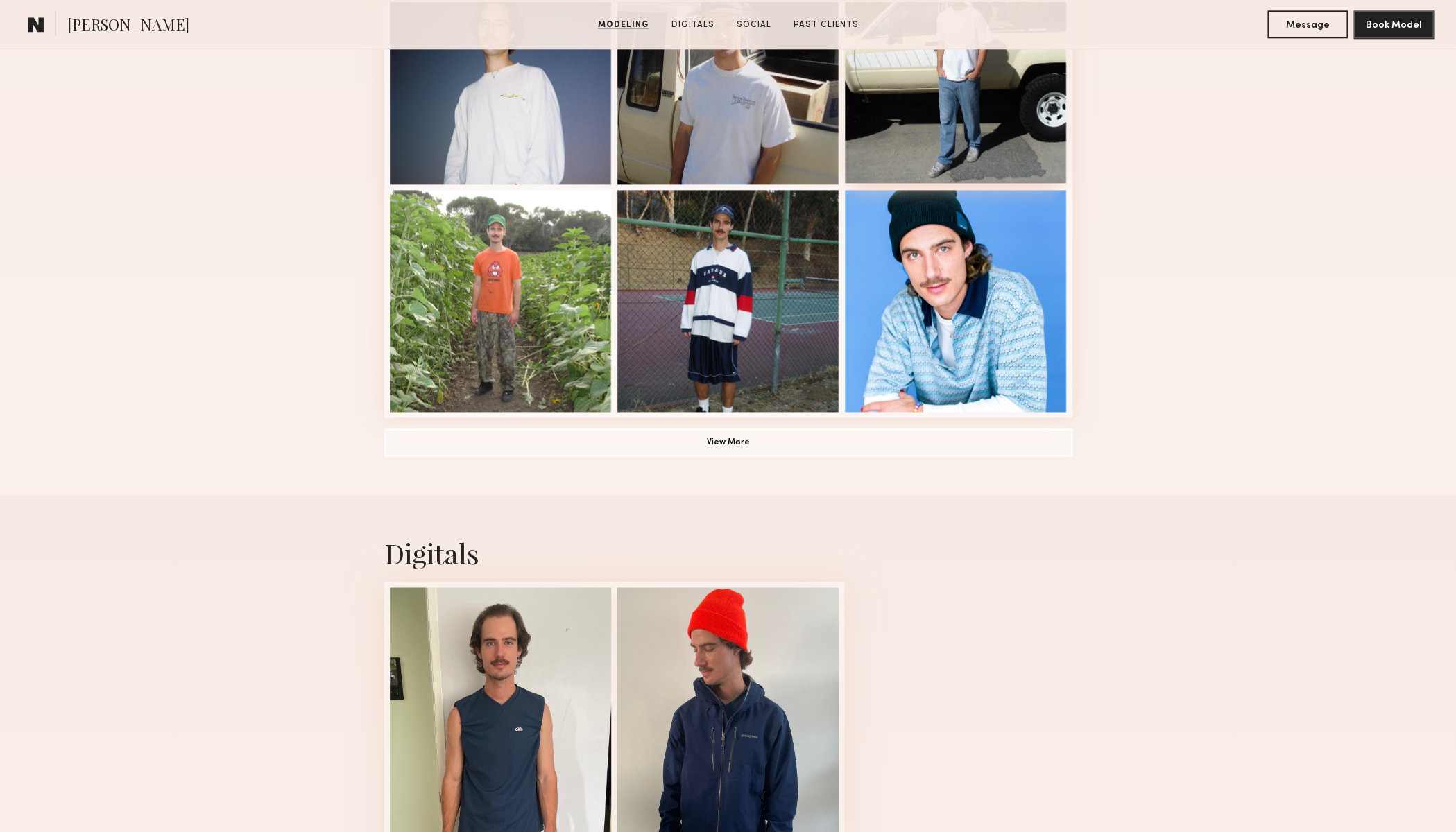
scroll to position [1196, 0]
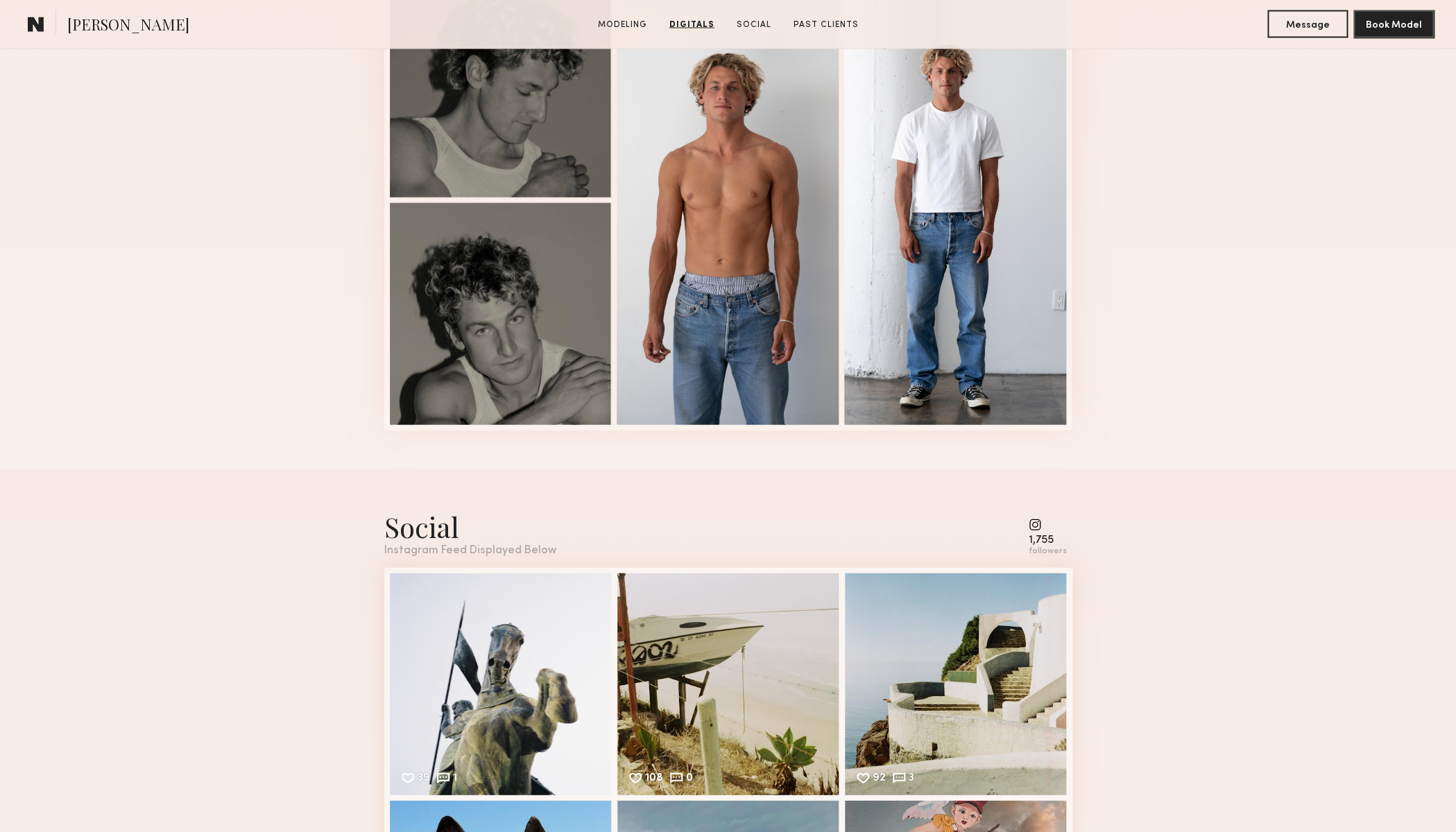
scroll to position [1307, 0]
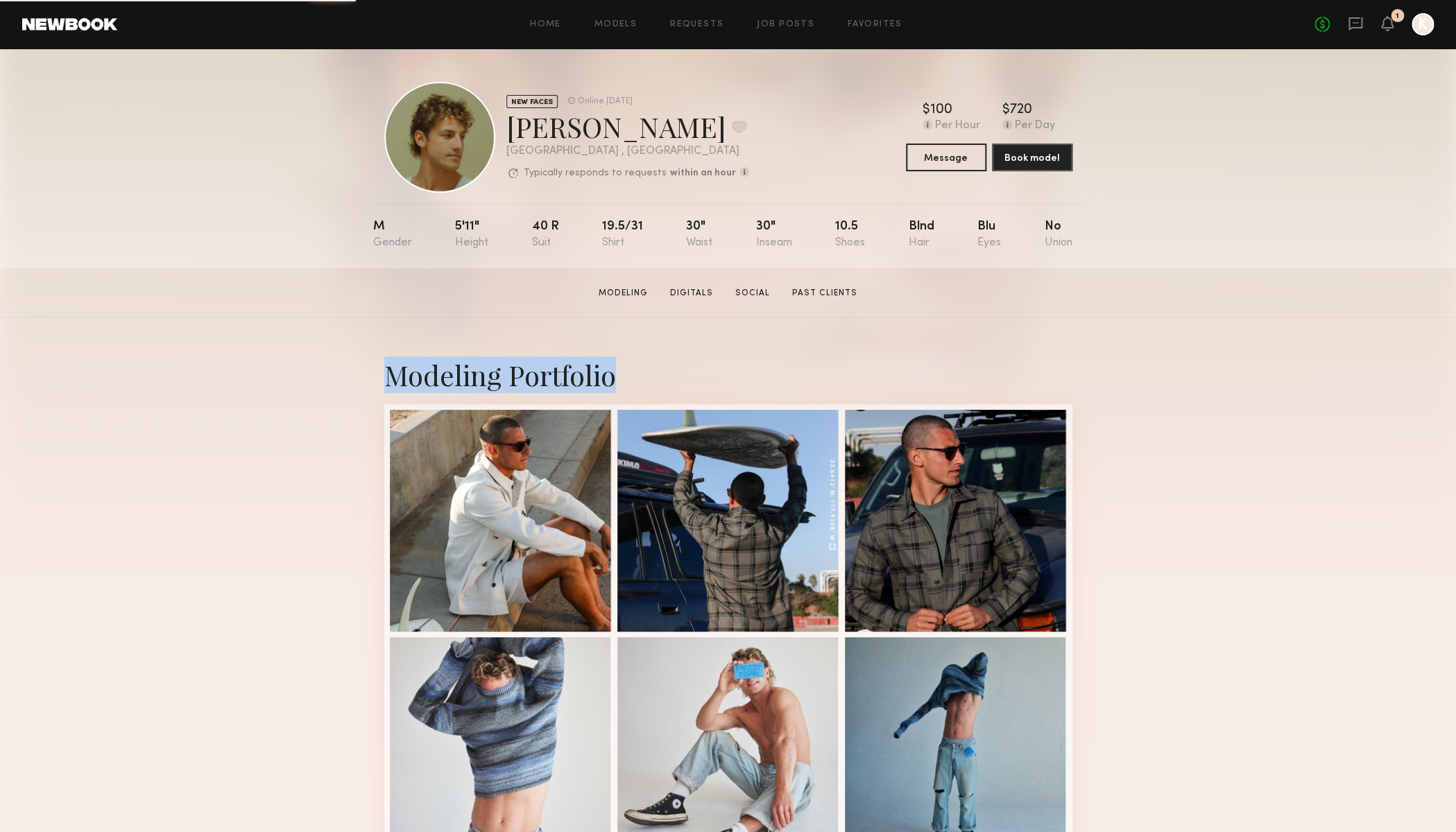
drag, startPoint x: 507, startPoint y: 475, endPoint x: 373, endPoint y: 264, distance: 250.0
drag, startPoint x: 457, startPoint y: 142, endPoint x: 357, endPoint y: 363, distance: 242.6
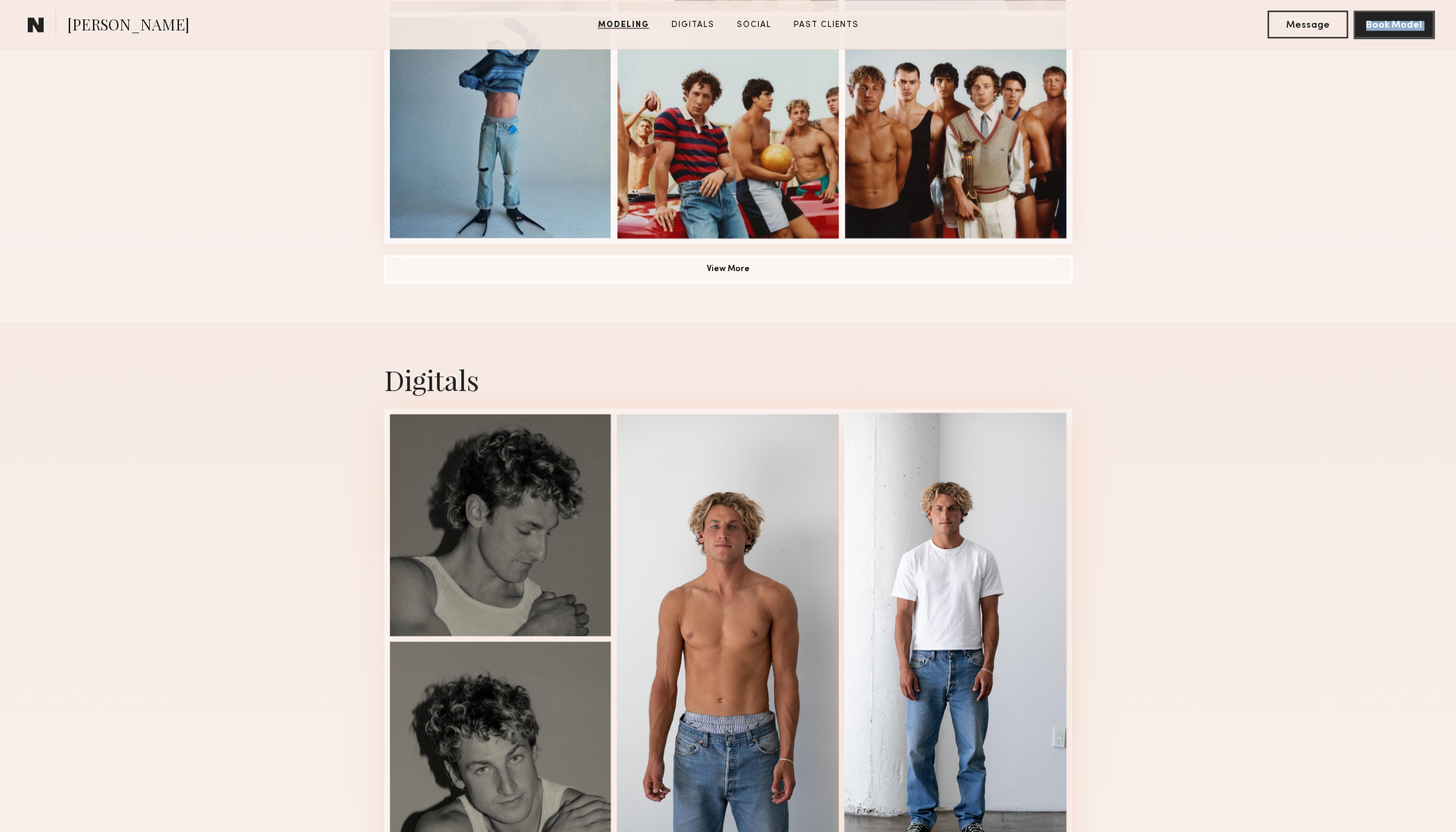
scroll to position [1234, 0]
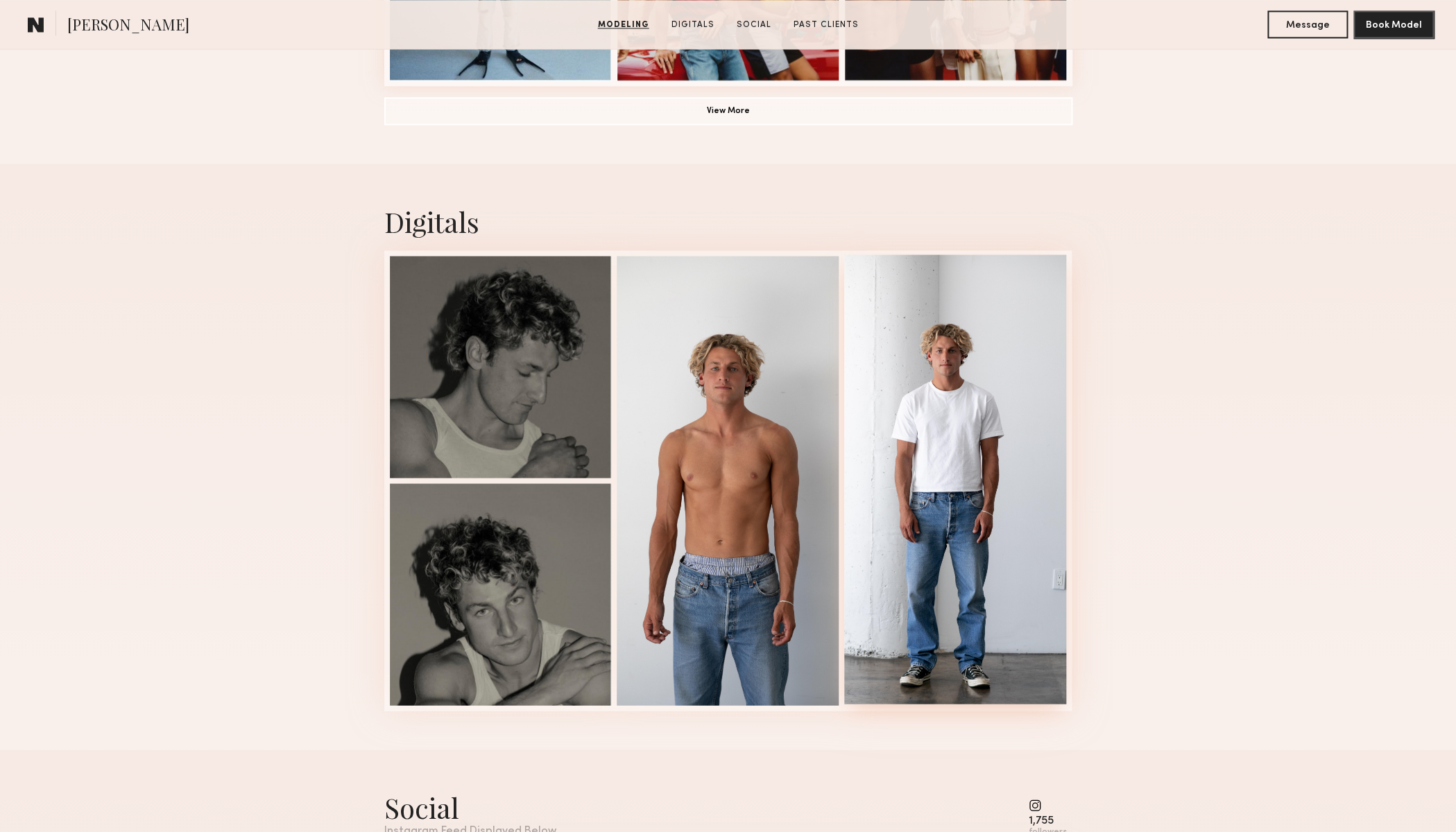
drag, startPoint x: 982, startPoint y: 443, endPoint x: 1045, endPoint y: 438, distance: 63.2
click at [1179, 455] on div "Digitals 1 of 4" at bounding box center [728, 457] width 1456 height 586
click at [982, 428] on div at bounding box center [955, 479] width 222 height 449
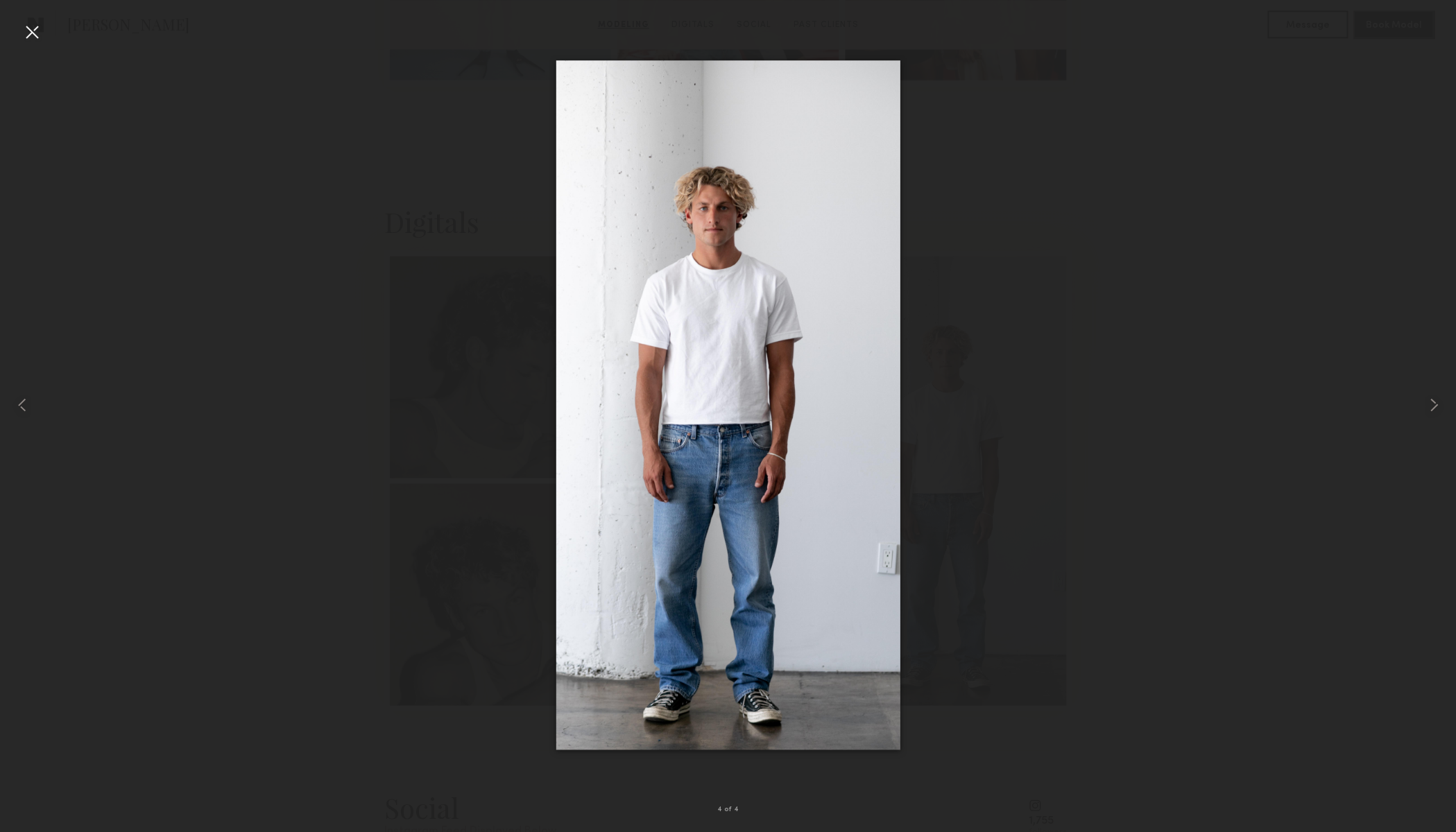
drag, startPoint x: 34, startPoint y: 35, endPoint x: 38, endPoint y: 43, distance: 8.9
click at [34, 35] on div at bounding box center [32, 32] width 22 height 22
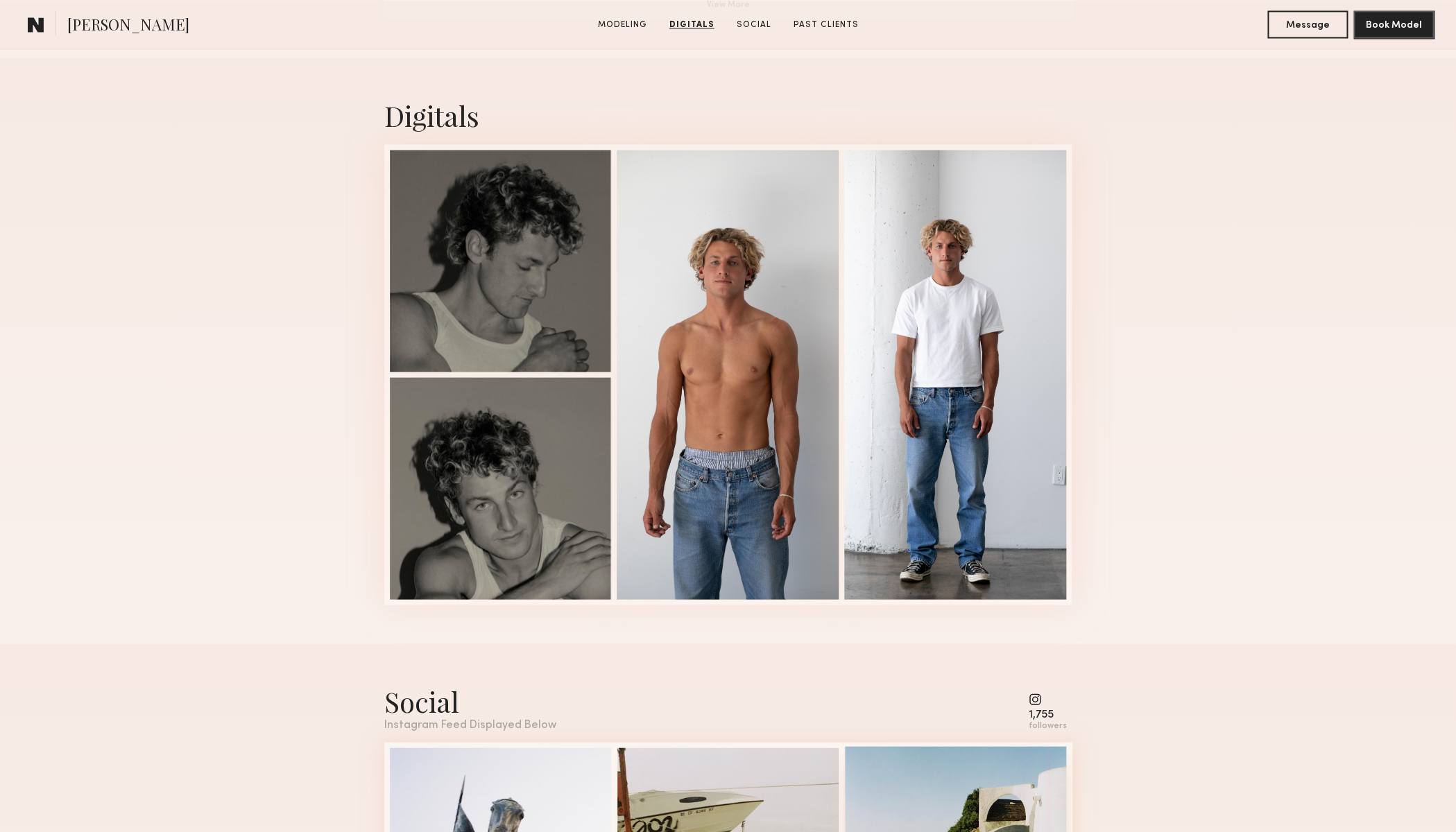
scroll to position [1231, 0]
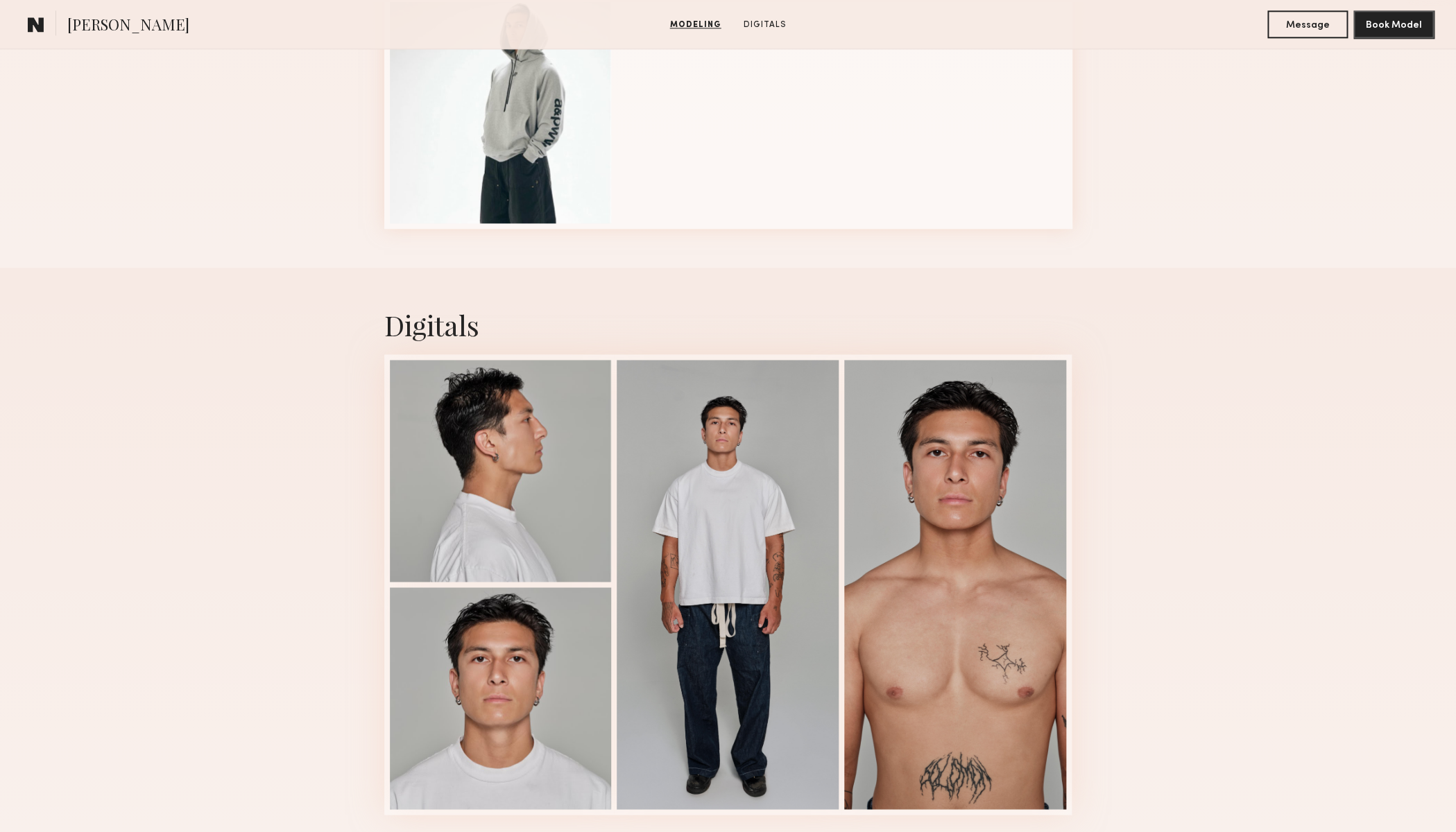
scroll to position [920, 0]
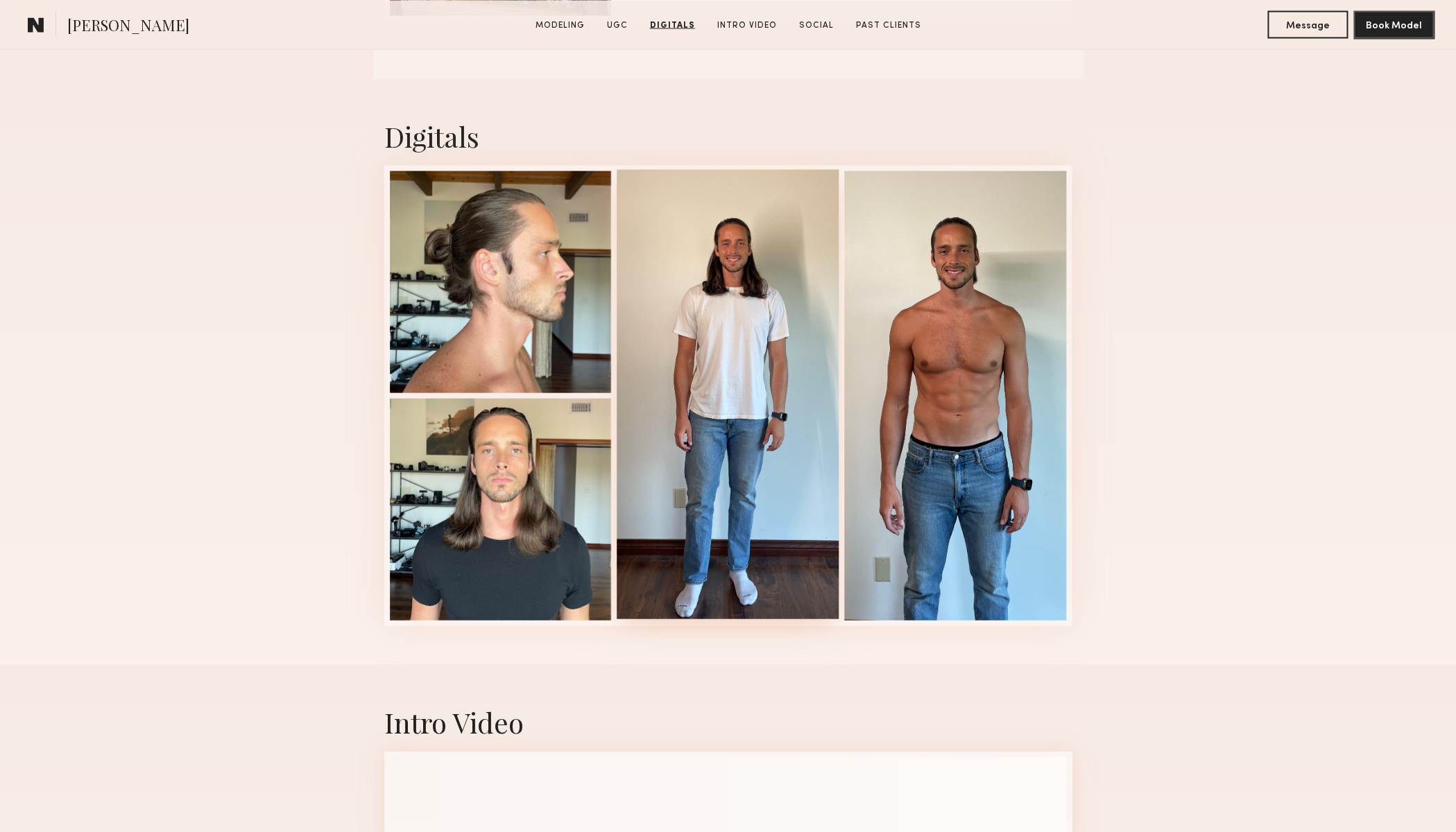
scroll to position [1459, 0]
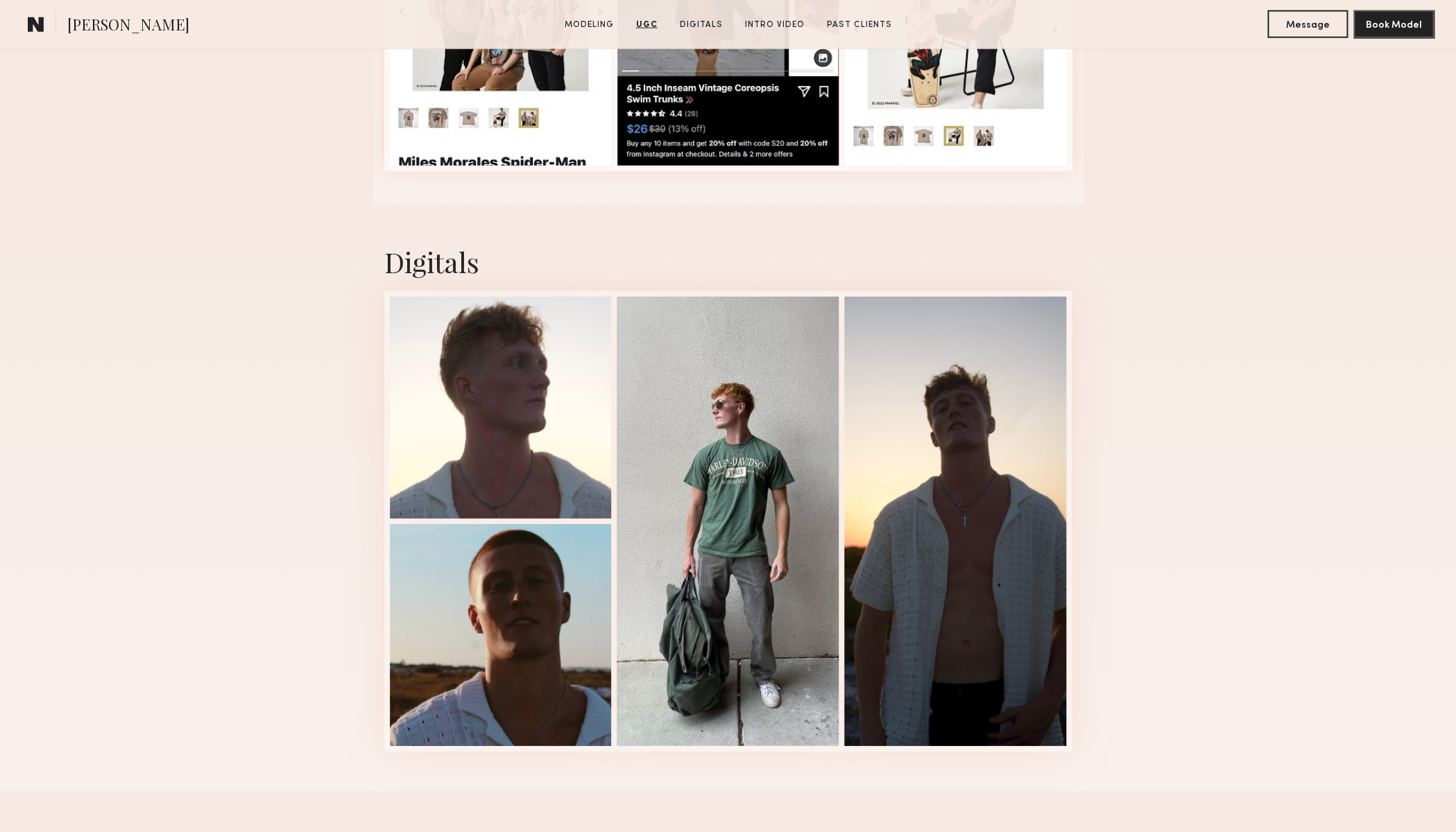
scroll to position [1950, 0]
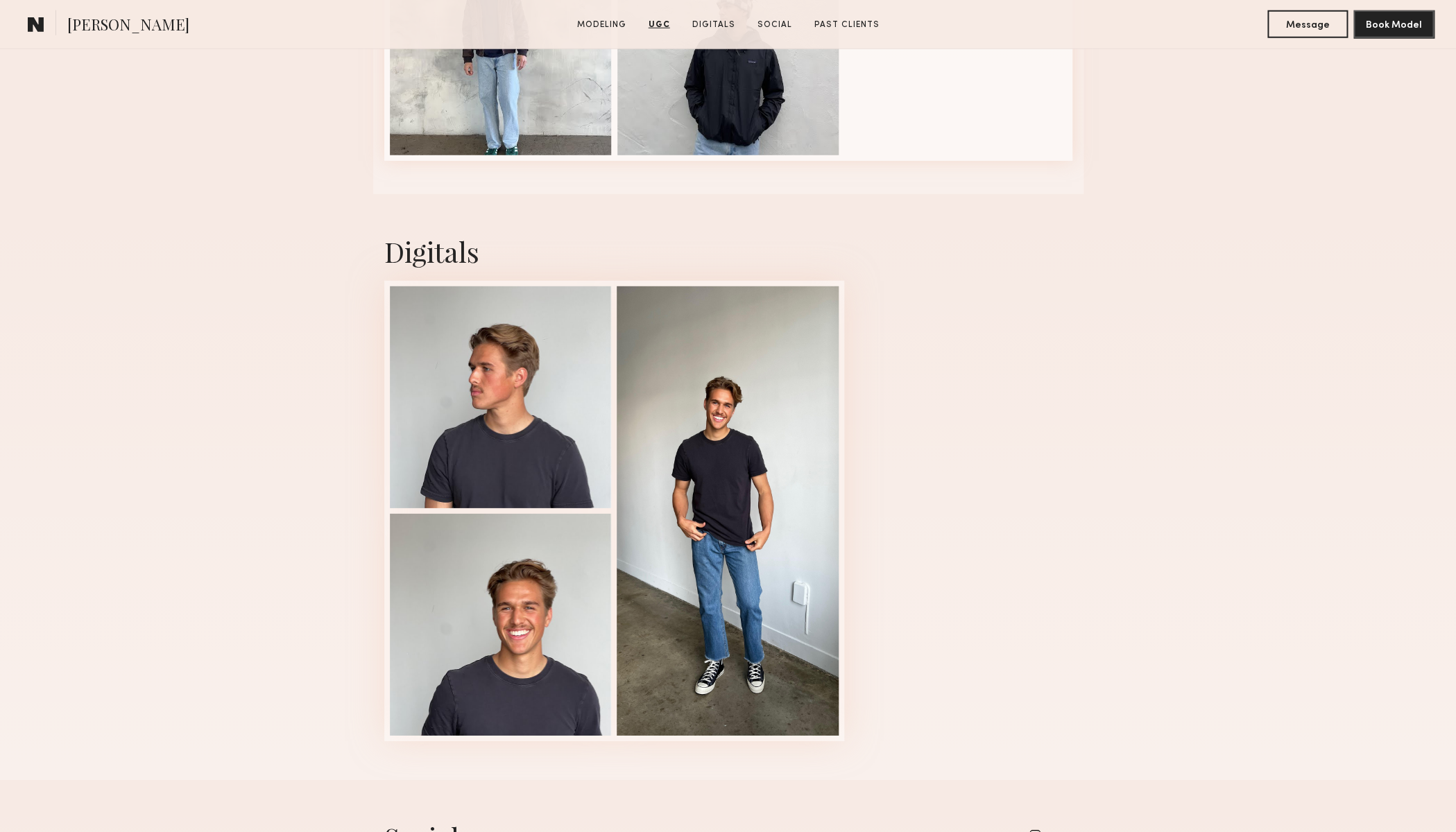
scroll to position [2119, 0]
